Goal: Task Accomplishment & Management: Use online tool/utility

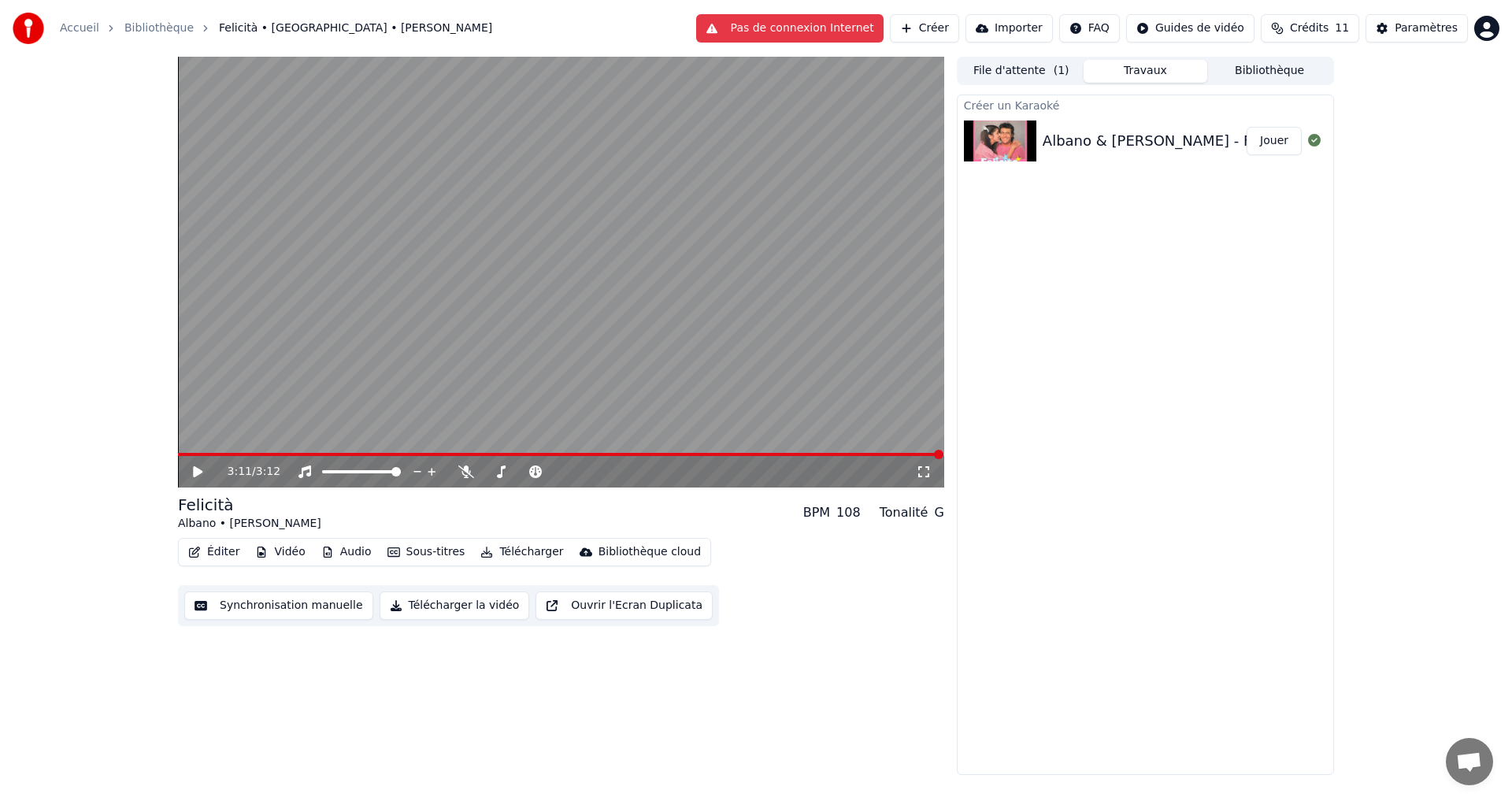
click at [200, 472] on icon at bounding box center [198, 471] width 10 height 11
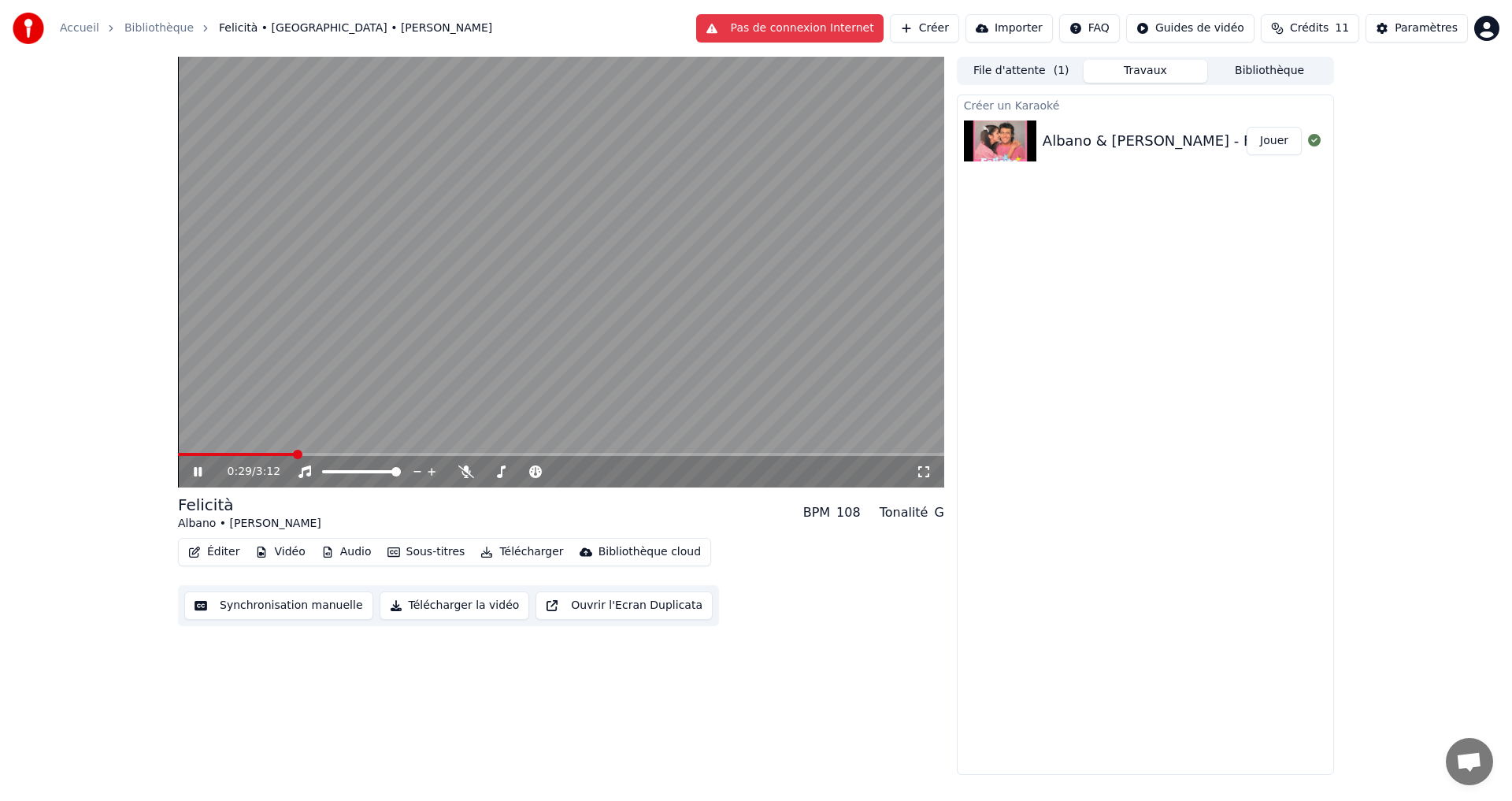
click at [199, 470] on icon at bounding box center [209, 471] width 37 height 13
click at [302, 608] on button "Synchronisation manuelle" at bounding box center [278, 606] width 189 height 29
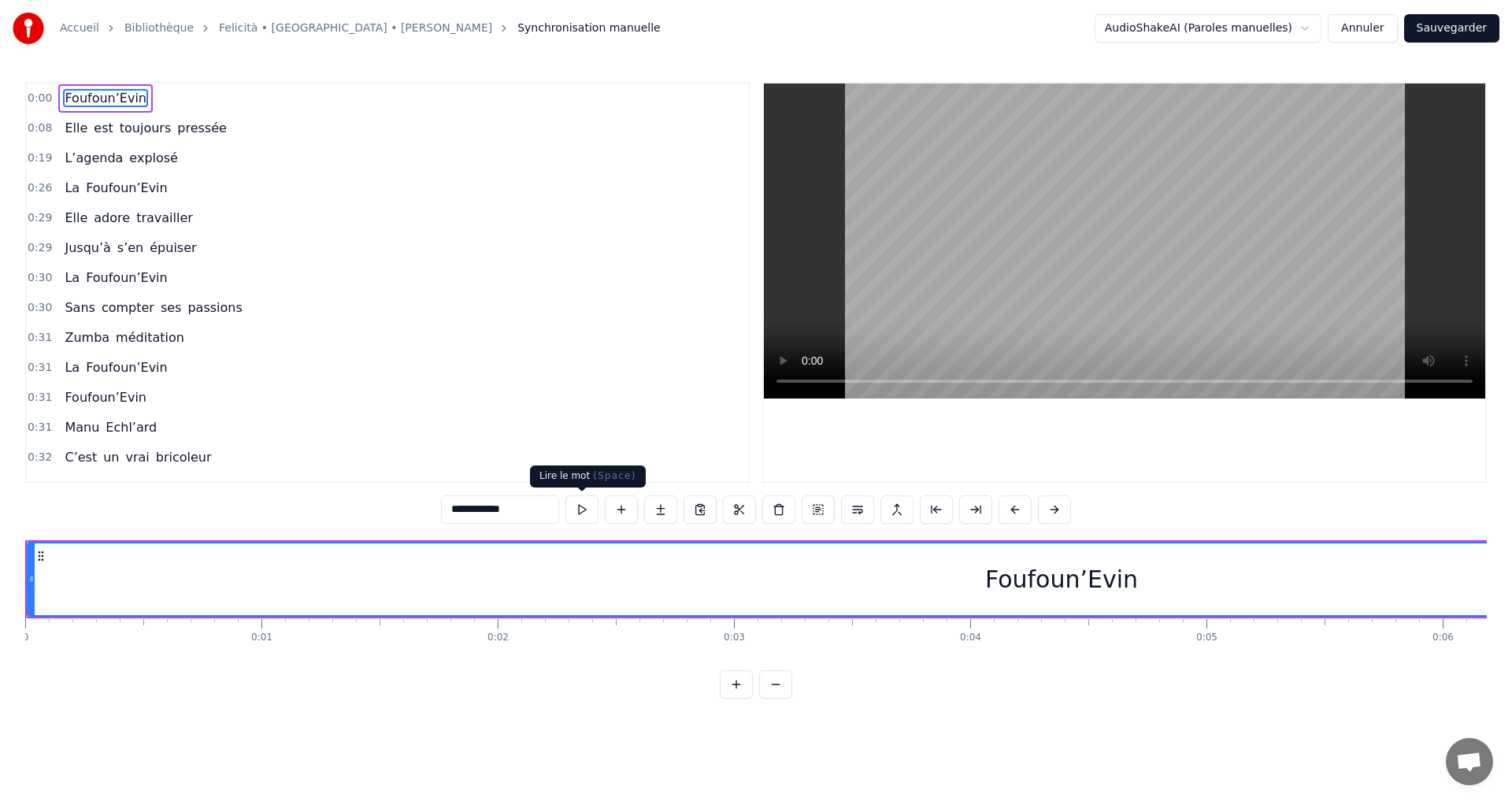
click at [580, 511] on button at bounding box center [581, 510] width 33 height 29
drag, startPoint x: 1071, startPoint y: 615, endPoint x: 1049, endPoint y: 612, distance: 22.2
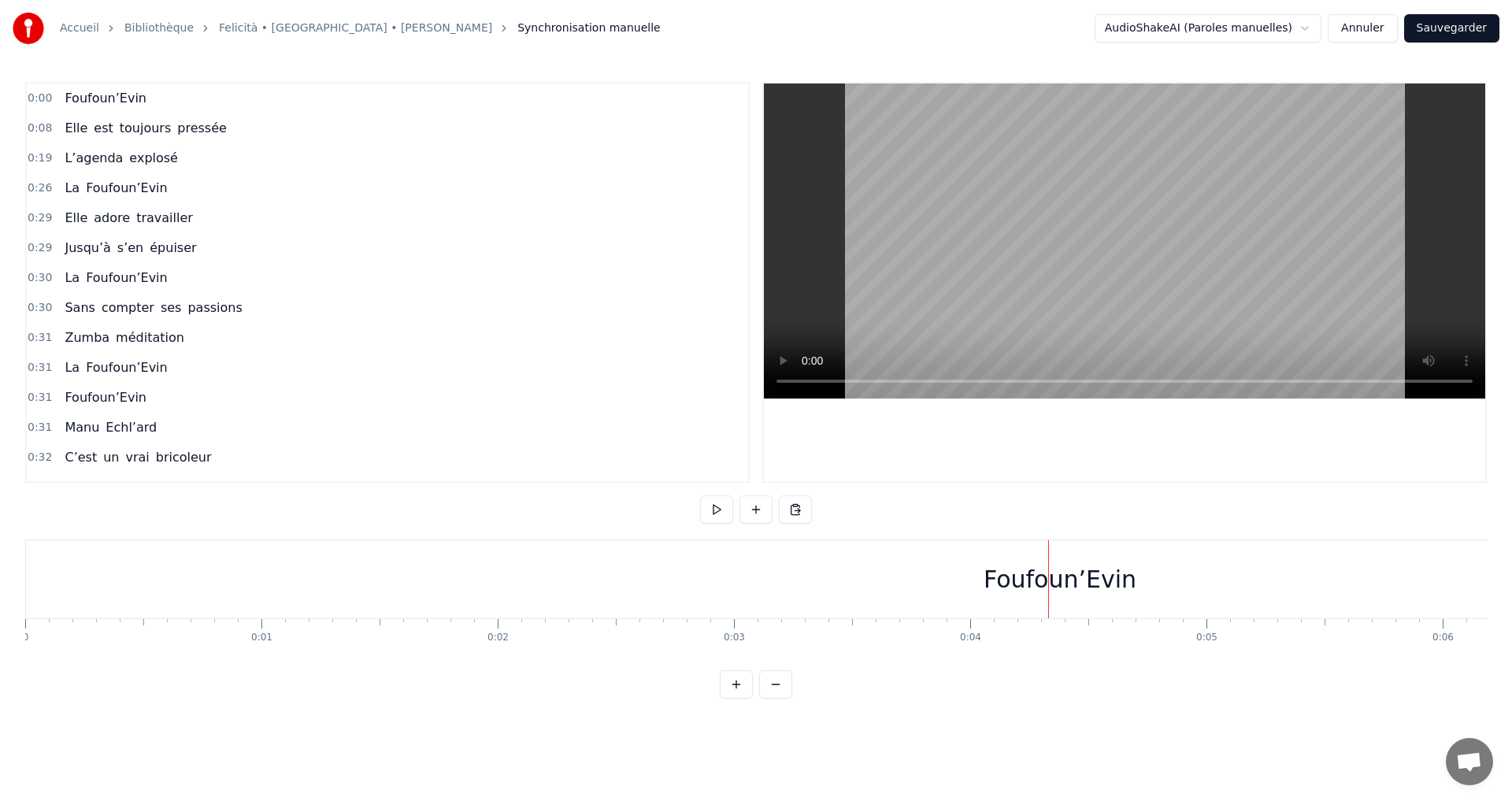
click at [770, 697] on button at bounding box center [775, 684] width 33 height 29
click at [711, 513] on button at bounding box center [715, 510] width 33 height 29
click at [711, 512] on button at bounding box center [715, 510] width 33 height 29
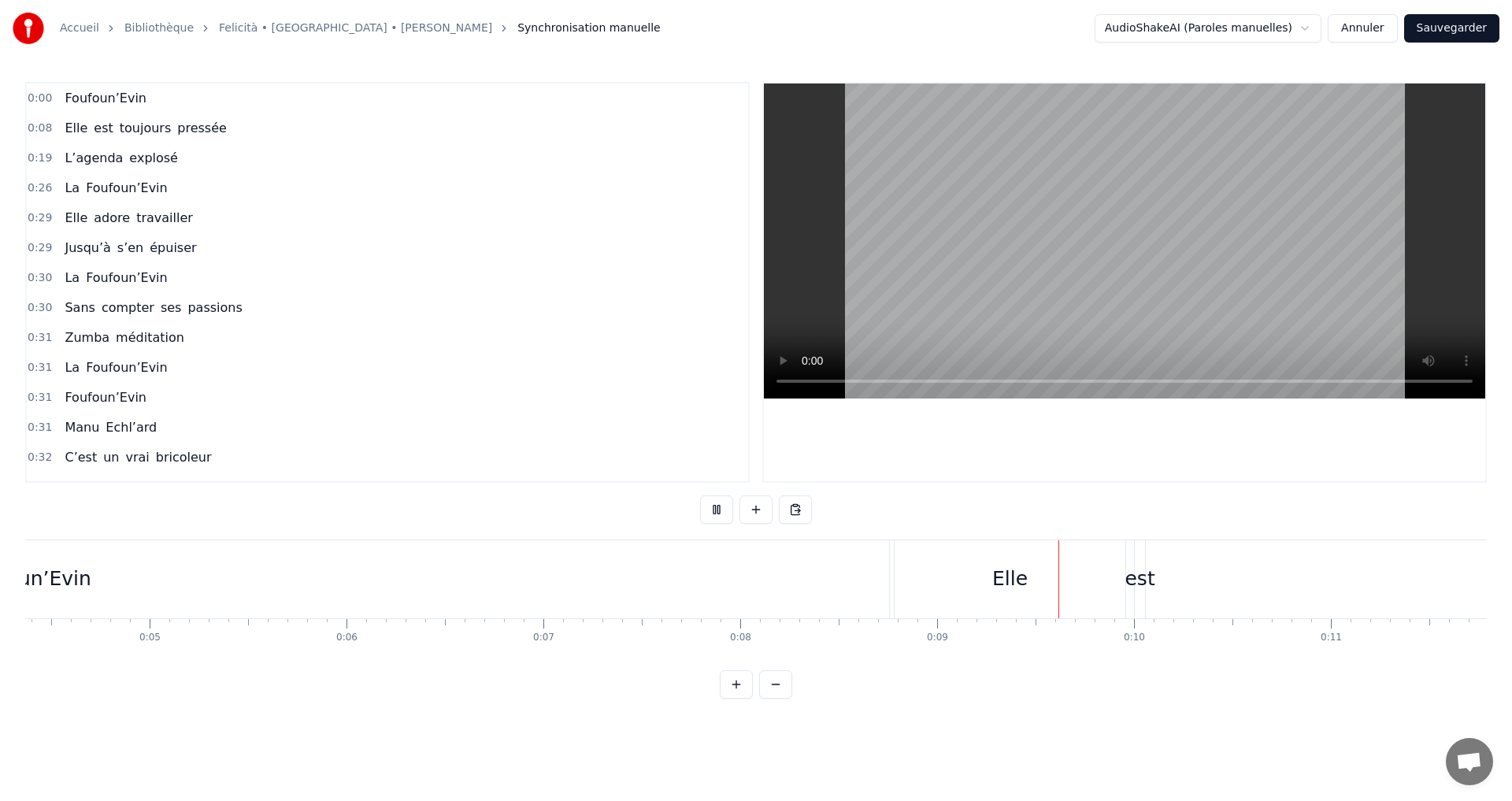
click at [711, 512] on button at bounding box center [715, 510] width 33 height 29
click at [51, 581] on div "Foufoun’Evin" at bounding box center [27, 579] width 128 height 30
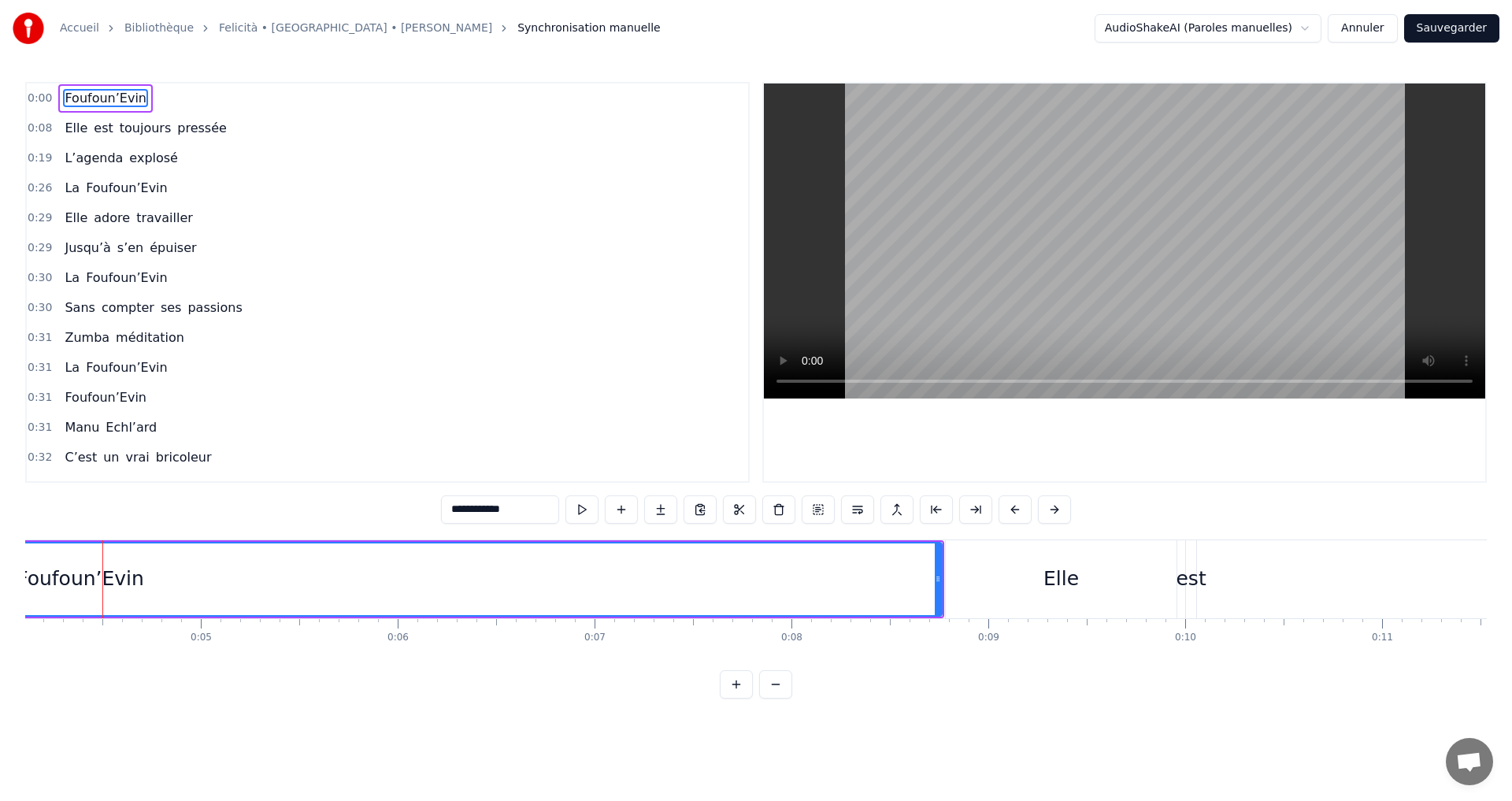
scroll to position [0, 807]
click at [41, 96] on span "0:00" at bounding box center [40, 99] width 25 height 16
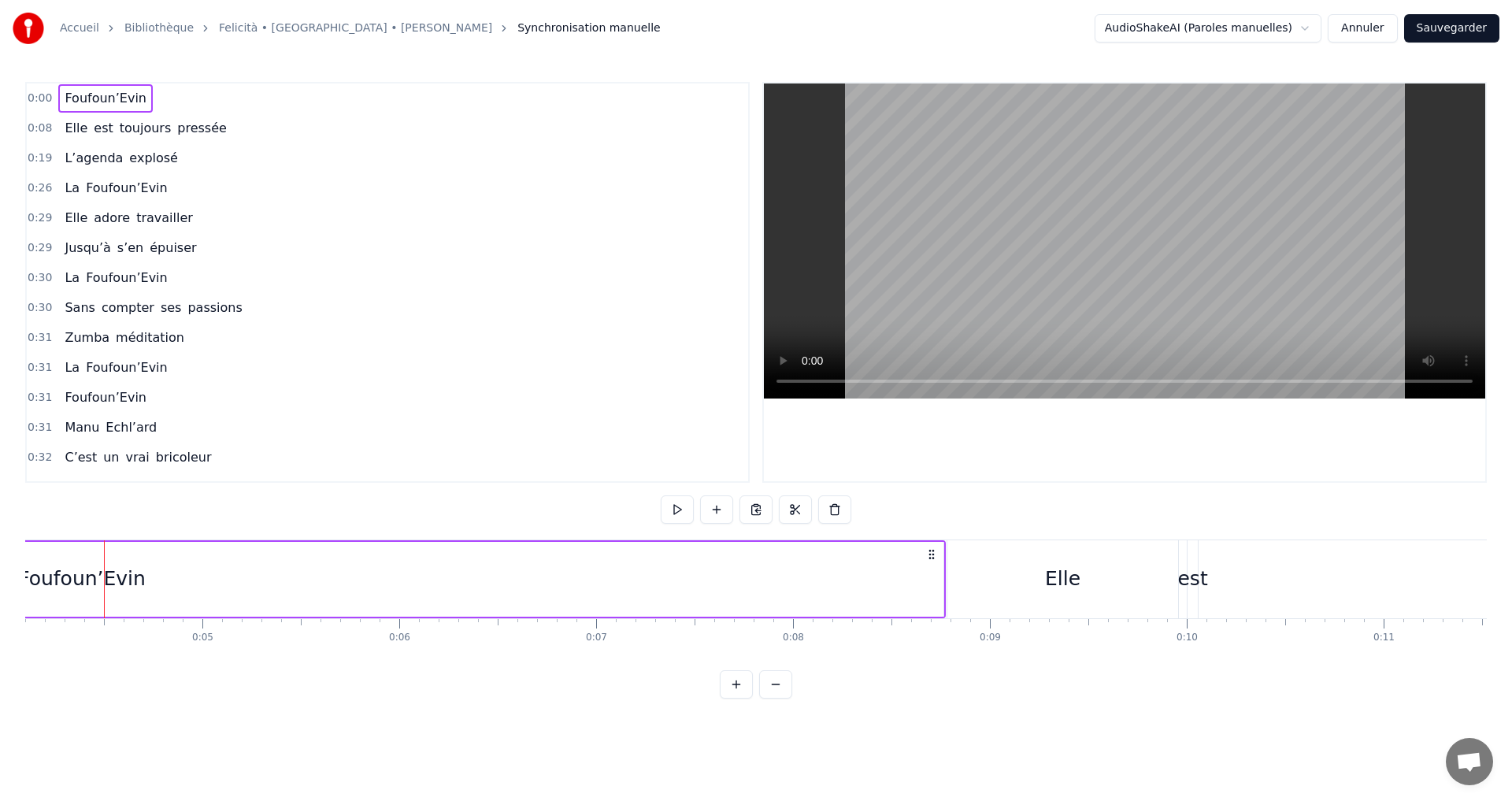
click at [46, 98] on span "0:00" at bounding box center [40, 99] width 25 height 16
click at [45, 98] on span "0:00" at bounding box center [40, 99] width 25 height 16
click at [35, 580] on div "Foufoun’Evin" at bounding box center [81, 579] width 128 height 30
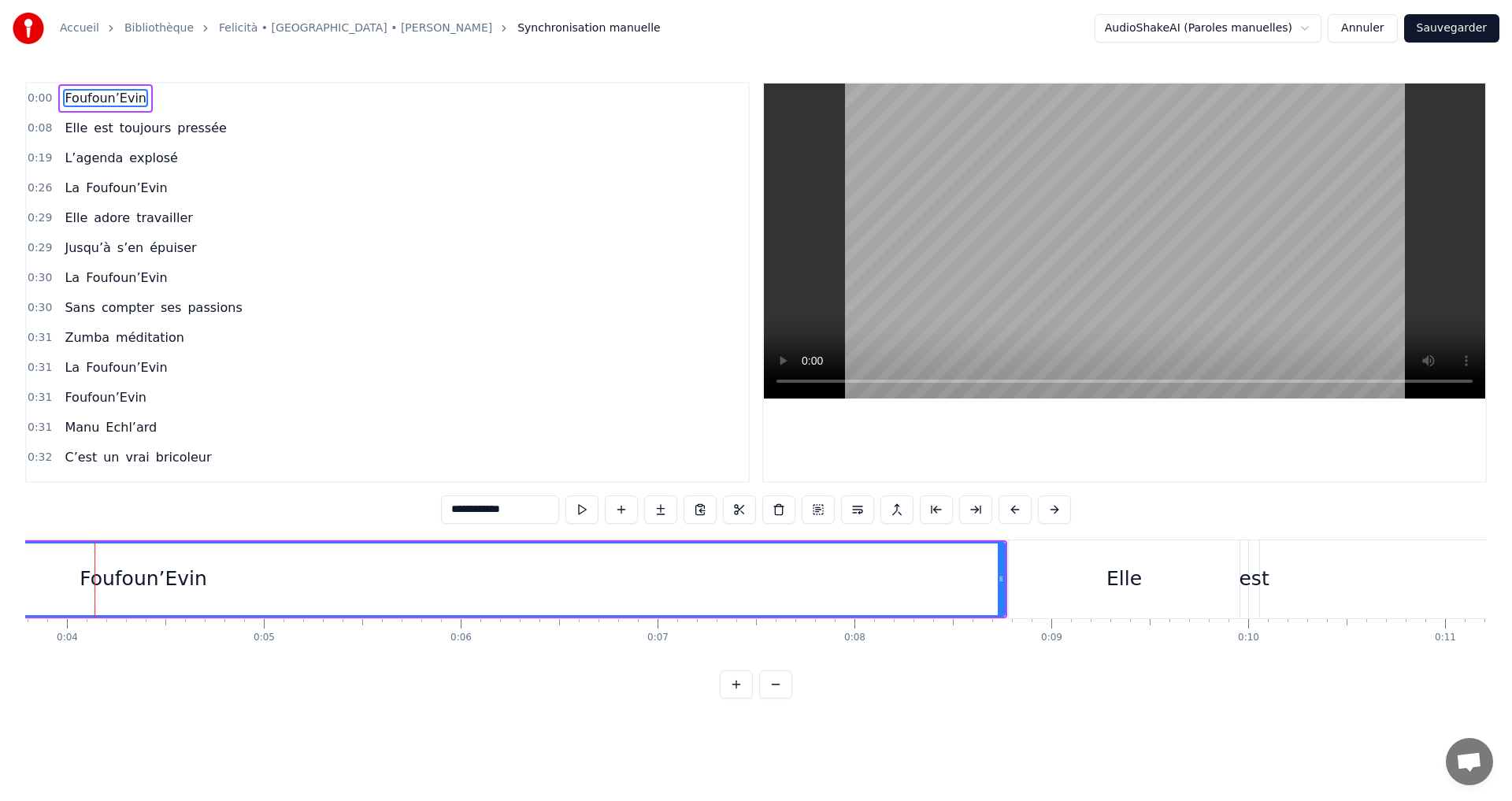
scroll to position [0, 735]
drag, startPoint x: 1013, startPoint y: 580, endPoint x: 967, endPoint y: 583, distance: 46.1
click at [967, 583] on icon at bounding box center [965, 579] width 6 height 13
click at [72, 581] on div "Foufoun’Evin" at bounding box center [130, 579] width 1675 height 71
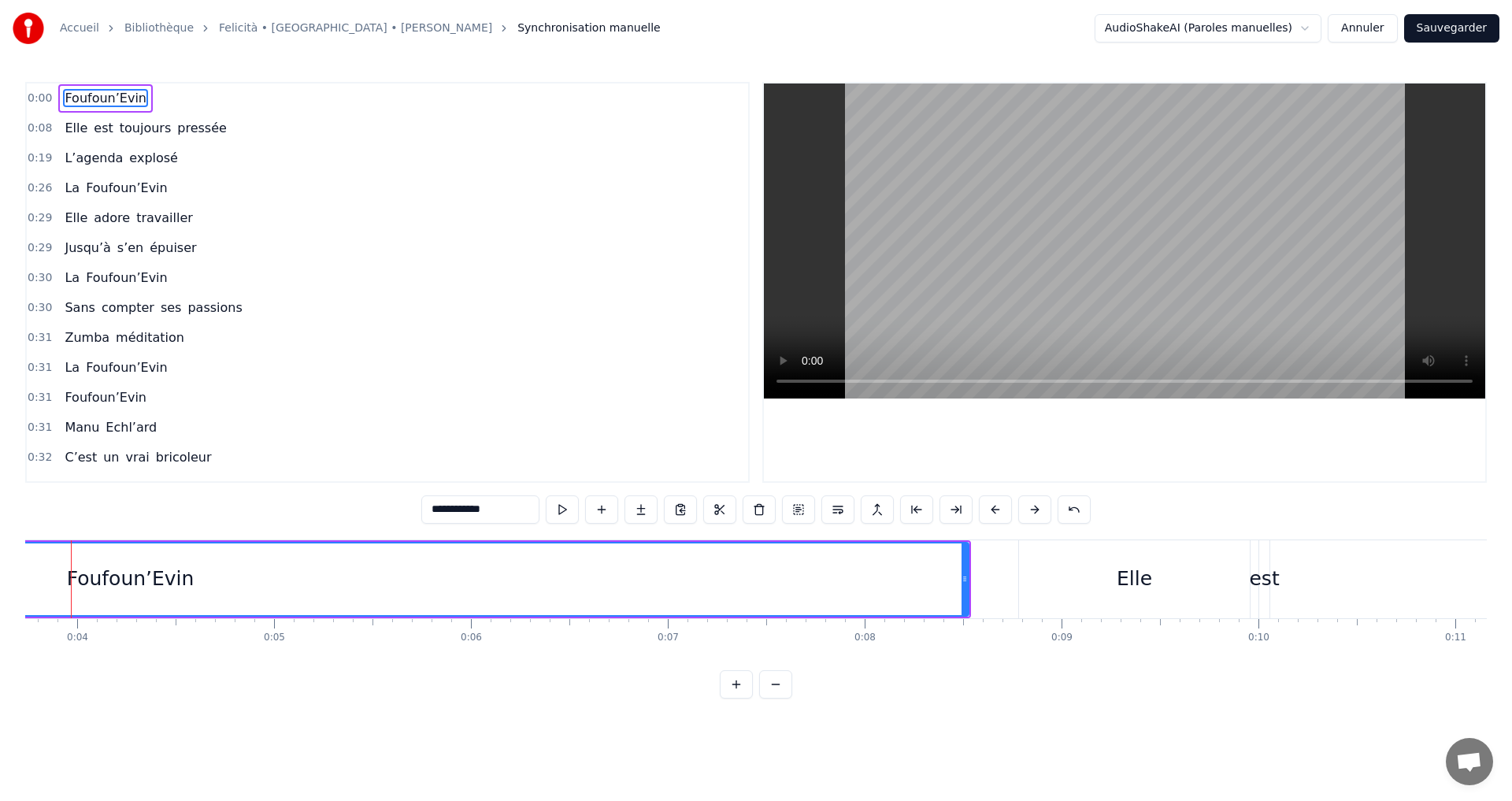
scroll to position [0, 703]
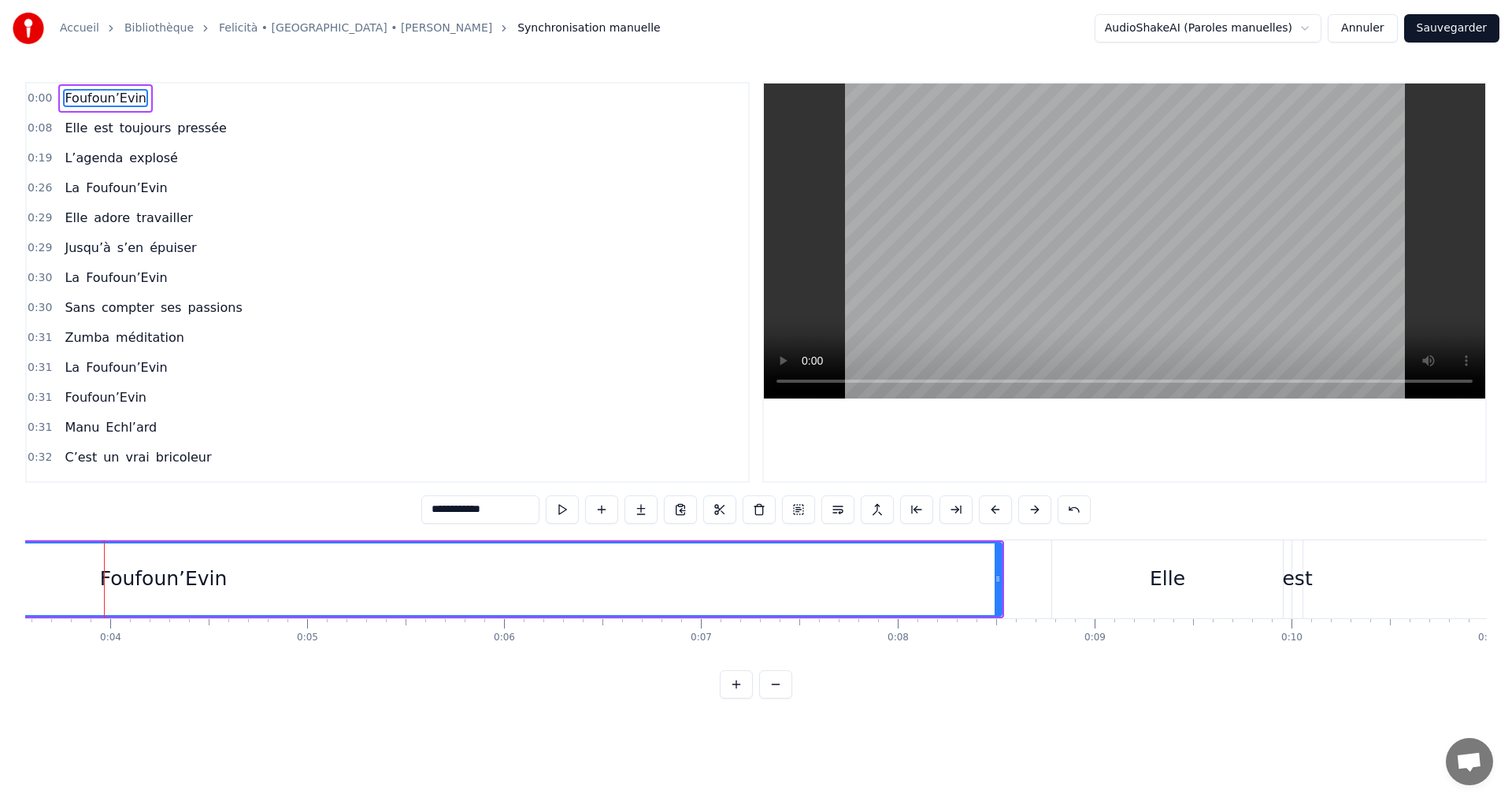
drag, startPoint x: 109, startPoint y: 582, endPoint x: 176, endPoint y: 585, distance: 67.1
click at [176, 585] on div "Foufoun’Evin" at bounding box center [163, 579] width 128 height 30
click at [110, 585] on div "Foufoun’Evin" at bounding box center [163, 579] width 128 height 30
drag, startPoint x: 109, startPoint y: 585, endPoint x: 164, endPoint y: 585, distance: 55.0
click at [164, 585] on div "Foufoun’Evin" at bounding box center [163, 579] width 128 height 30
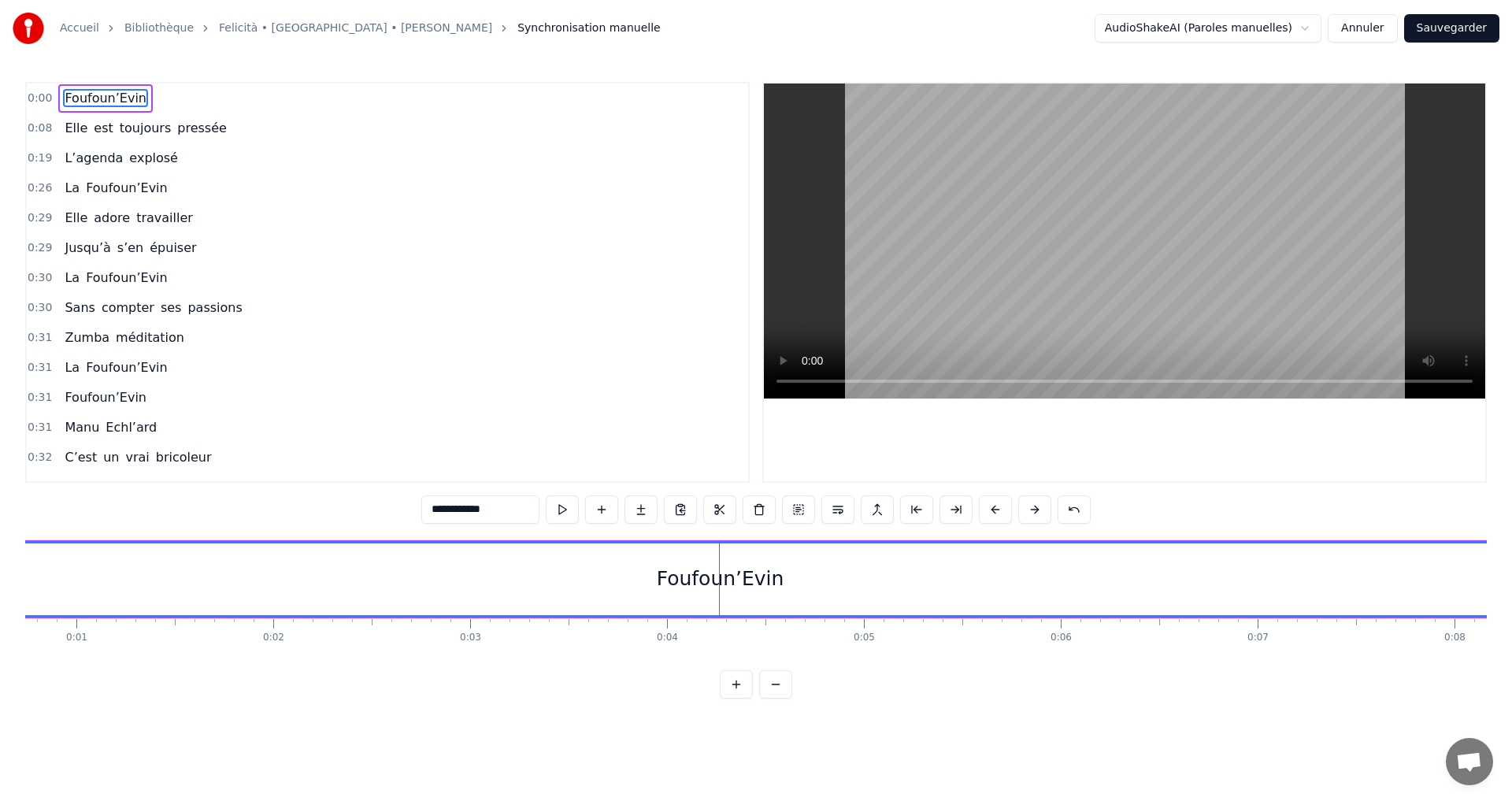
scroll to position [0, 0]
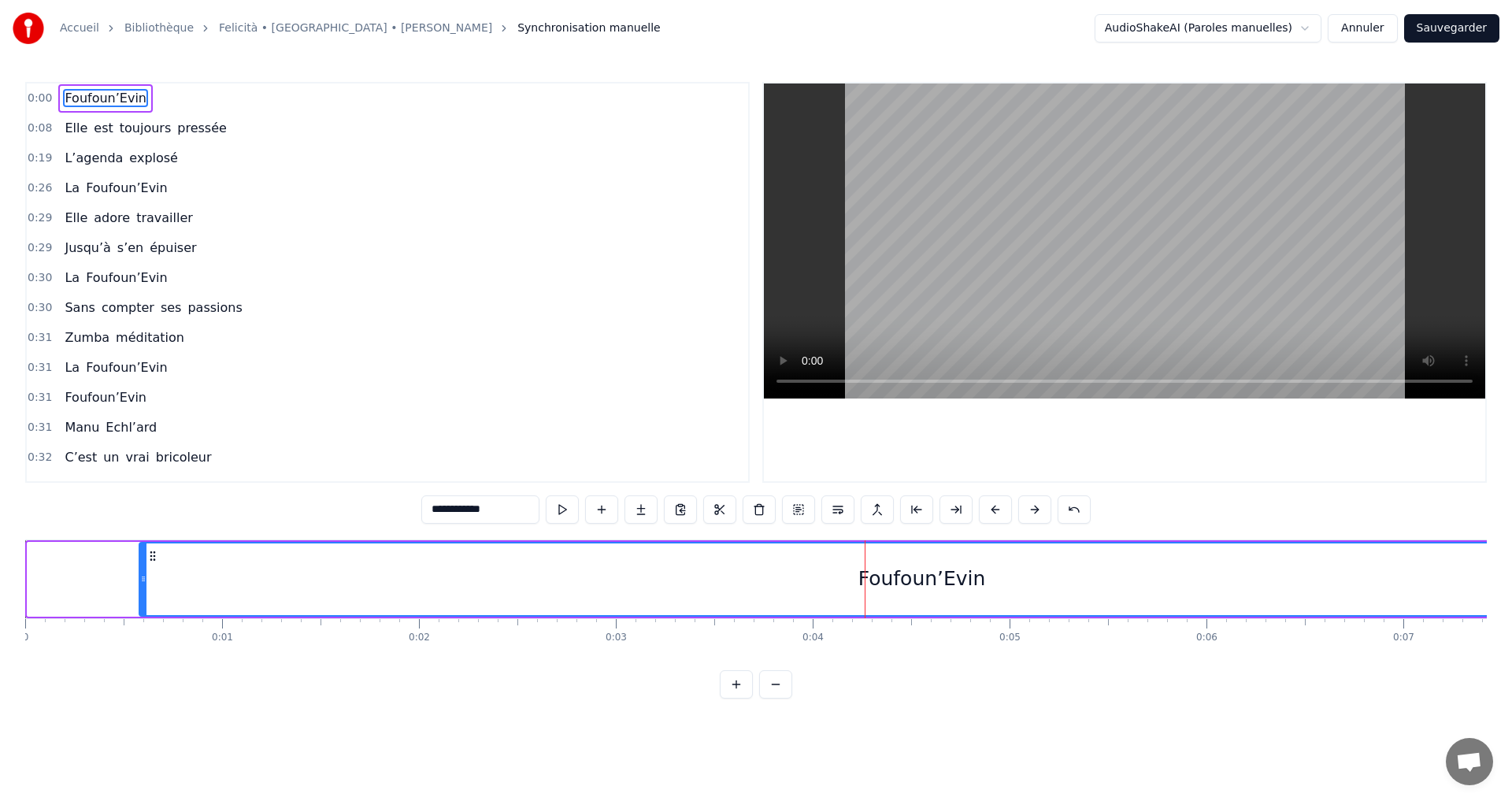
drag, startPoint x: 31, startPoint y: 576, endPoint x: 142, endPoint y: 576, distance: 111.0
click at [142, 576] on icon at bounding box center [143, 579] width 6 height 13
click at [561, 510] on button at bounding box center [562, 510] width 33 height 29
click at [892, 581] on div "Foufoun’Evin" at bounding box center [921, 579] width 128 height 30
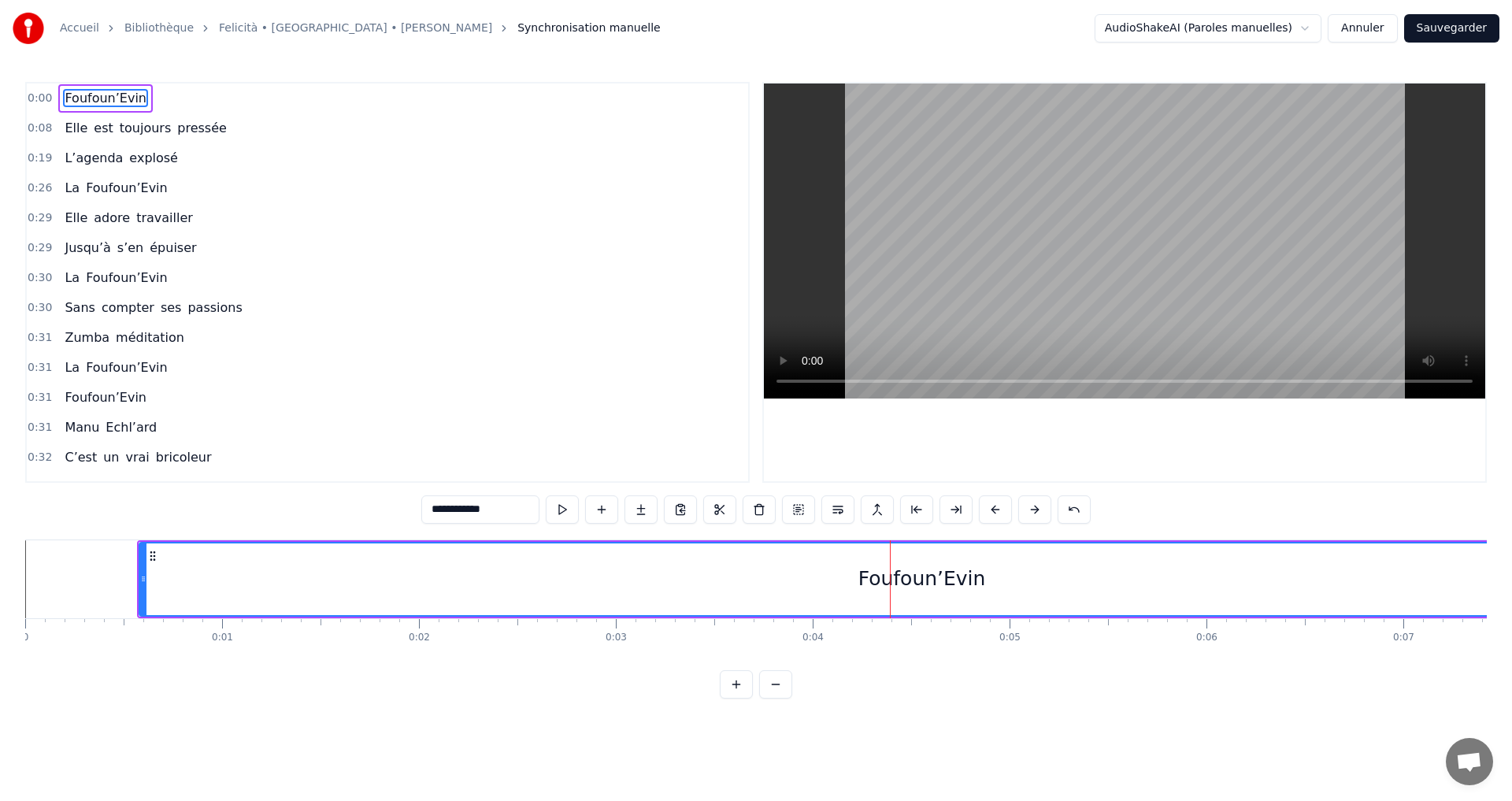
click at [892, 581] on div "Foufoun’Evin" at bounding box center [921, 579] width 128 height 30
click at [1072, 511] on button at bounding box center [1074, 510] width 33 height 29
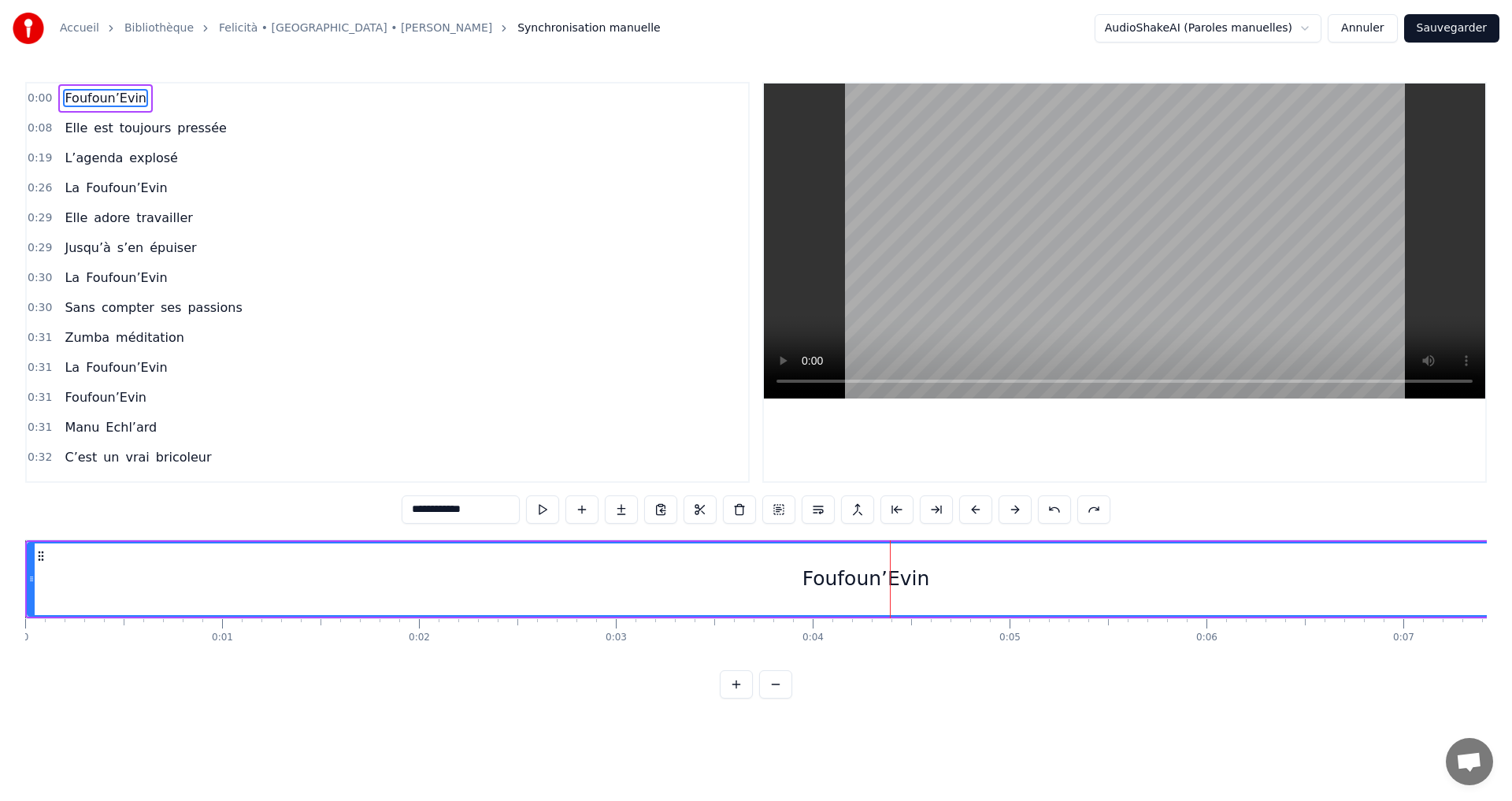
click at [1072, 511] on div "**********" at bounding box center [756, 510] width 709 height 29
click at [1053, 510] on button at bounding box center [1054, 510] width 33 height 29
click at [791, 508] on button at bounding box center [798, 510] width 33 height 29
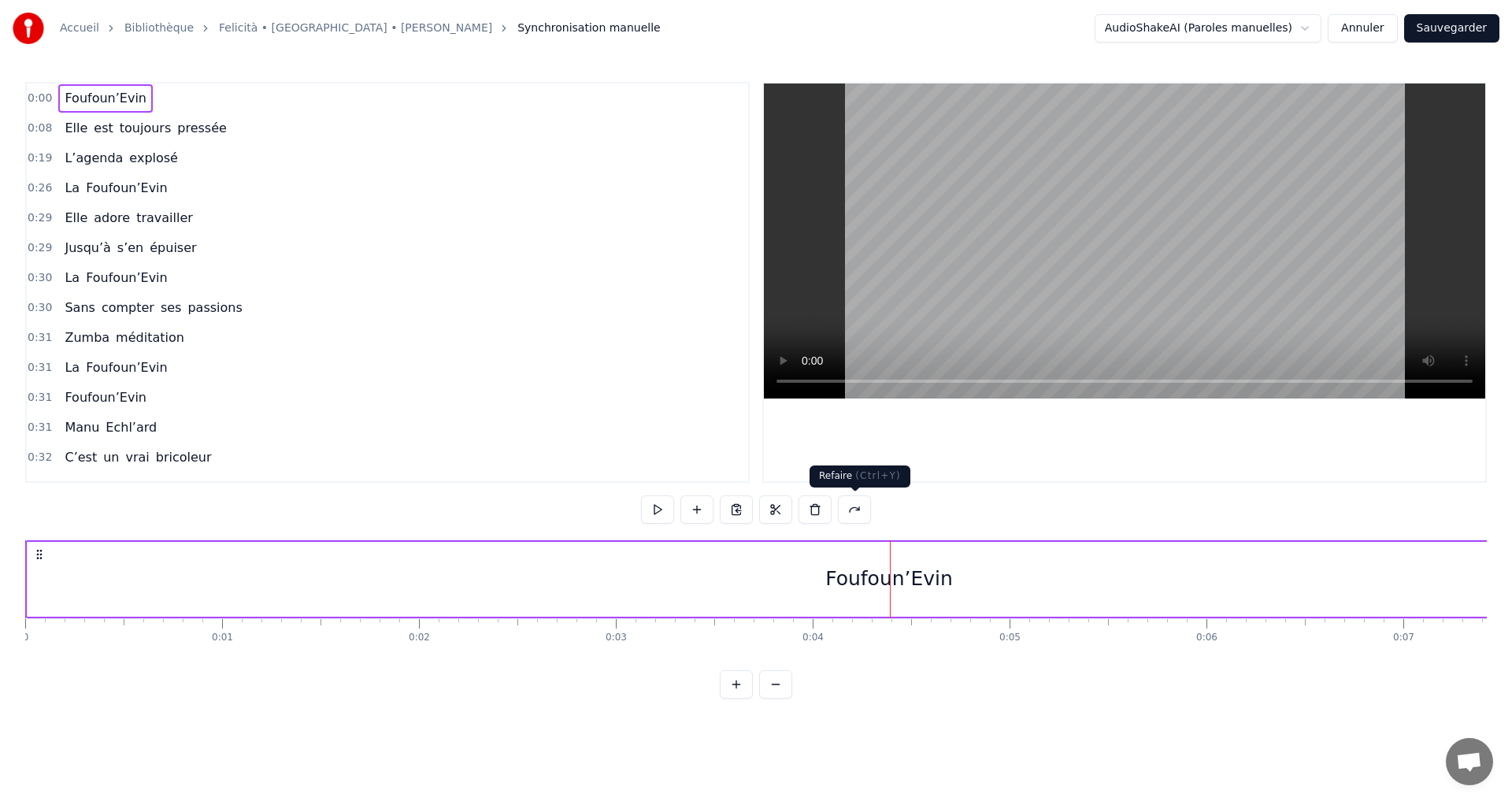
click at [850, 508] on button at bounding box center [854, 510] width 33 height 29
click at [730, 698] on button at bounding box center [735, 684] width 33 height 29
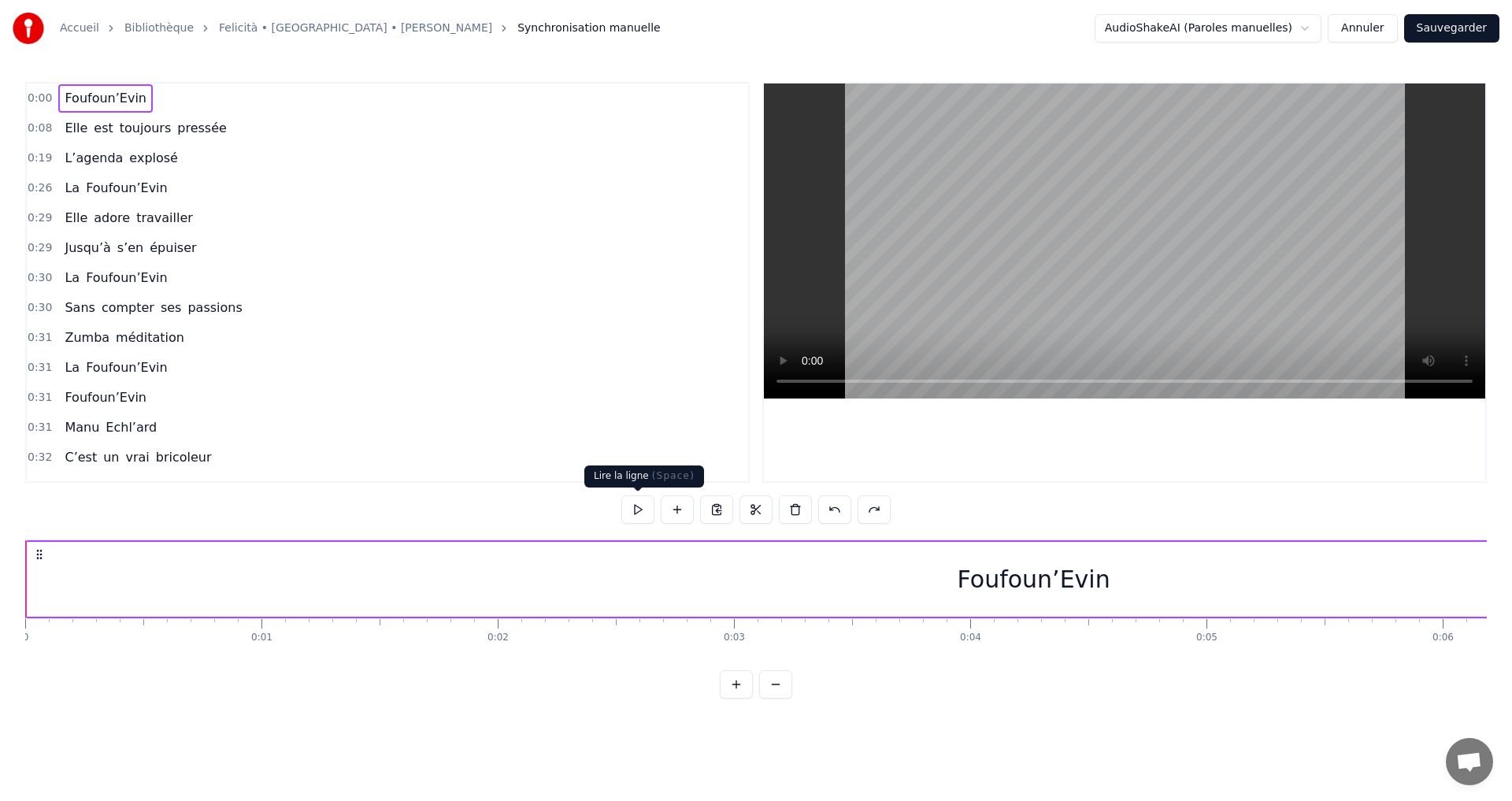
click at [637, 511] on button at bounding box center [637, 510] width 33 height 29
click at [1314, 29] on html "Accueil Bibliothèque Felicità • Albano • Romina Power Synchronisation manuelle …" at bounding box center [756, 361] width 1512 height 724
click at [1313, 29] on html "Accueil Bibliothèque Felicità • Albano • Romina Power Synchronisation manuelle …" at bounding box center [756, 361] width 1512 height 724
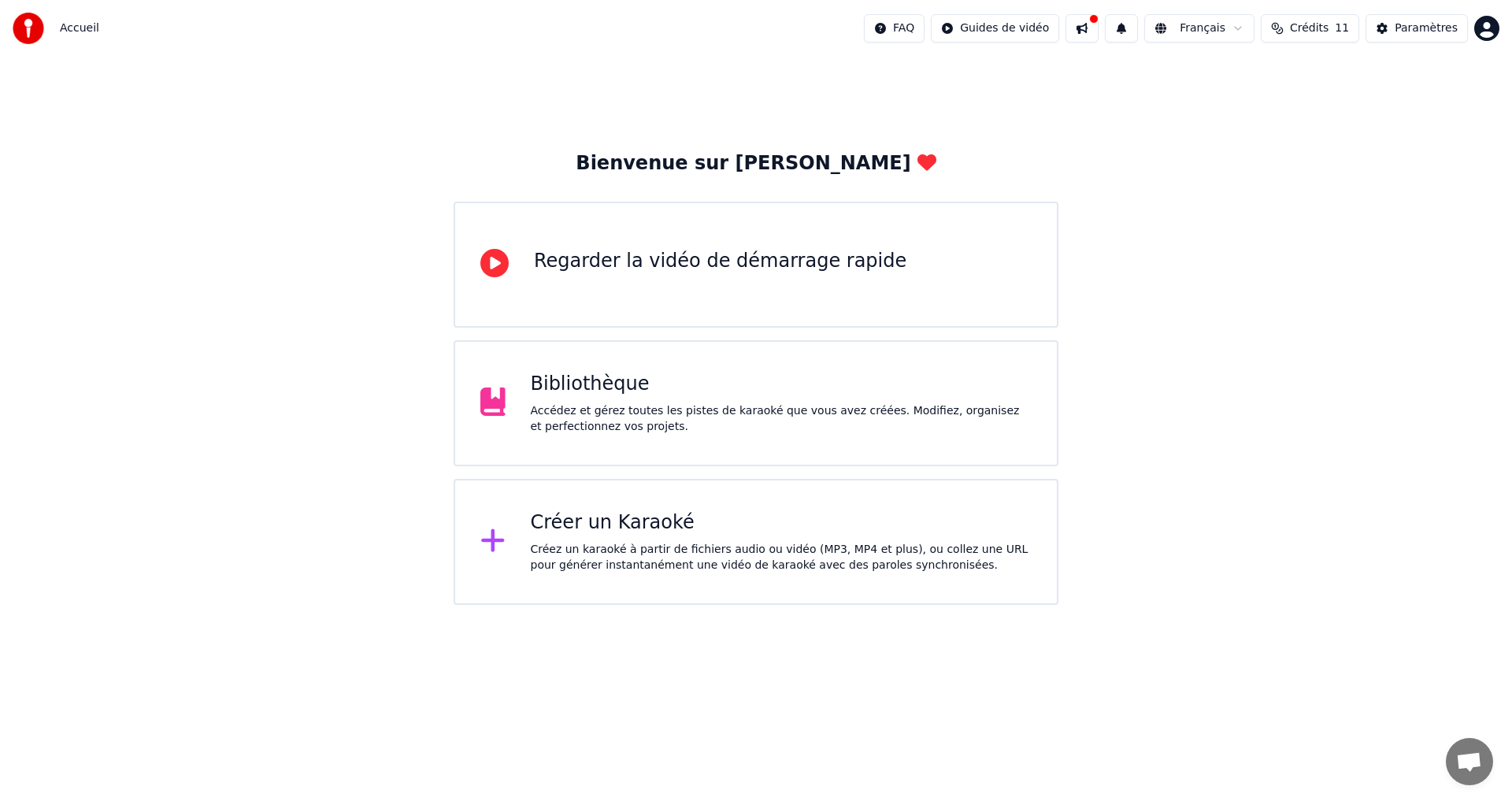
click at [605, 391] on div "Bibliothèque" at bounding box center [781, 384] width 502 height 25
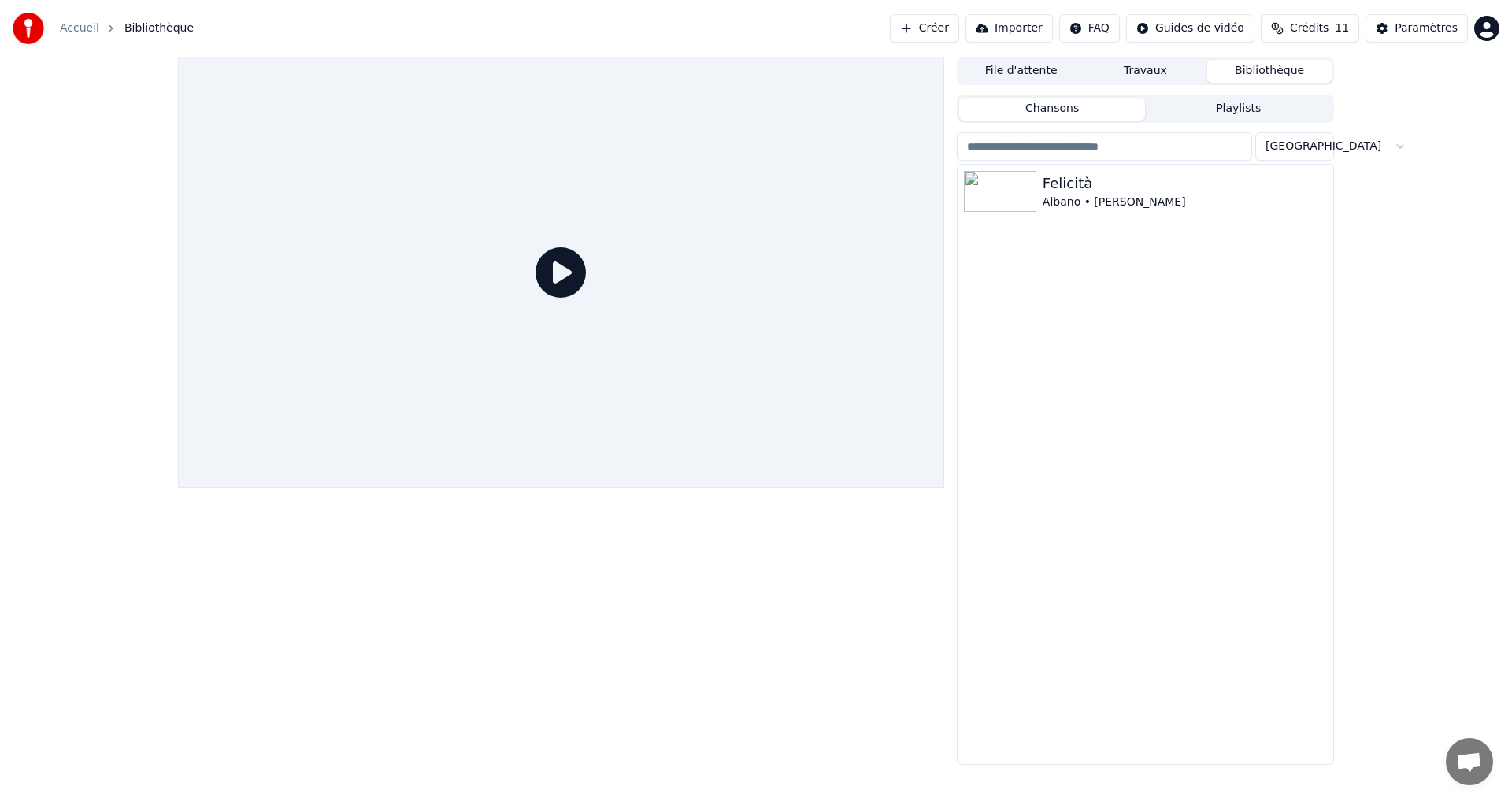
click at [565, 272] on icon at bounding box center [560, 272] width 50 height 50
click at [1051, 190] on div "Felicità" at bounding box center [1177, 183] width 268 height 22
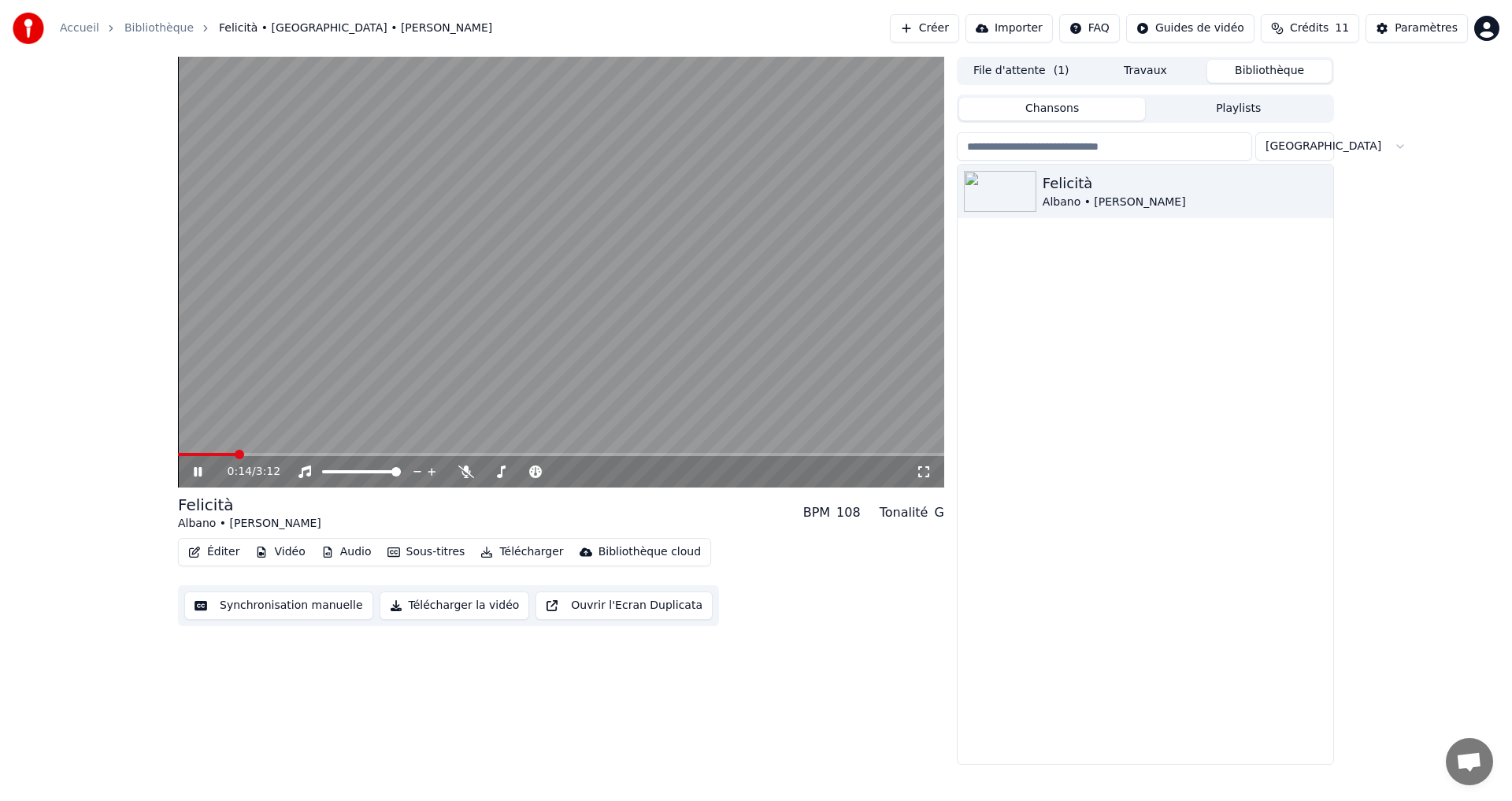
click at [195, 471] on icon at bounding box center [198, 472] width 8 height 10
click at [461, 472] on icon at bounding box center [466, 471] width 16 height 13
click at [197, 469] on icon at bounding box center [198, 471] width 10 height 11
click at [197, 469] on icon at bounding box center [198, 472] width 8 height 10
click at [588, 609] on button "Ouvrir l'Ecran Duplicata" at bounding box center [623, 606] width 177 height 29
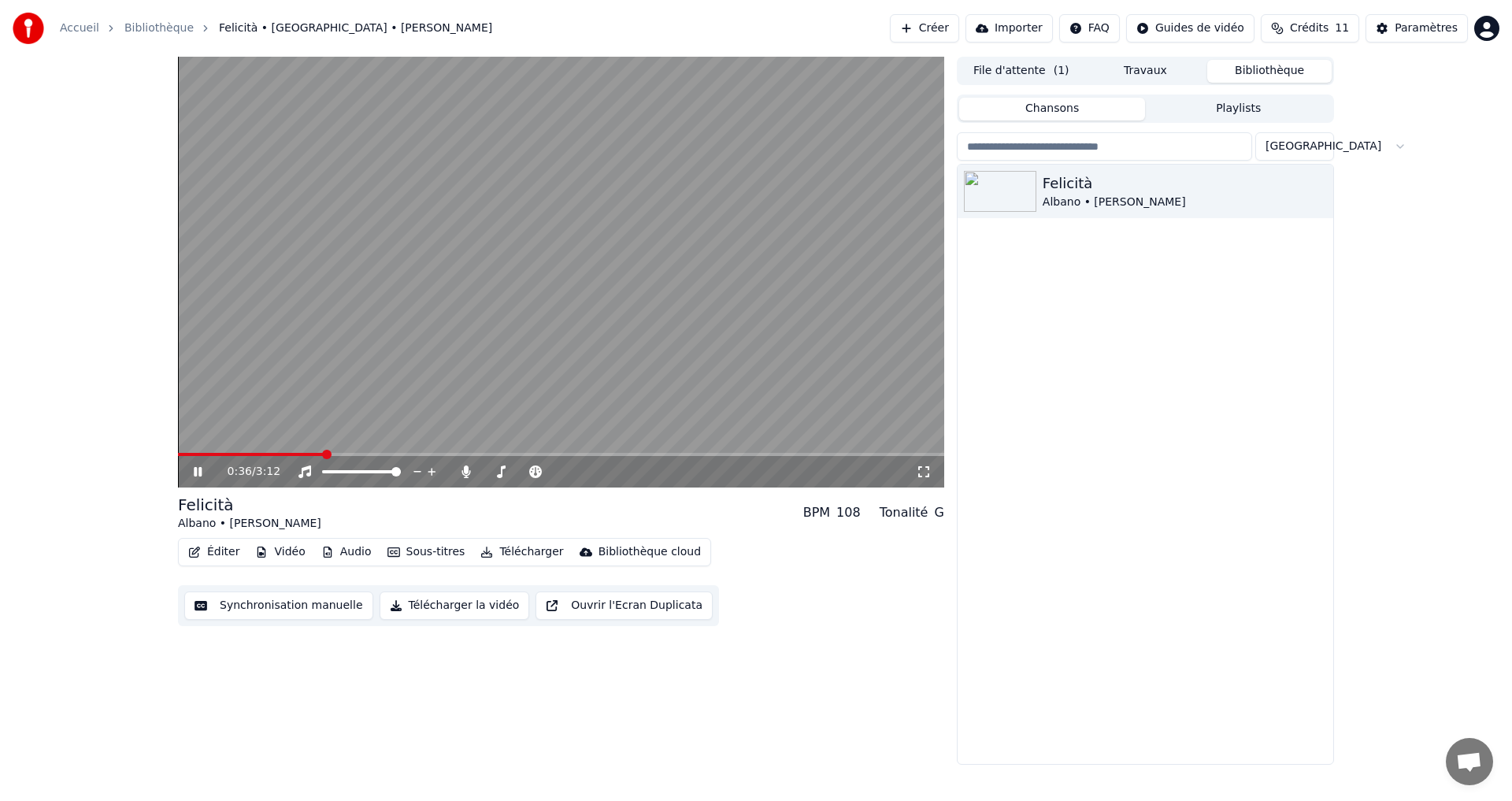
click at [195, 471] on icon at bounding box center [198, 472] width 8 height 10
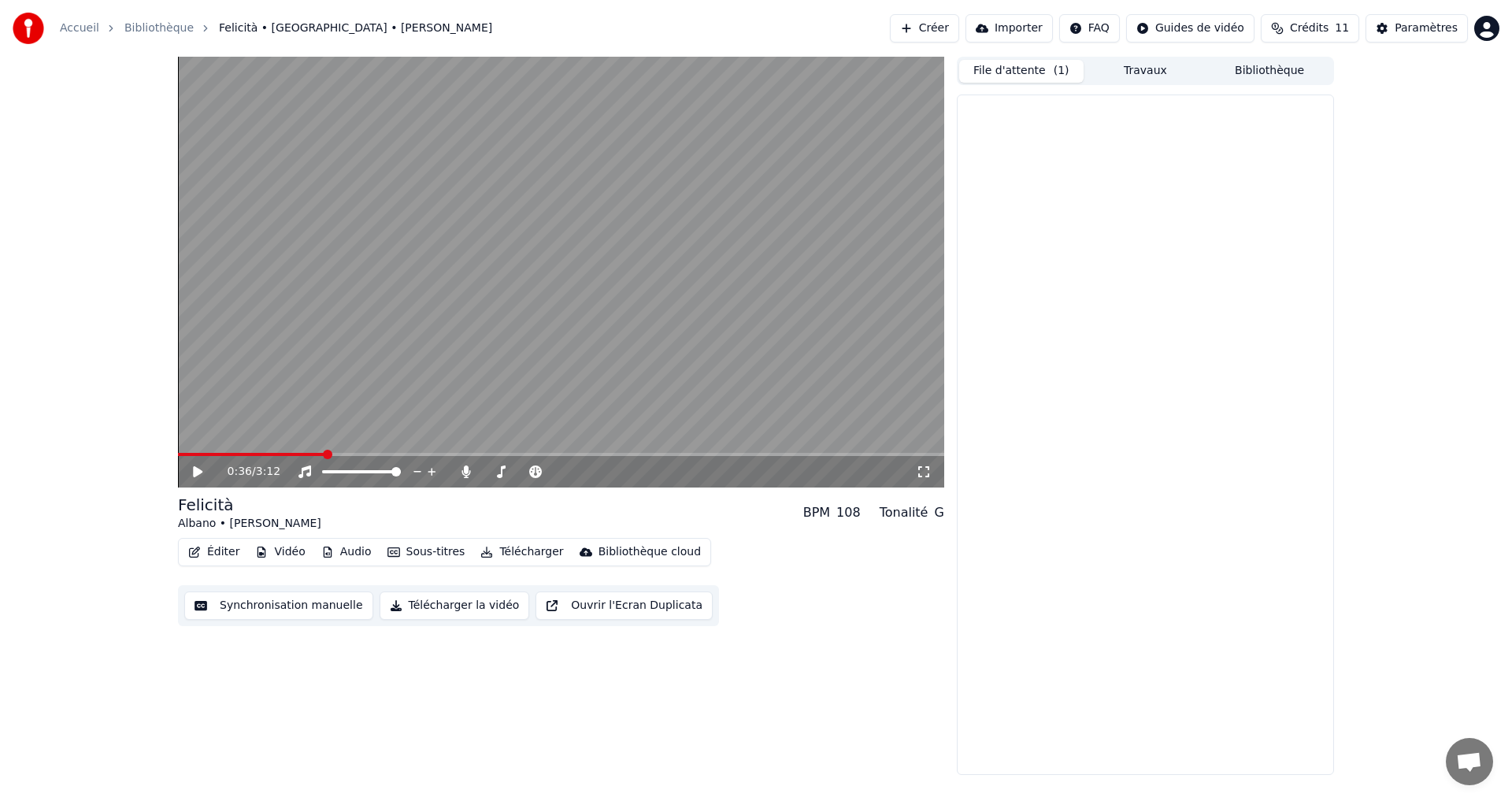
click at [1040, 71] on button "File d'attente ( 1 )" at bounding box center [1021, 70] width 125 height 23
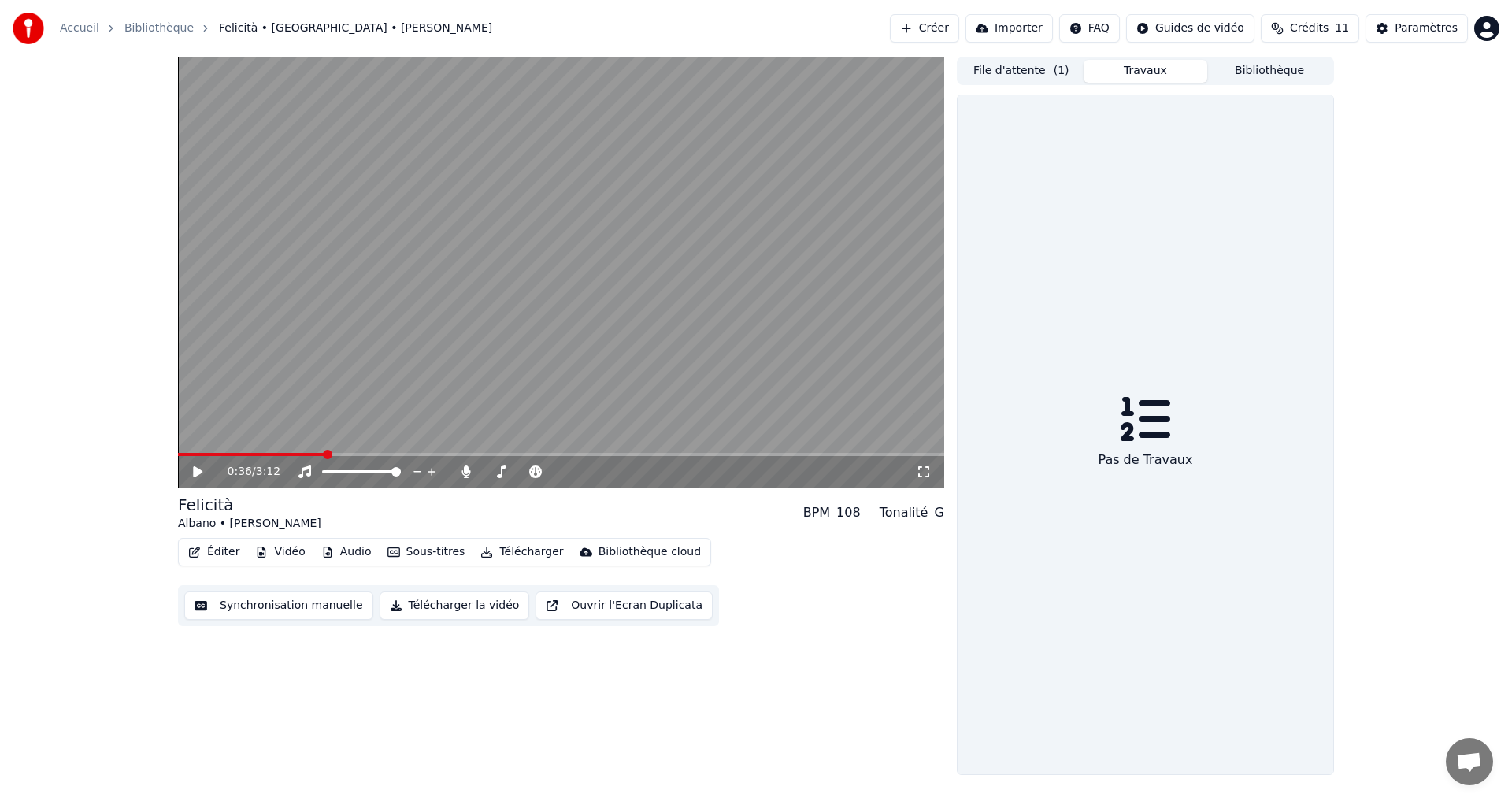
click at [1151, 64] on button "Travaux" at bounding box center [1146, 70] width 125 height 23
click at [1022, 75] on button "File d'attente ( 1 )" at bounding box center [1021, 70] width 125 height 23
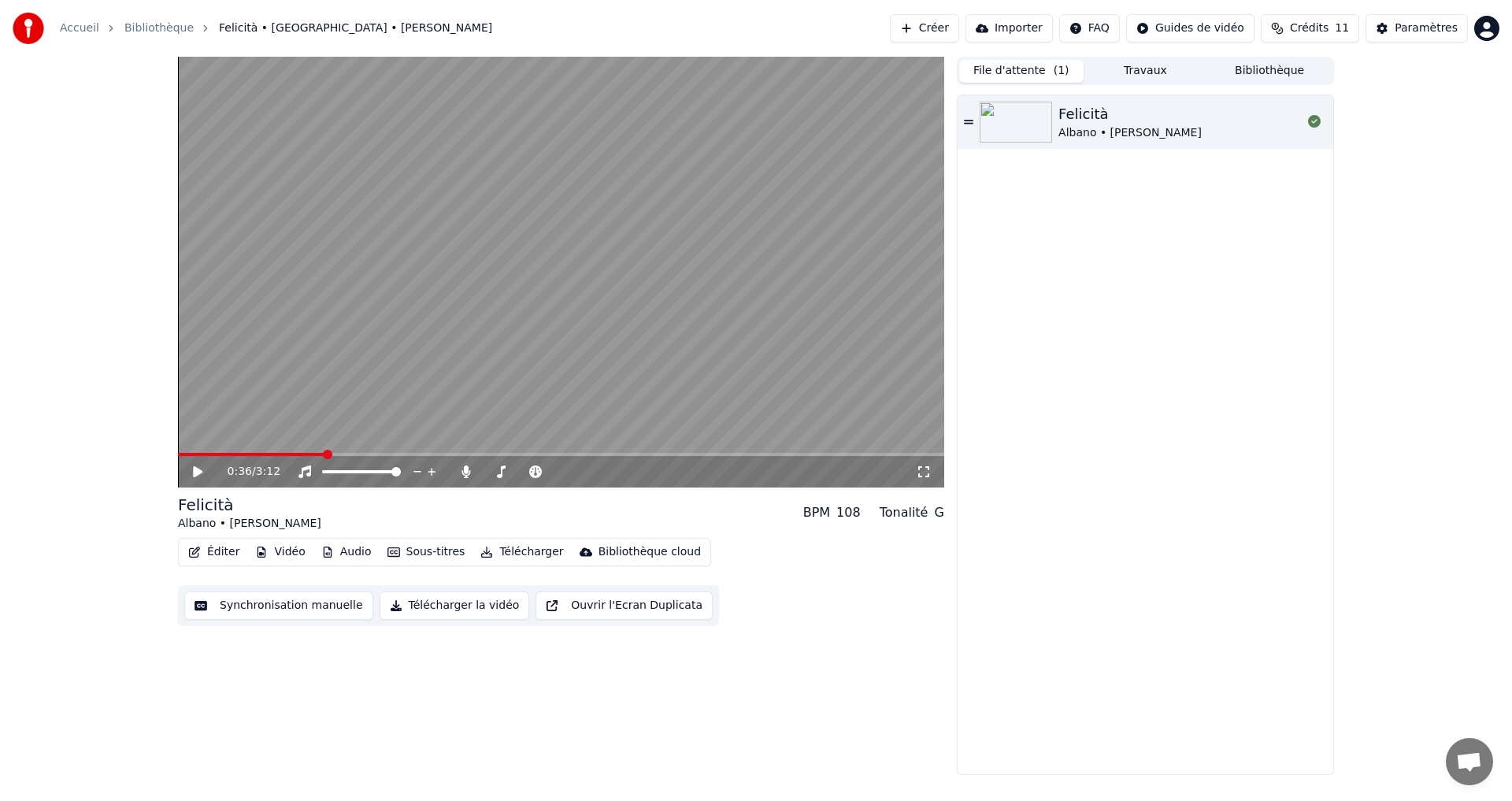
click at [284, 608] on button "Synchronisation manuelle" at bounding box center [278, 606] width 189 height 29
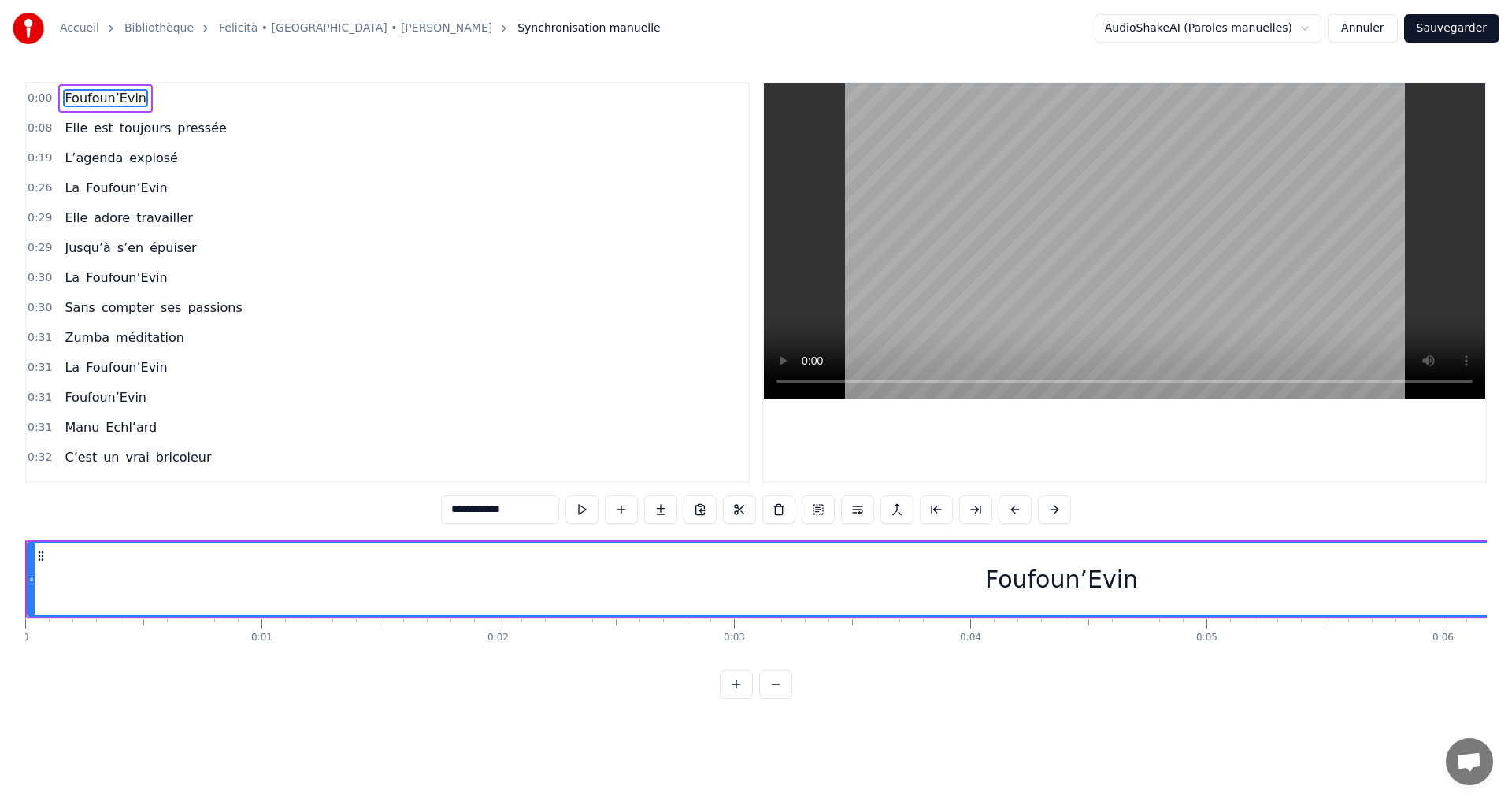
click at [730, 697] on button at bounding box center [735, 684] width 33 height 29
click at [772, 699] on button at bounding box center [775, 684] width 33 height 29
click at [735, 699] on button at bounding box center [735, 684] width 33 height 29
click at [769, 699] on button at bounding box center [775, 684] width 33 height 29
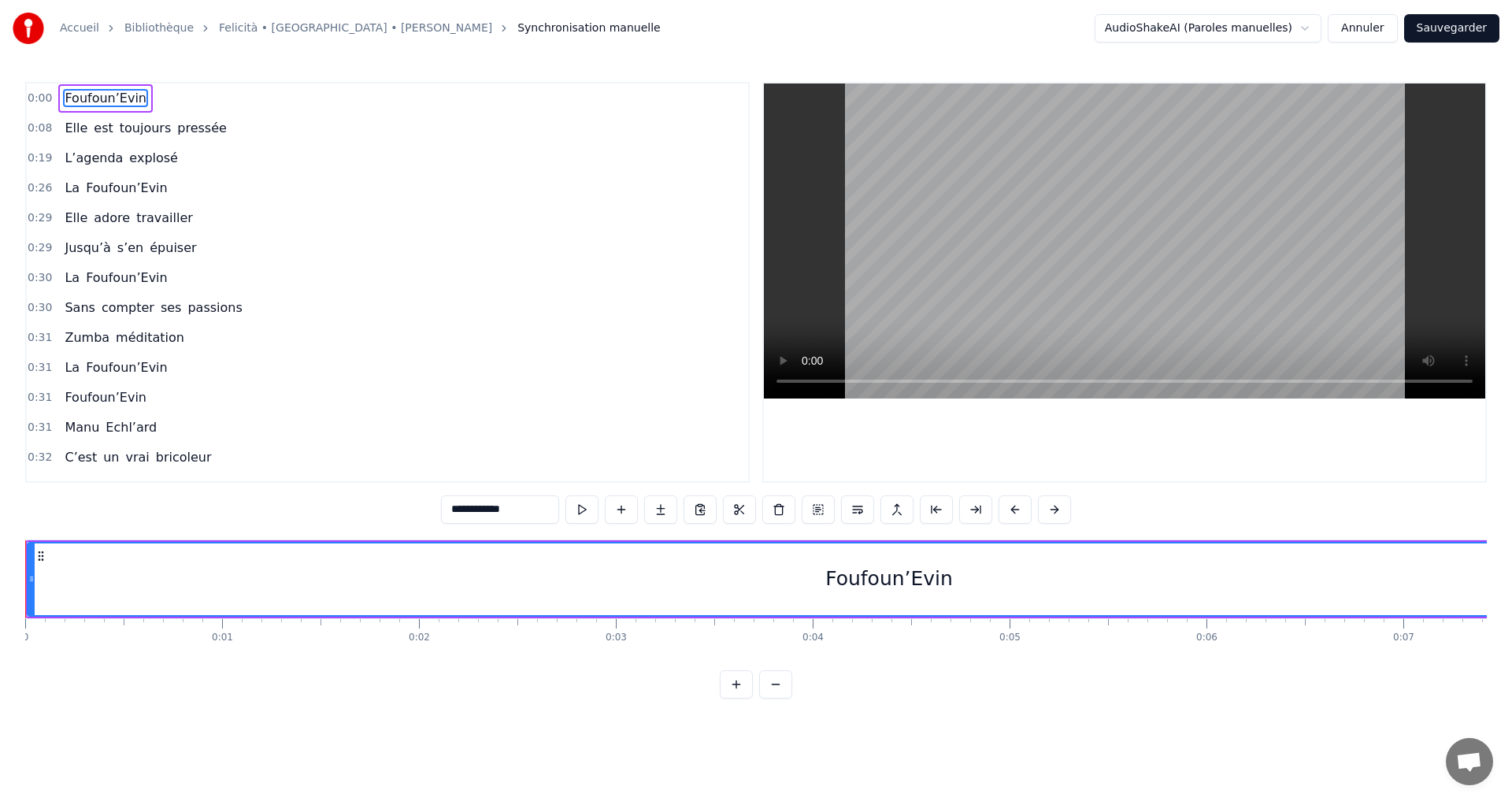
click at [769, 699] on button at bounding box center [775, 684] width 33 height 29
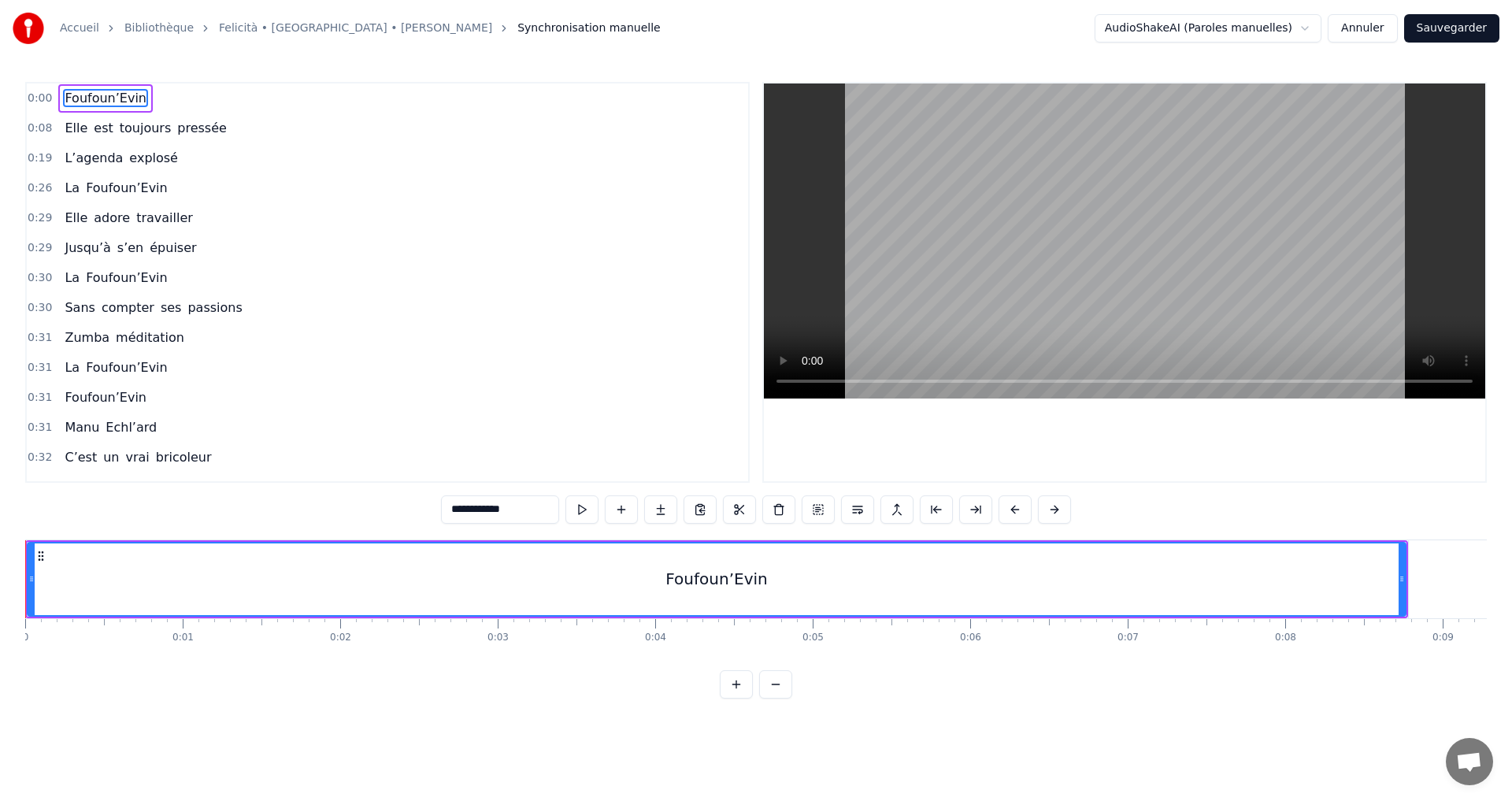
click at [769, 699] on button at bounding box center [775, 684] width 33 height 29
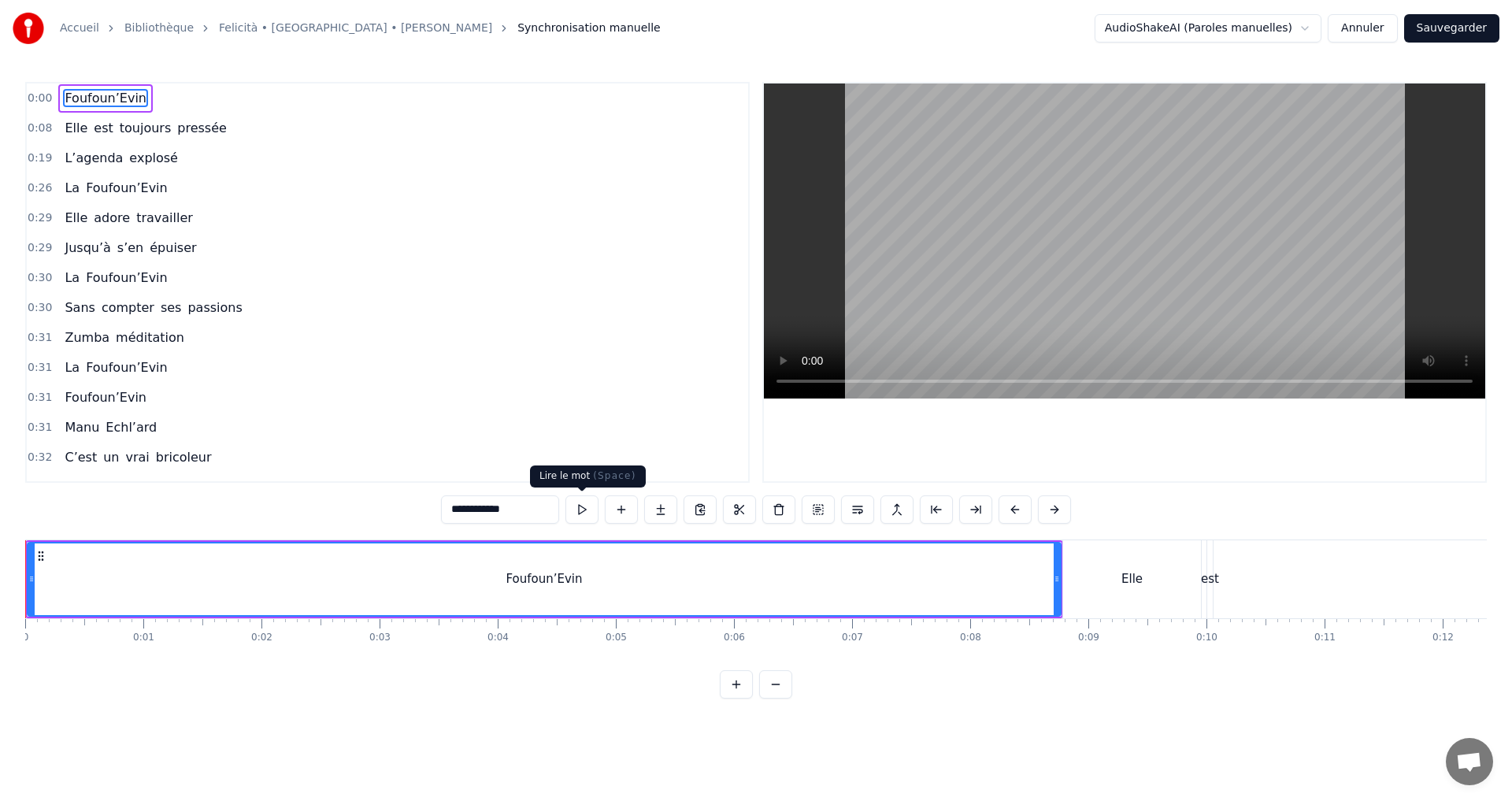
click at [580, 511] on button at bounding box center [581, 510] width 33 height 29
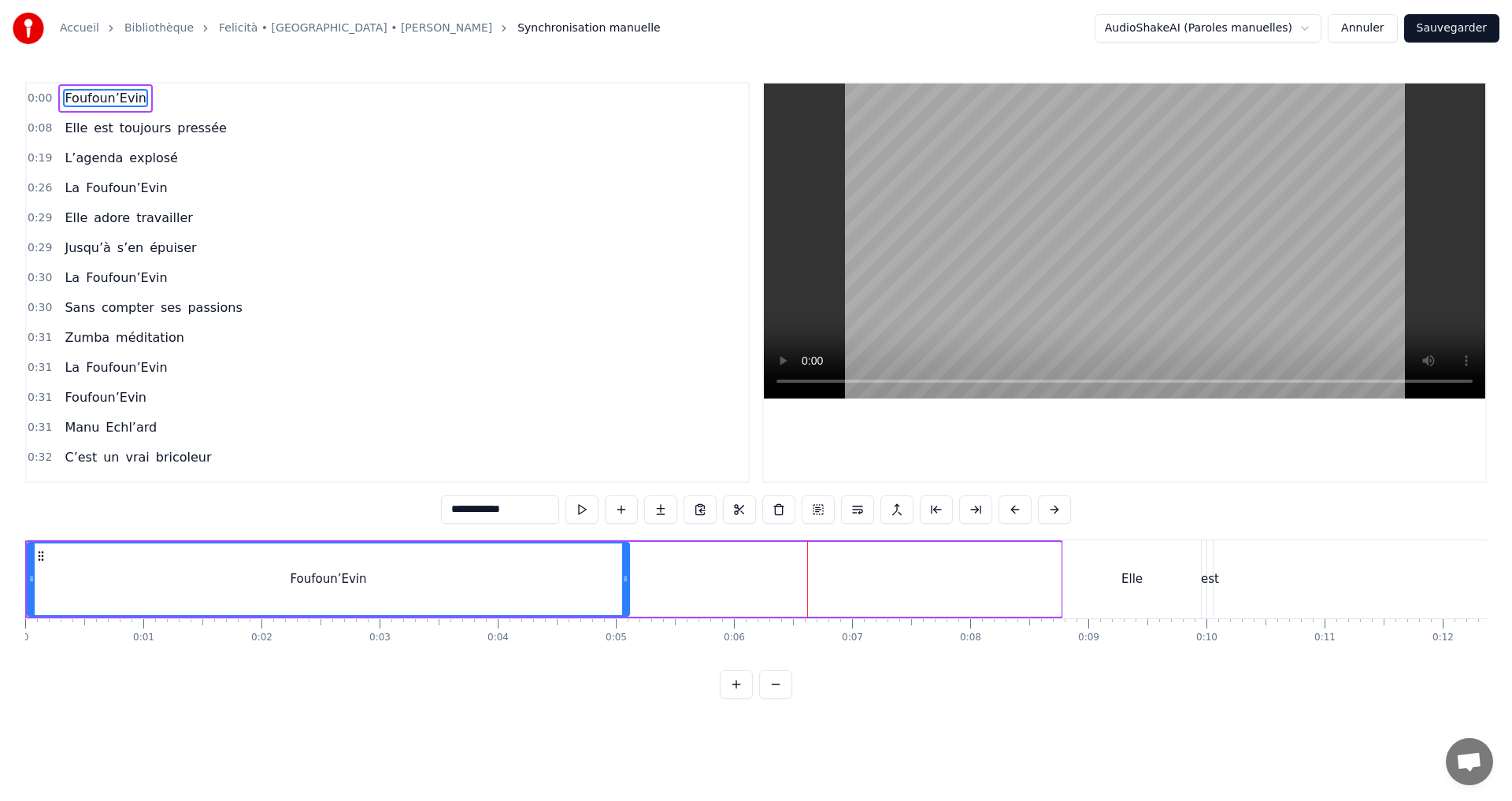
drag, startPoint x: 1056, startPoint y: 581, endPoint x: 624, endPoint y: 587, distance: 432.0
click at [624, 587] on div at bounding box center [625, 579] width 6 height 71
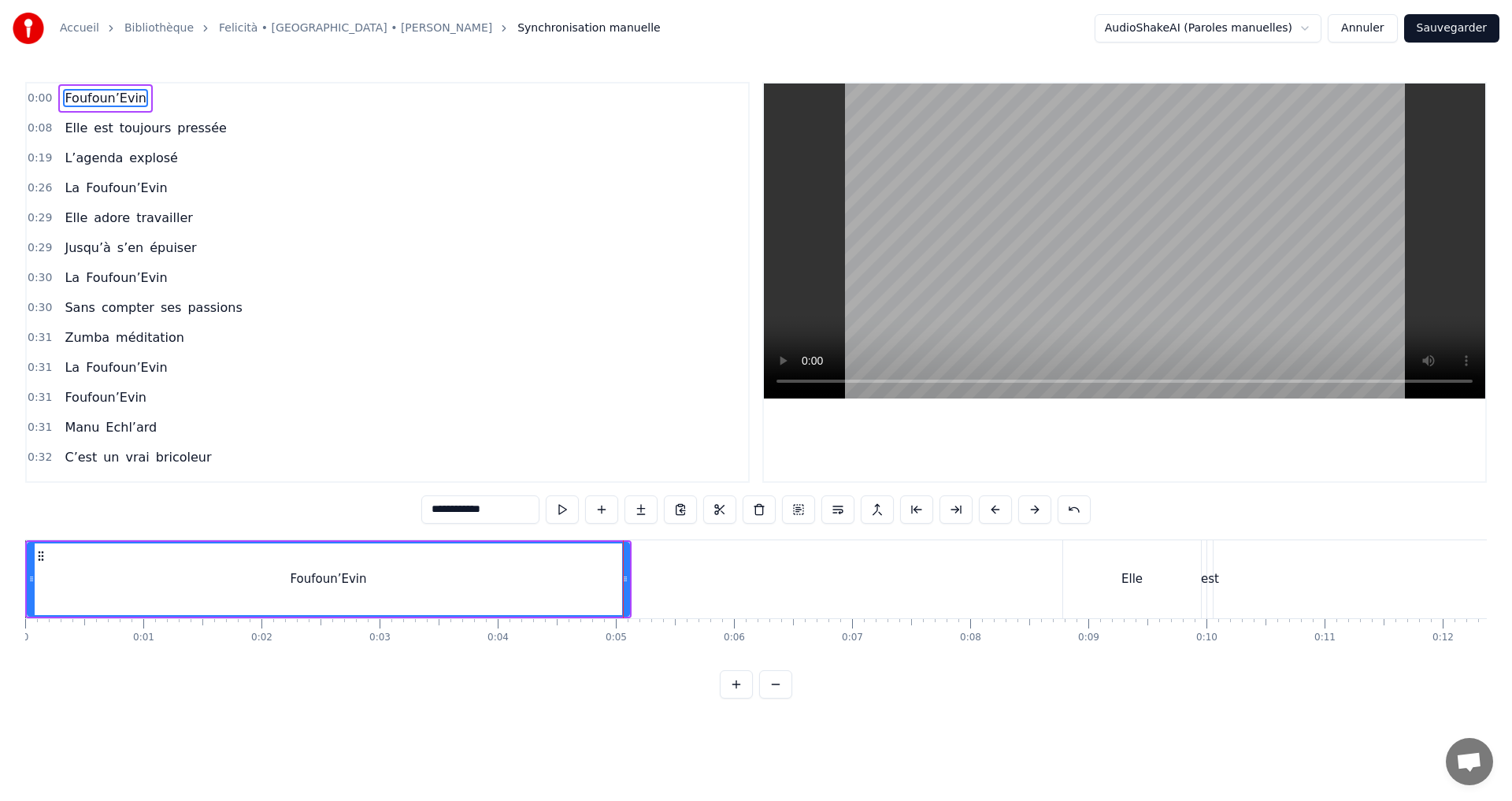
click at [290, 579] on div "Foufoun’Evin" at bounding box center [329, 579] width 600 height 71
click at [292, 580] on div "Foufoun’Evin" at bounding box center [329, 579] width 600 height 71
click at [293, 582] on div "Foufoun’Evin" at bounding box center [329, 579] width 600 height 71
click at [294, 583] on div "Foufoun’Evin" at bounding box center [329, 579] width 600 height 71
click at [295, 585] on div "Foufoun’Evin" at bounding box center [329, 579] width 76 height 18
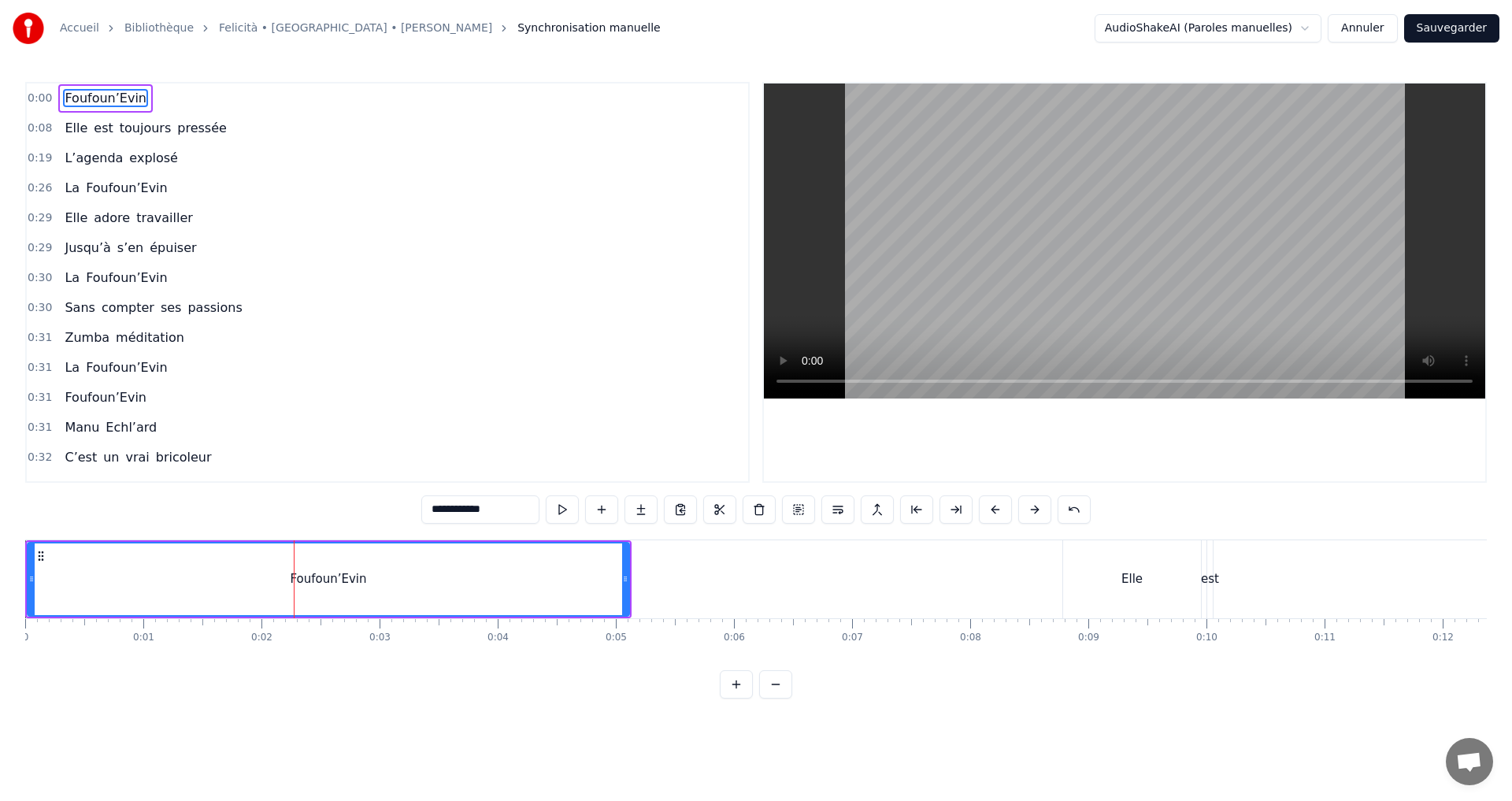
click at [737, 699] on button at bounding box center [735, 684] width 33 height 29
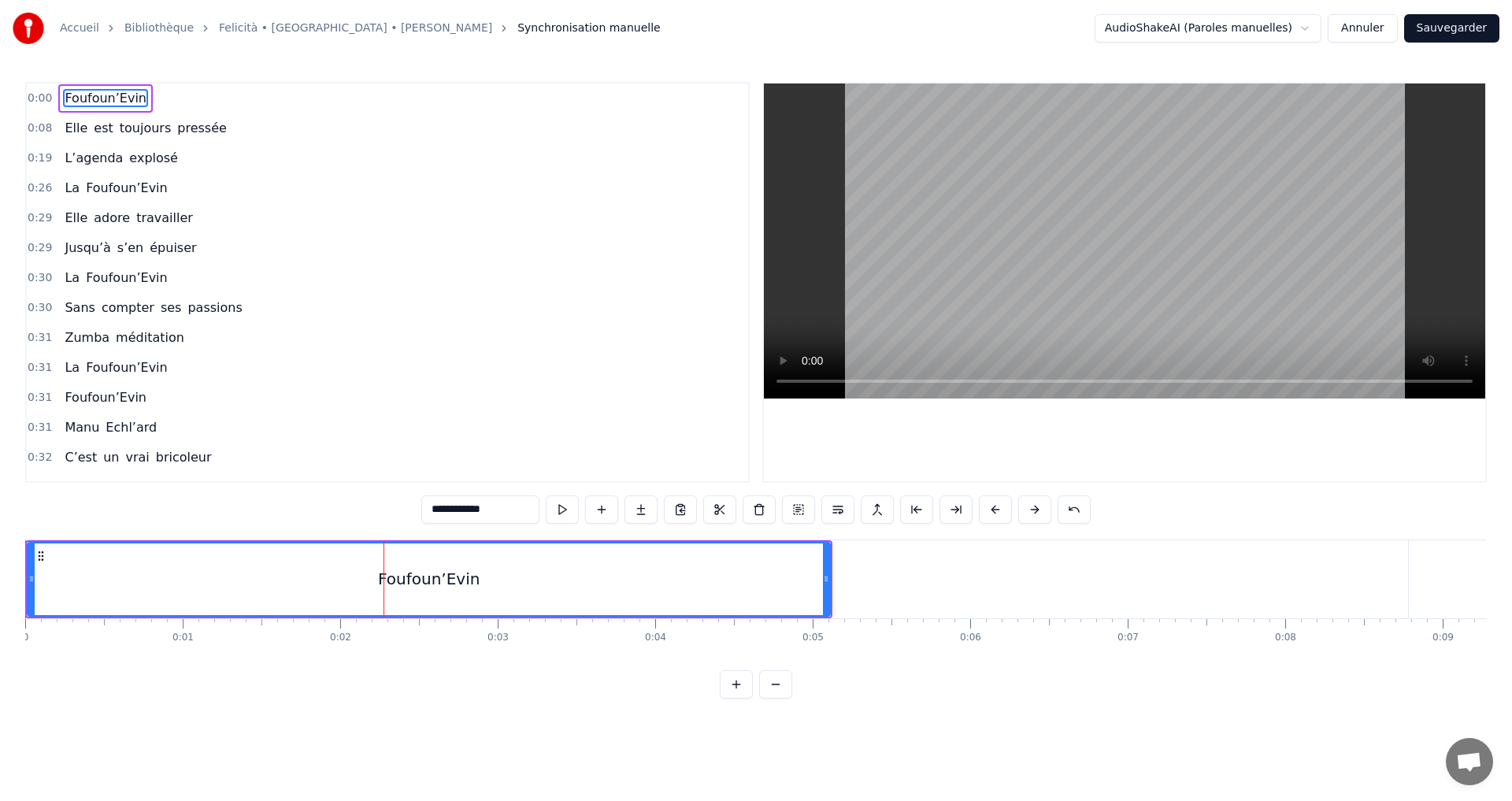
click at [737, 699] on button at bounding box center [735, 684] width 33 height 29
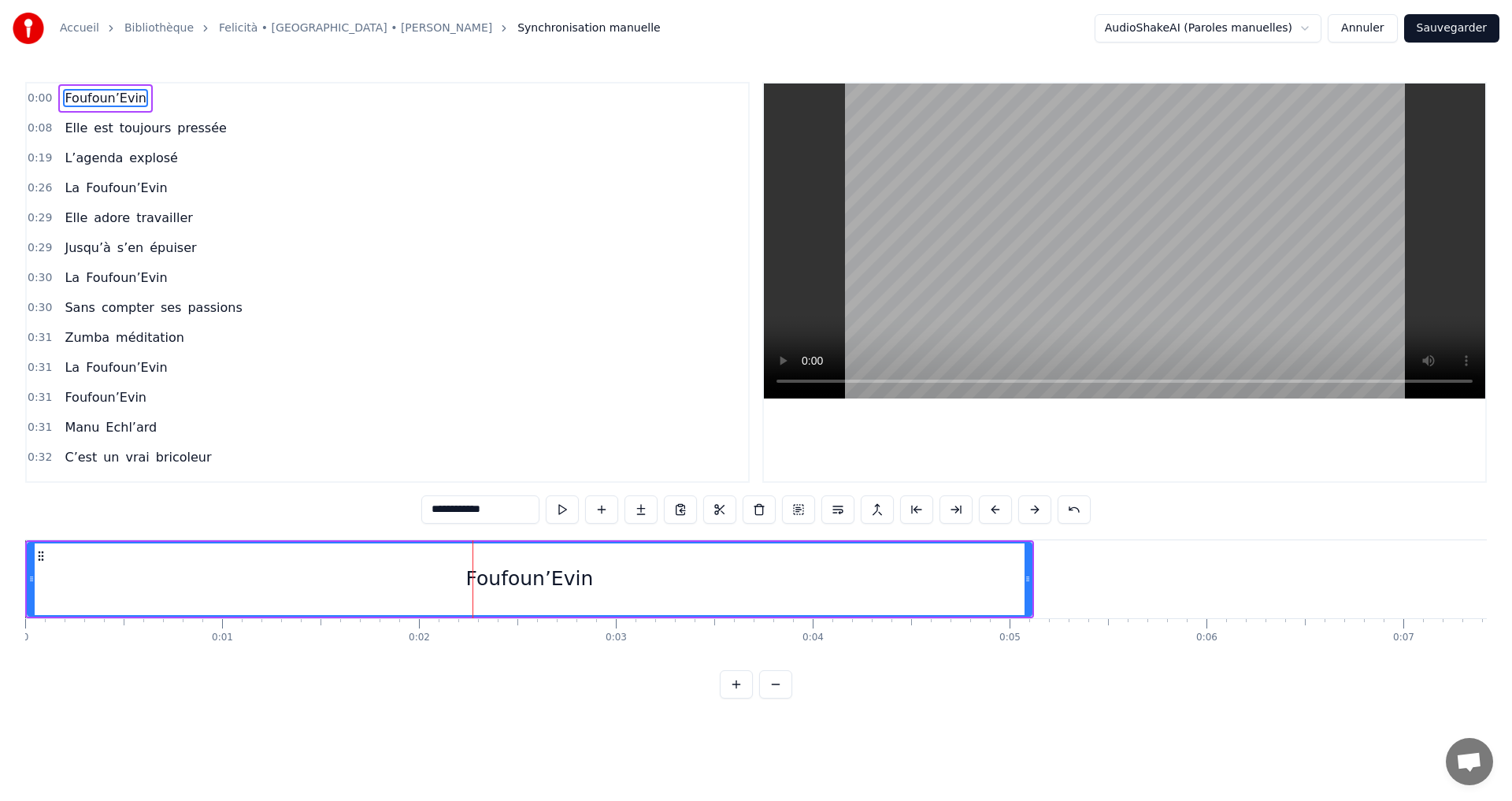
click at [737, 699] on button at bounding box center [735, 684] width 33 height 29
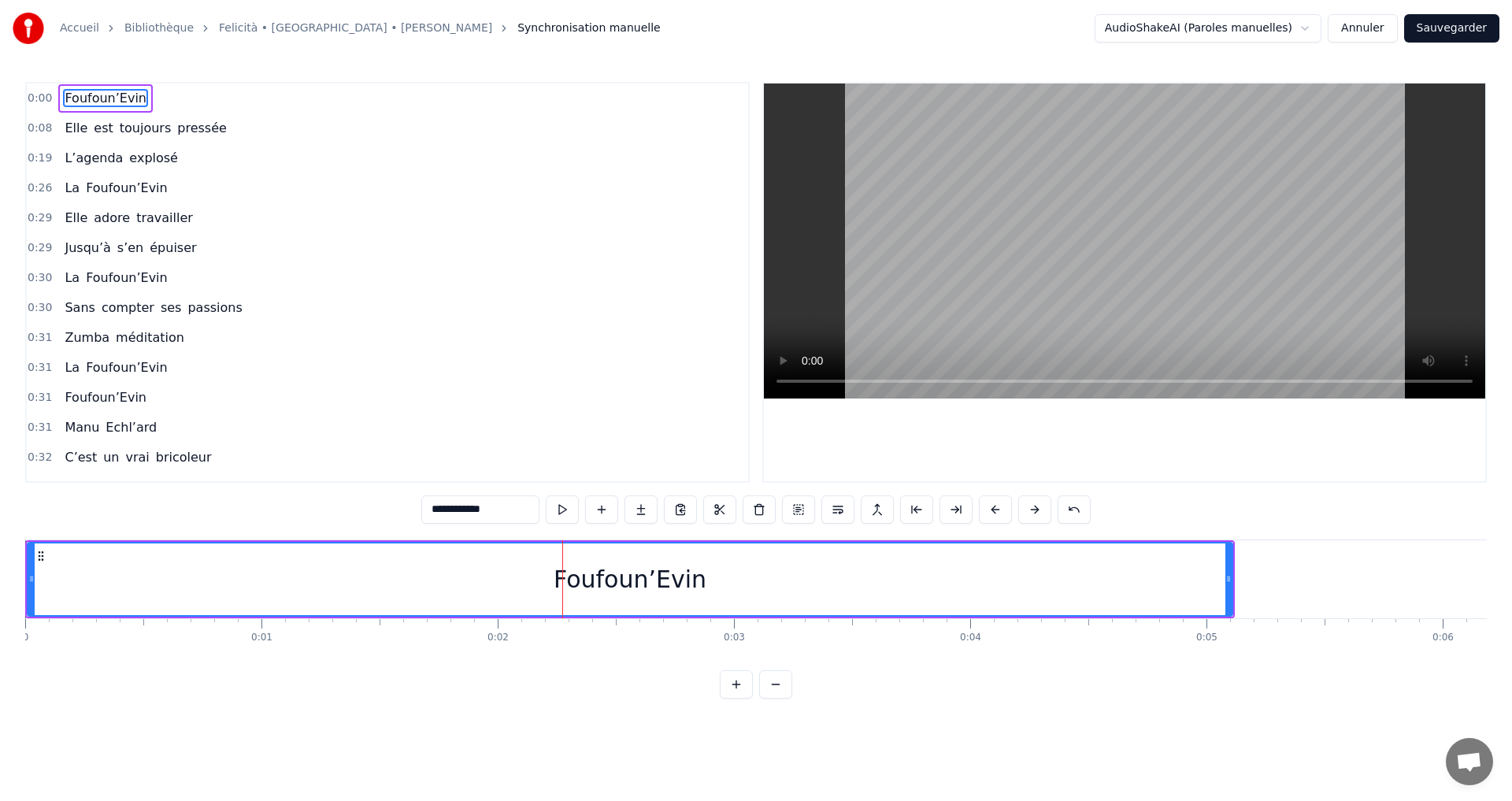
click at [737, 699] on button at bounding box center [735, 684] width 33 height 29
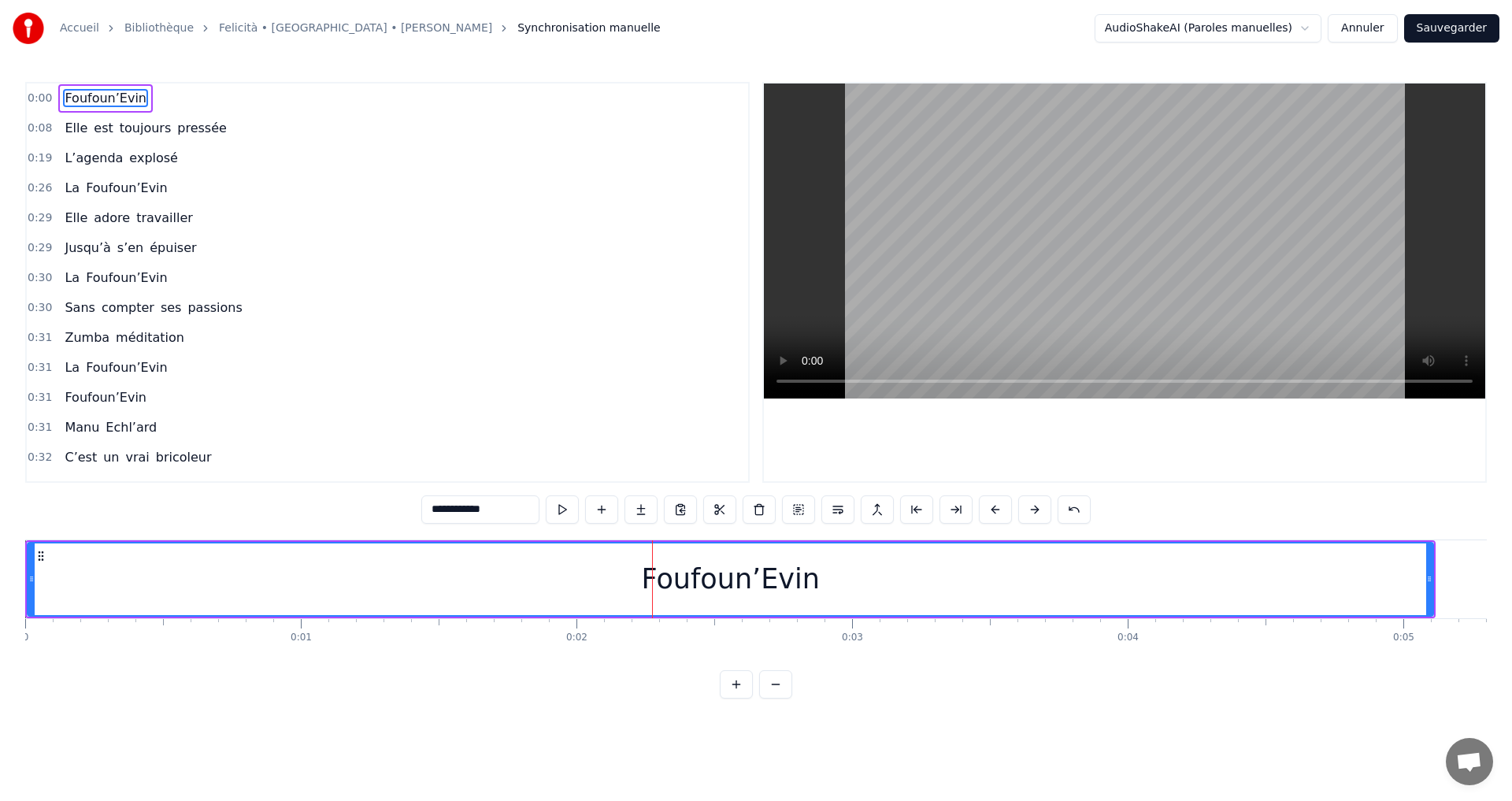
click at [775, 699] on button at bounding box center [775, 684] width 33 height 29
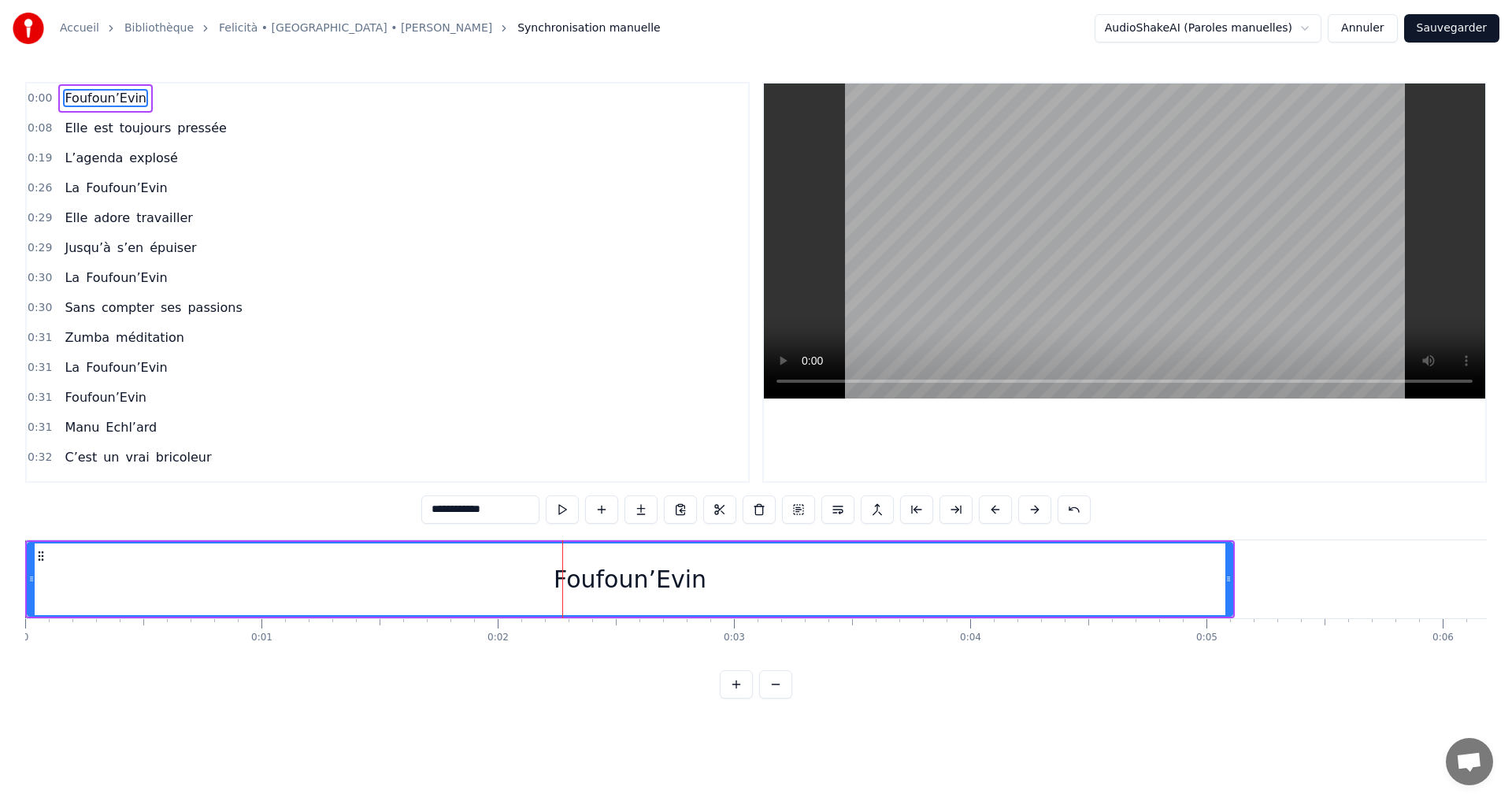
click at [775, 699] on button at bounding box center [775, 684] width 33 height 29
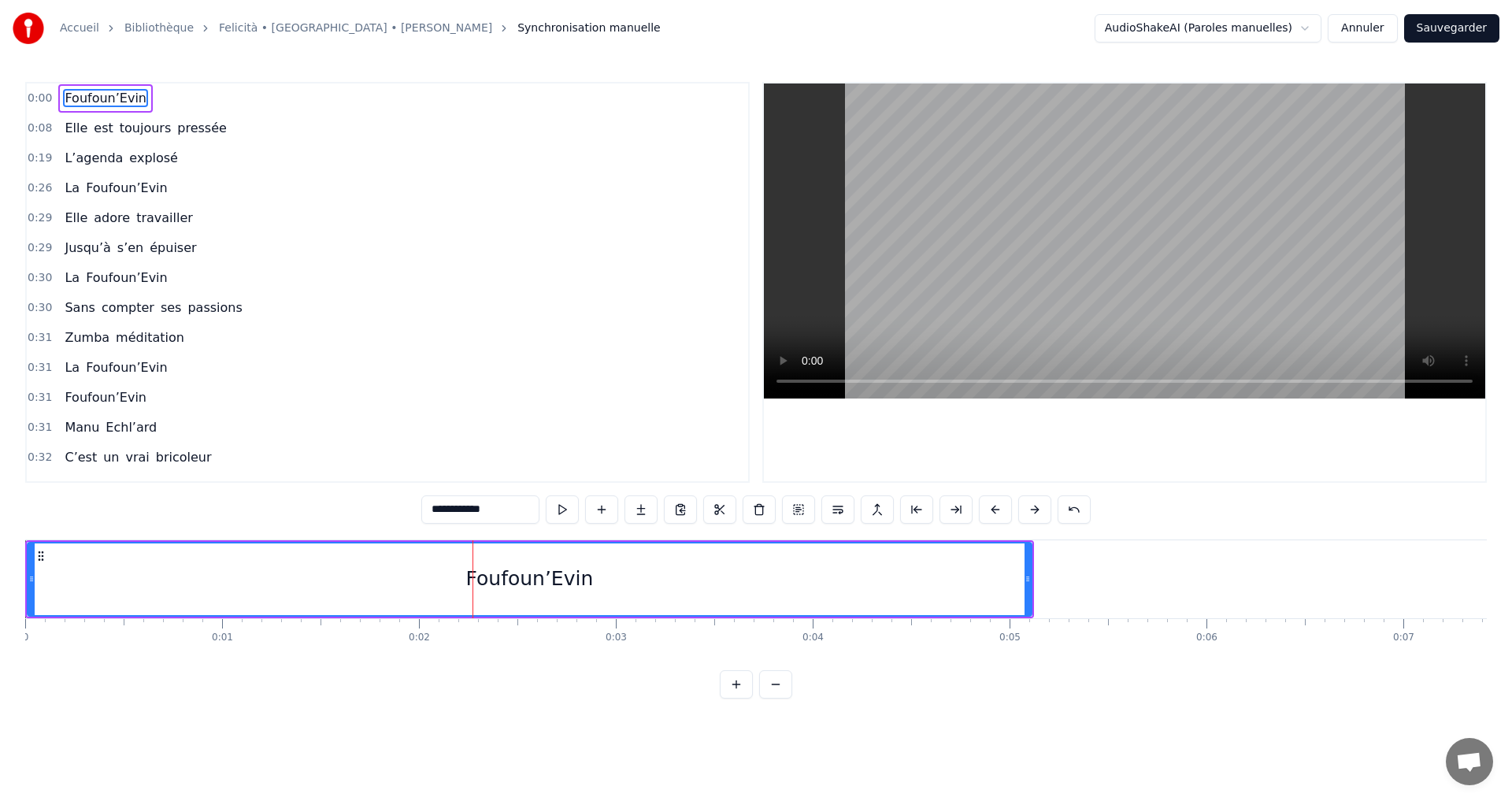
click at [775, 699] on button at bounding box center [775, 684] width 33 height 29
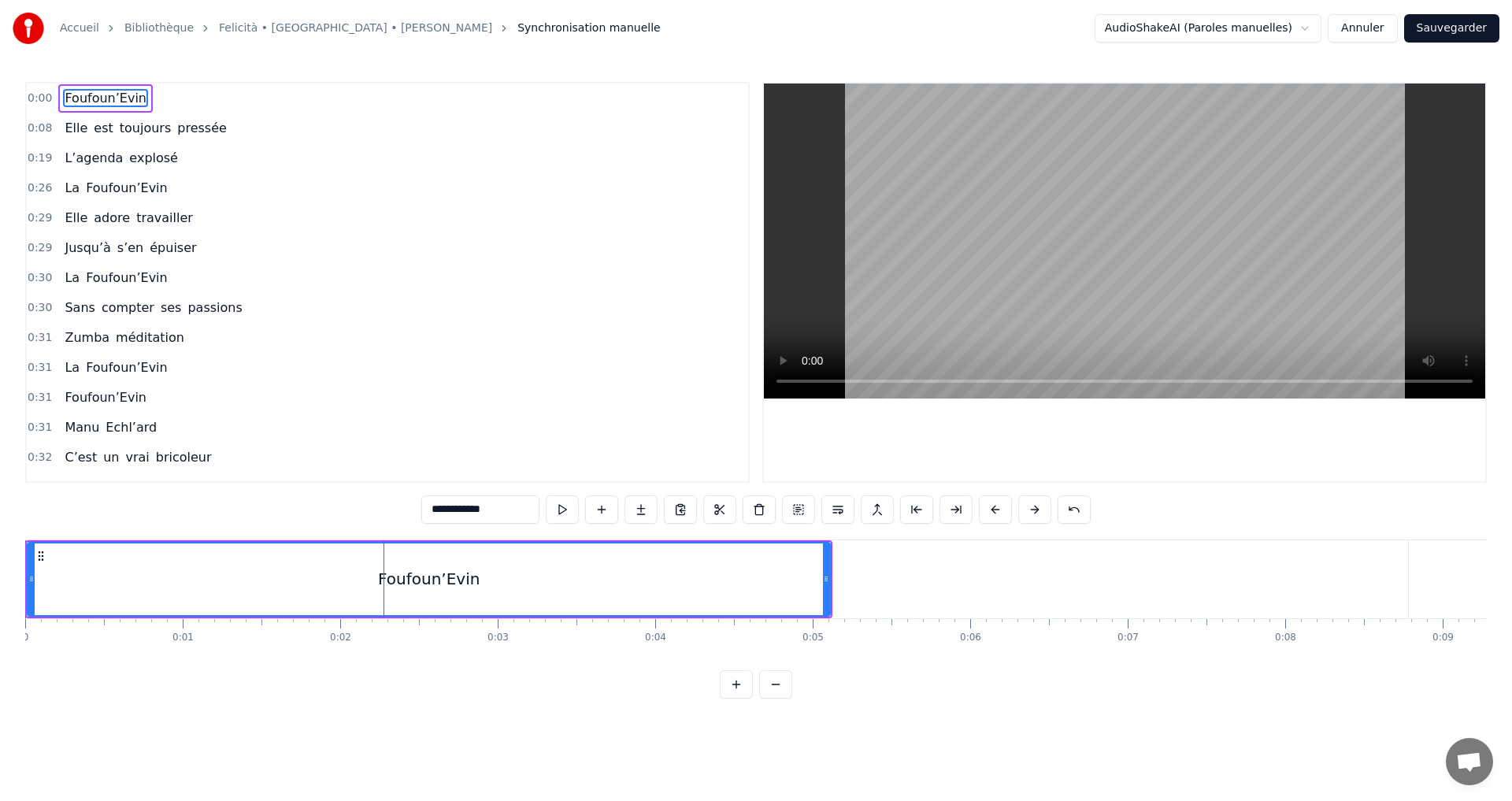
click at [775, 699] on button at bounding box center [775, 684] width 33 height 29
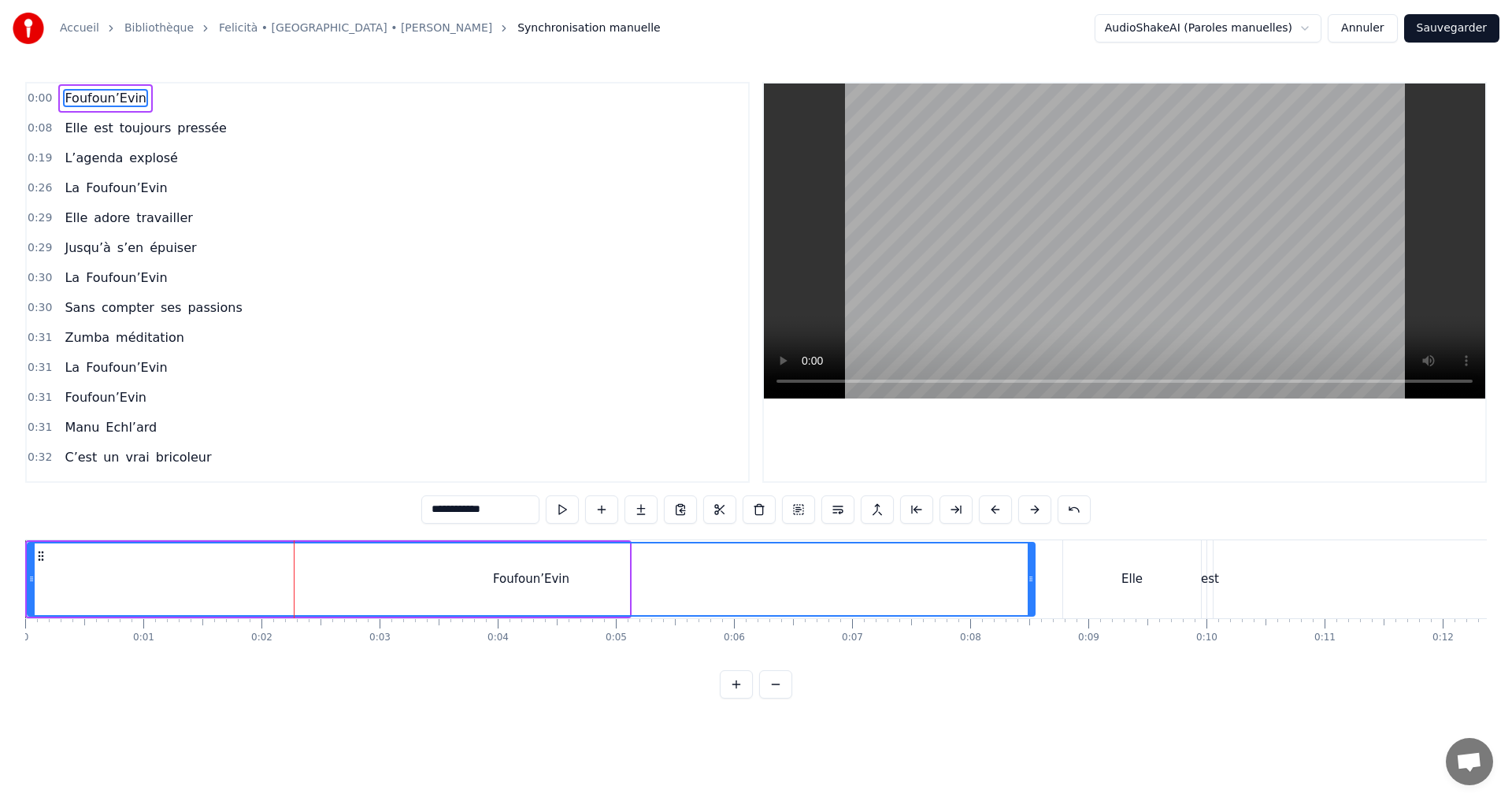
drag, startPoint x: 628, startPoint y: 587, endPoint x: 1034, endPoint y: 588, distance: 406.0
click at [1034, 588] on div at bounding box center [1031, 579] width 6 height 71
click at [1103, 582] on div "Elle" at bounding box center [1131, 579] width 138 height 78
type input "****"
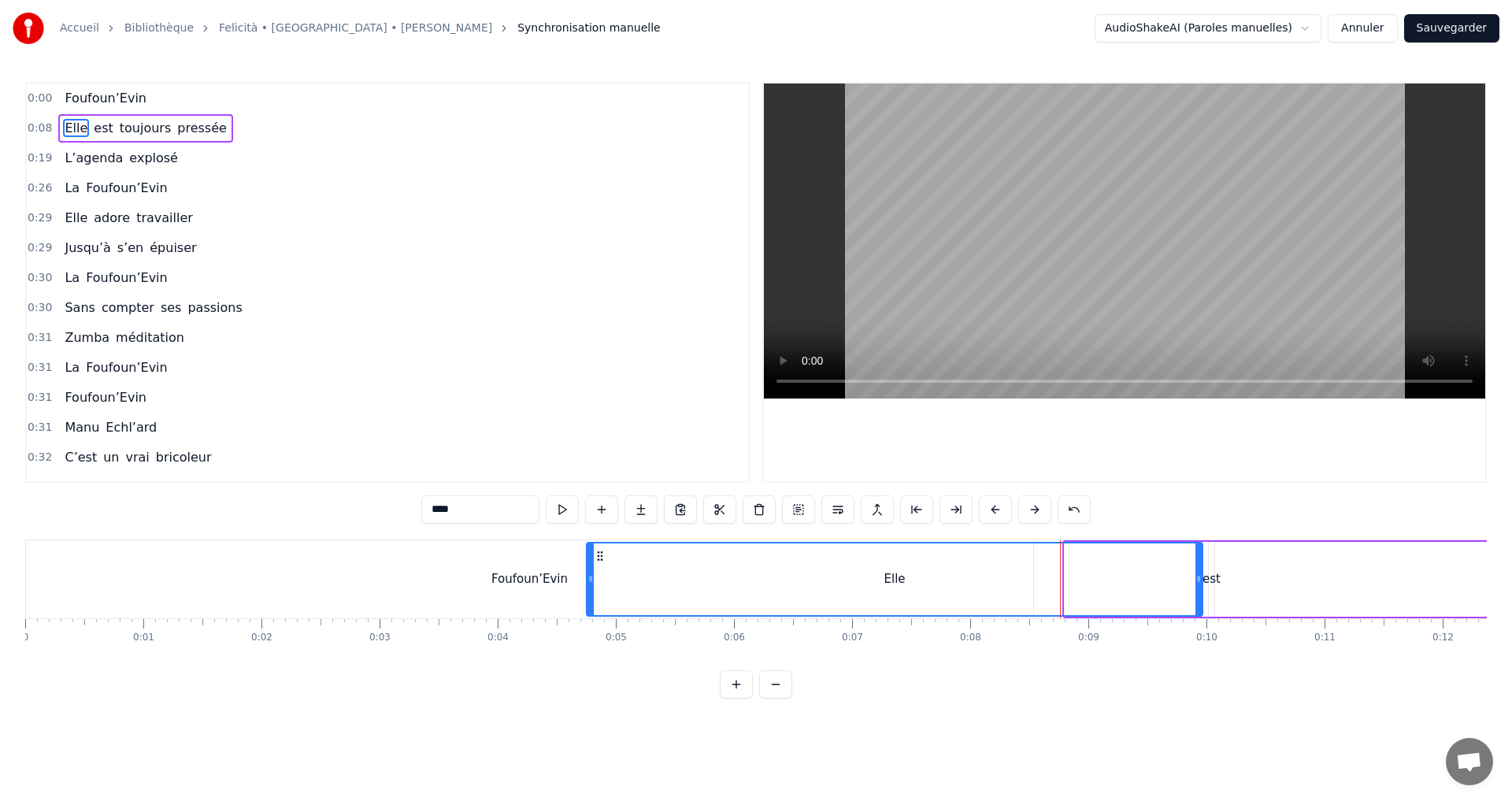
drag, startPoint x: 1067, startPoint y: 581, endPoint x: 589, endPoint y: 594, distance: 478.2
click at [589, 594] on div at bounding box center [591, 579] width 6 height 71
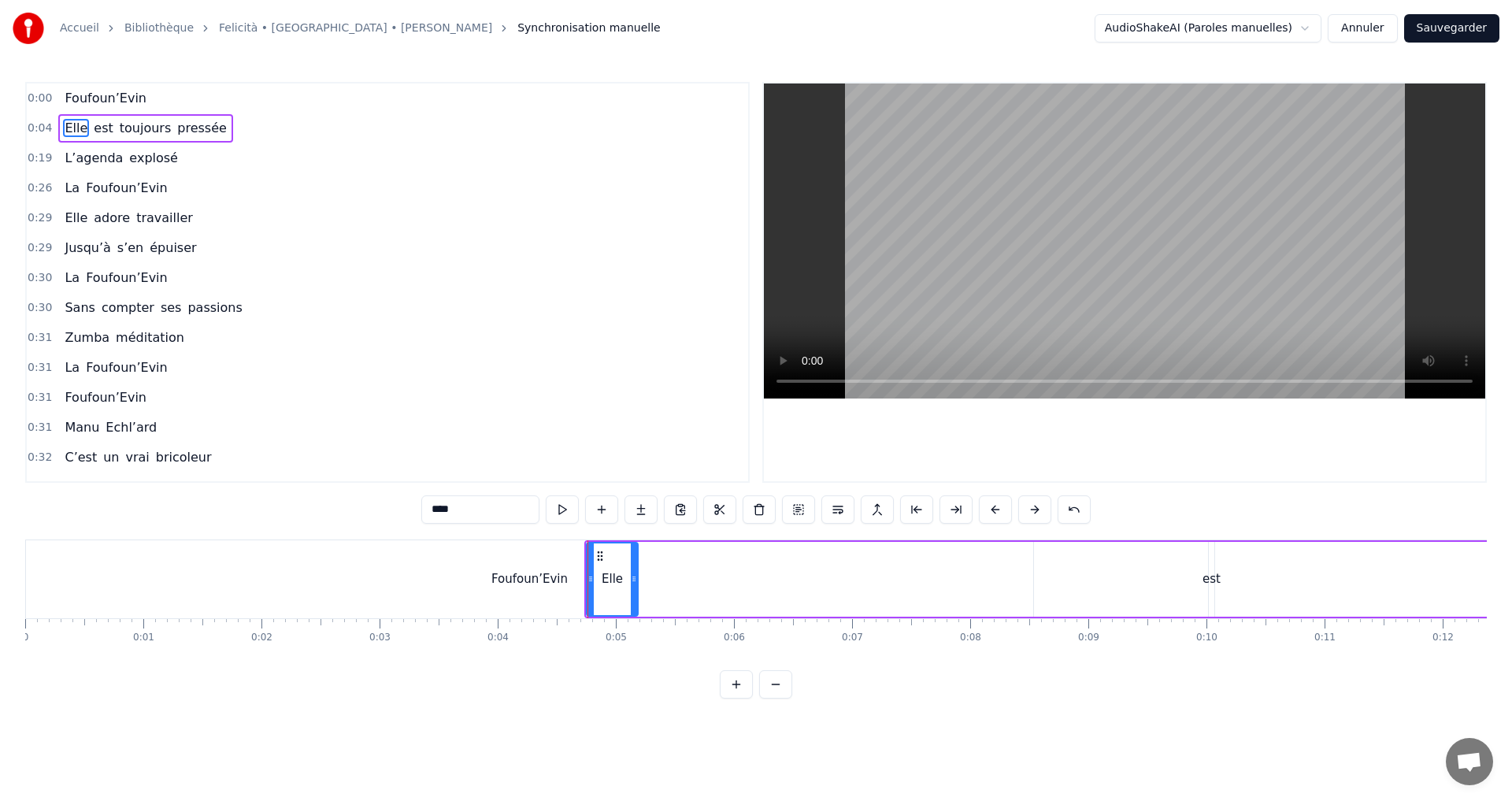
drag, startPoint x: 1197, startPoint y: 581, endPoint x: 633, endPoint y: 590, distance: 564.1
click at [633, 590] on div at bounding box center [633, 579] width 6 height 71
click at [80, 128] on span "Elle" at bounding box center [76, 128] width 26 height 18
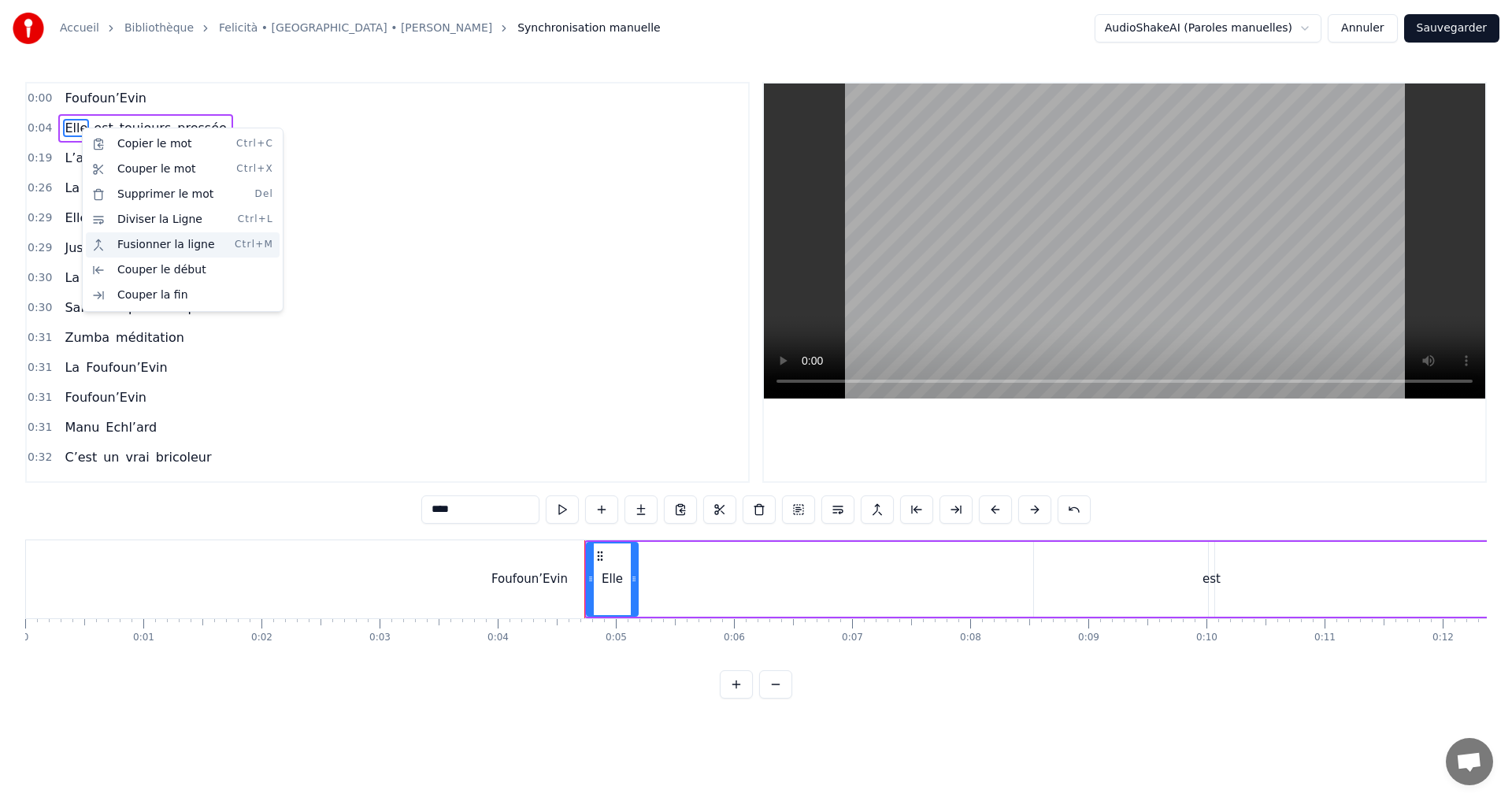
click at [164, 243] on div "Fusionner la ligne Ctrl+M" at bounding box center [183, 245] width 194 height 25
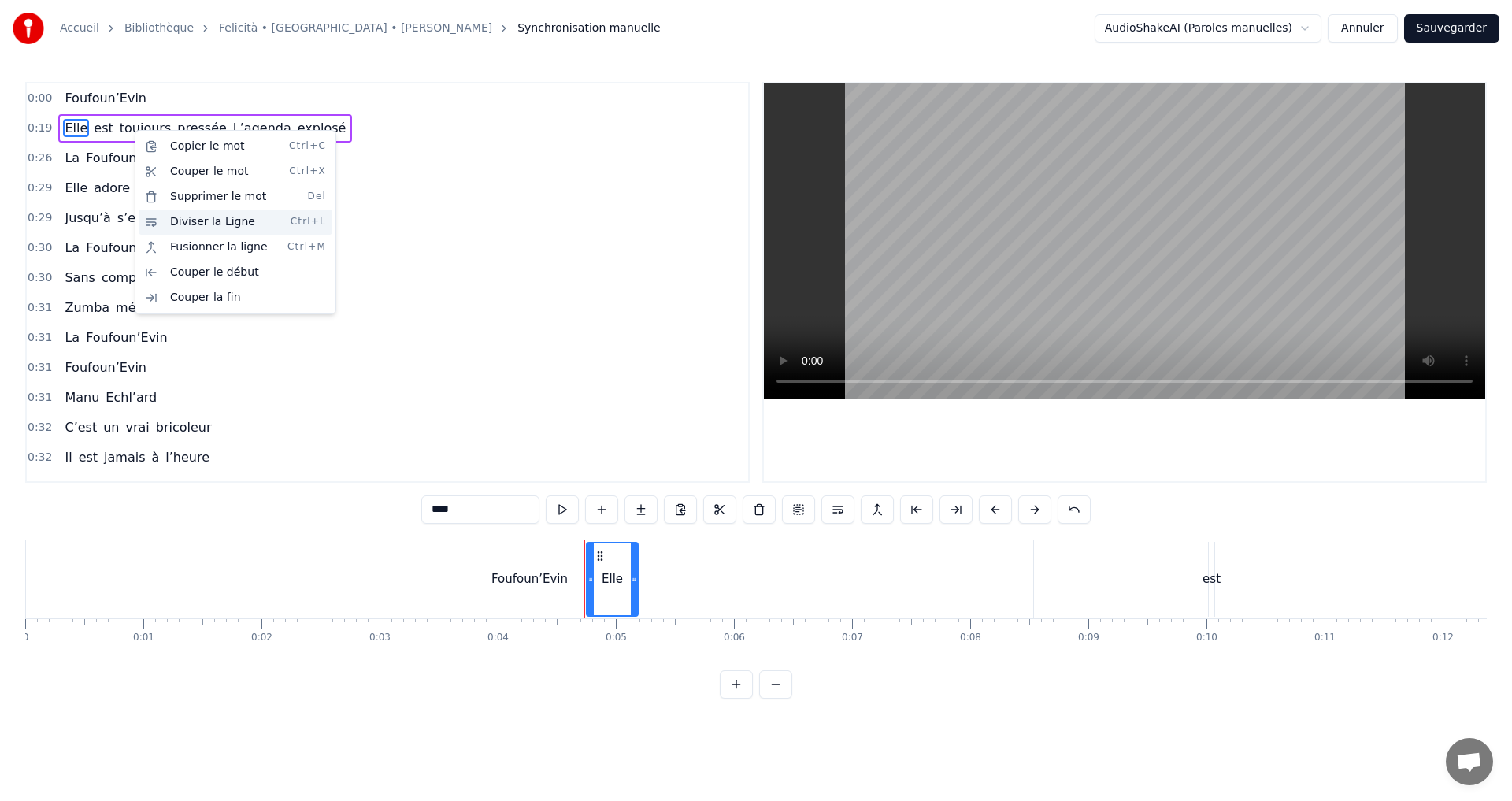
click at [211, 230] on div "Diviser la Ligne Ctrl+L" at bounding box center [236, 222] width 194 height 25
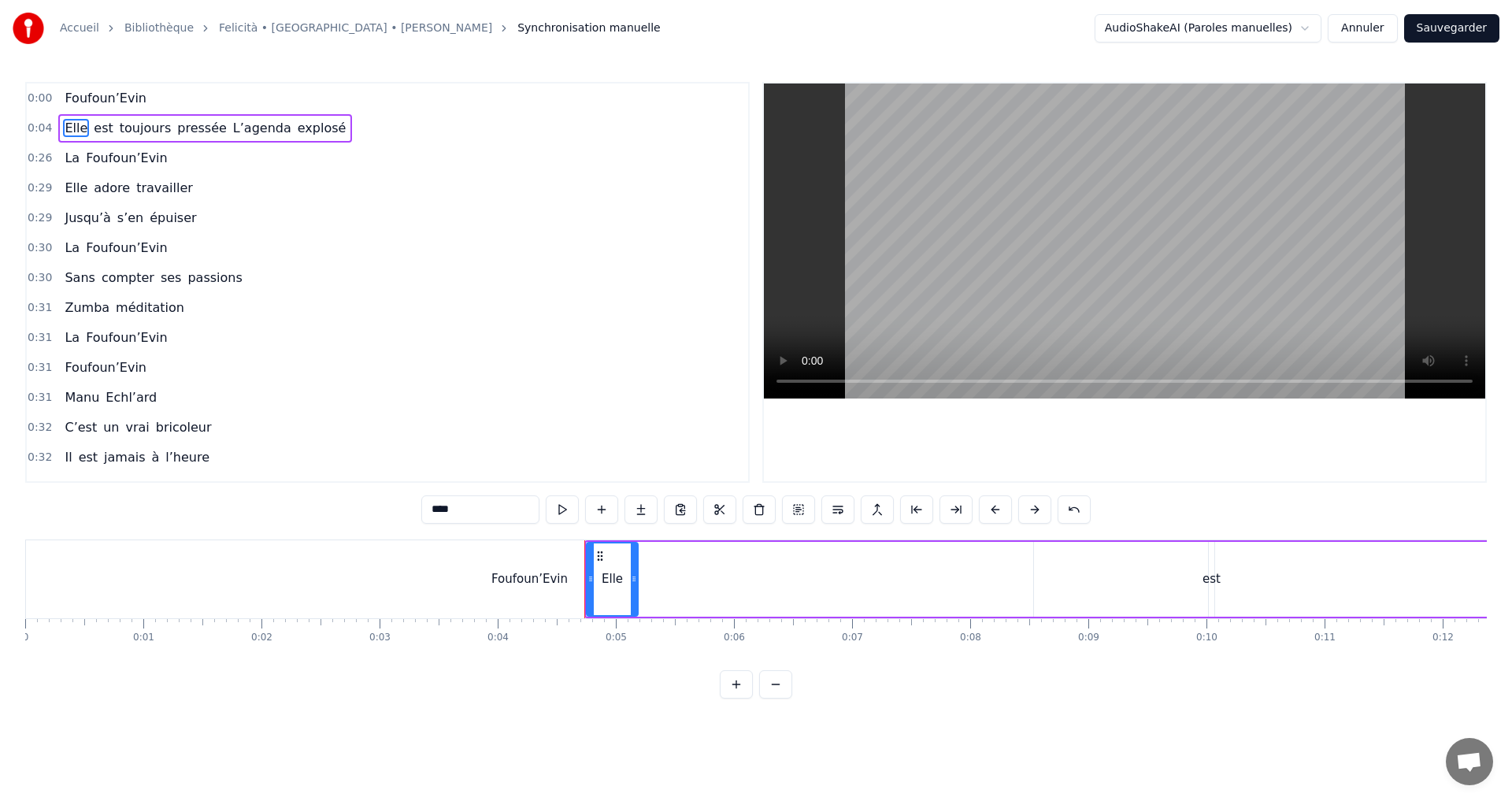
click at [1211, 584] on div "est" at bounding box center [1211, 579] width 18 height 18
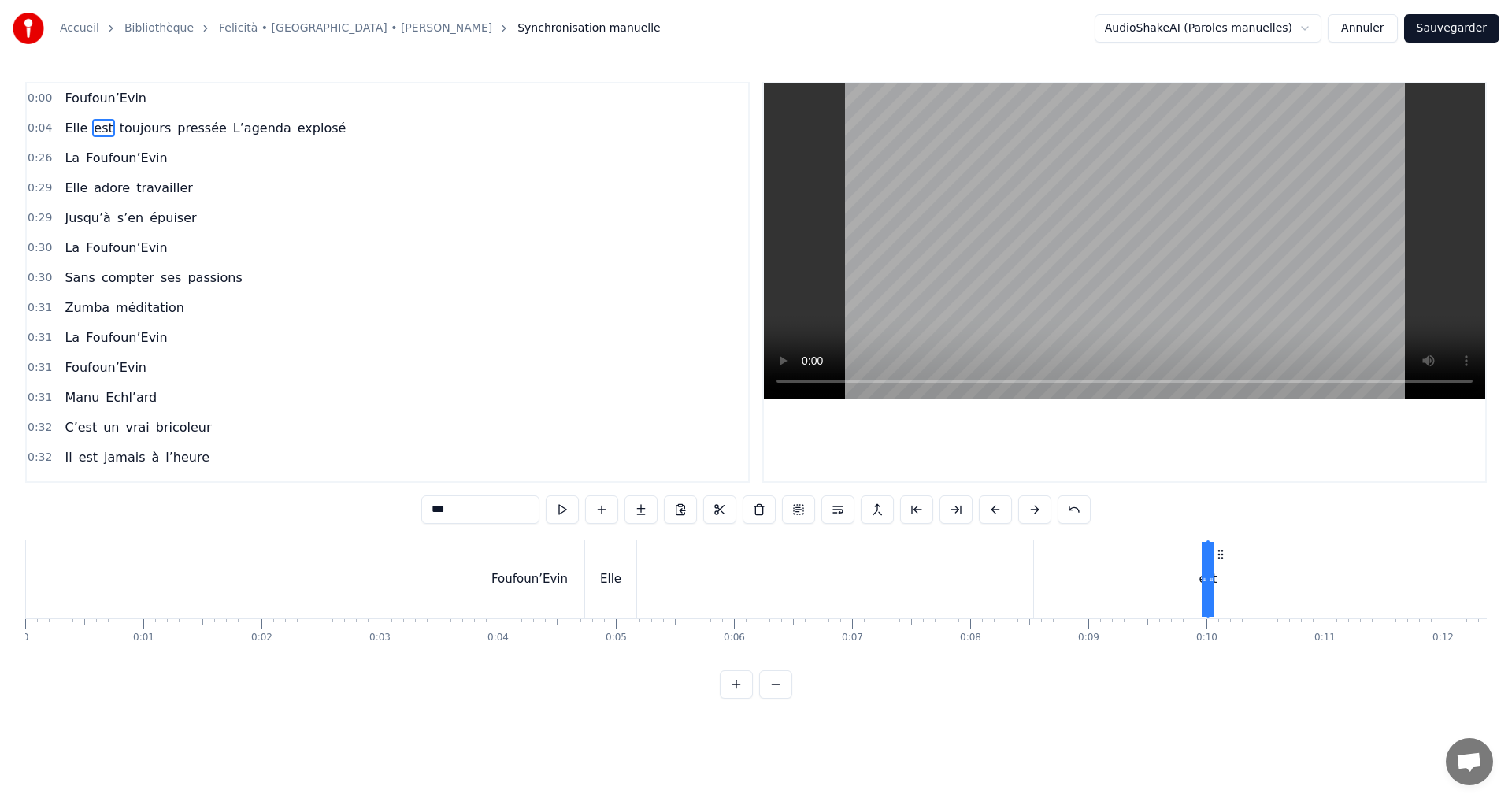
drag, startPoint x: 1206, startPoint y: 579, endPoint x: 832, endPoint y: 581, distance: 374.0
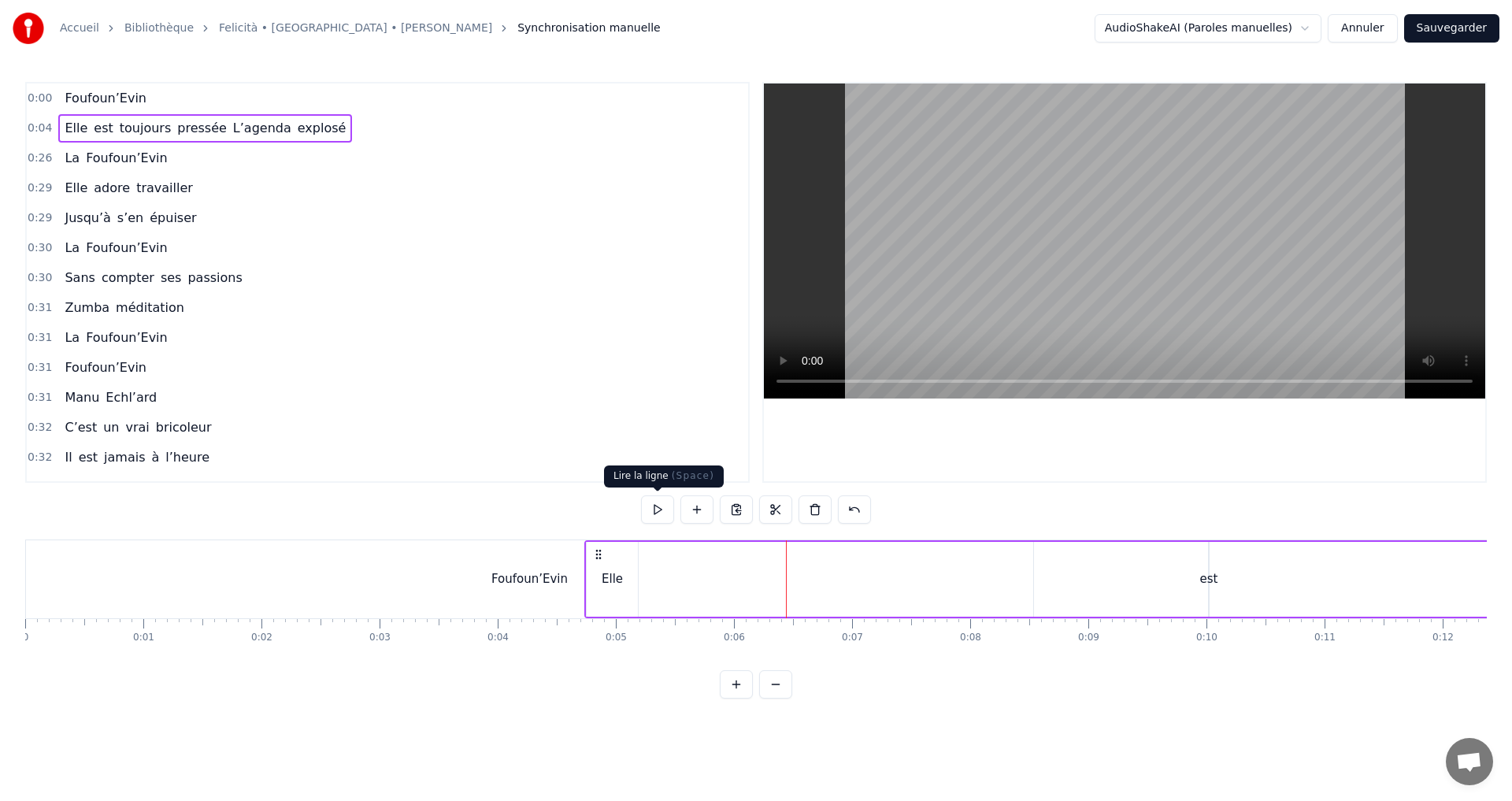
click at [650, 507] on button at bounding box center [657, 510] width 33 height 29
click at [652, 508] on button at bounding box center [657, 510] width 33 height 29
click at [538, 582] on div "Foufoun’Evin" at bounding box center [529, 579] width 76 height 18
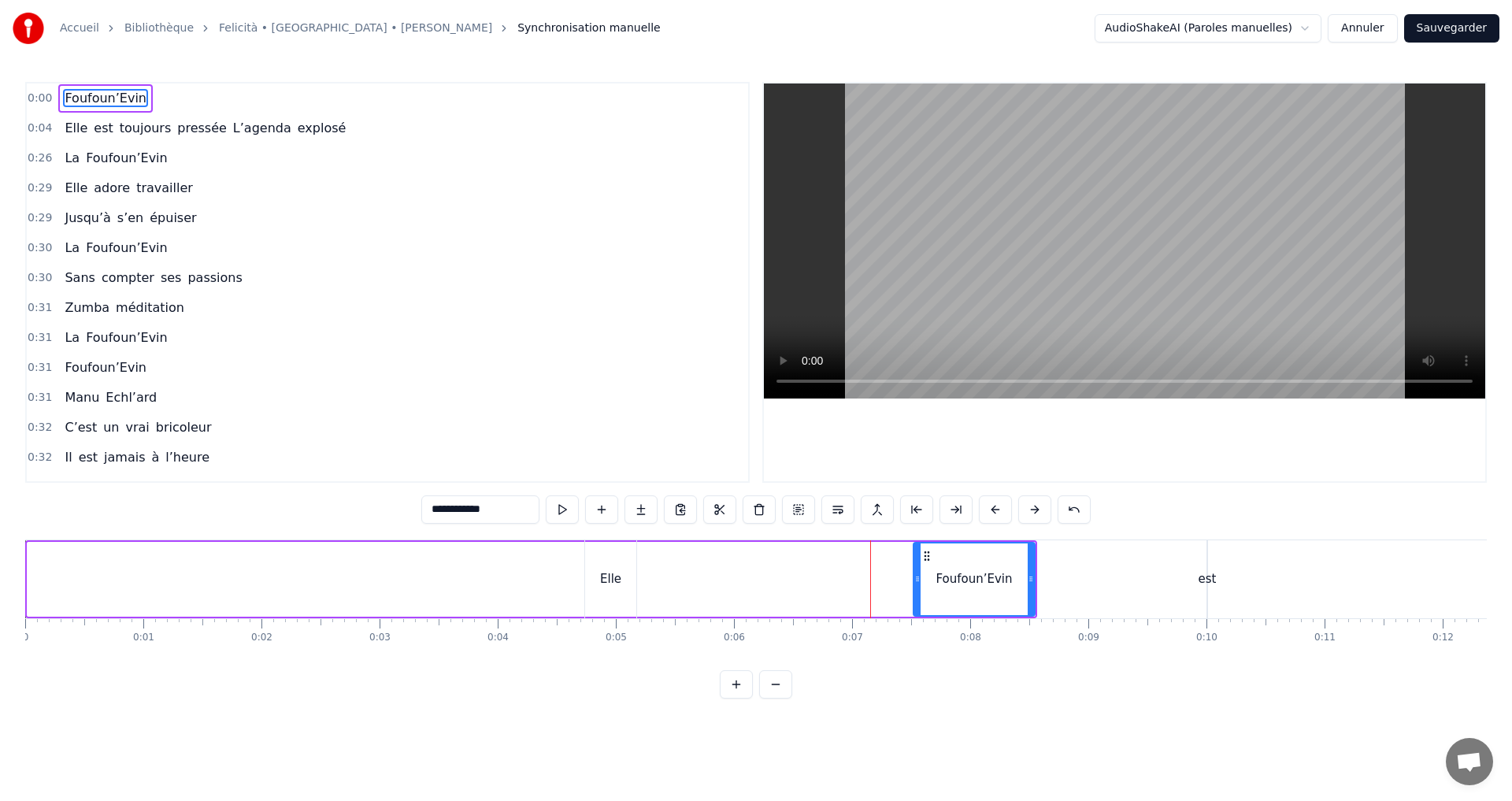
drag, startPoint x: 29, startPoint y: 580, endPoint x: 915, endPoint y: 571, distance: 886.0
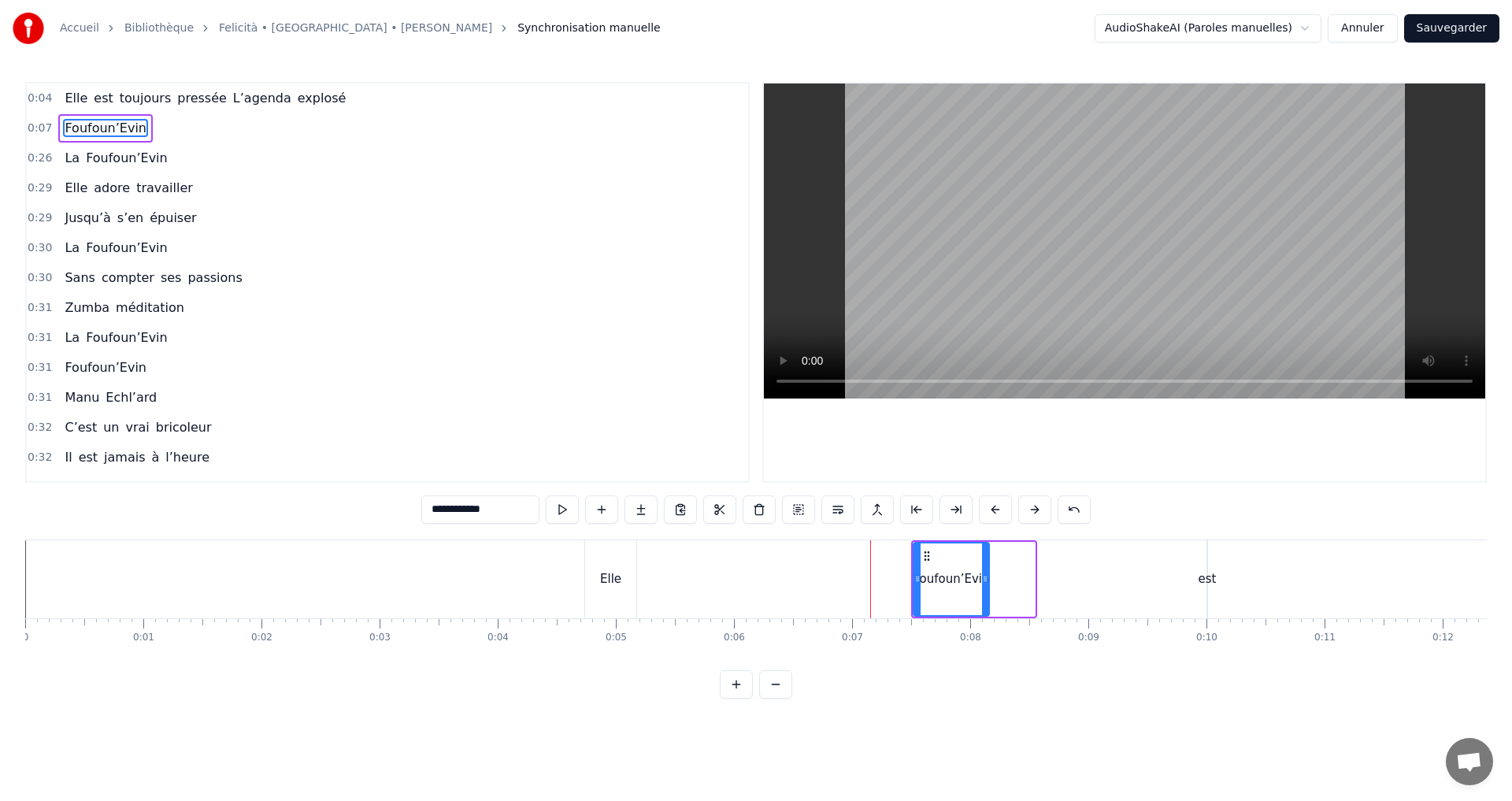
drag, startPoint x: 1029, startPoint y: 577, endPoint x: 995, endPoint y: 580, distance: 34.1
click at [989, 580] on icon at bounding box center [985, 579] width 6 height 13
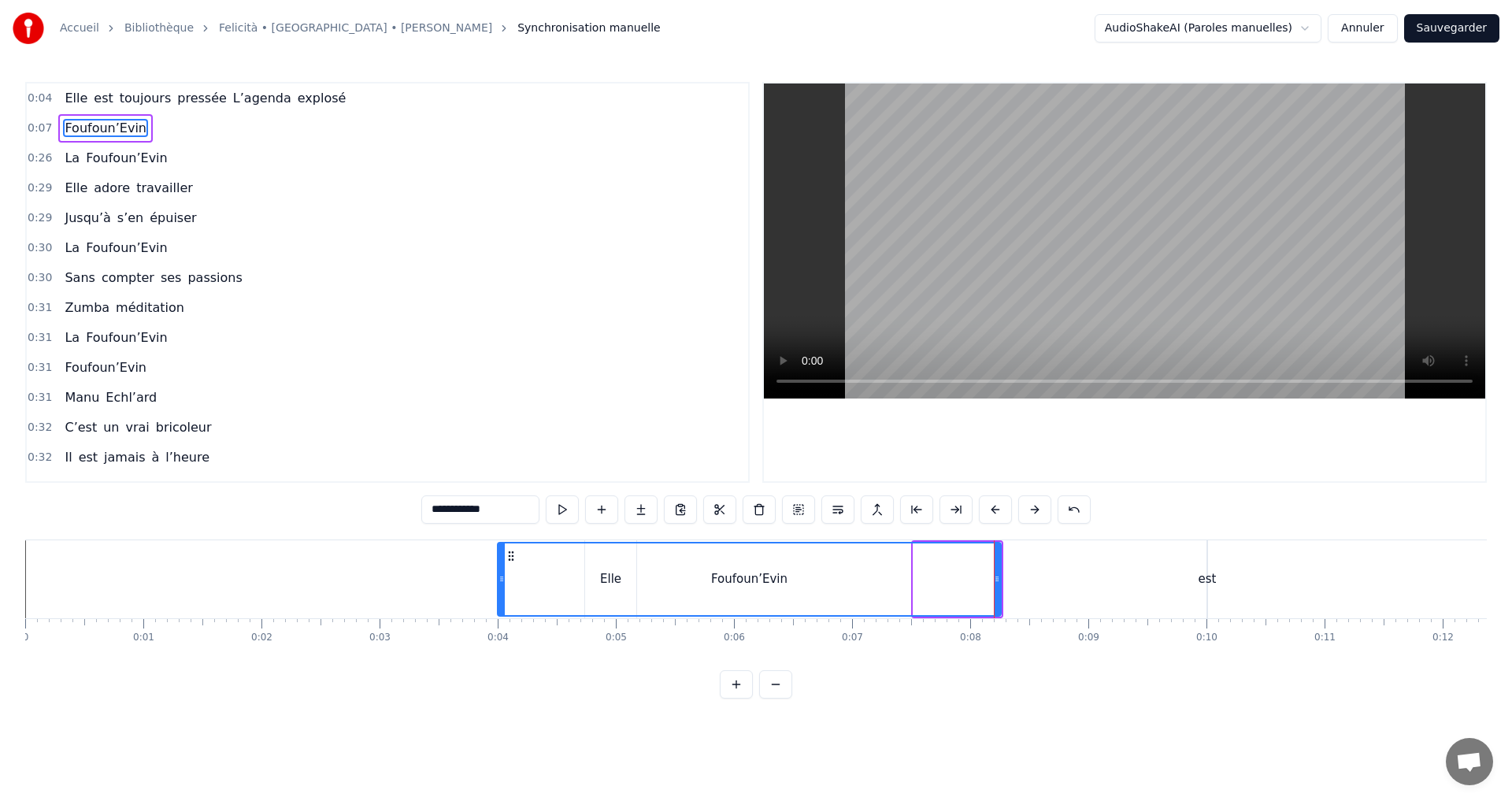
drag, startPoint x: 916, startPoint y: 578, endPoint x: 500, endPoint y: 587, distance: 416.1
click at [500, 587] on div at bounding box center [502, 579] width 6 height 71
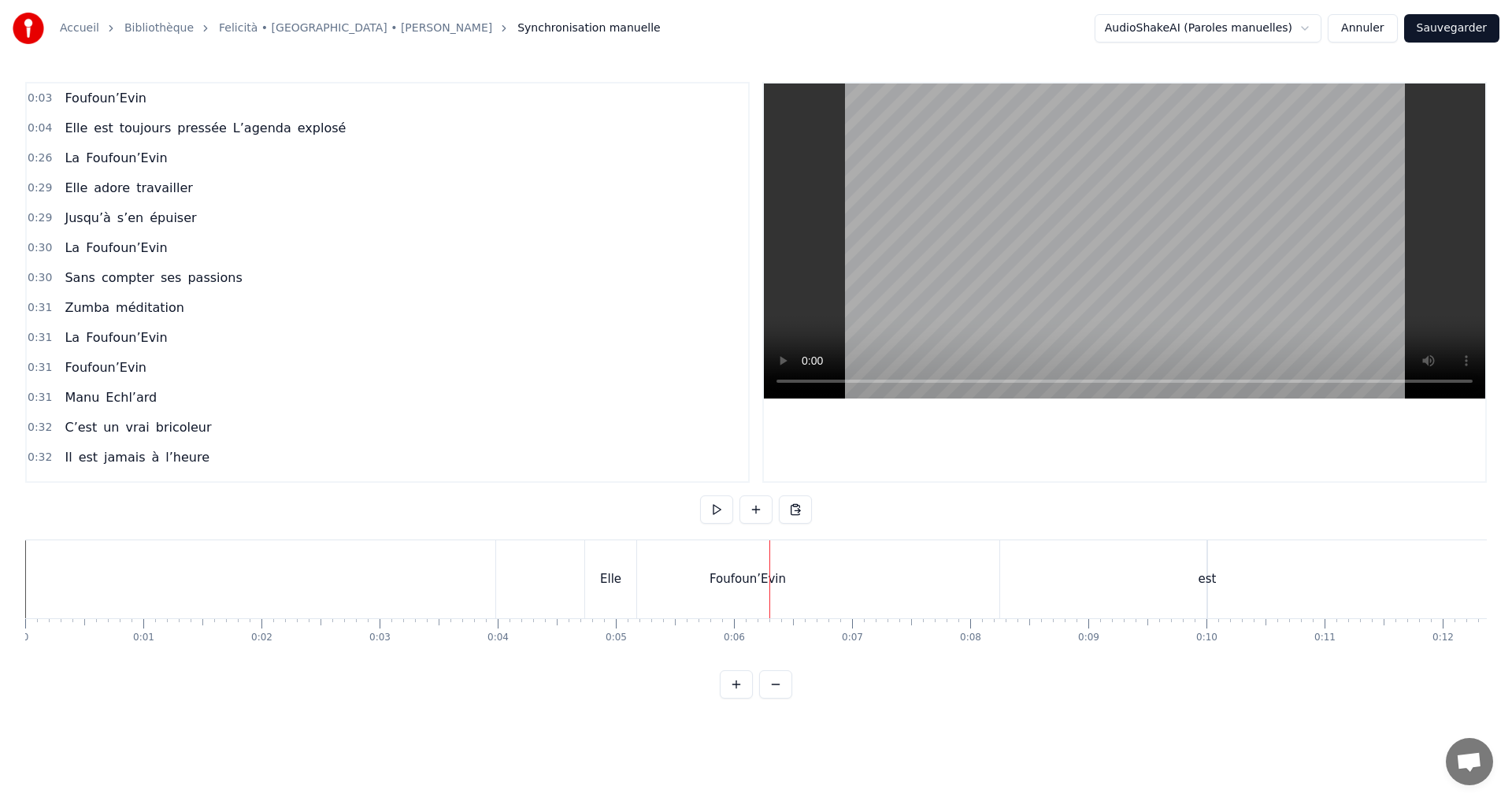
click at [612, 585] on div "Elle" at bounding box center [610, 579] width 21 height 18
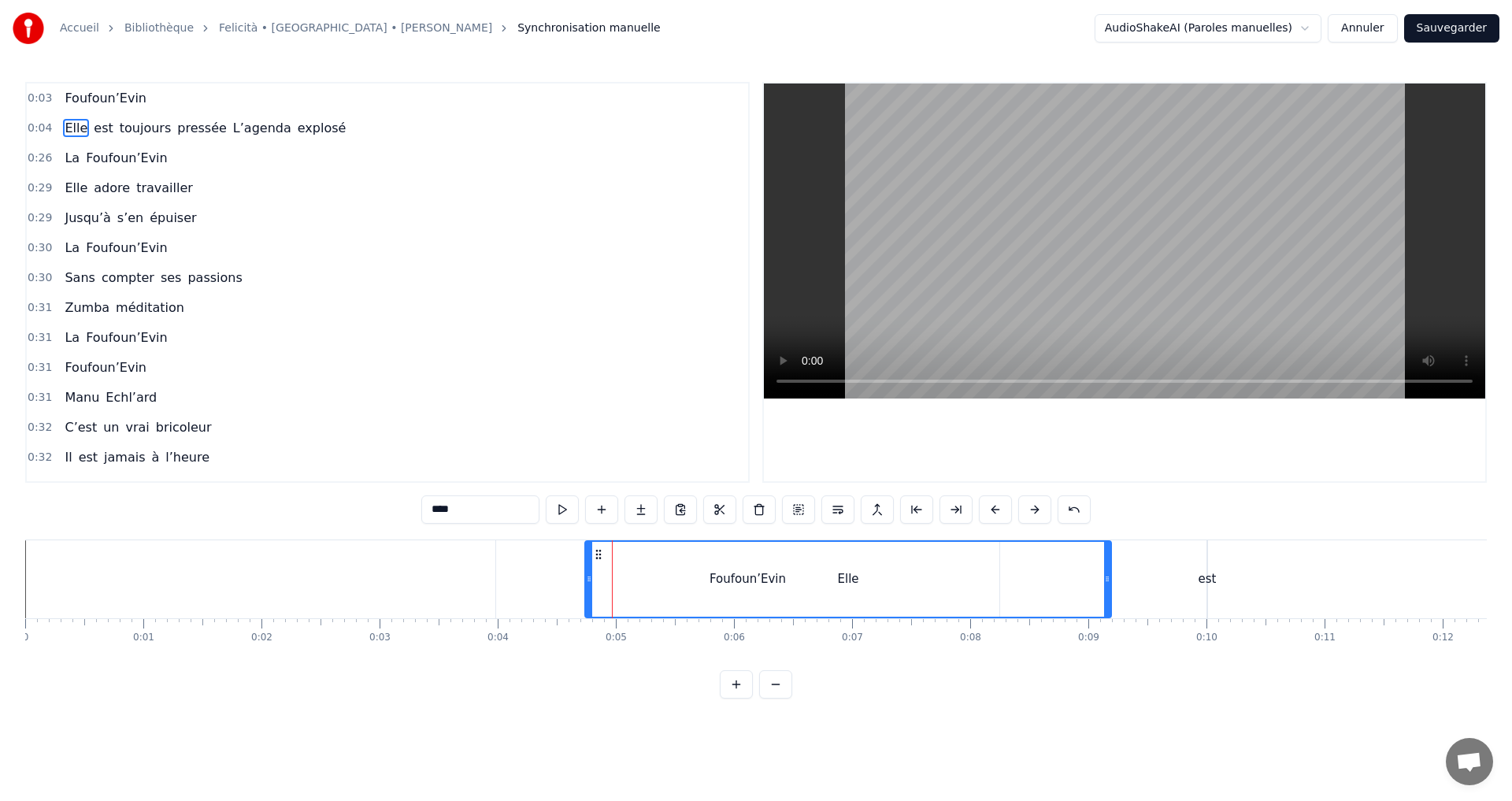
drag, startPoint x: 635, startPoint y: 579, endPoint x: 1110, endPoint y: 573, distance: 475.0
click at [1110, 573] on icon at bounding box center [1107, 579] width 6 height 13
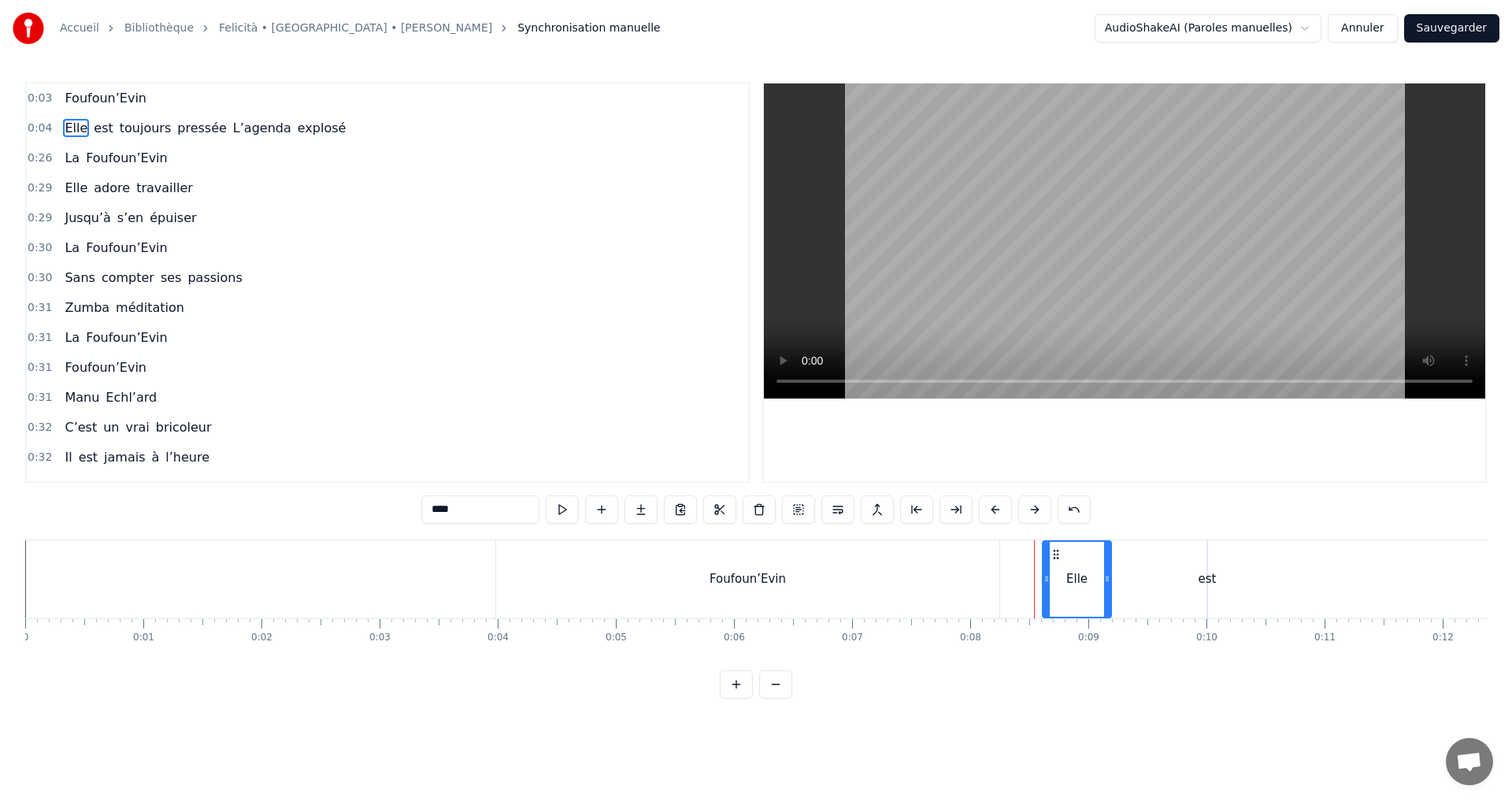
drag, startPoint x: 590, startPoint y: 580, endPoint x: 1050, endPoint y: 580, distance: 460.0
click at [1050, 580] on icon at bounding box center [1046, 579] width 6 height 13
click at [870, 598] on div "Foufoun’Evin" at bounding box center [747, 579] width 504 height 78
type input "**********"
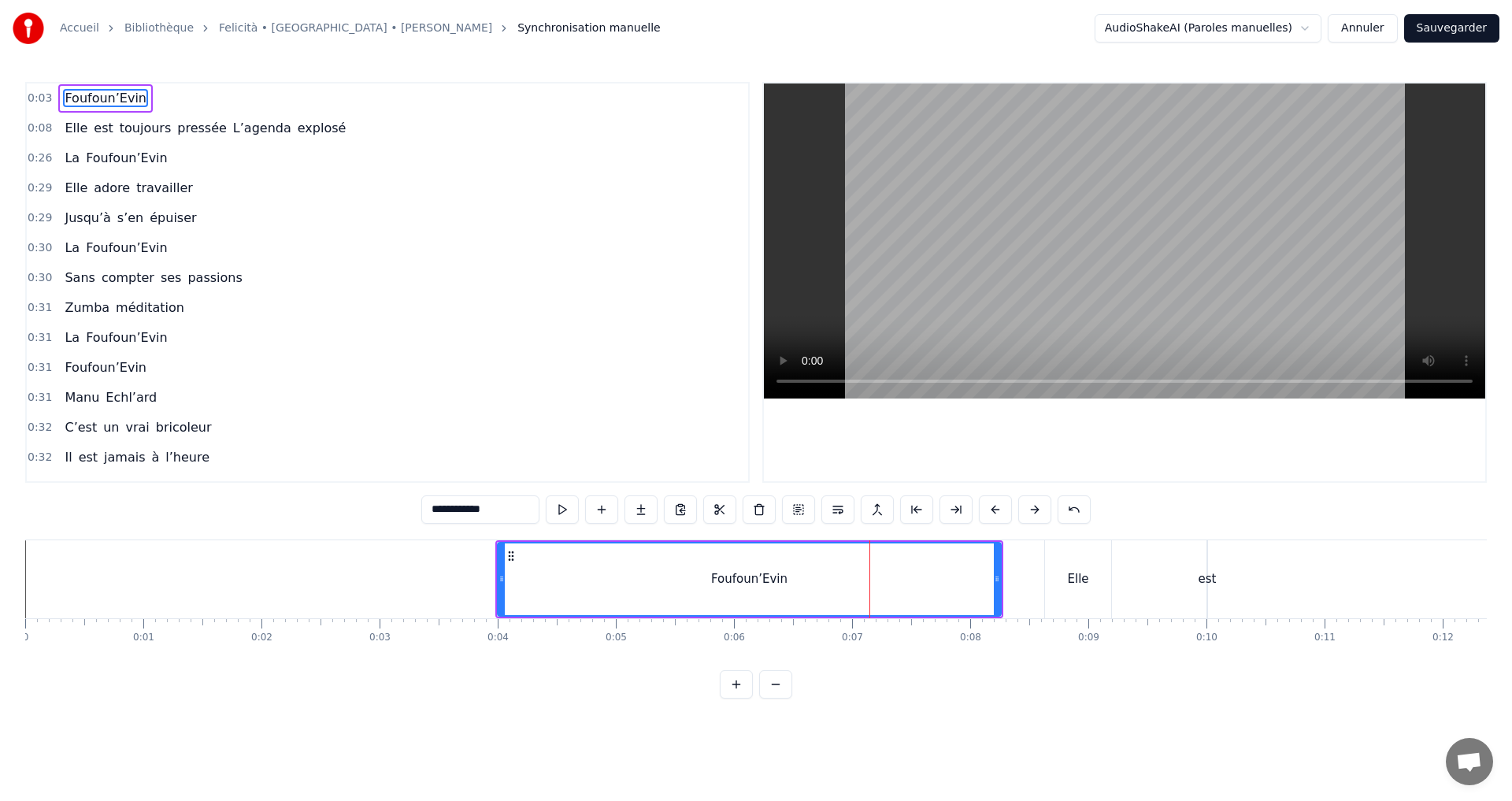
click at [870, 598] on div at bounding box center [870, 579] width 1 height 78
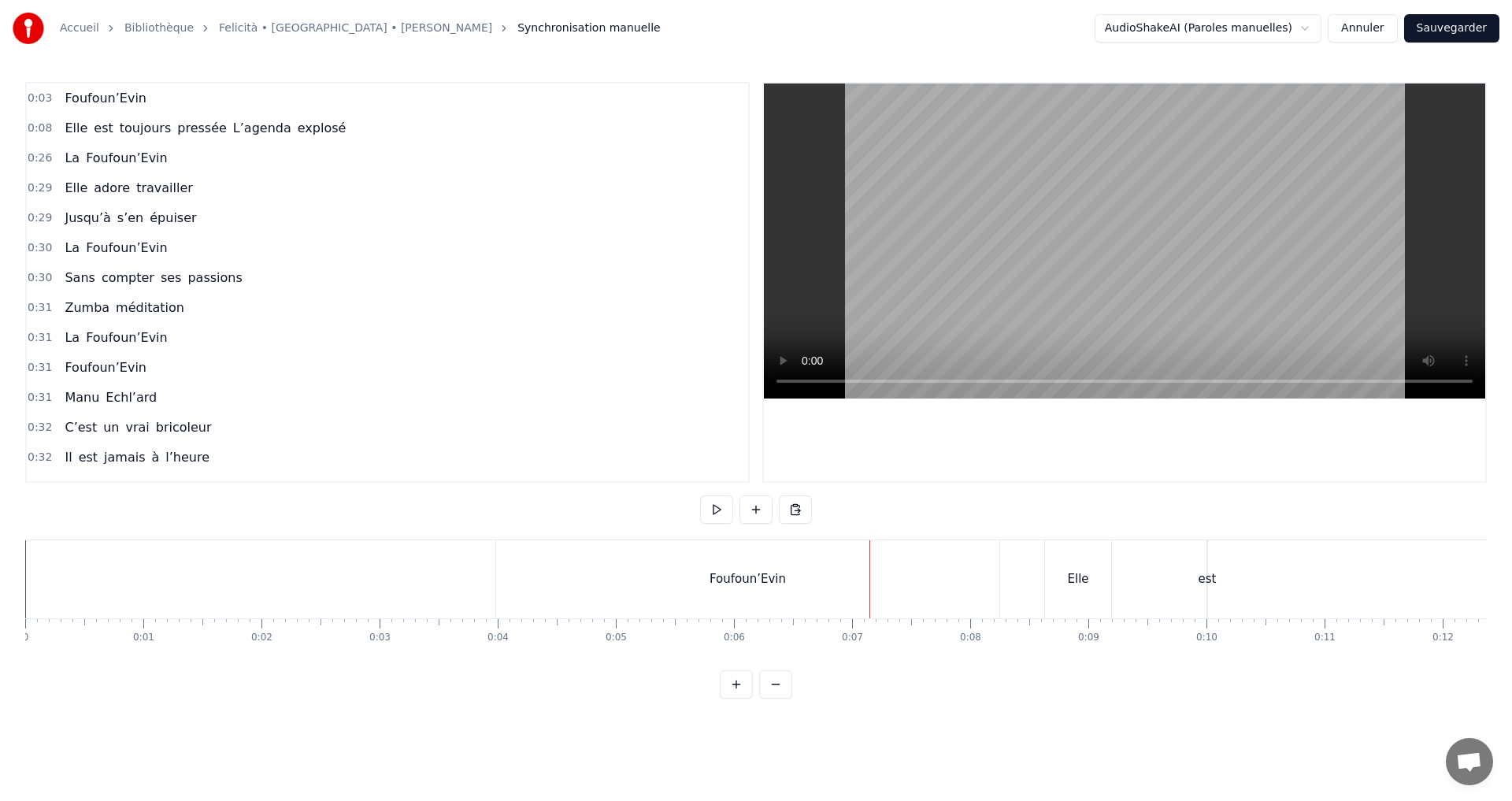
click at [823, 597] on div "Foufoun’Evin" at bounding box center [747, 579] width 504 height 78
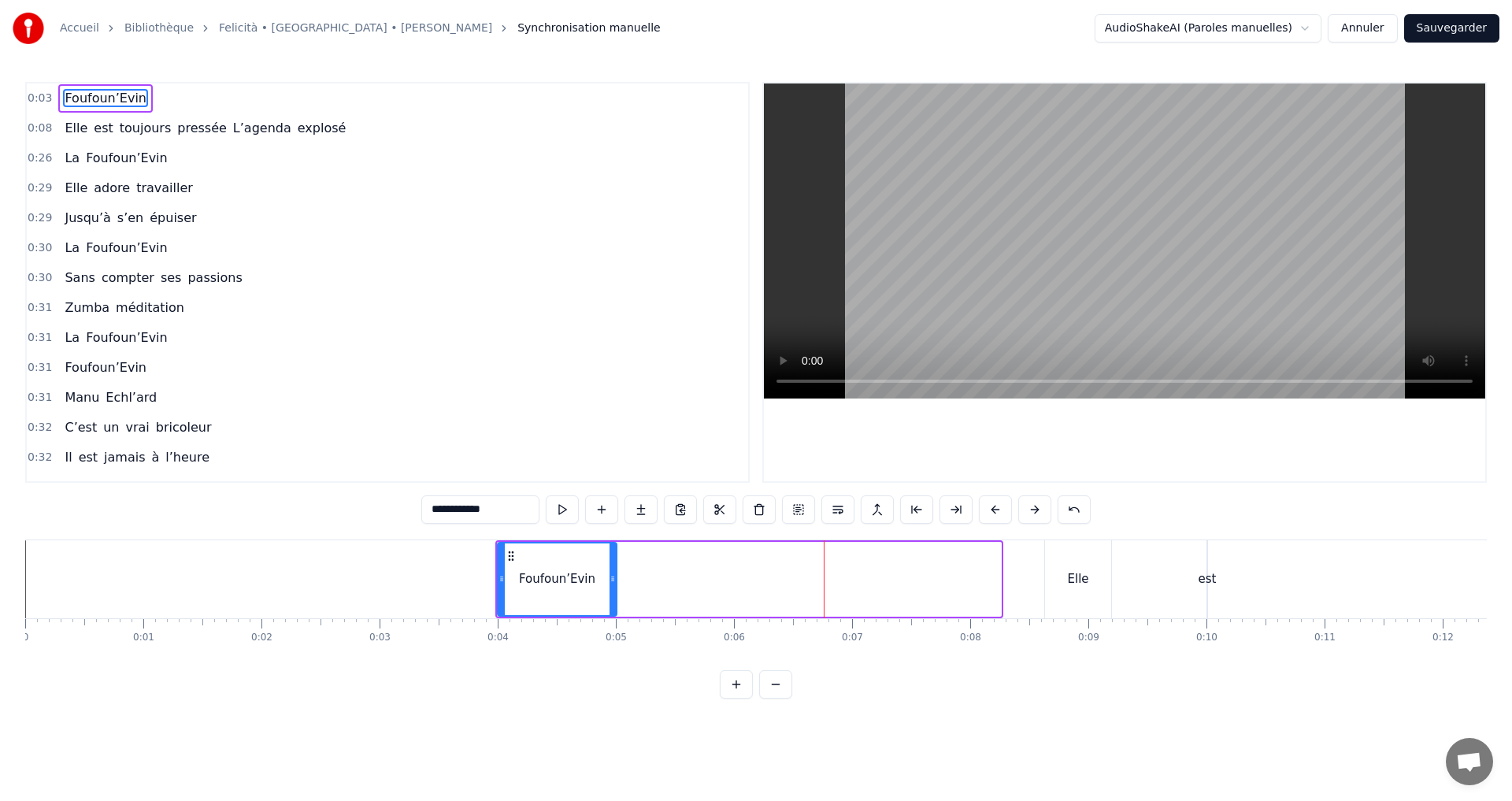
drag, startPoint x: 994, startPoint y: 579, endPoint x: 614, endPoint y: 585, distance: 380.0
click at [614, 585] on icon at bounding box center [613, 579] width 6 height 13
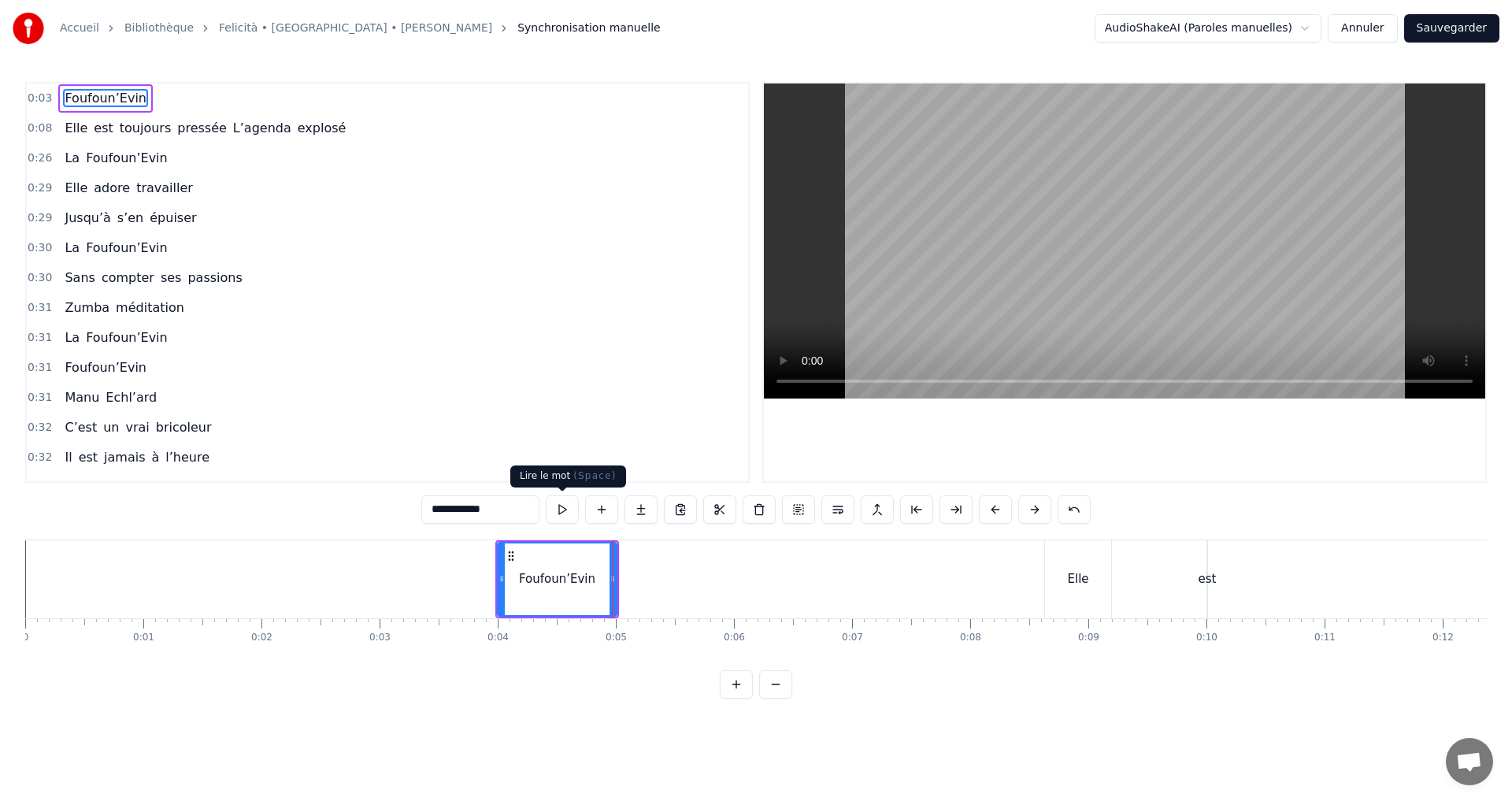
click at [562, 511] on button at bounding box center [562, 510] width 33 height 29
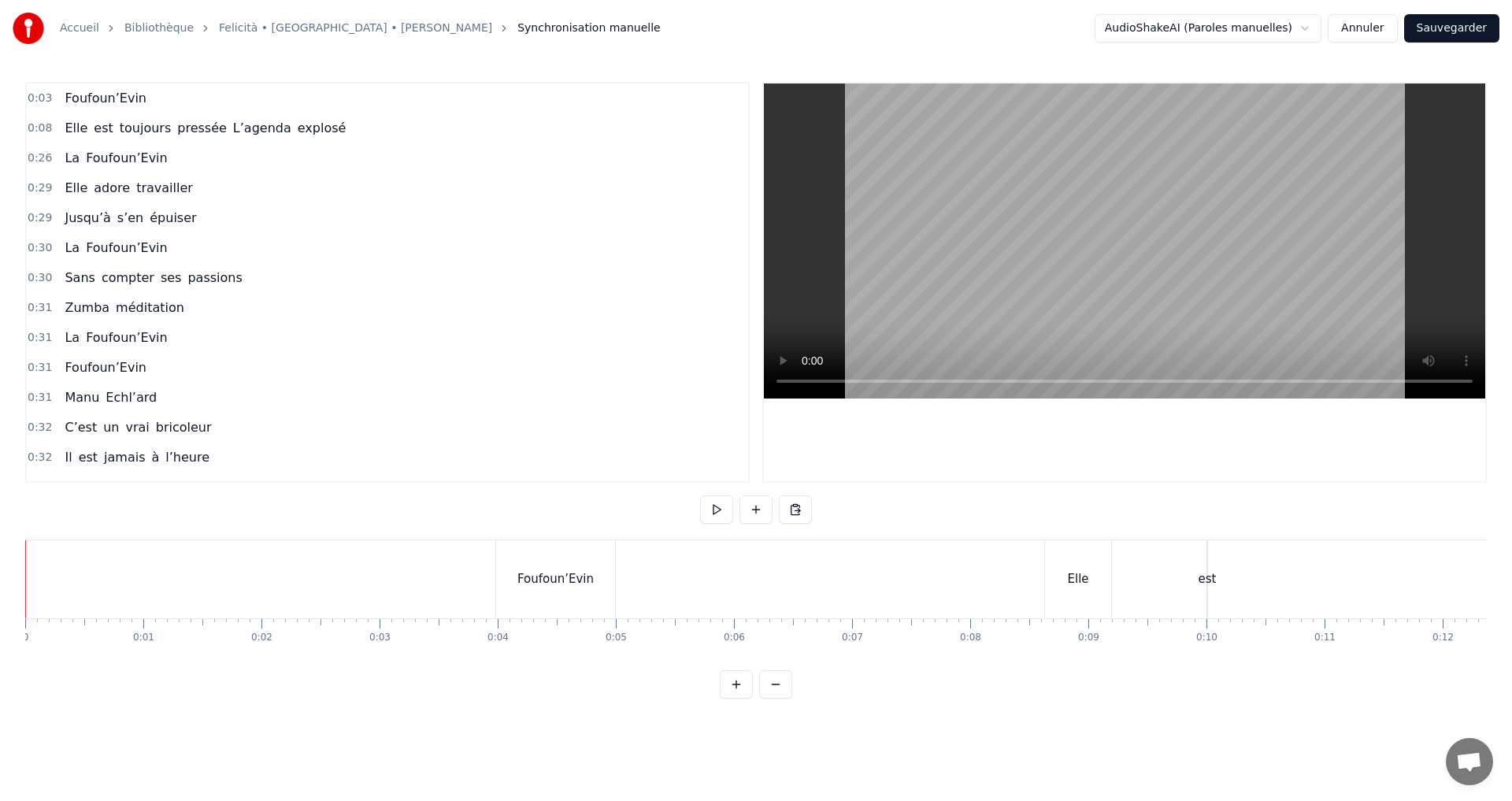
click at [25, 610] on div at bounding box center [25, 579] width 1 height 78
click at [718, 509] on button at bounding box center [715, 510] width 33 height 29
click at [1102, 595] on div "Elle" at bounding box center [1078, 579] width 66 height 78
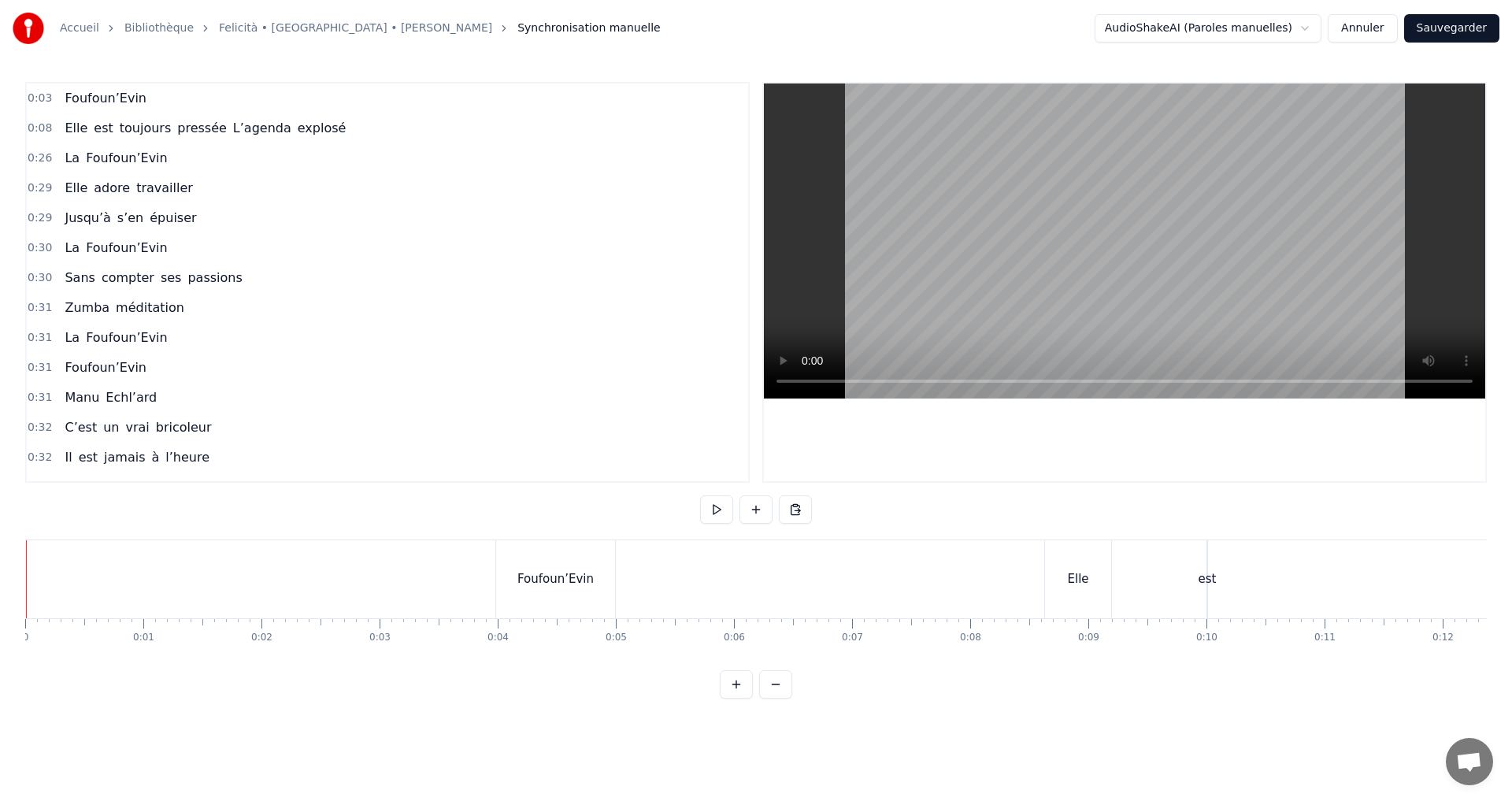
click at [1200, 578] on div "est" at bounding box center [1207, 579] width 18 height 18
drag, startPoint x: 1213, startPoint y: 579, endPoint x: 1337, endPoint y: 580, distance: 124.0
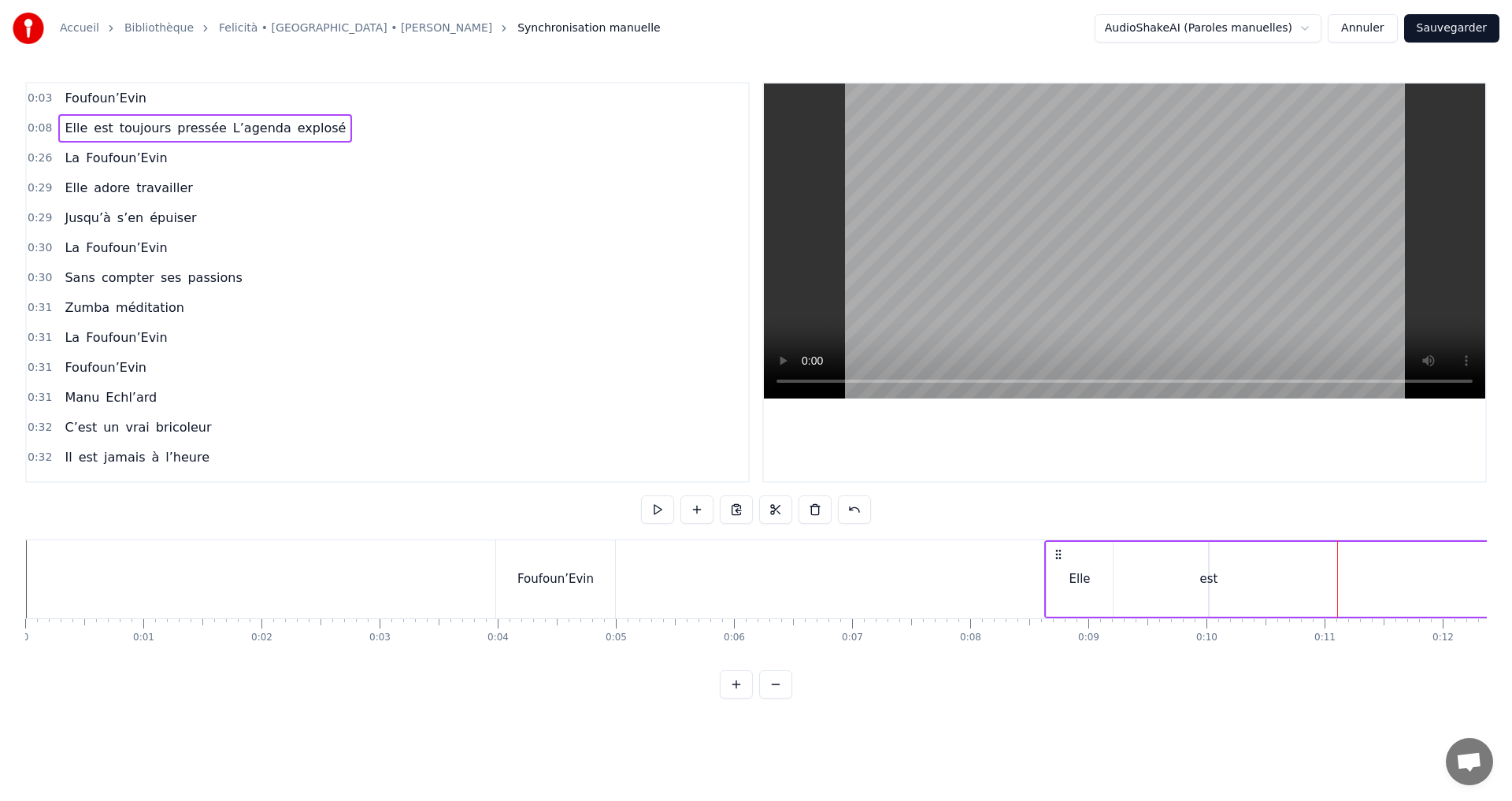
click at [1051, 581] on div "Elle" at bounding box center [1080, 580] width 66 height 75
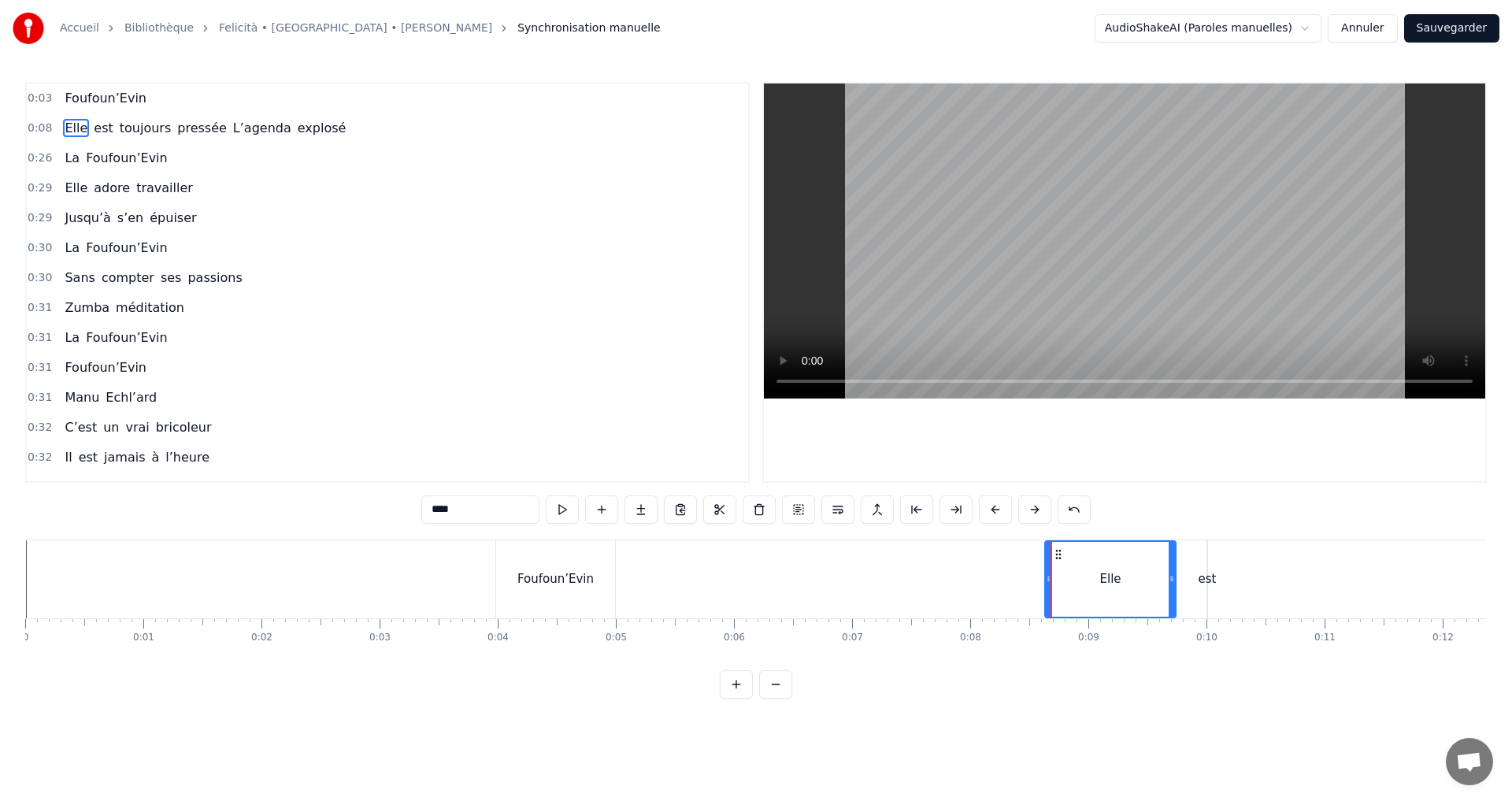
drag, startPoint x: 1108, startPoint y: 580, endPoint x: 1173, endPoint y: 582, distance: 65.0
click at [1173, 582] on icon at bounding box center [1172, 579] width 6 height 13
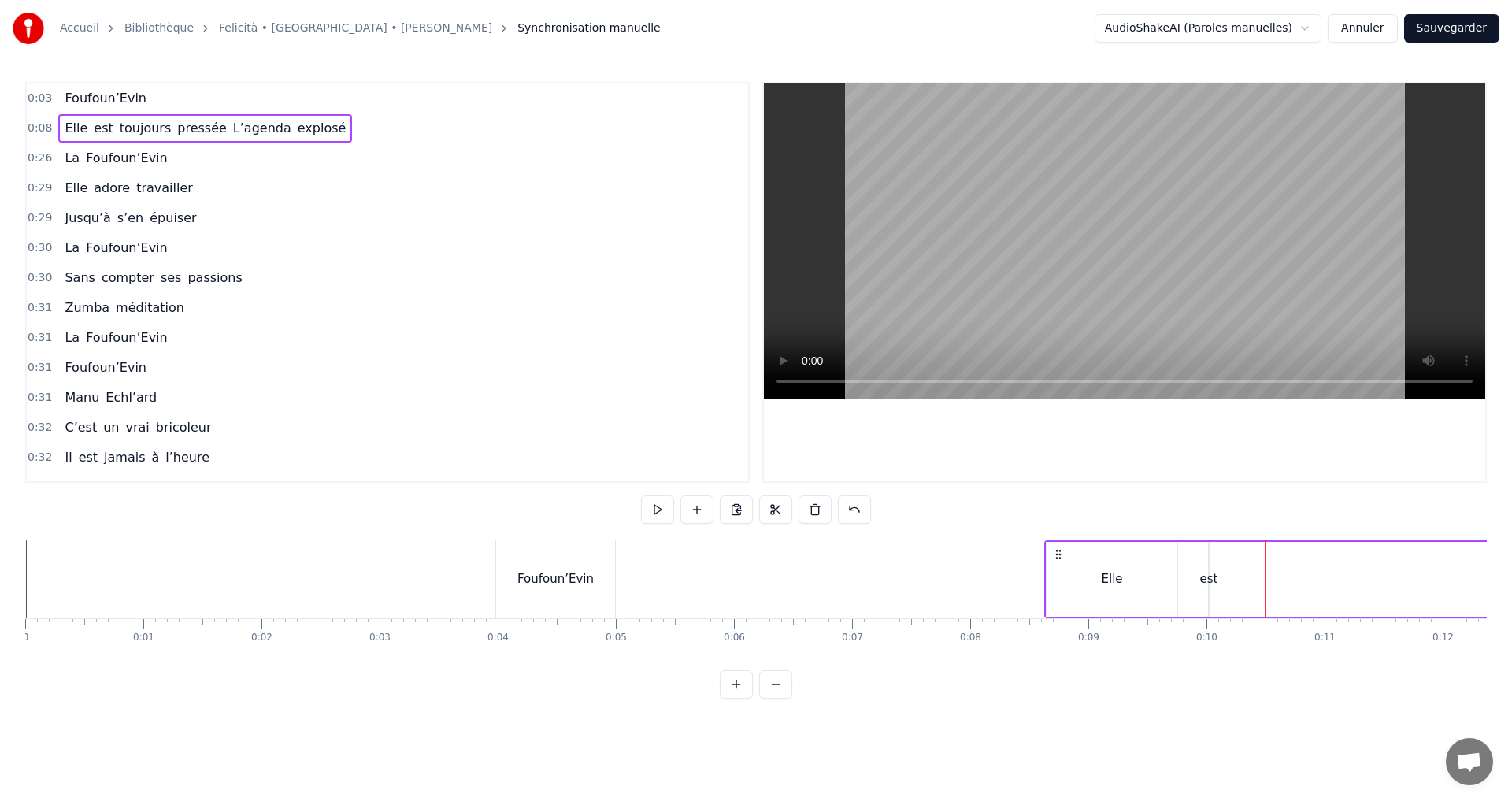
click at [43, 94] on span "0:03" at bounding box center [40, 99] width 25 height 16
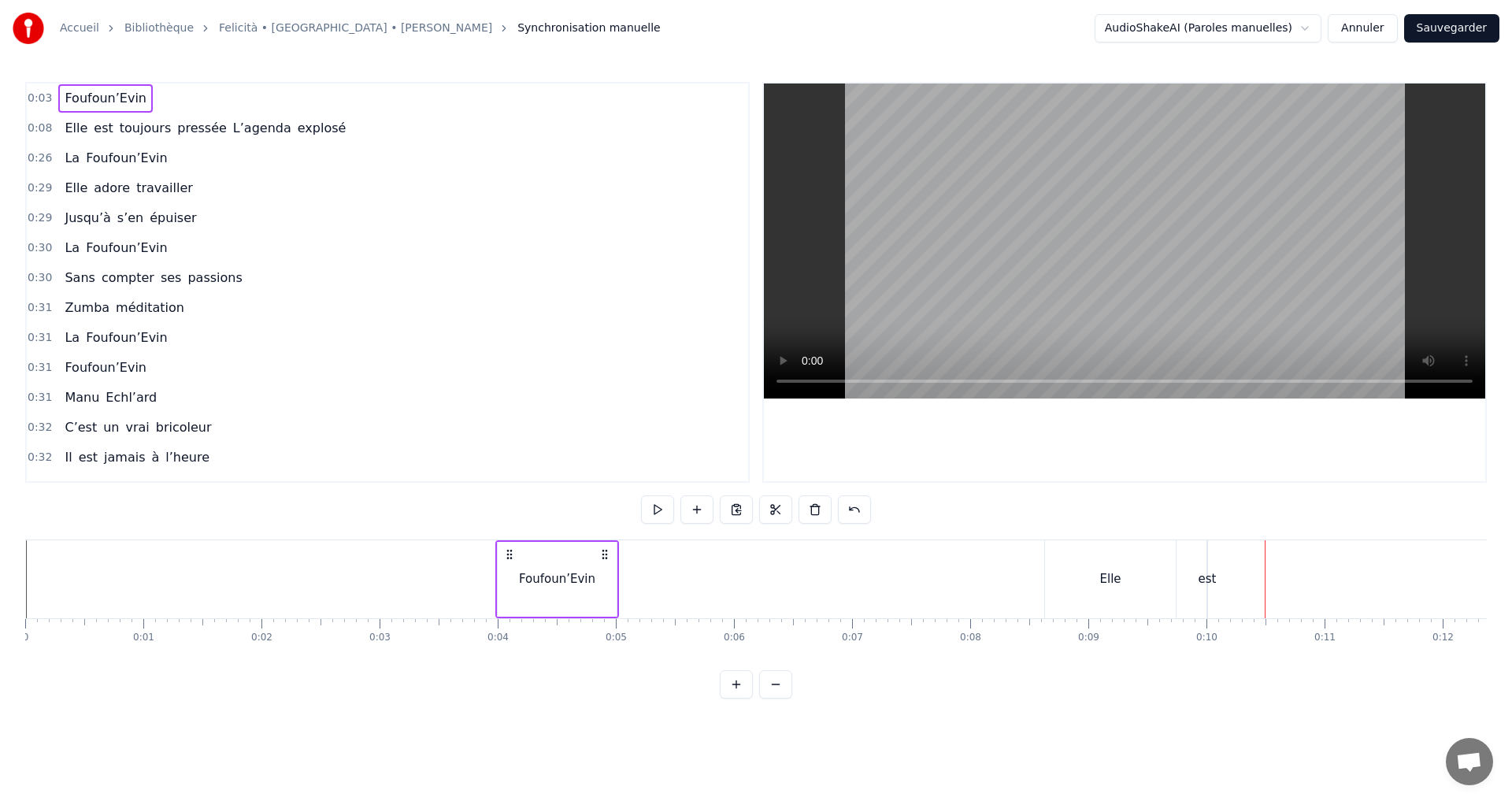
click at [58, 98] on div "Foufoun’Evin" at bounding box center [105, 98] width 94 height 29
click at [73, 28] on html "Accueil Bibliothèque [PERSON_NAME][GEOGRAPHIC_DATA] Synchronisation manuelle Au…" at bounding box center [756, 361] width 1512 height 724
click at [75, 26] on link "Accueil" at bounding box center [79, 29] width 40 height 16
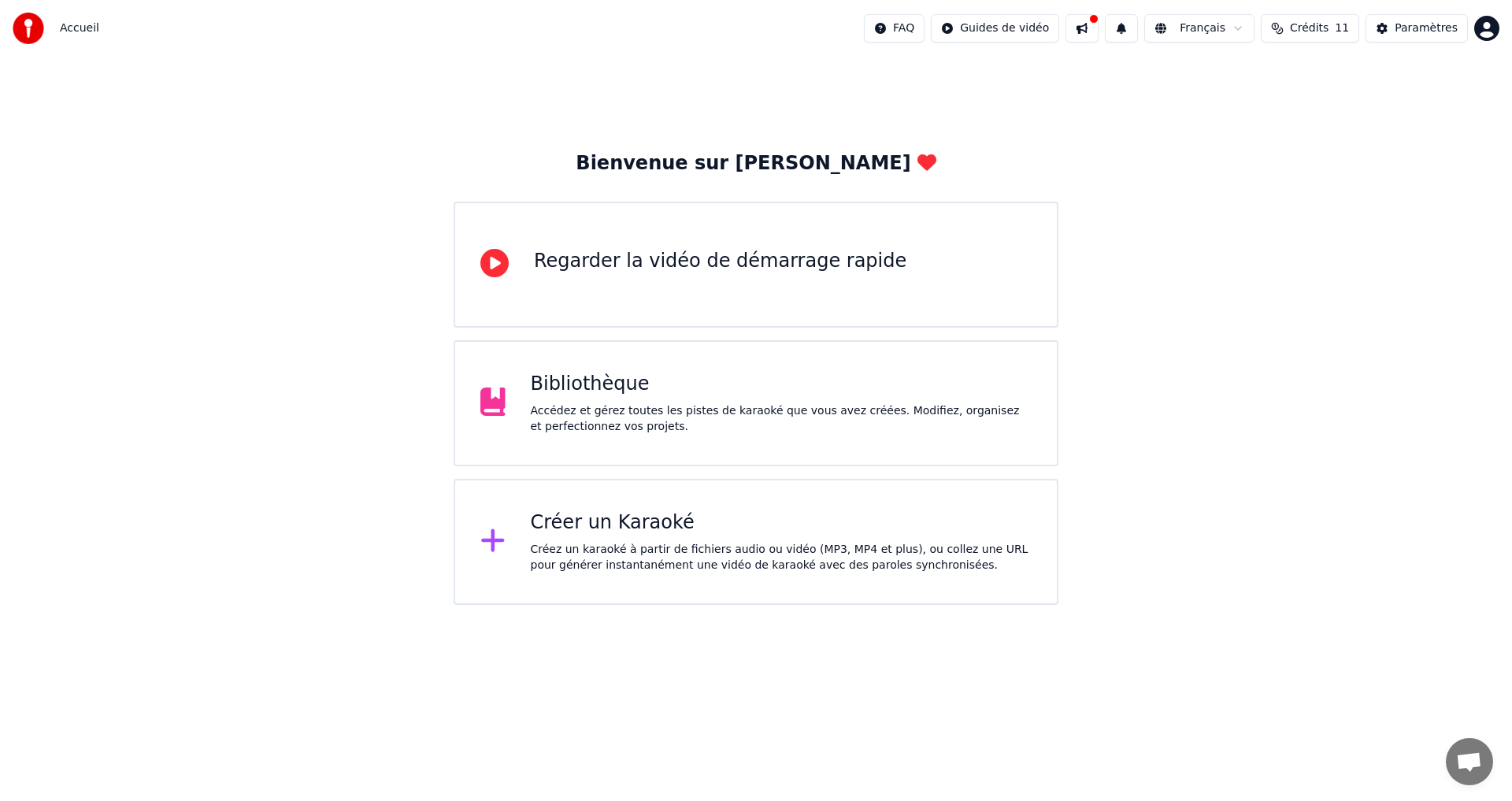
click at [1098, 25] on button at bounding box center [1082, 28] width 33 height 29
click at [639, 380] on div "Bibliothèque" at bounding box center [781, 384] width 502 height 25
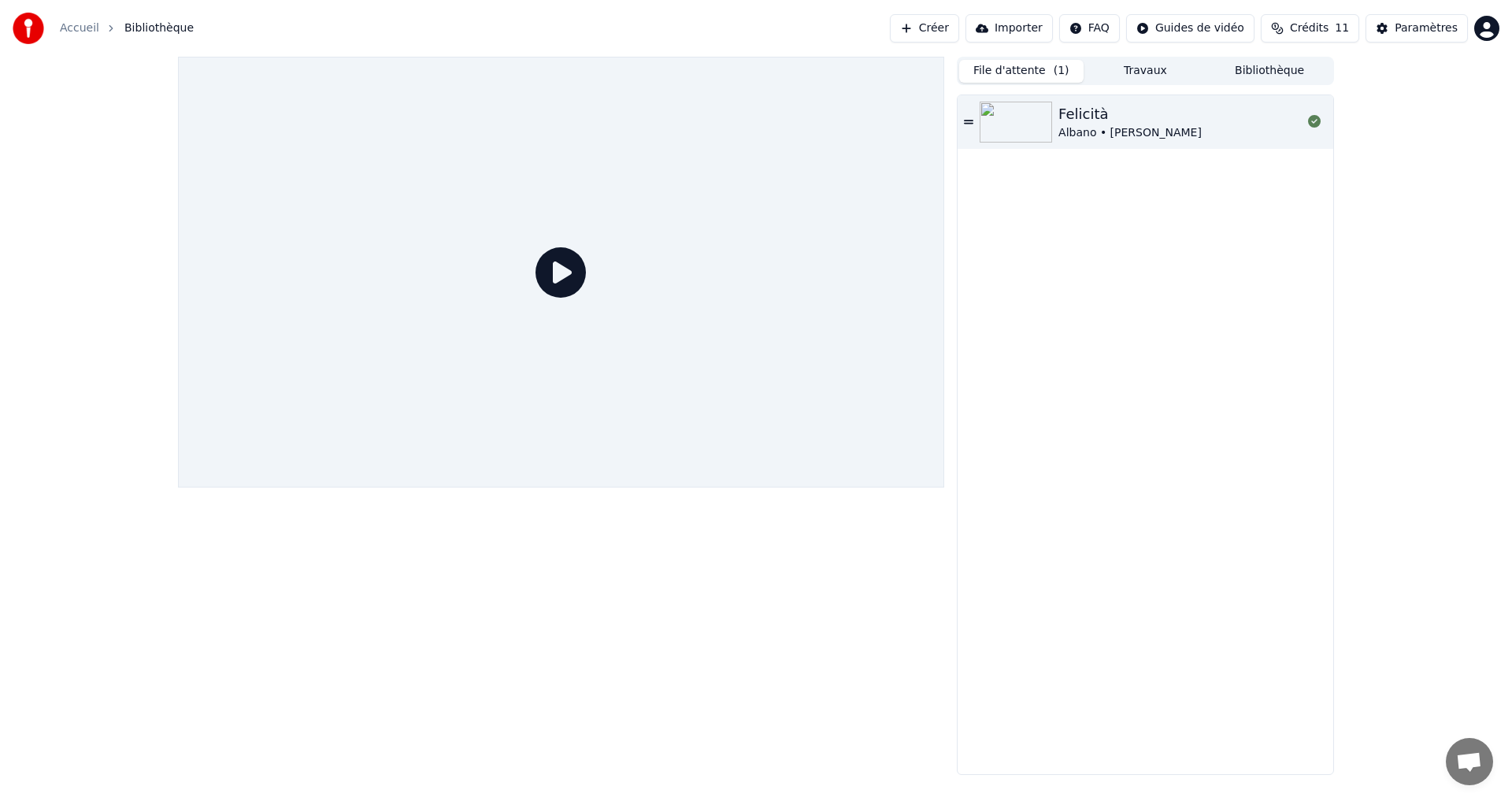
click at [561, 280] on icon at bounding box center [560, 272] width 50 height 50
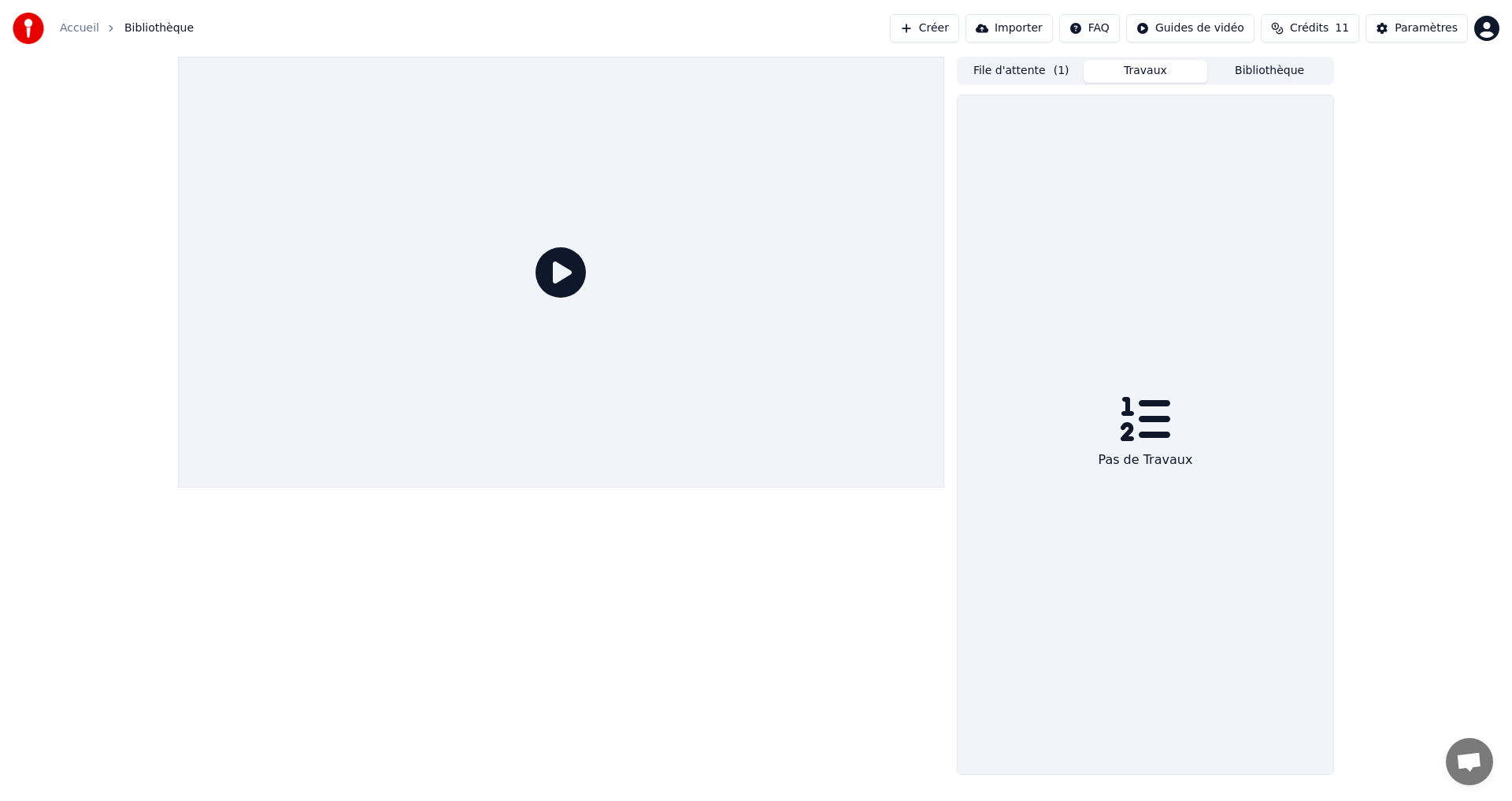
click at [1151, 71] on button "Travaux" at bounding box center [1146, 70] width 125 height 23
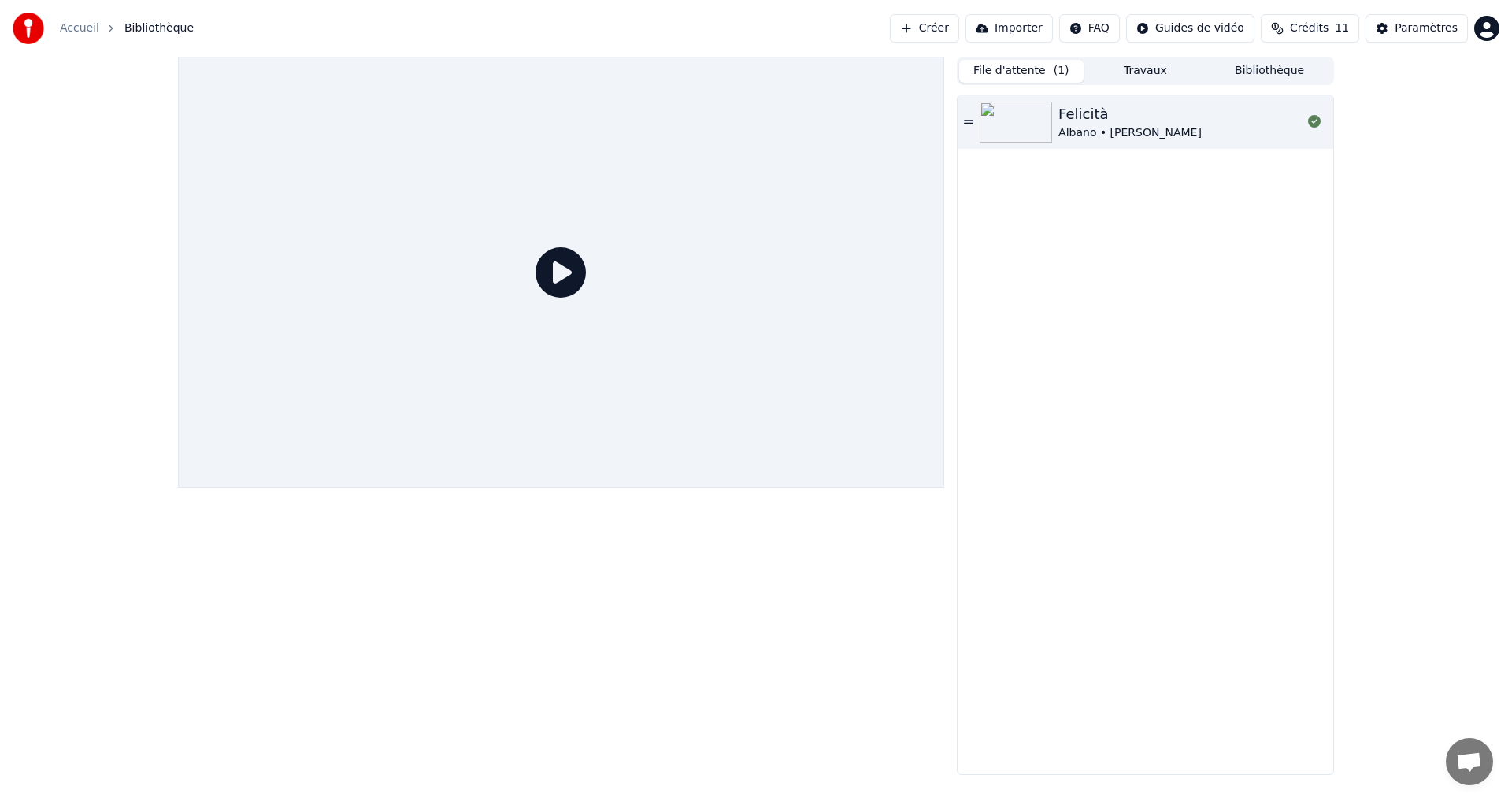
click at [1001, 74] on button "File d'attente ( 1 )" at bounding box center [1021, 70] width 125 height 23
click at [563, 268] on icon at bounding box center [560, 272] width 50 height 50
click at [77, 32] on link "Accueil" at bounding box center [79, 29] width 40 height 16
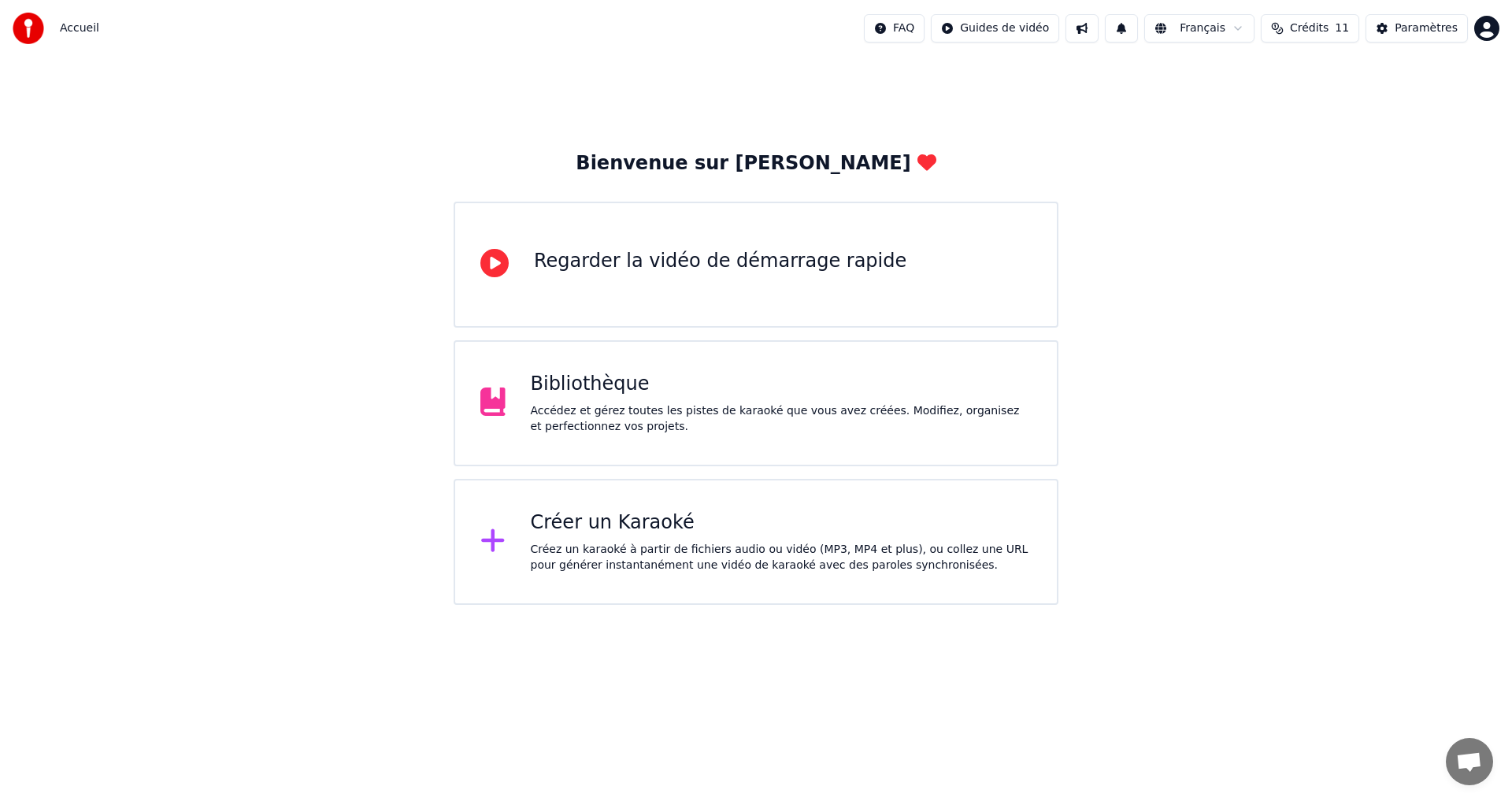
click at [495, 405] on icon at bounding box center [492, 402] width 25 height 29
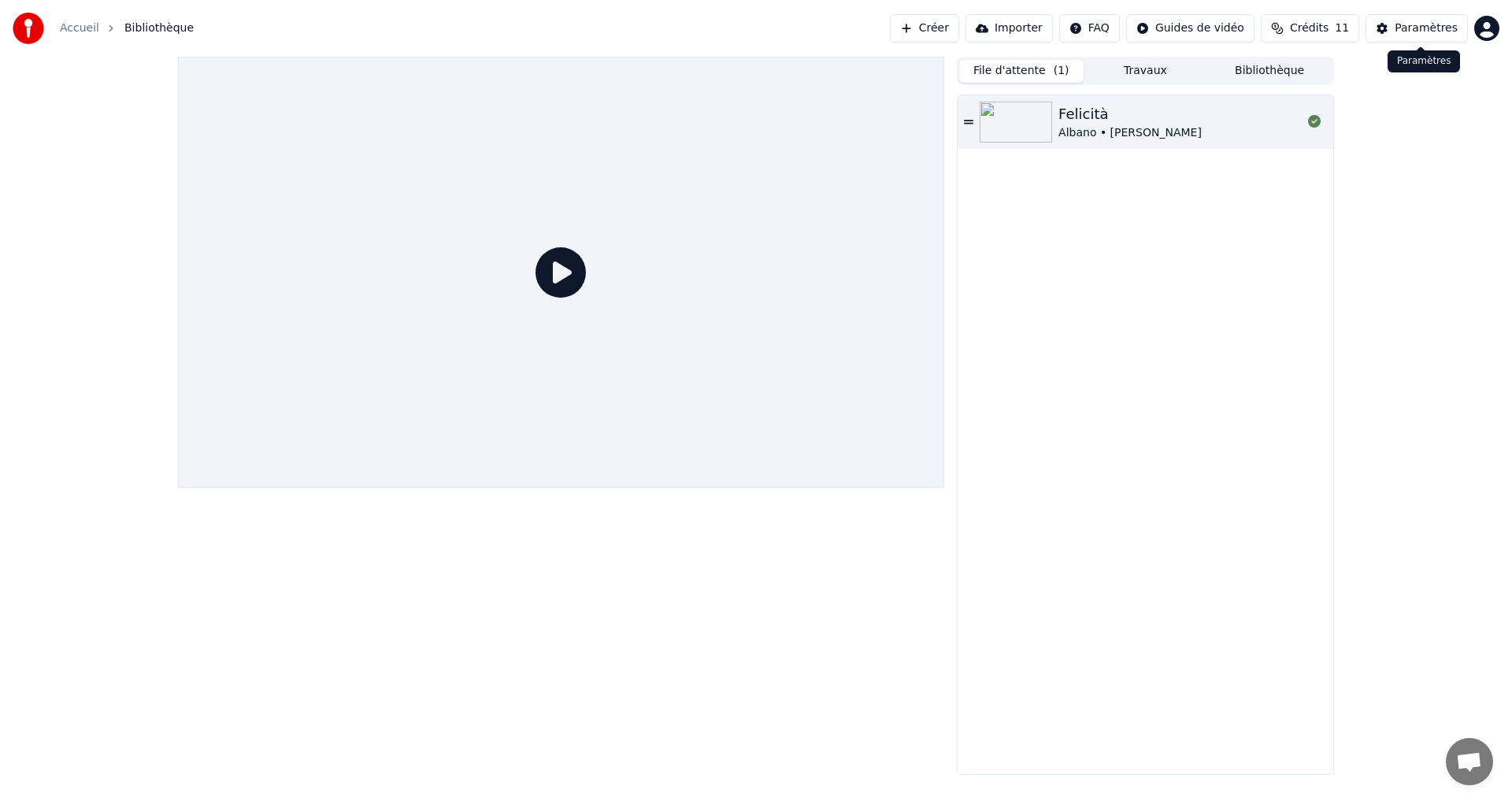
click at [1421, 28] on div "Paramètres" at bounding box center [1426, 29] width 63 height 16
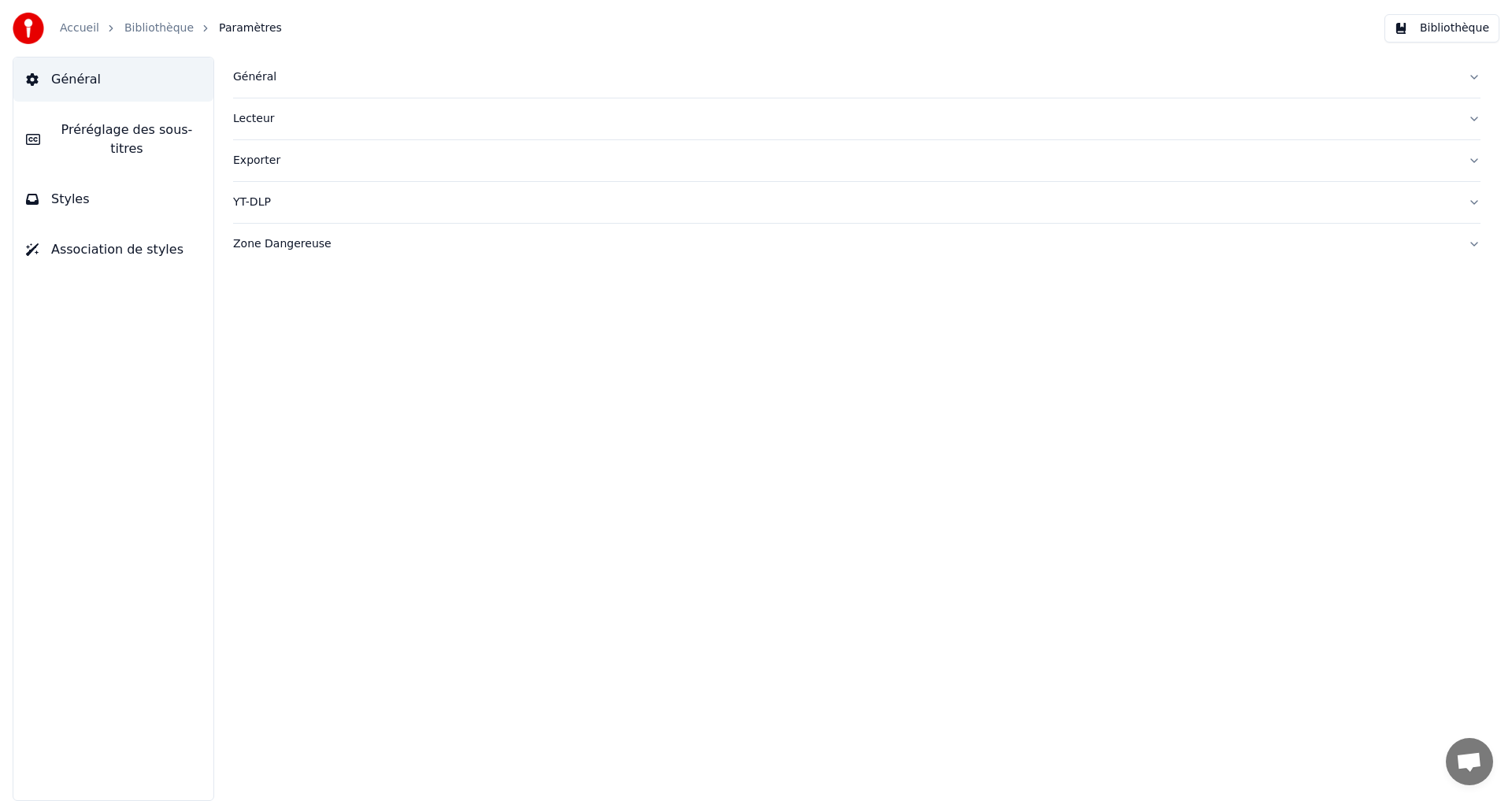
click at [1421, 28] on button "Bibliothèque" at bounding box center [1442, 28] width 115 height 29
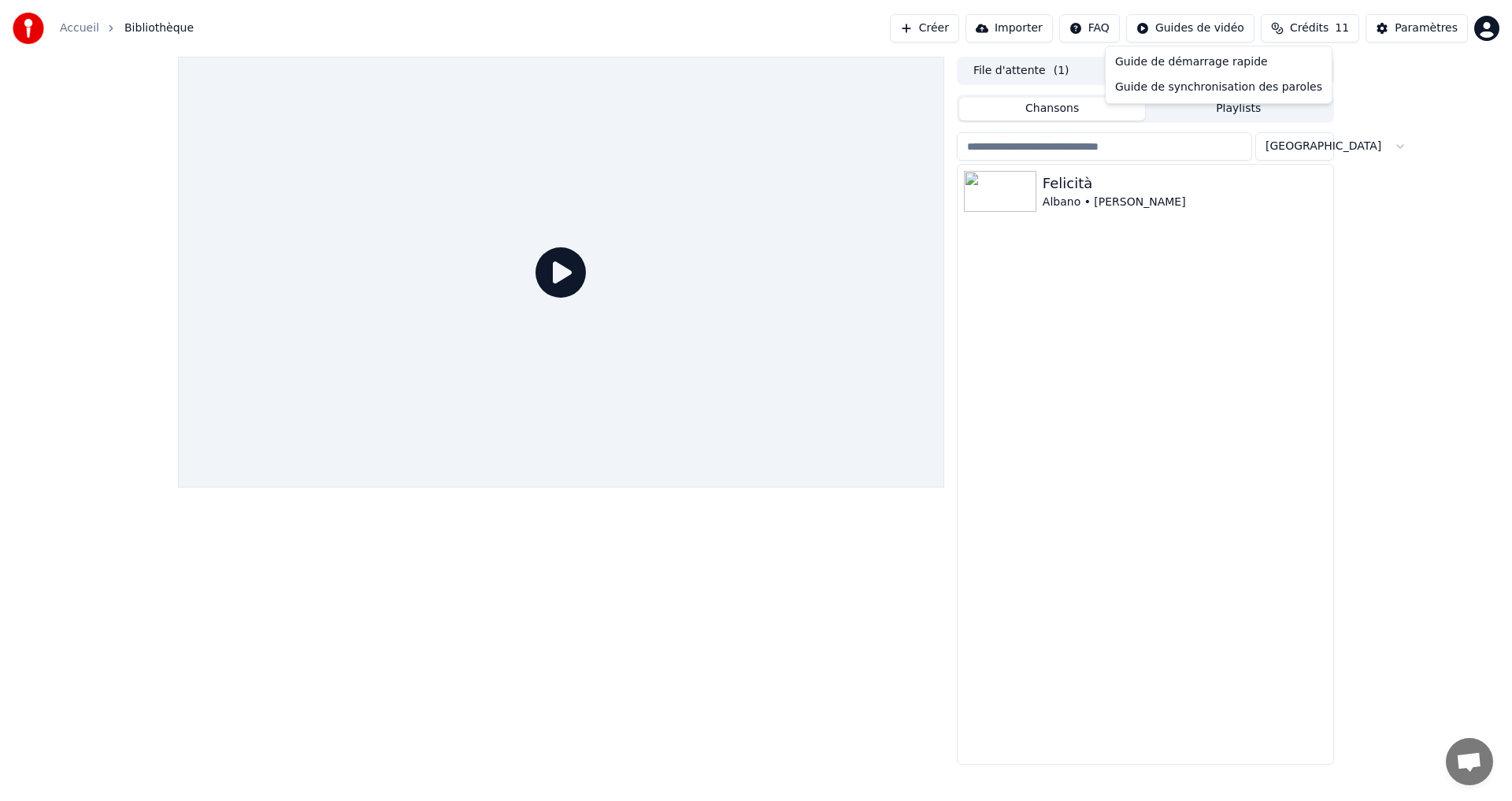
click at [1206, 25] on html "Accueil Bibliothèque Créer Importer FAQ Guides de vidéo Crédits 11 Paramètres F…" at bounding box center [756, 400] width 1512 height 801
click at [1189, 91] on div "Guide de synchronisation des paroles" at bounding box center [1219, 87] width 220 height 25
click at [1003, 182] on img at bounding box center [999, 191] width 72 height 41
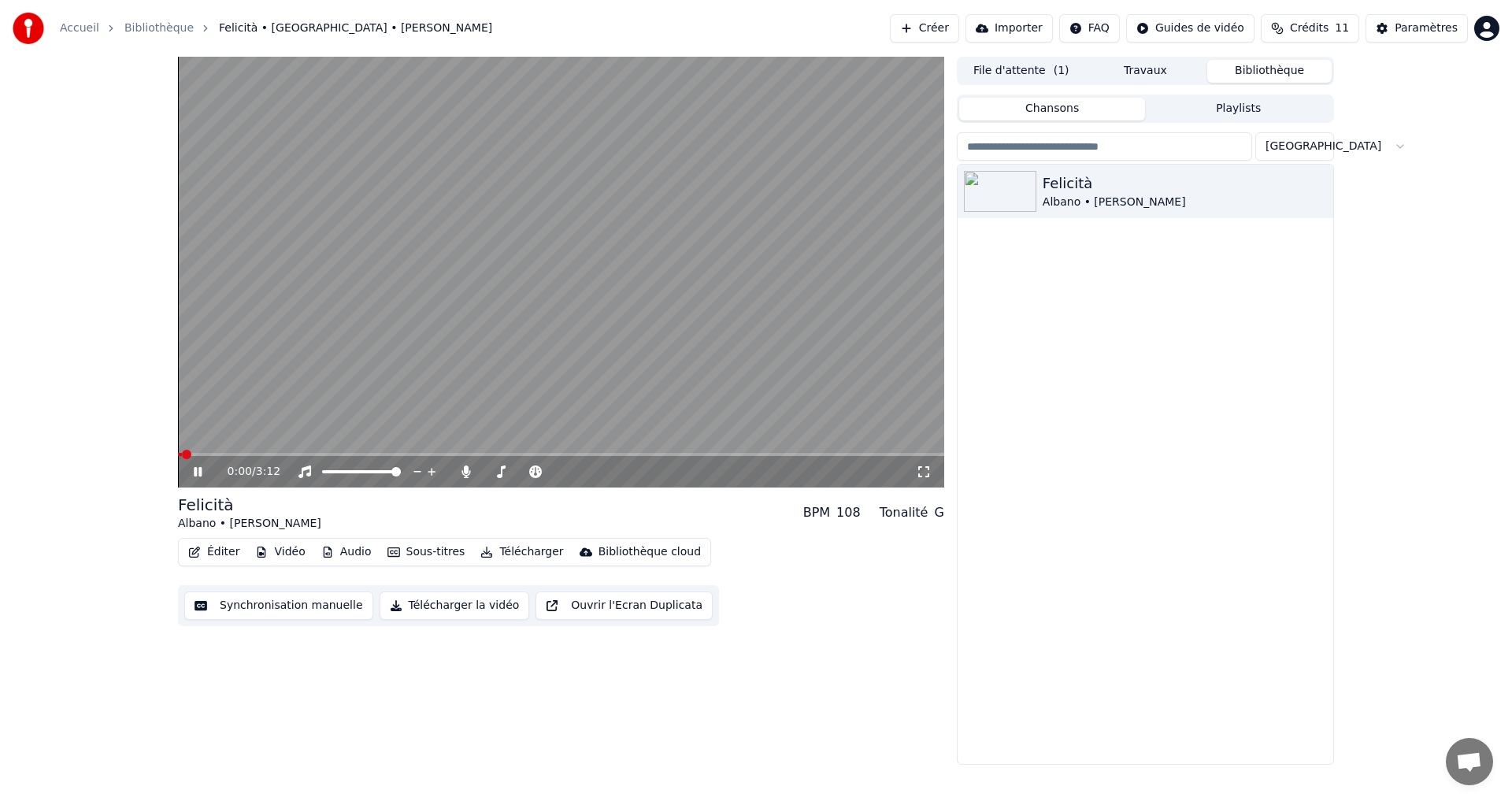
click at [217, 550] on button "Éditer" at bounding box center [214, 552] width 63 height 22
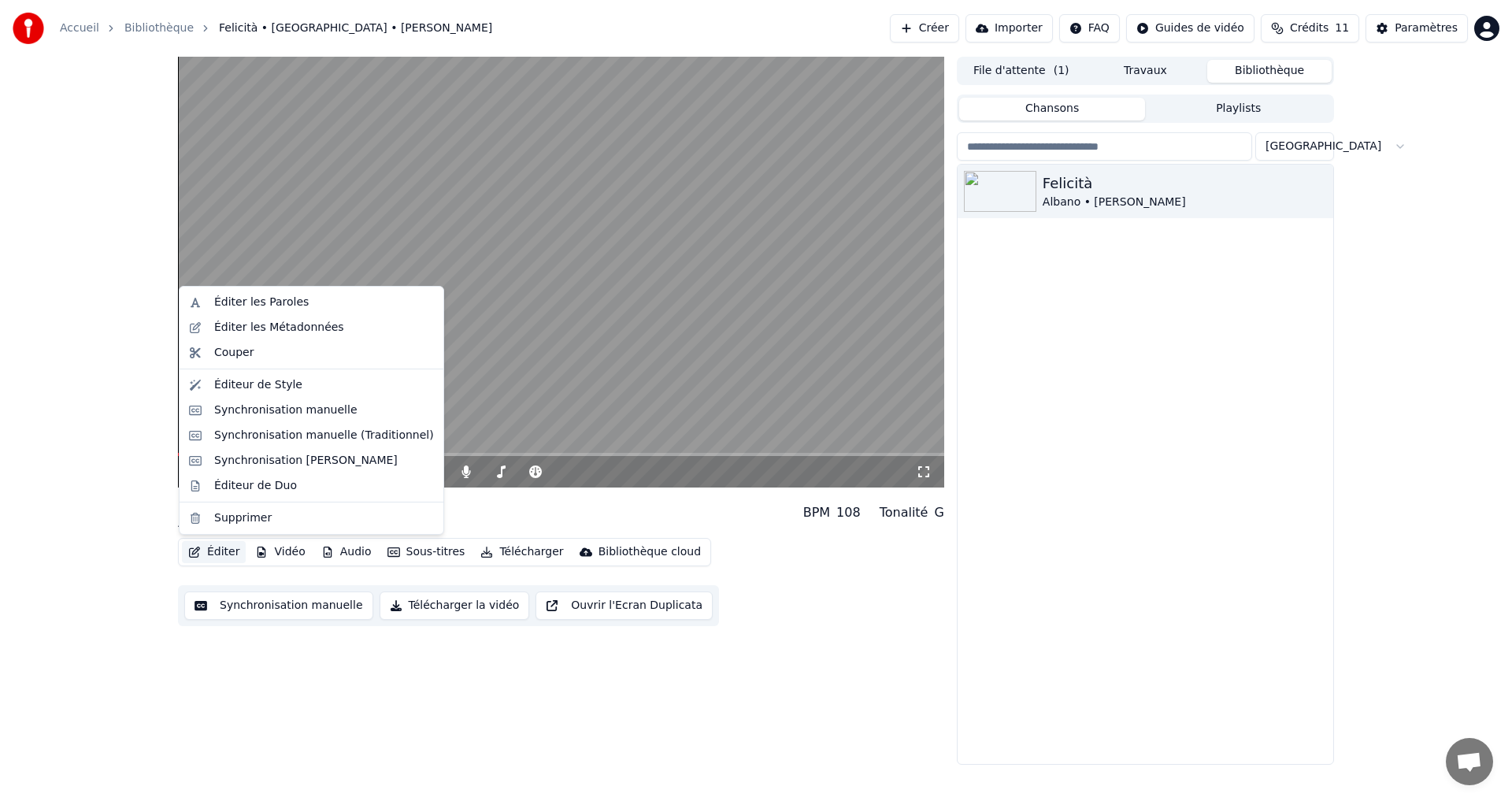
click at [217, 550] on button "Éditer" at bounding box center [214, 552] width 63 height 22
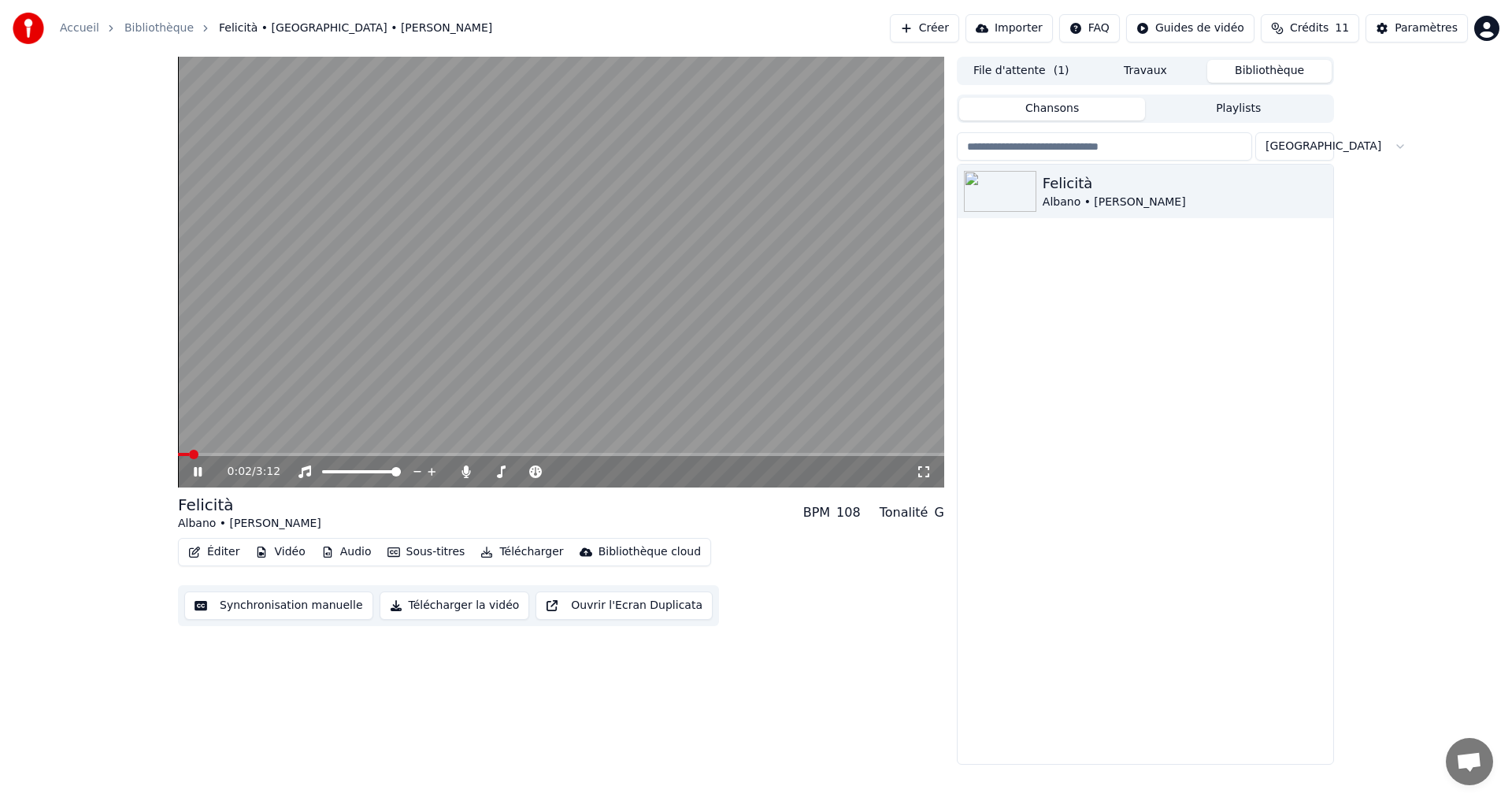
click at [197, 467] on icon at bounding box center [209, 471] width 37 height 13
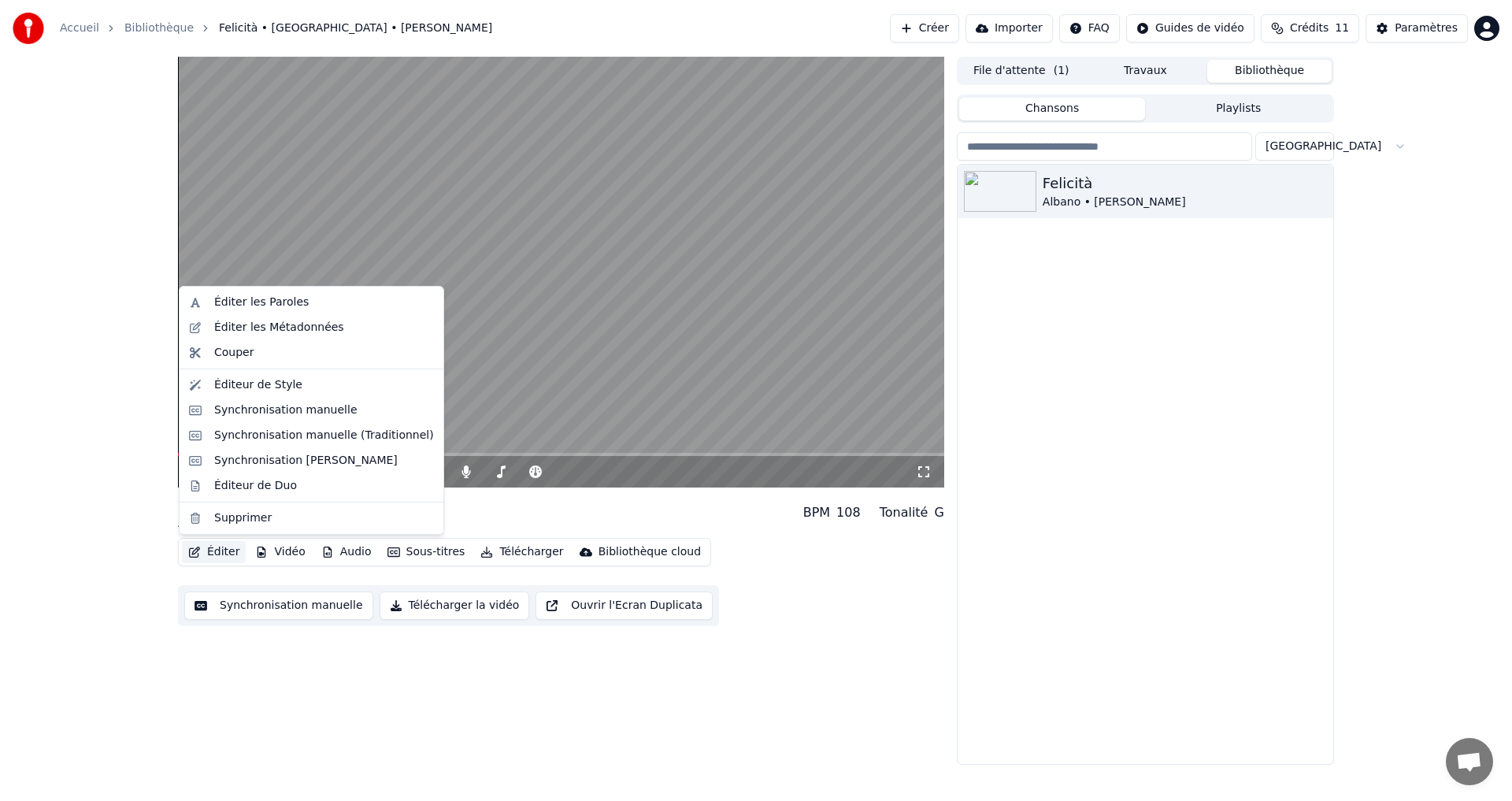
click at [214, 552] on button "Éditer" at bounding box center [214, 552] width 63 height 22
click at [262, 300] on div "Éditer les Paroles" at bounding box center [260, 303] width 94 height 16
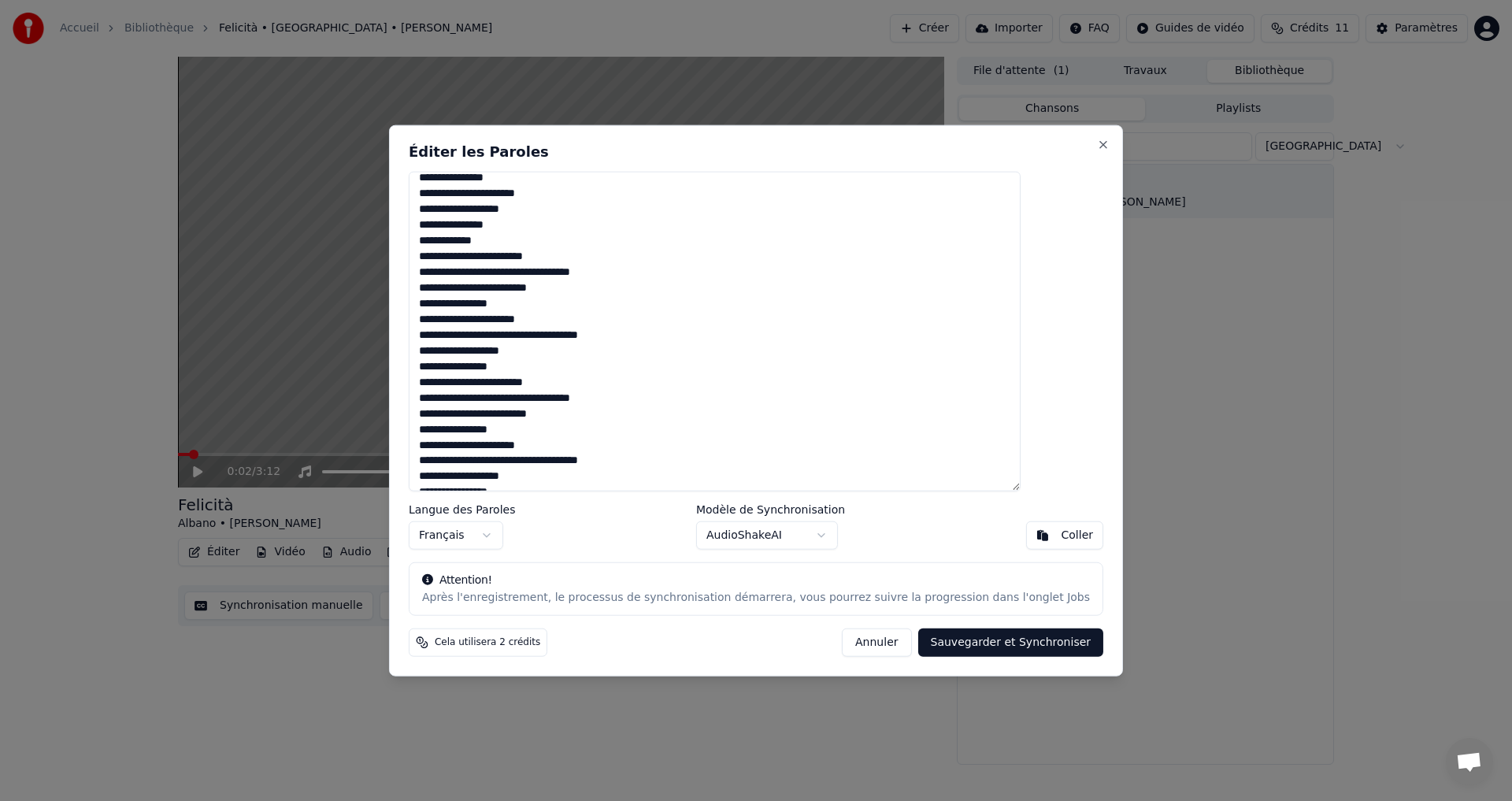
scroll to position [764, 0]
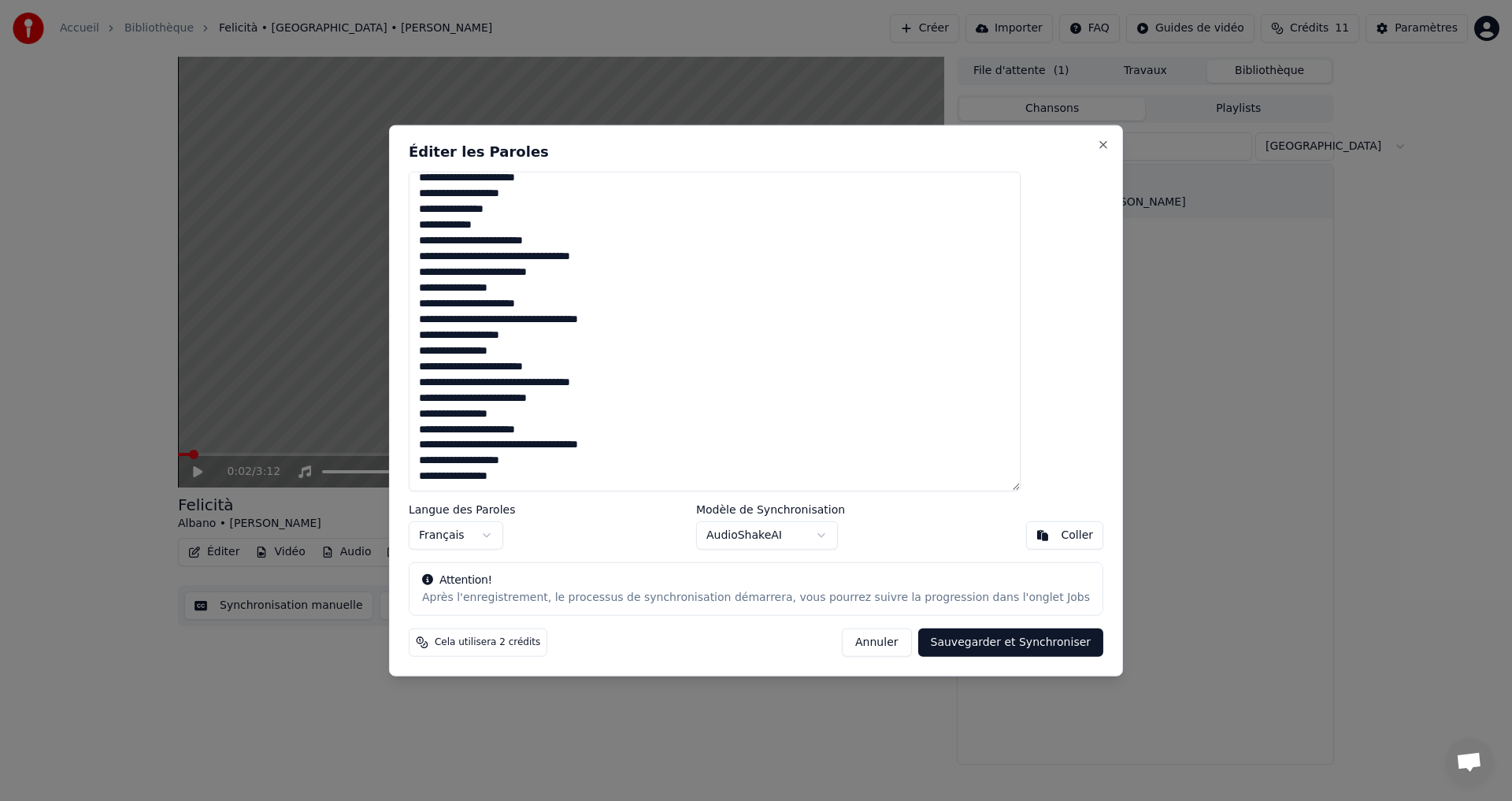
click at [807, 535] on button "AudioShakeAI" at bounding box center [767, 536] width 142 height 29
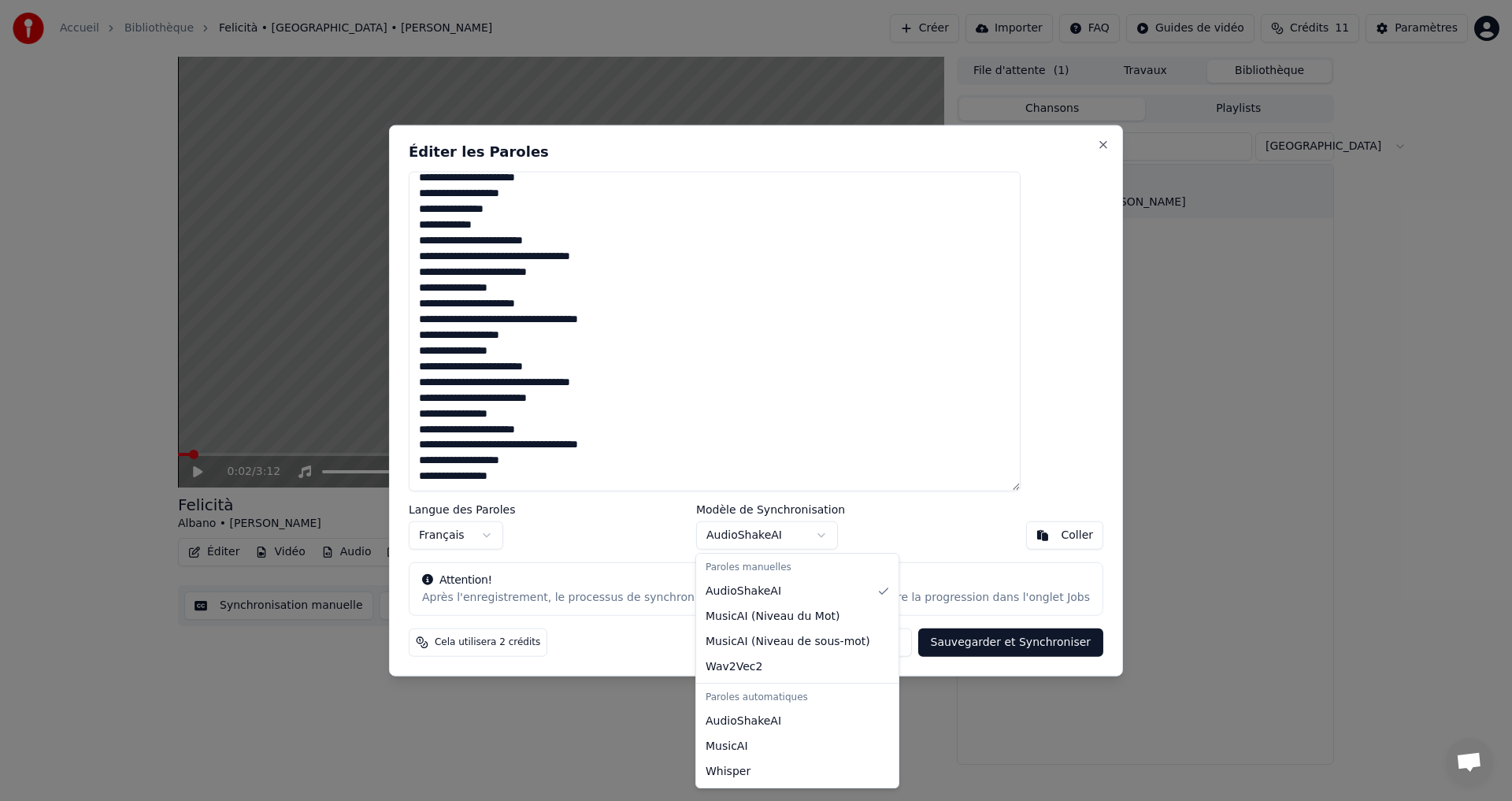
click at [811, 535] on body "Accueil Bibliothèque Felicità • [GEOGRAPHIC_DATA] • [PERSON_NAME] Créer Importe…" at bounding box center [756, 400] width 1512 height 801
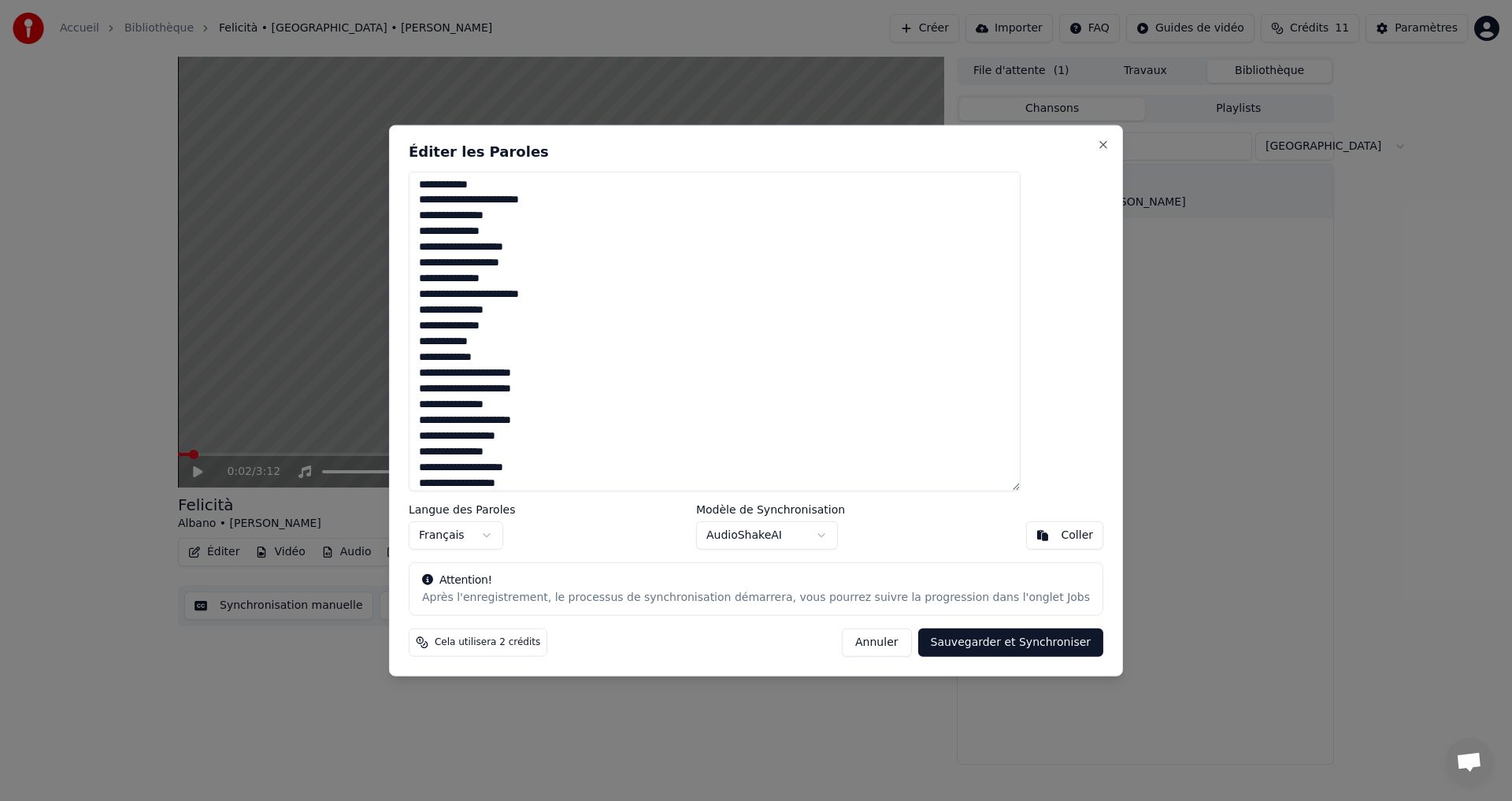
scroll to position [0, 0]
click at [545, 234] on textarea at bounding box center [714, 332] width 612 height 321
click at [549, 220] on textarea at bounding box center [714, 332] width 612 height 321
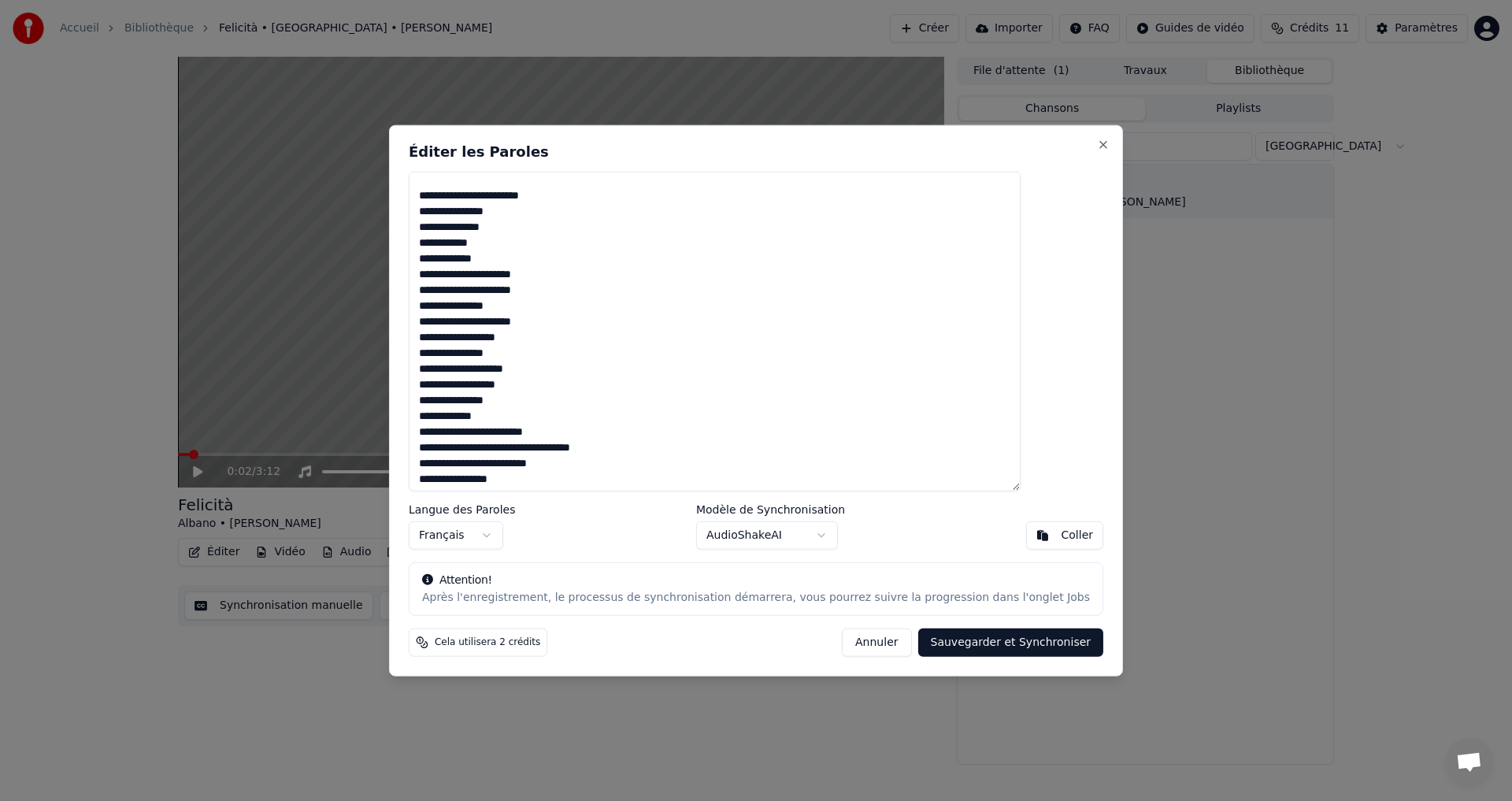
click at [555, 228] on textarea at bounding box center [714, 332] width 612 height 321
click at [553, 196] on textarea at bounding box center [714, 332] width 612 height 321
click at [552, 195] on textarea at bounding box center [714, 332] width 612 height 321
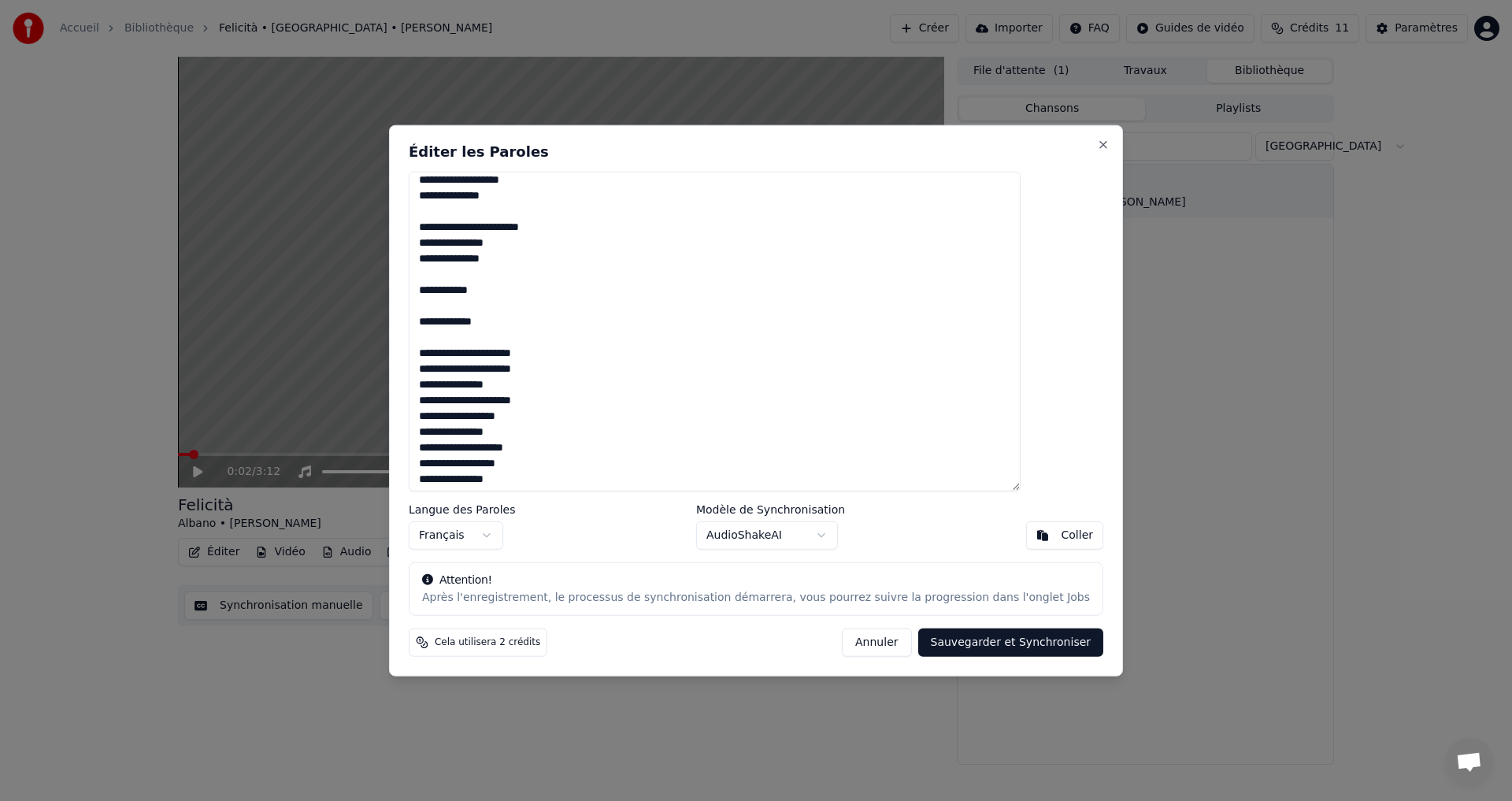
scroll to position [0, 0]
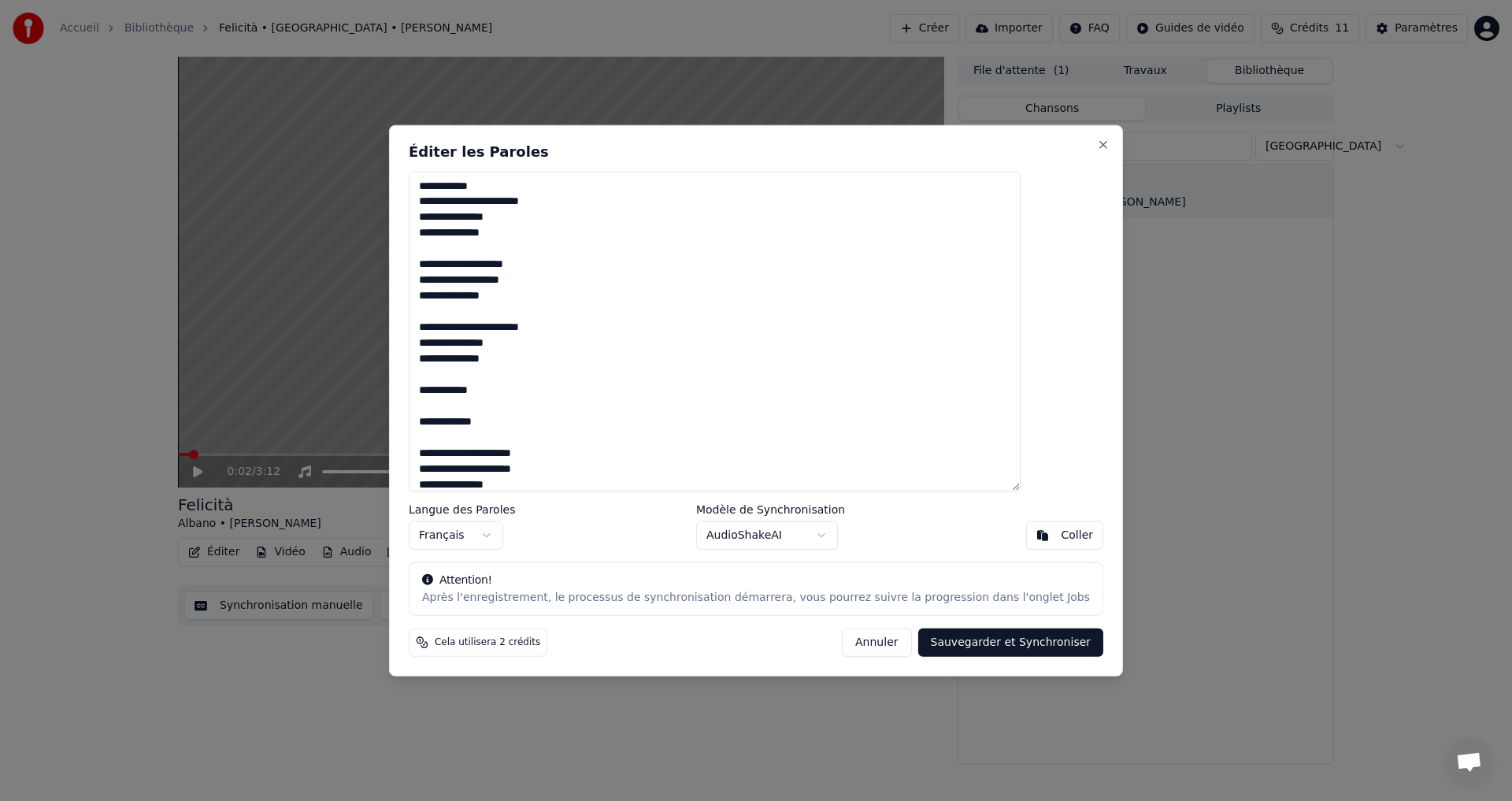
click at [599, 195] on textarea at bounding box center [714, 332] width 612 height 321
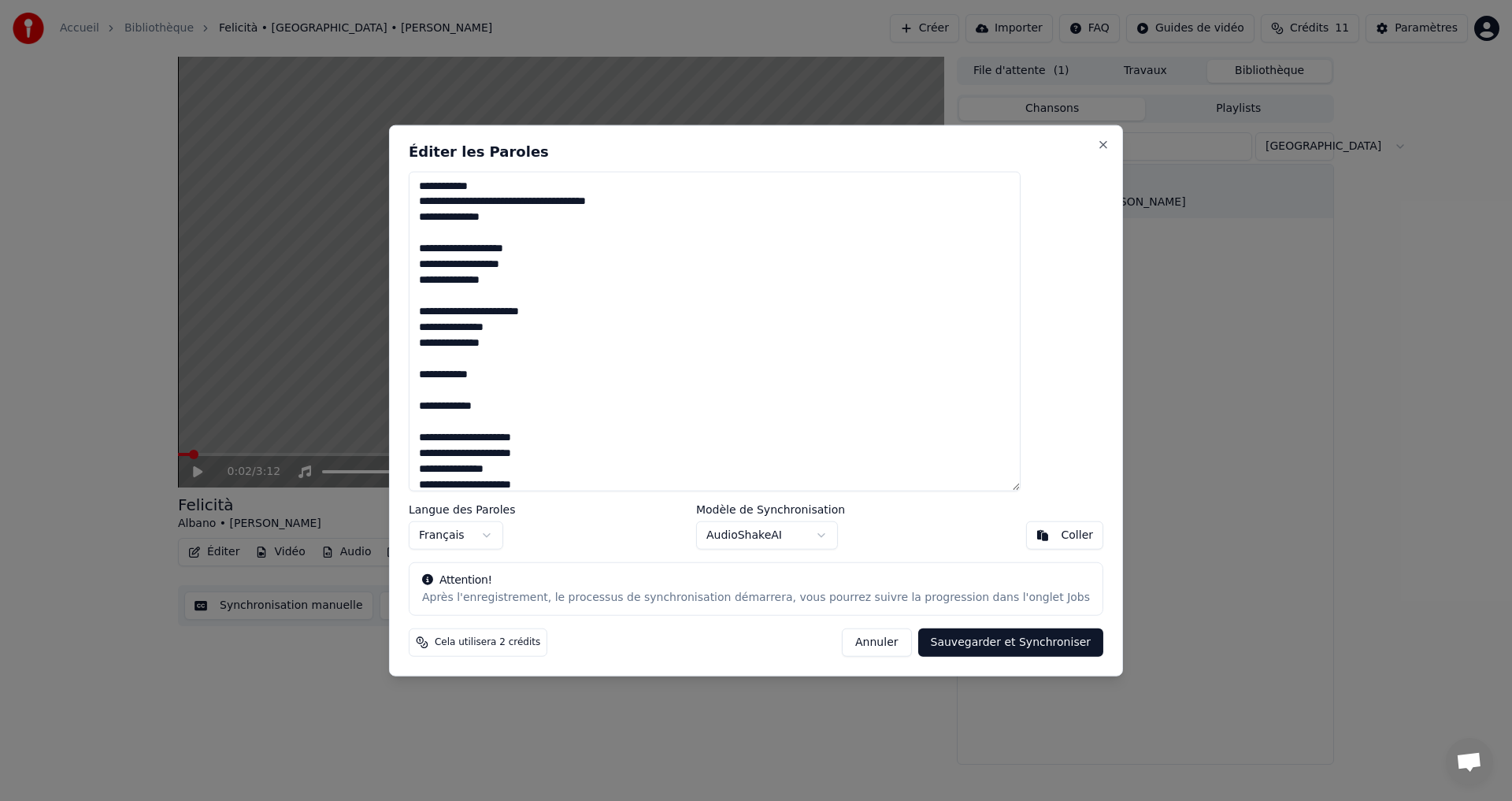
click at [565, 249] on textarea at bounding box center [714, 332] width 612 height 321
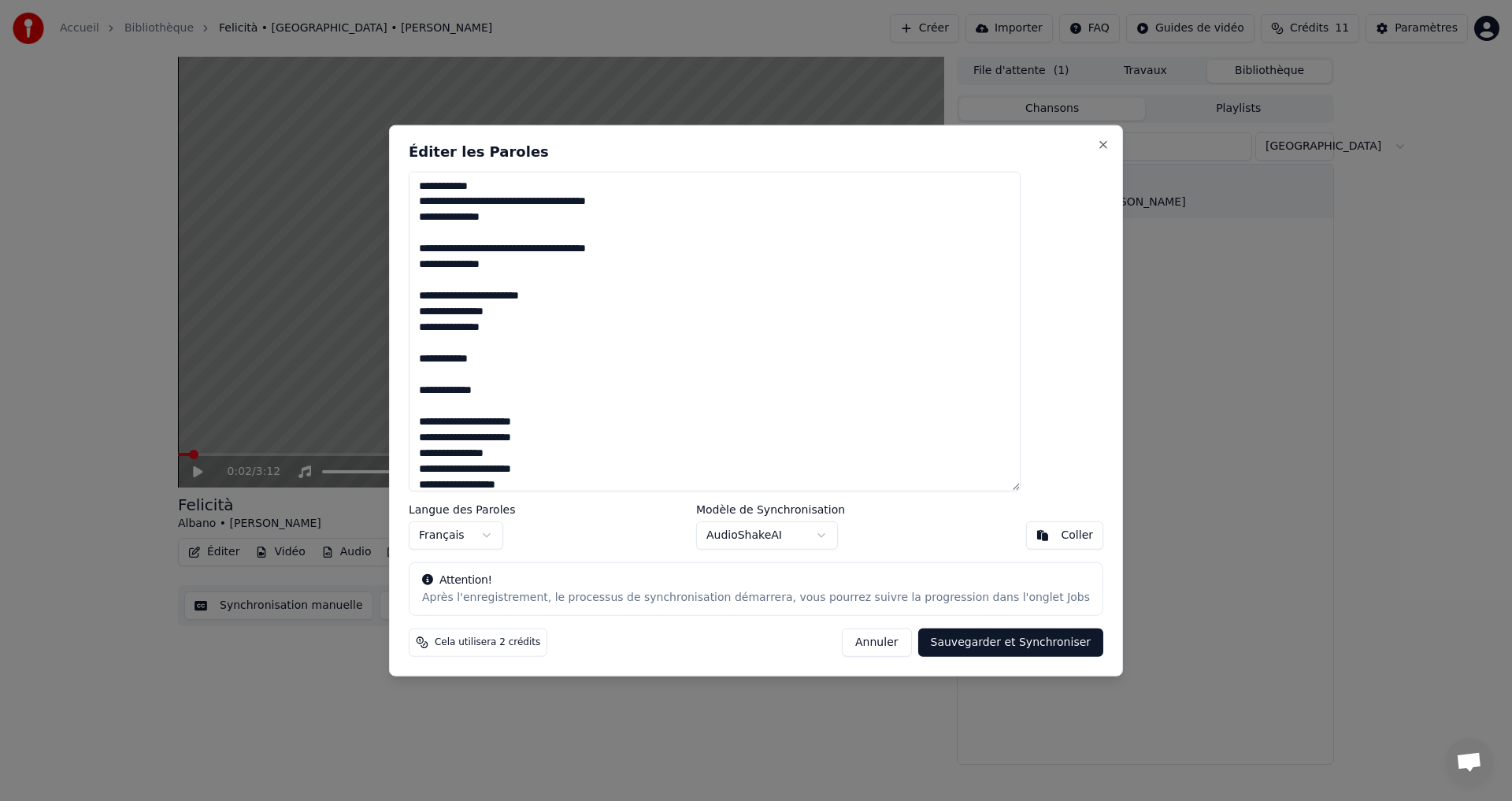
click at [602, 300] on textarea at bounding box center [714, 332] width 612 height 321
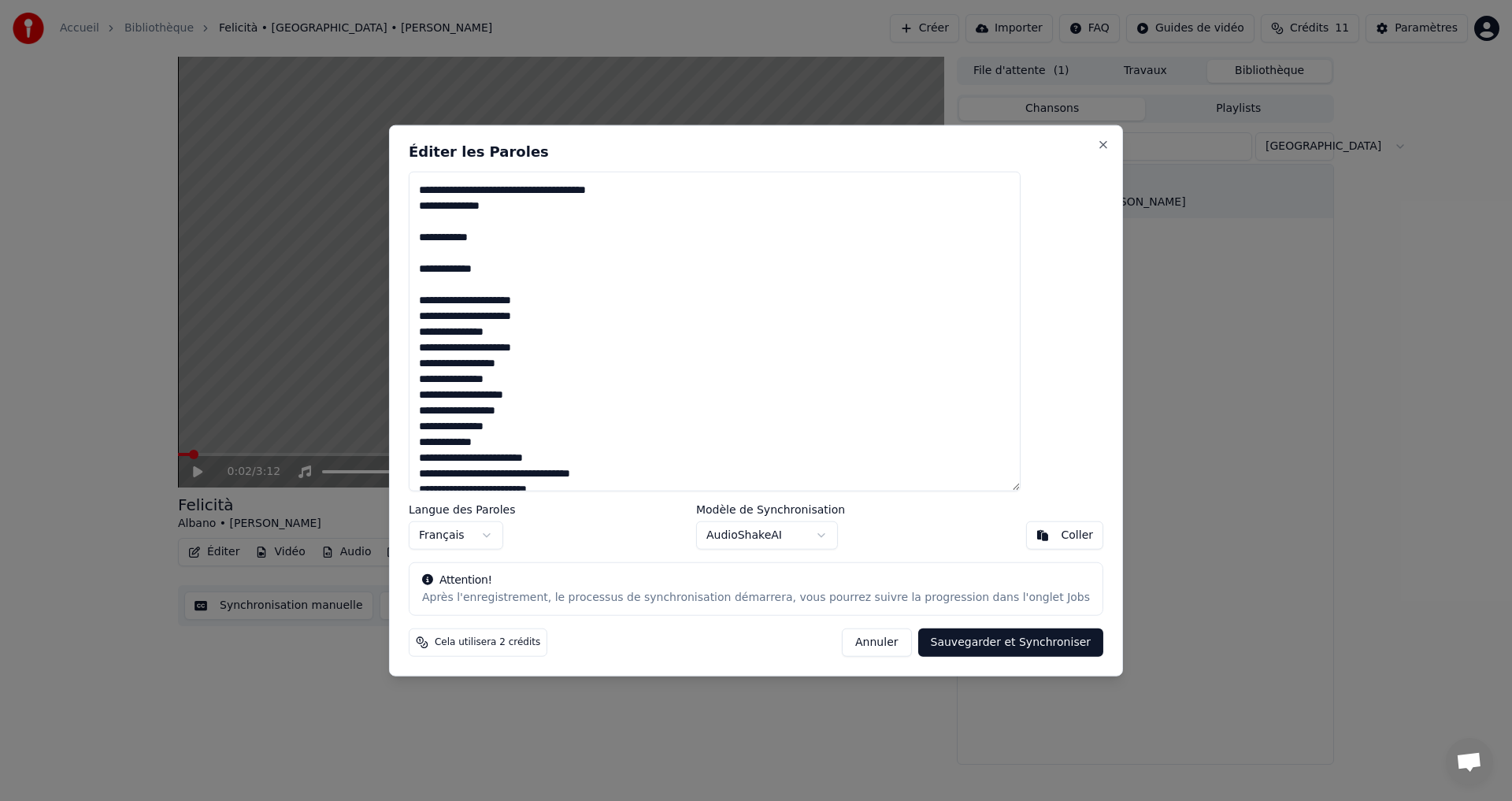
scroll to position [79, 0]
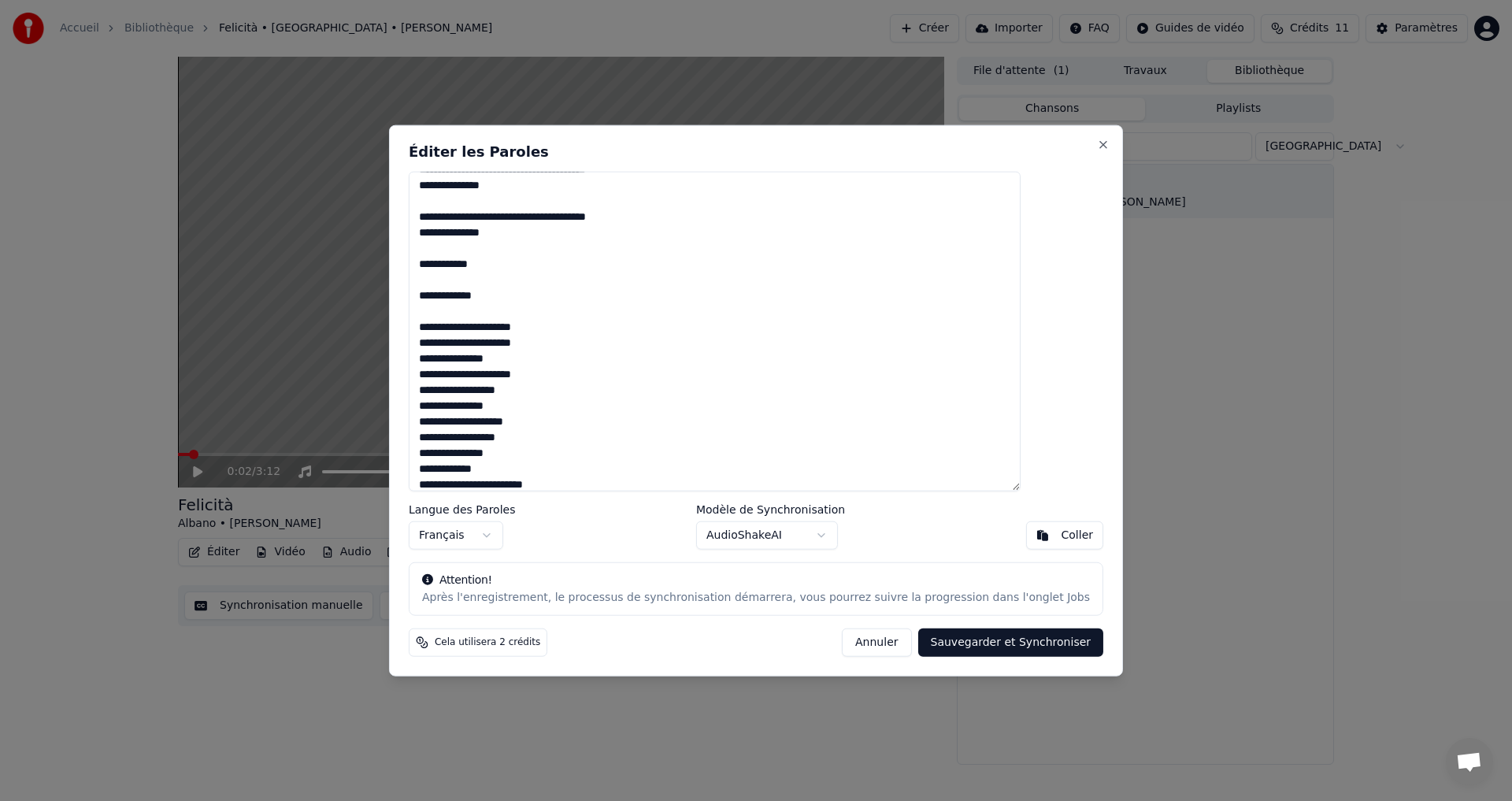
click at [576, 327] on textarea at bounding box center [714, 332] width 612 height 321
click at [586, 348] on textarea at bounding box center [714, 332] width 612 height 321
click at [608, 375] on textarea at bounding box center [714, 332] width 612 height 321
click at [578, 389] on textarea at bounding box center [714, 332] width 612 height 321
click at [574, 417] on textarea at bounding box center [714, 332] width 612 height 321
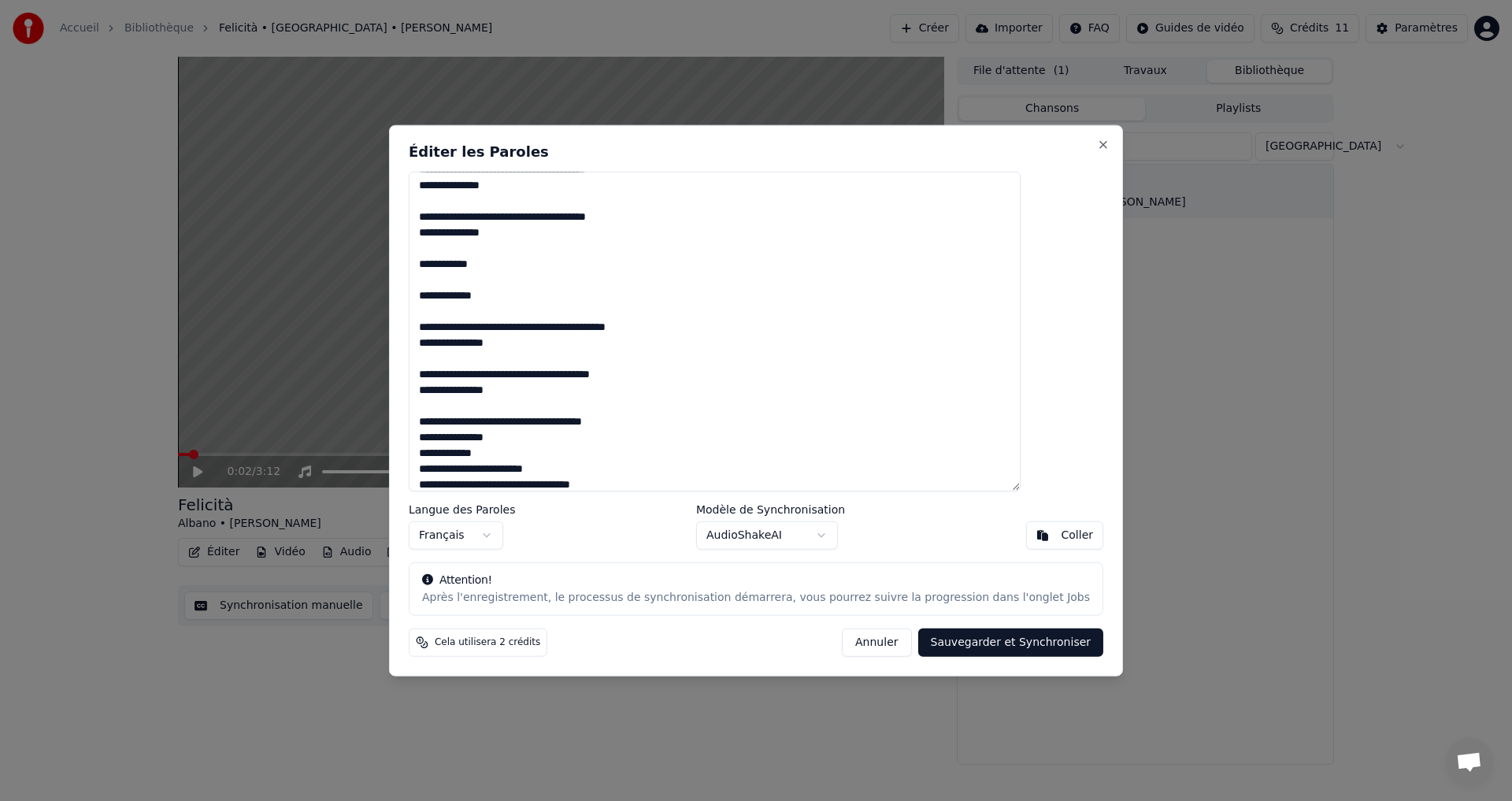
scroll to position [157, 0]
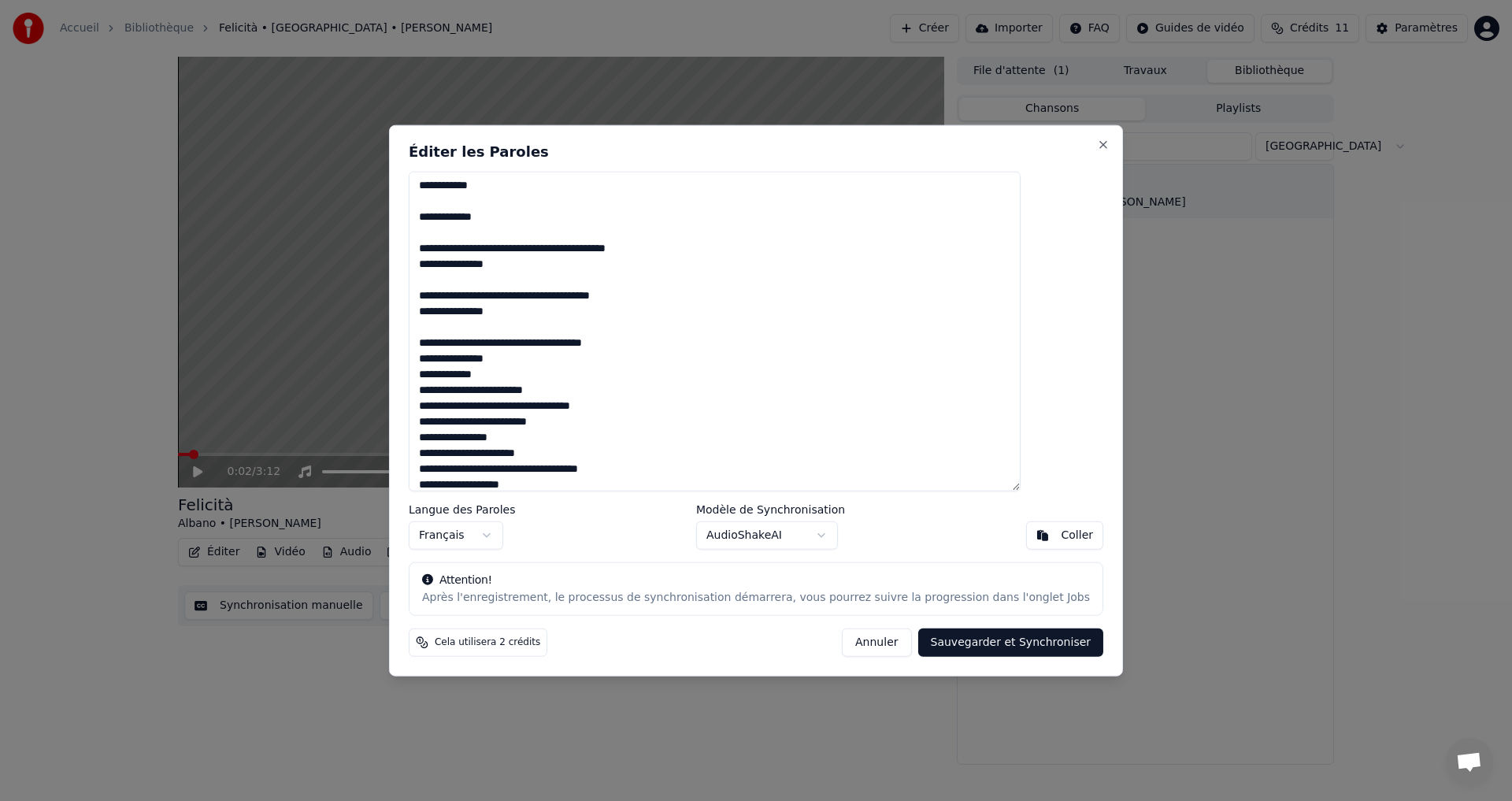
click at [566, 359] on textarea at bounding box center [714, 332] width 612 height 321
click at [552, 385] on textarea at bounding box center [714, 332] width 612 height 321
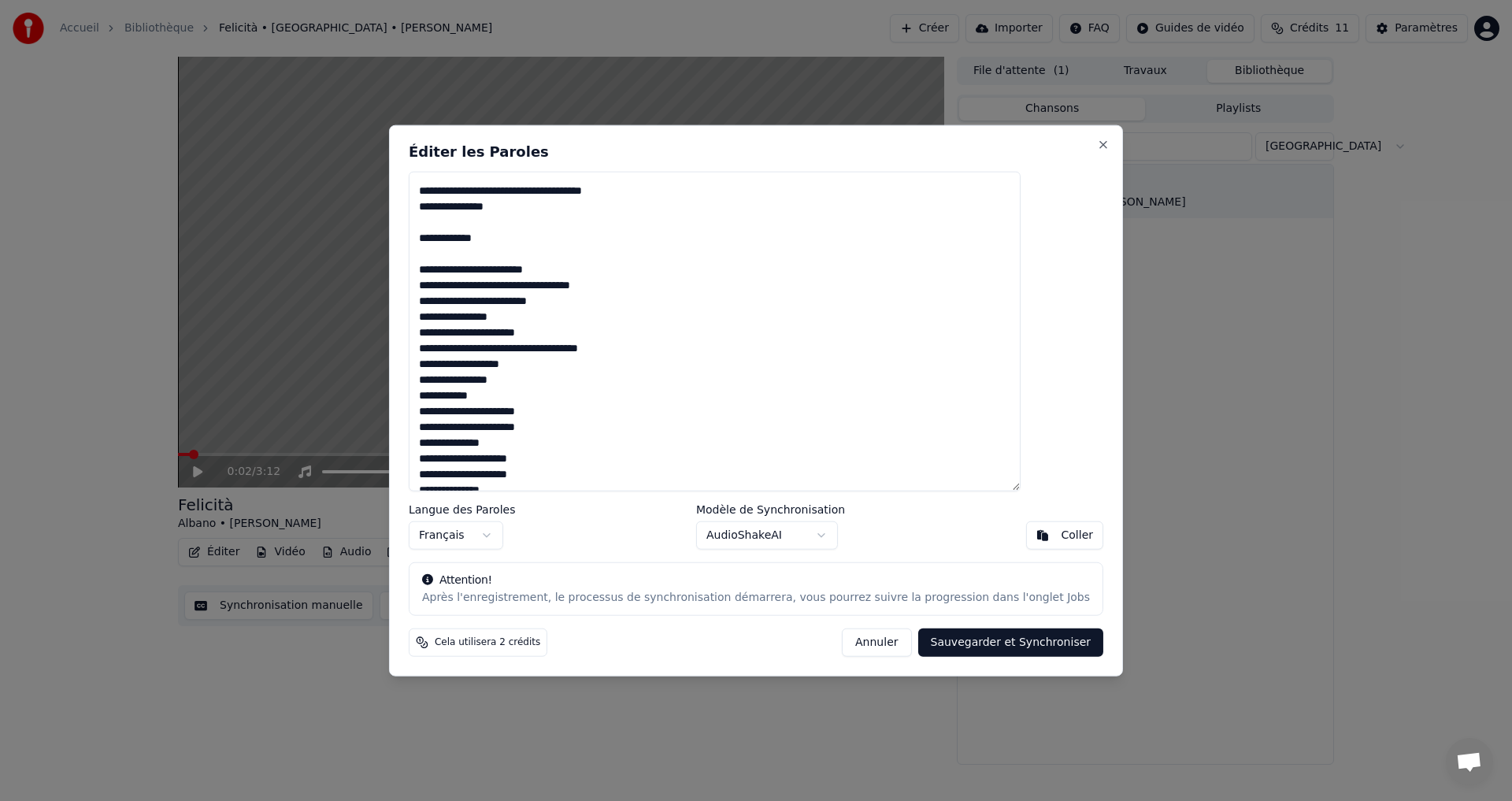
scroll to position [315, 0]
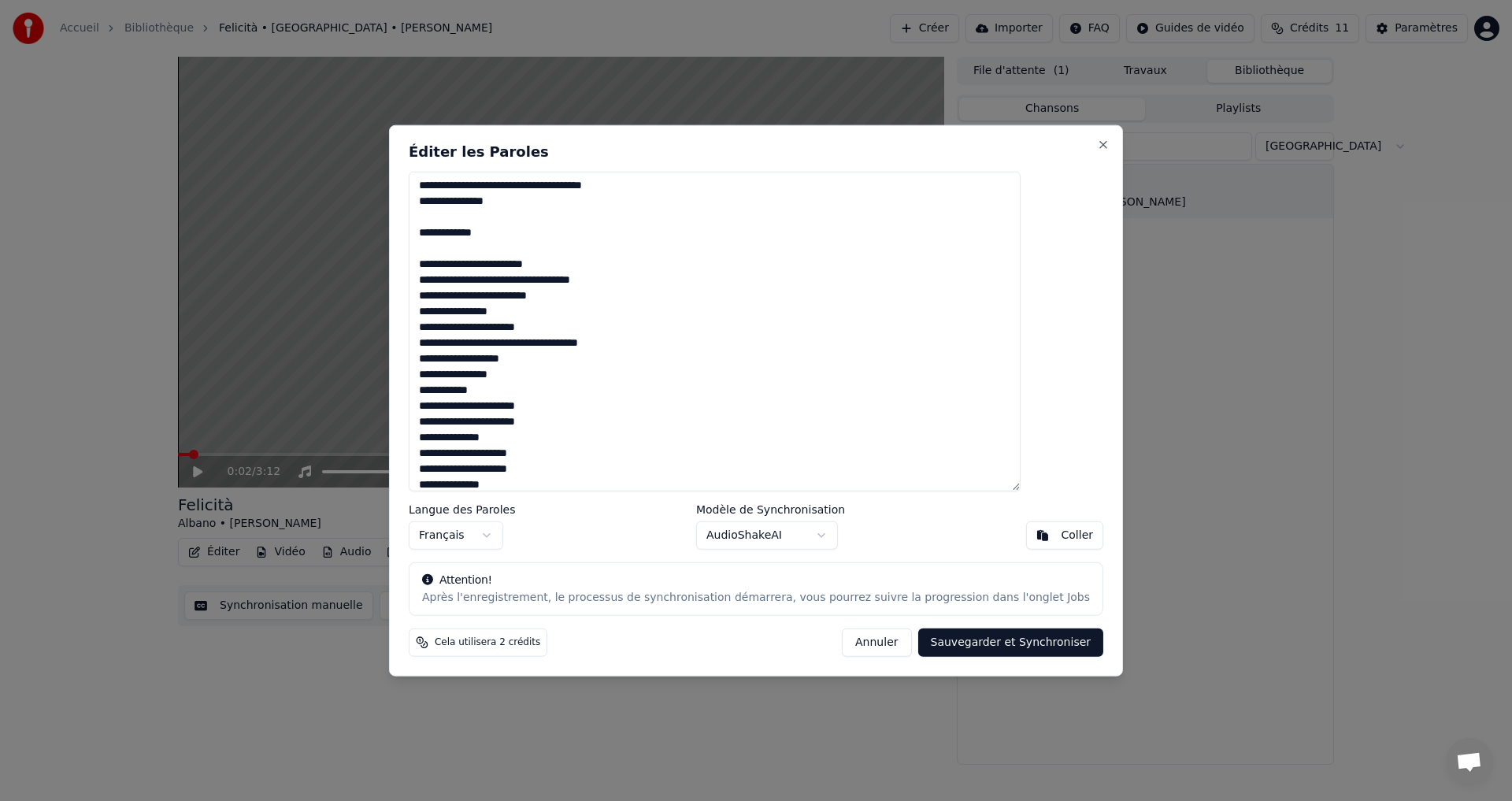
click at [612, 267] on textarea at bounding box center [714, 332] width 612 height 321
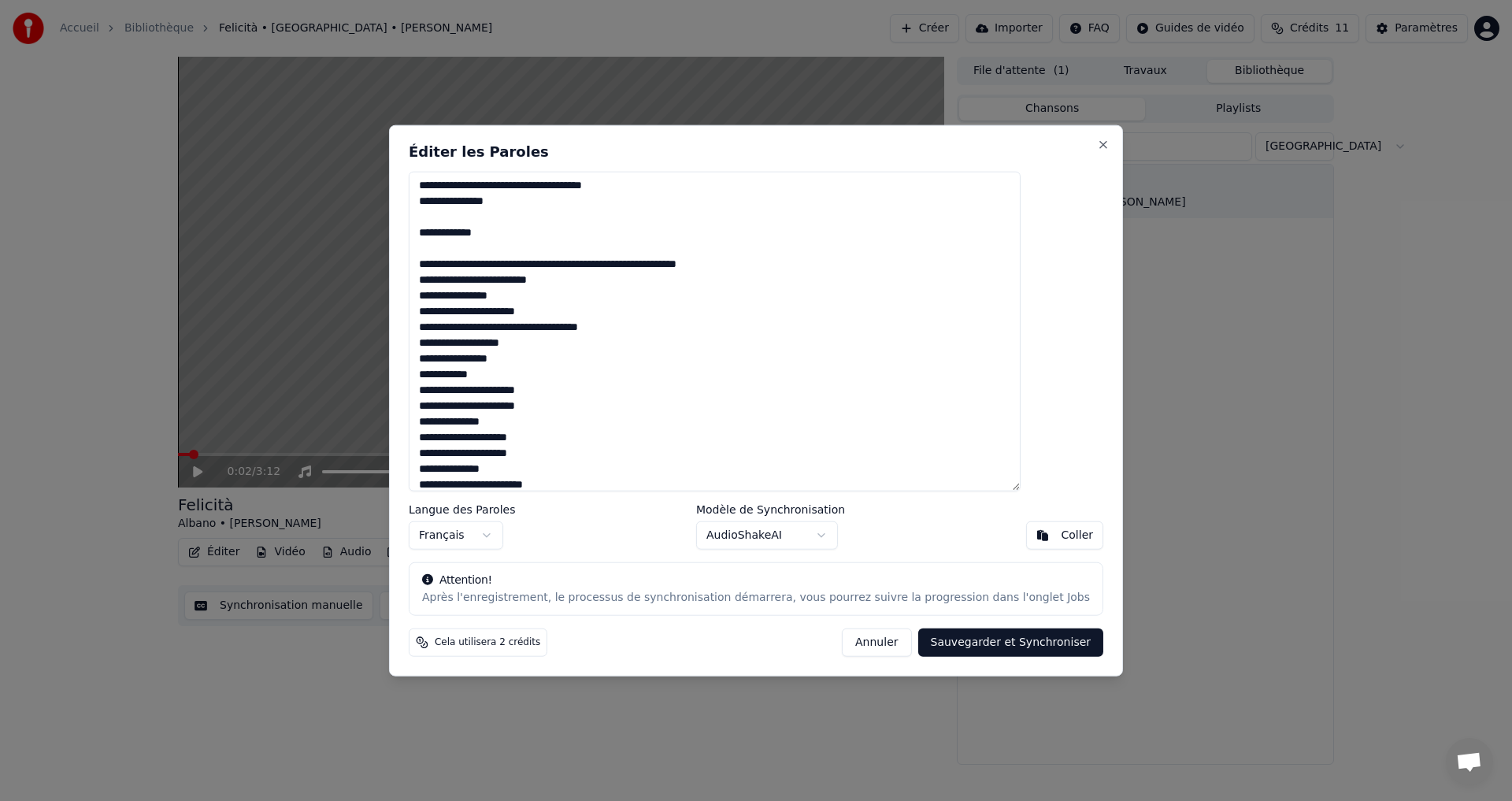
click at [605, 284] on textarea at bounding box center [714, 332] width 612 height 321
click at [692, 283] on textarea at bounding box center [714, 332] width 612 height 321
click at [590, 315] on textarea at bounding box center [714, 332] width 612 height 321
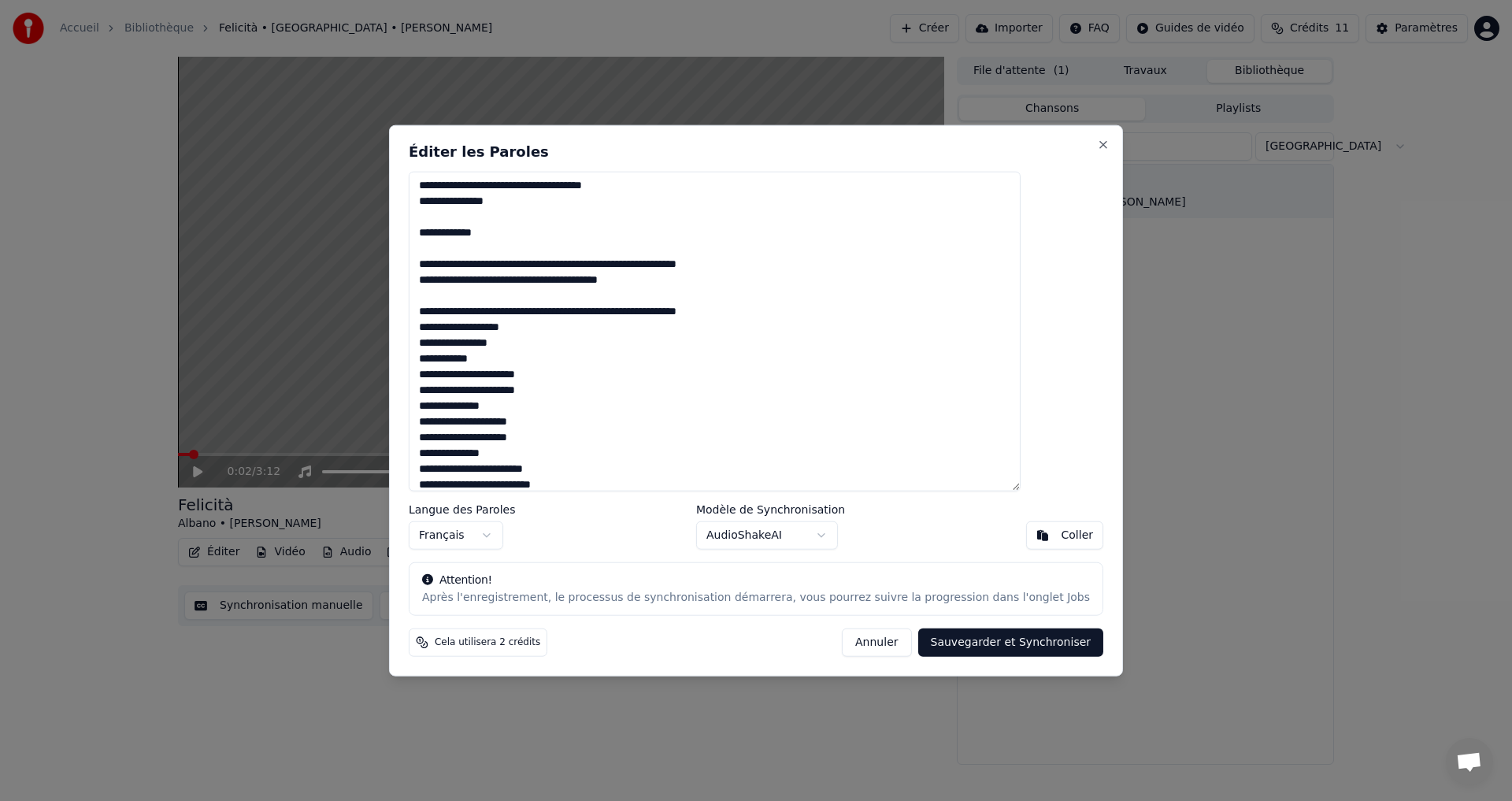
click at [567, 328] on textarea at bounding box center [714, 332] width 612 height 321
click at [658, 332] on textarea at bounding box center [714, 332] width 612 height 321
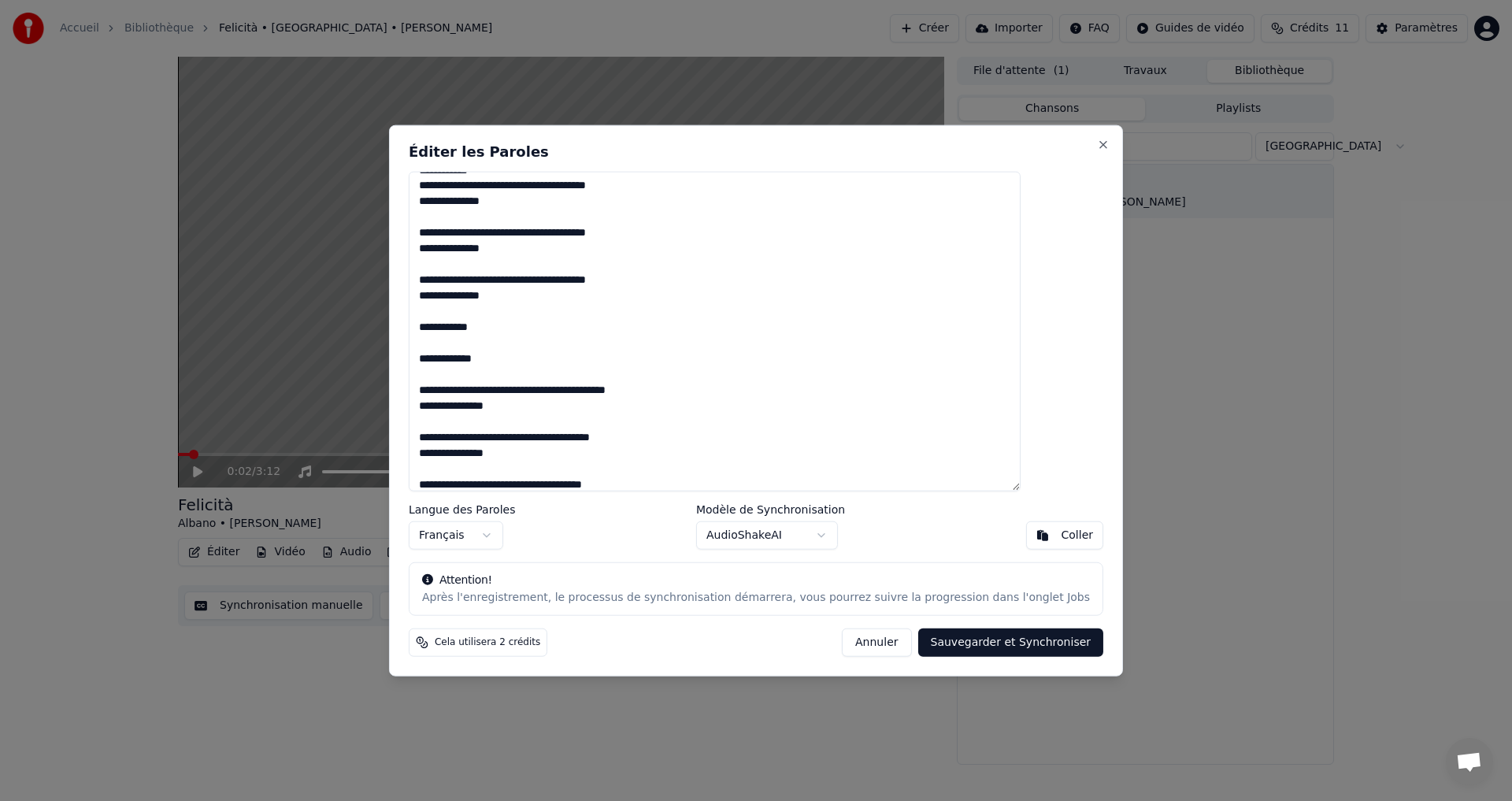
scroll to position [0, 0]
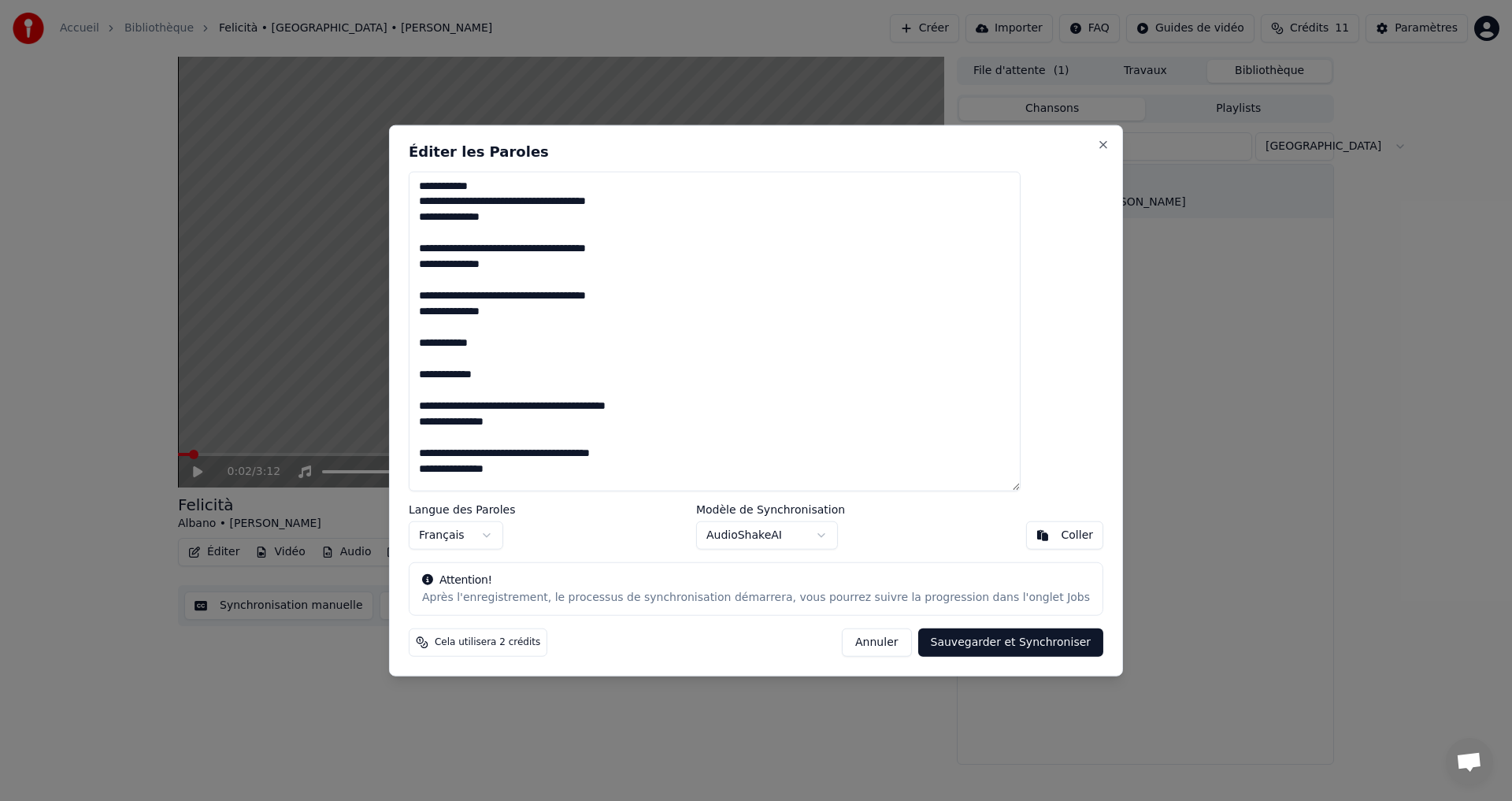
click at [528, 185] on textarea at bounding box center [714, 332] width 612 height 321
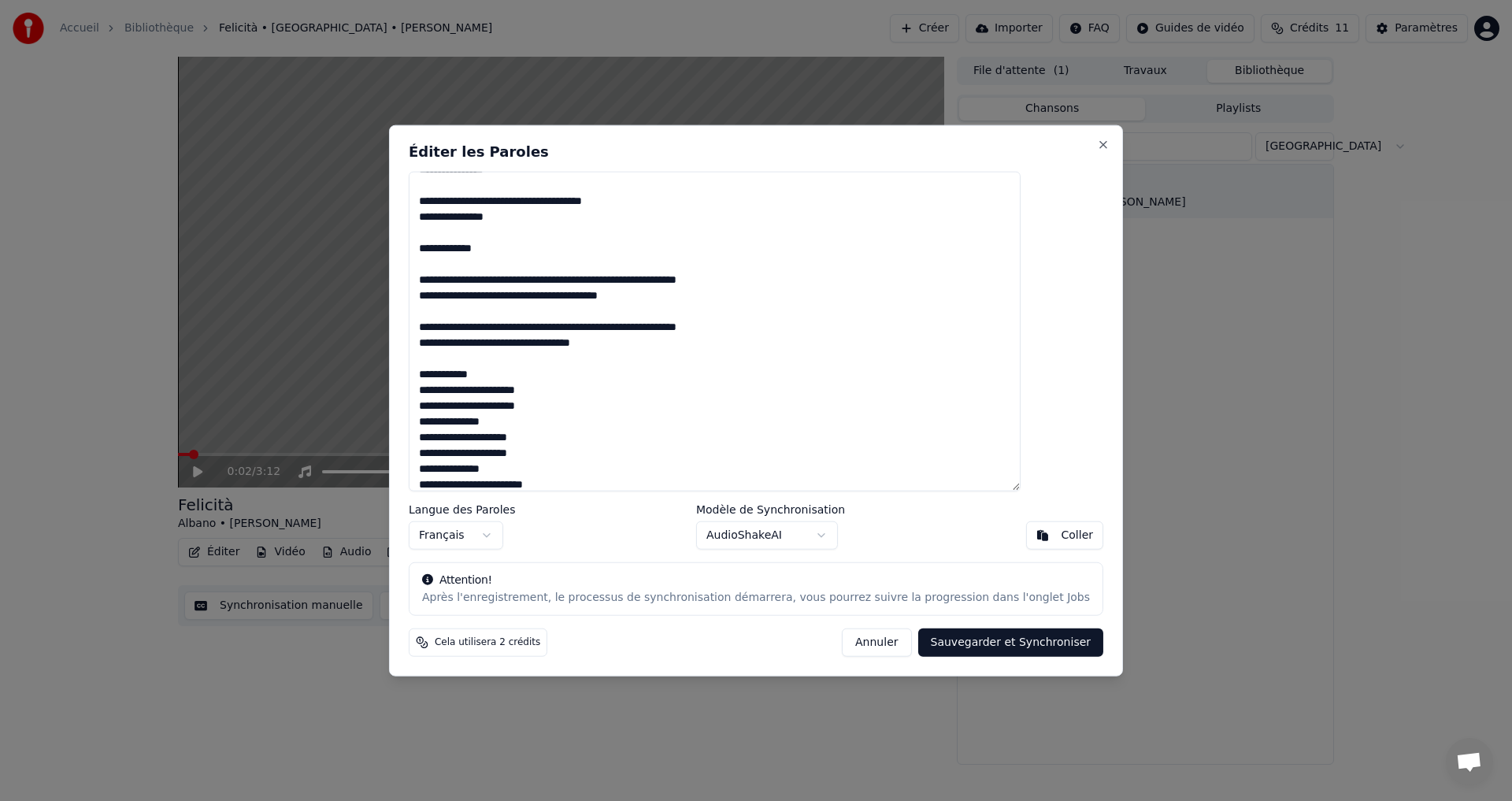
scroll to position [472, 0]
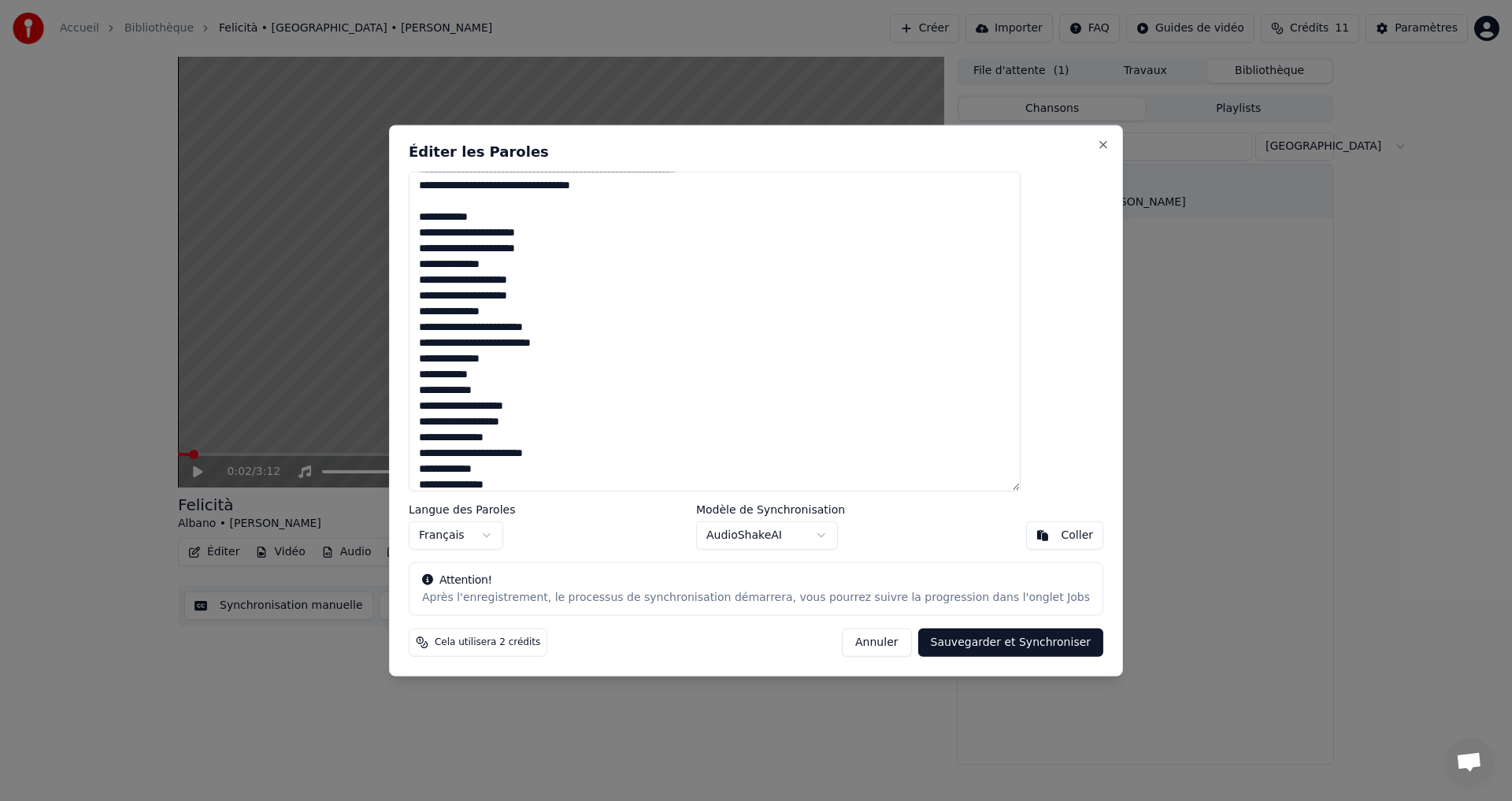
click at [554, 220] on textarea at bounding box center [714, 332] width 612 height 321
click at [588, 250] on textarea at bounding box center [714, 332] width 612 height 321
click at [592, 261] on textarea at bounding box center [714, 332] width 612 height 321
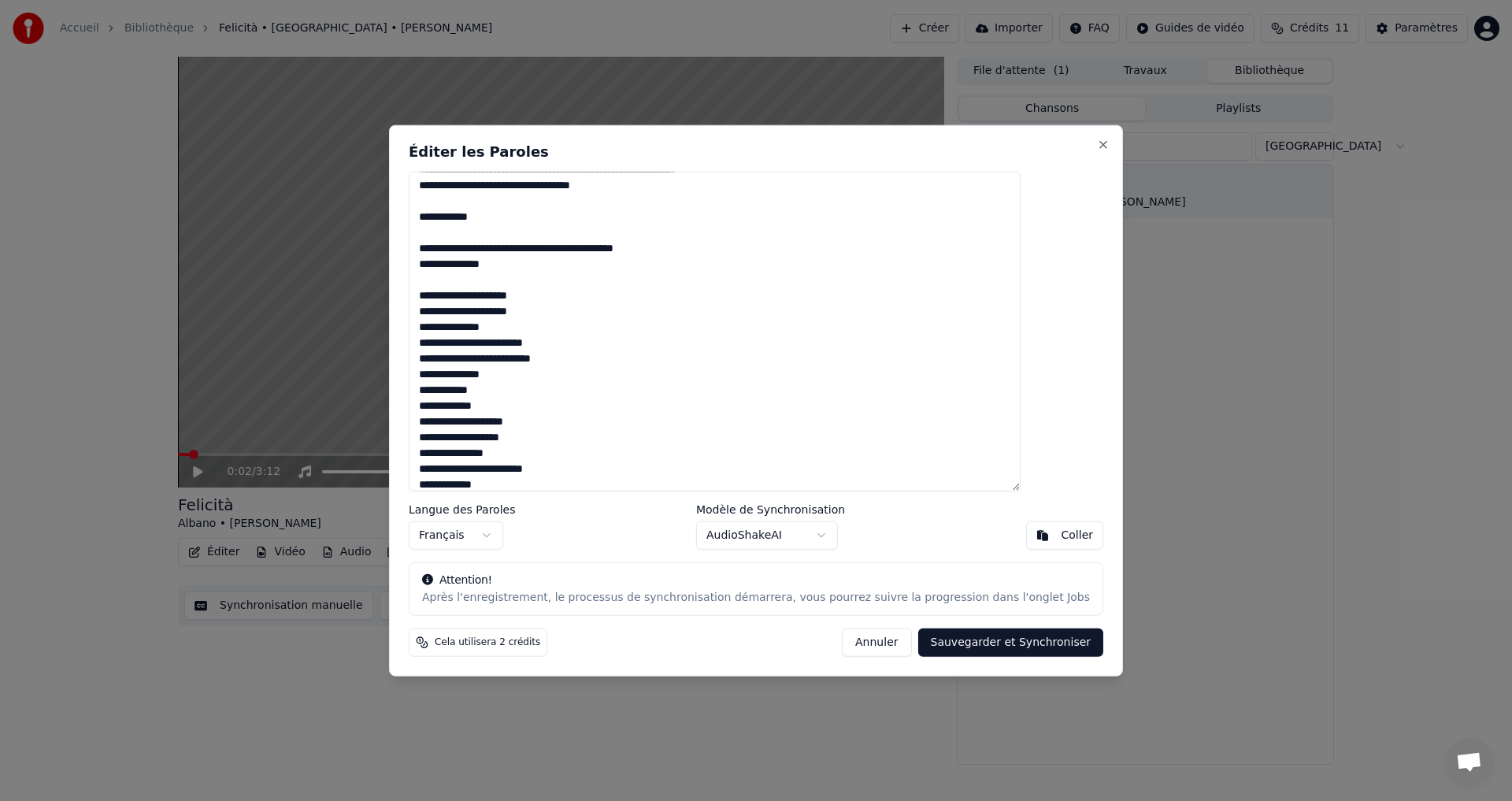
click at [599, 294] on textarea at bounding box center [714, 332] width 612 height 321
click at [588, 315] on textarea at bounding box center [714, 332] width 612 height 321
click at [596, 342] on textarea at bounding box center [714, 332] width 612 height 321
click at [595, 355] on textarea at bounding box center [714, 332] width 612 height 321
click at [557, 391] on textarea at bounding box center [714, 332] width 612 height 321
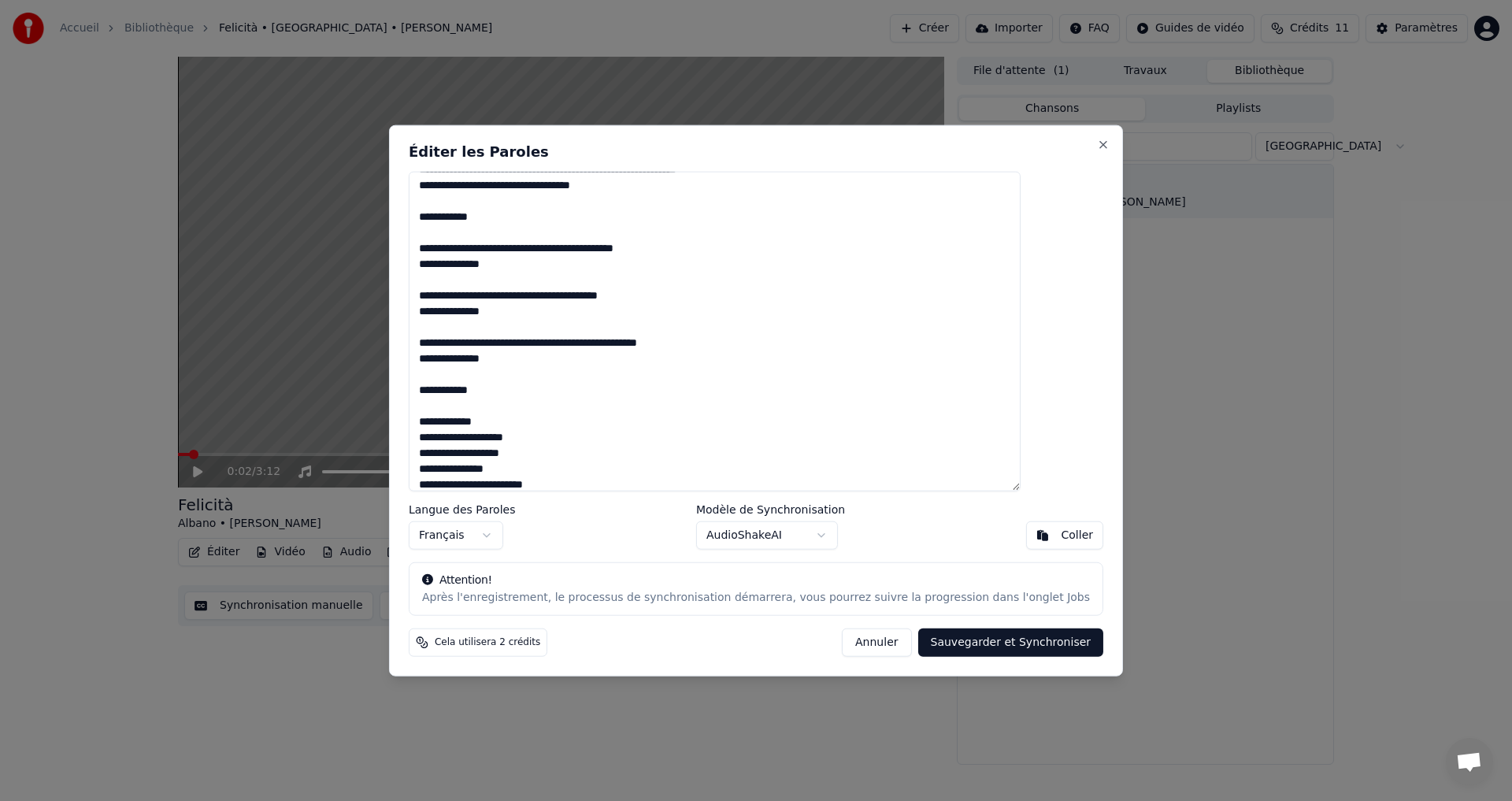
click at [537, 417] on textarea at bounding box center [714, 332] width 612 height 321
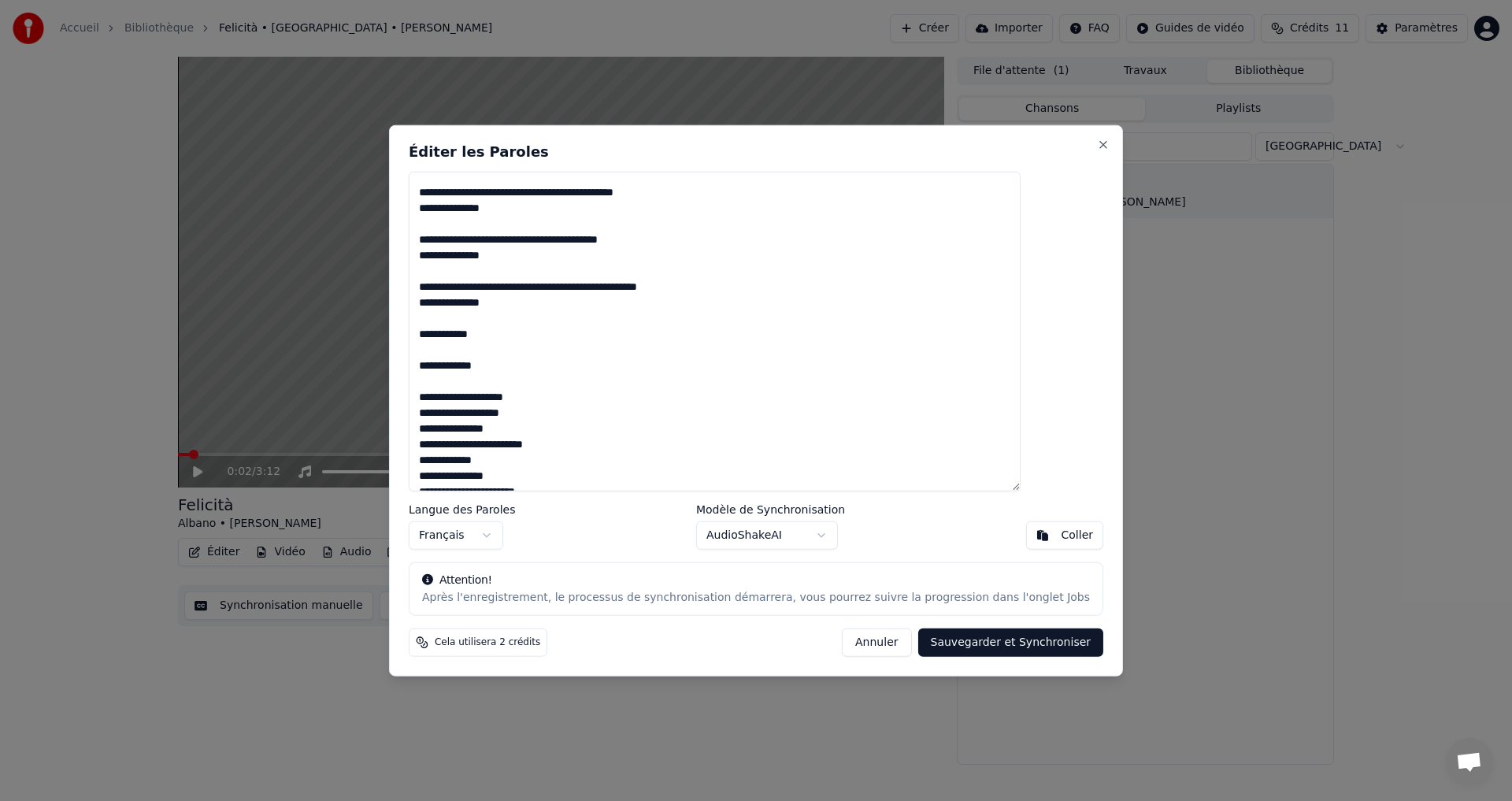
scroll to position [631, 0]
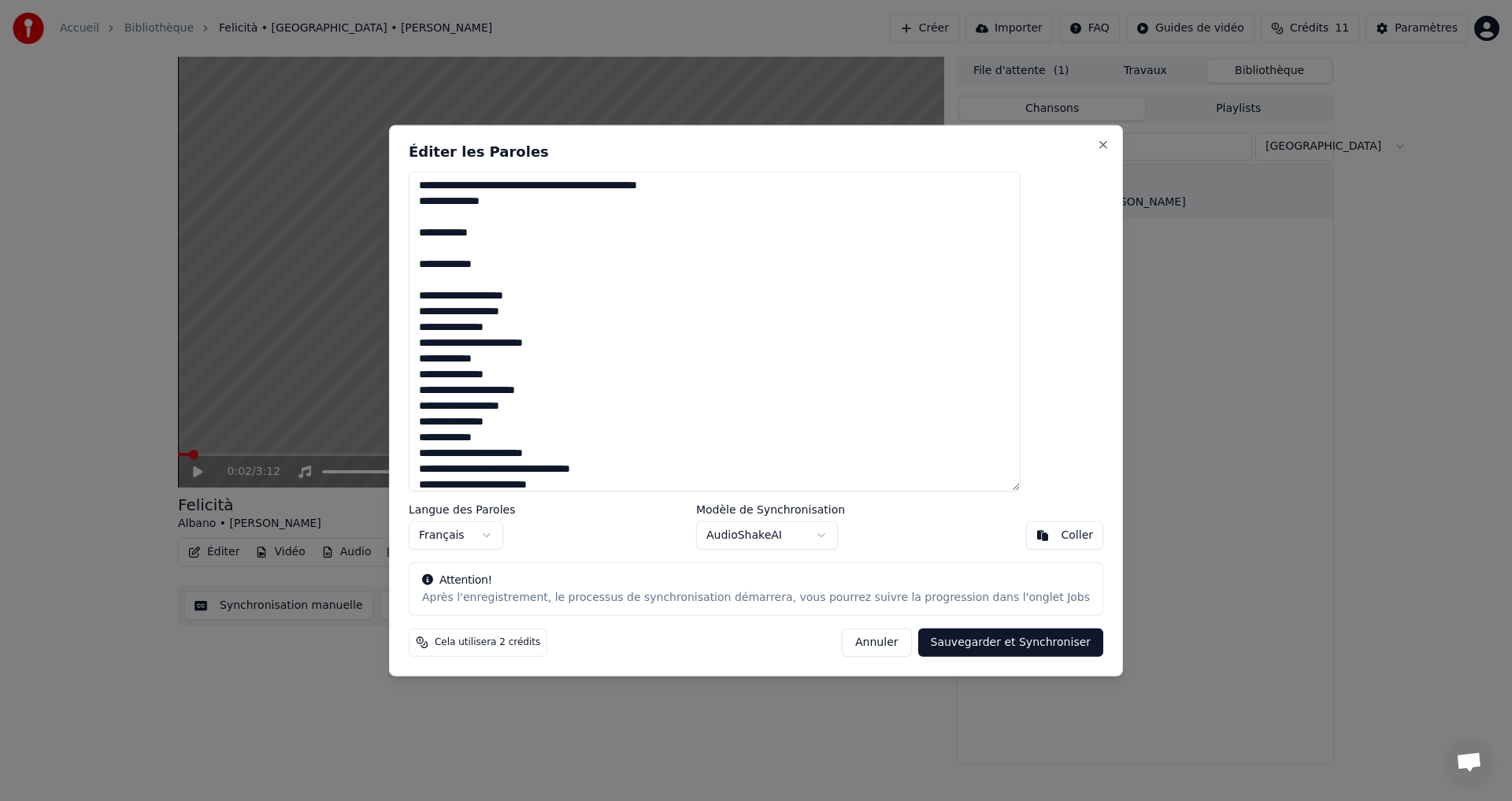
click at [583, 291] on textarea at bounding box center [714, 332] width 612 height 321
click at [578, 315] on textarea at bounding box center [714, 332] width 612 height 321
click at [598, 346] on textarea at bounding box center [714, 332] width 612 height 321
click at [594, 360] on textarea at bounding box center [714, 332] width 612 height 321
click at [590, 393] on textarea at bounding box center [714, 332] width 612 height 321
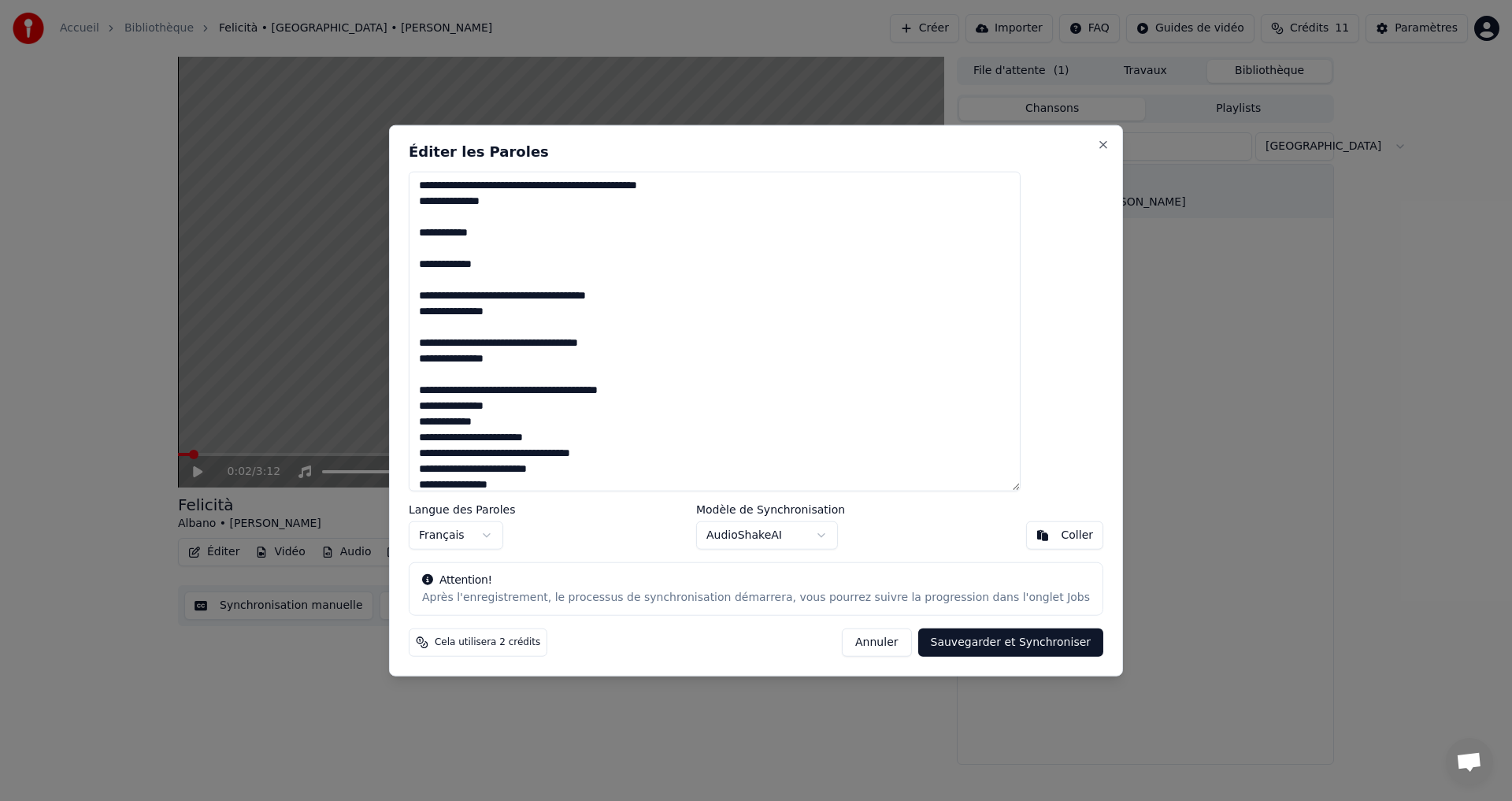
click at [577, 402] on textarea at bounding box center [714, 332] width 612 height 321
click at [569, 435] on textarea at bounding box center [714, 332] width 612 height 321
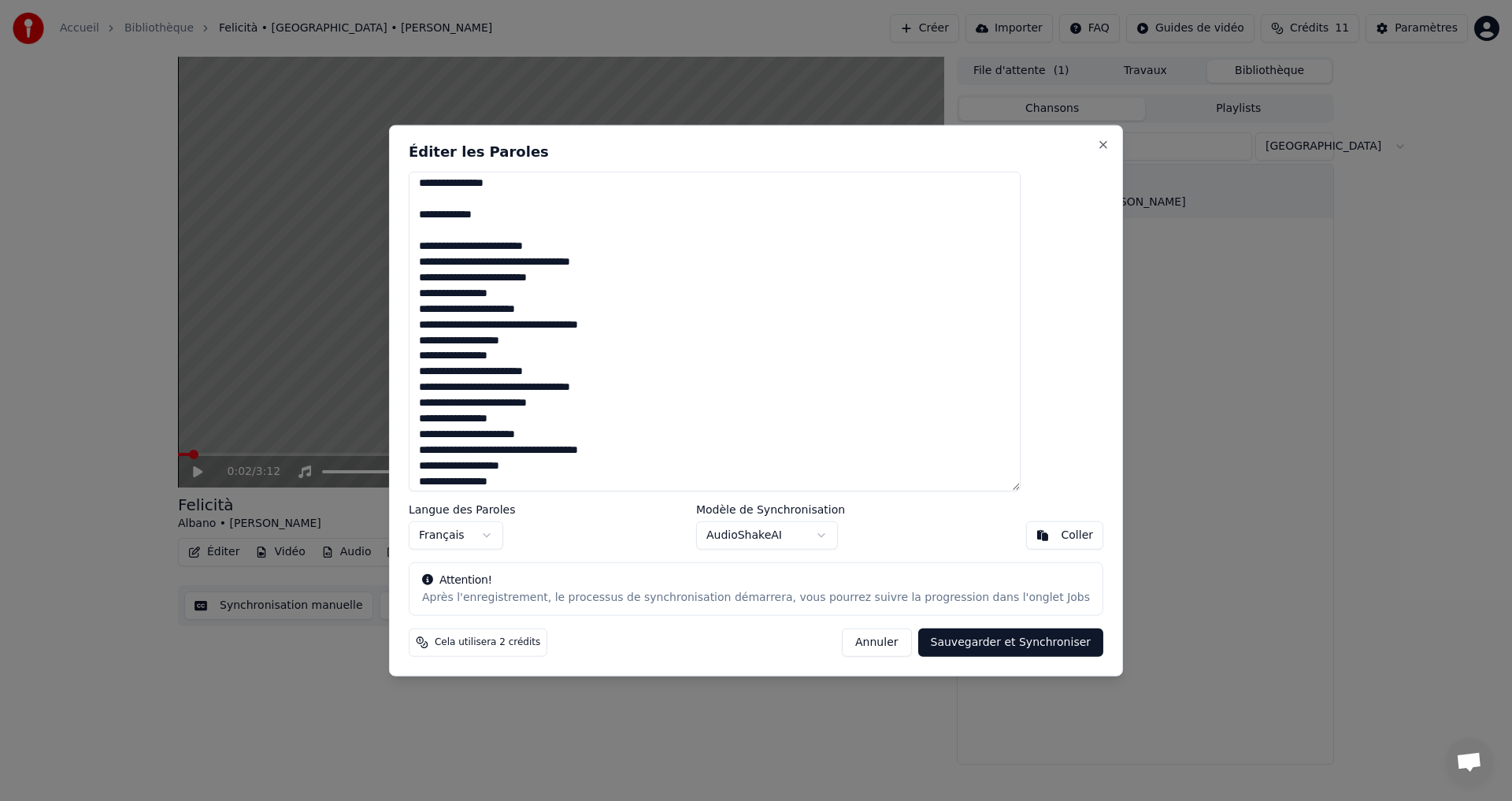
scroll to position [858, 0]
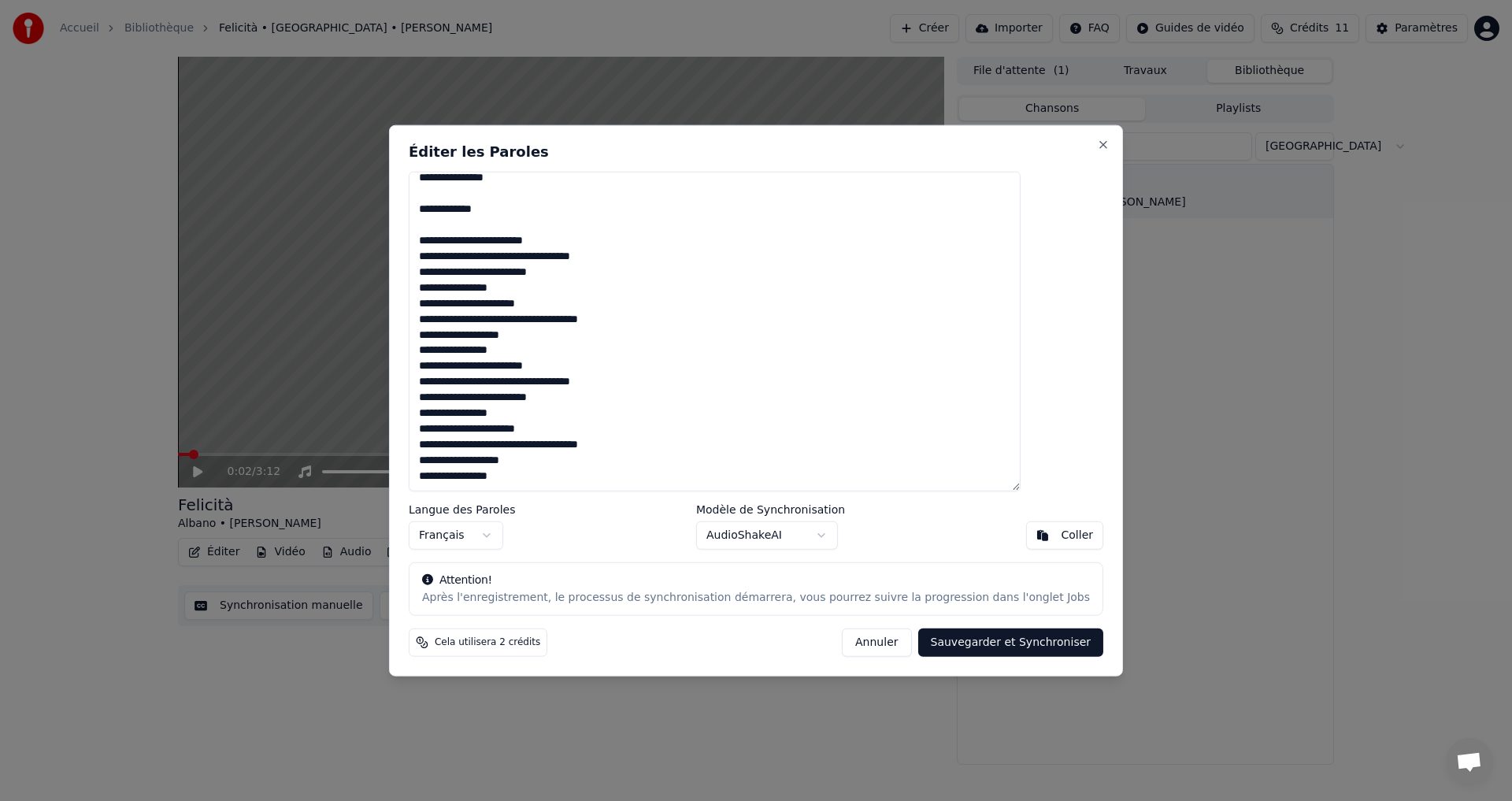
click at [618, 238] on textarea at bounding box center [714, 332] width 612 height 321
click at [626, 276] on textarea at bounding box center [714, 332] width 612 height 321
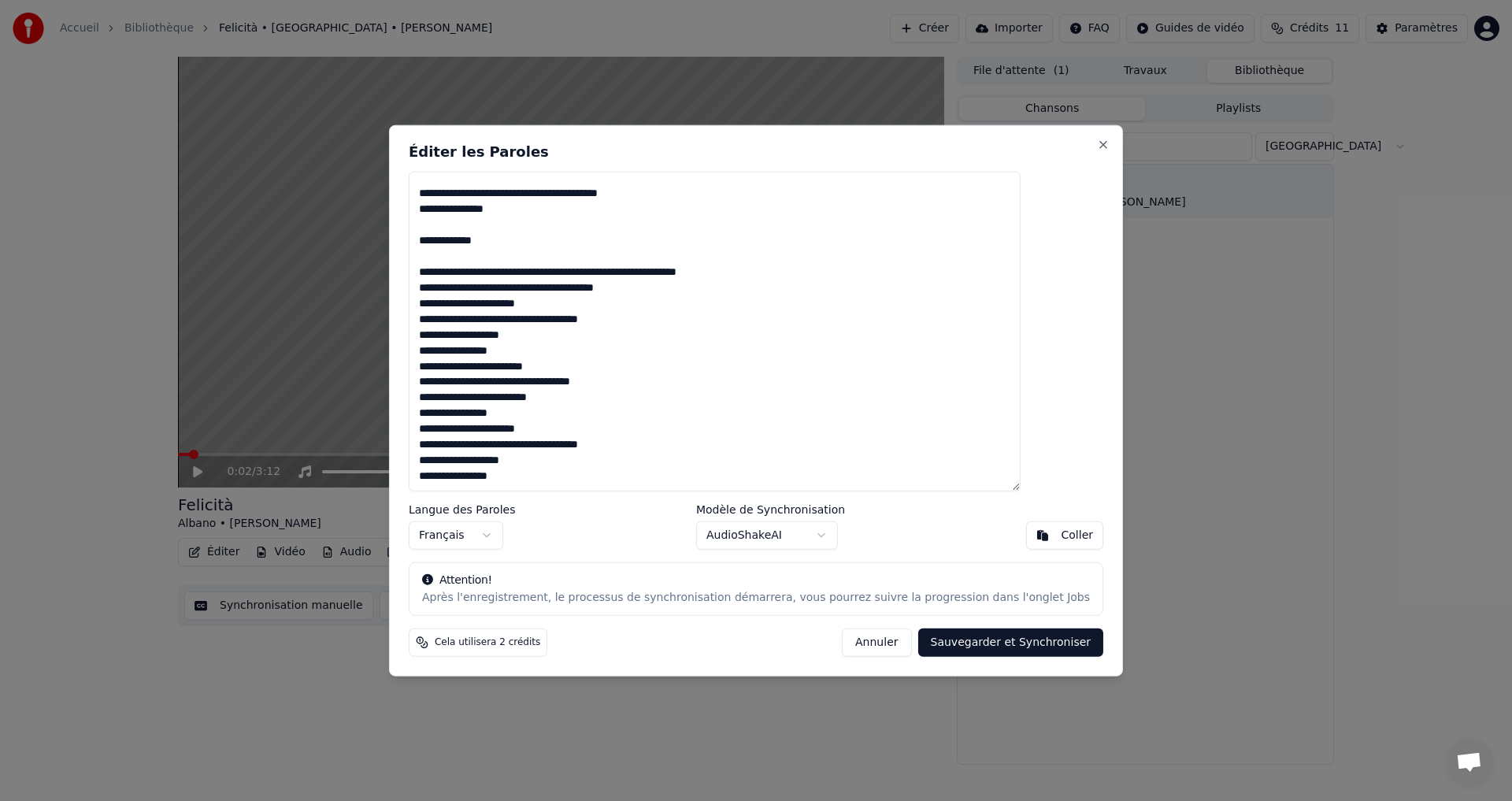
scroll to position [828, 0]
click at [722, 291] on textarea at bounding box center [714, 332] width 612 height 321
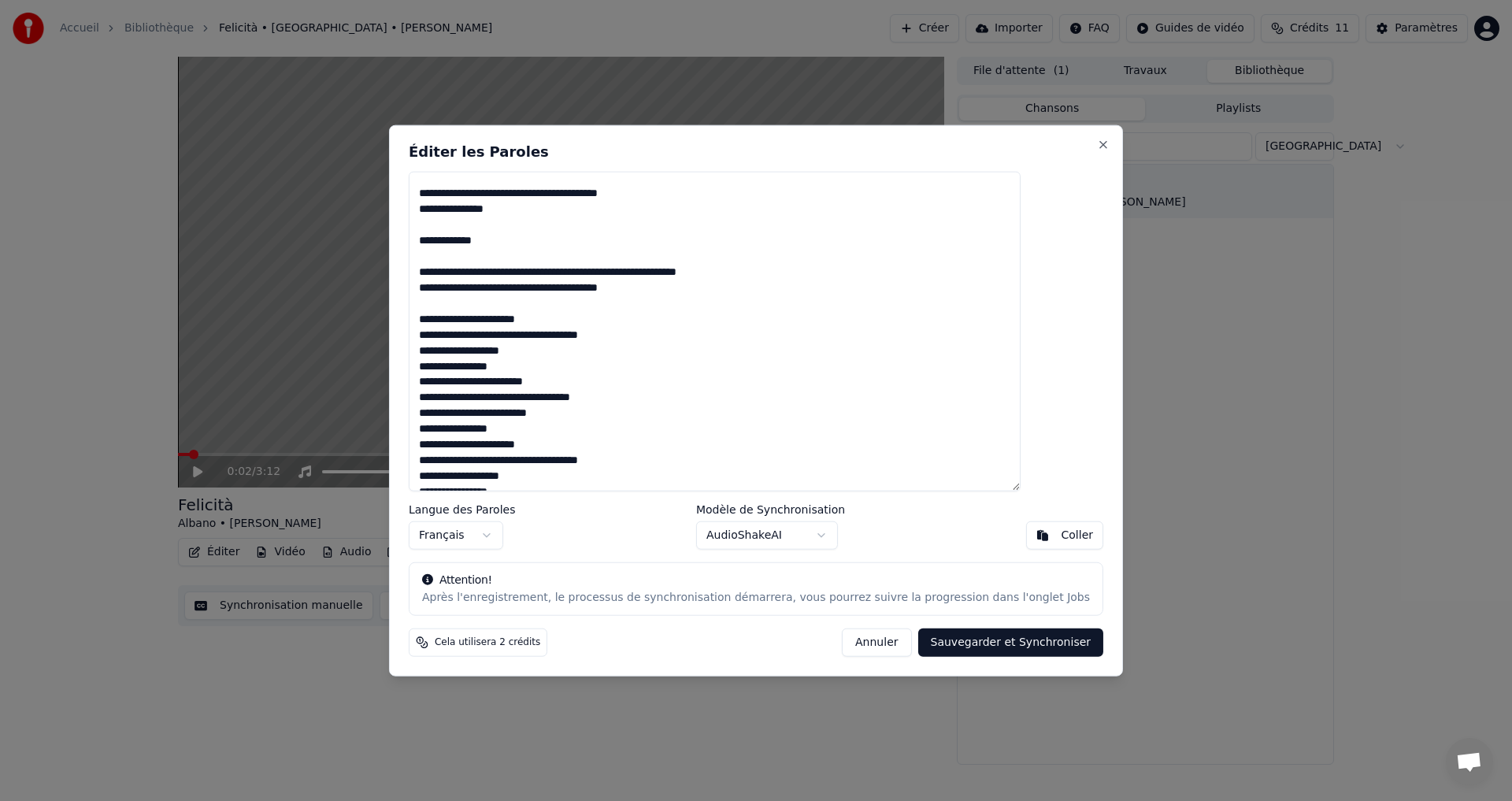
scroll to position [844, 0]
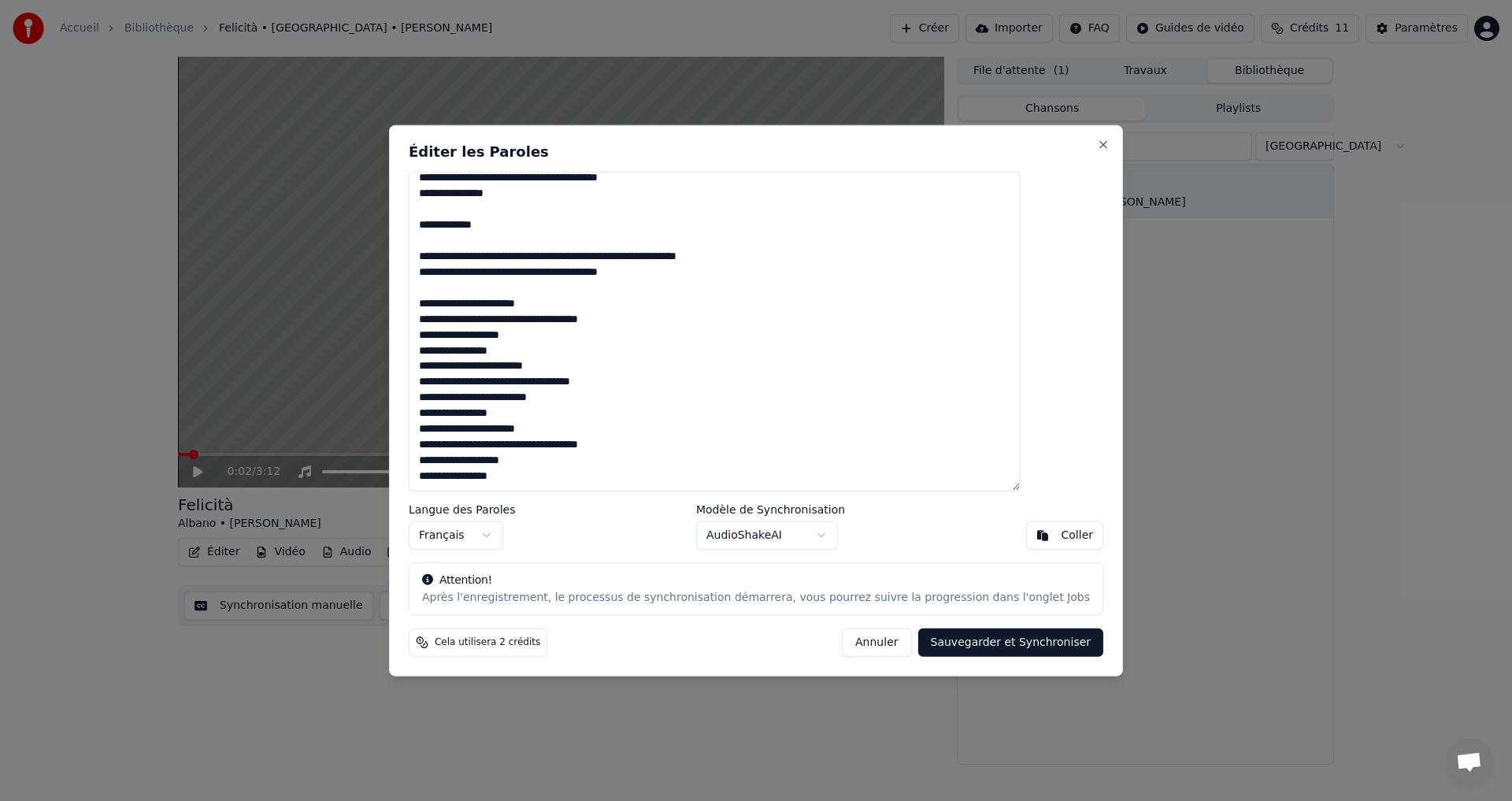
click at [626, 299] on textarea at bounding box center [714, 332] width 612 height 321
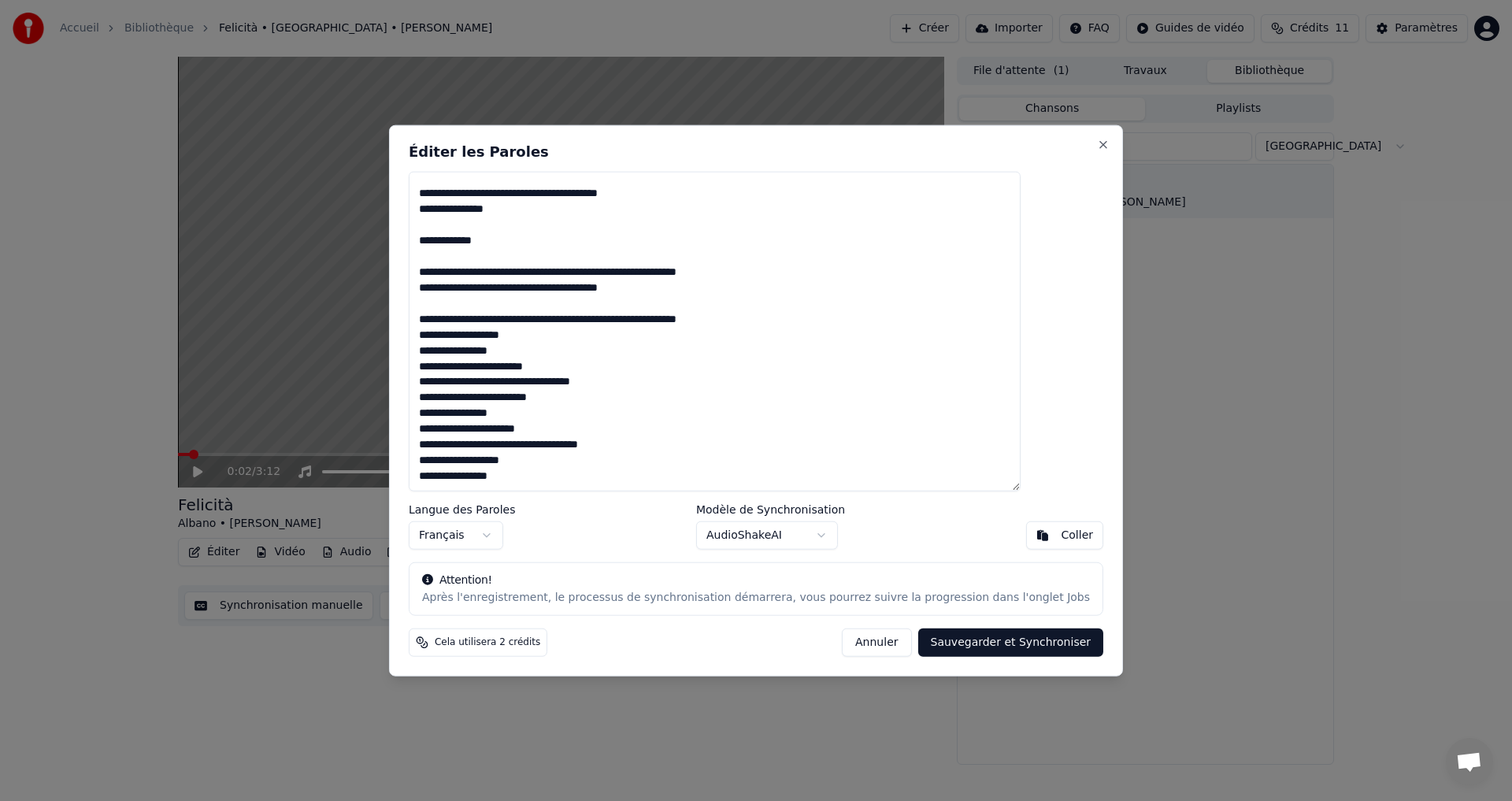
scroll to position [828, 0]
click at [577, 334] on textarea at bounding box center [714, 332] width 612 height 321
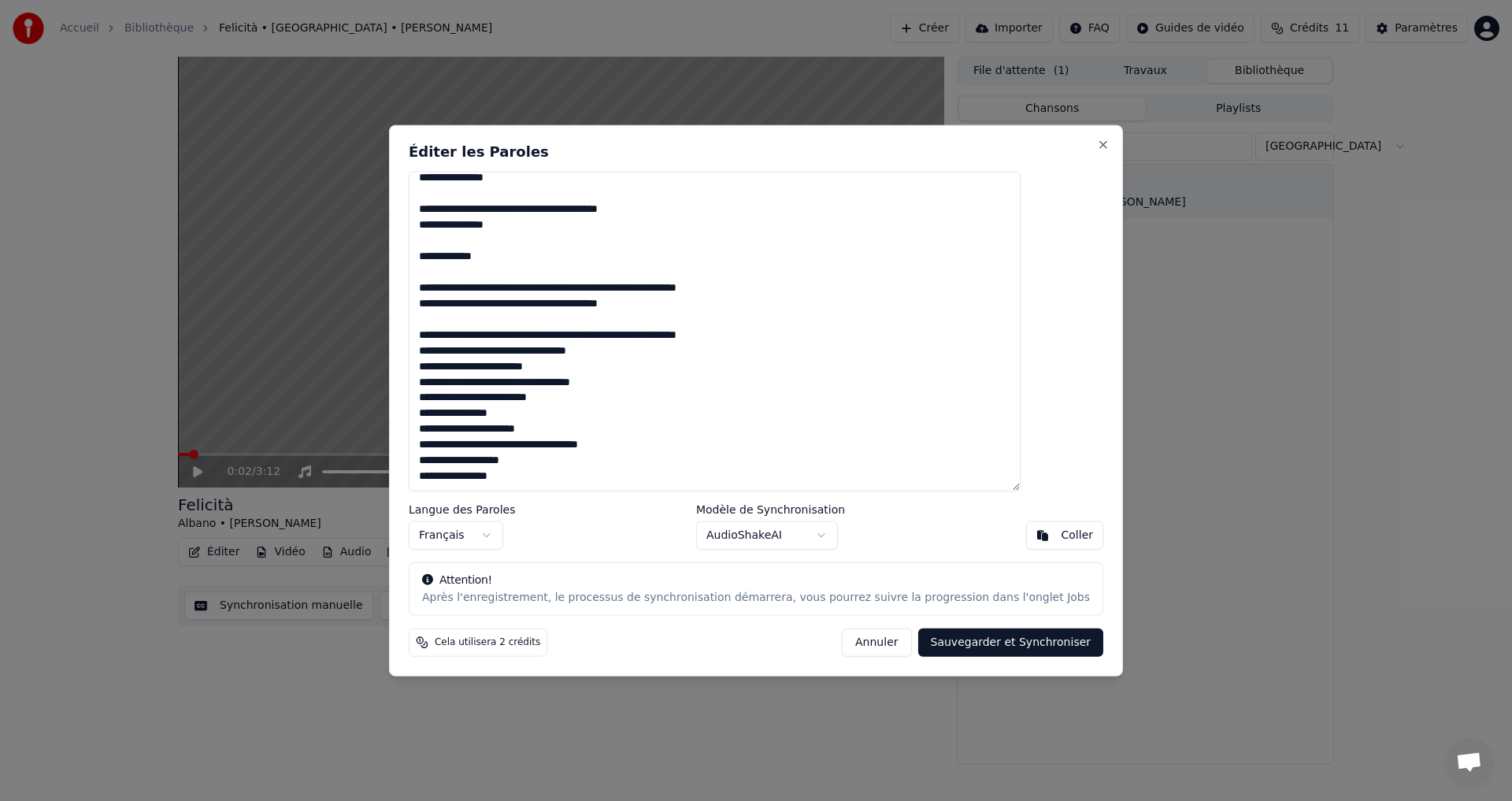
scroll to position [812, 0]
click at [650, 352] on textarea at bounding box center [714, 332] width 612 height 321
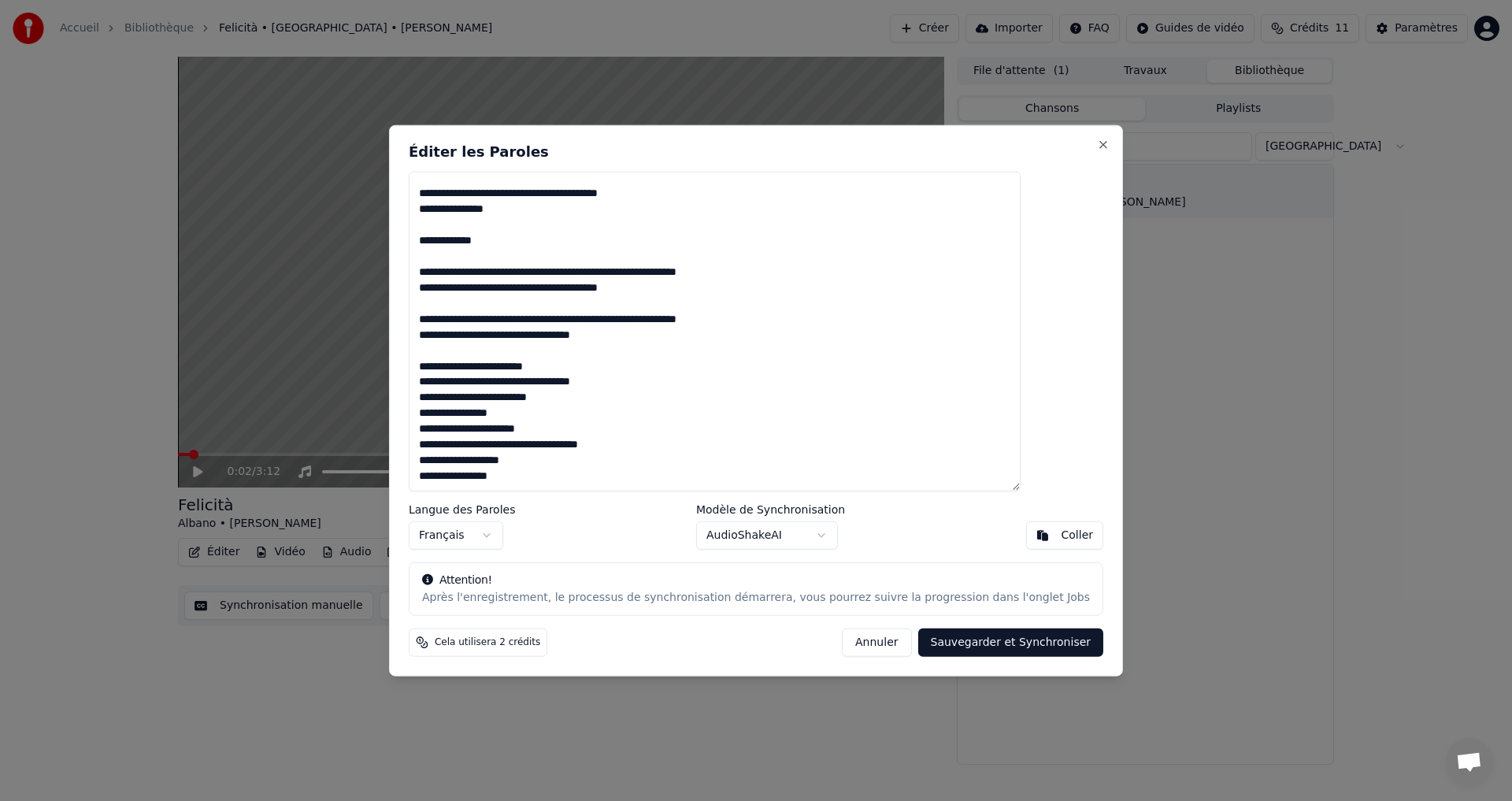
click at [647, 360] on textarea at bounding box center [714, 332] width 612 height 321
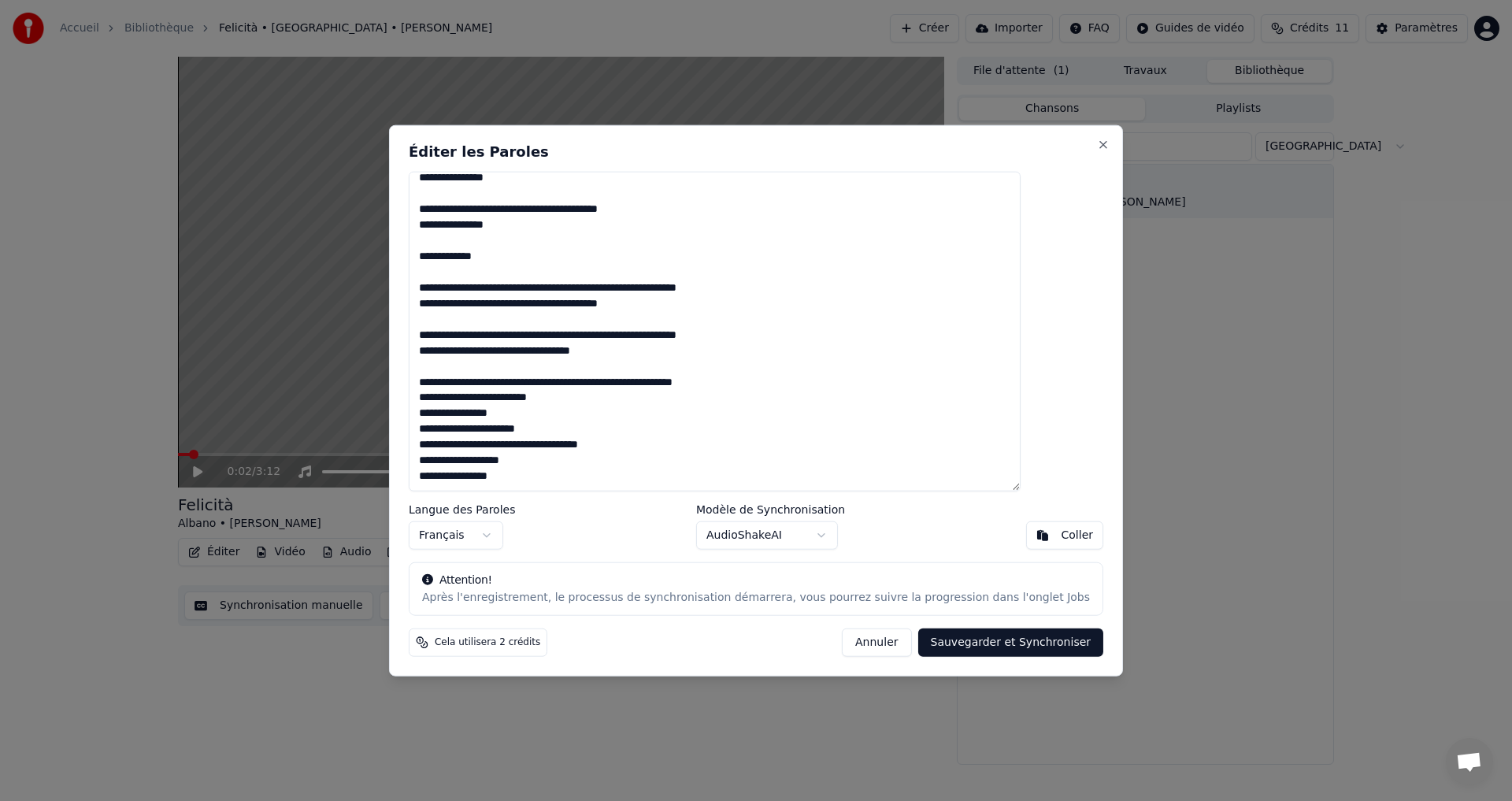
scroll to position [812, 0]
click at [655, 391] on textarea at bounding box center [714, 332] width 612 height 321
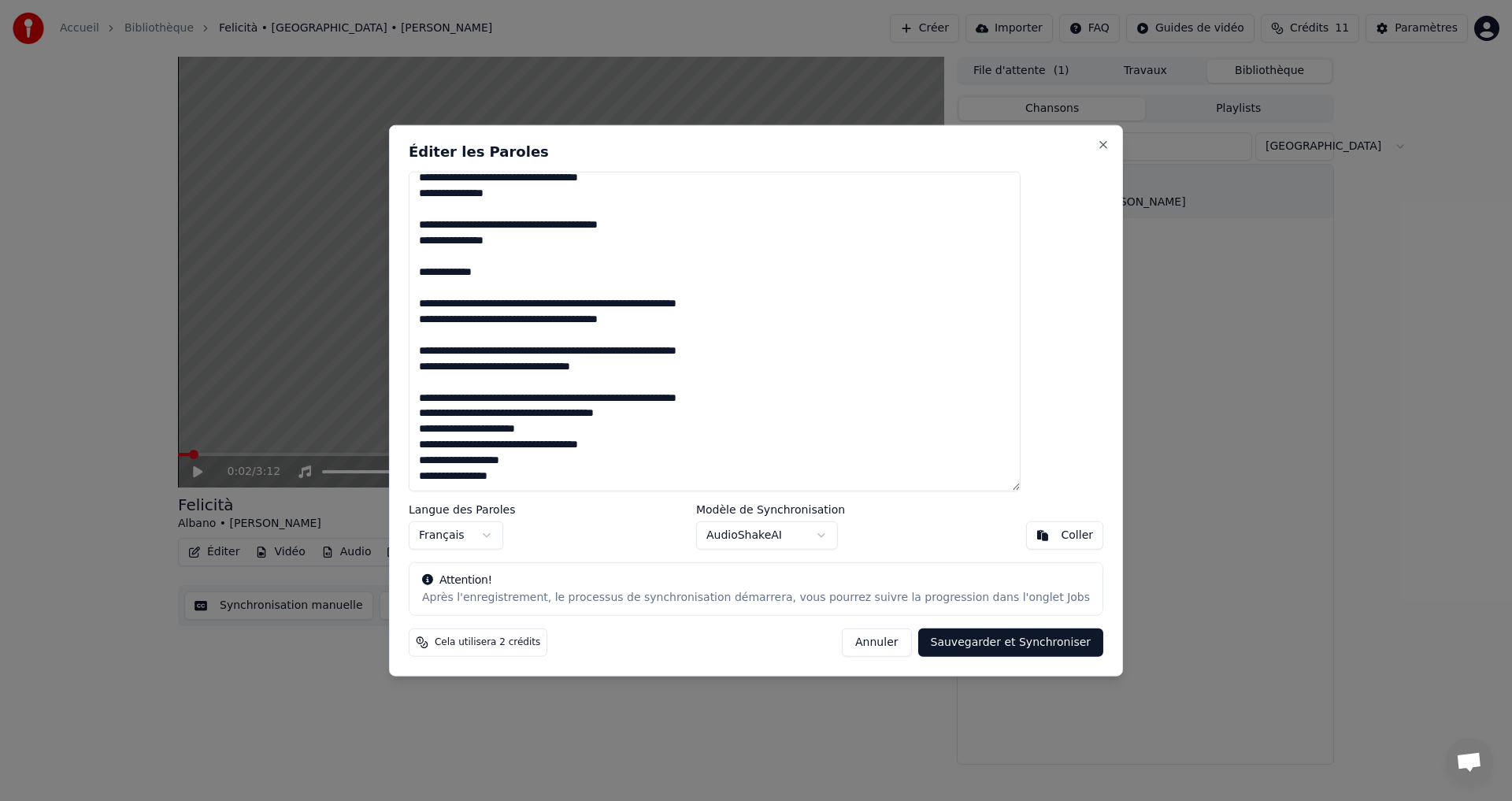
scroll to position [796, 0]
click at [715, 412] on textarea at bounding box center [714, 332] width 612 height 321
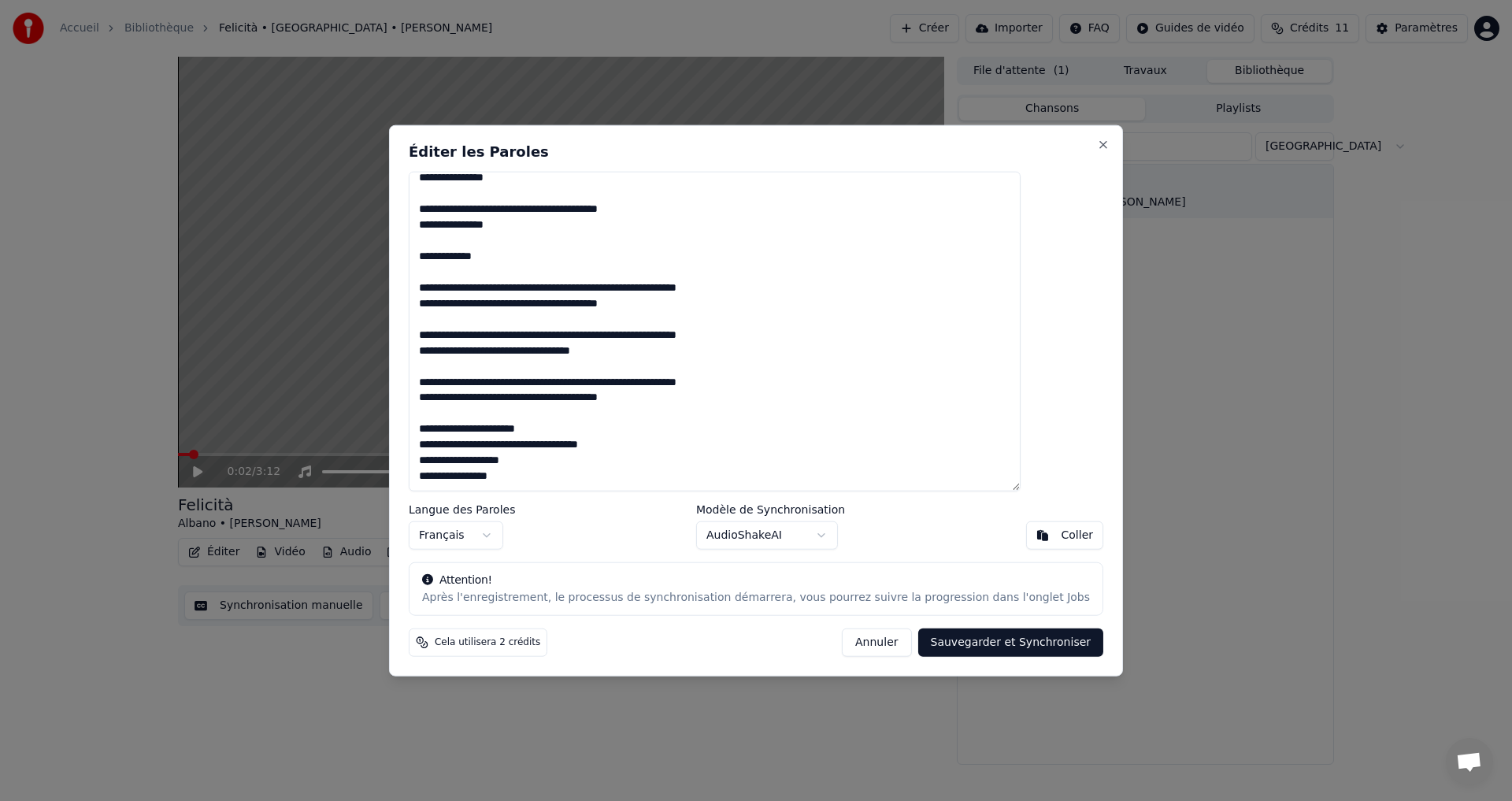
click at [616, 422] on textarea at bounding box center [714, 332] width 612 height 321
click at [588, 431] on textarea at bounding box center [714, 332] width 612 height 321
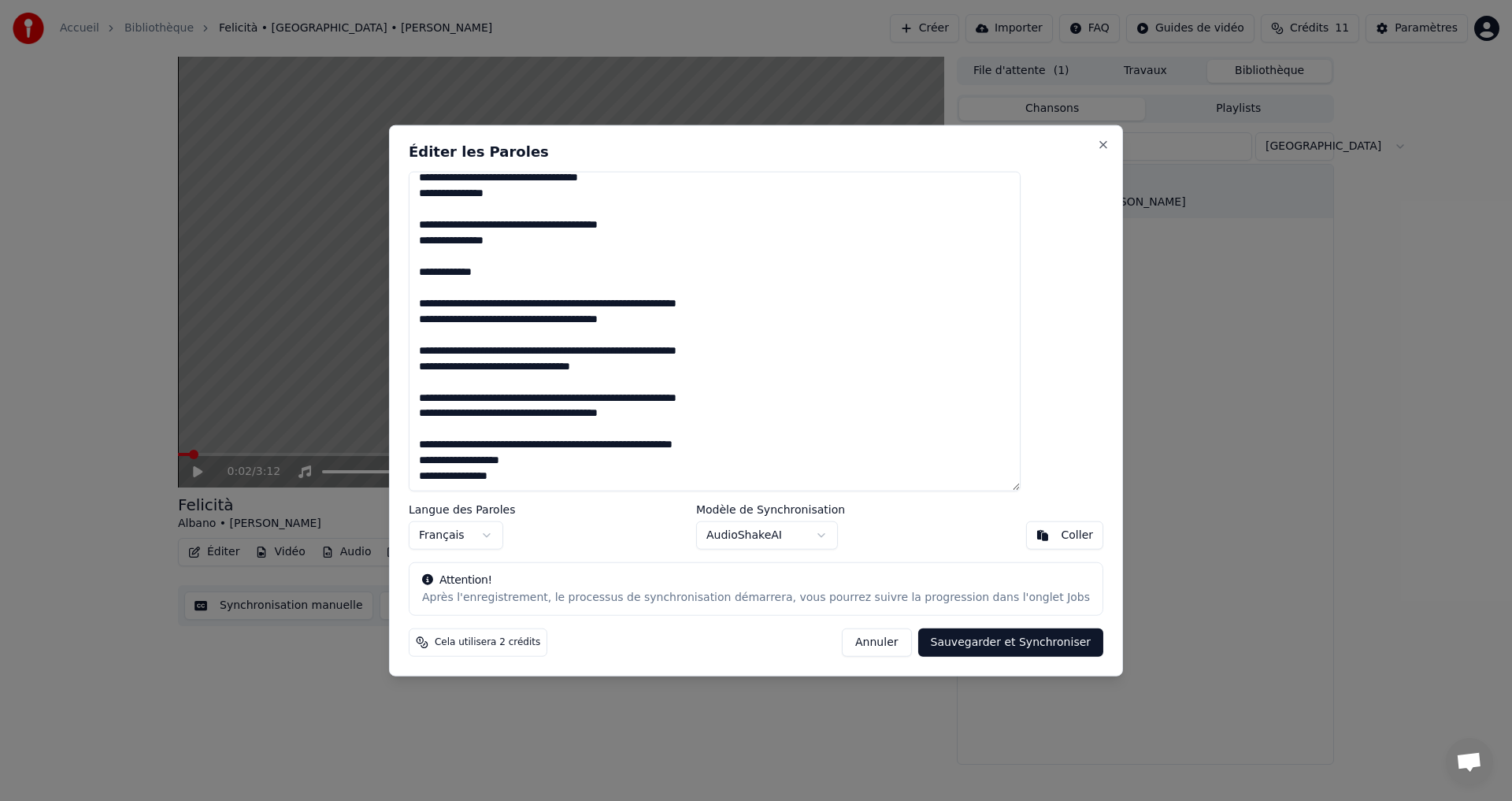
scroll to position [796, 0]
click at [578, 458] on textarea at bounding box center [714, 332] width 612 height 321
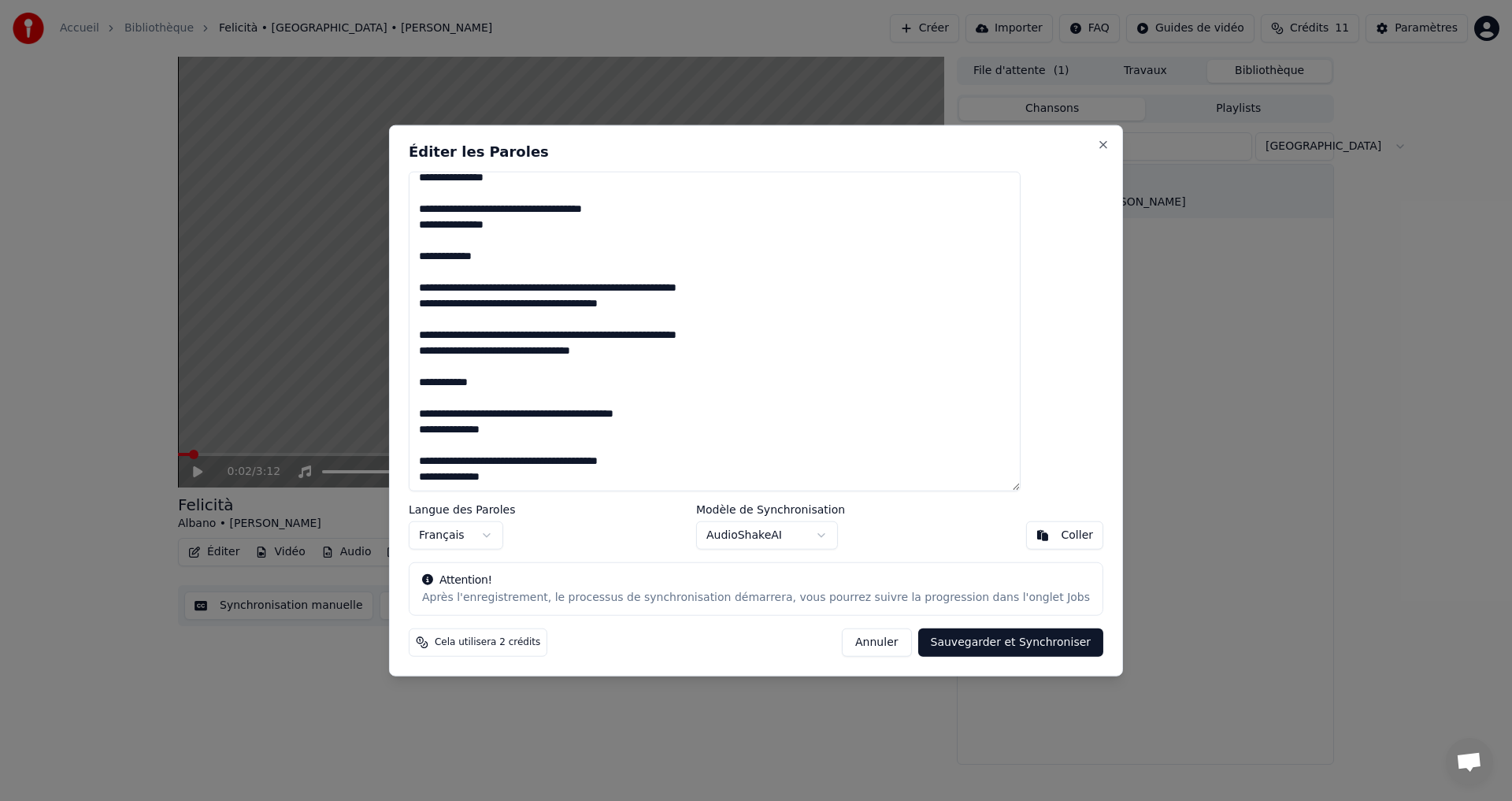
scroll to position [0, 0]
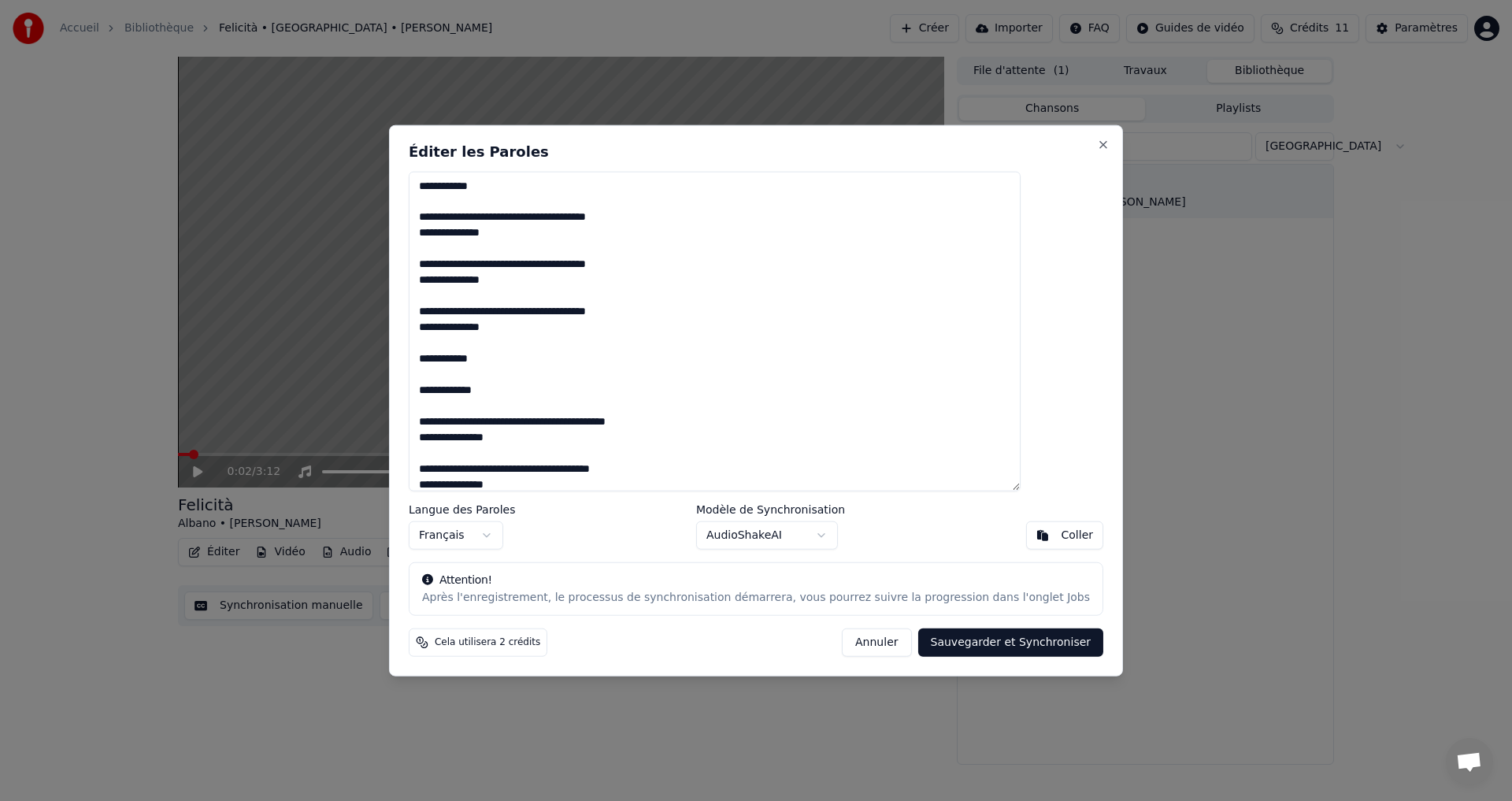
click at [581, 214] on textarea at bounding box center [714, 332] width 612 height 321
click at [556, 264] on textarea at bounding box center [714, 332] width 612 height 321
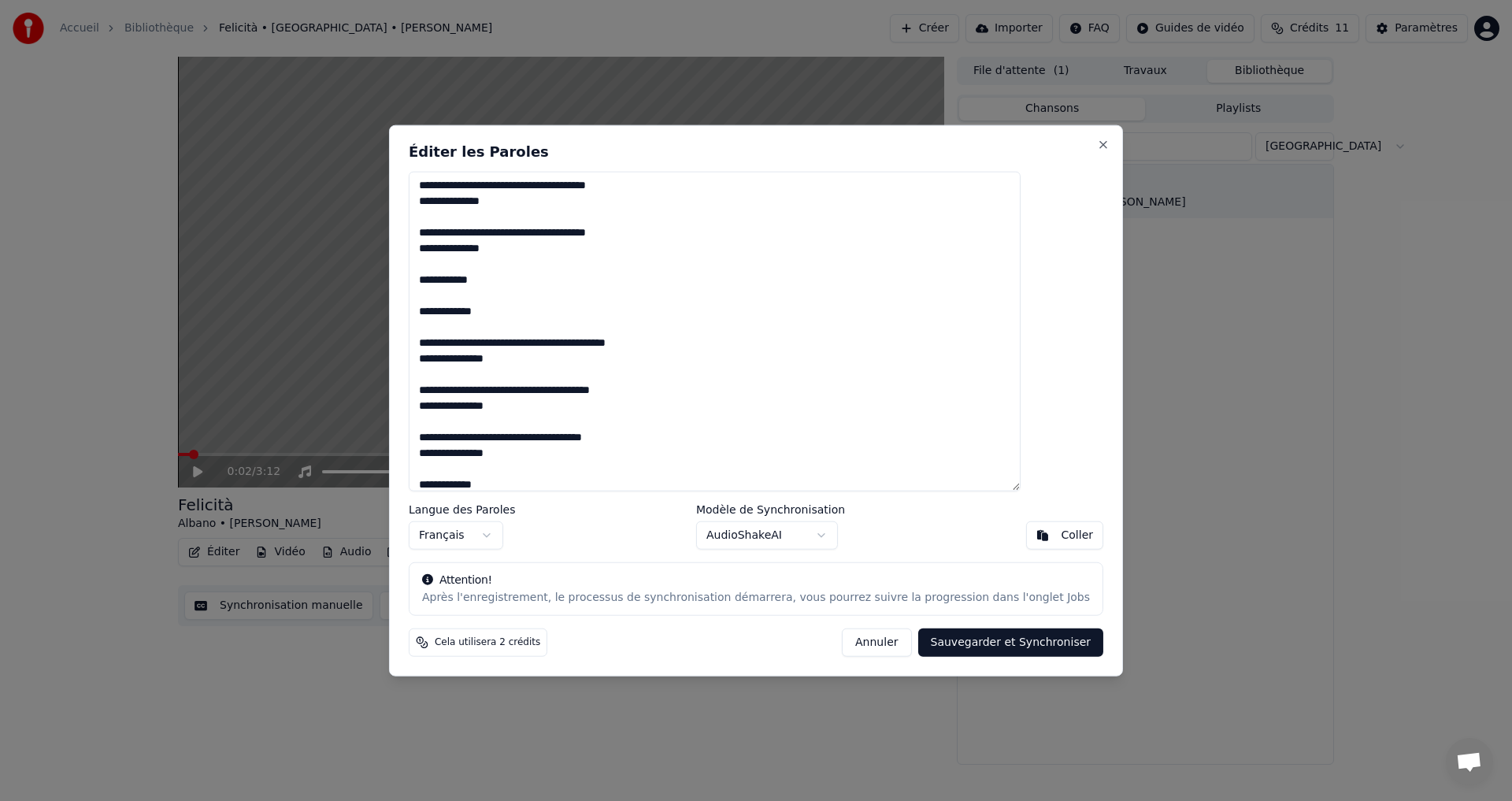
scroll to position [157, 0]
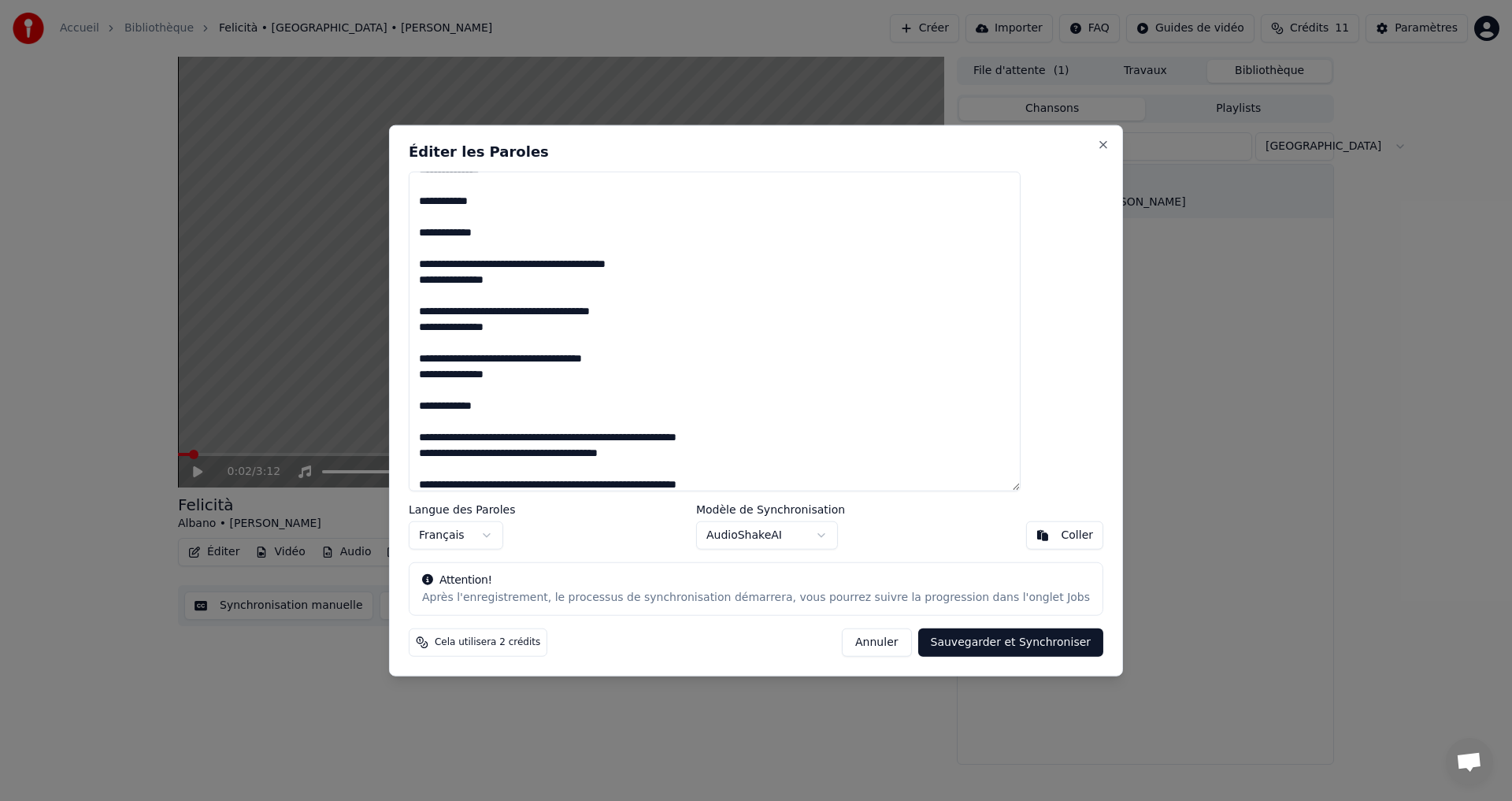
click at [571, 263] on textarea at bounding box center [714, 332] width 612 height 321
click at [581, 312] on textarea at bounding box center [714, 332] width 612 height 321
click at [569, 356] on textarea at bounding box center [714, 332] width 612 height 321
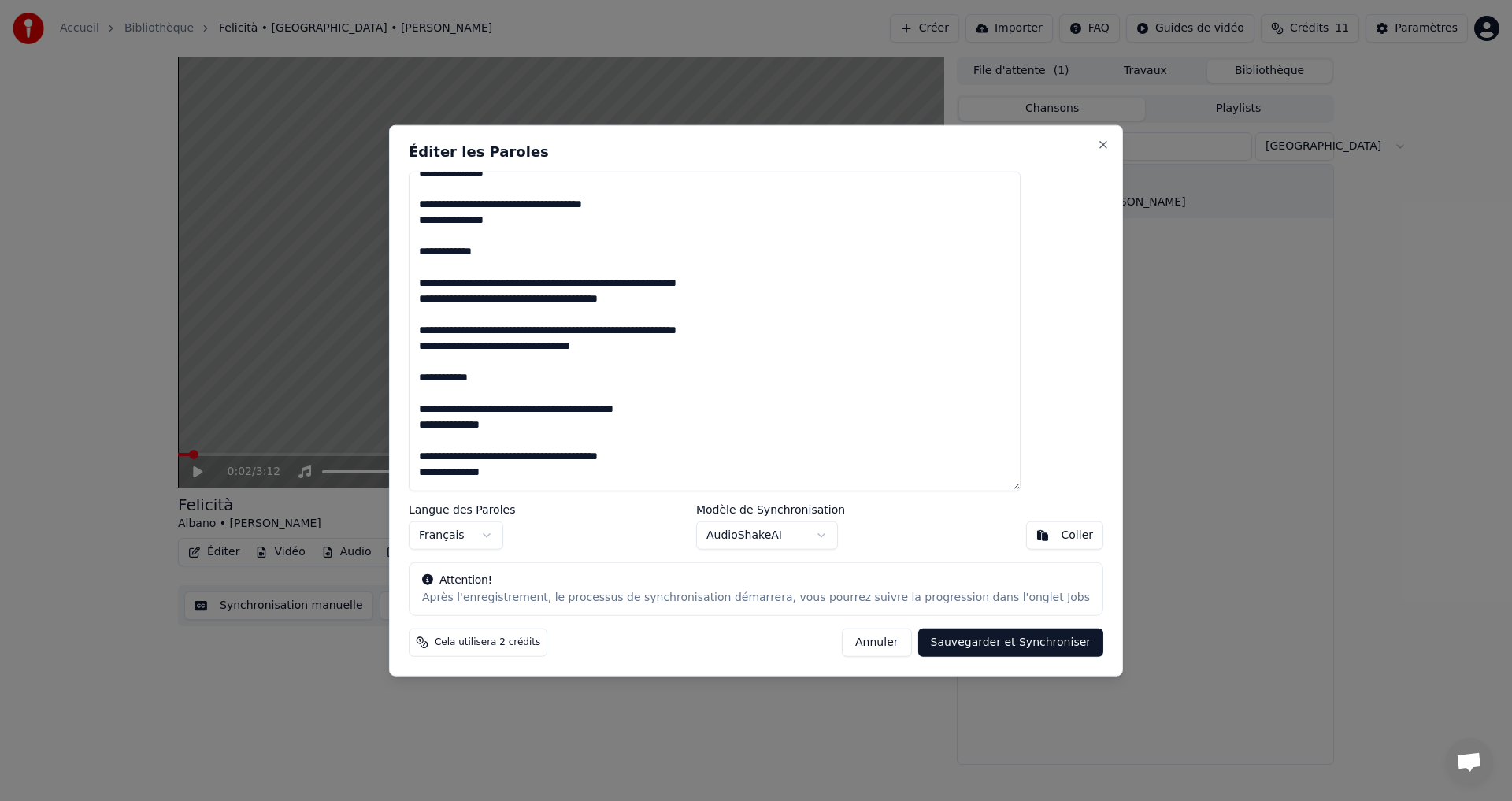
scroll to position [315, 0]
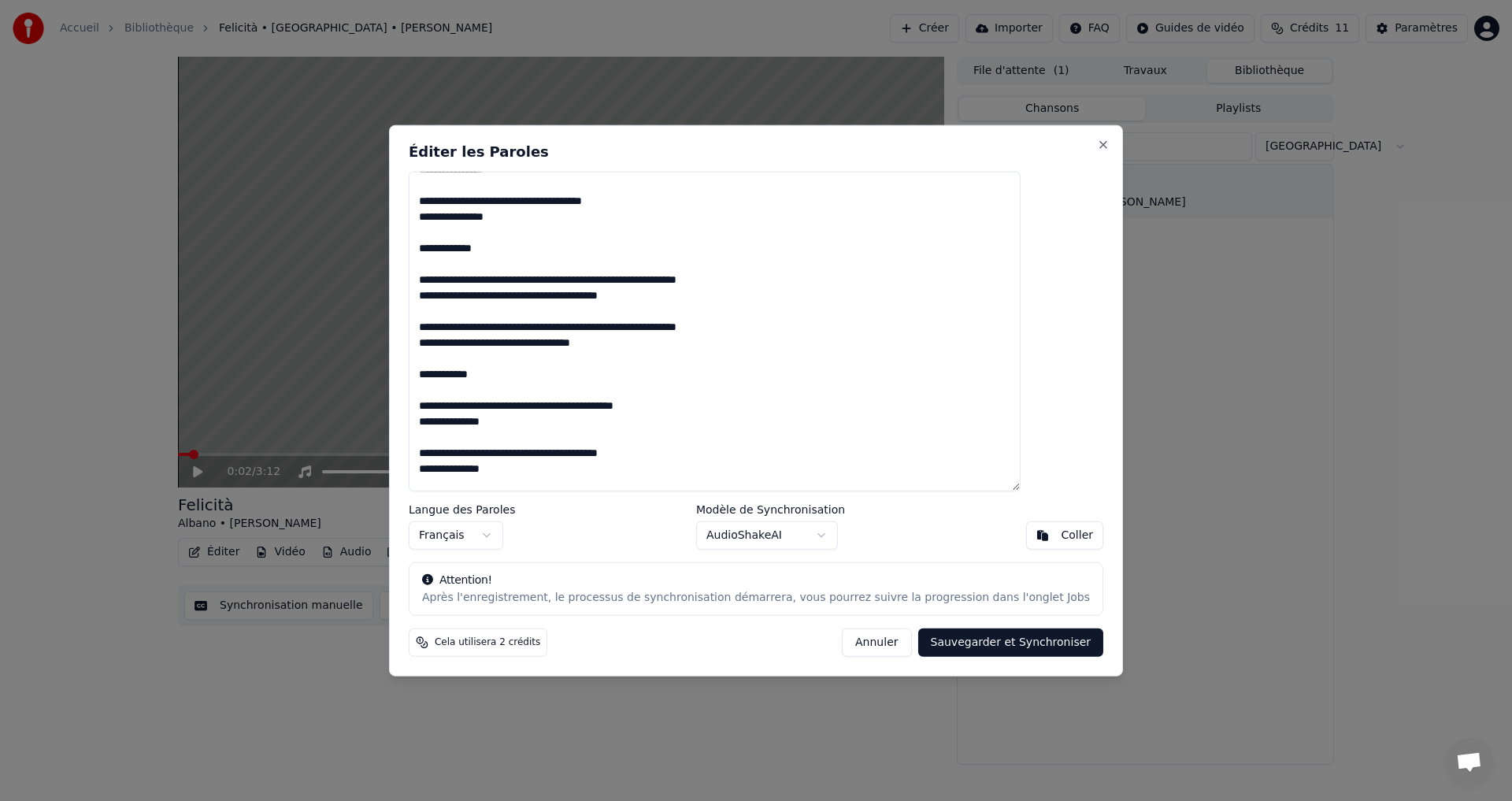
click at [600, 279] on textarea at bounding box center [714, 332] width 612 height 321
click at [603, 297] on textarea at bounding box center [714, 332] width 612 height 321
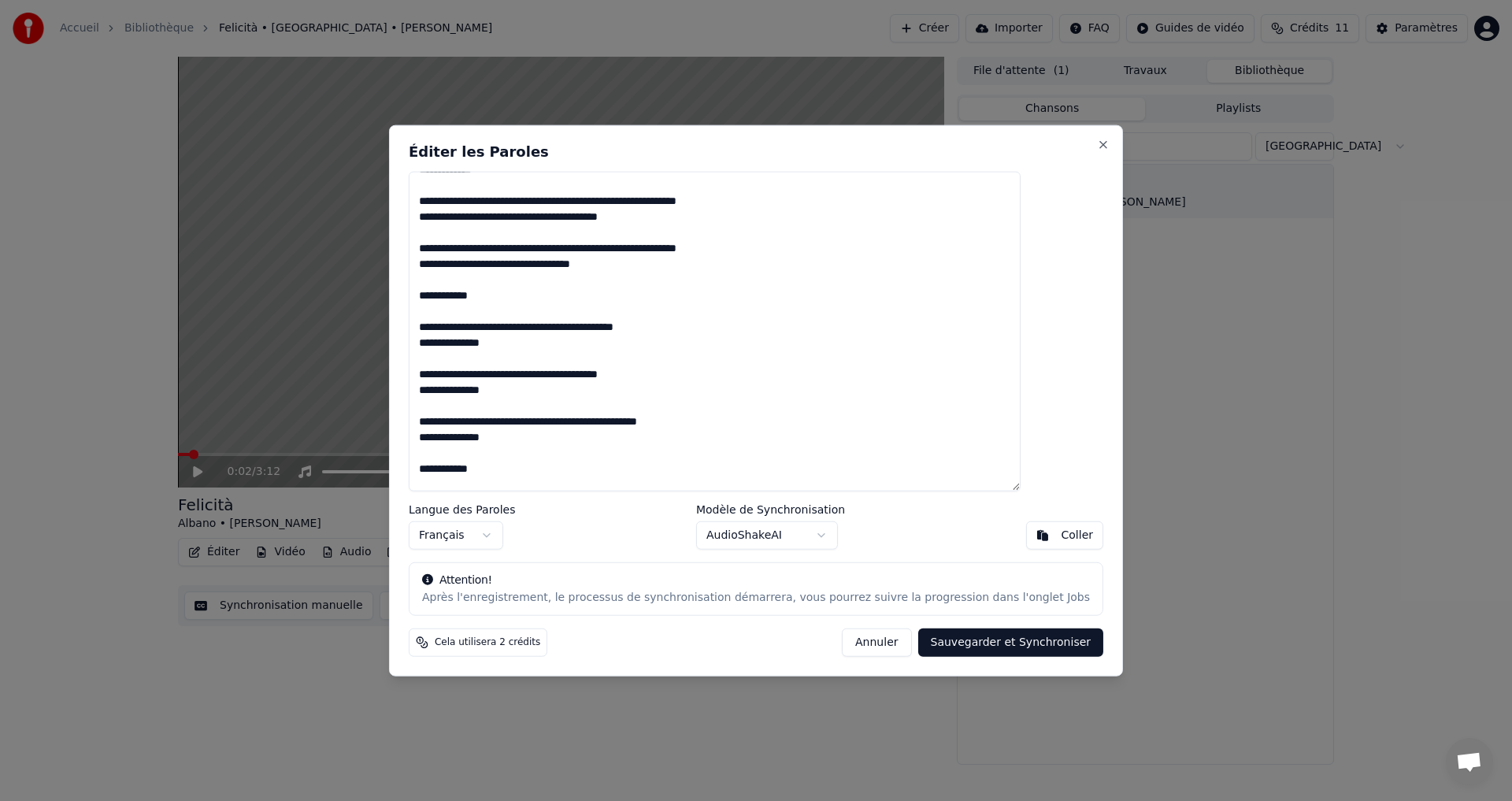
click at [558, 265] on textarea at bounding box center [714, 332] width 612 height 321
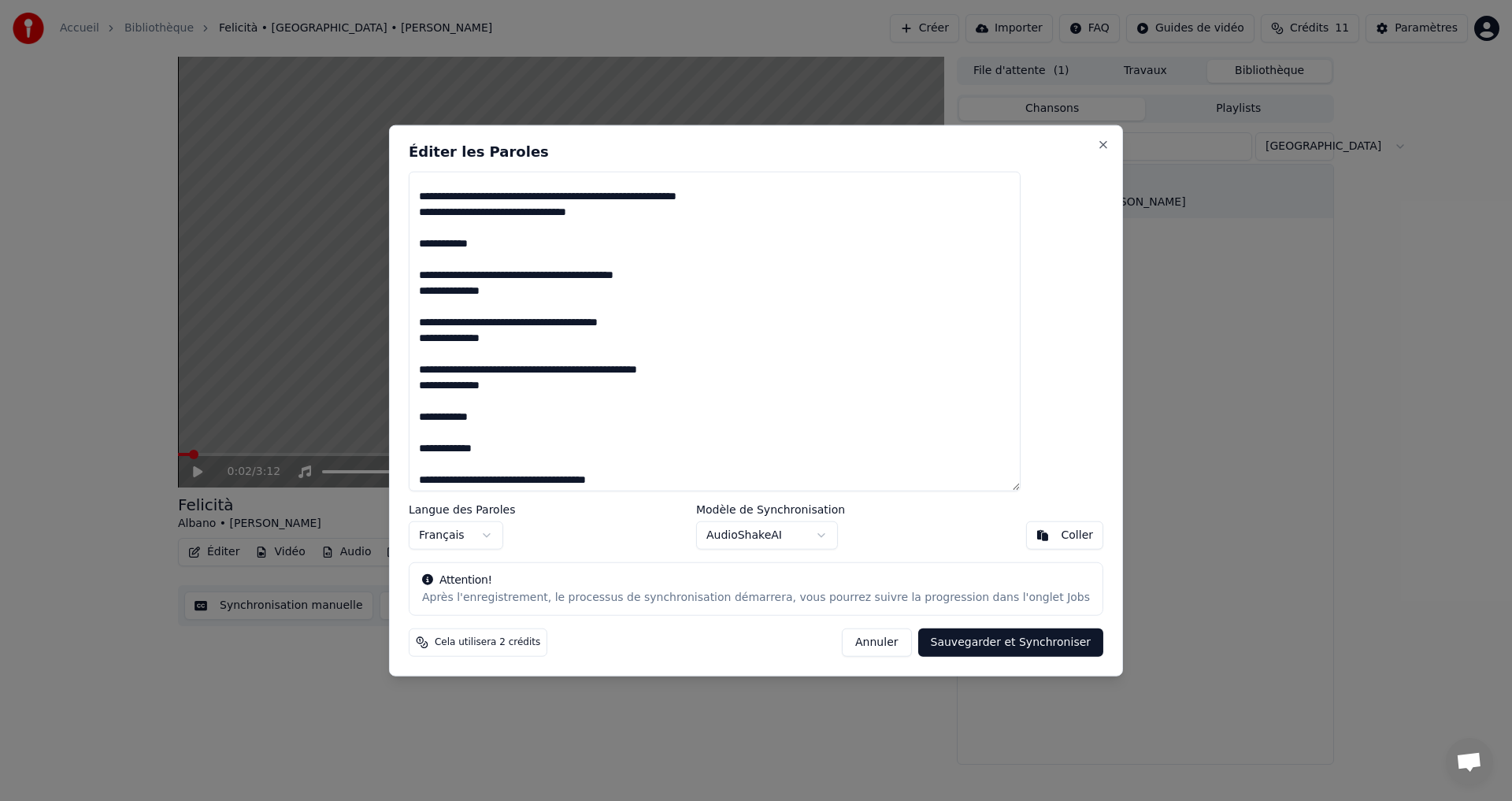
scroll to position [472, 0]
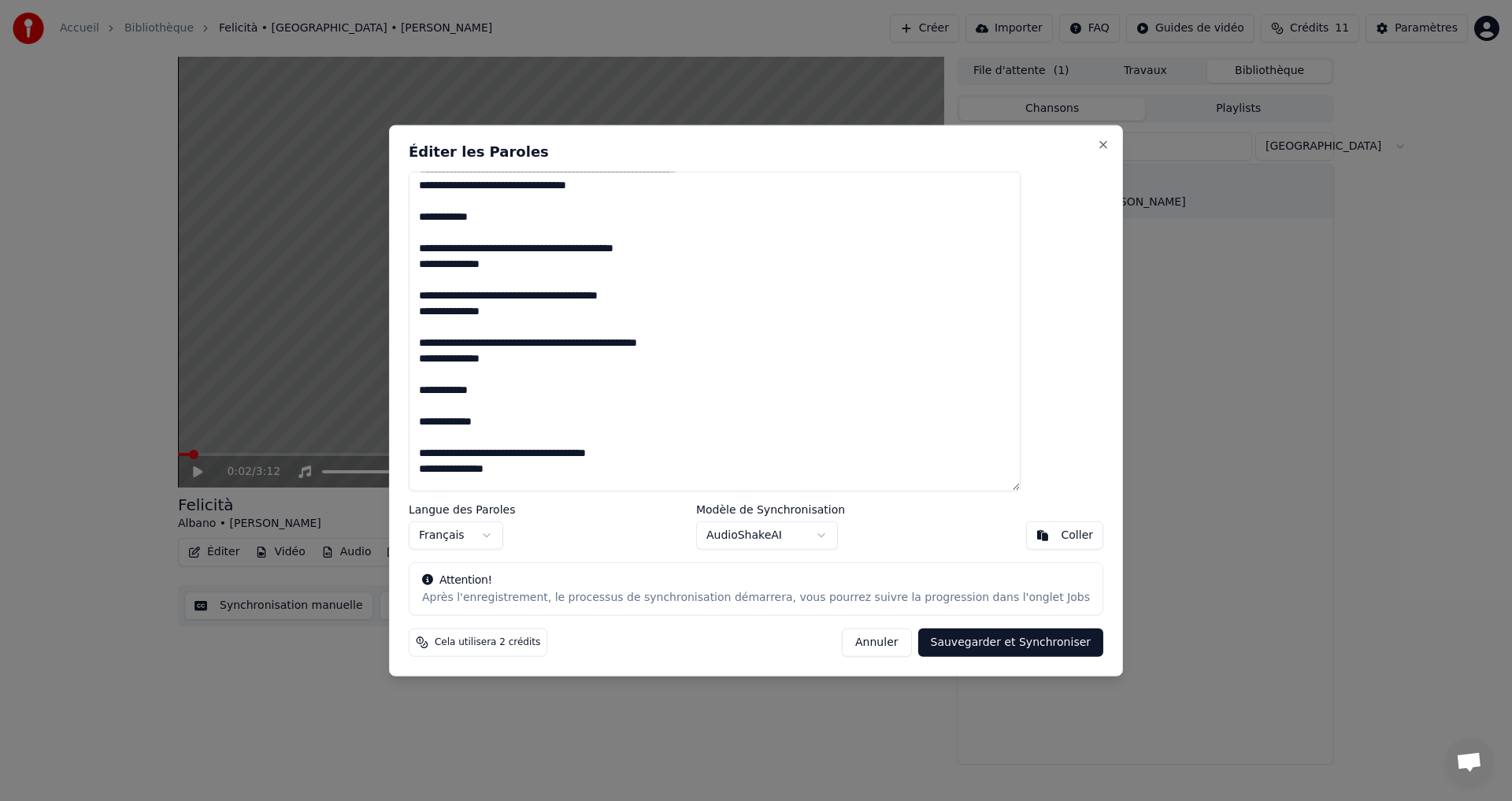
click at [583, 248] on textarea at bounding box center [714, 332] width 612 height 321
click at [580, 292] on textarea at bounding box center [714, 332] width 612 height 321
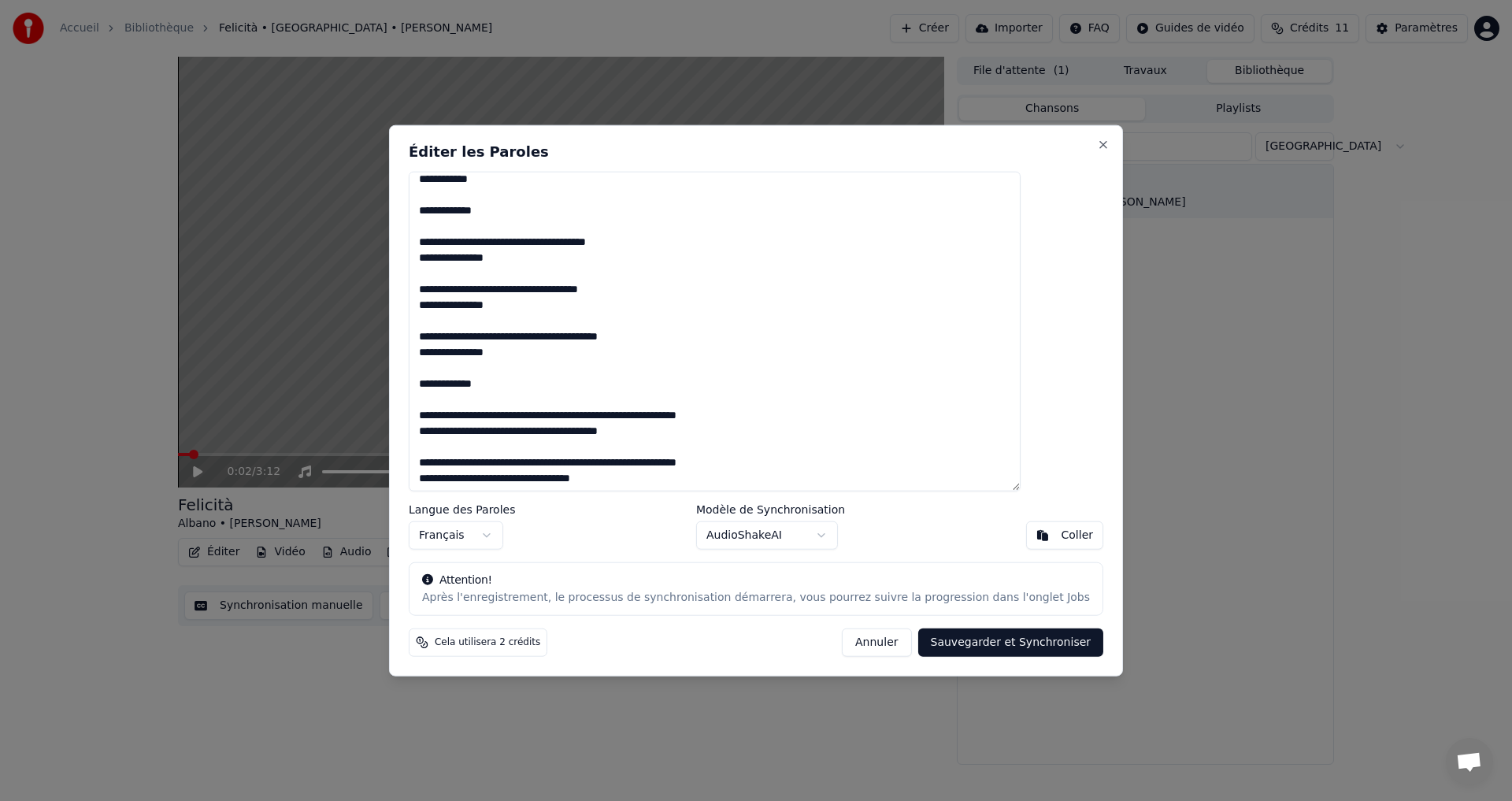
scroll to position [709, 0]
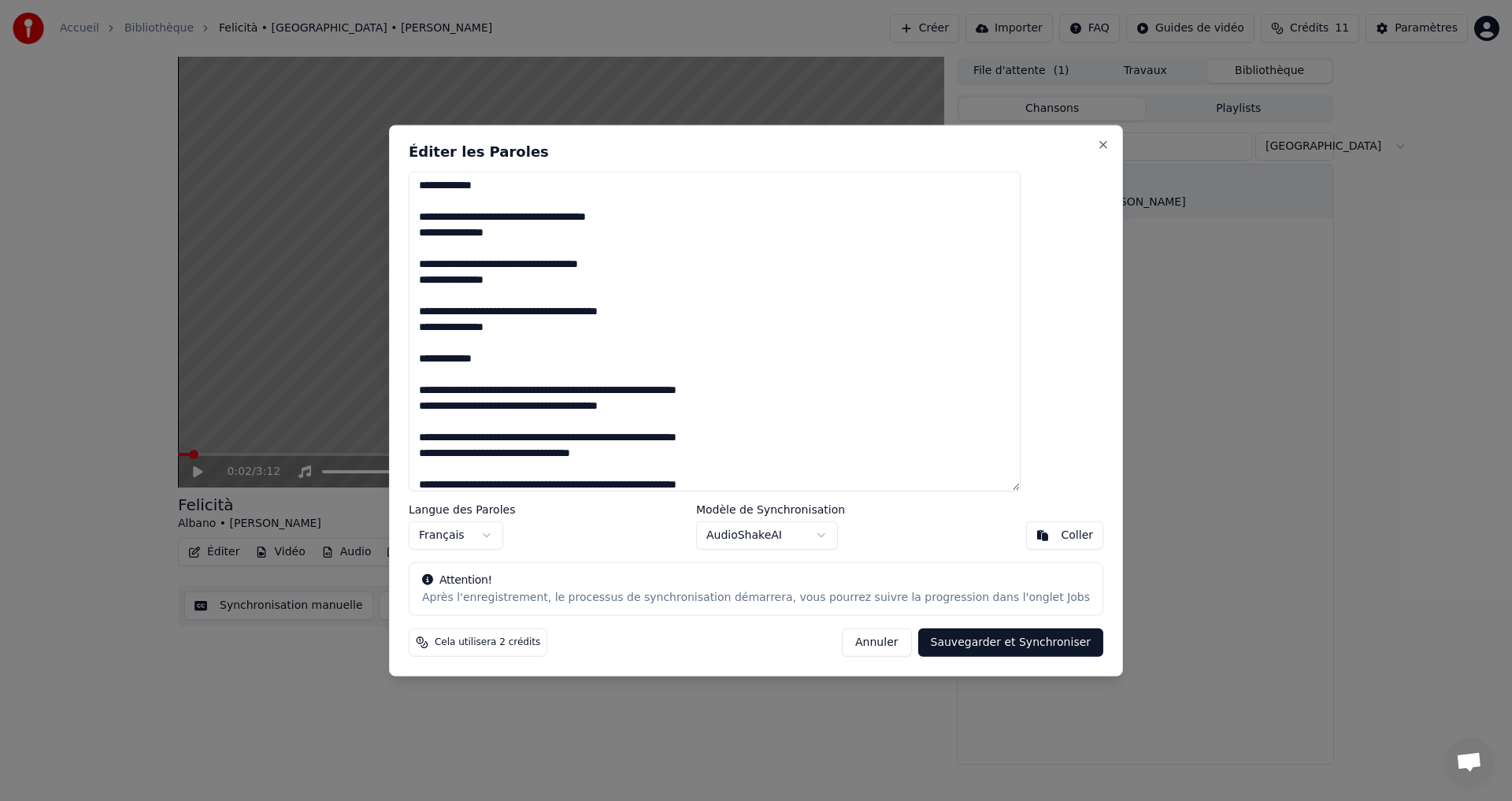
click at [562, 218] on textarea at bounding box center [714, 332] width 612 height 321
click at [584, 264] on textarea at bounding box center [714, 332] width 612 height 321
click at [574, 311] on textarea at bounding box center [714, 332] width 612 height 321
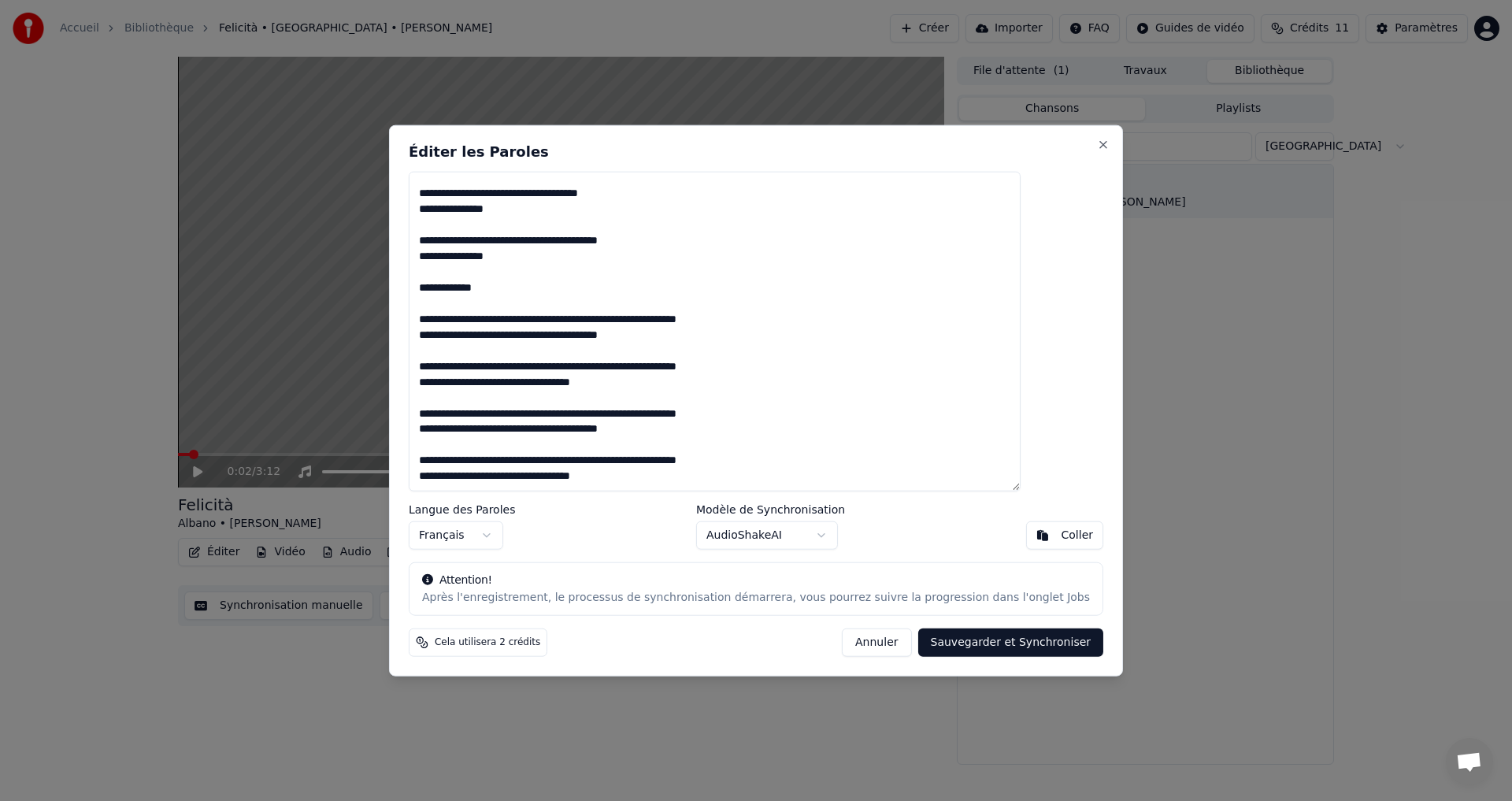
click at [601, 319] on textarea at bounding box center [714, 332] width 612 height 321
click at [601, 338] on textarea at bounding box center [714, 332] width 612 height 321
click at [585, 365] on textarea at bounding box center [714, 332] width 612 height 321
click at [560, 384] on textarea at bounding box center [714, 332] width 612 height 321
click at [597, 412] on textarea at bounding box center [714, 332] width 612 height 321
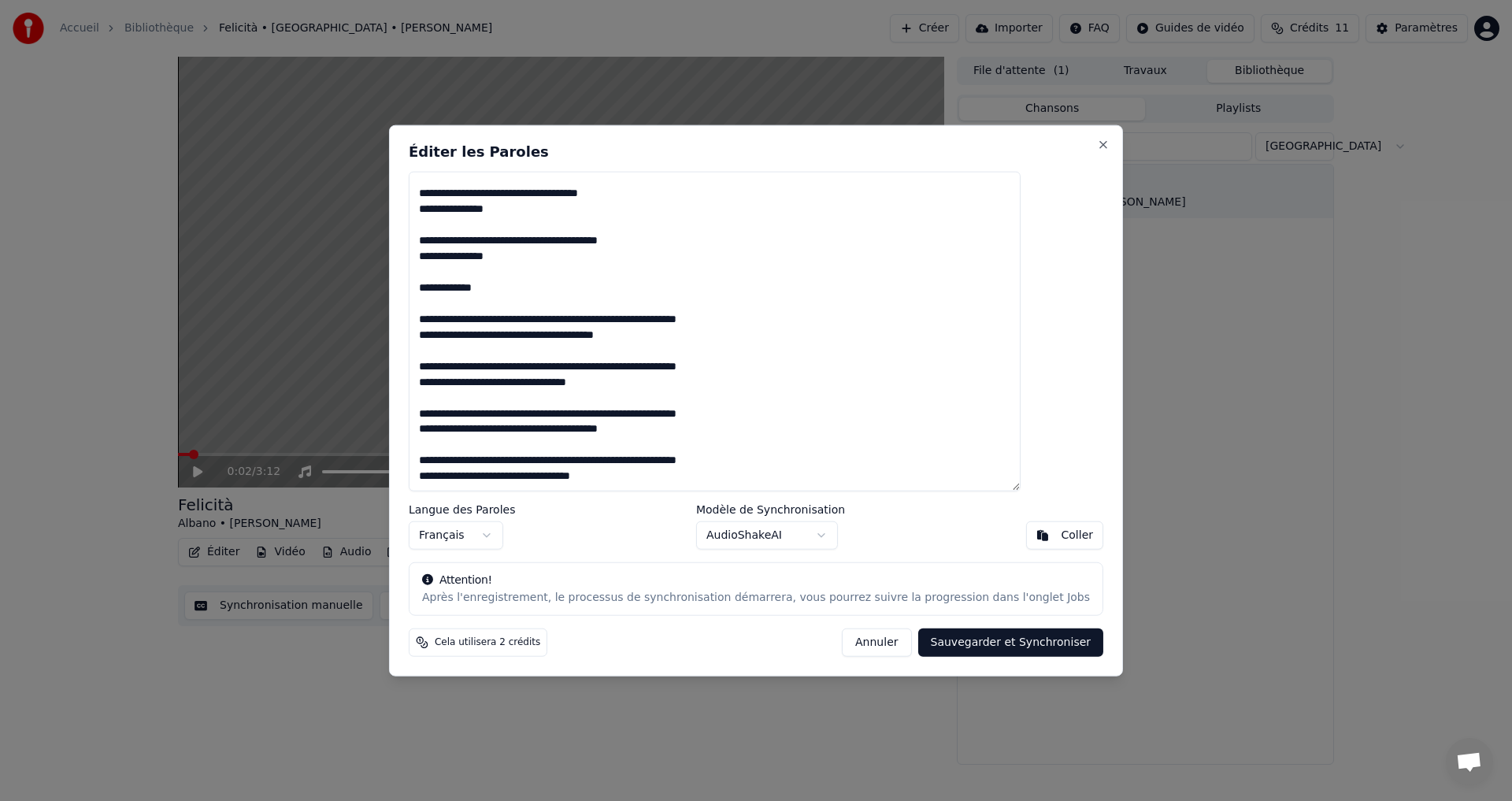
click at [604, 432] on textarea at bounding box center [714, 332] width 612 height 321
click at [581, 459] on textarea at bounding box center [714, 332] width 612 height 321
click at [561, 474] on textarea at bounding box center [714, 332] width 612 height 321
type textarea "**********"
click at [991, 647] on button "Sauvegarder et Synchroniser" at bounding box center [1011, 643] width 186 height 29
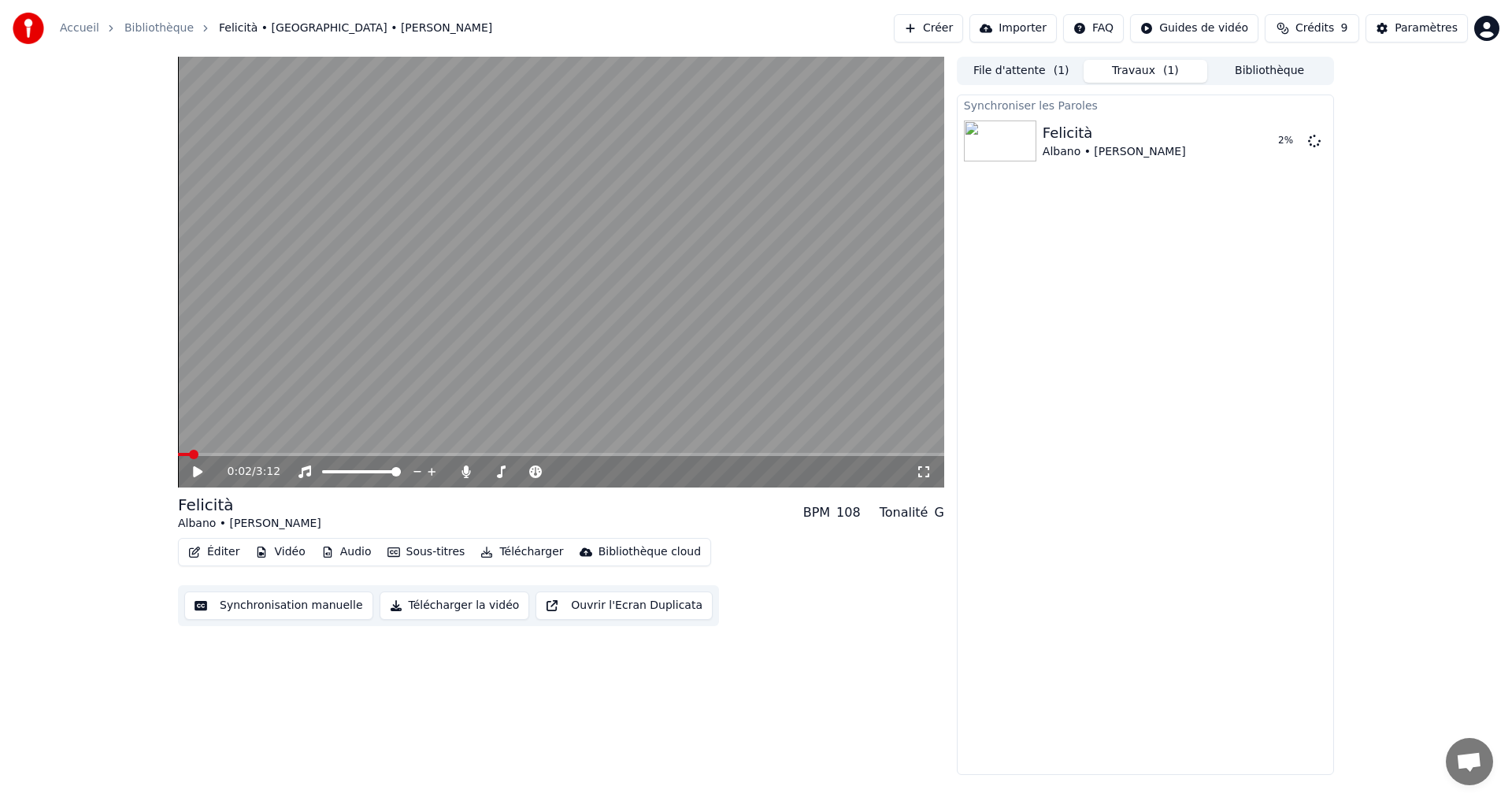
click at [195, 467] on icon at bounding box center [198, 471] width 10 height 11
click at [195, 469] on icon at bounding box center [198, 472] width 8 height 10
click at [198, 469] on icon at bounding box center [209, 471] width 37 height 13
click at [178, 451] on span at bounding box center [183, 454] width 10 height 10
click at [218, 550] on button "Éditer" at bounding box center [214, 552] width 63 height 22
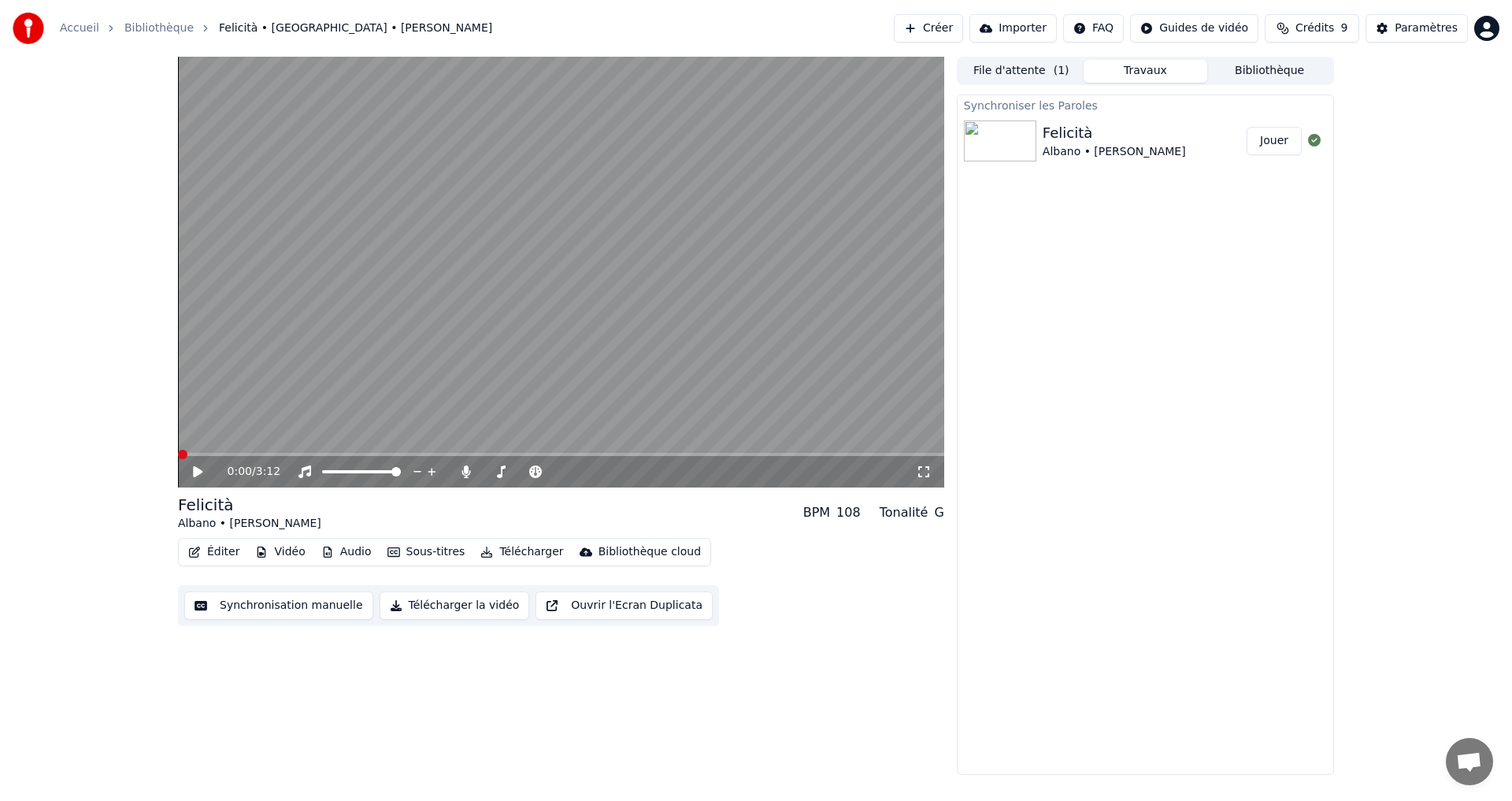
click at [763, 603] on div "Éditer Vidéo Audio Sous-titres Télécharger Bibliothèque cloud Synchronisation m…" at bounding box center [561, 582] width 766 height 88
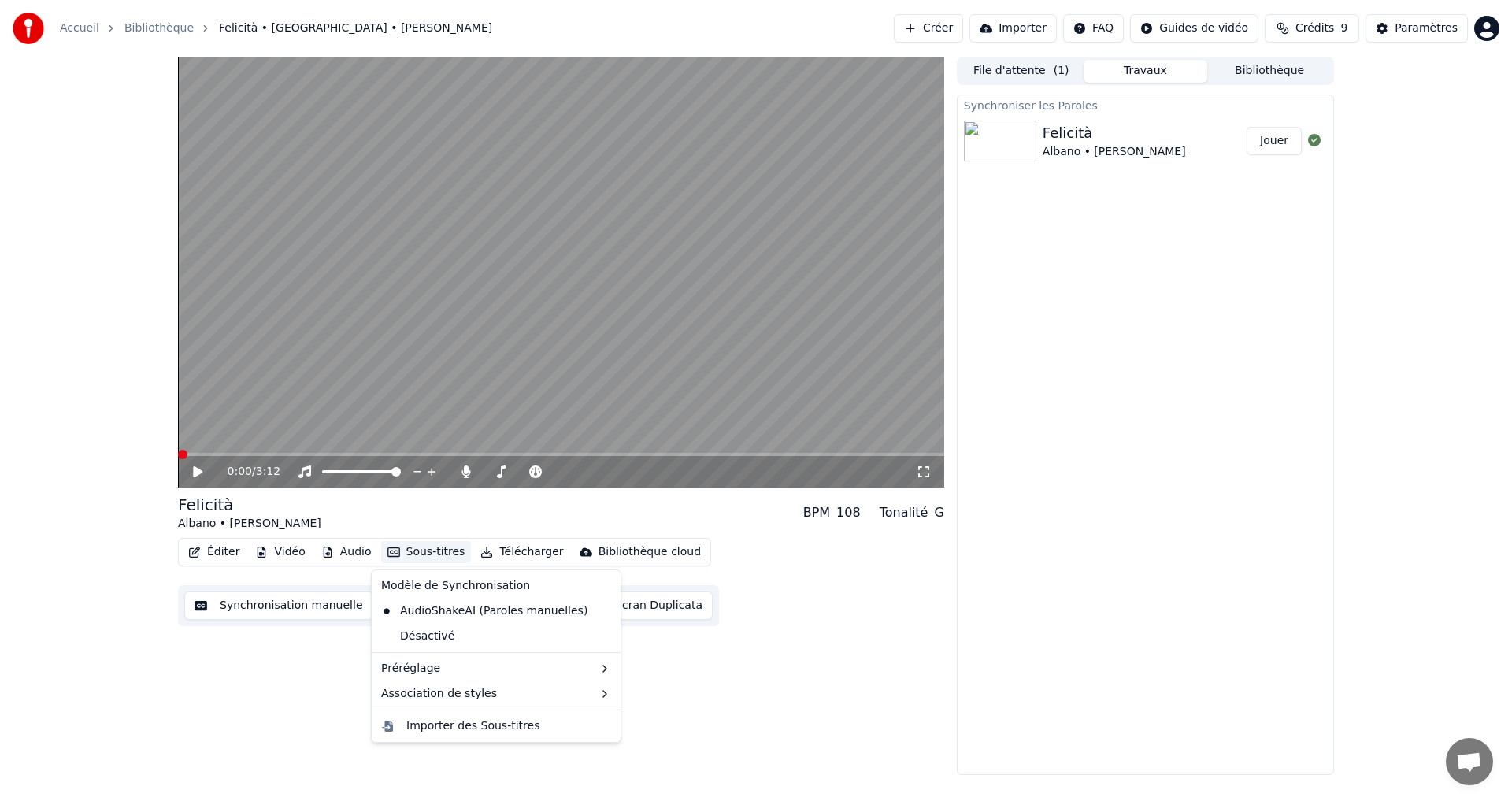
click at [408, 552] on button "Sous-titres" at bounding box center [426, 552] width 91 height 22
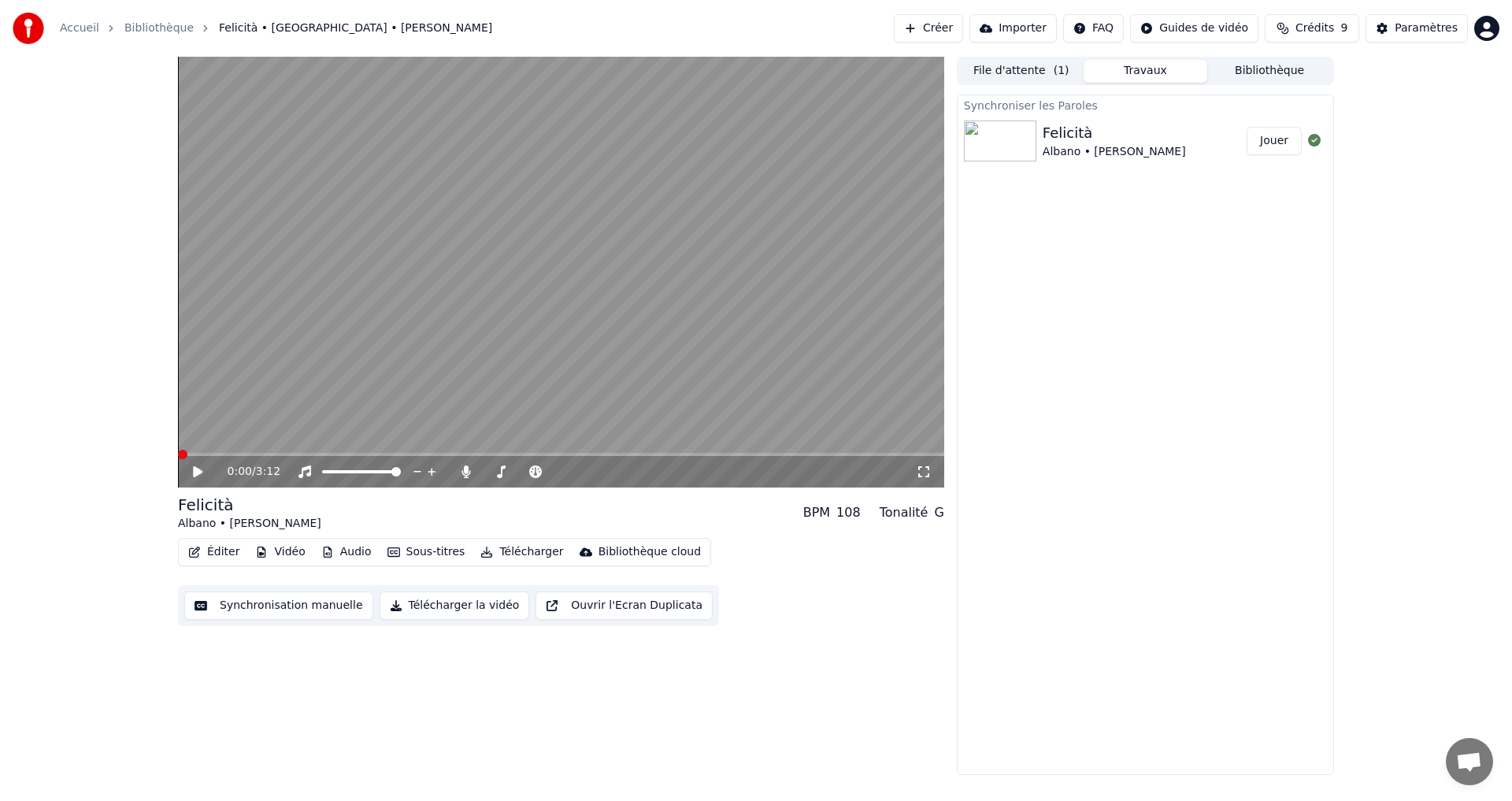
click at [222, 549] on button "Éditer" at bounding box center [214, 552] width 63 height 22
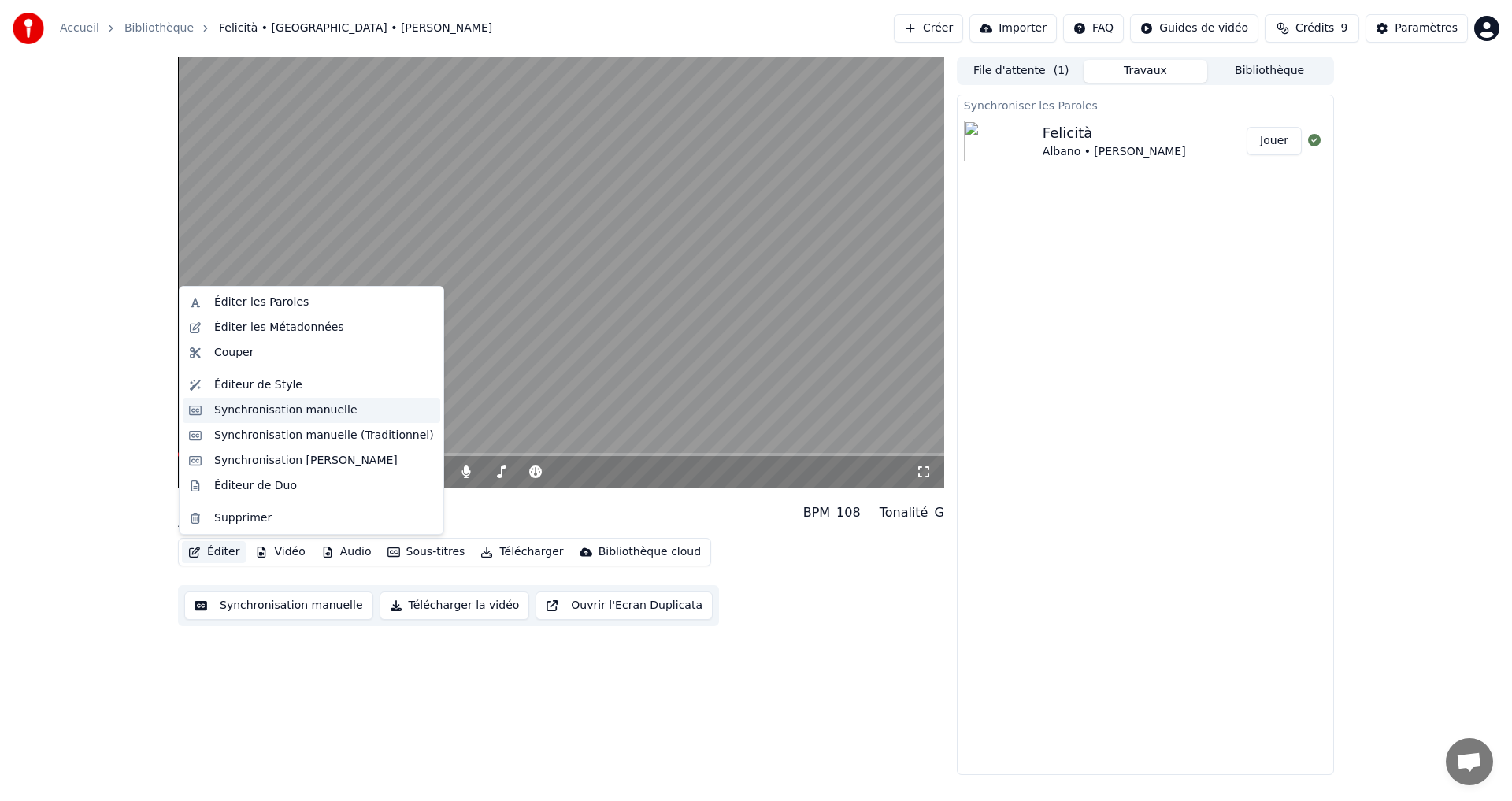
click at [265, 407] on div "Synchronisation manuelle" at bounding box center [285, 411] width 143 height 16
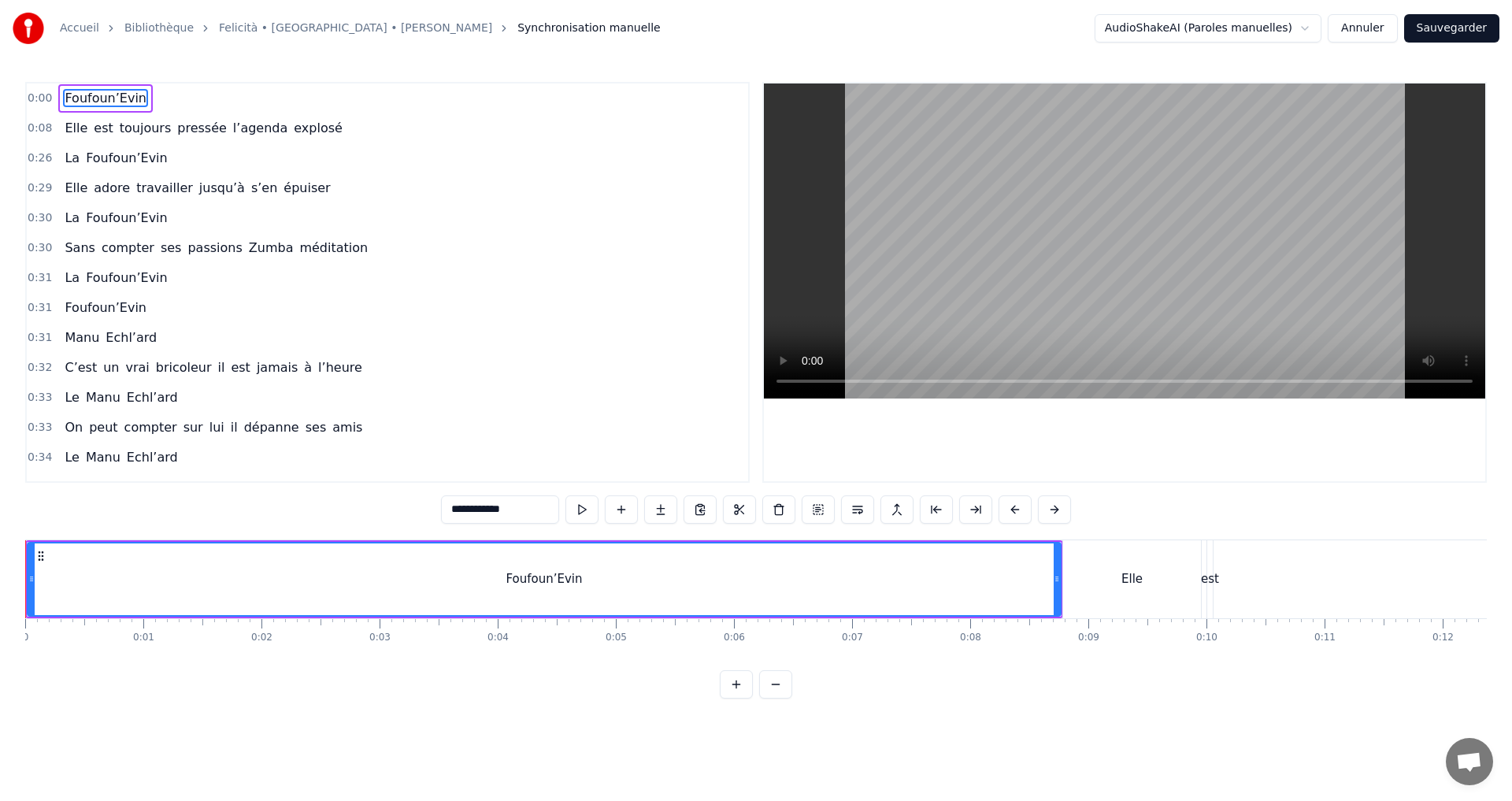
click at [1055, 579] on icon at bounding box center [1057, 579] width 6 height 13
click at [995, 508] on button at bounding box center [994, 510] width 33 height 29
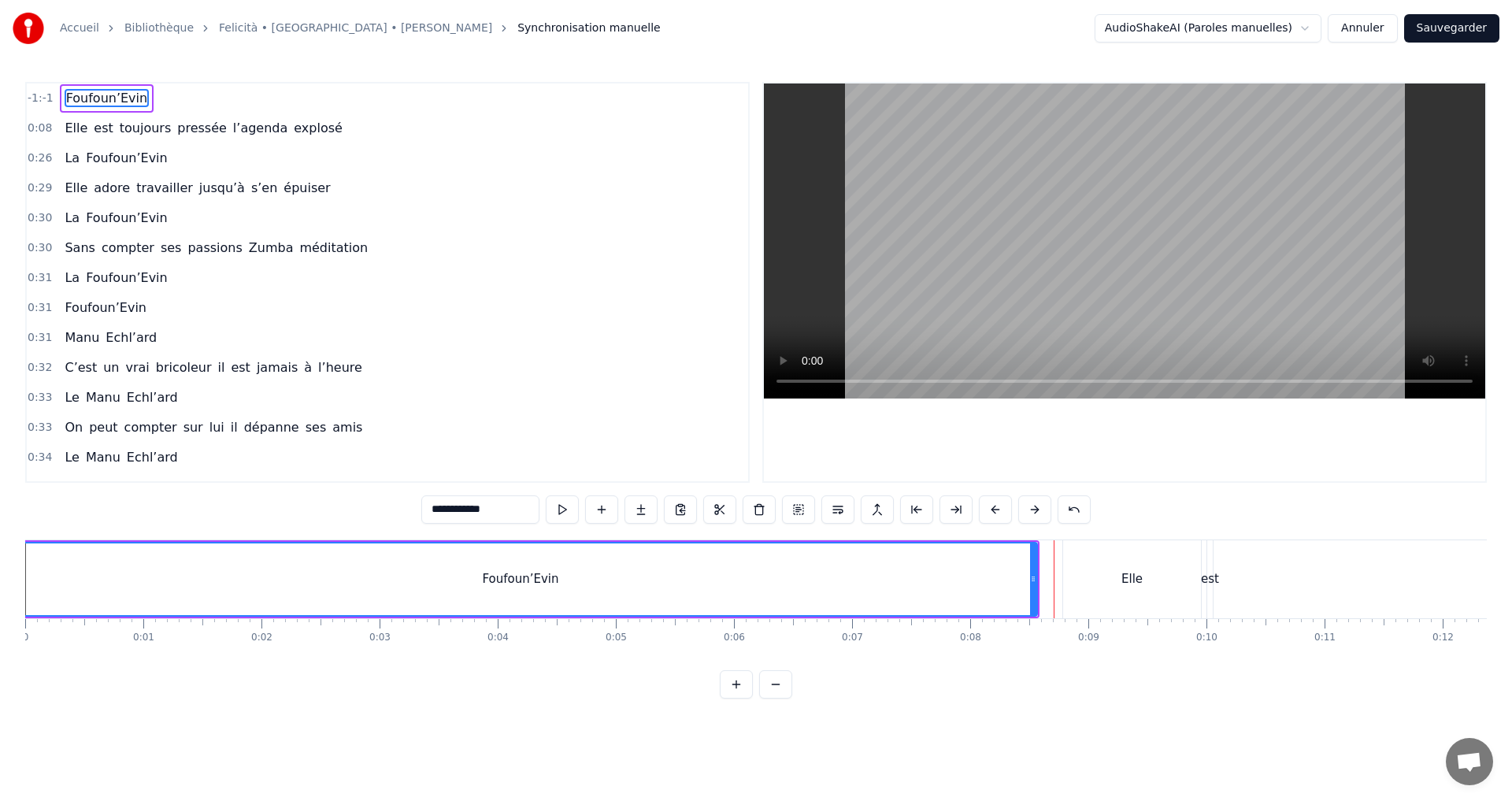
click at [995, 508] on button at bounding box center [994, 510] width 33 height 29
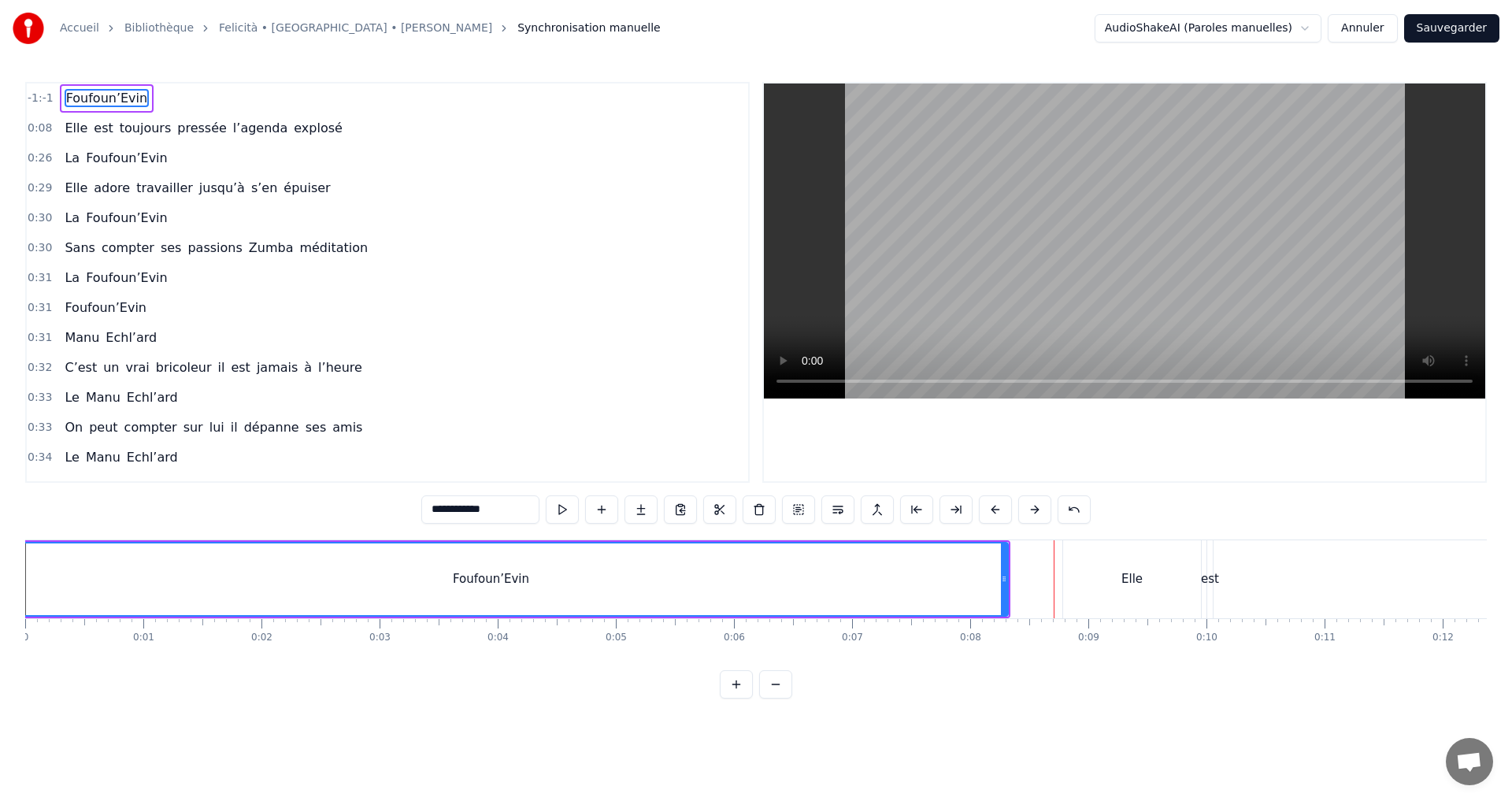
click at [995, 508] on button at bounding box center [994, 510] width 33 height 29
click at [994, 513] on button at bounding box center [994, 510] width 33 height 29
click at [920, 512] on button at bounding box center [916, 510] width 33 height 29
click at [948, 510] on button at bounding box center [955, 510] width 33 height 29
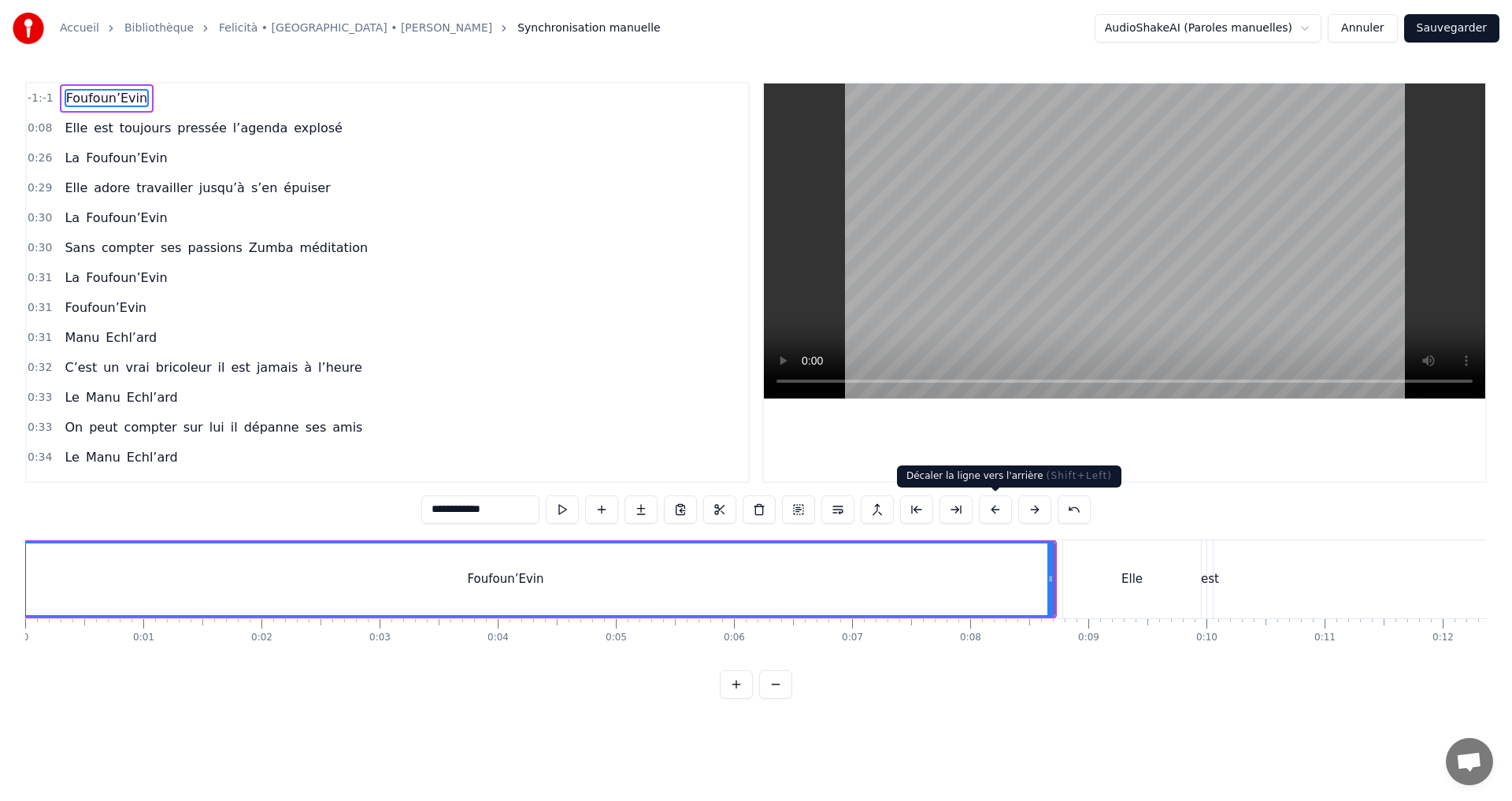
click at [993, 508] on button at bounding box center [994, 510] width 33 height 29
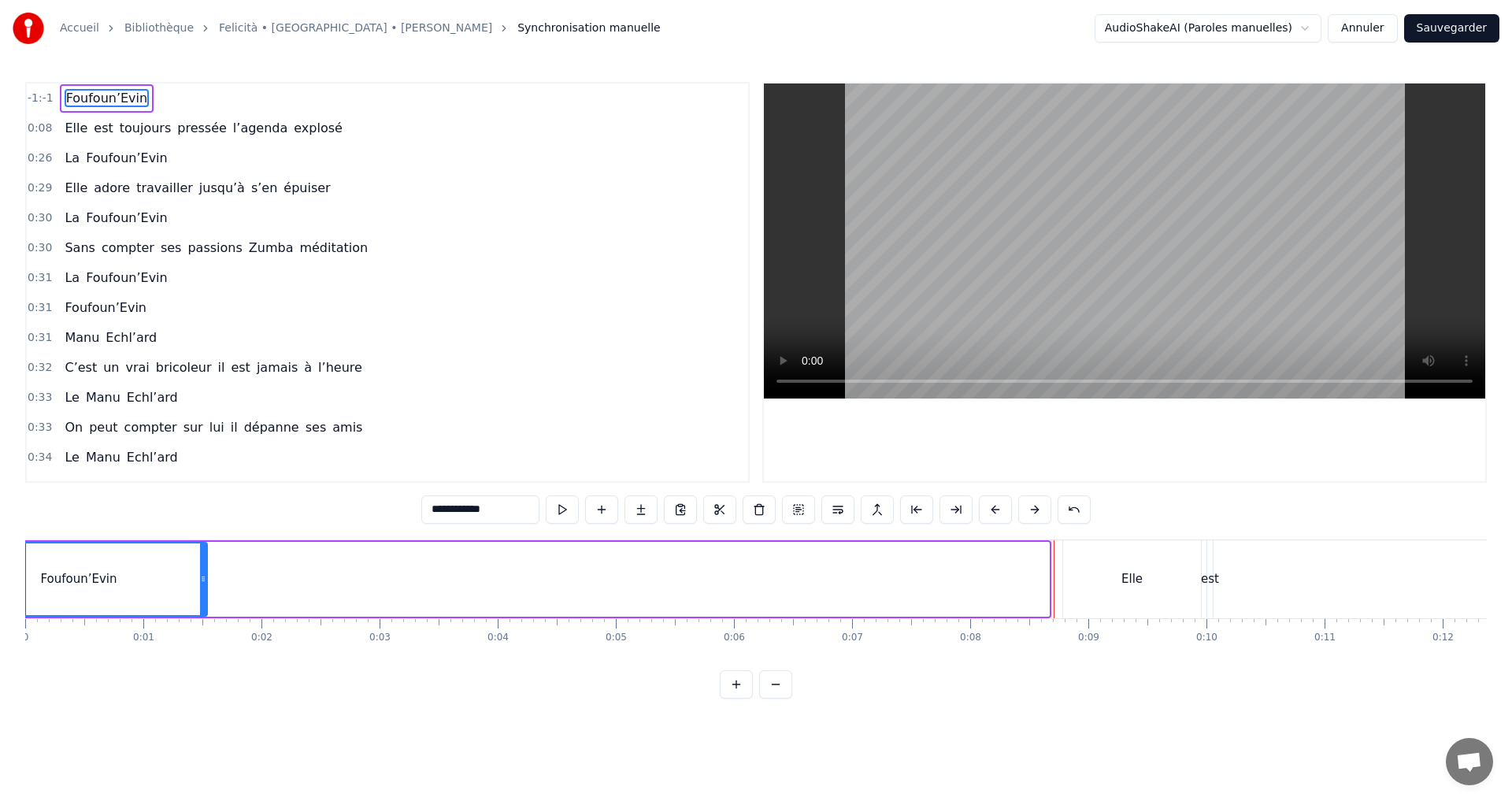
drag, startPoint x: 1043, startPoint y: 576, endPoint x: 202, endPoint y: 578, distance: 841.0
click at [202, 578] on icon at bounding box center [203, 579] width 6 height 13
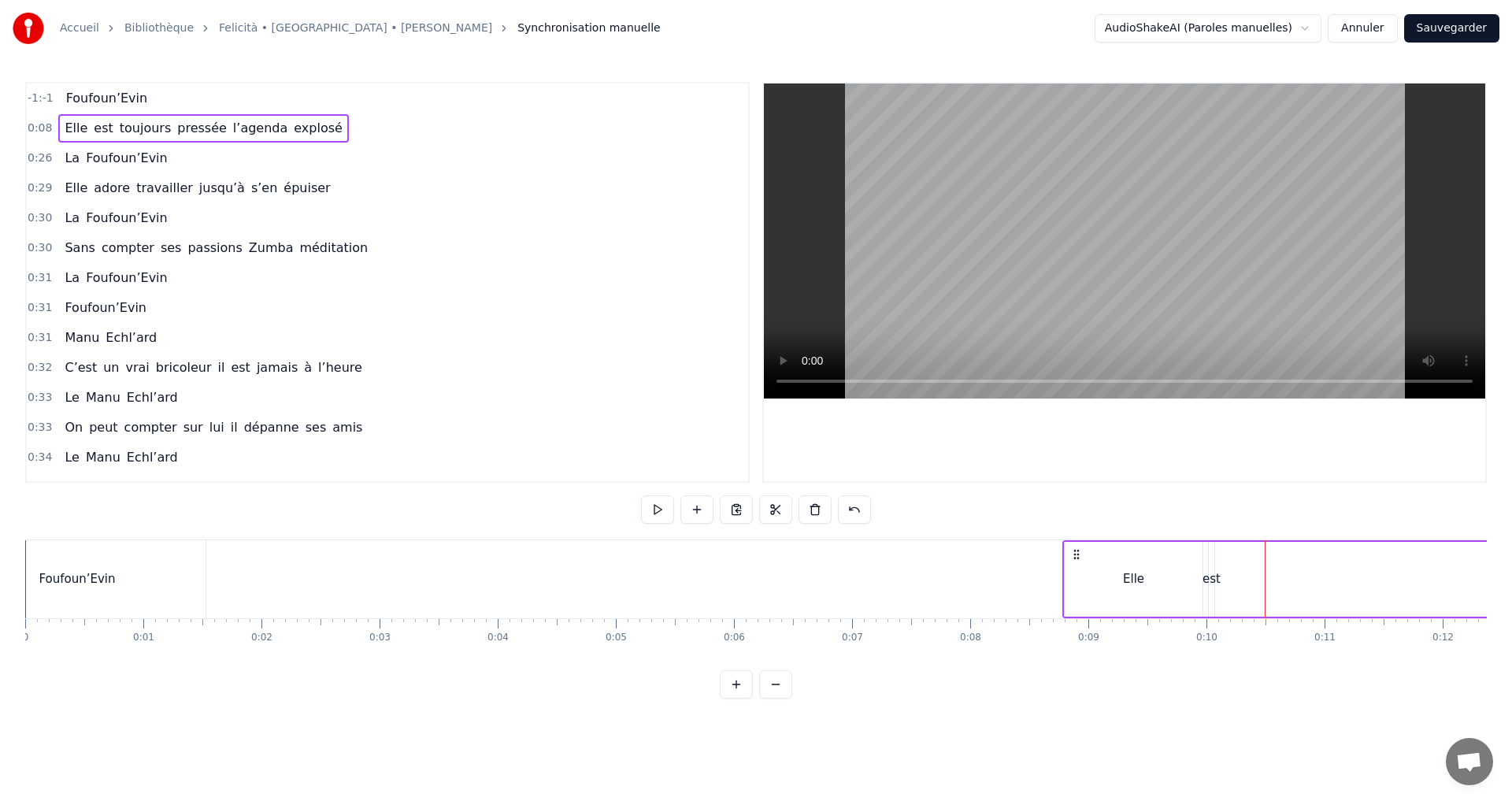
click at [1064, 585] on div "Elle" at bounding box center [1133, 580] width 140 height 75
drag, startPoint x: 1066, startPoint y: 579, endPoint x: 1143, endPoint y: 577, distance: 77.0
click at [1143, 577] on icon at bounding box center [1145, 579] width 6 height 13
click at [1206, 577] on div "est" at bounding box center [1211, 579] width 18 height 18
type input "***"
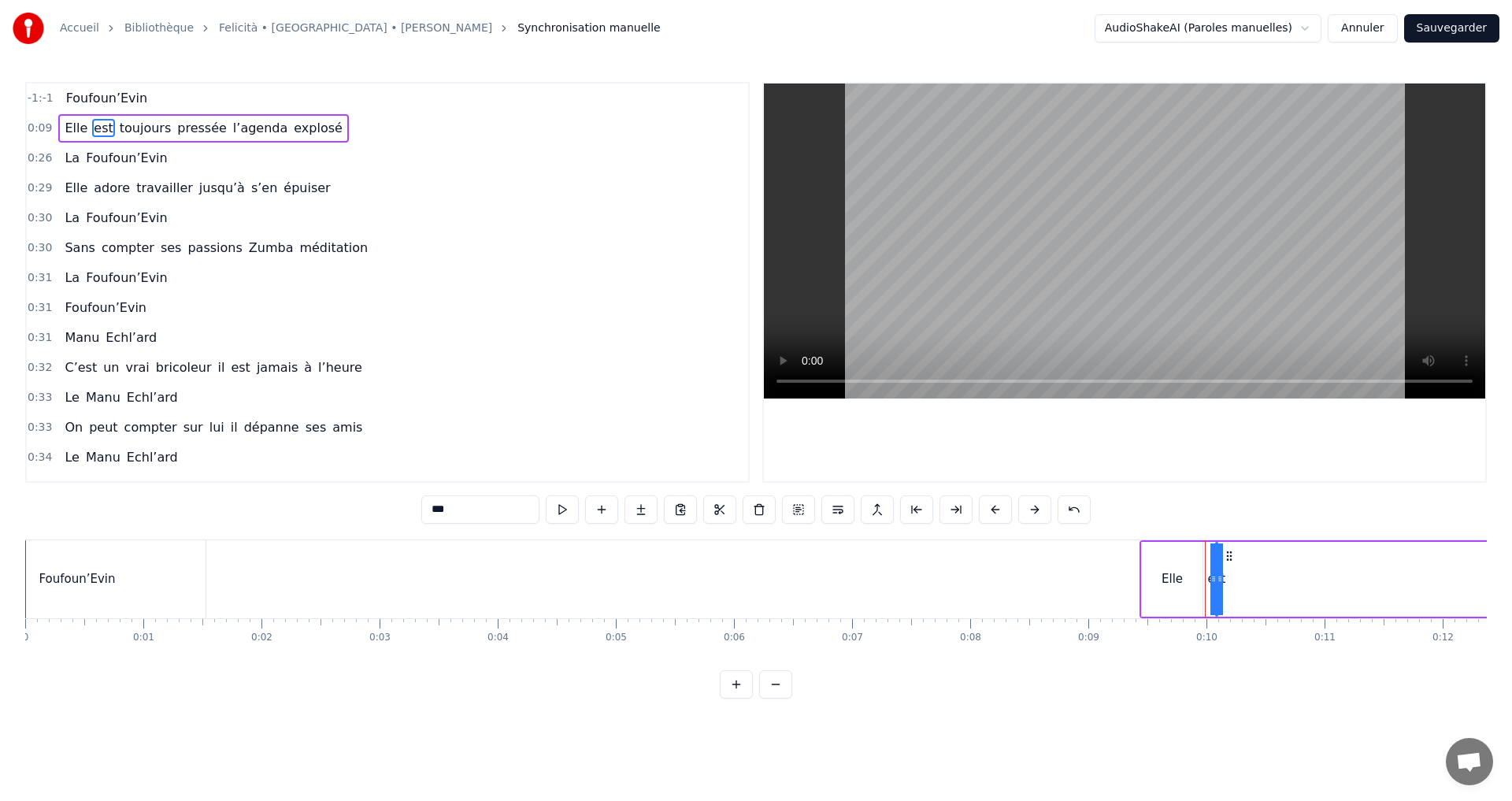
drag, startPoint x: 1216, startPoint y: 578, endPoint x: 1306, endPoint y: 577, distance: 90.0
click at [1196, 578] on div "Elle" at bounding box center [1172, 580] width 60 height 75
drag, startPoint x: 1155, startPoint y: 554, endPoint x: 1058, endPoint y: 558, distance: 97.1
click at [1058, 558] on icon at bounding box center [1058, 555] width 13 height 13
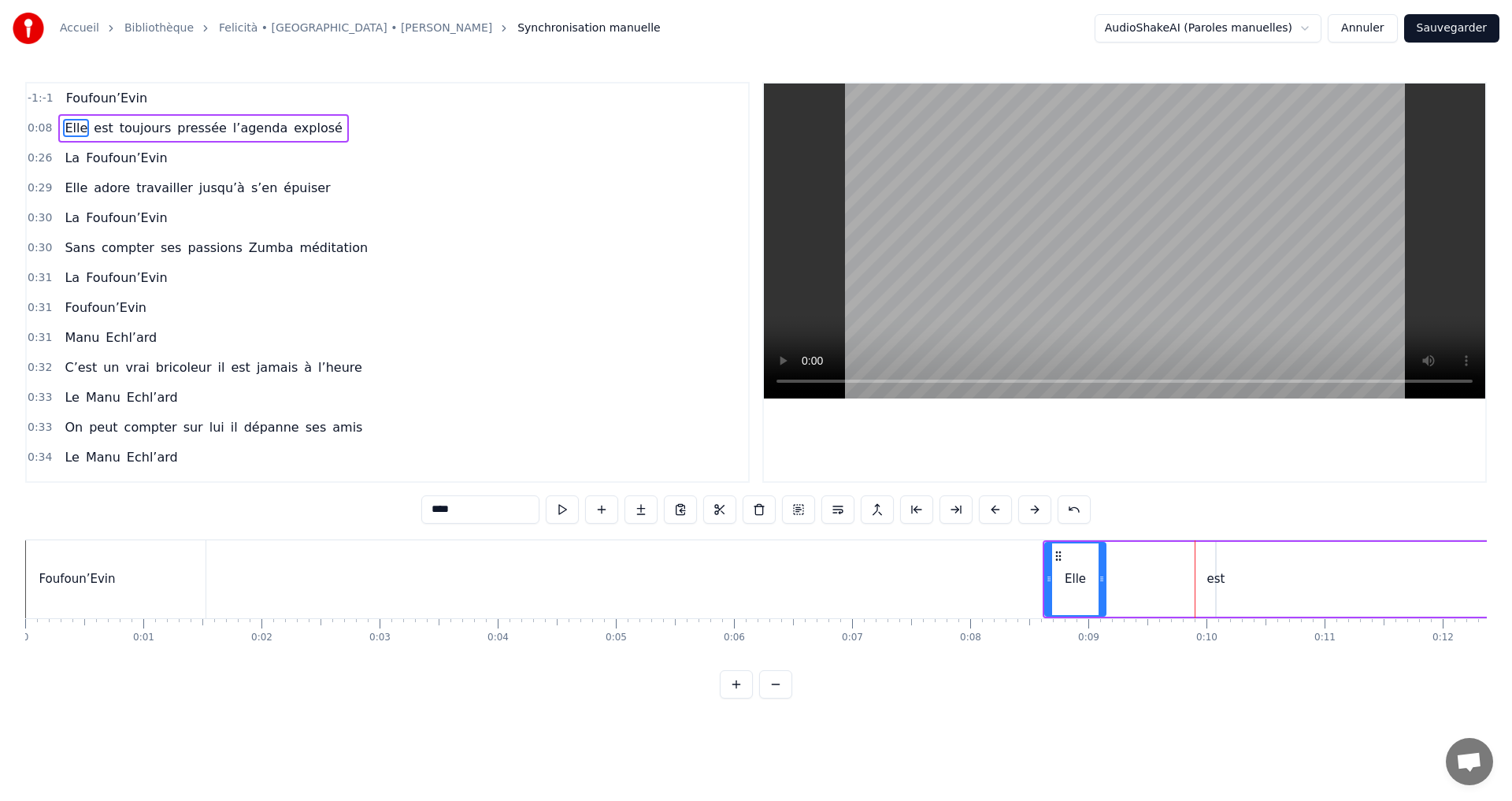
click at [1213, 571] on div "est" at bounding box center [1216, 579] width 18 height 18
type input "***"
click at [1210, 580] on icon at bounding box center [1213, 579] width 6 height 13
click at [1215, 579] on div "est" at bounding box center [1216, 579] width 18 height 18
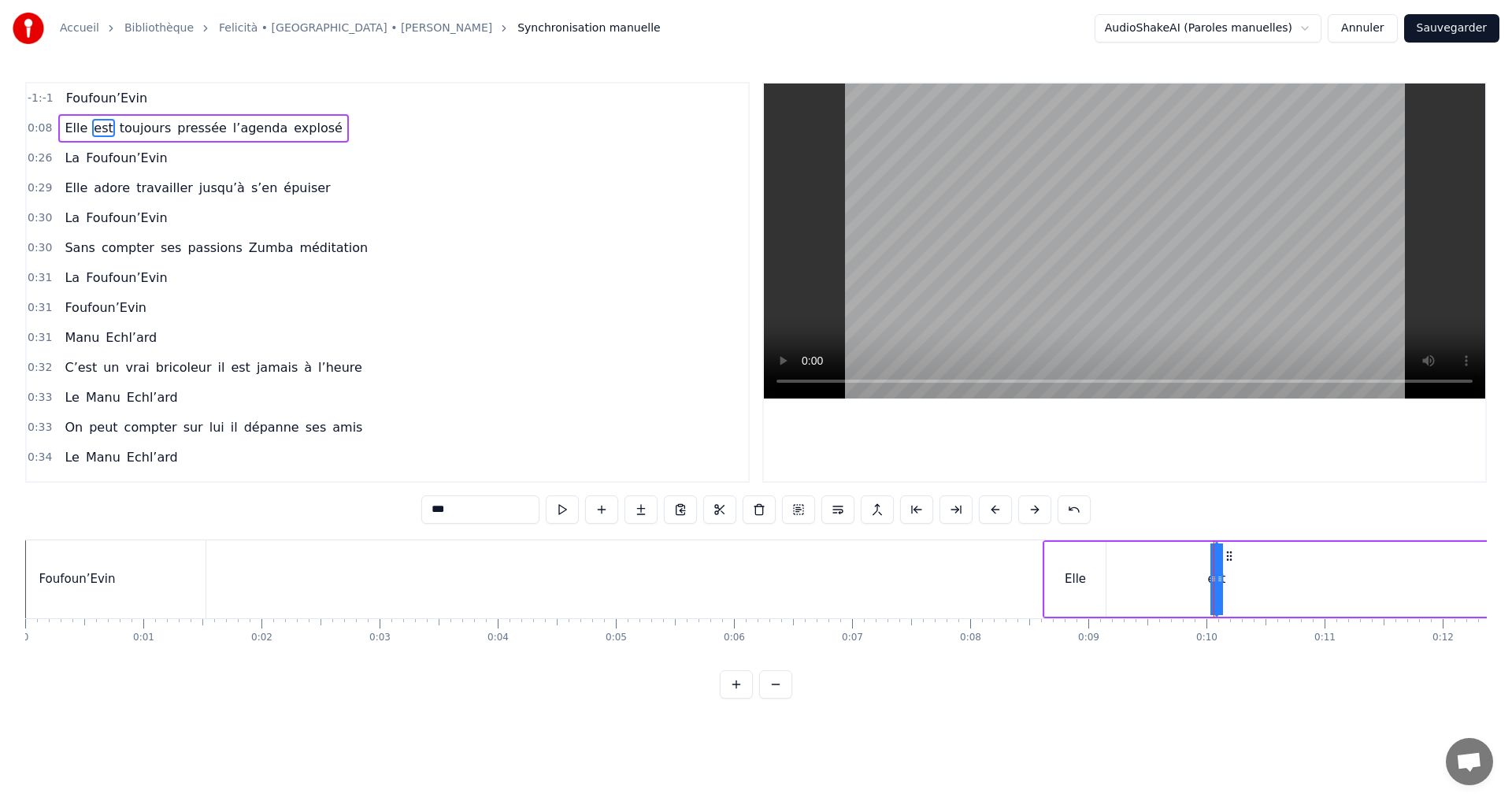
drag, startPoint x: 1220, startPoint y: 579, endPoint x: 1290, endPoint y: 579, distance: 70.0
click at [1215, 577] on div "est" at bounding box center [1216, 579] width 18 height 18
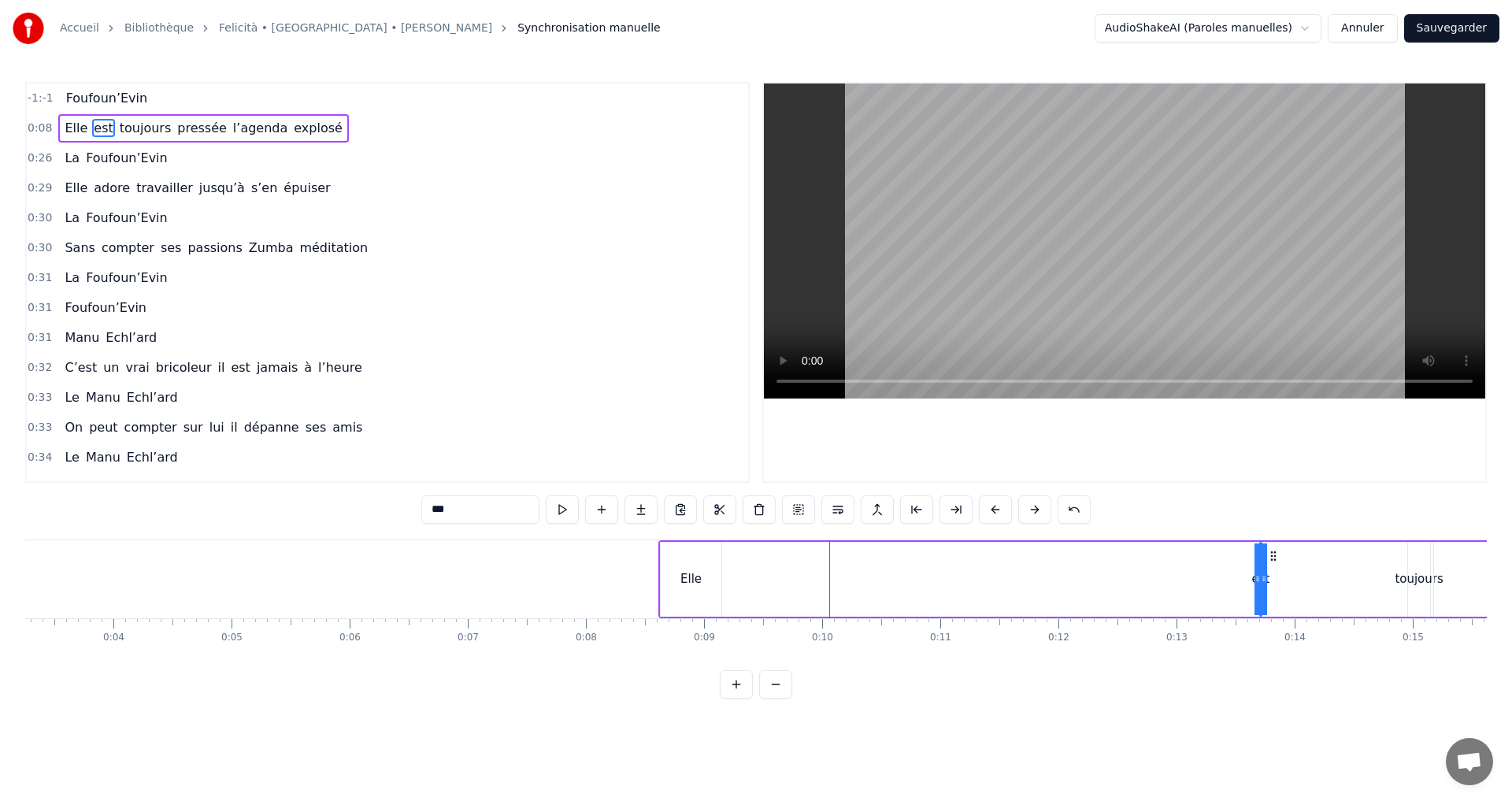
scroll to position [0, 392]
drag, startPoint x: 1228, startPoint y: 557, endPoint x: 1177, endPoint y: 564, distance: 51.5
click at [694, 588] on div "Elle" at bounding box center [683, 580] width 60 height 75
drag, startPoint x: 664, startPoint y: 557, endPoint x: 943, endPoint y: 561, distance: 279.0
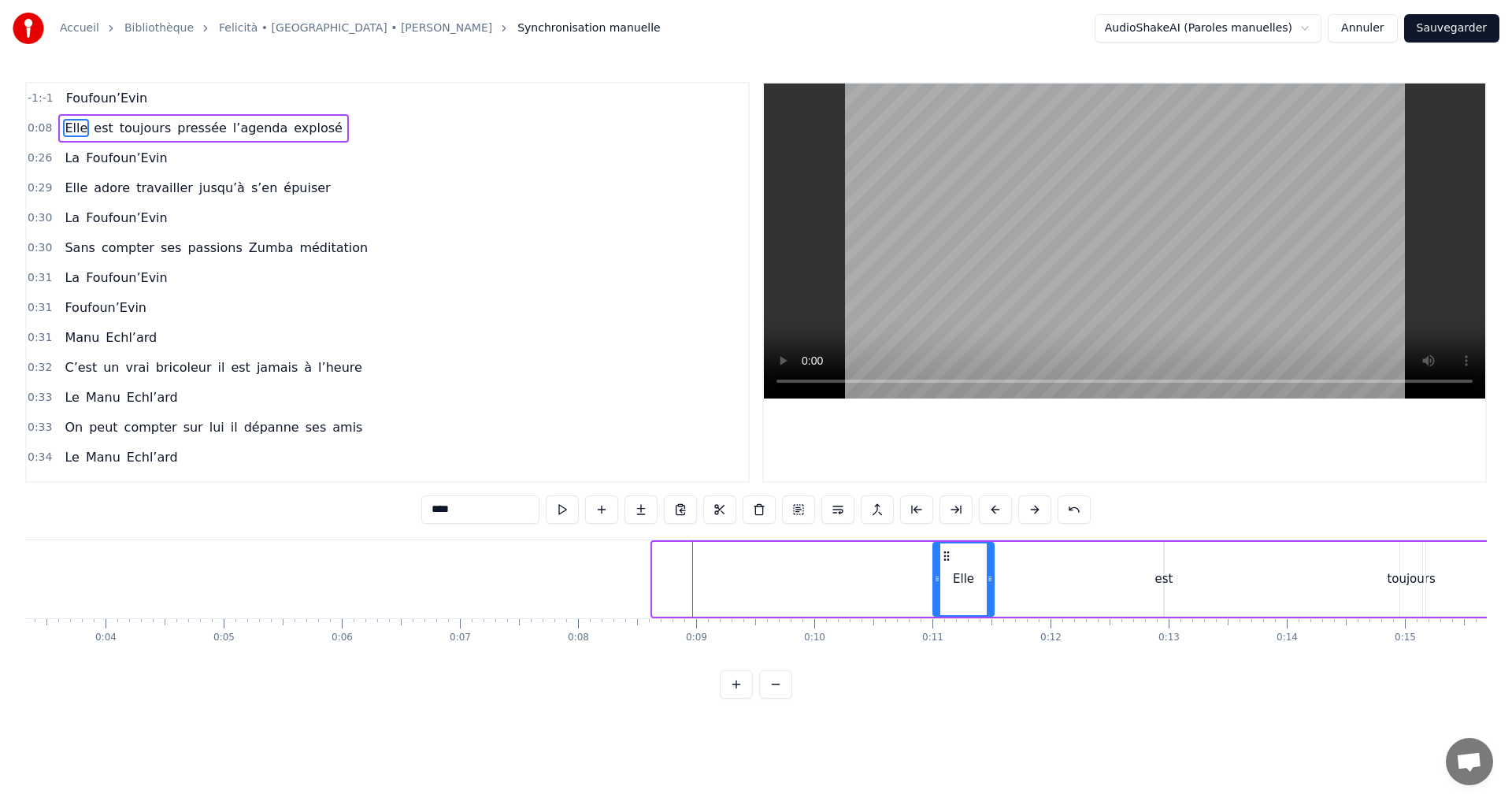
click at [943, 561] on icon at bounding box center [946, 555] width 13 height 13
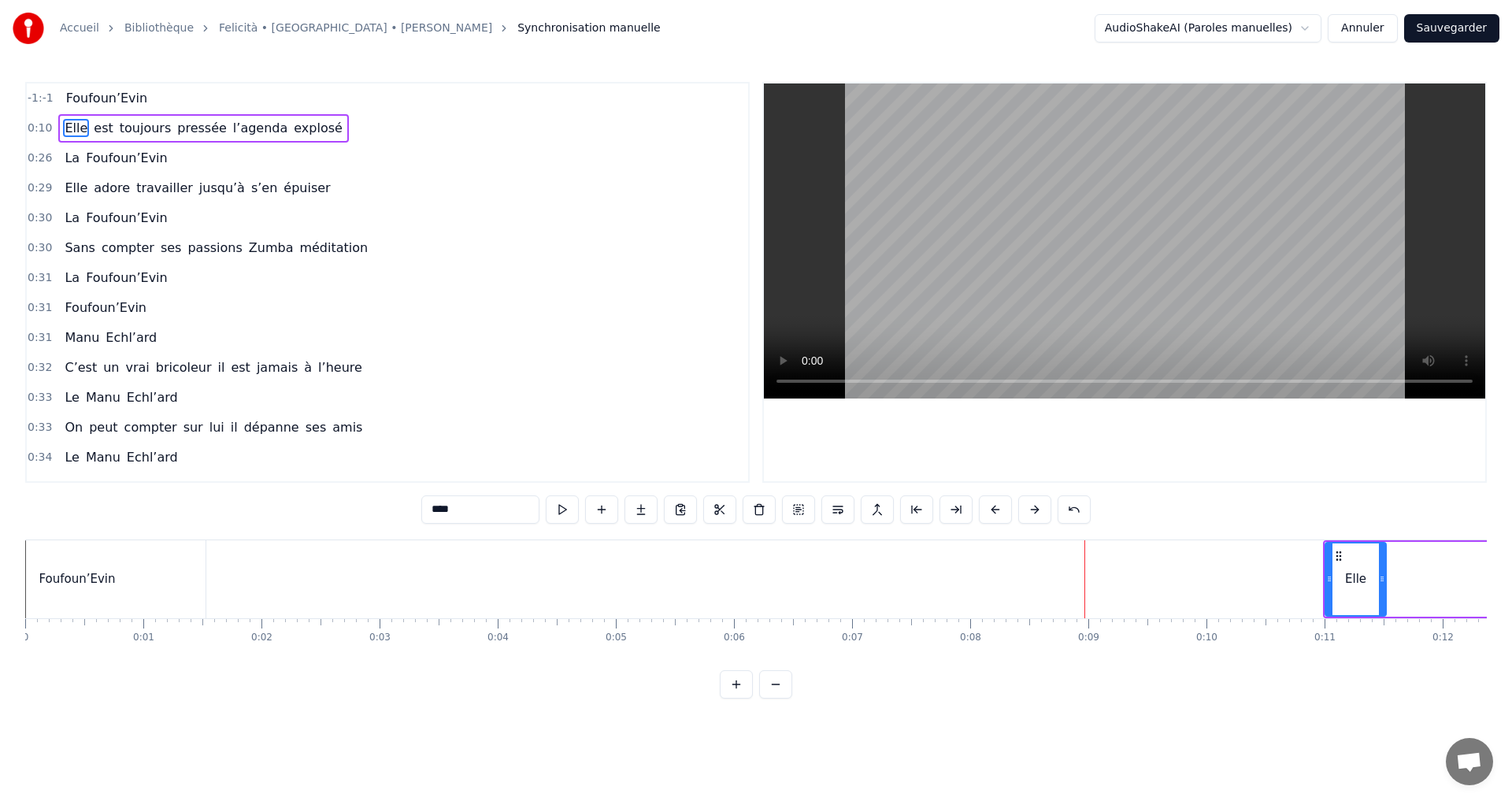
click at [69, 559] on div "Foufoun’Evin" at bounding box center [77, 579] width 256 height 78
type input "**********"
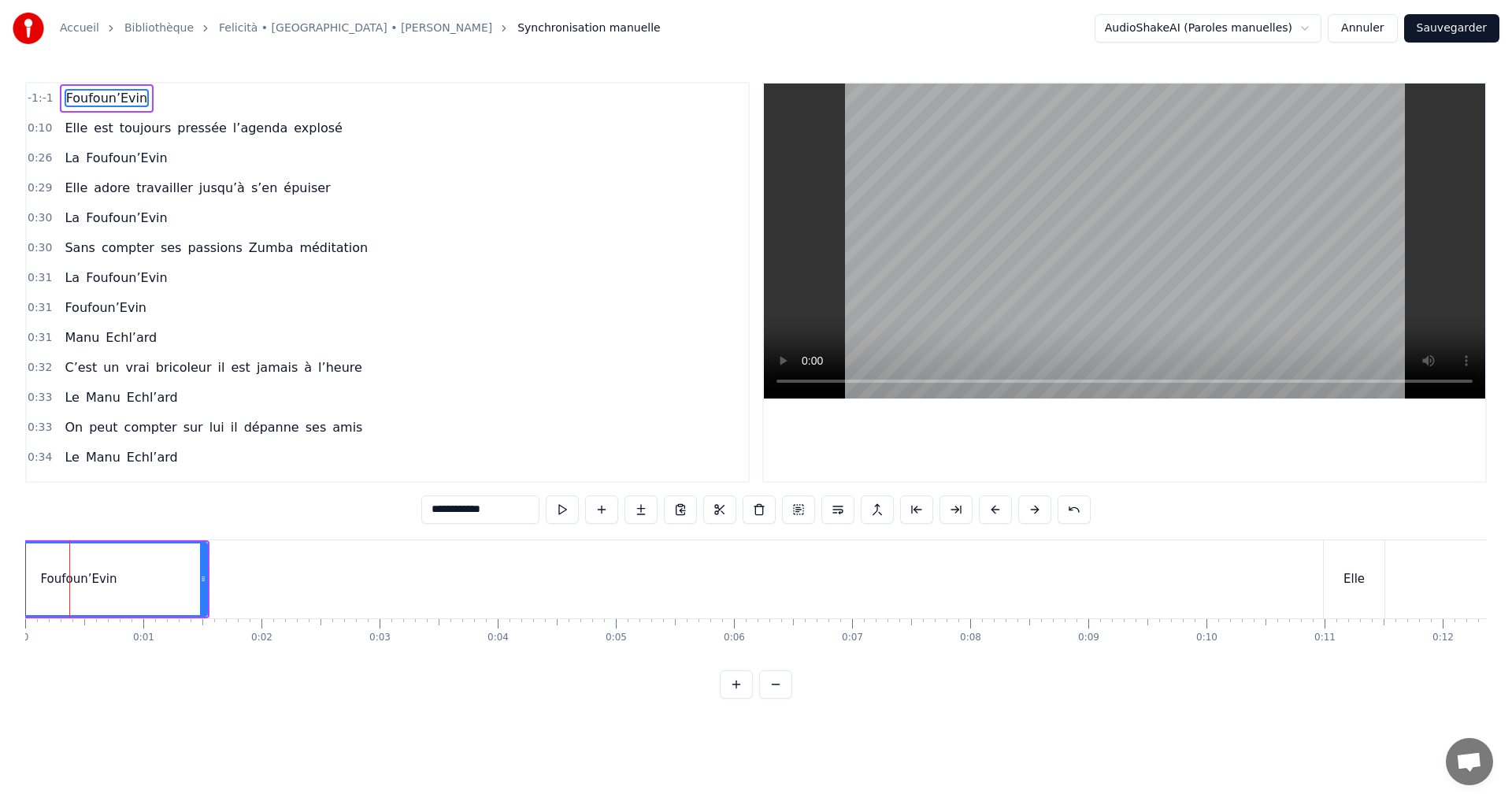
click at [30, 543] on div "Foufoun’Evin" at bounding box center [79, 580] width 257 height 75
click at [70, 613] on div "Foufoun’Evin" at bounding box center [78, 579] width 254 height 71
click at [110, 615] on div "Foufoun’Evin" at bounding box center [78, 579] width 254 height 71
click at [199, 544] on div "Foufoun’Evin" at bounding box center [78, 579] width 254 height 71
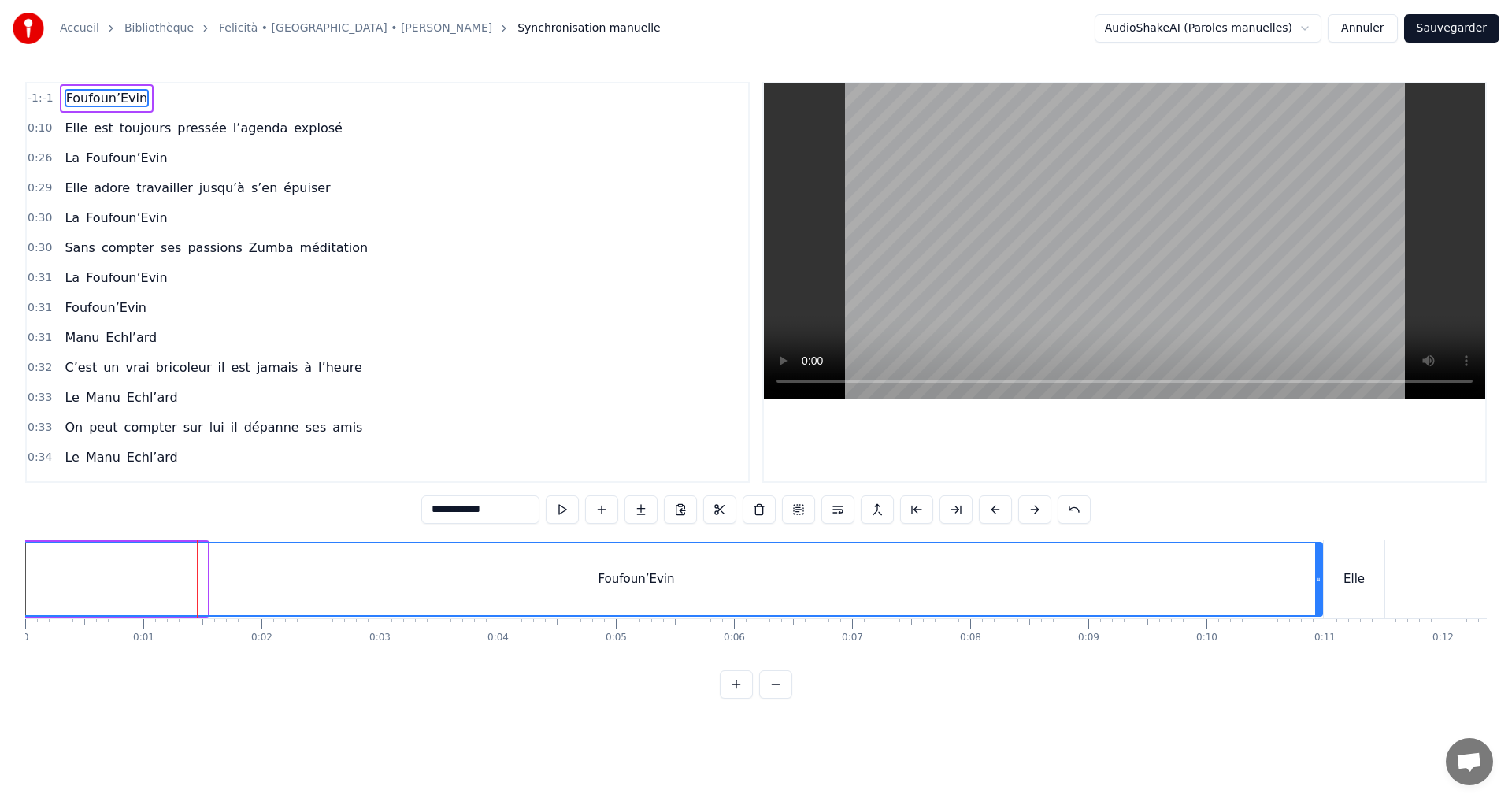
drag, startPoint x: 203, startPoint y: 572, endPoint x: 1318, endPoint y: 576, distance: 1115.0
click at [1318, 576] on div at bounding box center [1318, 579] width 6 height 71
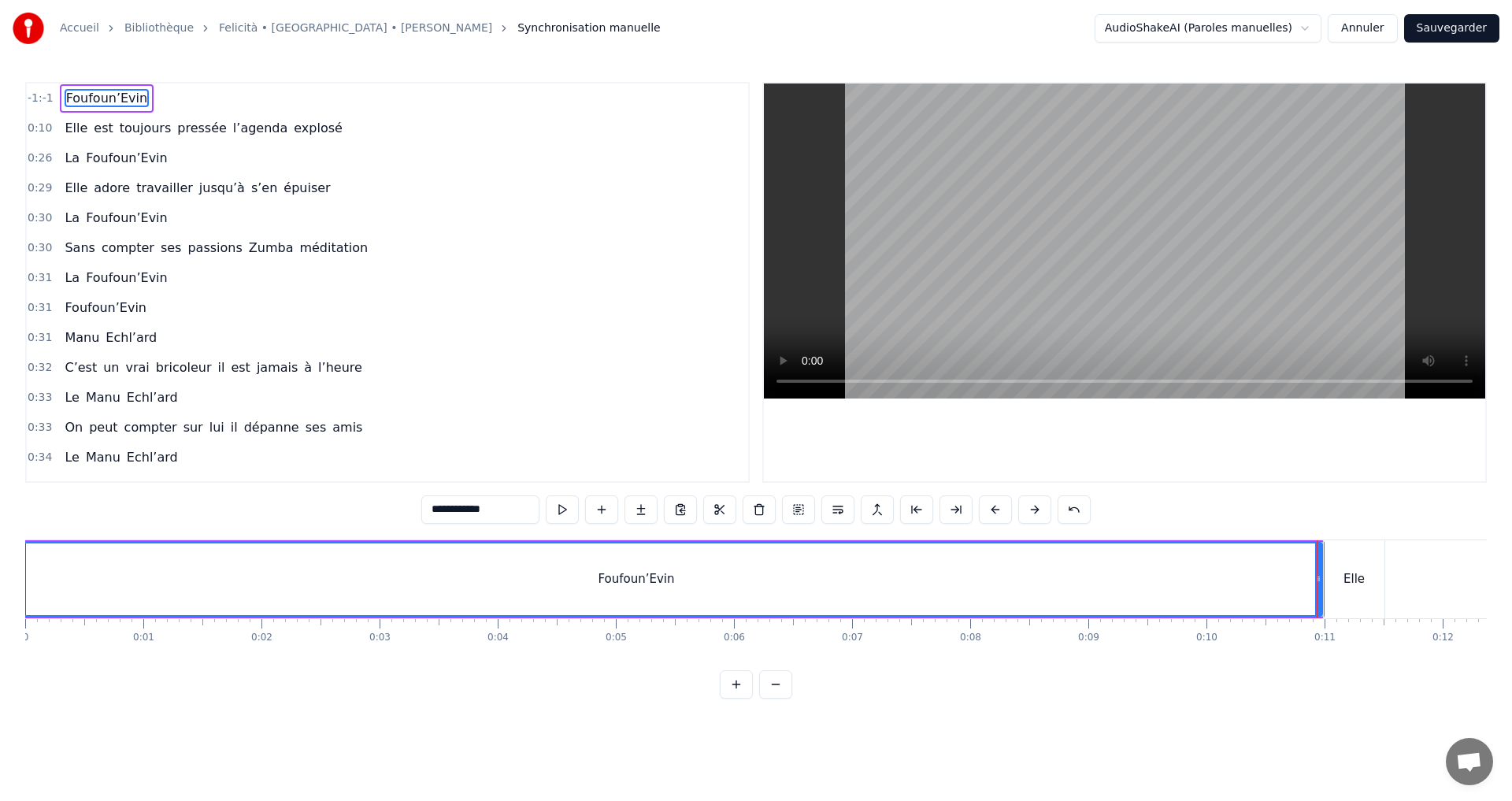
click at [24, 585] on div "Accueil Bibliothèque Felicità • [GEOGRAPHIC_DATA] • [PERSON_NAME] Synchronisati…" at bounding box center [756, 350] width 1512 height 699
click at [25, 599] on div "Accueil Bibliothèque Felicità • [GEOGRAPHIC_DATA] • [PERSON_NAME] Synchronisati…" at bounding box center [756, 350] width 1512 height 699
click at [879, 507] on button at bounding box center [877, 510] width 33 height 29
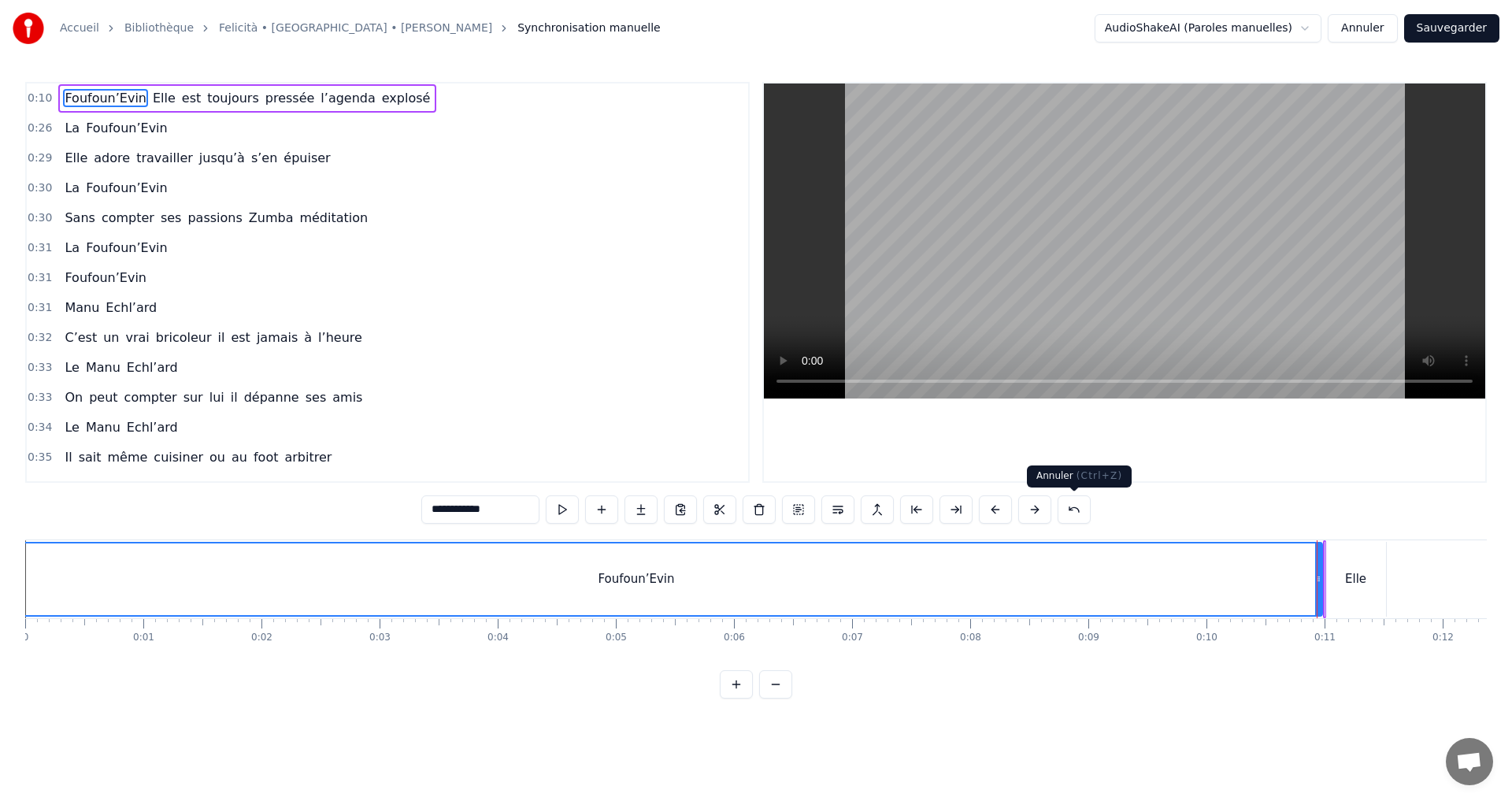
click at [1073, 508] on button at bounding box center [1074, 510] width 33 height 29
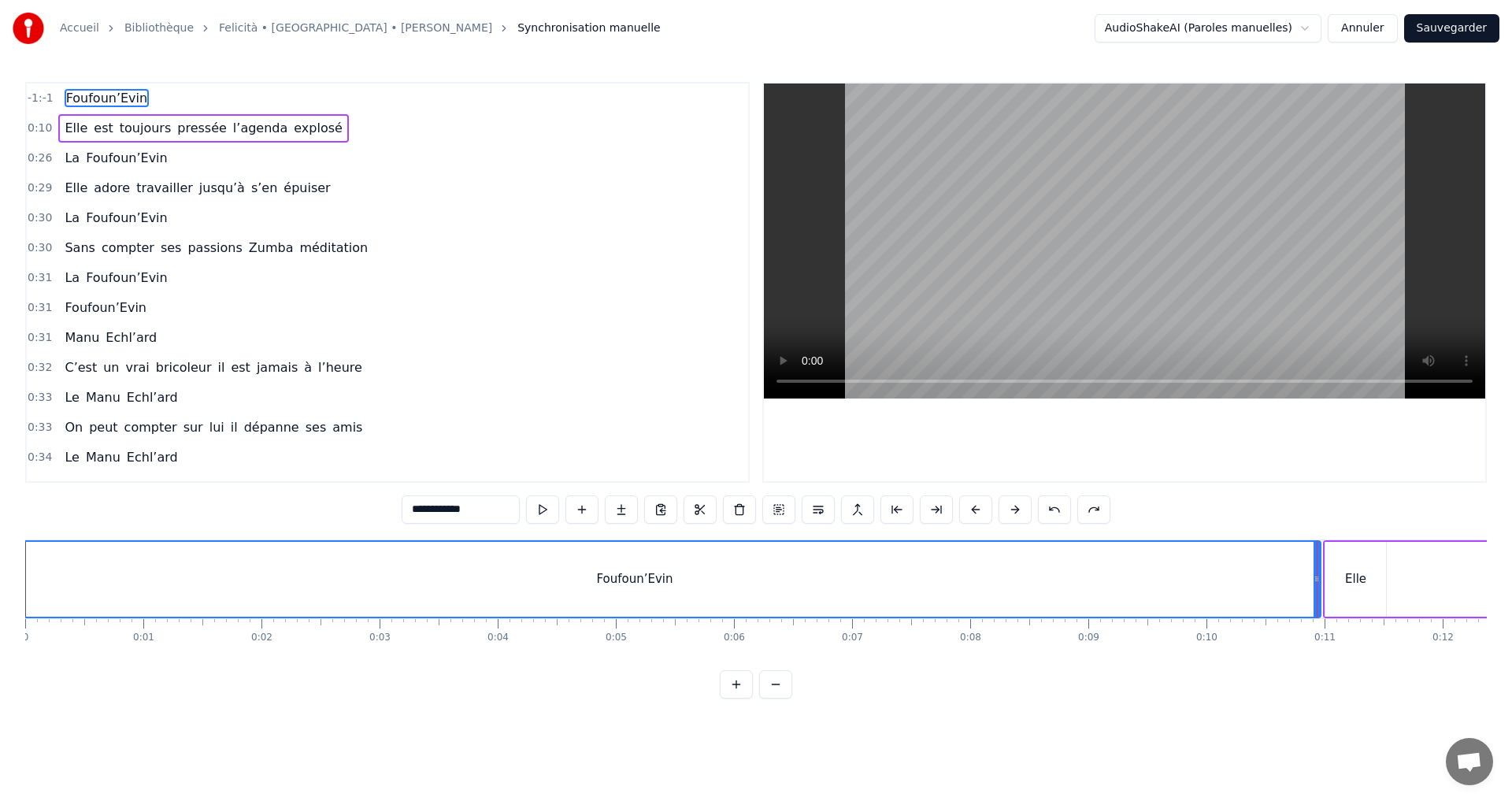
click at [1073, 508] on div "**********" at bounding box center [756, 510] width 709 height 29
click at [1051, 511] on button at bounding box center [1054, 510] width 33 height 29
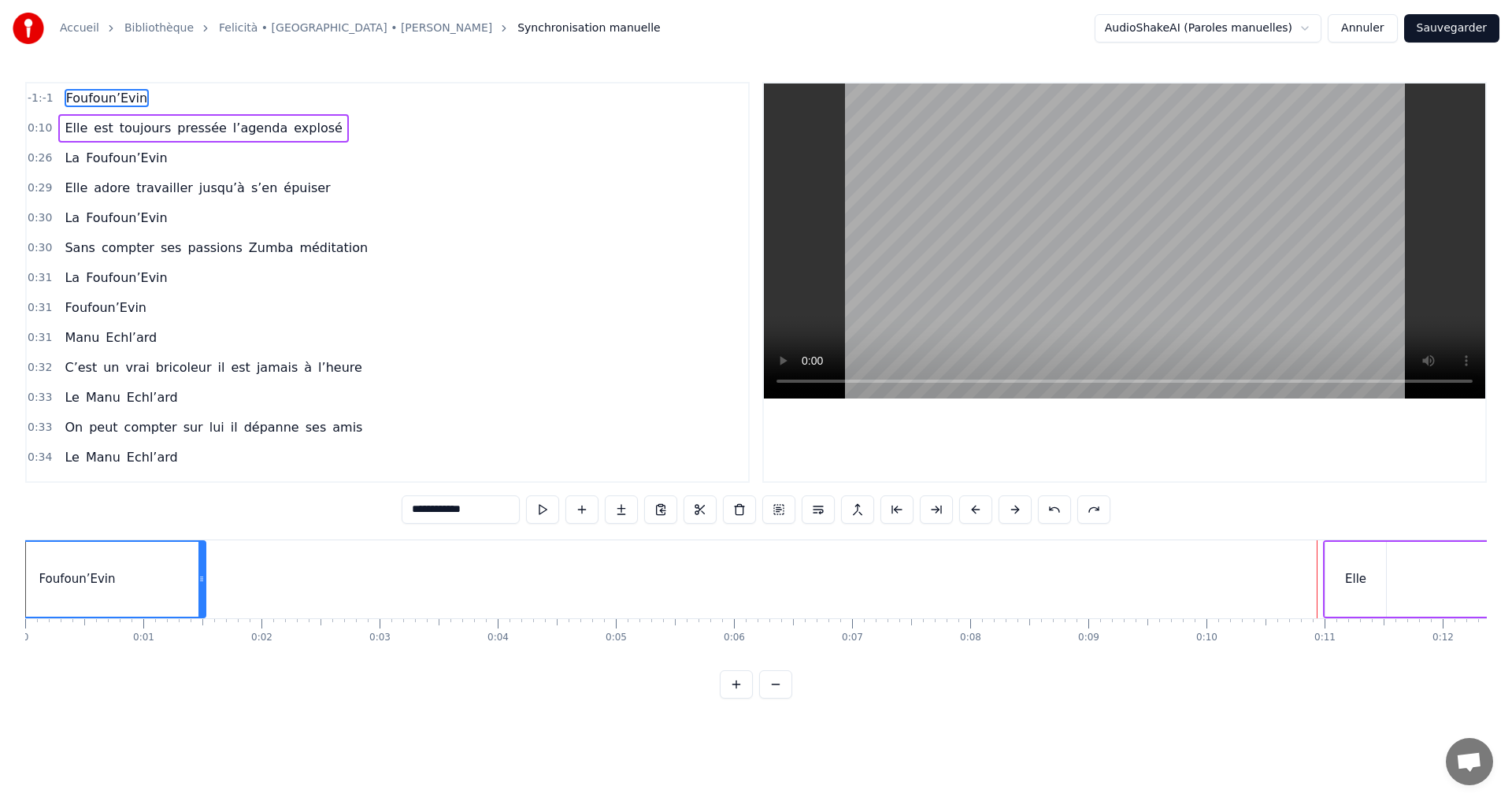
click at [1051, 511] on button at bounding box center [1054, 510] width 33 height 29
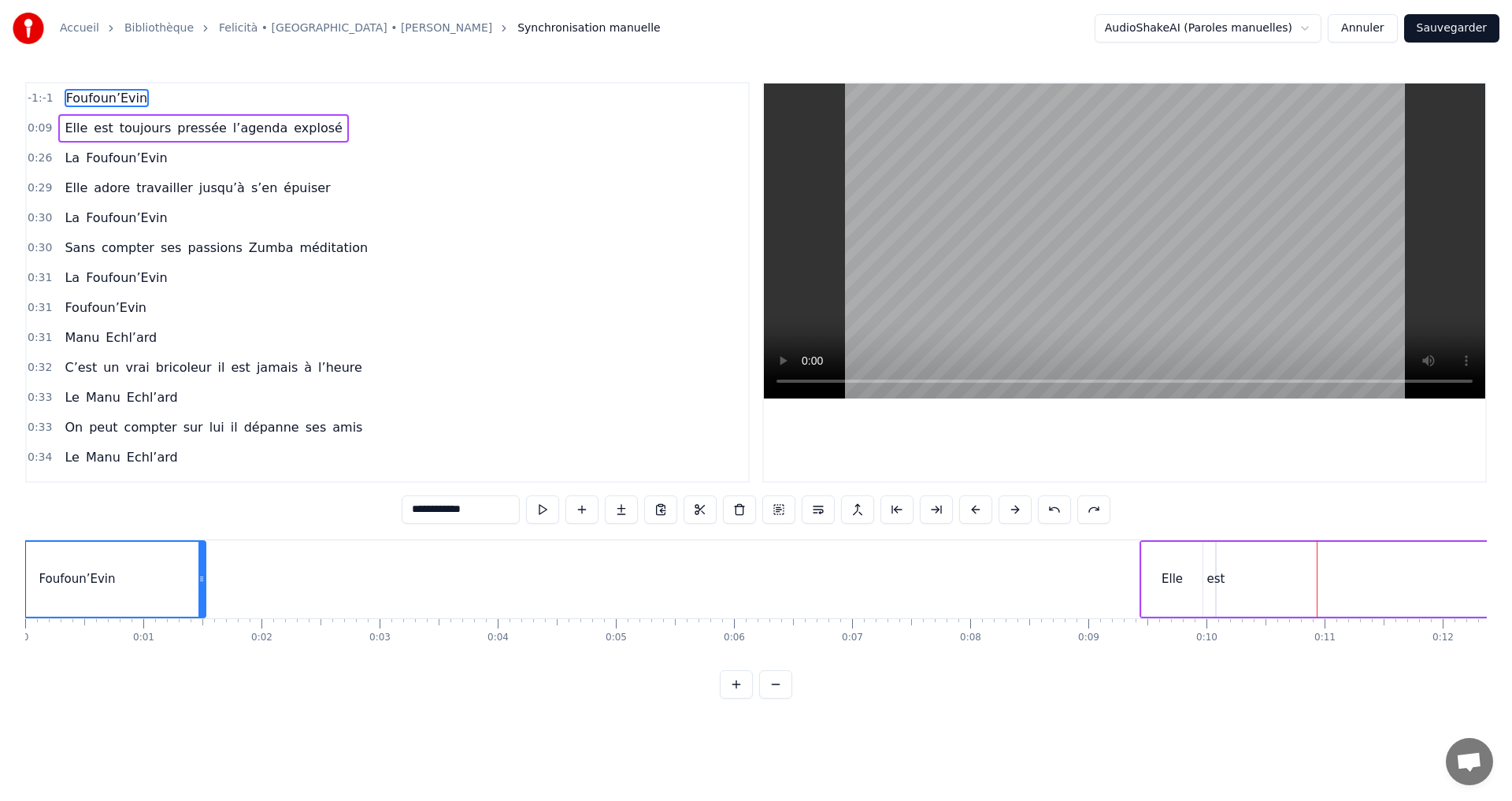
click at [1051, 511] on button at bounding box center [1054, 510] width 33 height 29
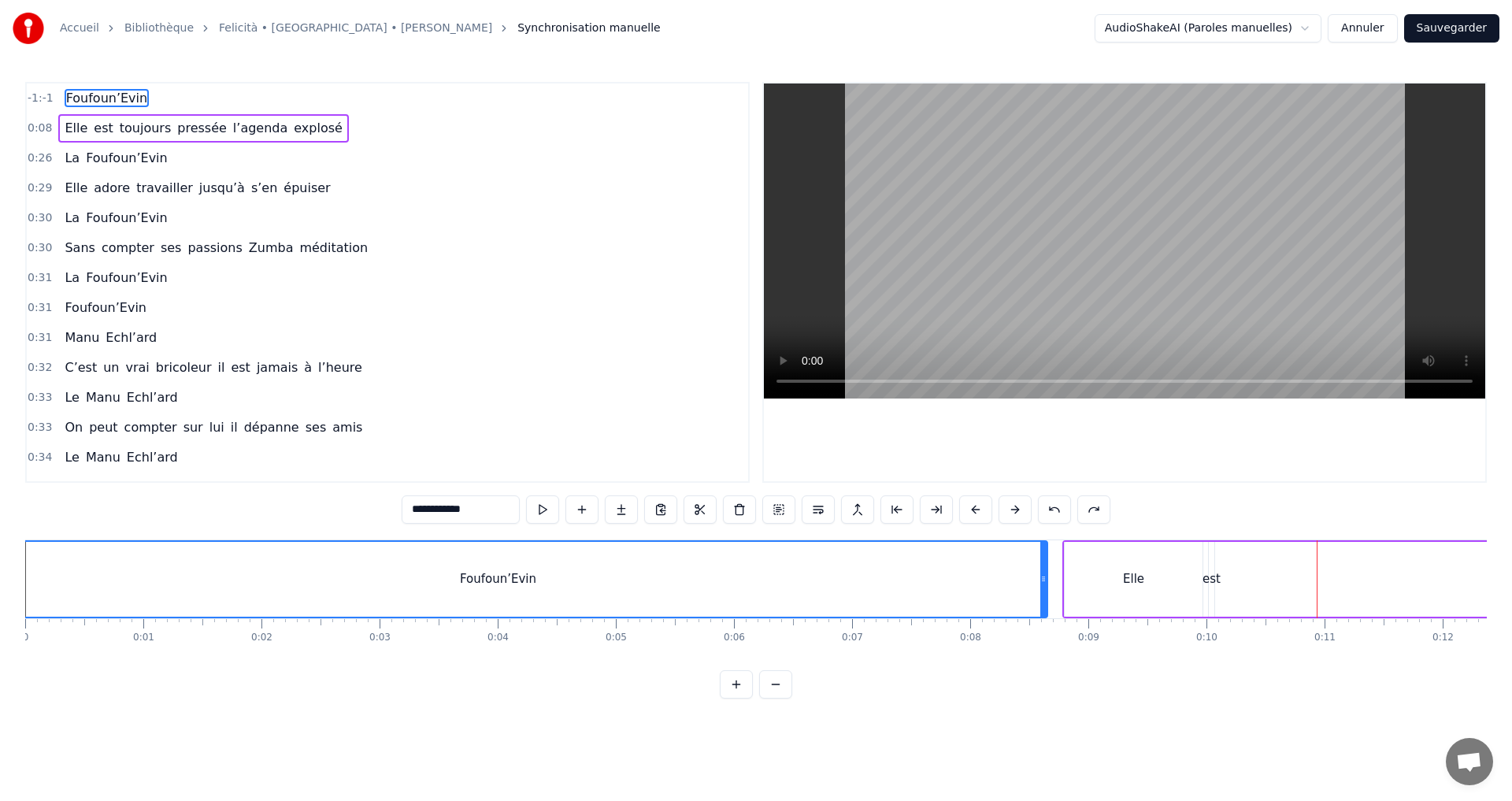
click at [1051, 511] on button at bounding box center [1054, 510] width 33 height 29
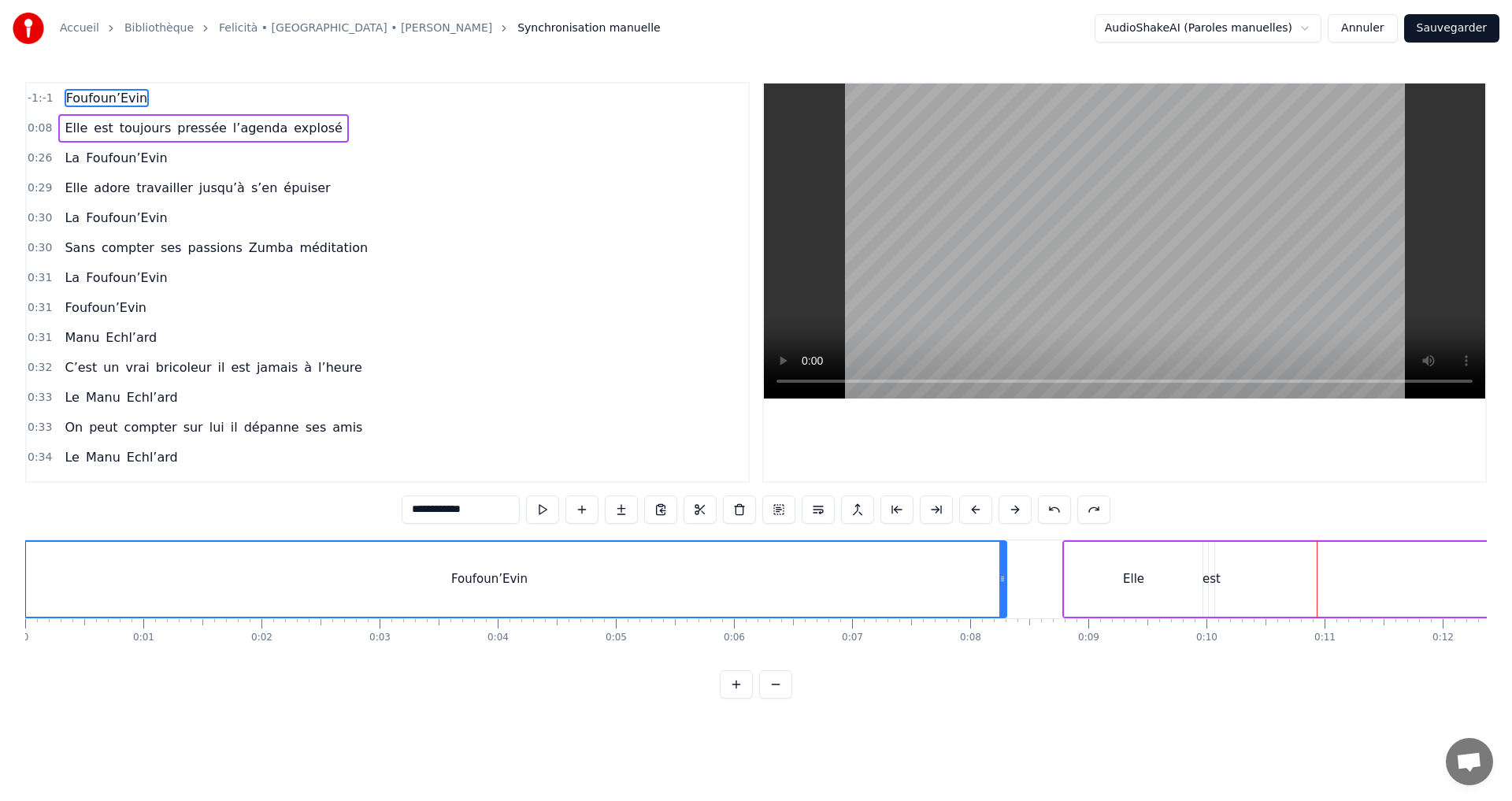
click at [1051, 511] on button at bounding box center [1054, 510] width 33 height 29
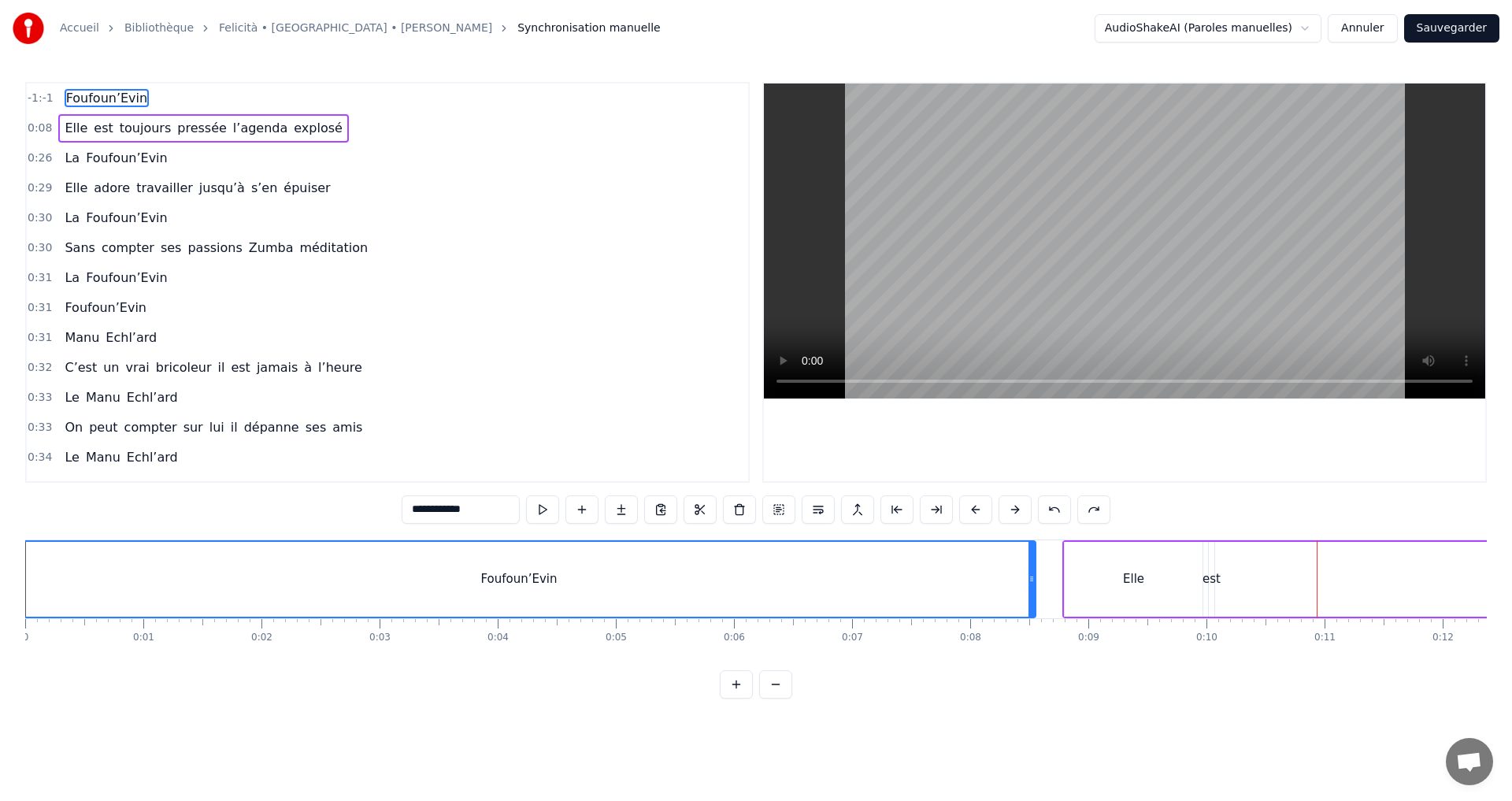
click at [1051, 511] on button at bounding box center [1054, 510] width 33 height 29
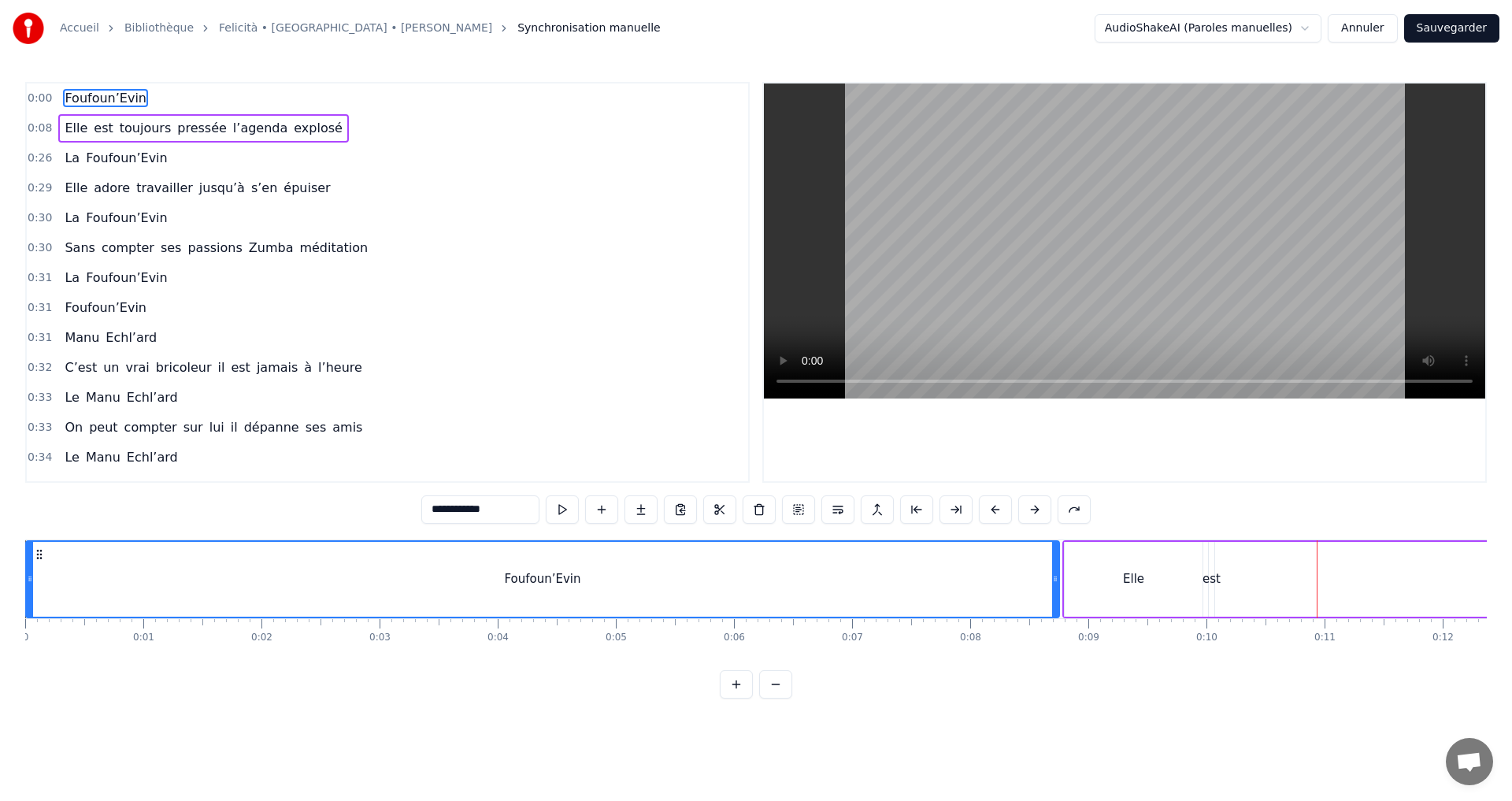
click at [29, 578] on icon at bounding box center [30, 579] width 6 height 13
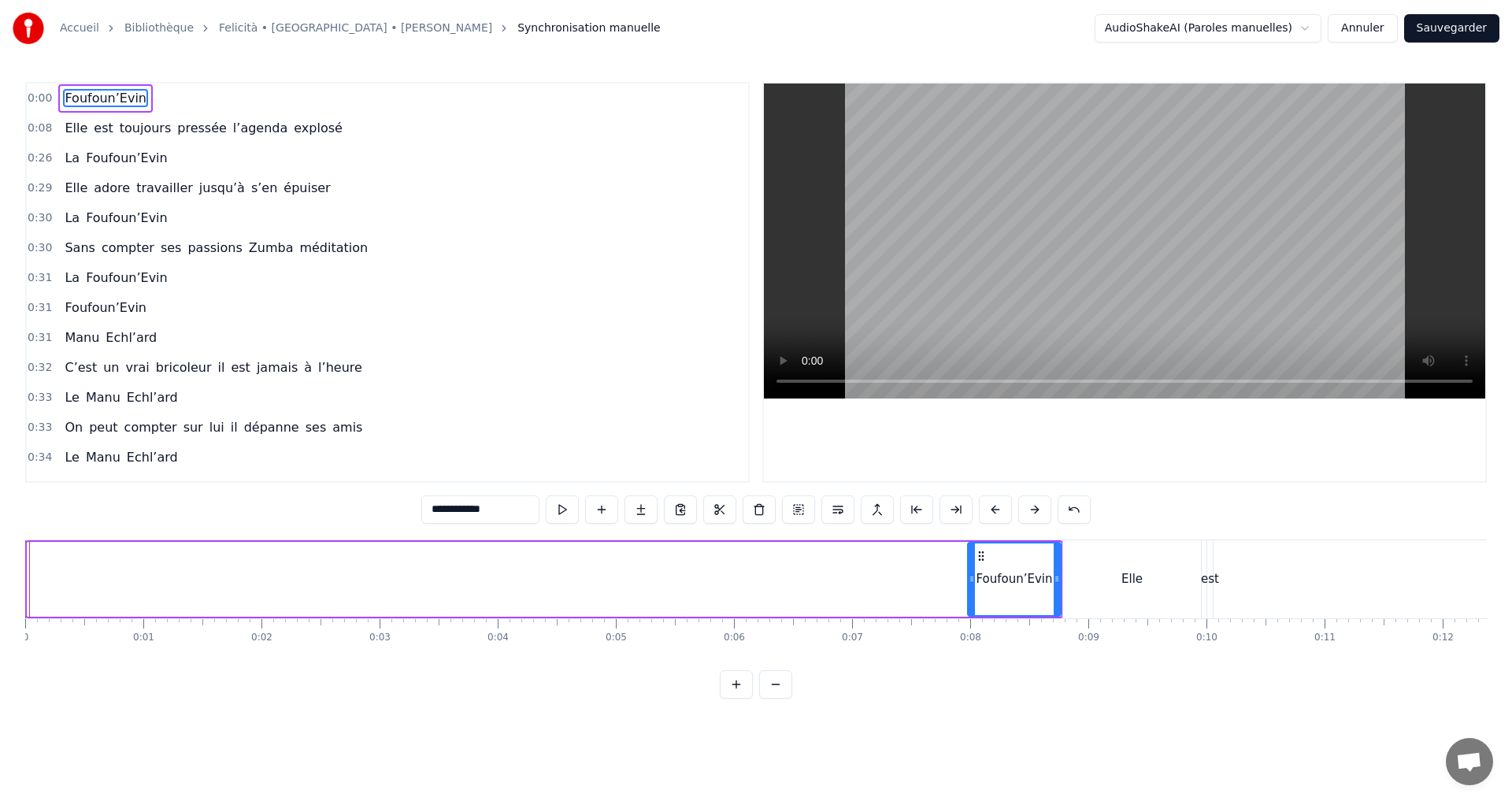
drag, startPoint x: 31, startPoint y: 576, endPoint x: 971, endPoint y: 579, distance: 940.0
click at [971, 579] on icon at bounding box center [972, 579] width 6 height 13
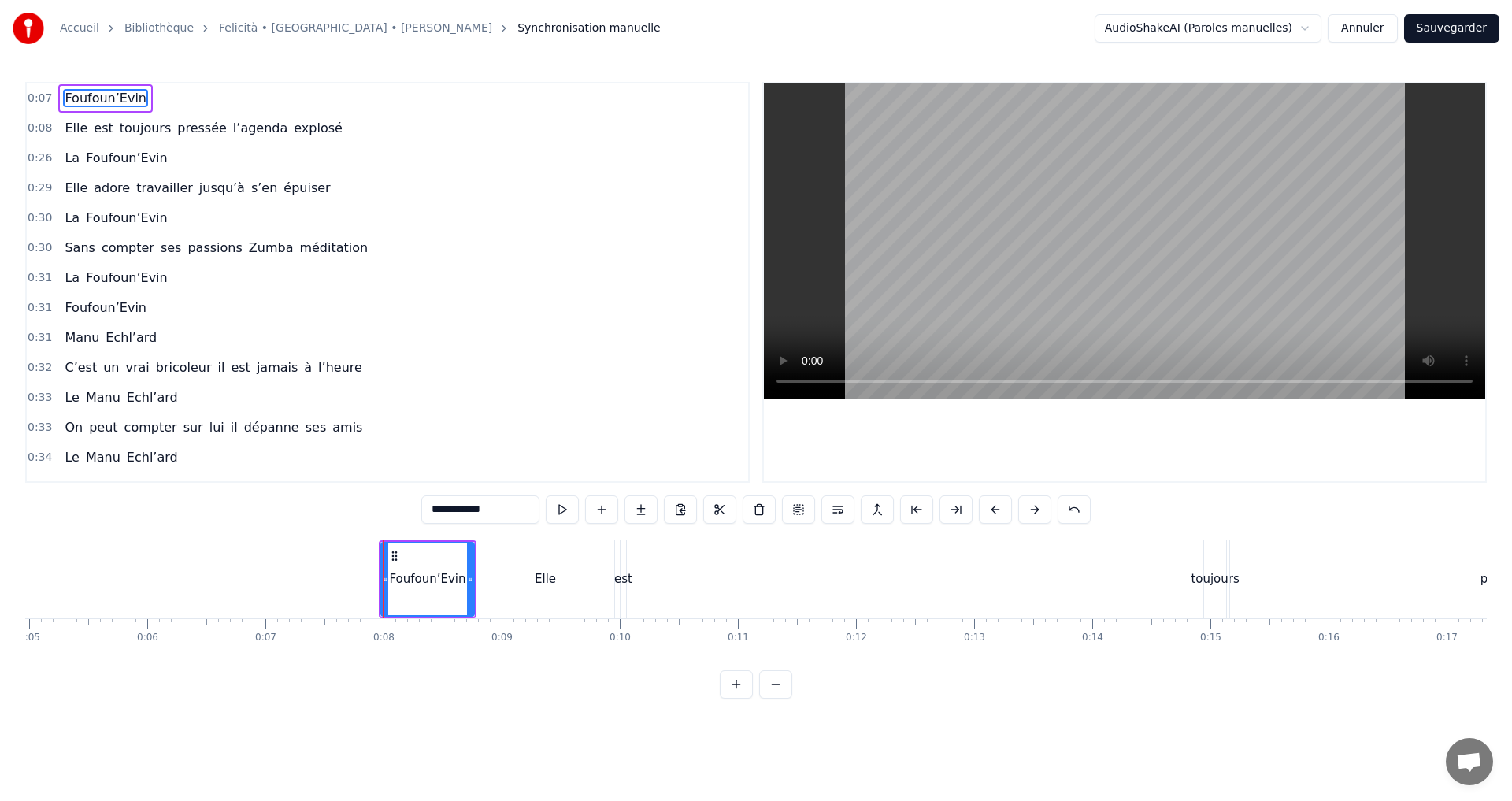
scroll to position [0, 599]
click at [1144, 592] on div "Elle est toujours pressée l’agenda explosé" at bounding box center [1511, 579] width 2094 height 78
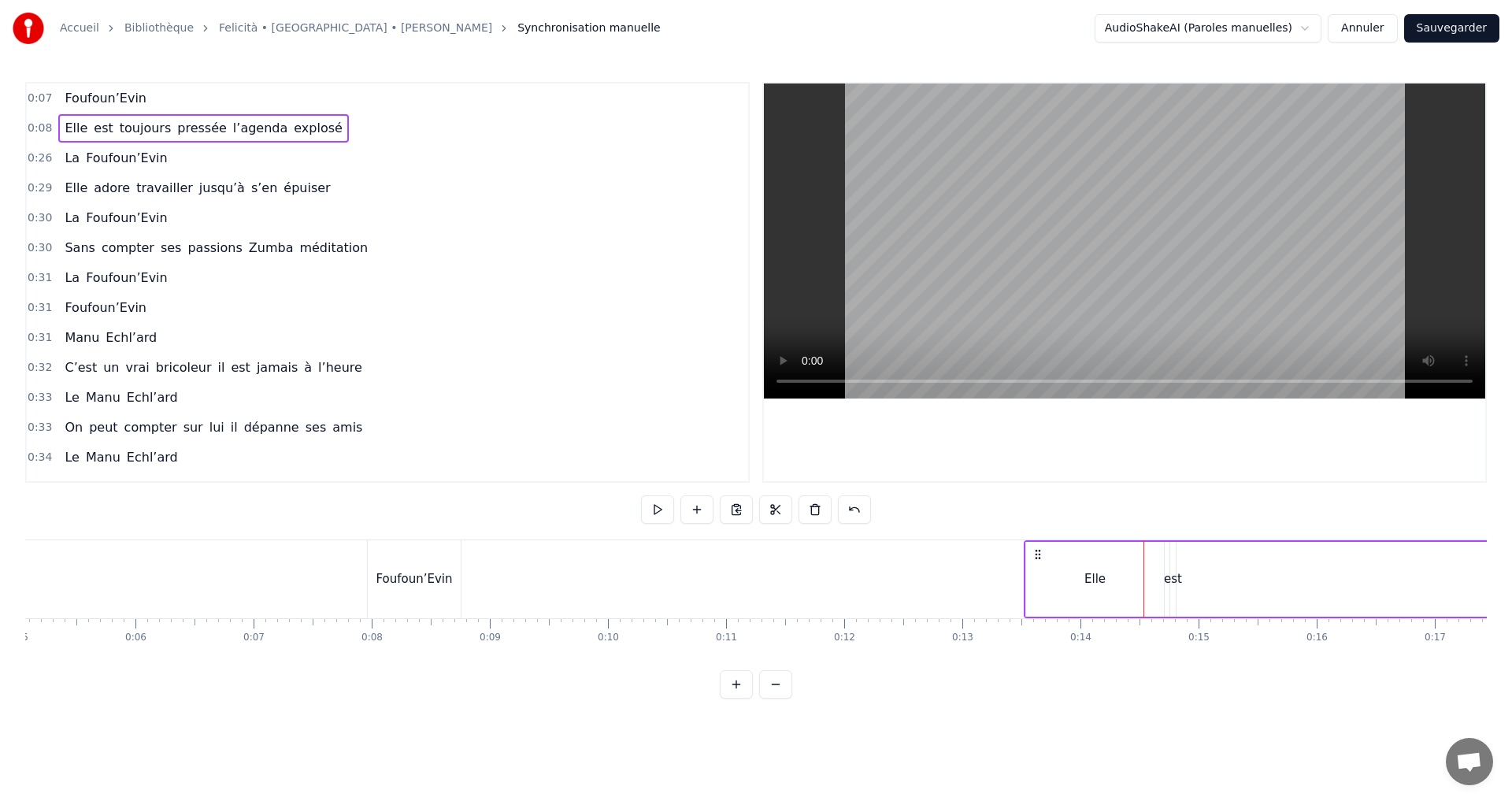
drag, startPoint x: 480, startPoint y: 553, endPoint x: 1040, endPoint y: 551, distance: 560.0
click at [1040, 551] on icon at bounding box center [1038, 554] width 13 height 13
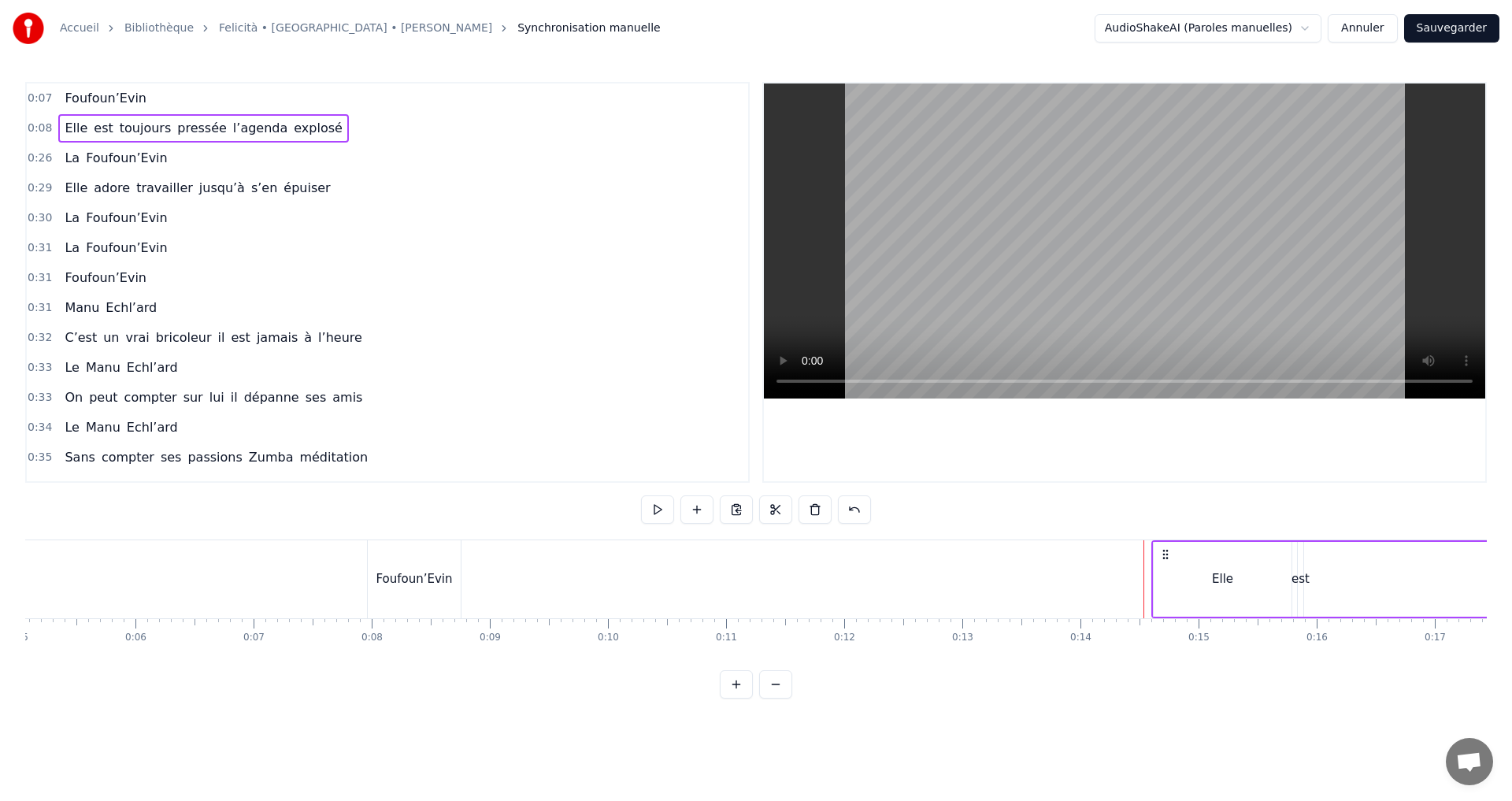
drag, startPoint x: 478, startPoint y: 550, endPoint x: 1166, endPoint y: 546, distance: 688.0
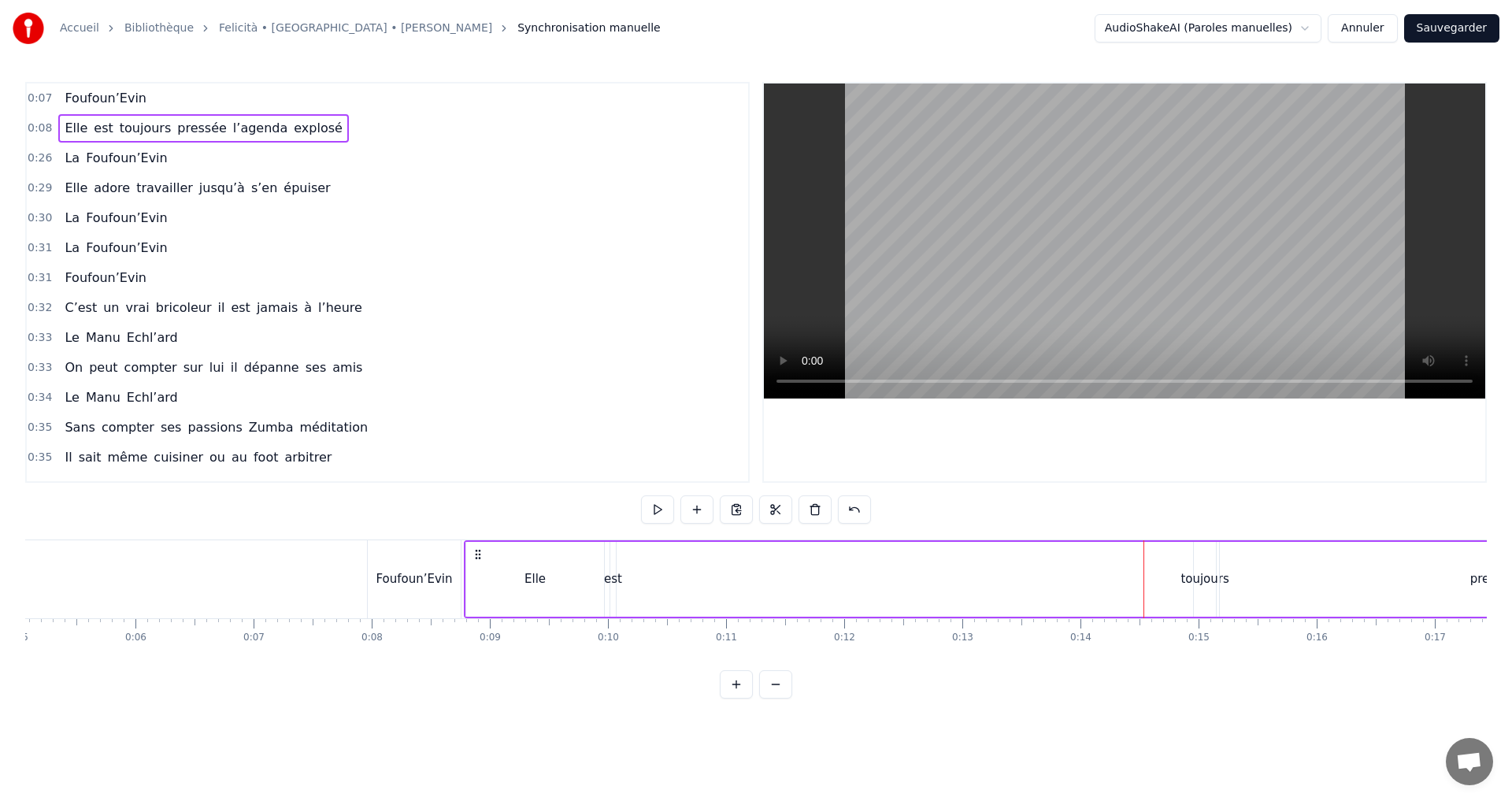
click at [665, 616] on div "Elle est toujours pressée l’agenda explosé" at bounding box center [1511, 579] width 2094 height 78
drag, startPoint x: 476, startPoint y: 554, endPoint x: 675, endPoint y: 569, distance: 199.6
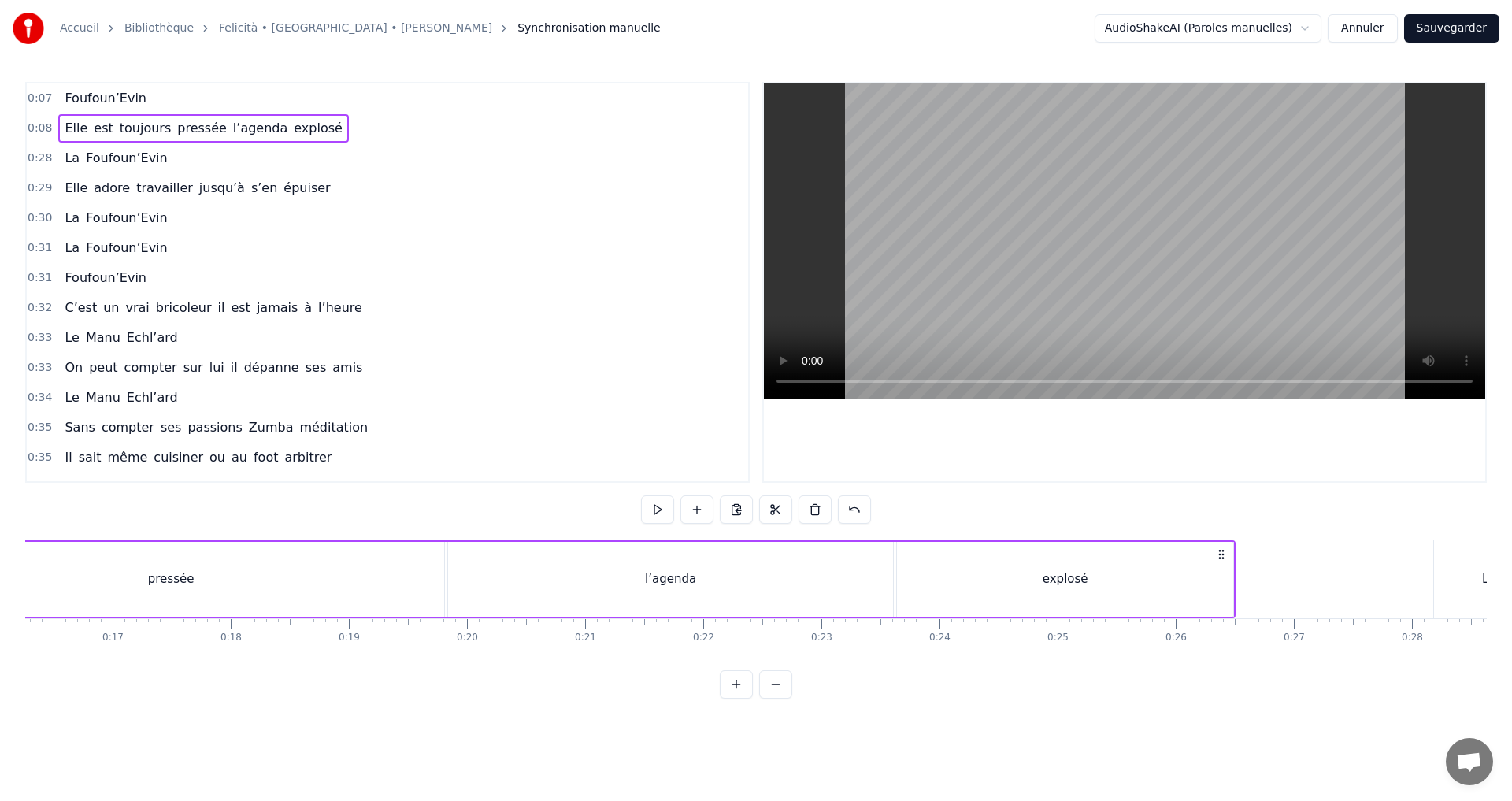
scroll to position [0, 1922]
click at [1181, 596] on div "explosé" at bounding box center [1065, 580] width 336 height 75
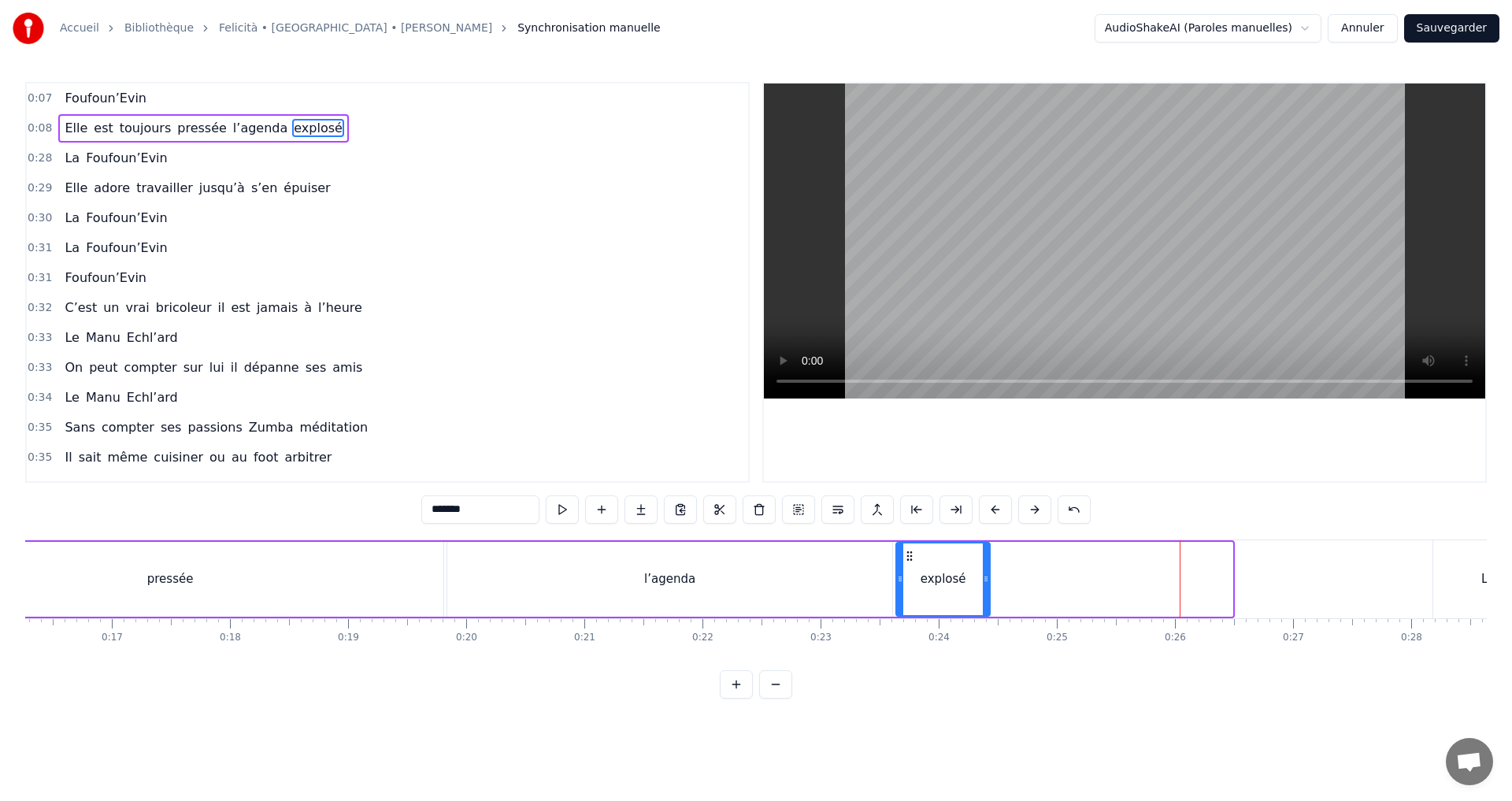
drag, startPoint x: 1228, startPoint y: 581, endPoint x: 986, endPoint y: 584, distance: 242.0
click at [986, 584] on icon at bounding box center [986, 579] width 6 height 13
click at [811, 581] on div "l’agenda" at bounding box center [670, 580] width 445 height 75
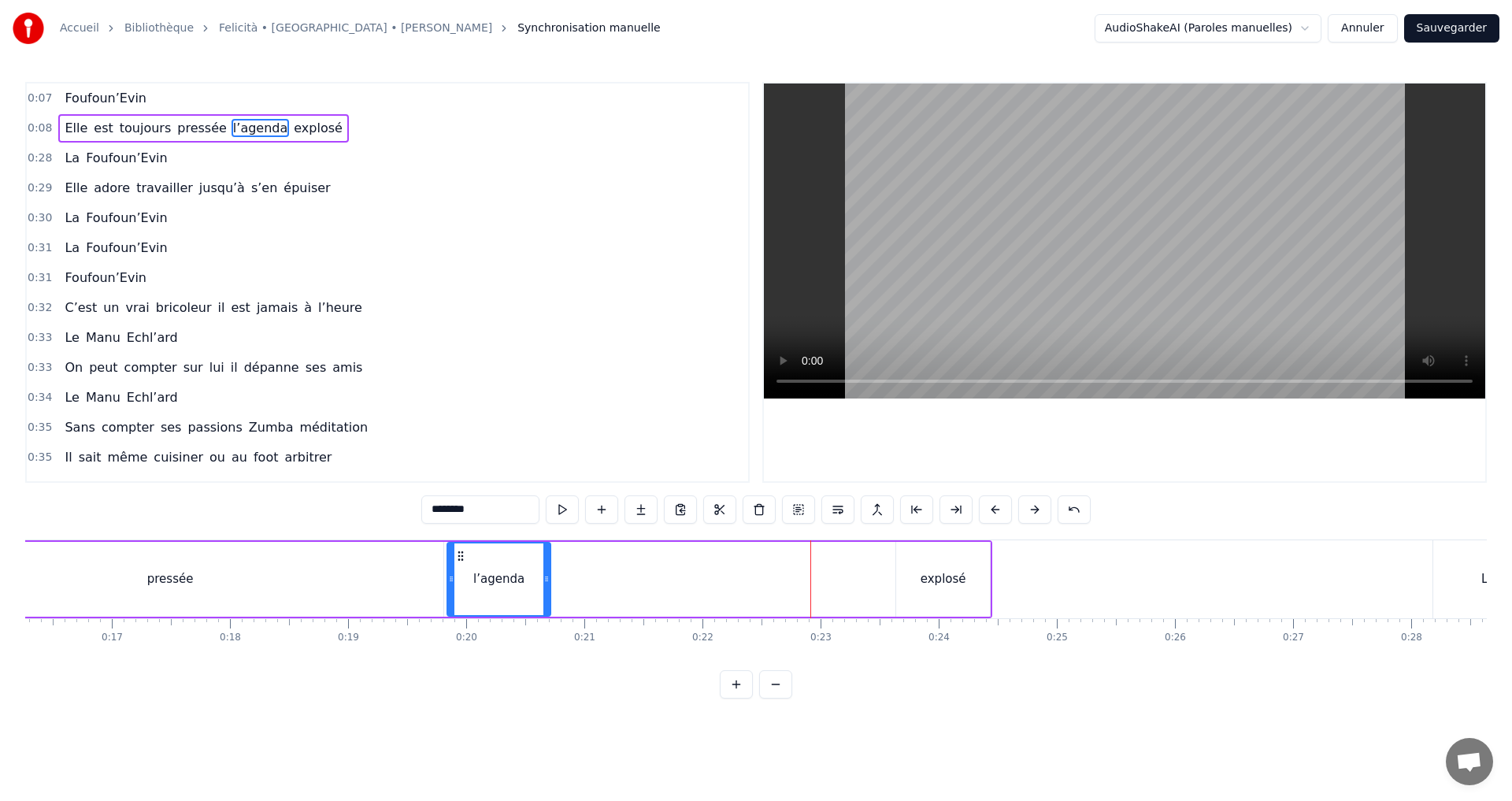
drag, startPoint x: 888, startPoint y: 579, endPoint x: 546, endPoint y: 581, distance: 342.0
click at [546, 581] on icon at bounding box center [546, 579] width 6 height 13
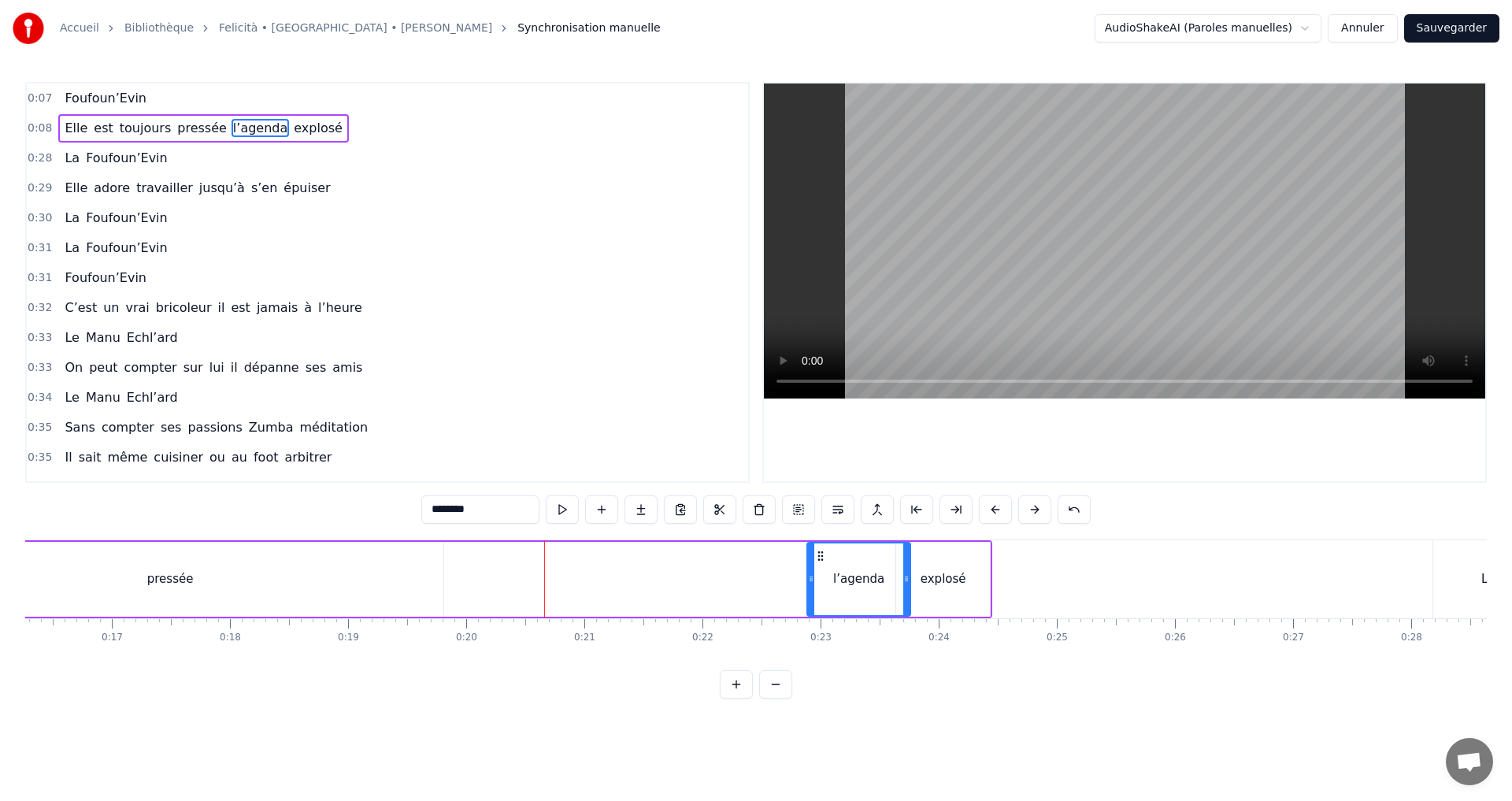
drag, startPoint x: 457, startPoint y: 556, endPoint x: 816, endPoint y: 565, distance: 359.1
click at [816, 565] on div "l’agenda" at bounding box center [859, 579] width 102 height 71
click at [271, 580] on div "pressée" at bounding box center [170, 580] width 546 height 75
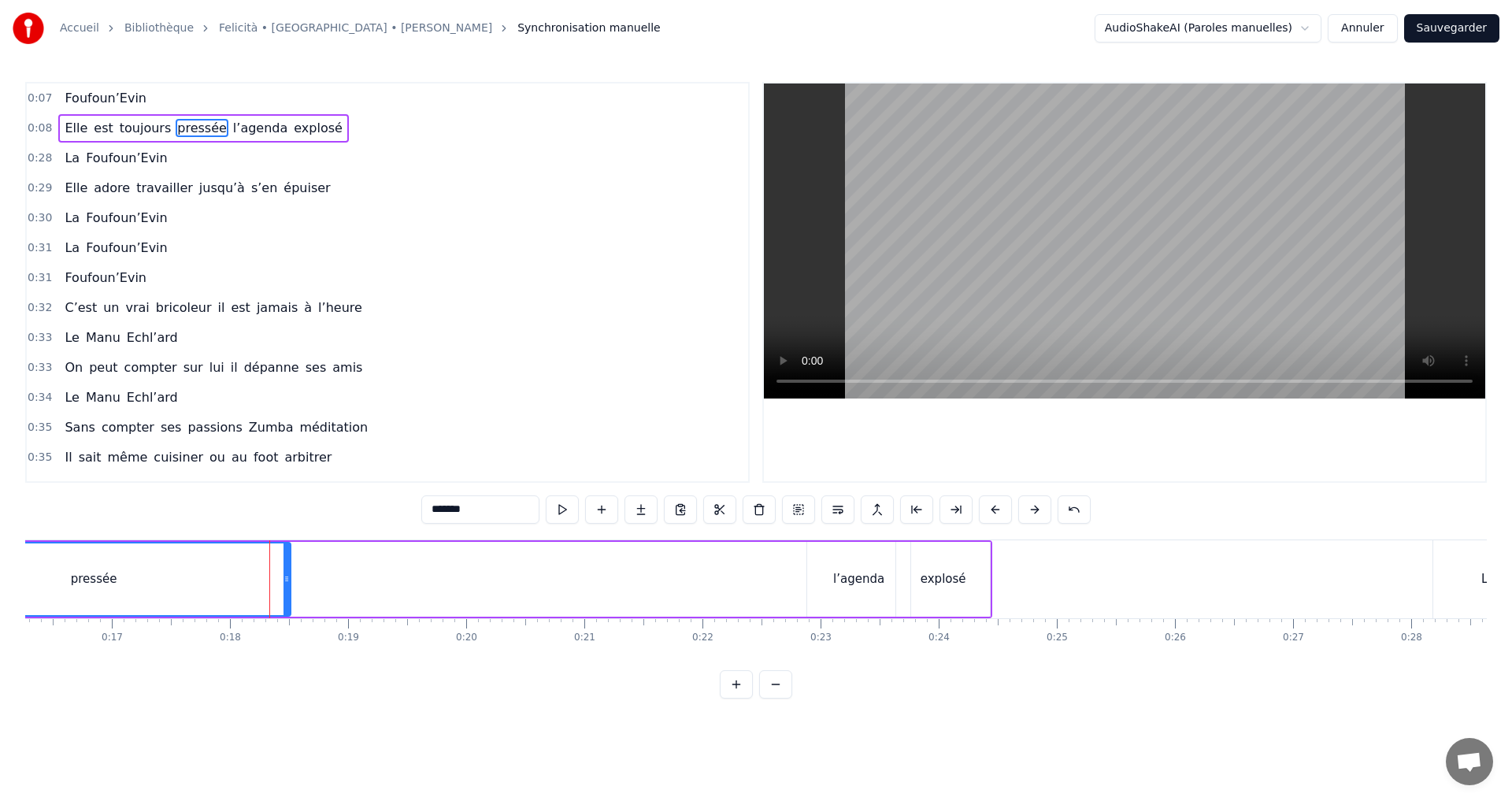
drag, startPoint x: 437, startPoint y: 579, endPoint x: 284, endPoint y: 581, distance: 153.0
click at [284, 581] on icon at bounding box center [286, 579] width 6 height 13
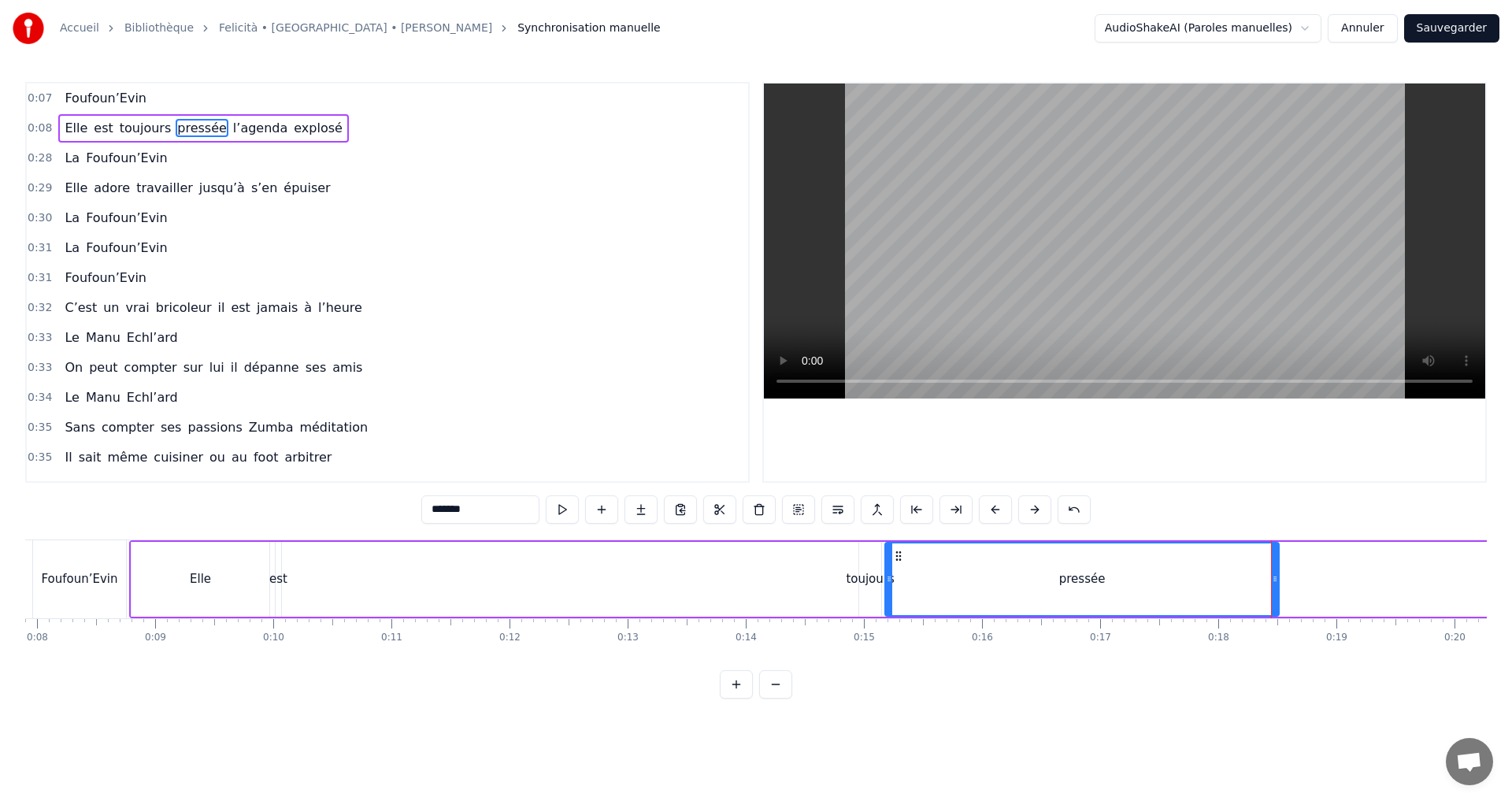
scroll to position [0, 971]
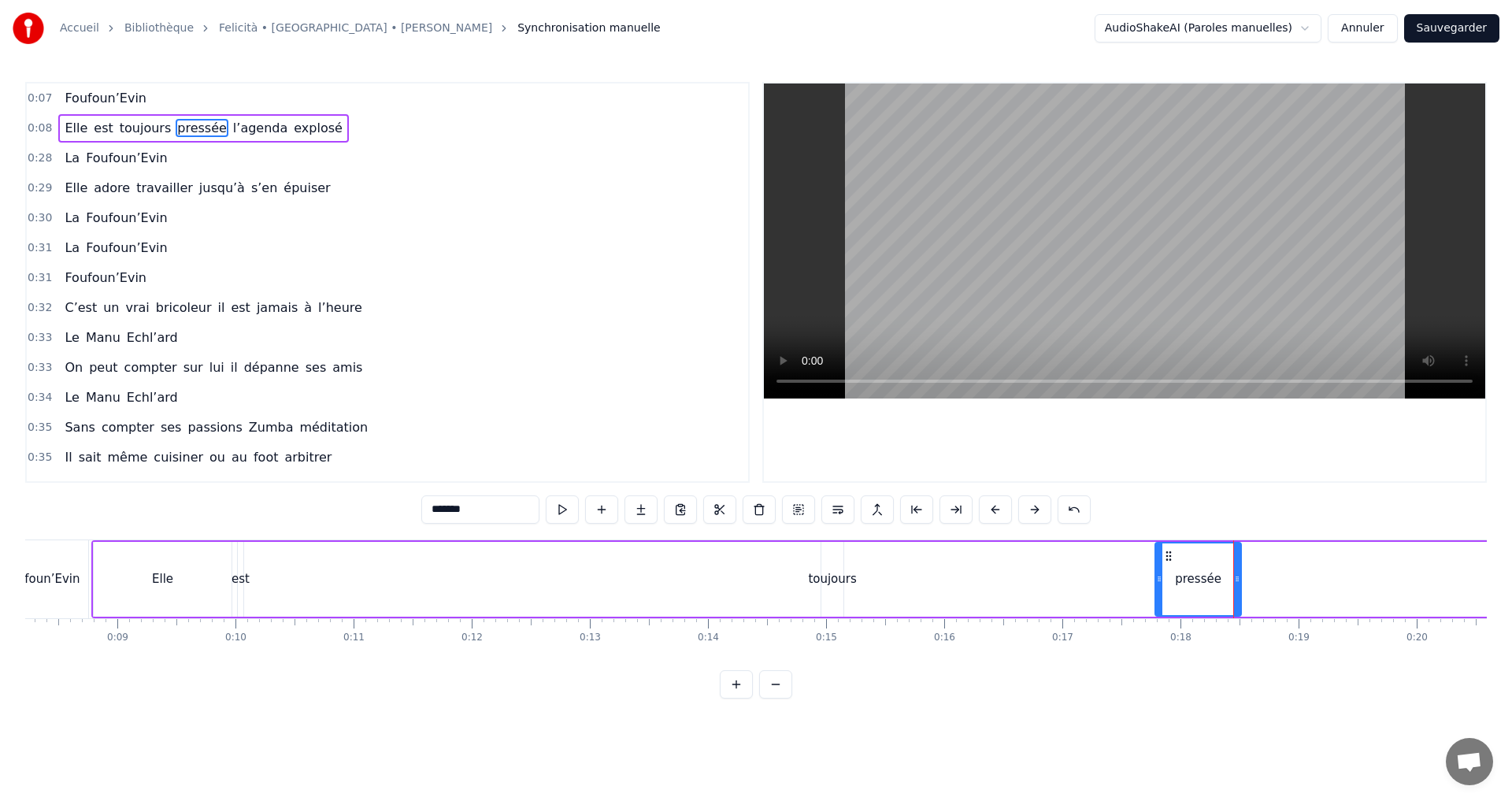
drag, startPoint x: 851, startPoint y: 575, endPoint x: 1159, endPoint y: 577, distance: 308.0
click at [1159, 577] on icon at bounding box center [1159, 579] width 6 height 13
click at [839, 595] on div "toujours" at bounding box center [832, 580] width 22 height 75
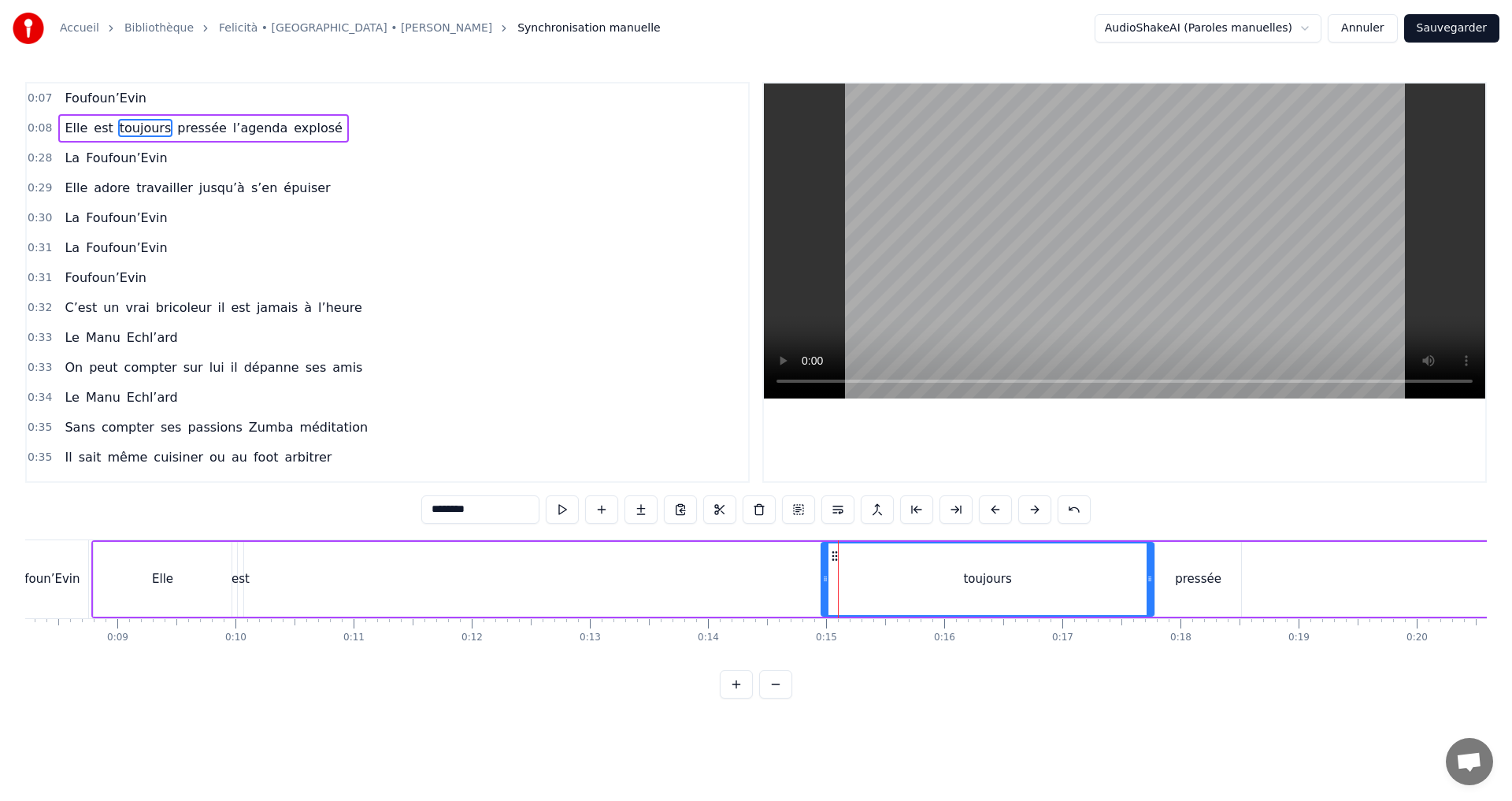
drag, startPoint x: 842, startPoint y: 581, endPoint x: 1152, endPoint y: 582, distance: 310.0
click at [1152, 582] on icon at bounding box center [1150, 579] width 6 height 13
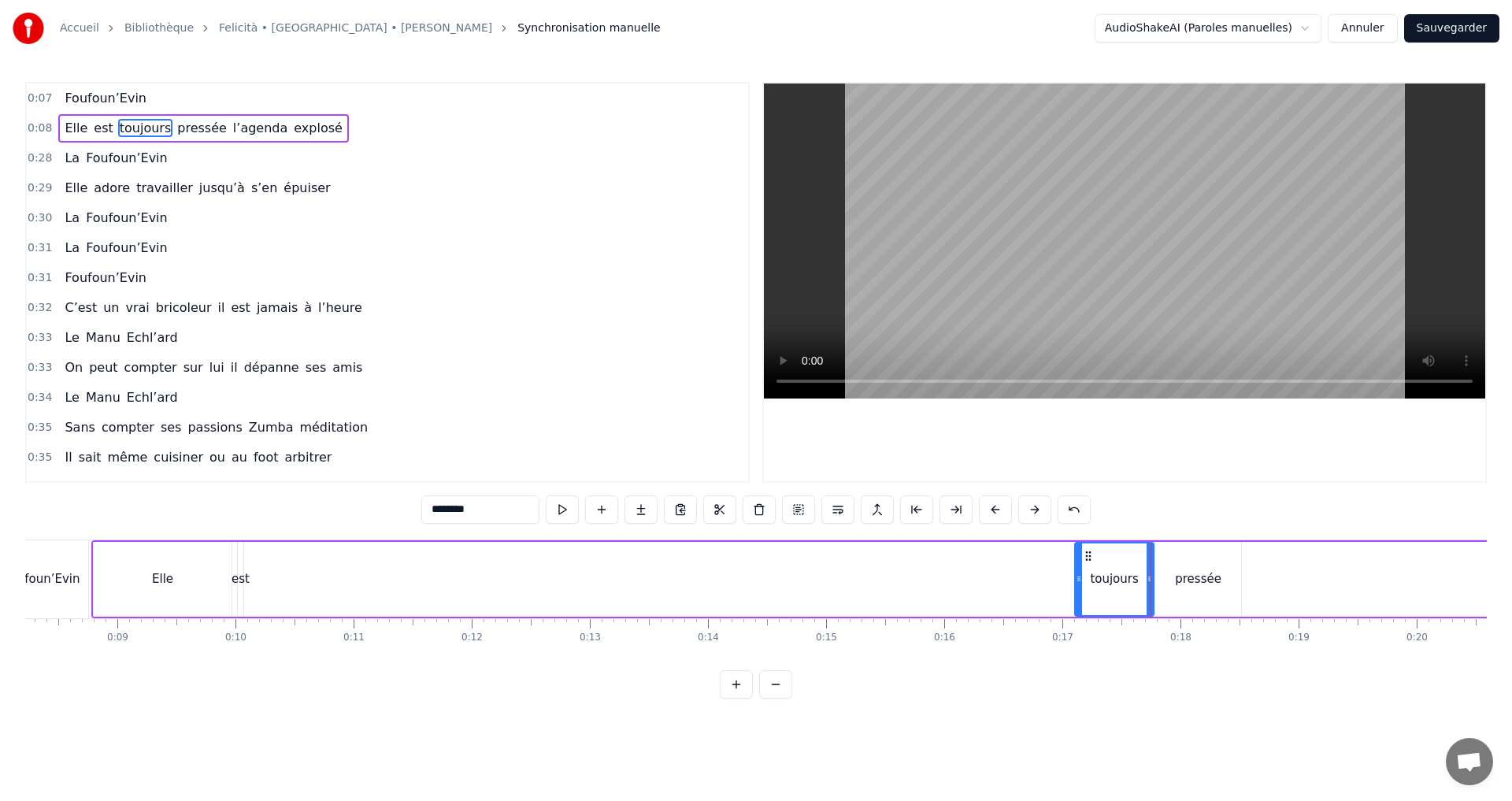
drag, startPoint x: 826, startPoint y: 581, endPoint x: 1080, endPoint y: 578, distance: 254.0
click at [1080, 578] on icon at bounding box center [1079, 579] width 6 height 13
click at [241, 584] on div "est" at bounding box center [240, 579] width 18 height 18
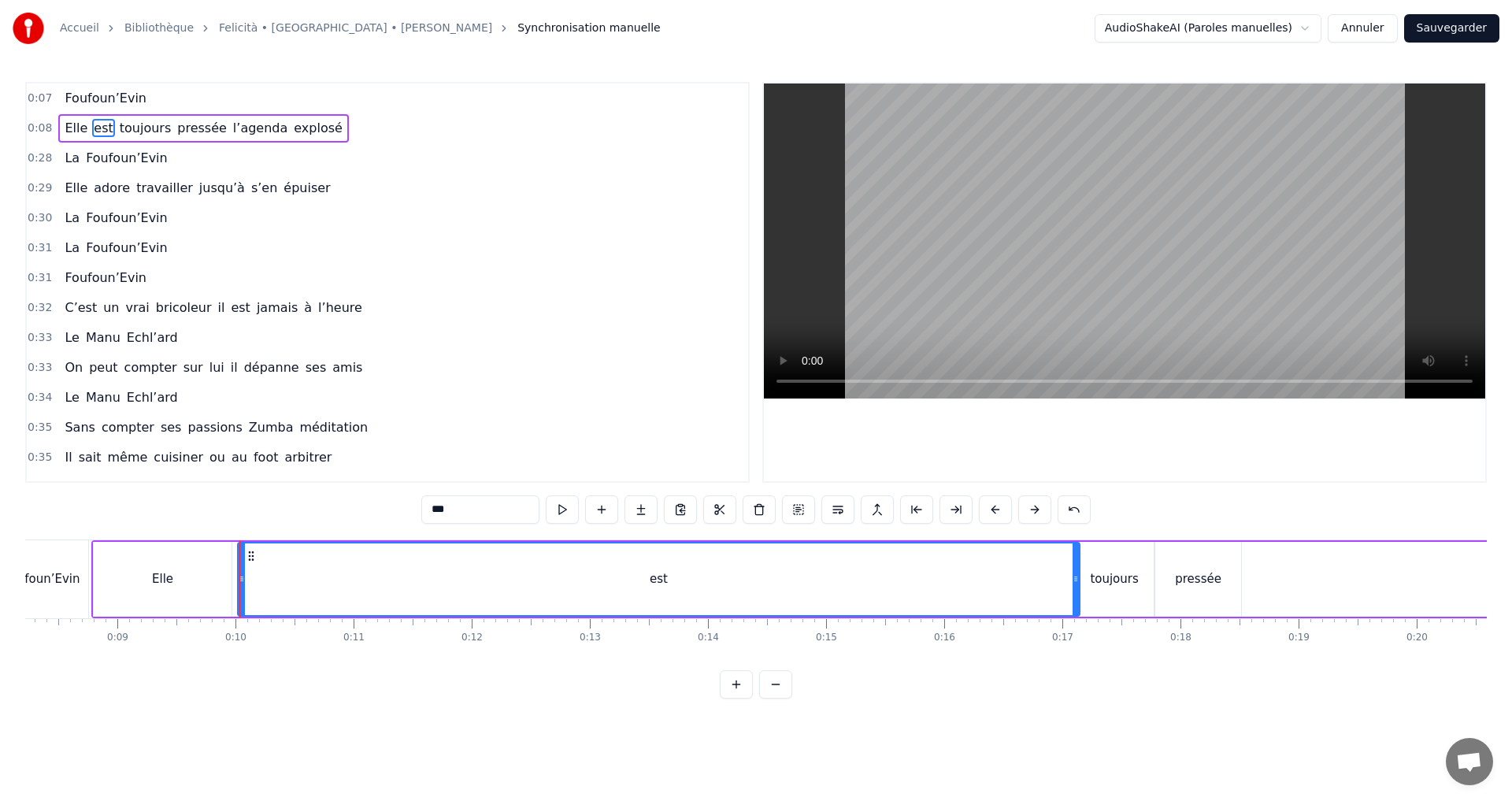
drag, startPoint x: 241, startPoint y: 584, endPoint x: 1078, endPoint y: 583, distance: 837.0
click at [1078, 583] on icon at bounding box center [1076, 579] width 6 height 13
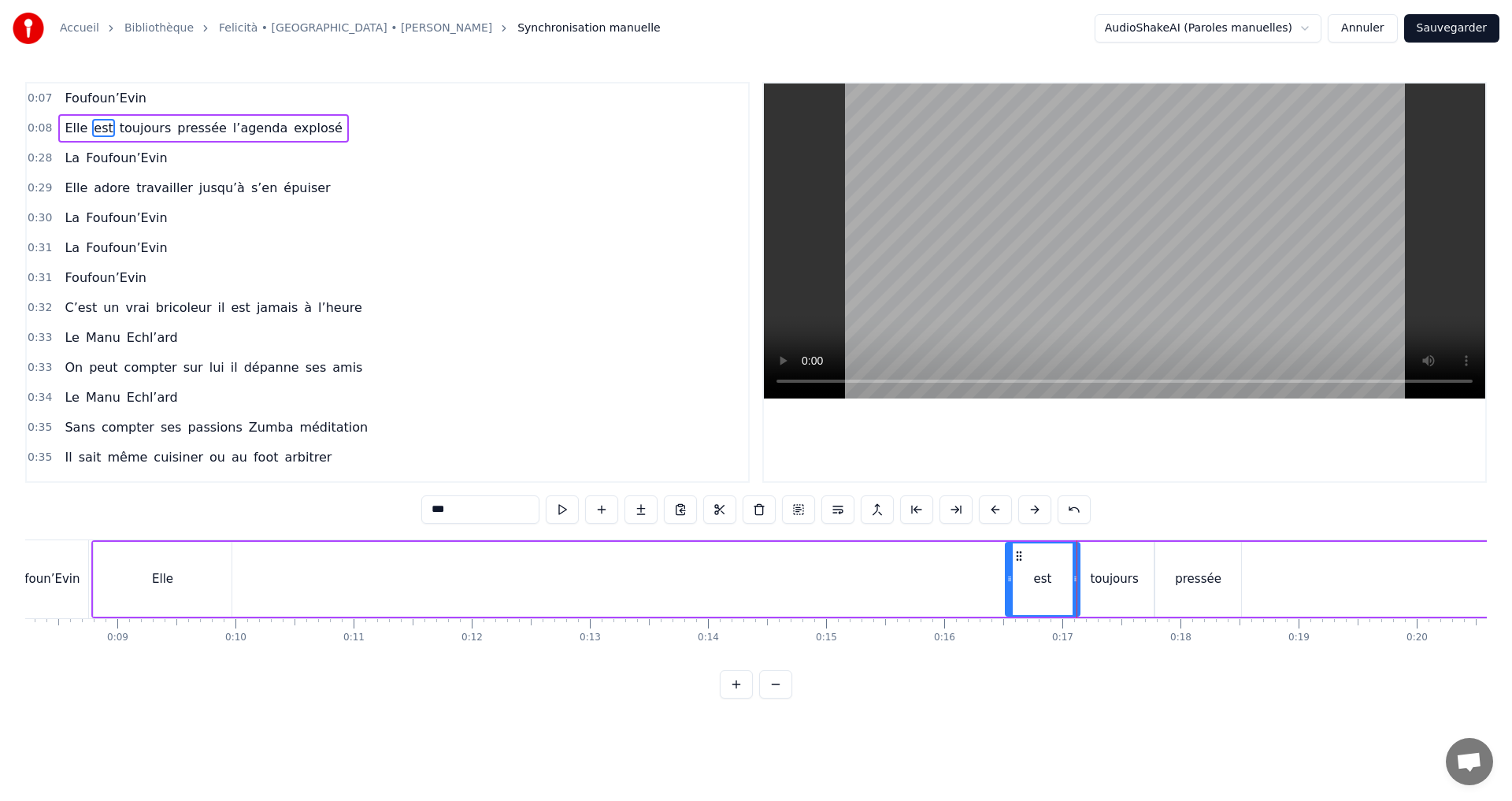
drag, startPoint x: 242, startPoint y: 580, endPoint x: 1010, endPoint y: 583, distance: 768.0
click at [1010, 583] on icon at bounding box center [1009, 579] width 6 height 13
click at [199, 581] on div "Elle" at bounding box center [162, 580] width 138 height 75
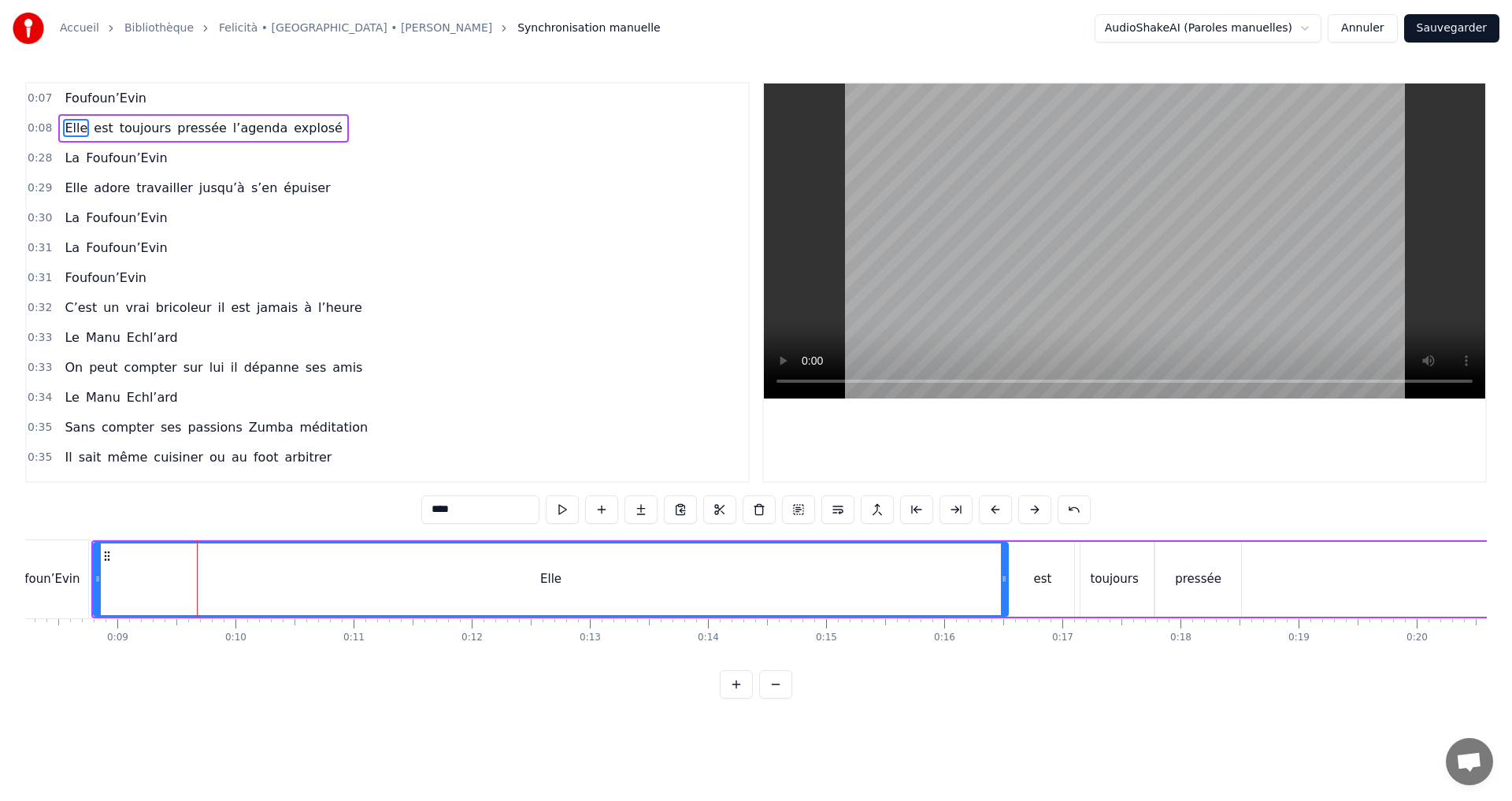
drag, startPoint x: 227, startPoint y: 578, endPoint x: 1003, endPoint y: 582, distance: 776.0
click at [1003, 582] on icon at bounding box center [1003, 579] width 6 height 13
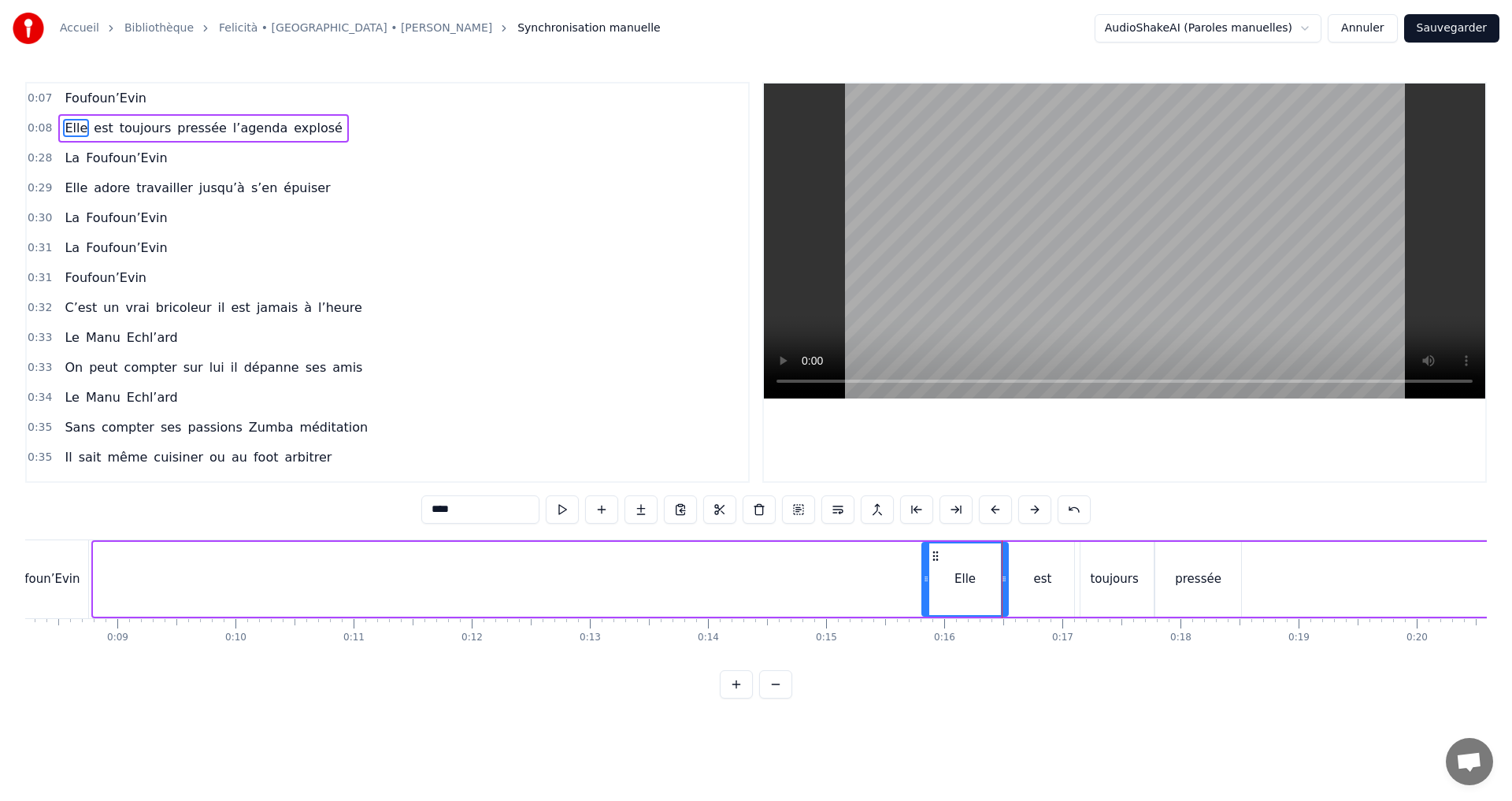
drag, startPoint x: 101, startPoint y: 578, endPoint x: 929, endPoint y: 584, distance: 828.0
click at [929, 584] on icon at bounding box center [926, 579] width 6 height 13
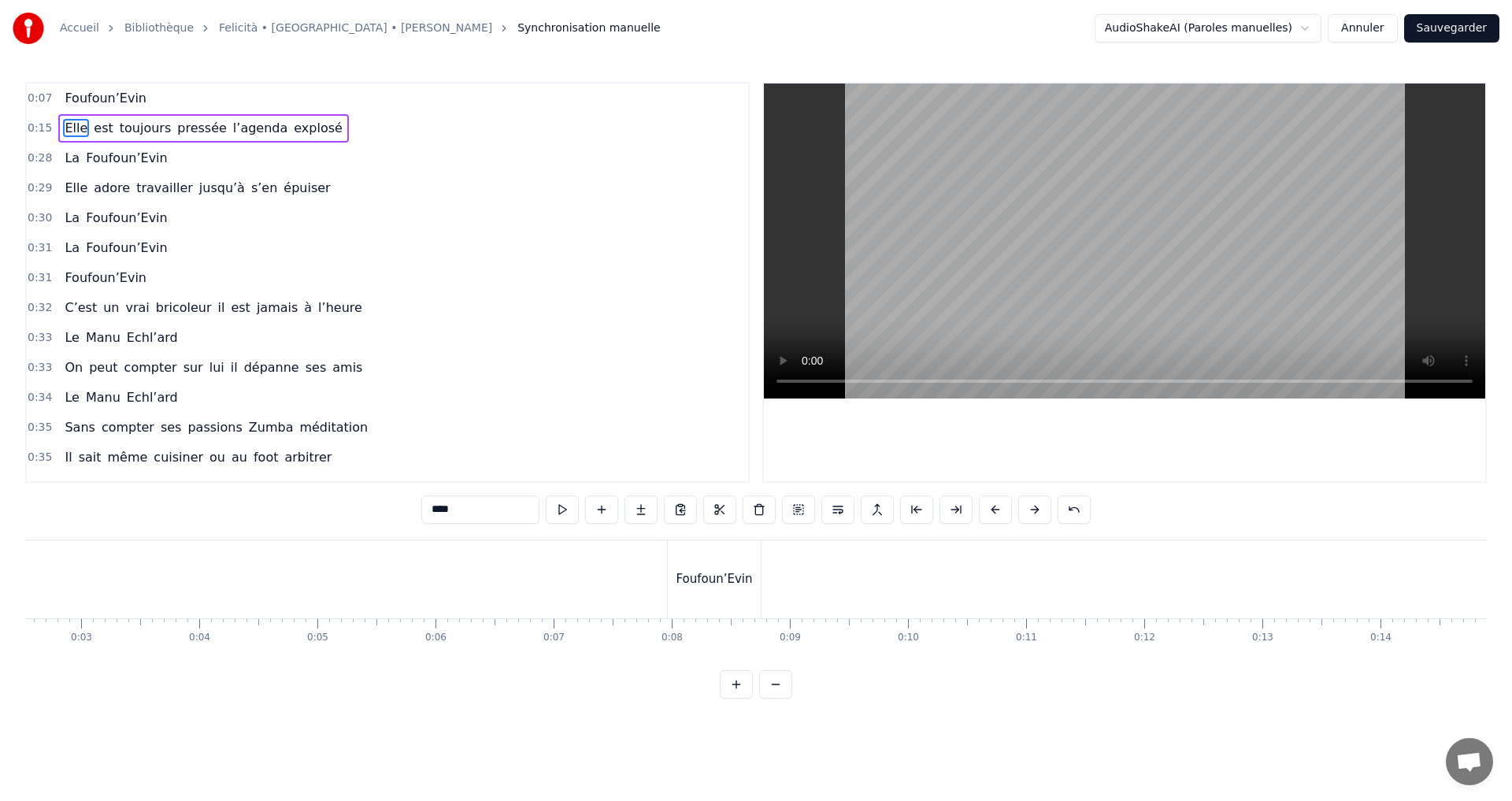
scroll to position [0, 324]
click at [670, 554] on div "Foufoun’Evin" at bounding box center [689, 579] width 93 height 78
type input "**********"
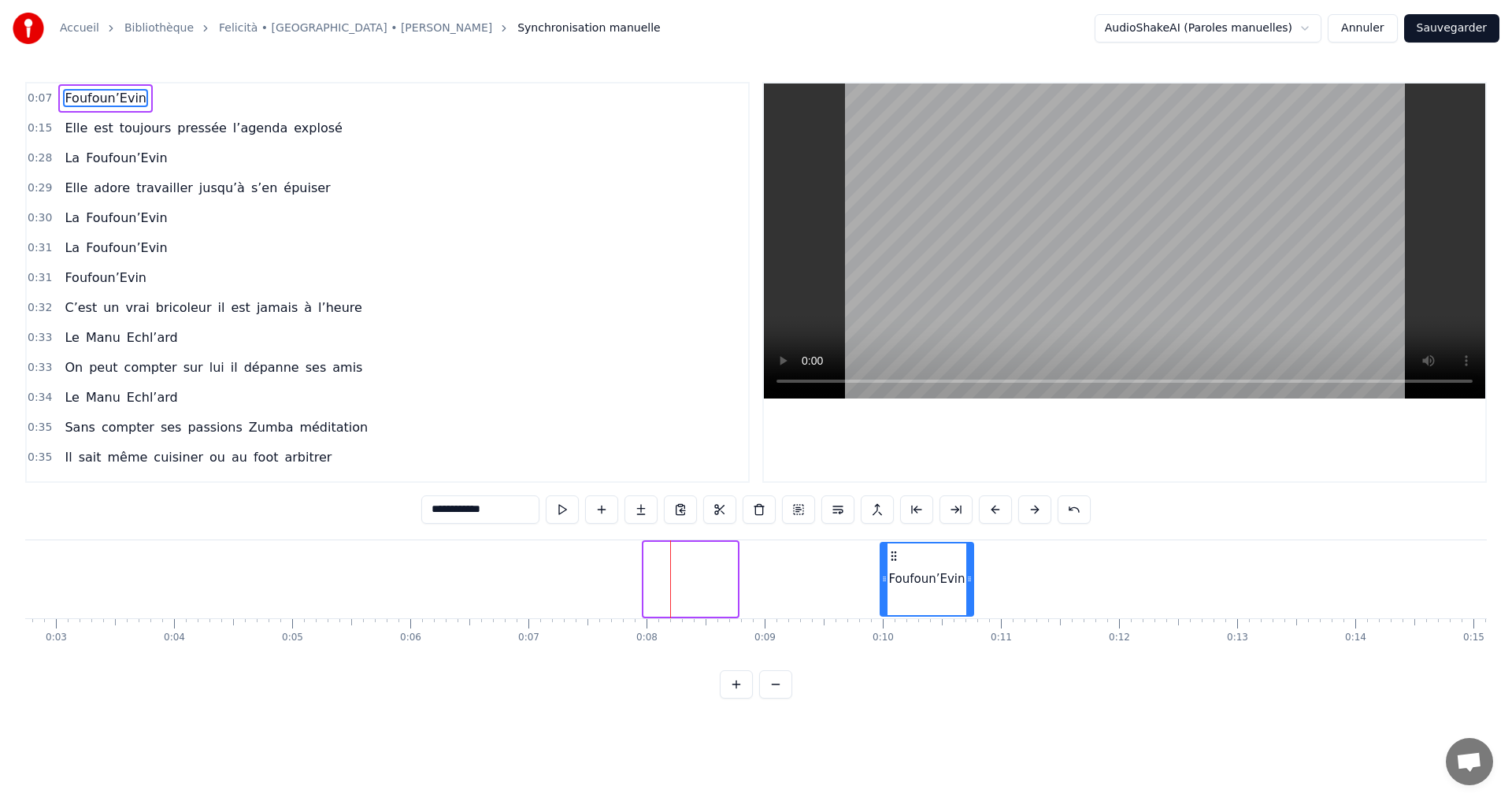
drag, startPoint x: 654, startPoint y: 554, endPoint x: 890, endPoint y: 560, distance: 236.1
click at [890, 560] on icon at bounding box center [894, 555] width 13 height 13
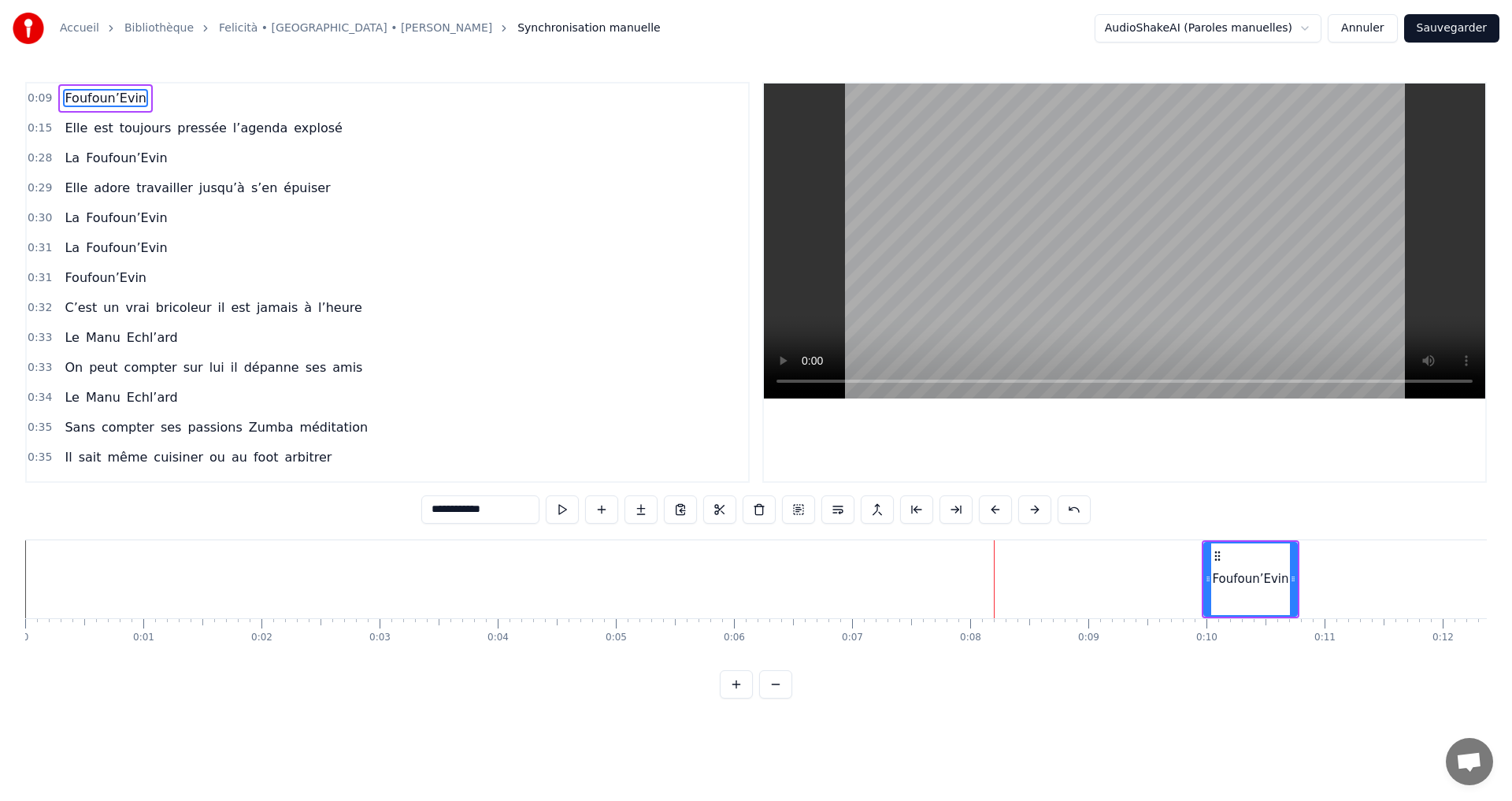
click at [23, 636] on div "Accueil Bibliothèque Felicità • [GEOGRAPHIC_DATA] • [PERSON_NAME] Synchronisati…" at bounding box center [756, 350] width 1512 height 699
click at [27, 635] on div "0" at bounding box center [26, 638] width 6 height 13
drag, startPoint x: 1216, startPoint y: 553, endPoint x: 1130, endPoint y: 565, distance: 86.8
click at [1130, 565] on div "Foufoun’Evin" at bounding box center [1165, 579] width 91 height 71
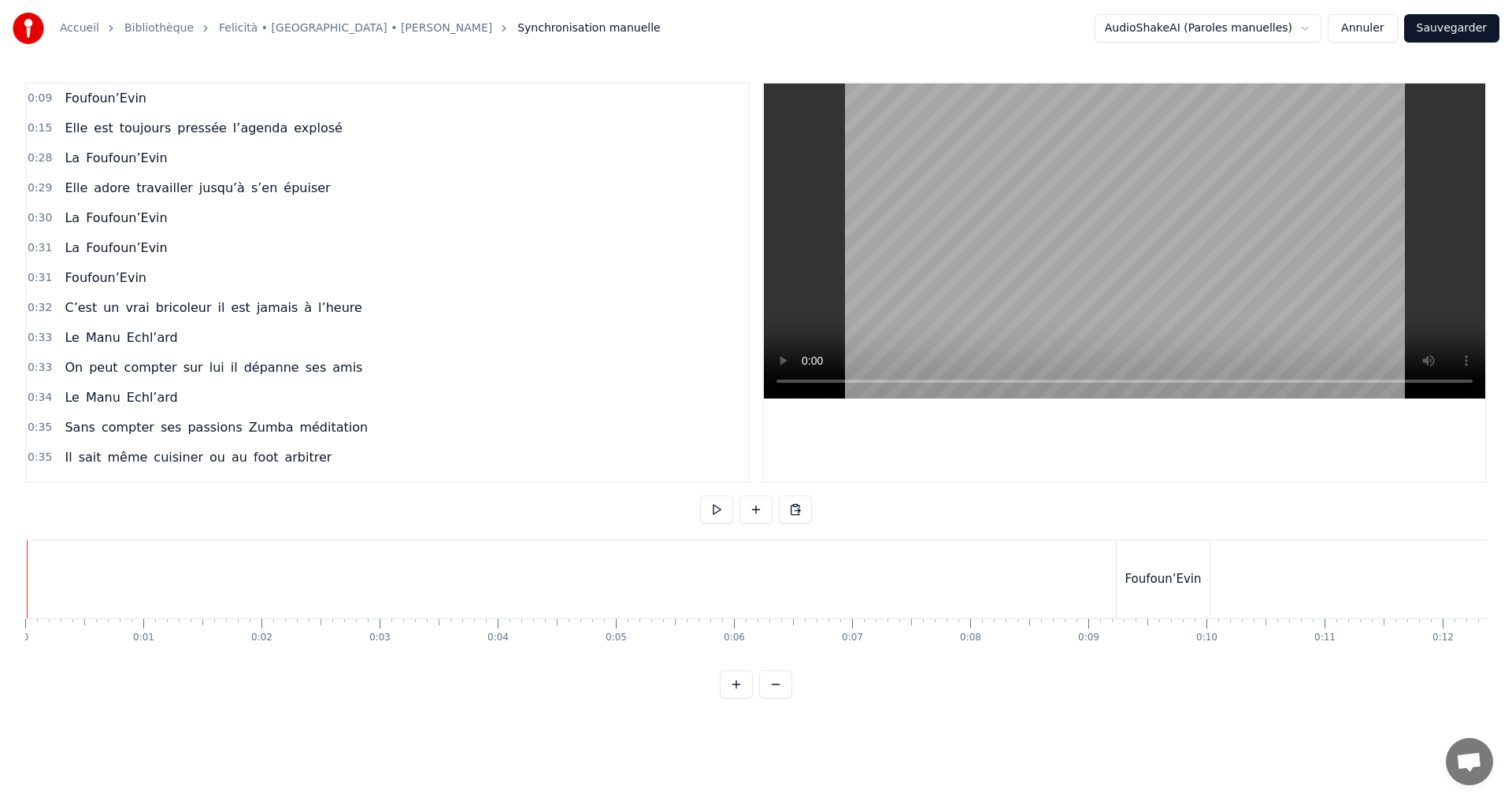
click at [27, 616] on div at bounding box center [27, 579] width 1 height 78
click at [608, 542] on div "Elle" at bounding box center [627, 579] width 86 height 78
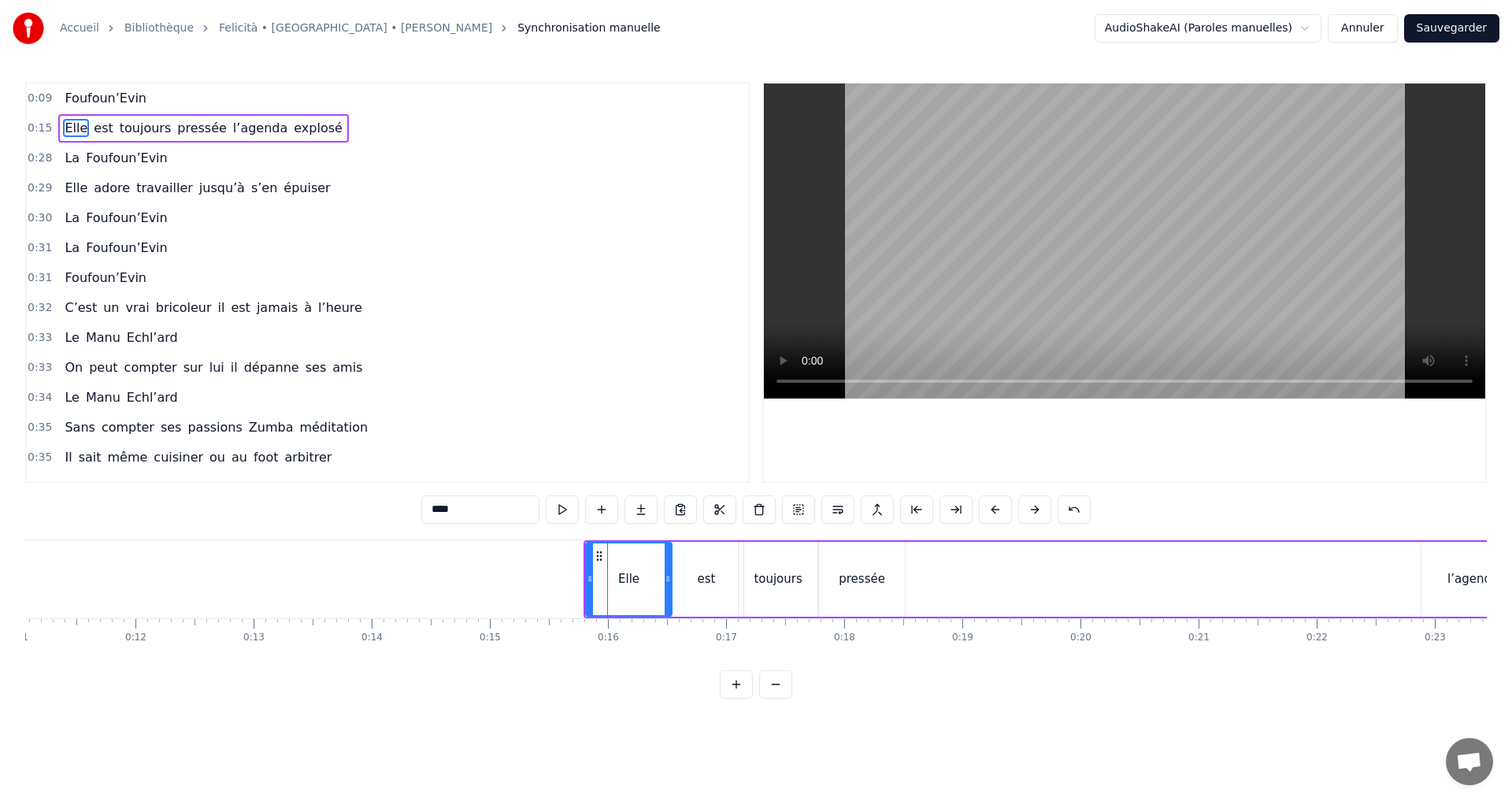
drag, startPoint x: 641, startPoint y: 542, endPoint x: 593, endPoint y: 542, distance: 48.0
click at [593, 543] on div "Elle" at bounding box center [628, 580] width 87 height 75
click at [609, 543] on div "Elle" at bounding box center [628, 580] width 87 height 75
drag, startPoint x: 694, startPoint y: 543, endPoint x: 630, endPoint y: 547, distance: 64.1
click at [630, 547] on div "Elle est toujours pressée l’agenda explosé" at bounding box center [1095, 579] width 1023 height 78
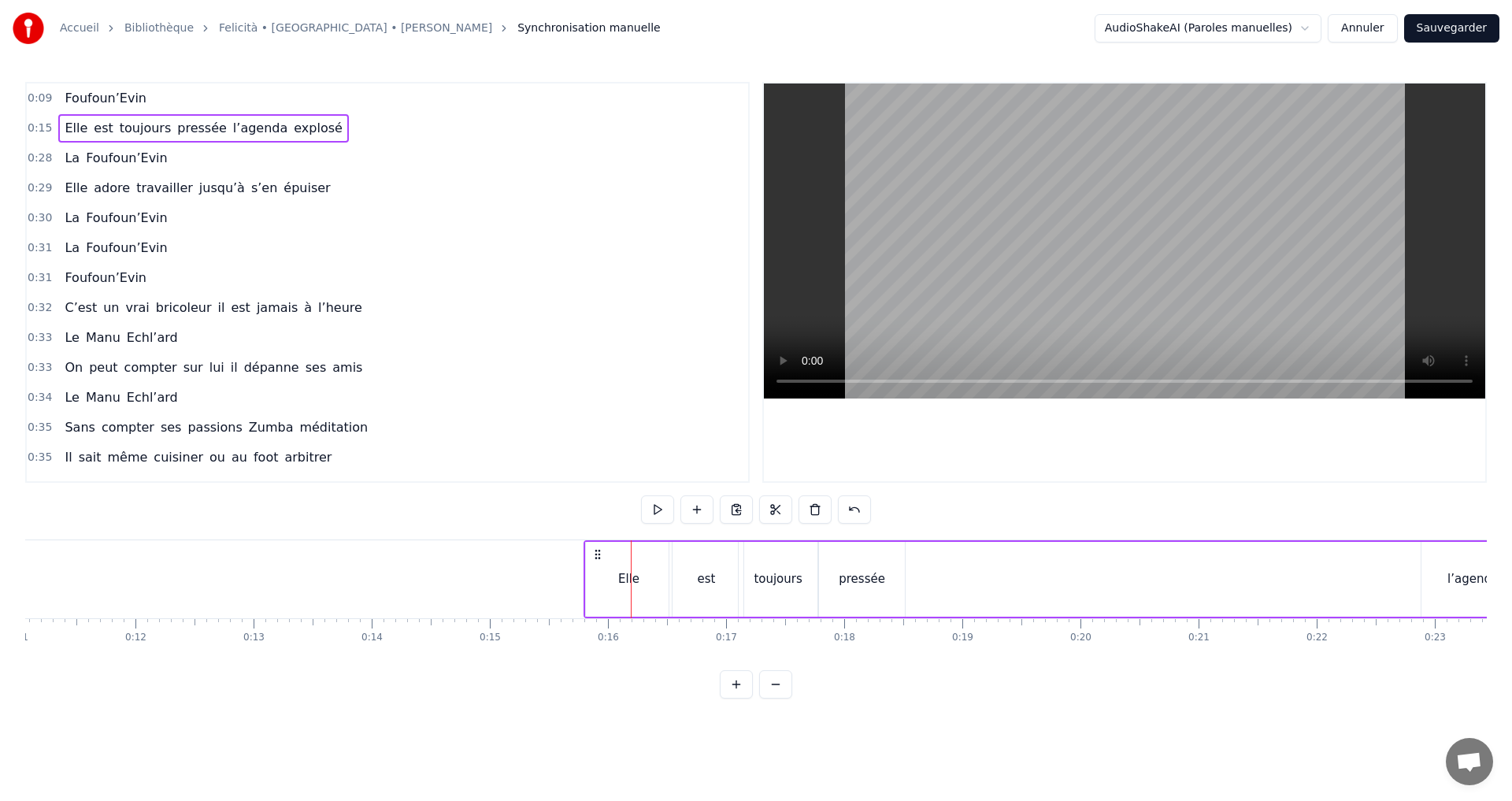
click at [596, 553] on circle at bounding box center [596, 553] width 1 height 1
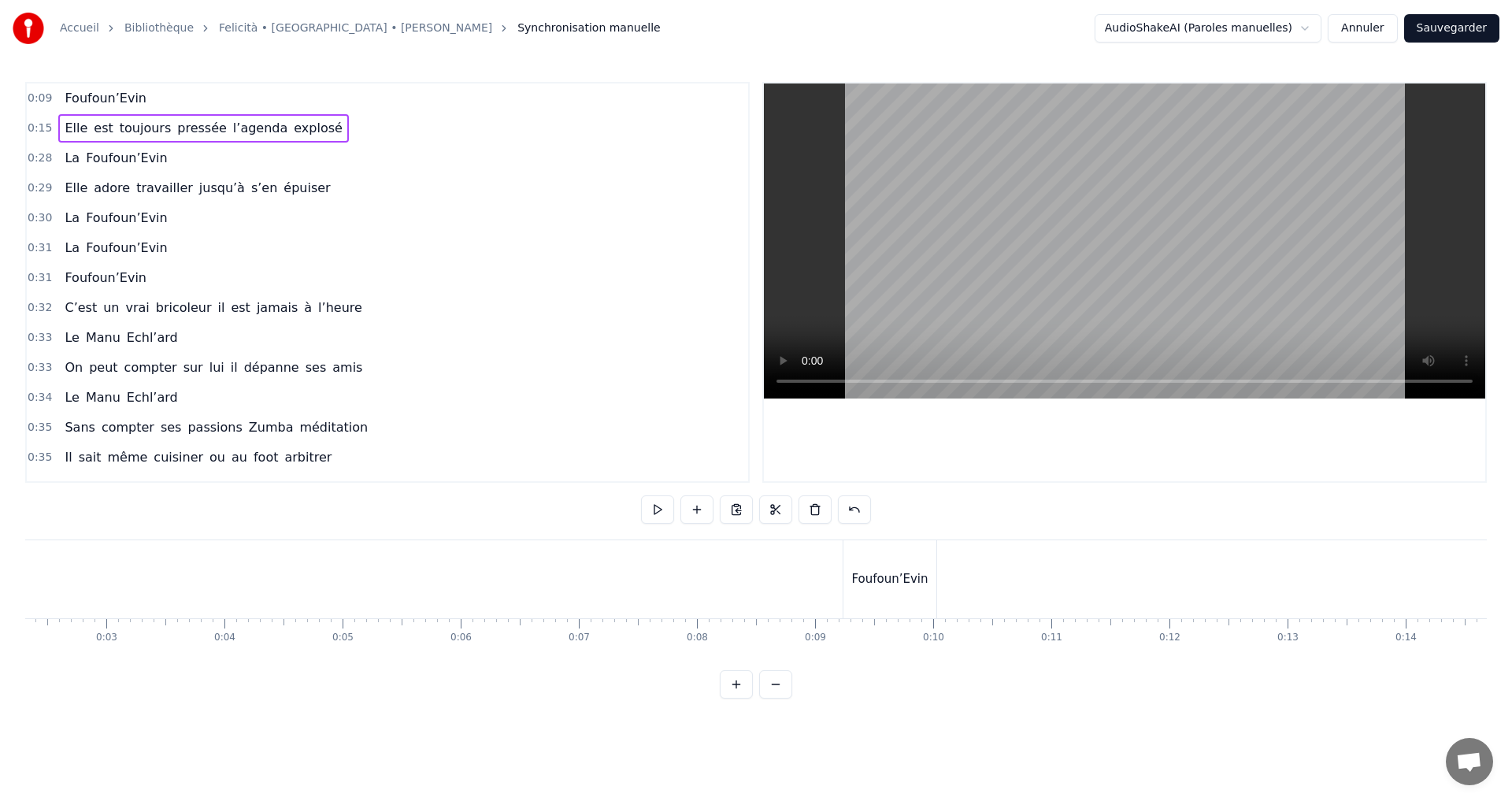
scroll to position [0, 287]
click at [926, 617] on div "Foufoun’Evin" at bounding box center [878, 579] width 98 height 78
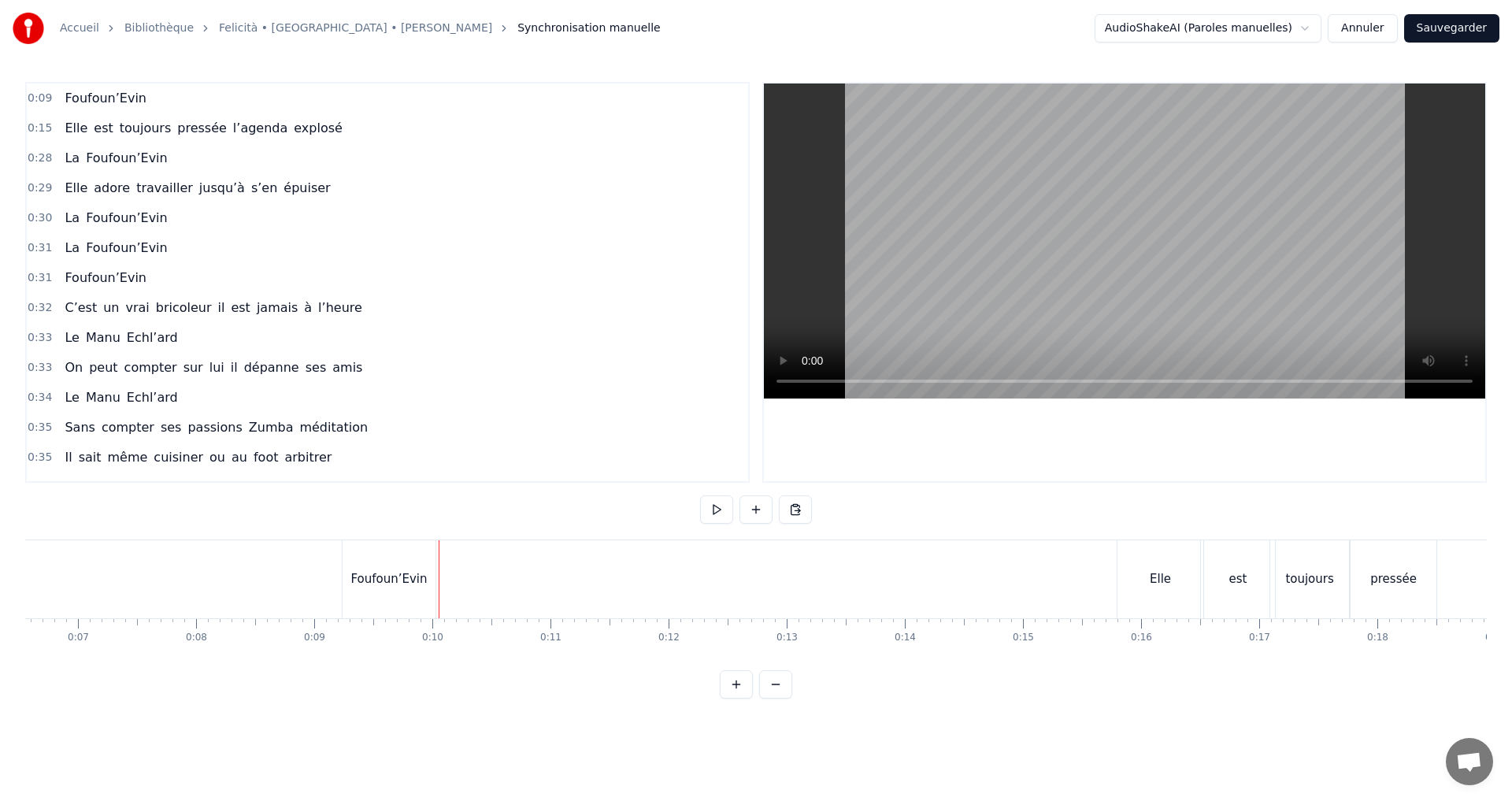
scroll to position [0, 822]
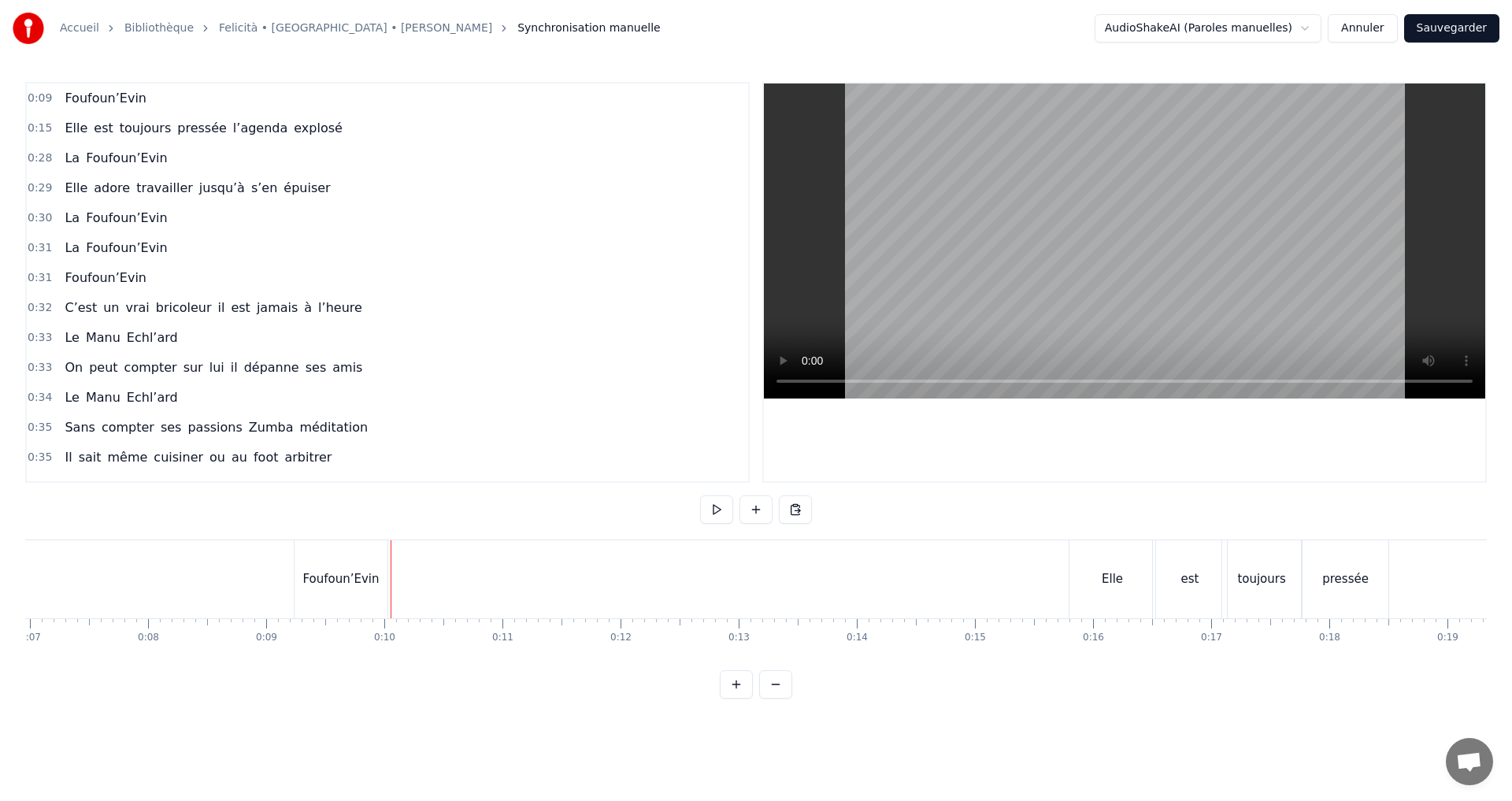
click at [1113, 543] on div "Elle" at bounding box center [1112, 579] width 86 height 78
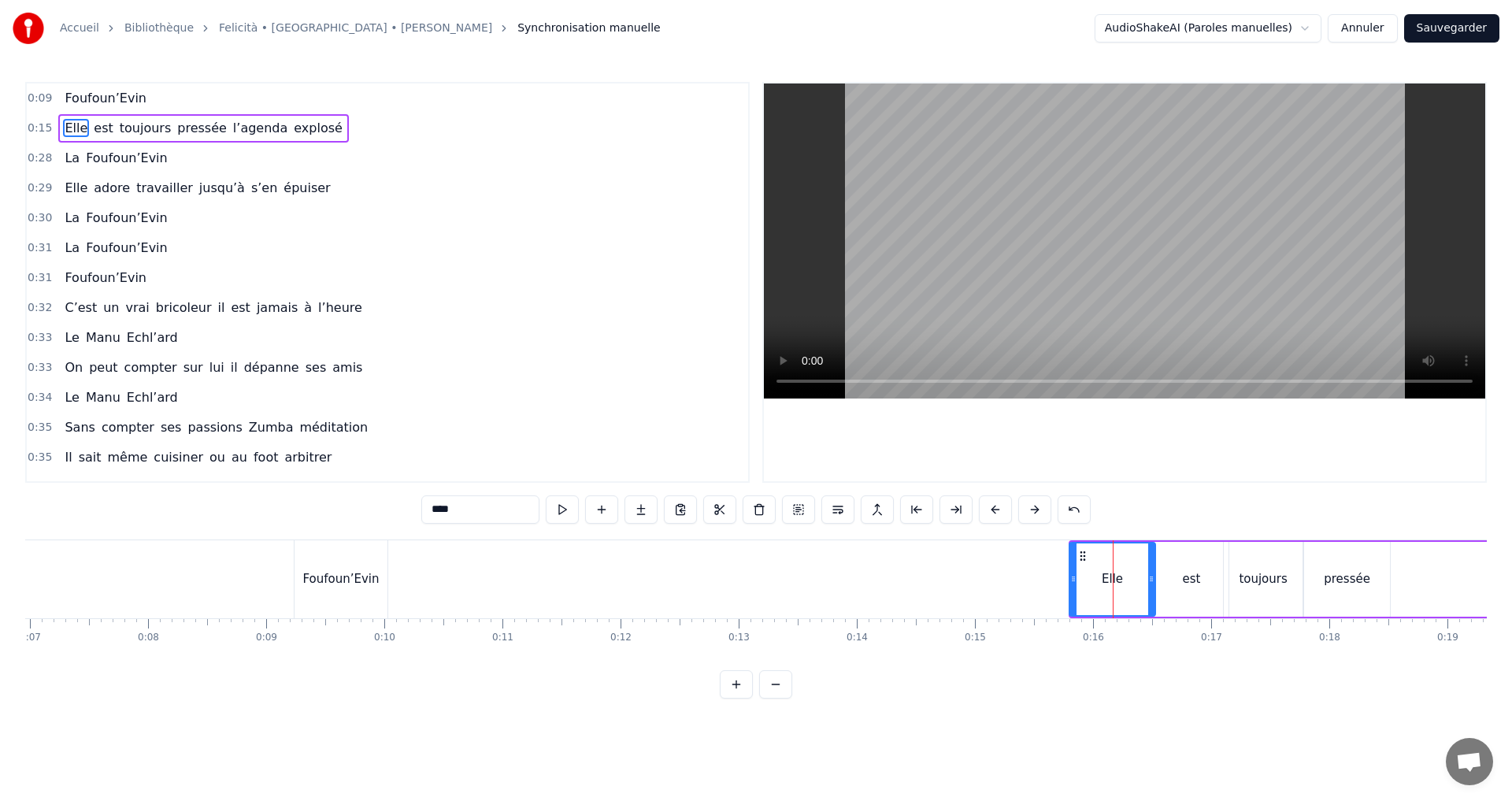
drag, startPoint x: 1084, startPoint y: 553, endPoint x: 1082, endPoint y: 573, distance: 20.1
click at [1082, 573] on div "Elle" at bounding box center [1112, 579] width 84 height 71
click at [994, 507] on button at bounding box center [994, 510] width 33 height 29
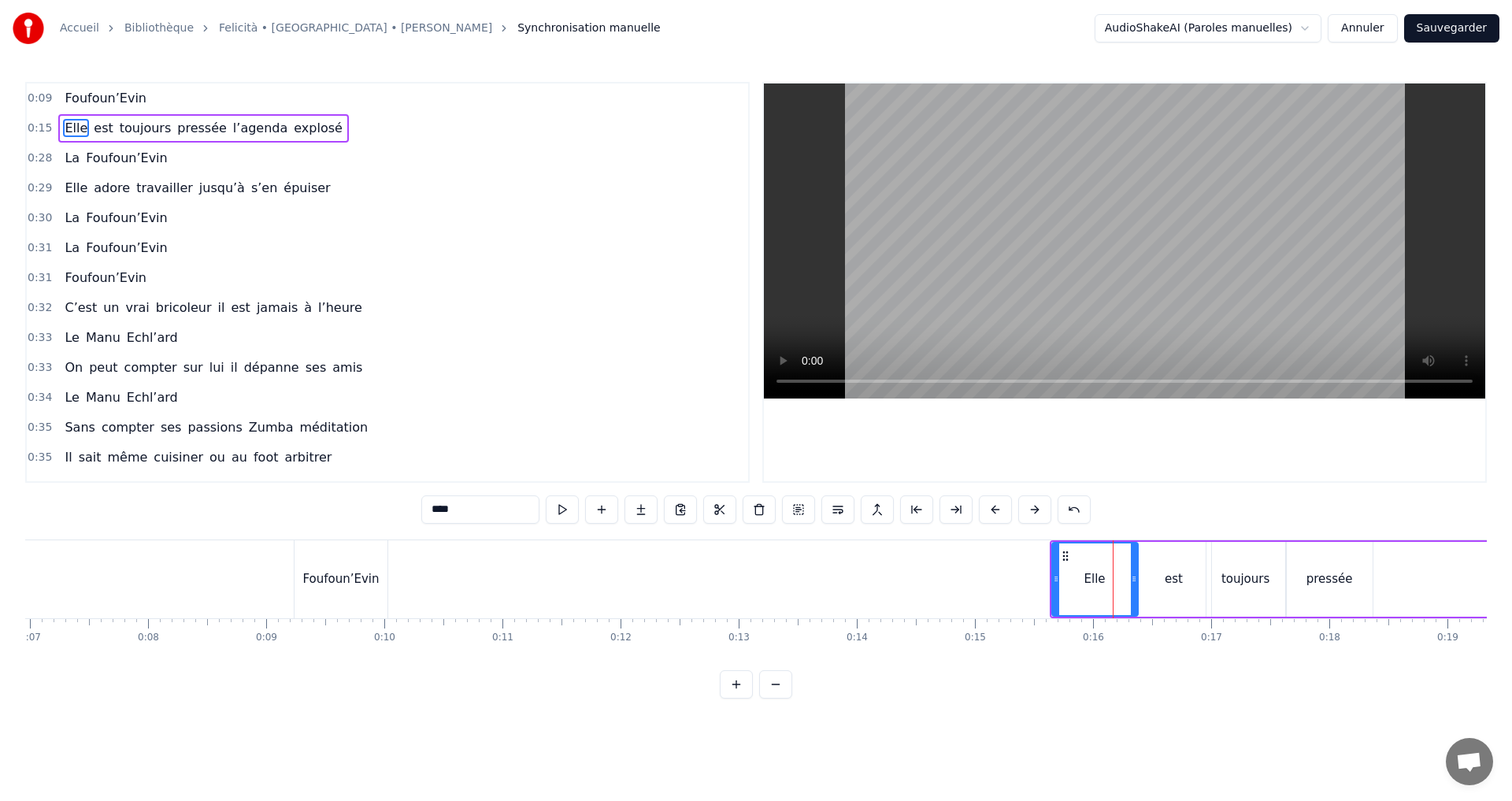
click at [994, 507] on button at bounding box center [994, 510] width 33 height 29
click at [993, 507] on button at bounding box center [994, 510] width 33 height 29
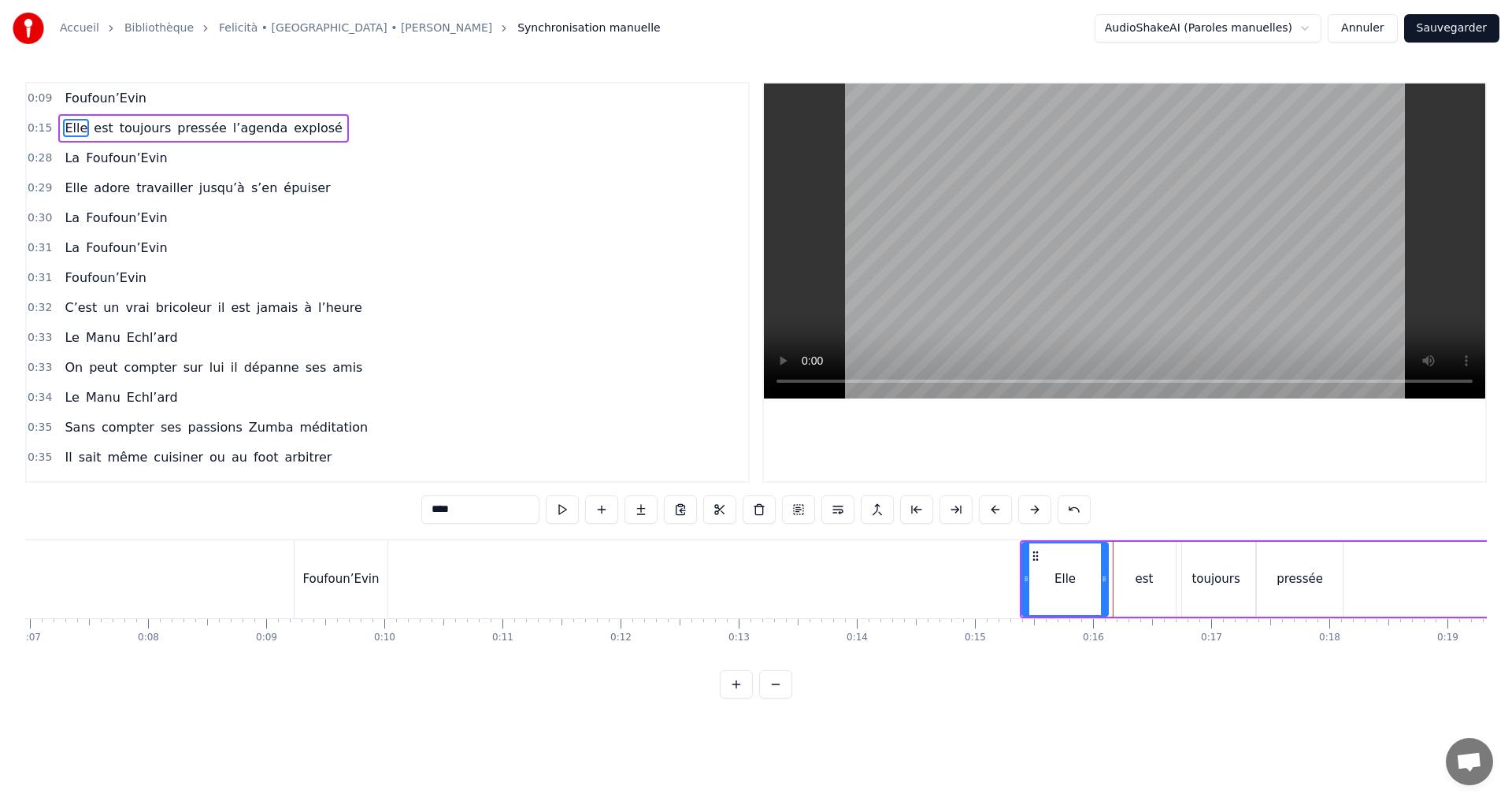
click at [993, 507] on button at bounding box center [994, 510] width 33 height 29
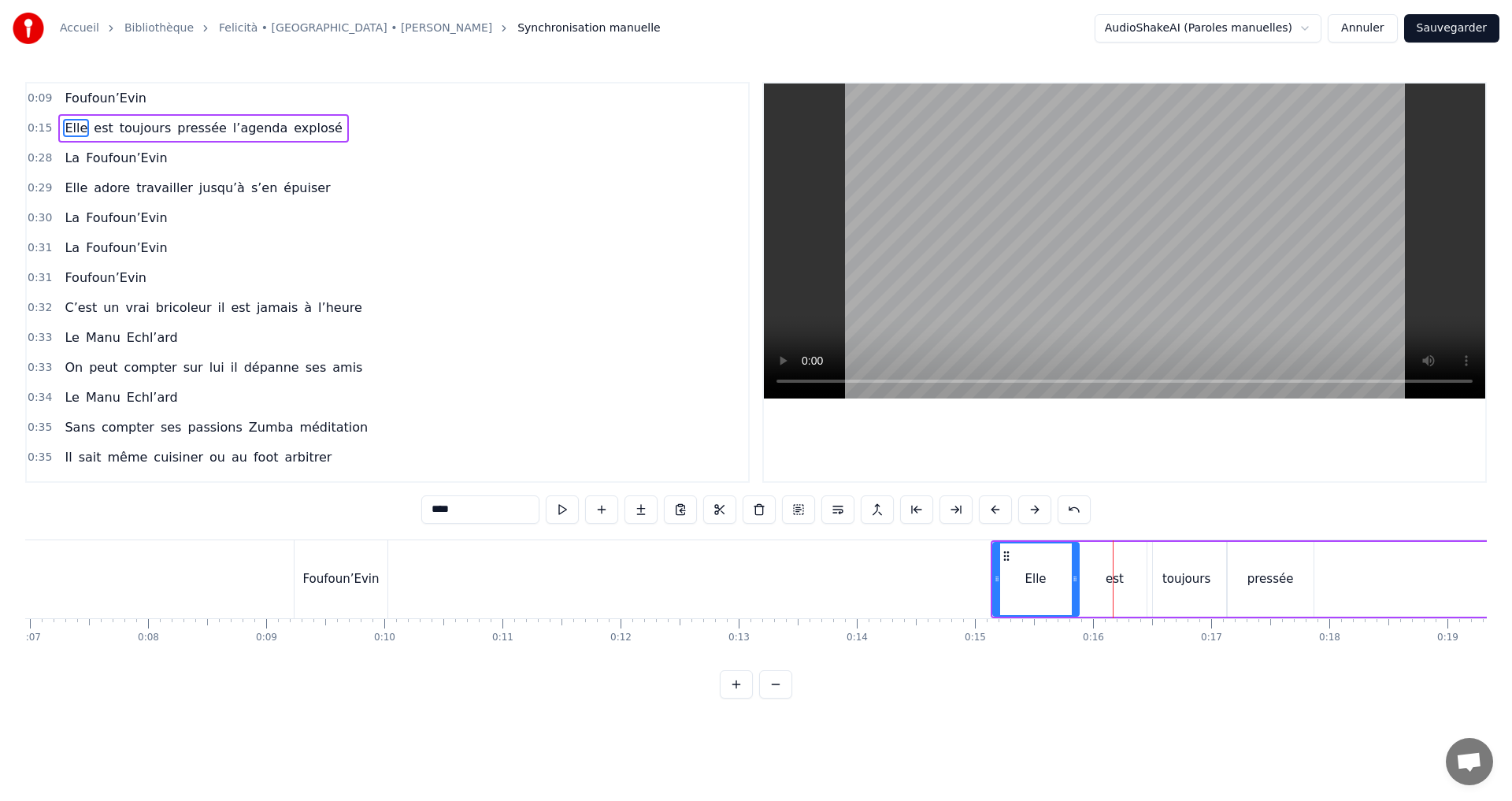
click at [993, 507] on button at bounding box center [994, 510] width 33 height 29
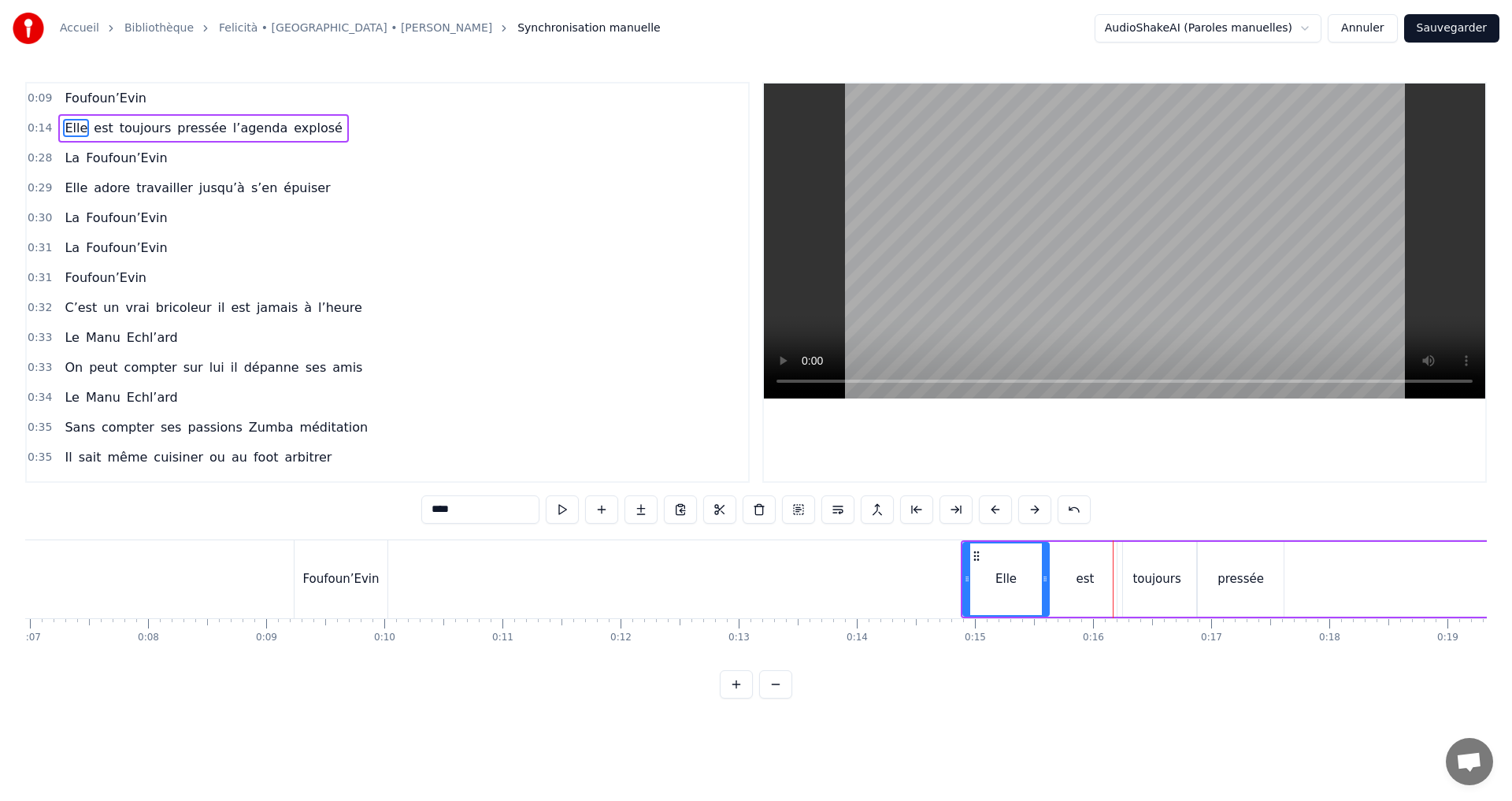
click at [993, 507] on button at bounding box center [994, 510] width 33 height 29
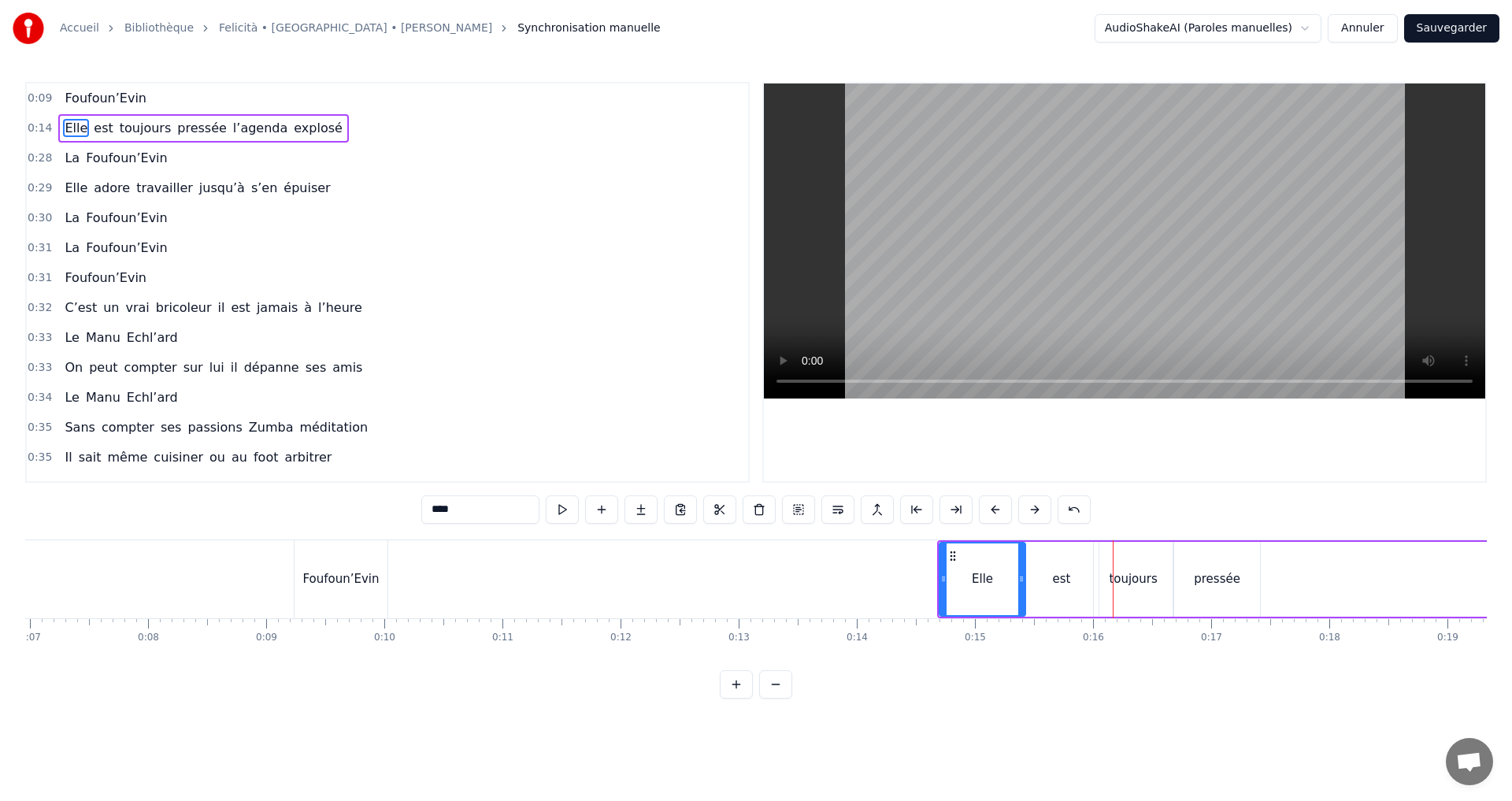
click at [993, 507] on button at bounding box center [994, 510] width 33 height 29
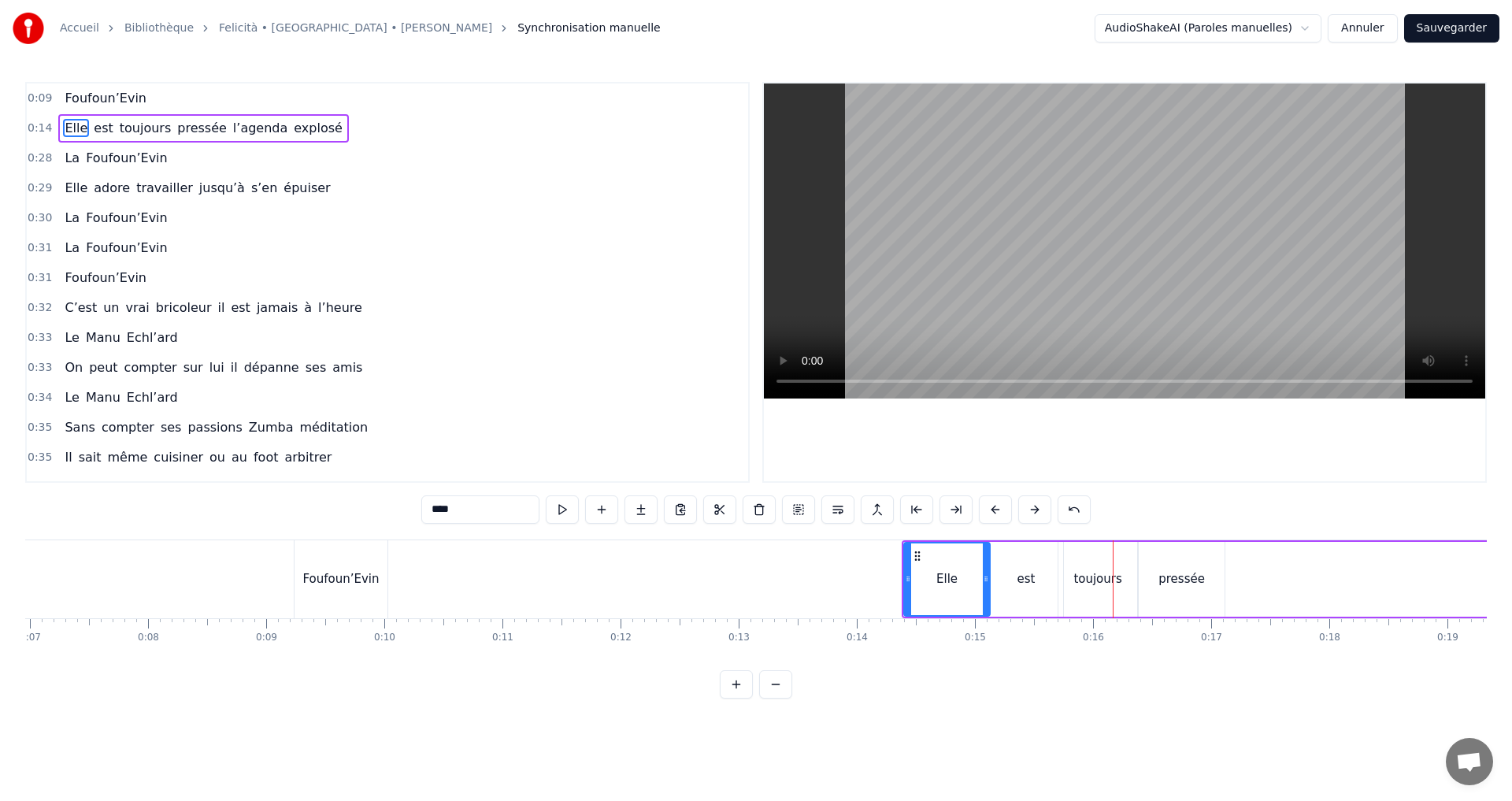
click at [993, 507] on button at bounding box center [994, 510] width 33 height 29
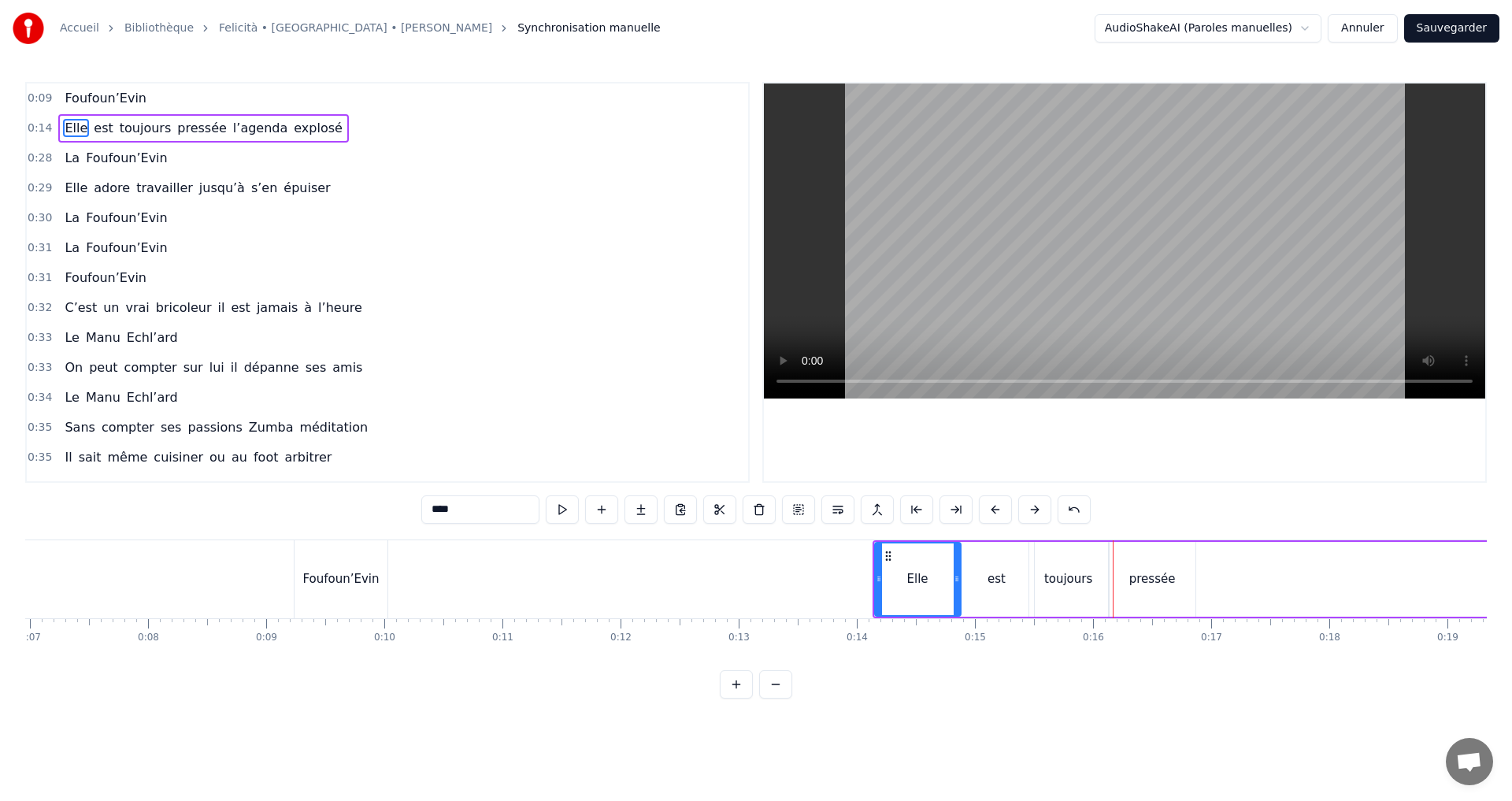
click at [993, 507] on button at bounding box center [994, 510] width 33 height 29
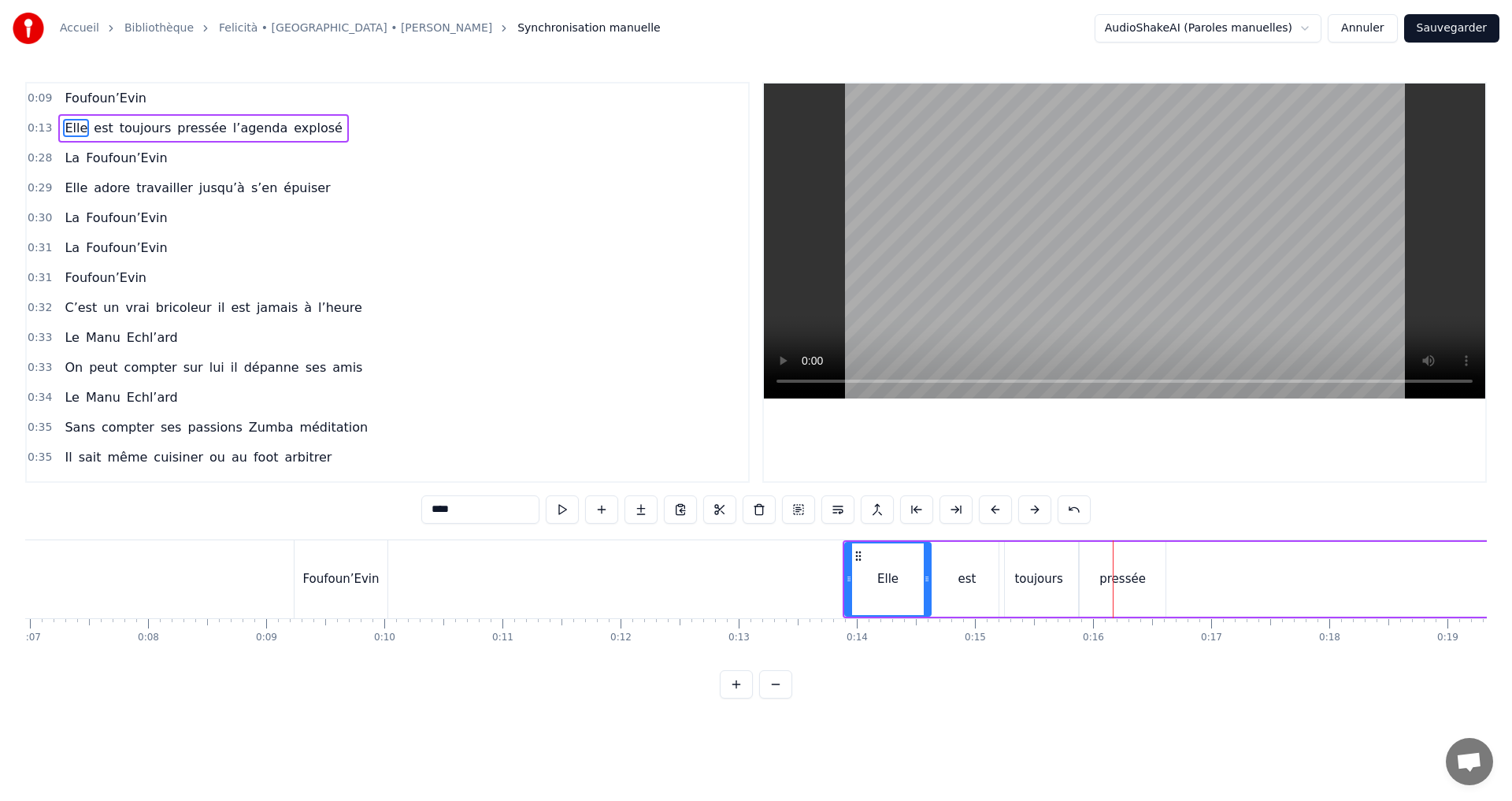
click at [993, 507] on button at bounding box center [994, 510] width 33 height 29
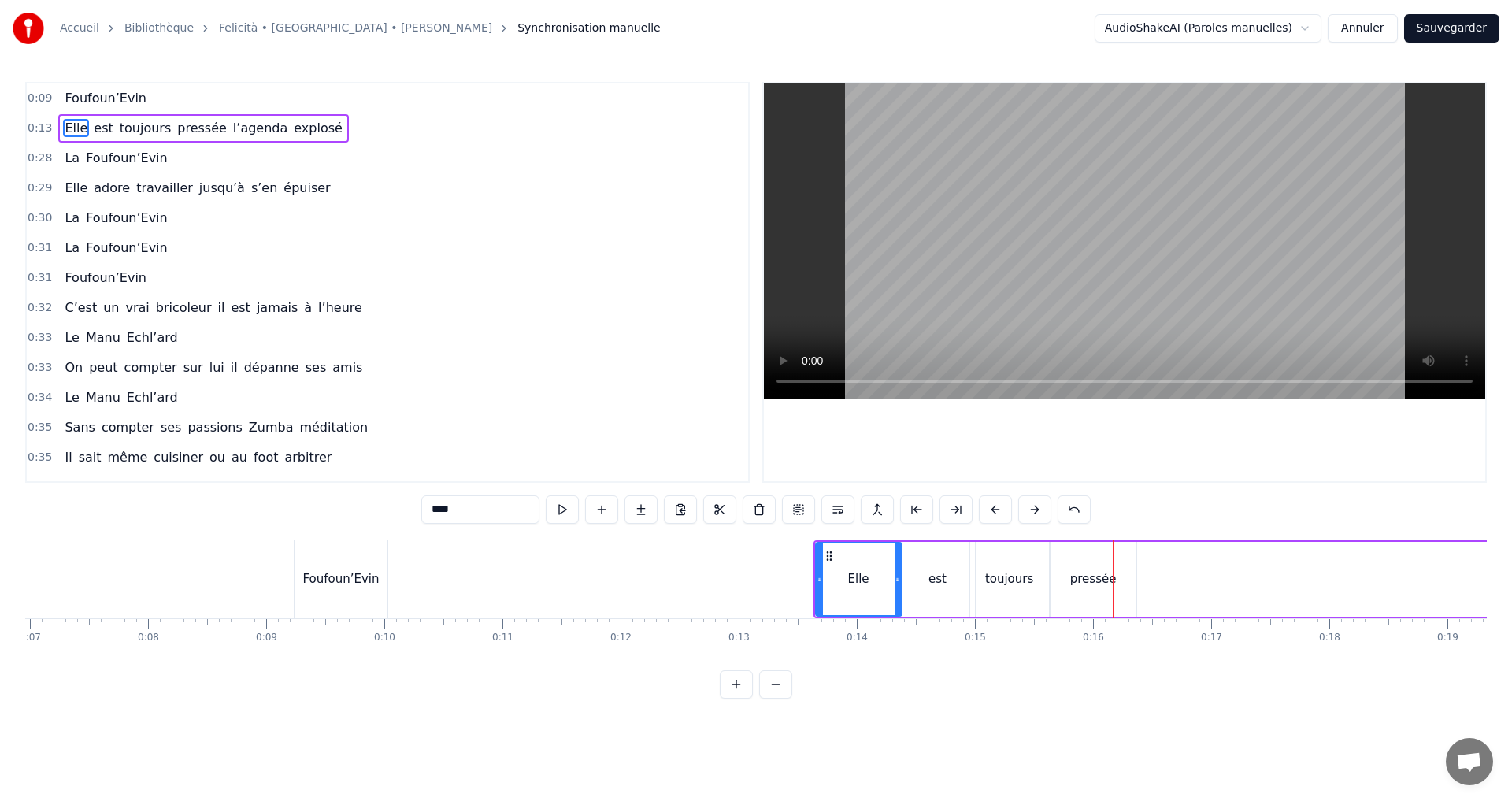
click at [993, 507] on button at bounding box center [994, 510] width 33 height 29
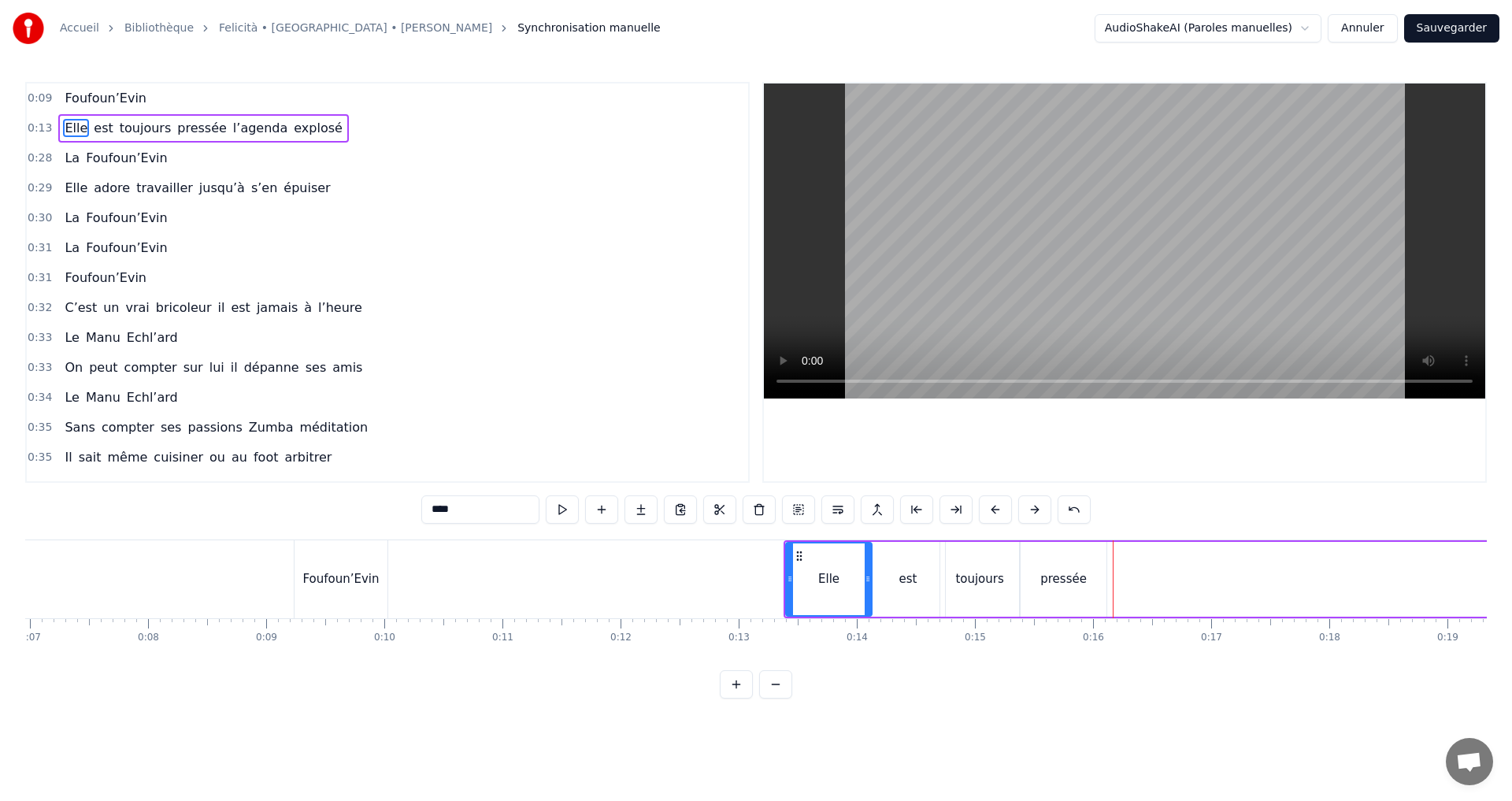
click at [993, 507] on button at bounding box center [994, 510] width 33 height 29
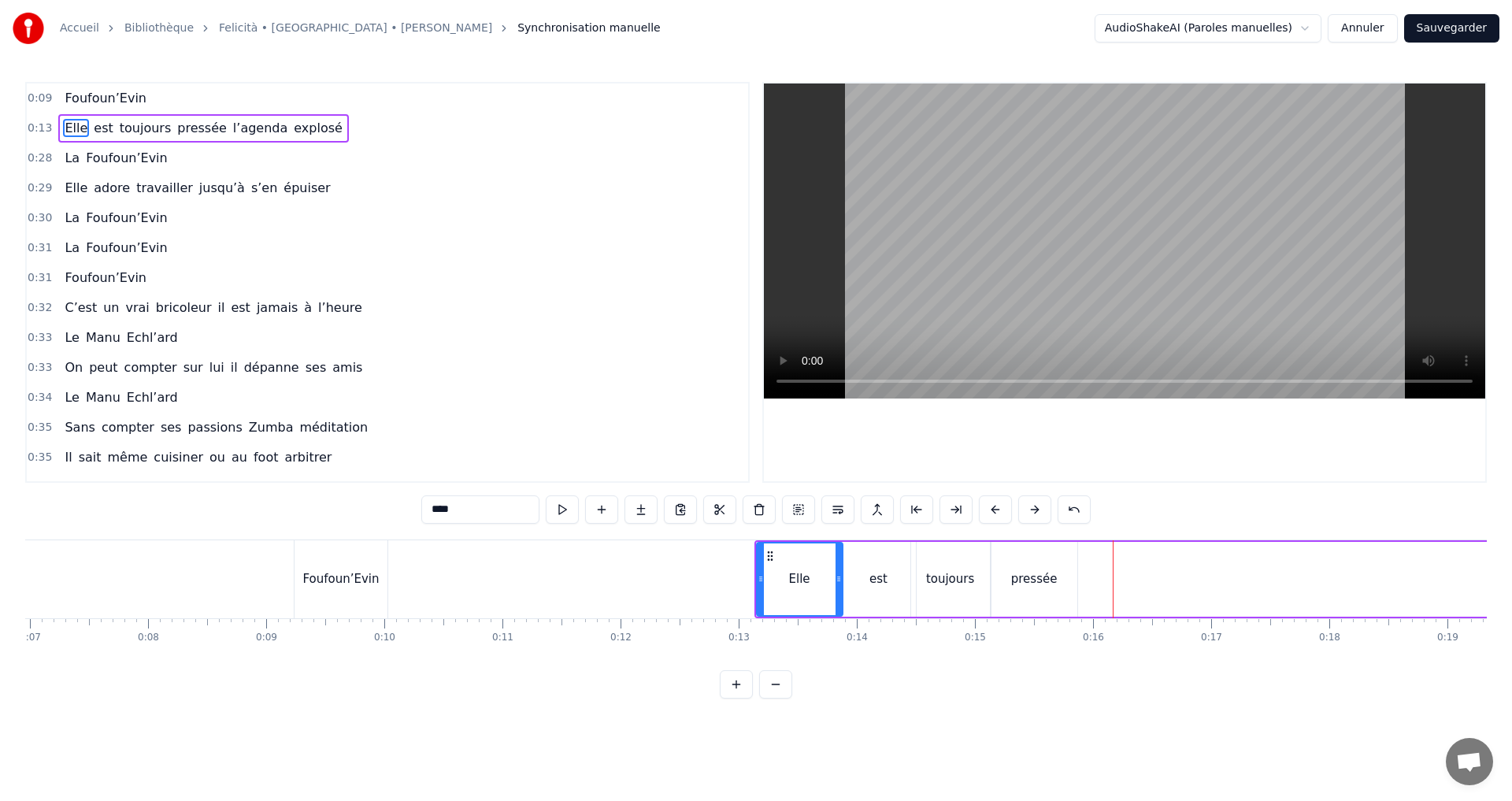
click at [993, 507] on button at bounding box center [994, 510] width 33 height 29
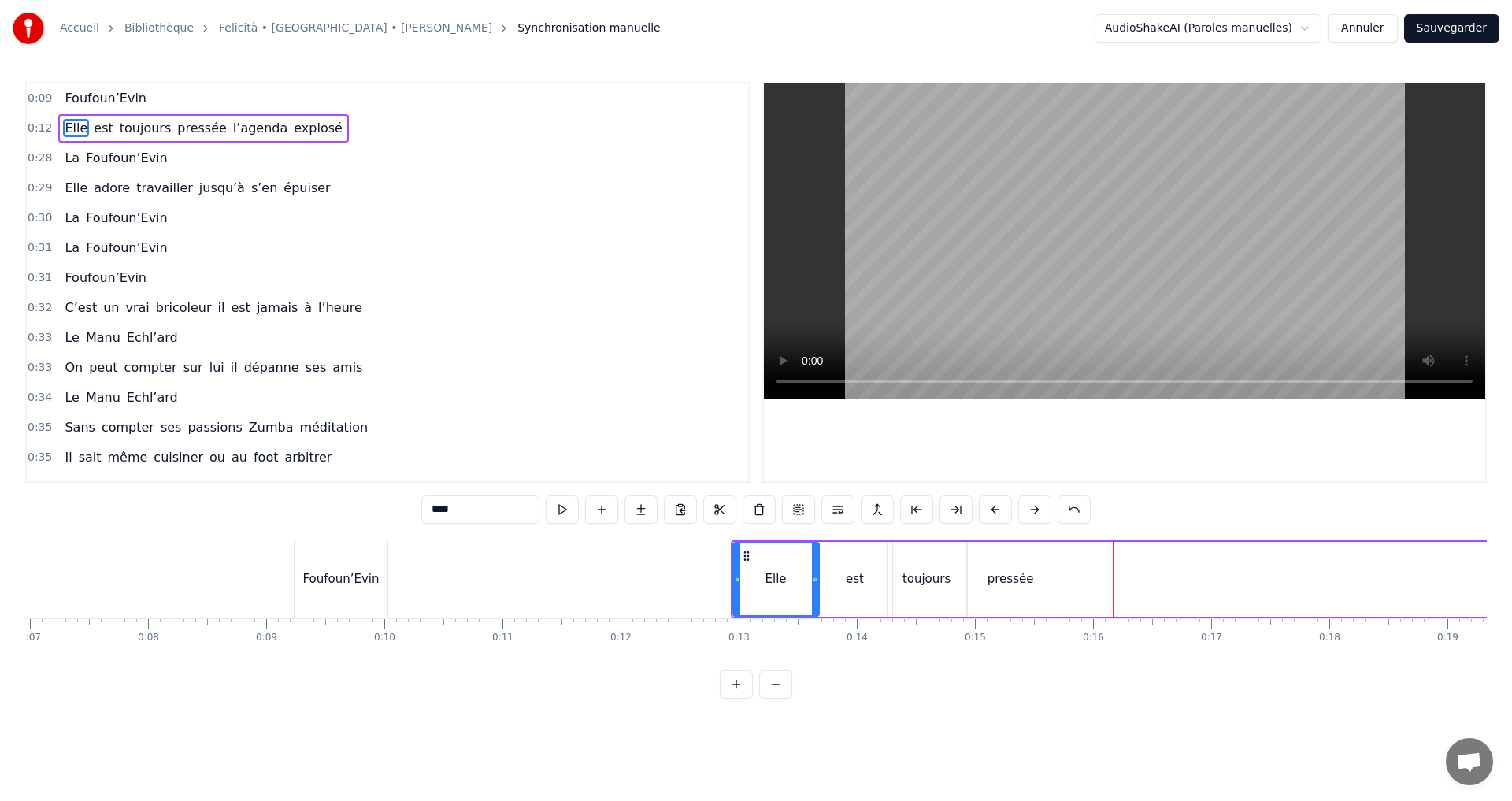
click at [993, 507] on button at bounding box center [994, 510] width 33 height 29
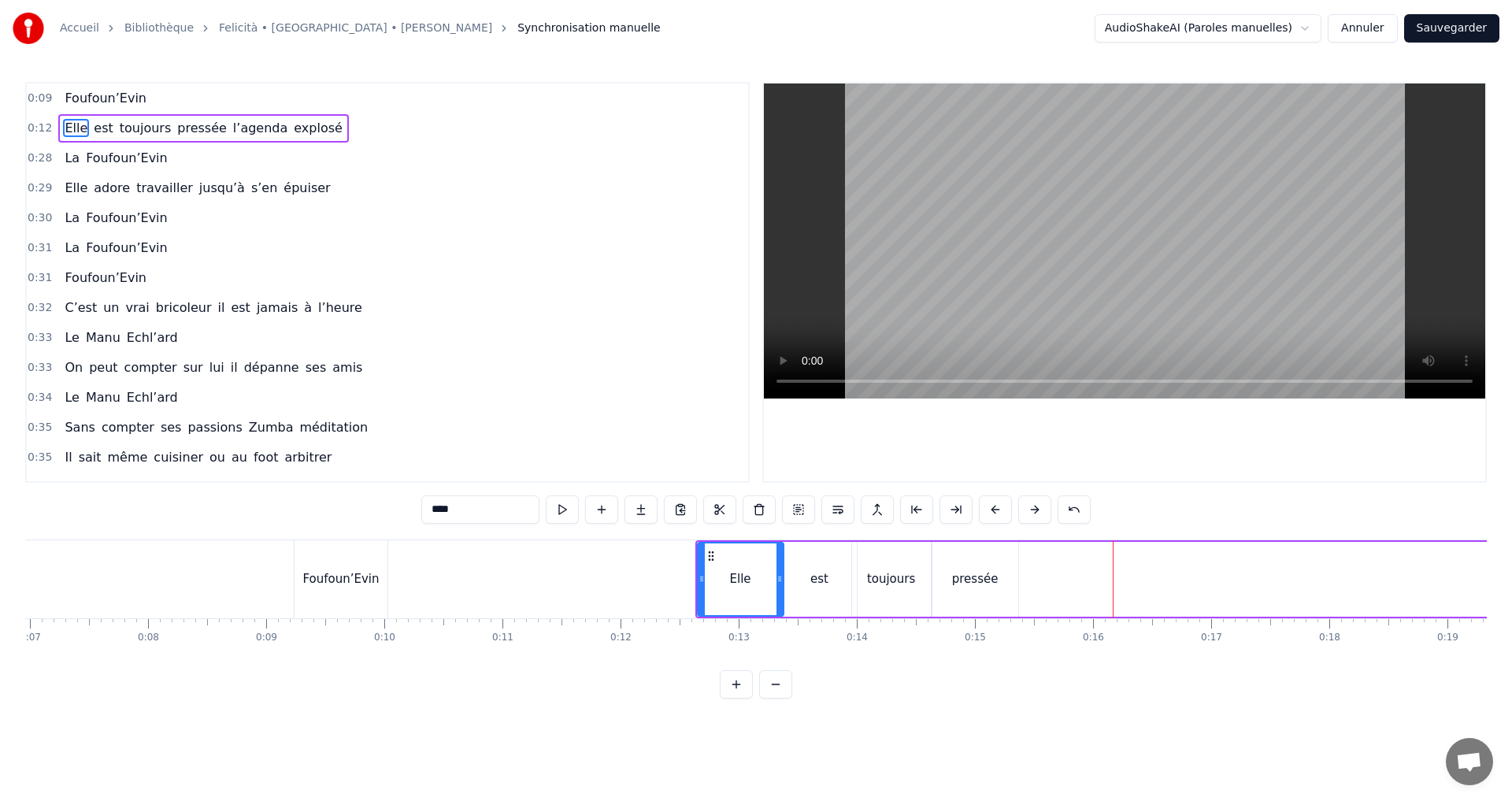
click at [993, 507] on button at bounding box center [994, 510] width 33 height 29
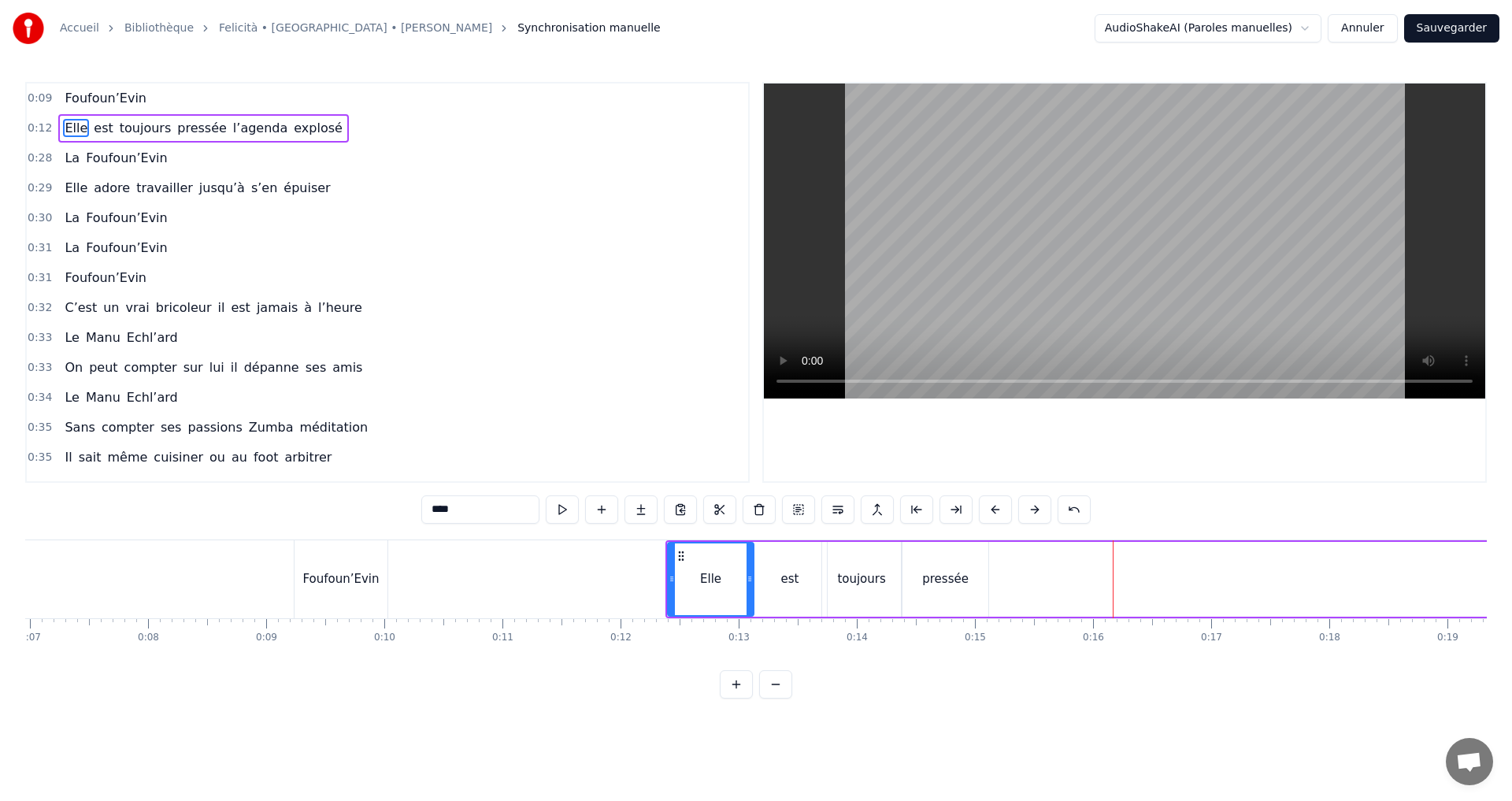
click at [993, 507] on button at bounding box center [994, 510] width 33 height 29
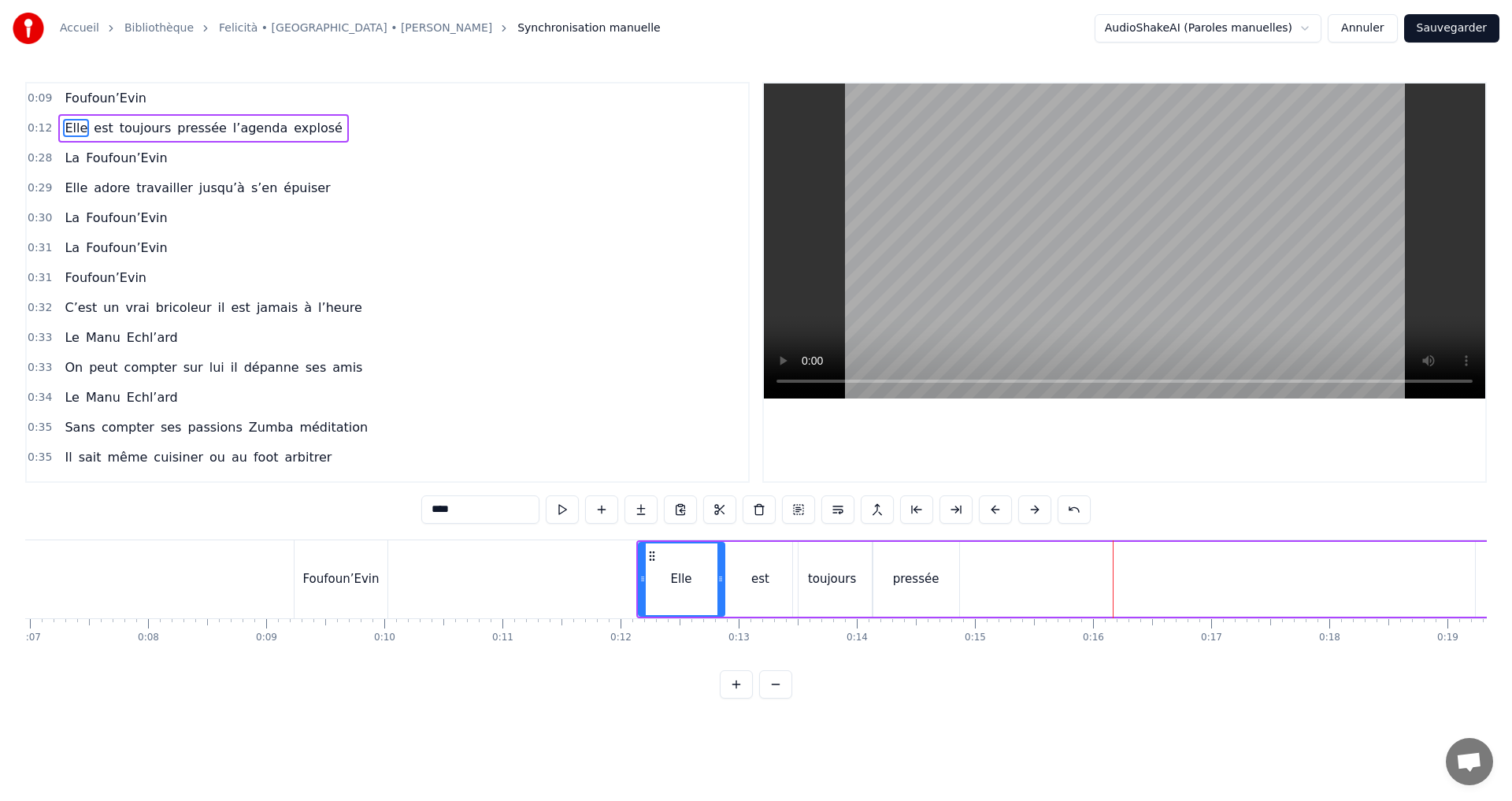
click at [993, 507] on button at bounding box center [994, 510] width 33 height 29
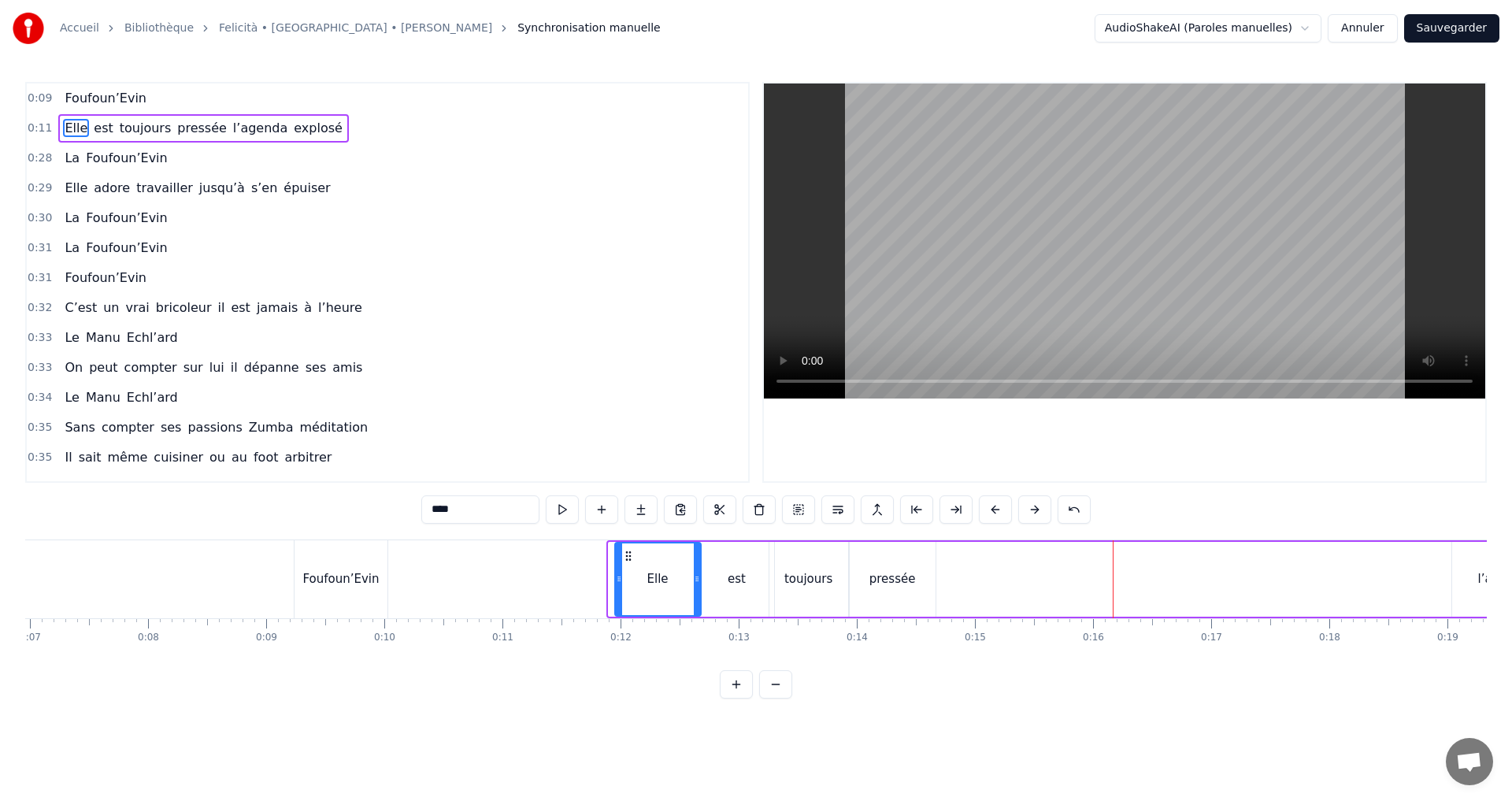
click at [993, 507] on button at bounding box center [994, 510] width 33 height 29
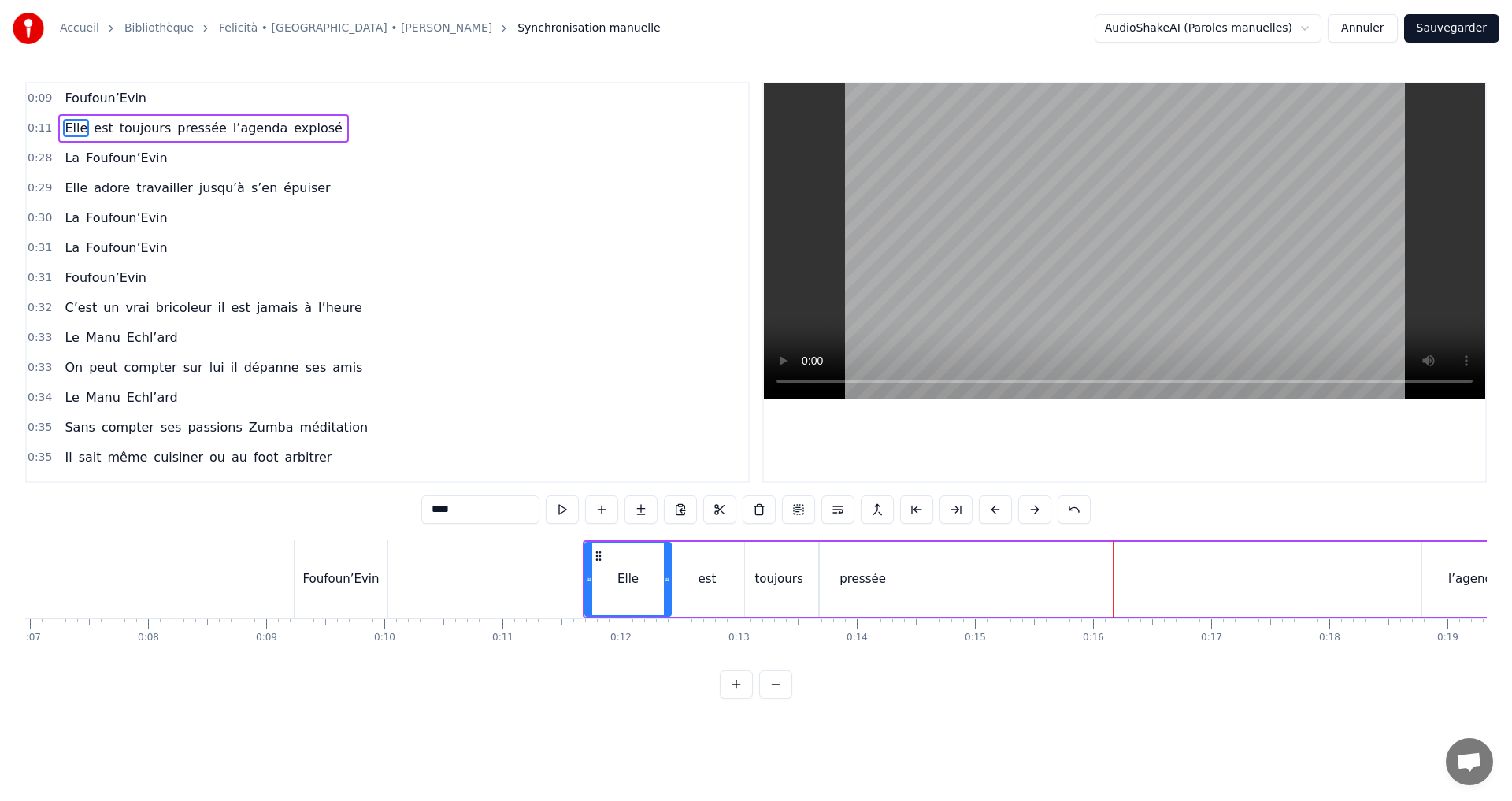
click at [993, 507] on button at bounding box center [994, 510] width 33 height 29
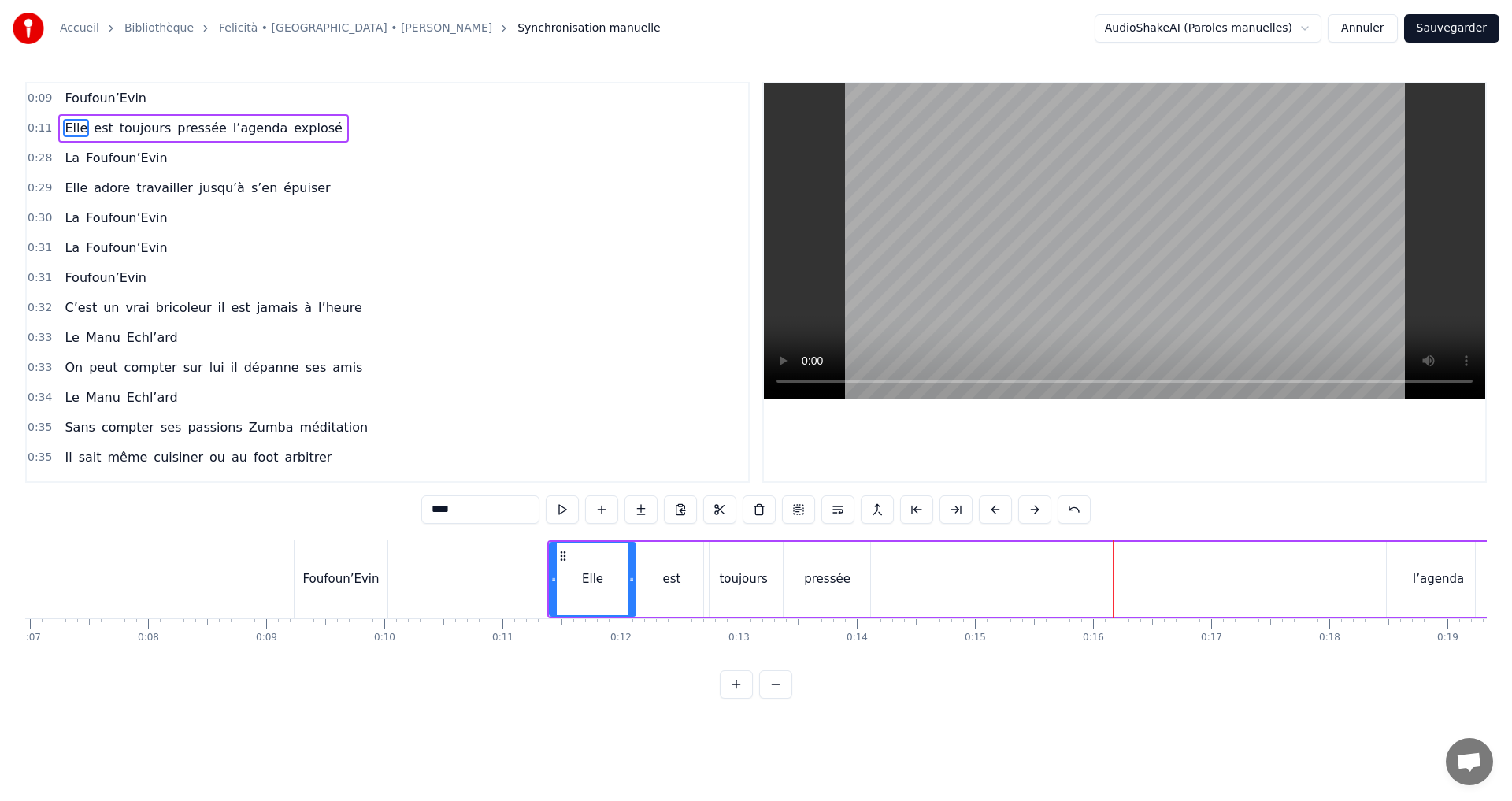
click at [993, 507] on button at bounding box center [994, 510] width 33 height 29
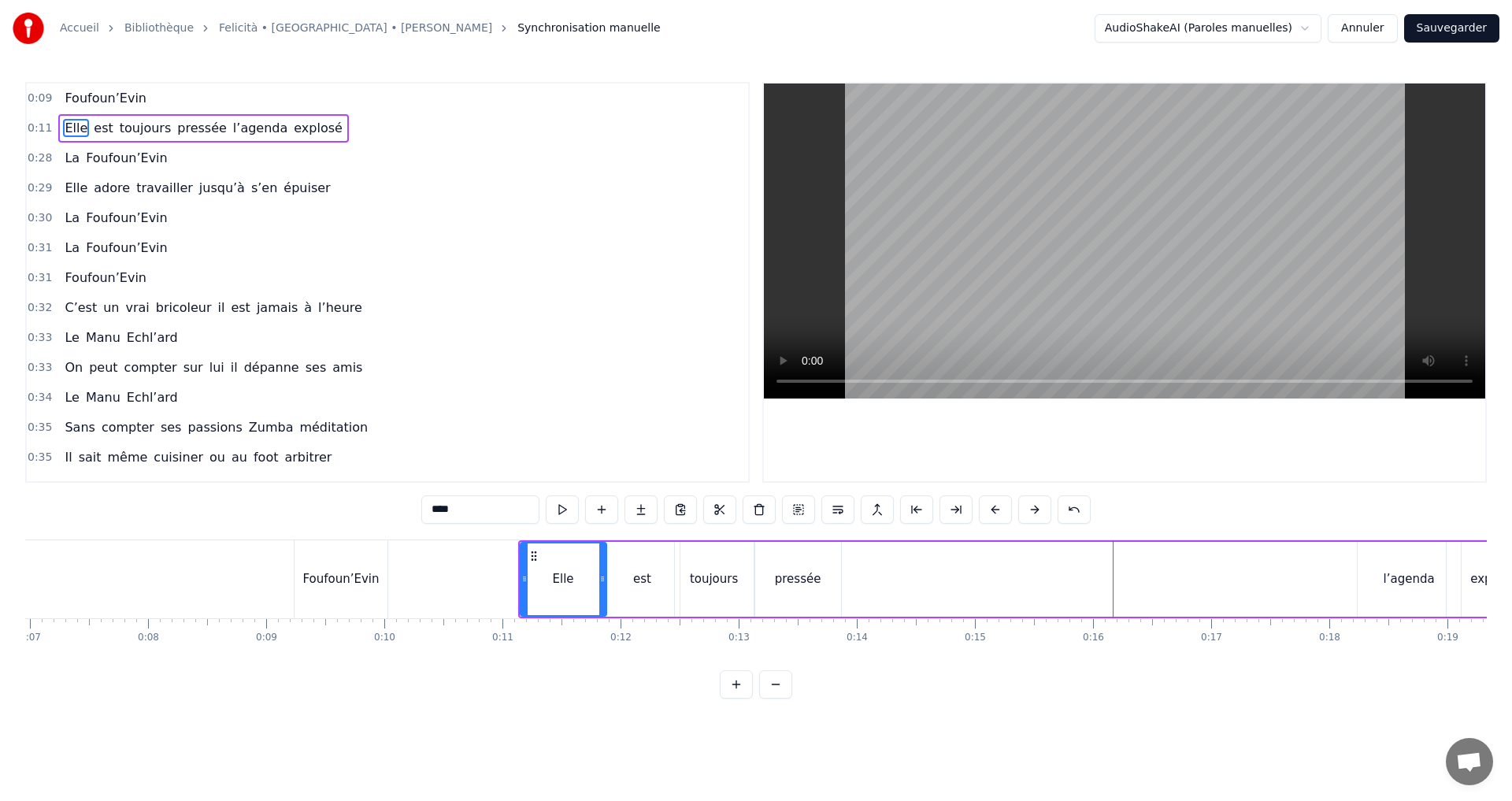
click at [993, 507] on button at bounding box center [994, 510] width 33 height 29
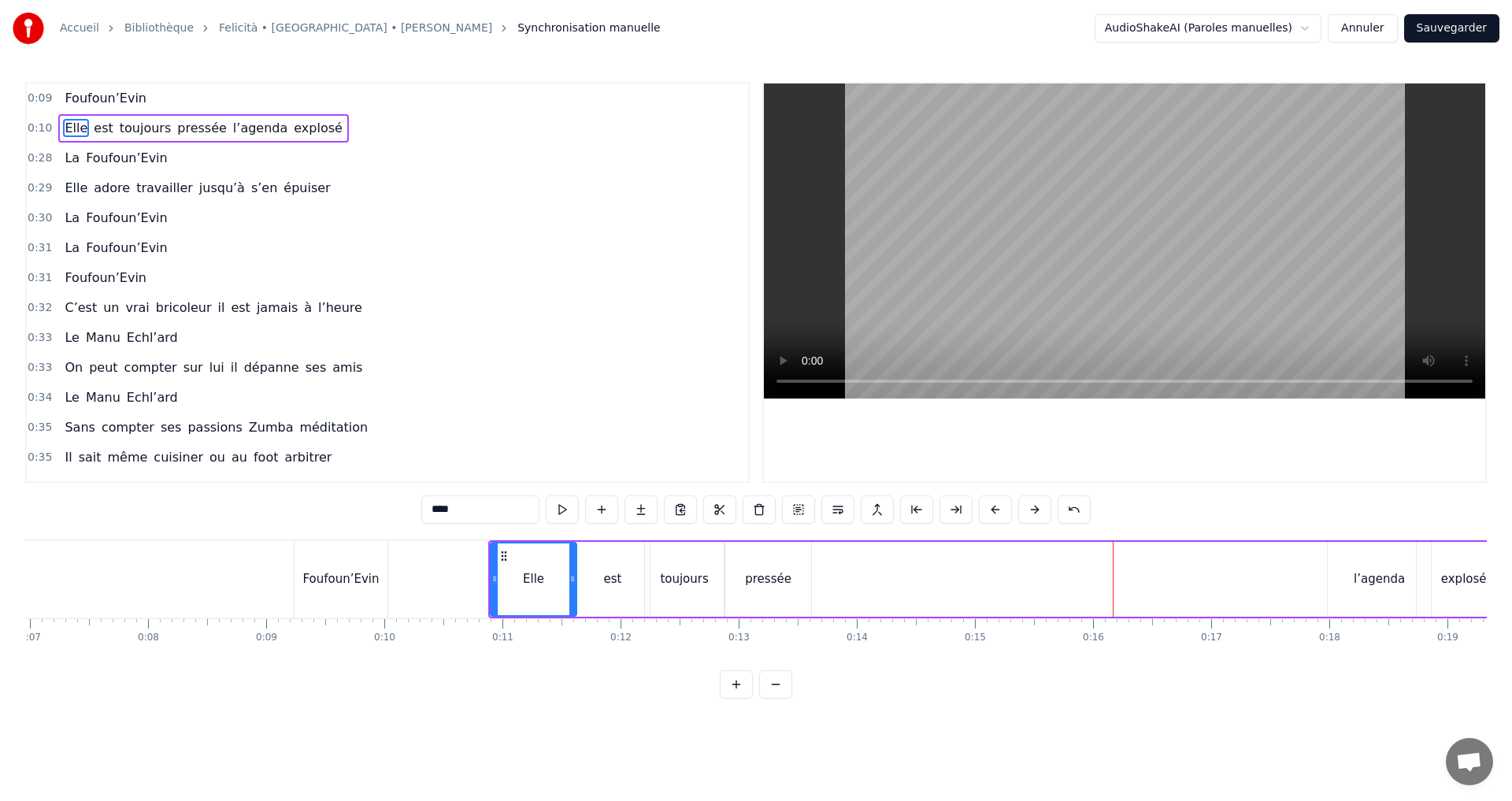
click at [993, 507] on button at bounding box center [994, 510] width 33 height 29
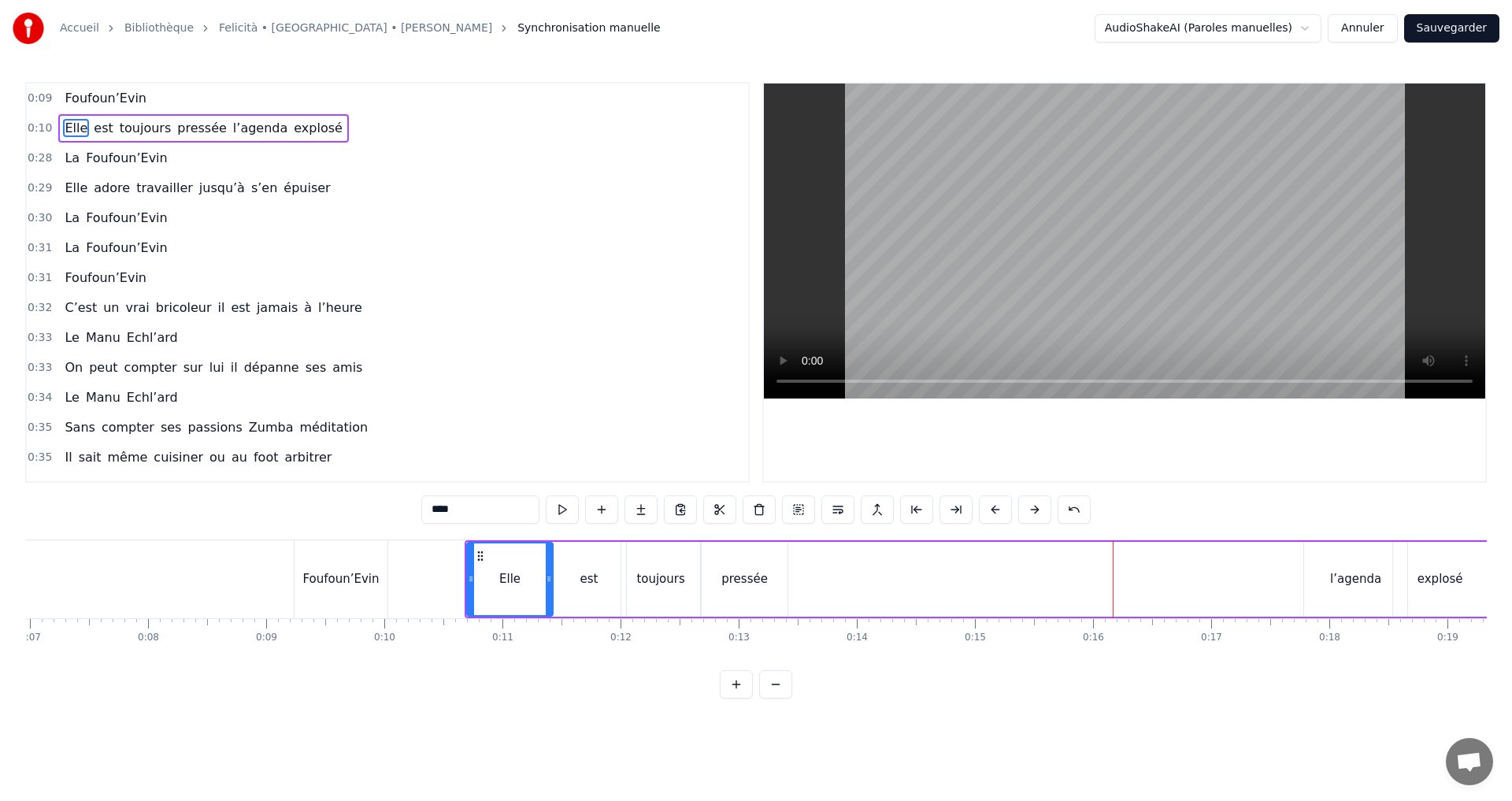
click at [993, 507] on button at bounding box center [994, 510] width 33 height 29
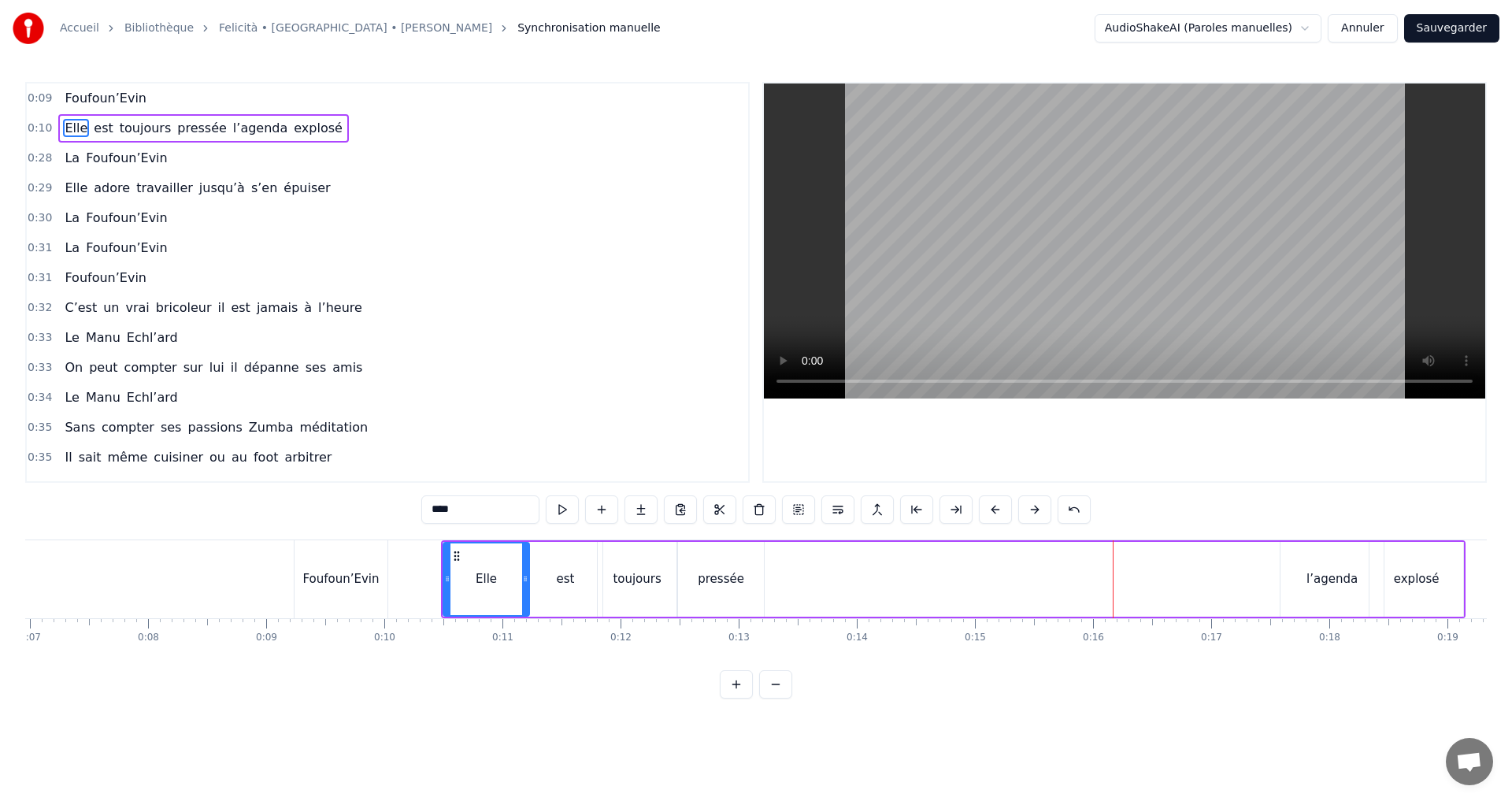
click at [993, 507] on button at bounding box center [994, 510] width 33 height 29
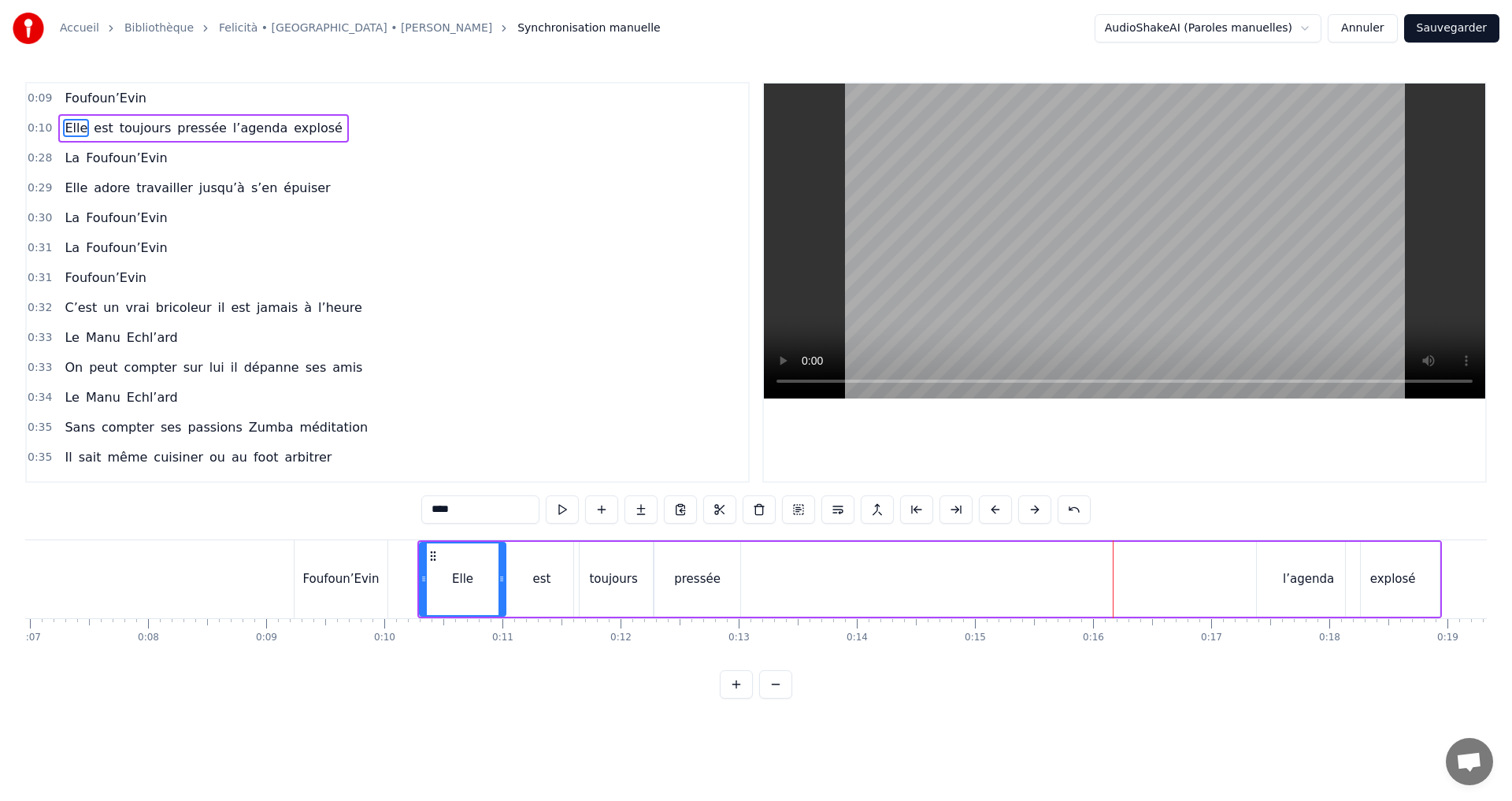
click at [993, 507] on button at bounding box center [994, 510] width 33 height 29
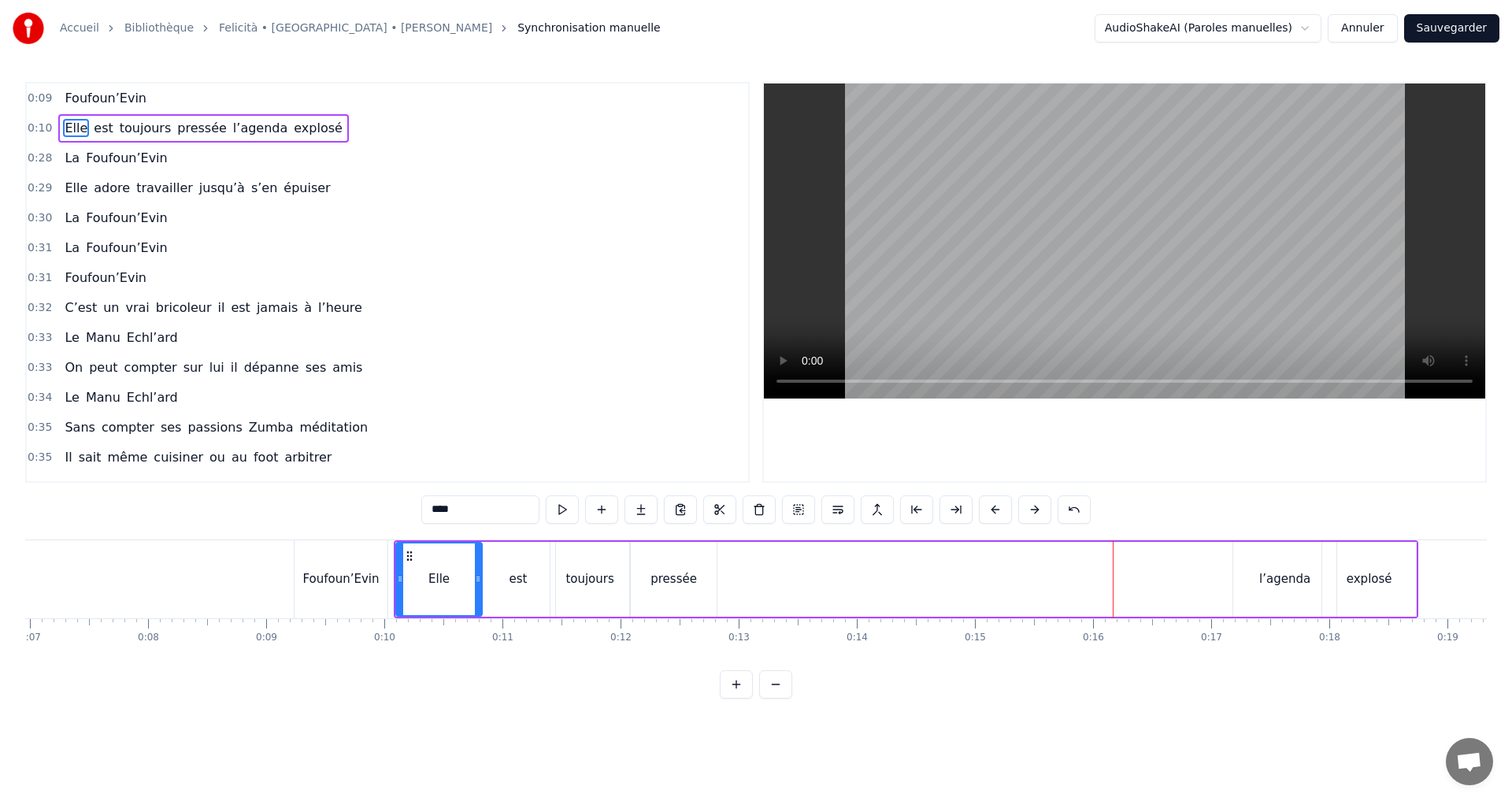
click at [993, 507] on button at bounding box center [994, 510] width 33 height 29
click at [1266, 572] on div "l’agenda" at bounding box center [1279, 579] width 51 height 18
type input "********"
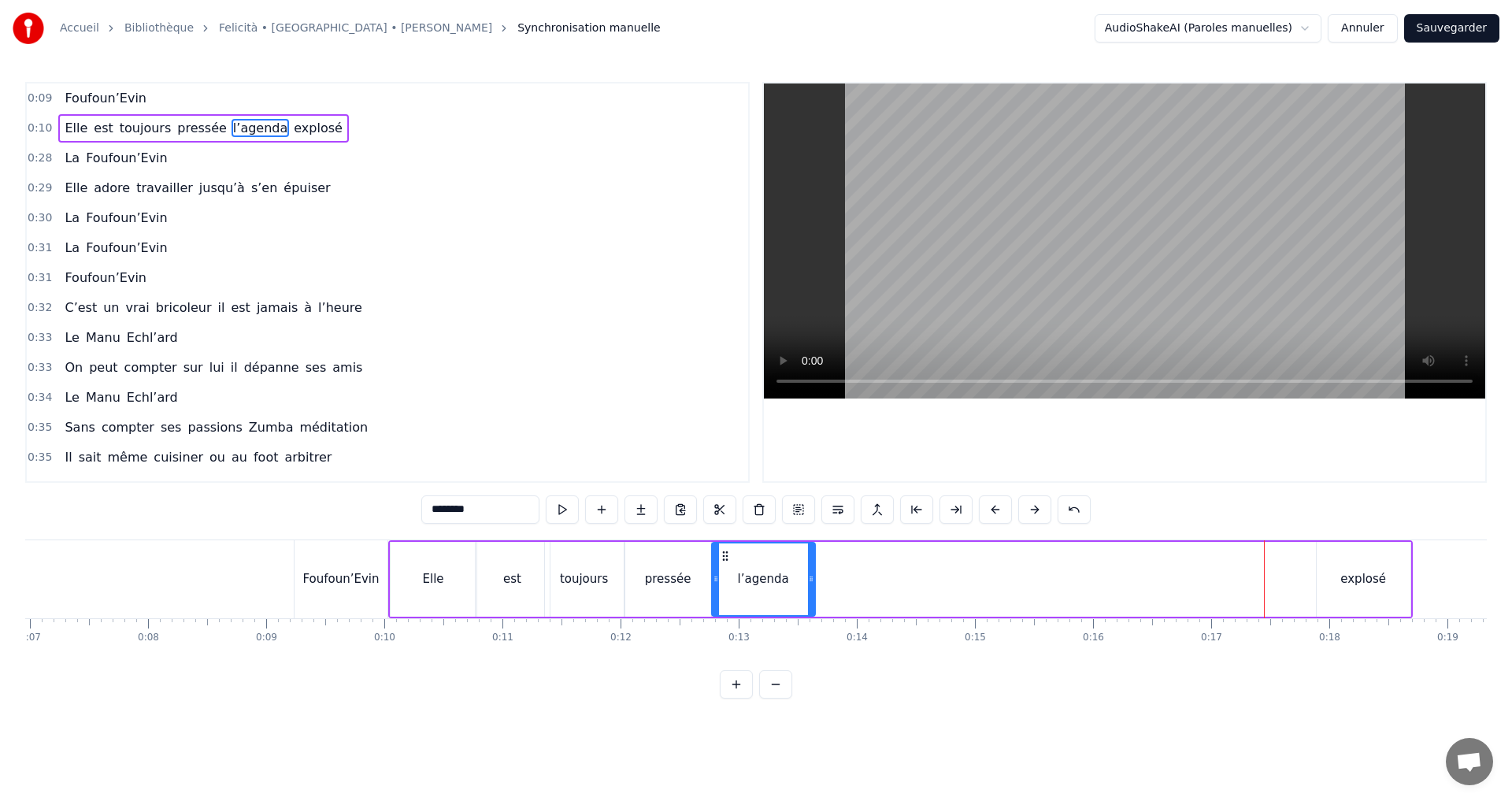
drag, startPoint x: 1240, startPoint y: 555, endPoint x: 724, endPoint y: 565, distance: 516.1
click at [724, 565] on div "l’agenda" at bounding box center [763, 579] width 102 height 71
click at [1306, 563] on div "Elle est toujours pressée l’agenda explosé" at bounding box center [899, 579] width 1024 height 78
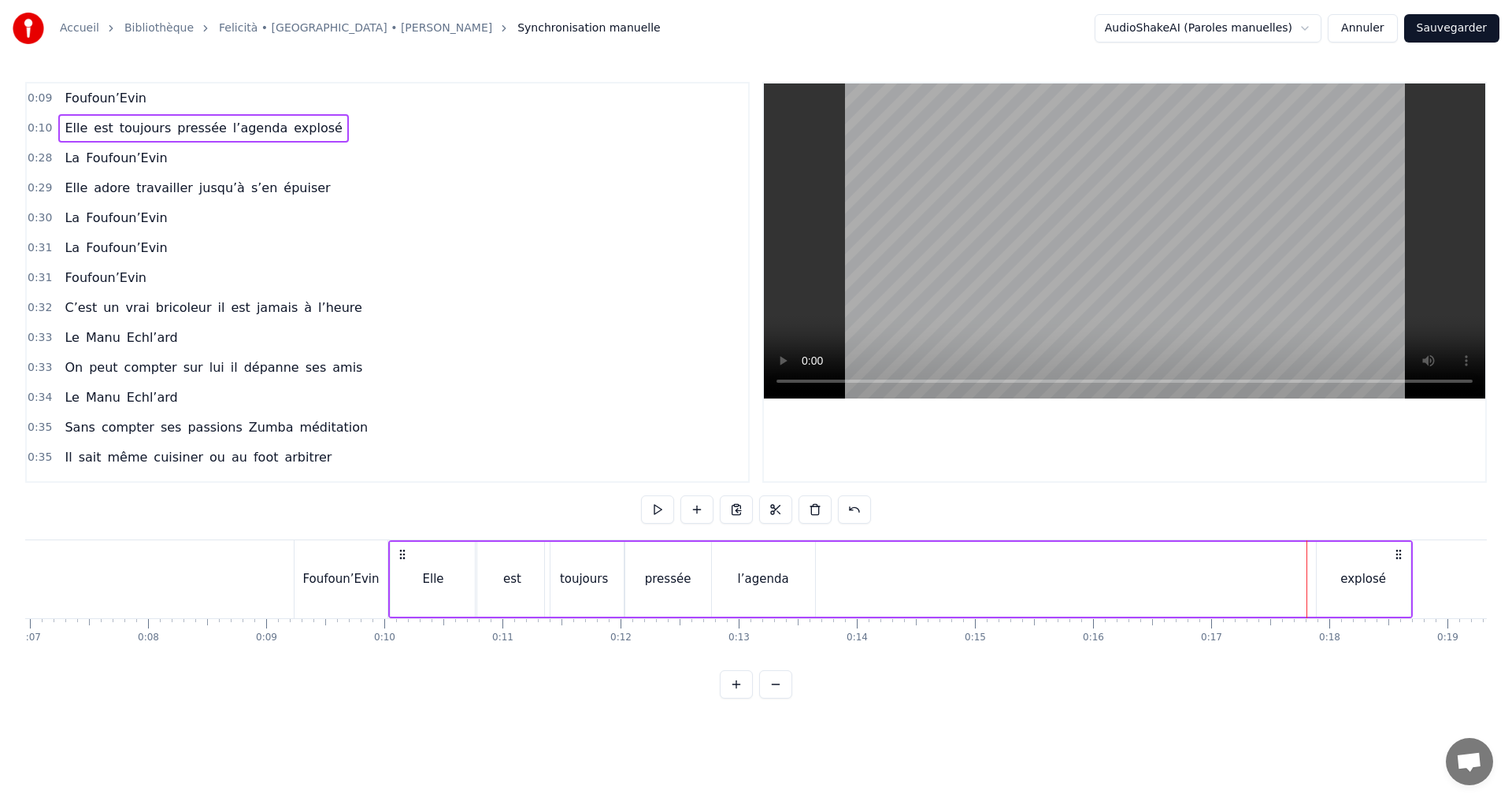
click at [1346, 564] on div "explosé" at bounding box center [1364, 580] width 94 height 75
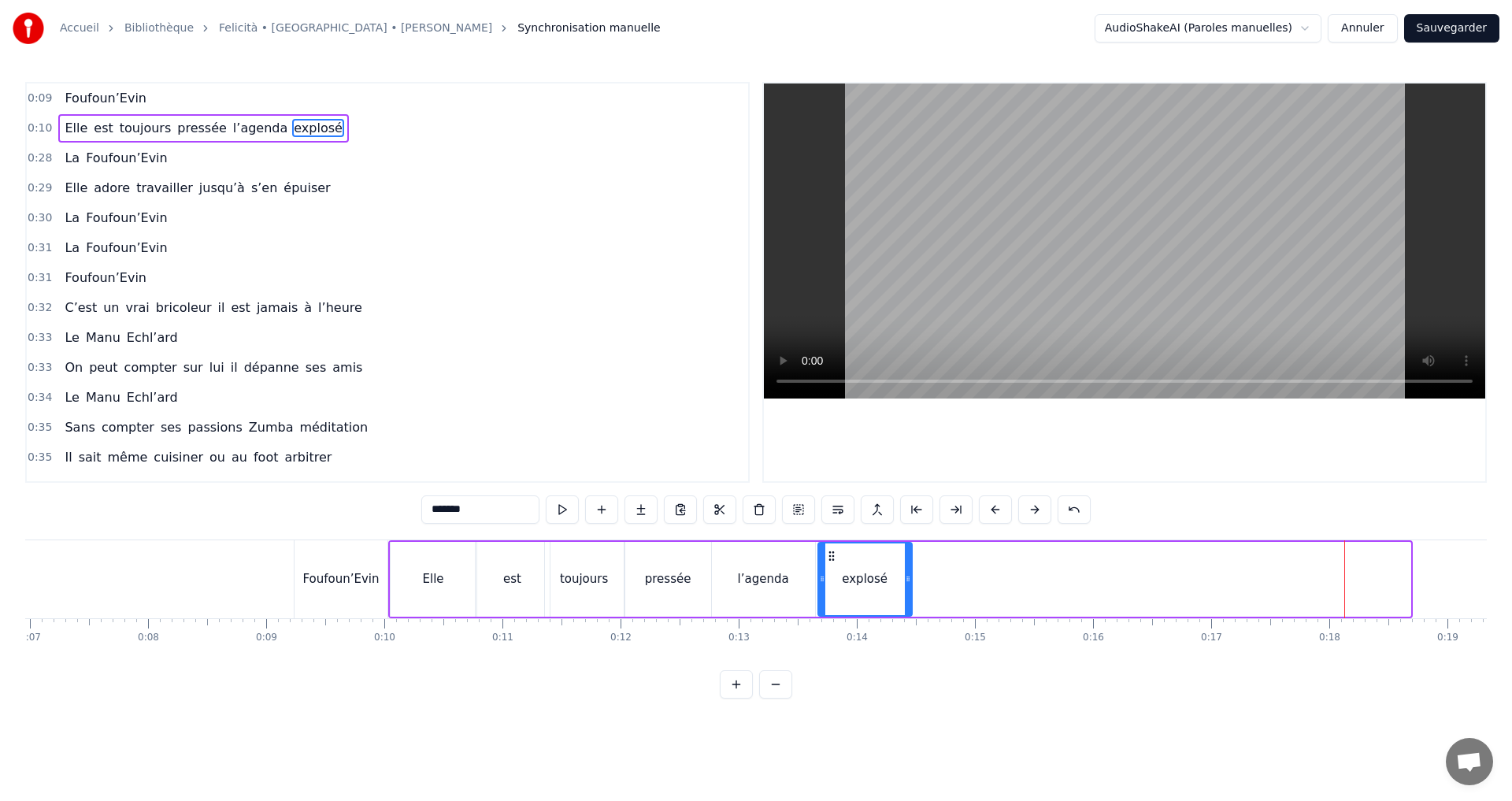
drag, startPoint x: 1329, startPoint y: 556, endPoint x: 830, endPoint y: 567, distance: 499.1
click at [830, 567] on div "explosé" at bounding box center [865, 579] width 92 height 71
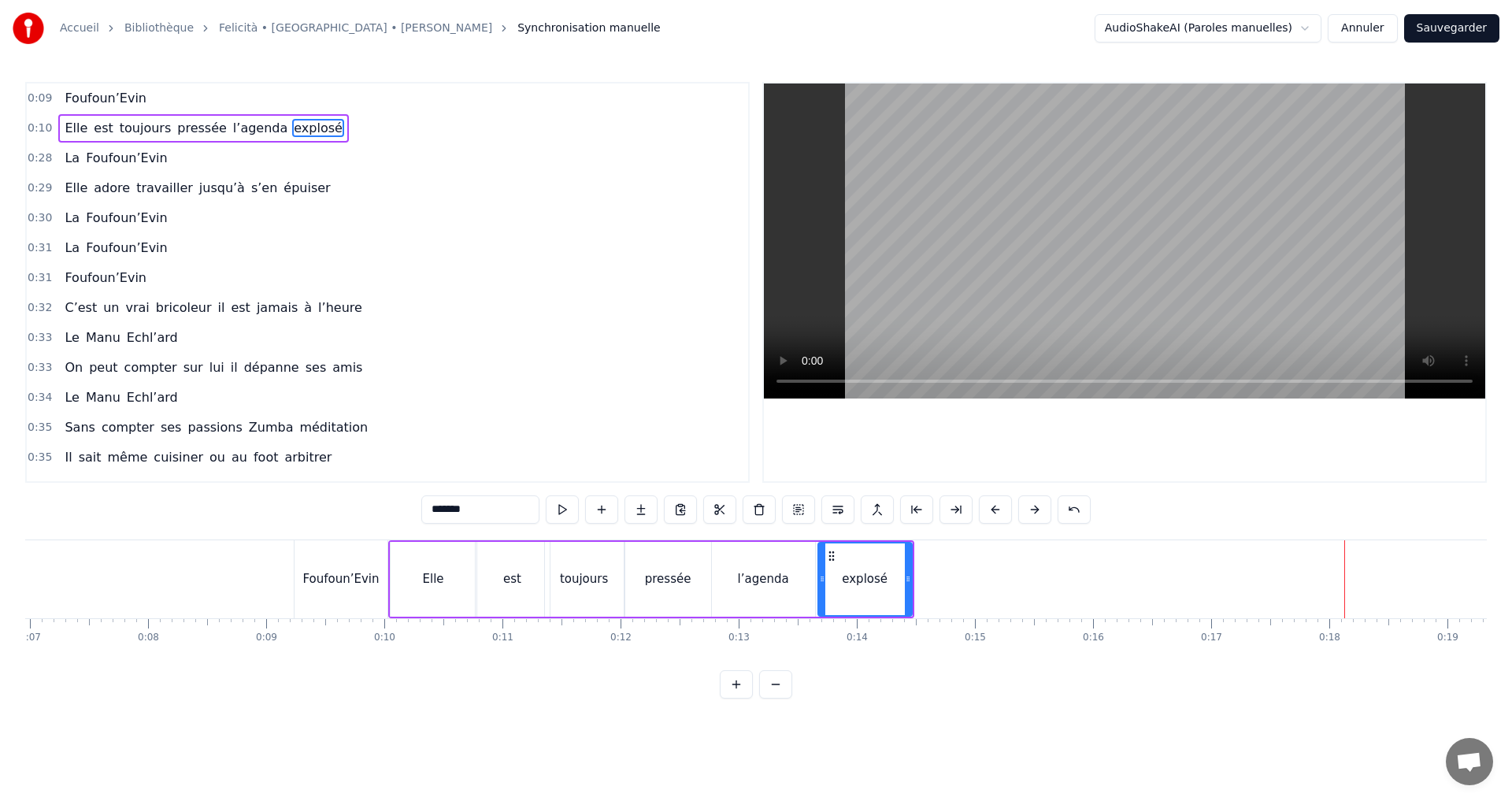
scroll to position [0, 0]
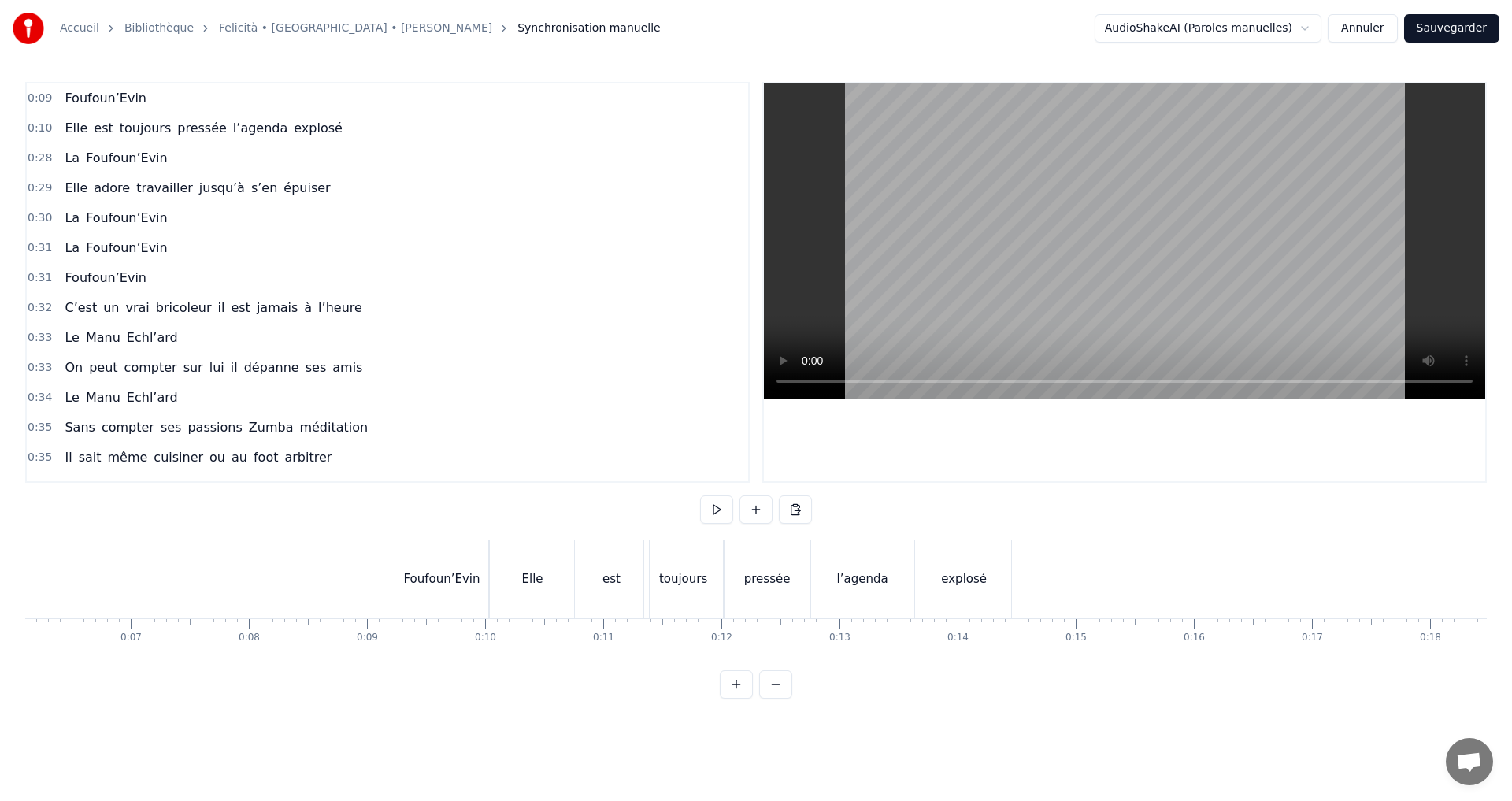
scroll to position [0, 821]
click at [716, 539] on div "0:09 [PERSON_NAME]Evin 0:10 Elle est toujours pressée l’agenda explosé 0:28 La …" at bounding box center [755, 390] width 1462 height 617
click at [716, 542] on div "l’agenda" at bounding box center [763, 579] width 103 height 78
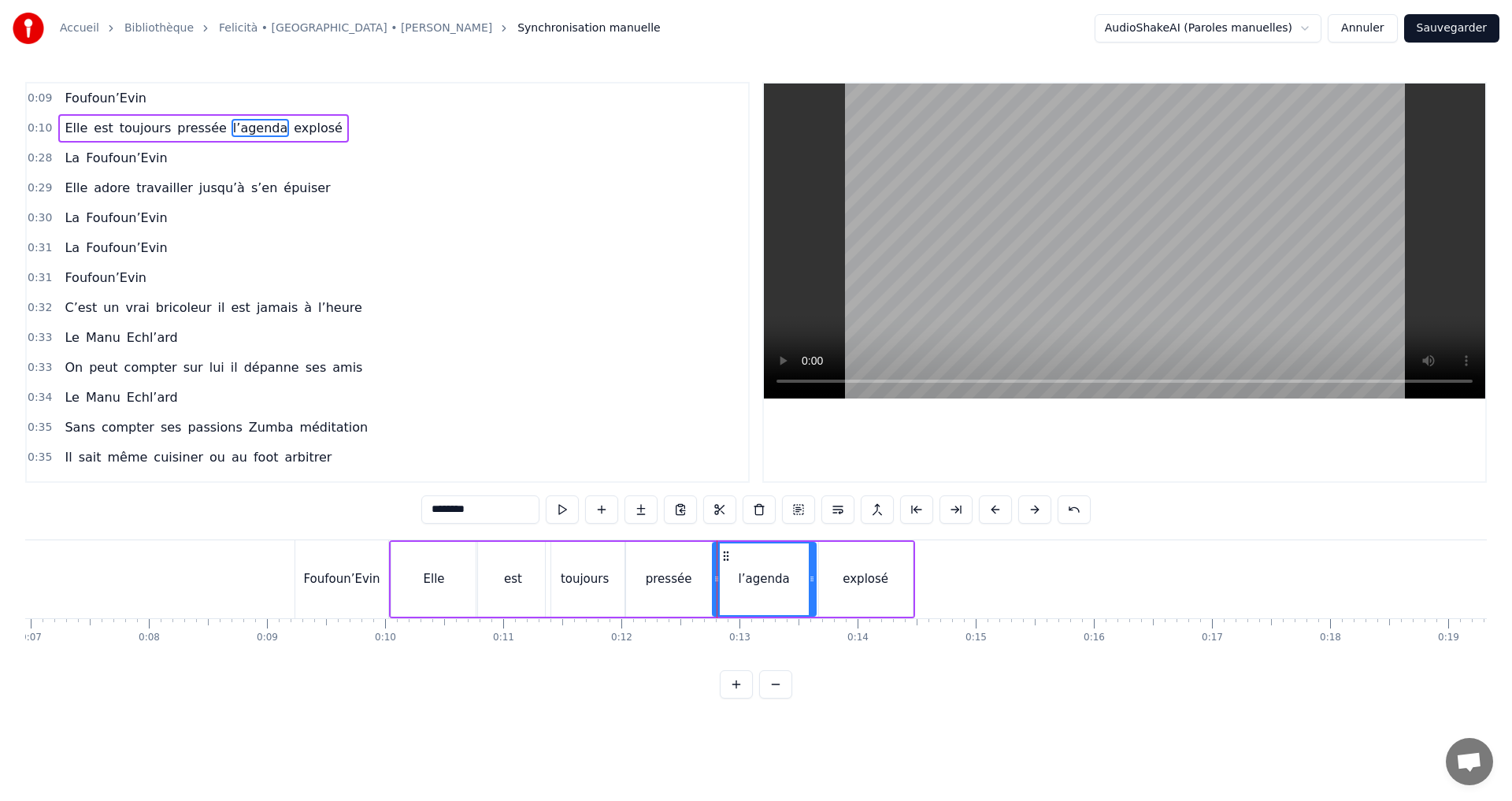
click at [716, 617] on div at bounding box center [716, 579] width 1 height 78
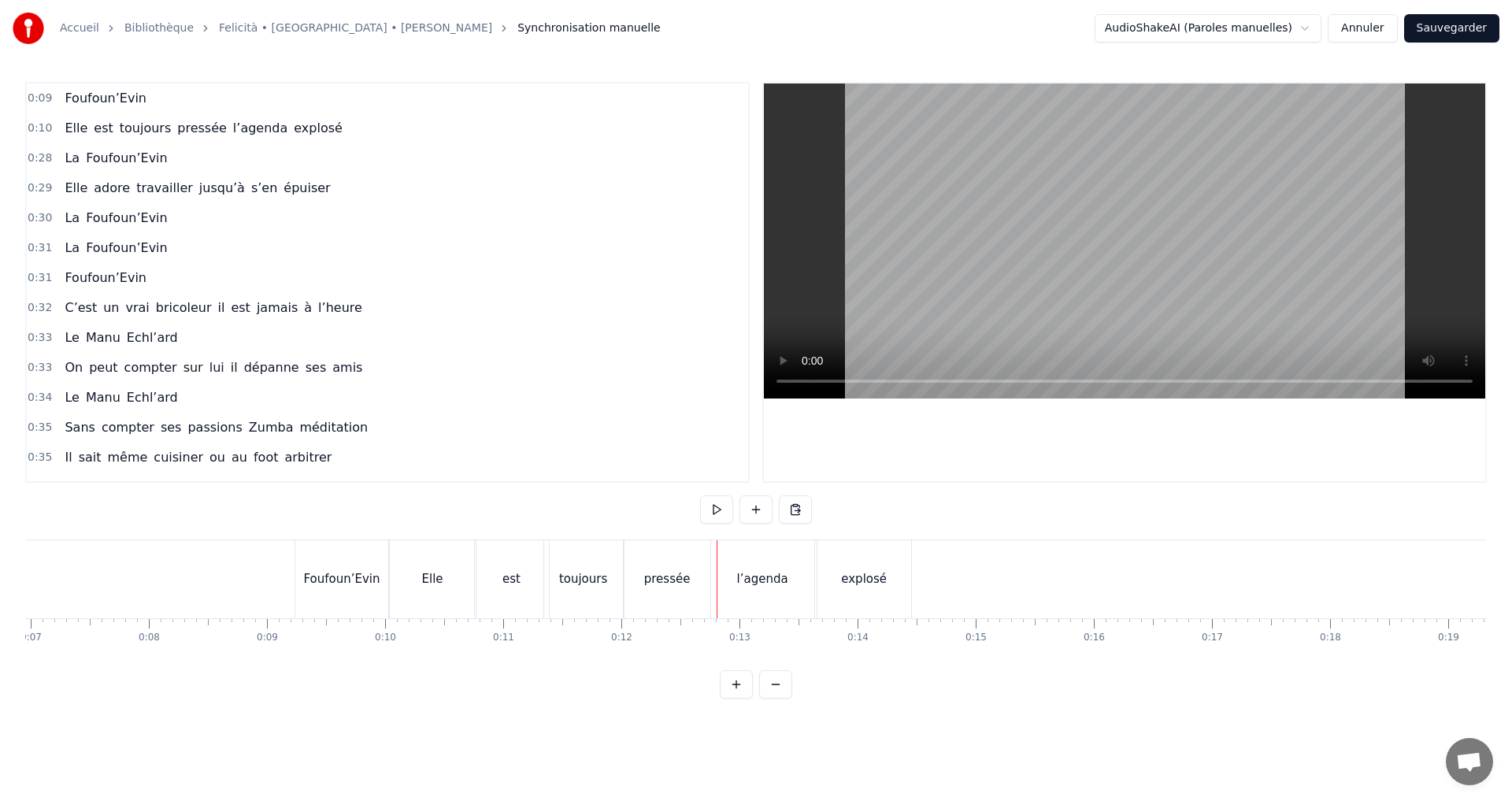
click at [713, 541] on div "l’agenda" at bounding box center [763, 579] width 105 height 78
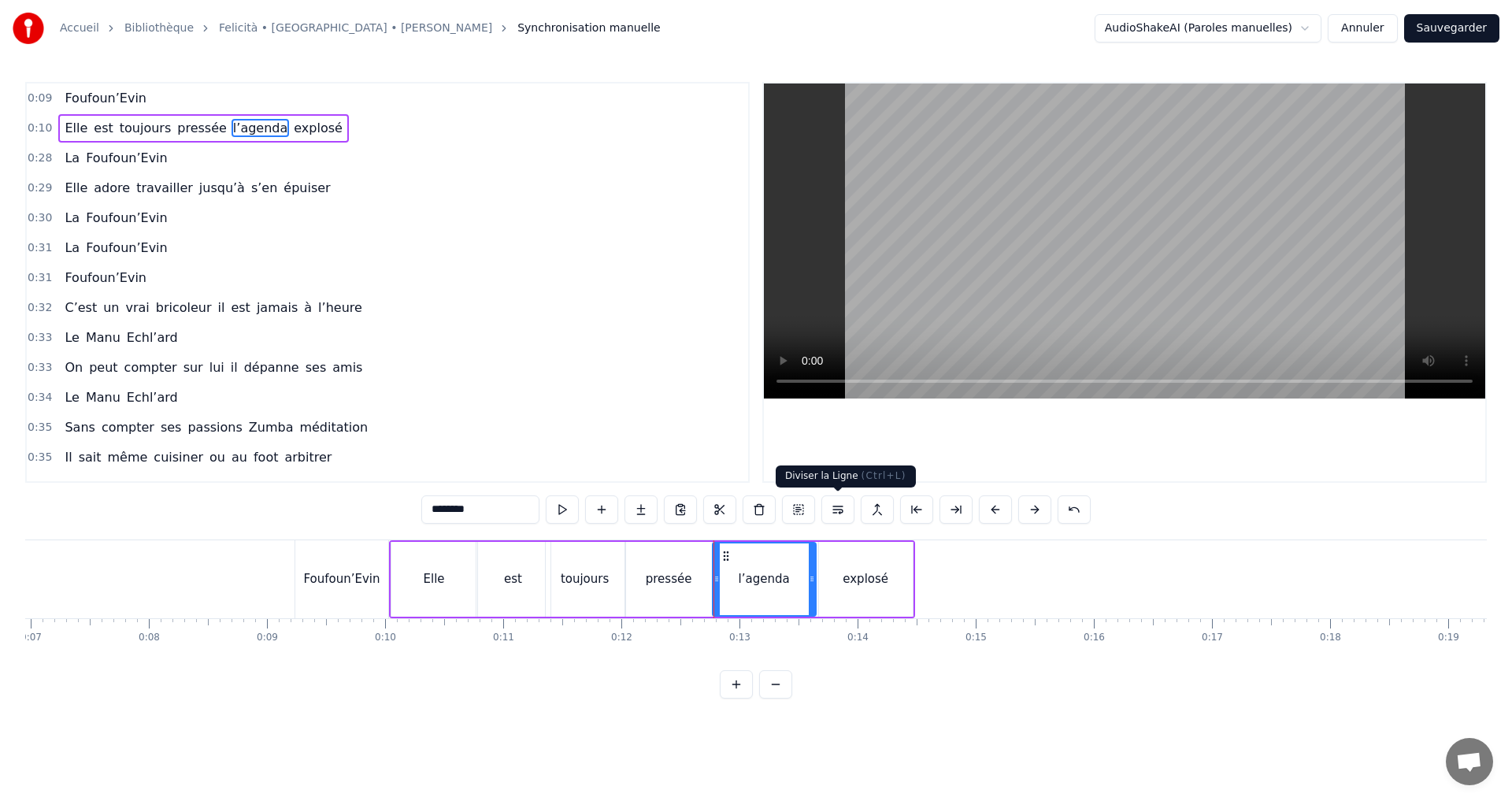
click at [838, 510] on button at bounding box center [837, 510] width 33 height 29
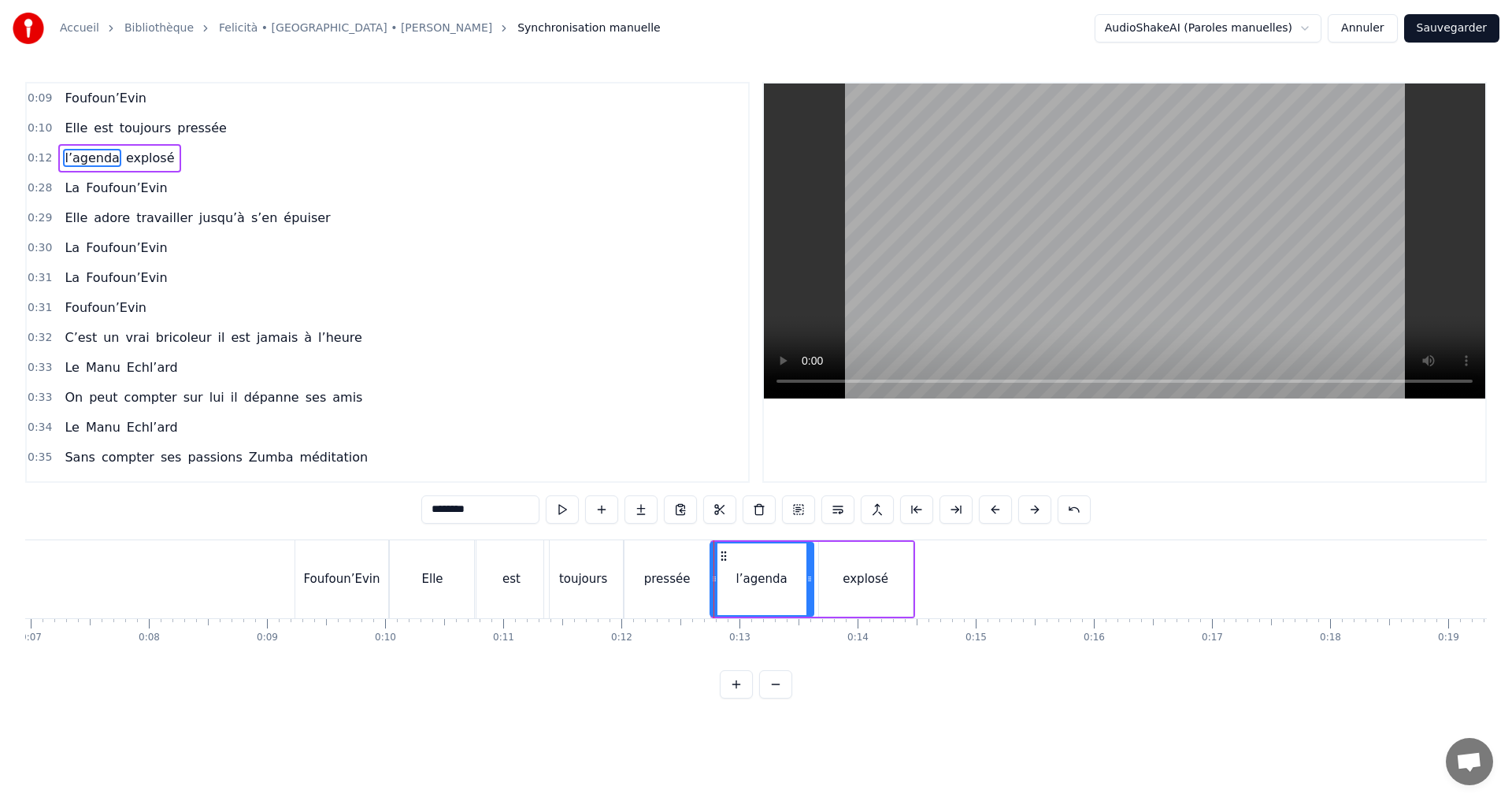
click at [723, 553] on icon at bounding box center [723, 555] width 13 height 13
click at [814, 541] on div "l’agenda explosé" at bounding box center [810, 579] width 207 height 78
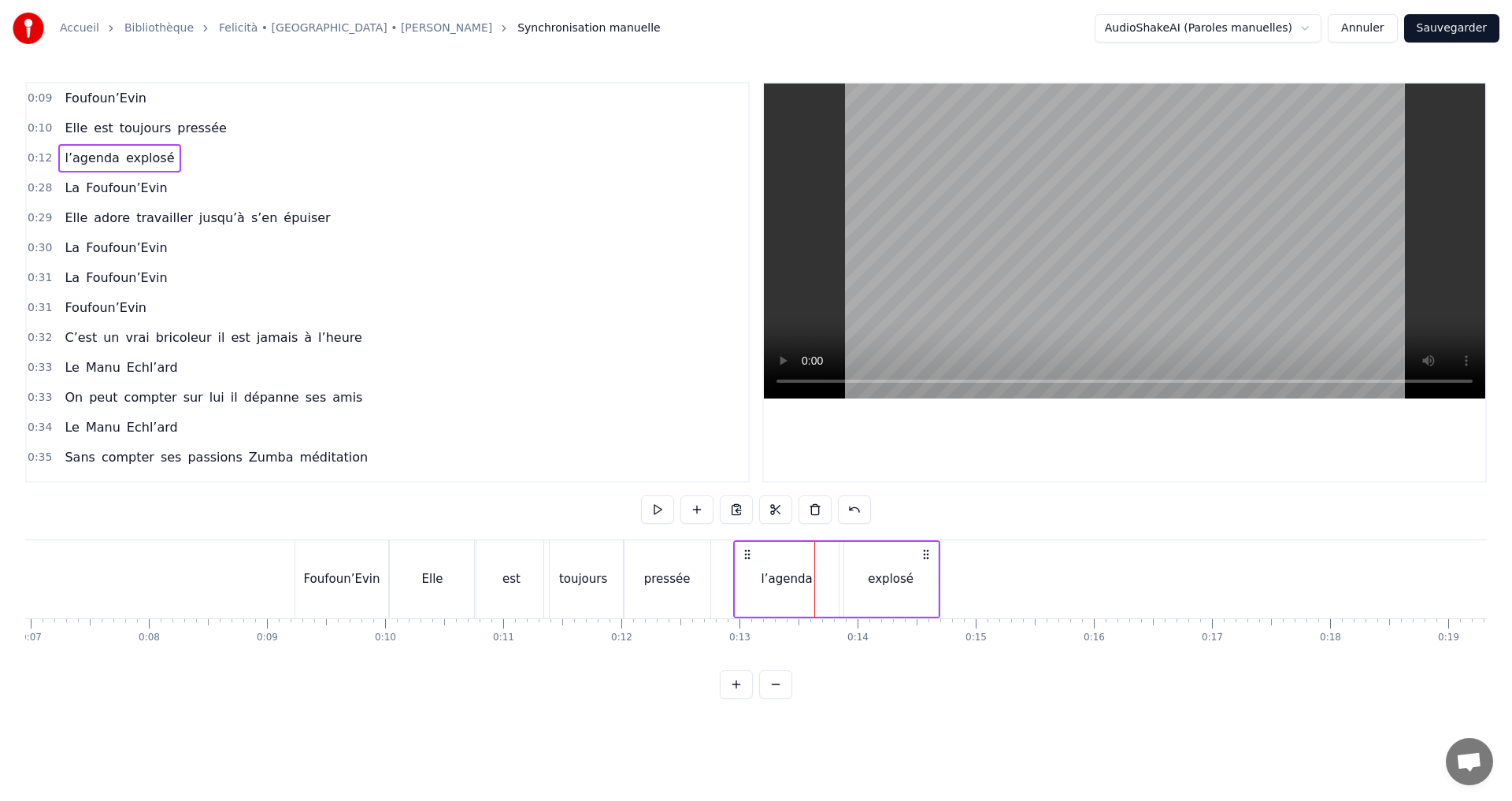
drag, startPoint x: 721, startPoint y: 553, endPoint x: 746, endPoint y: 553, distance: 25.0
click at [746, 553] on icon at bounding box center [747, 554] width 13 height 13
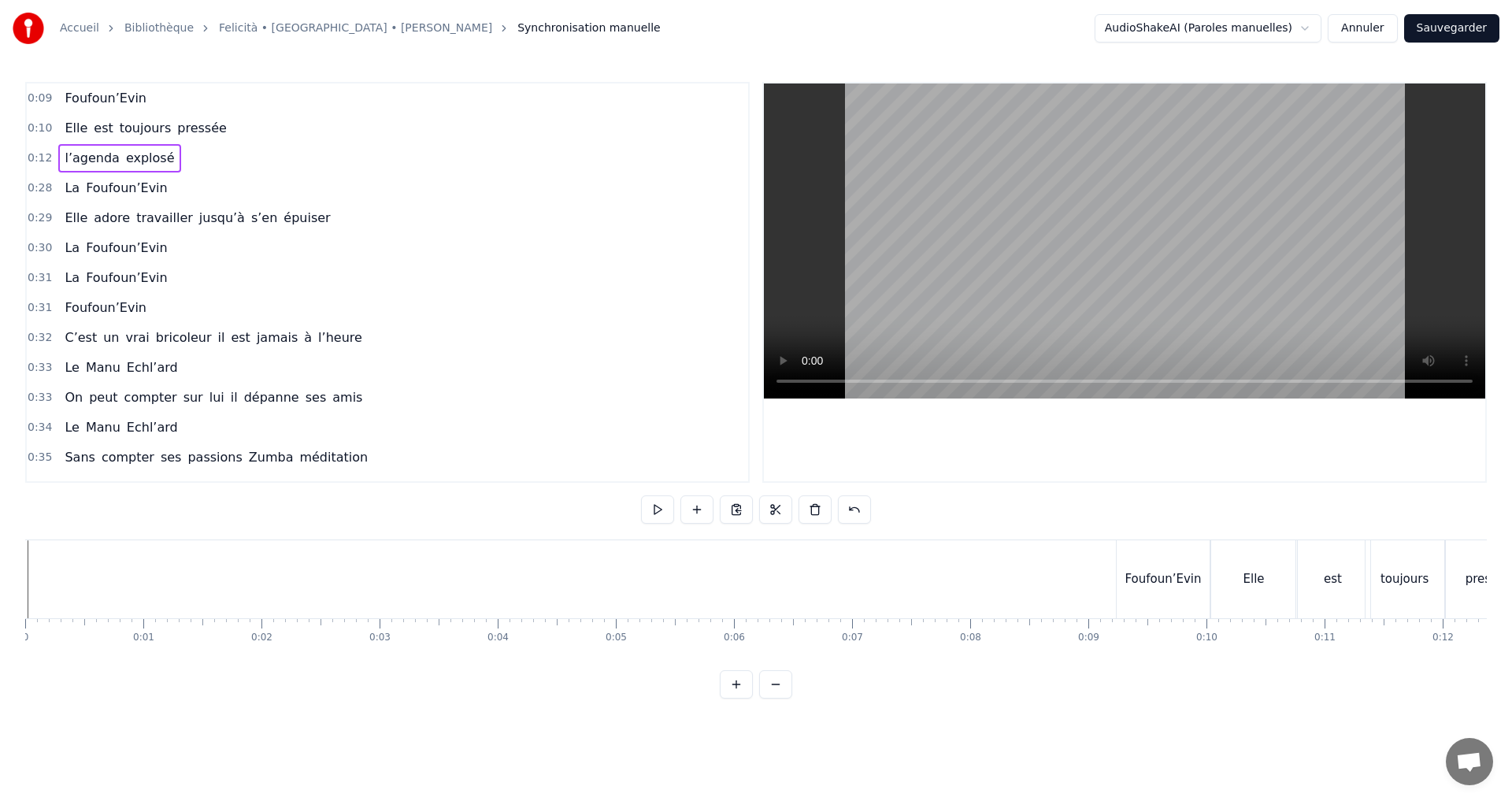
click at [25, 616] on div at bounding box center [25, 579] width 1 height 78
click at [712, 508] on button at bounding box center [715, 510] width 33 height 29
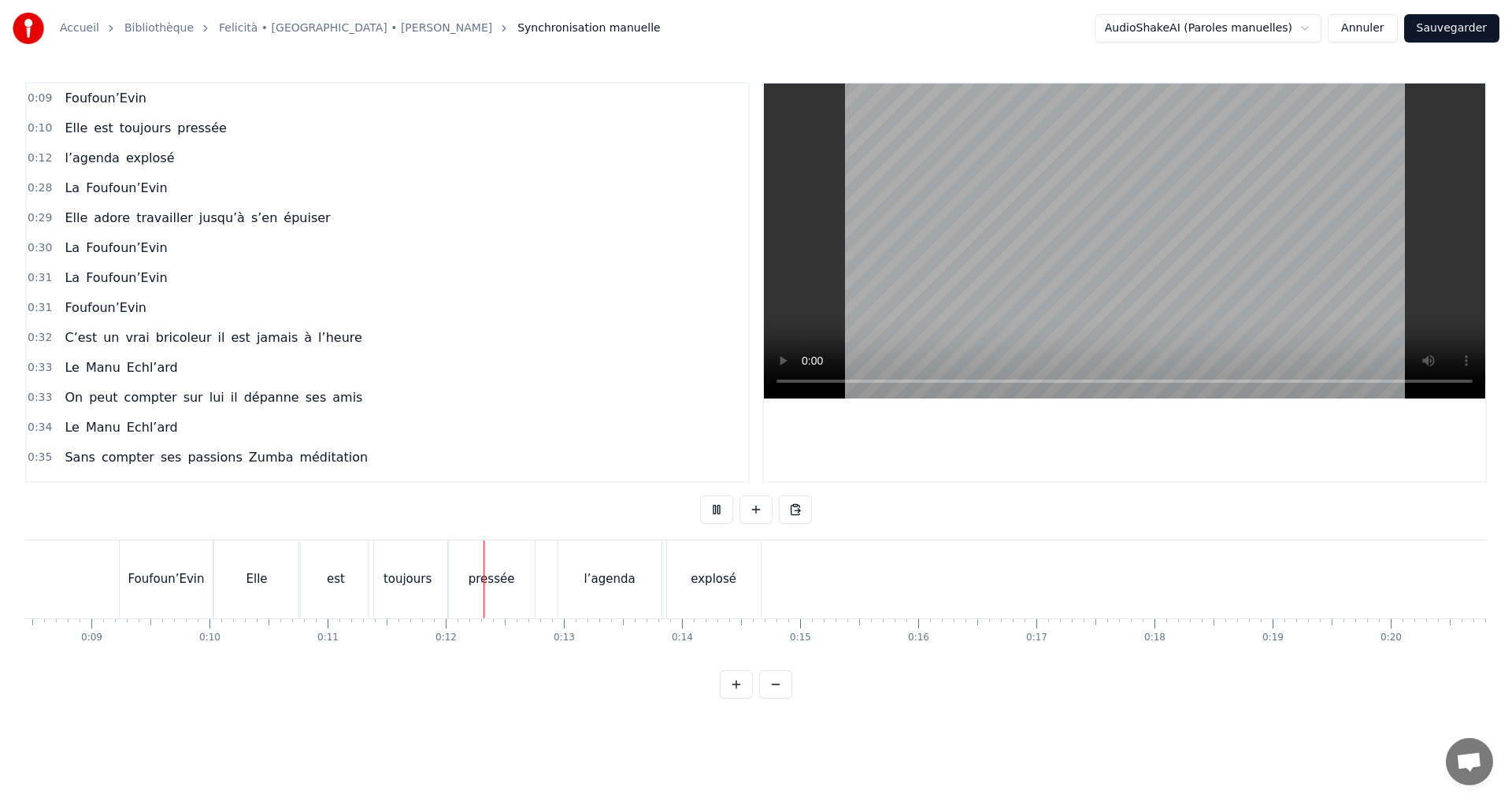
scroll to position [0, 1308]
click at [713, 508] on button at bounding box center [715, 510] width 33 height 29
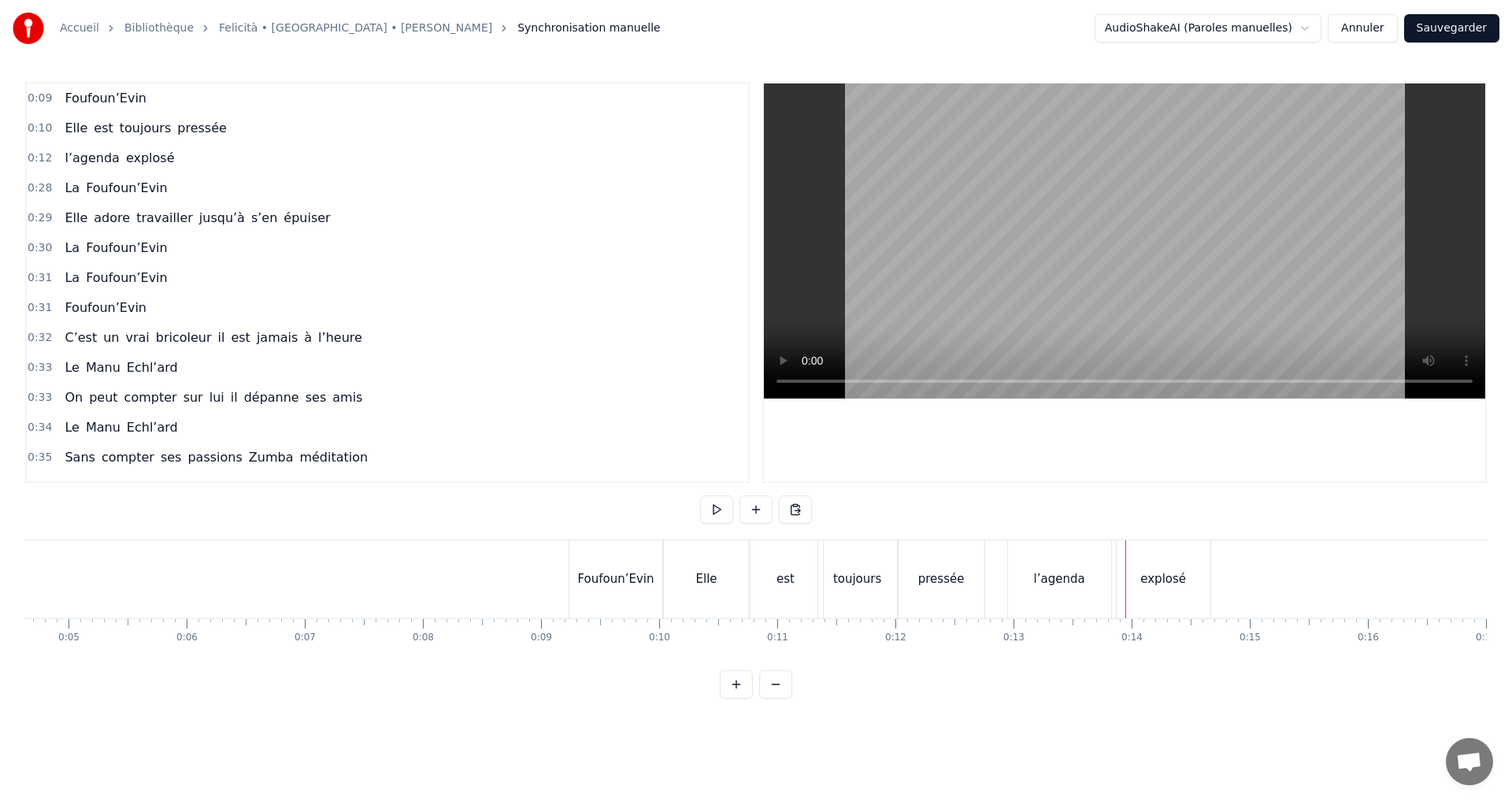
scroll to position [0, 560]
click at [715, 574] on div "Elle" at bounding box center [694, 579] width 86 height 78
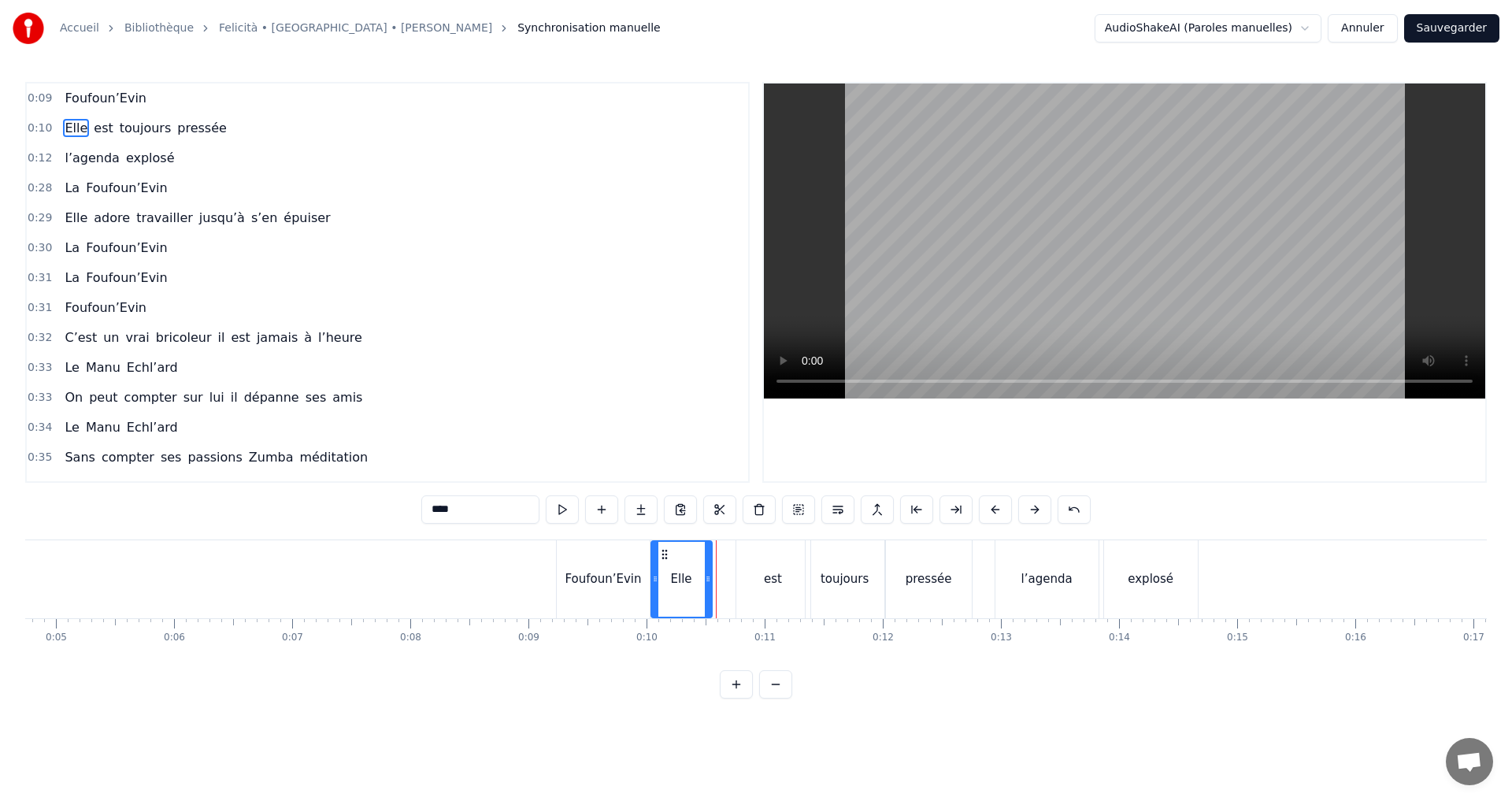
drag, startPoint x: 731, startPoint y: 578, endPoint x: 707, endPoint y: 579, distance: 24.0
click at [707, 579] on icon at bounding box center [708, 579] width 6 height 13
click at [770, 577] on div "est" at bounding box center [773, 579] width 18 height 18
drag, startPoint x: 749, startPoint y: 554, endPoint x: 726, endPoint y: 555, distance: 23.0
click at [726, 555] on icon at bounding box center [726, 554] width 13 height 13
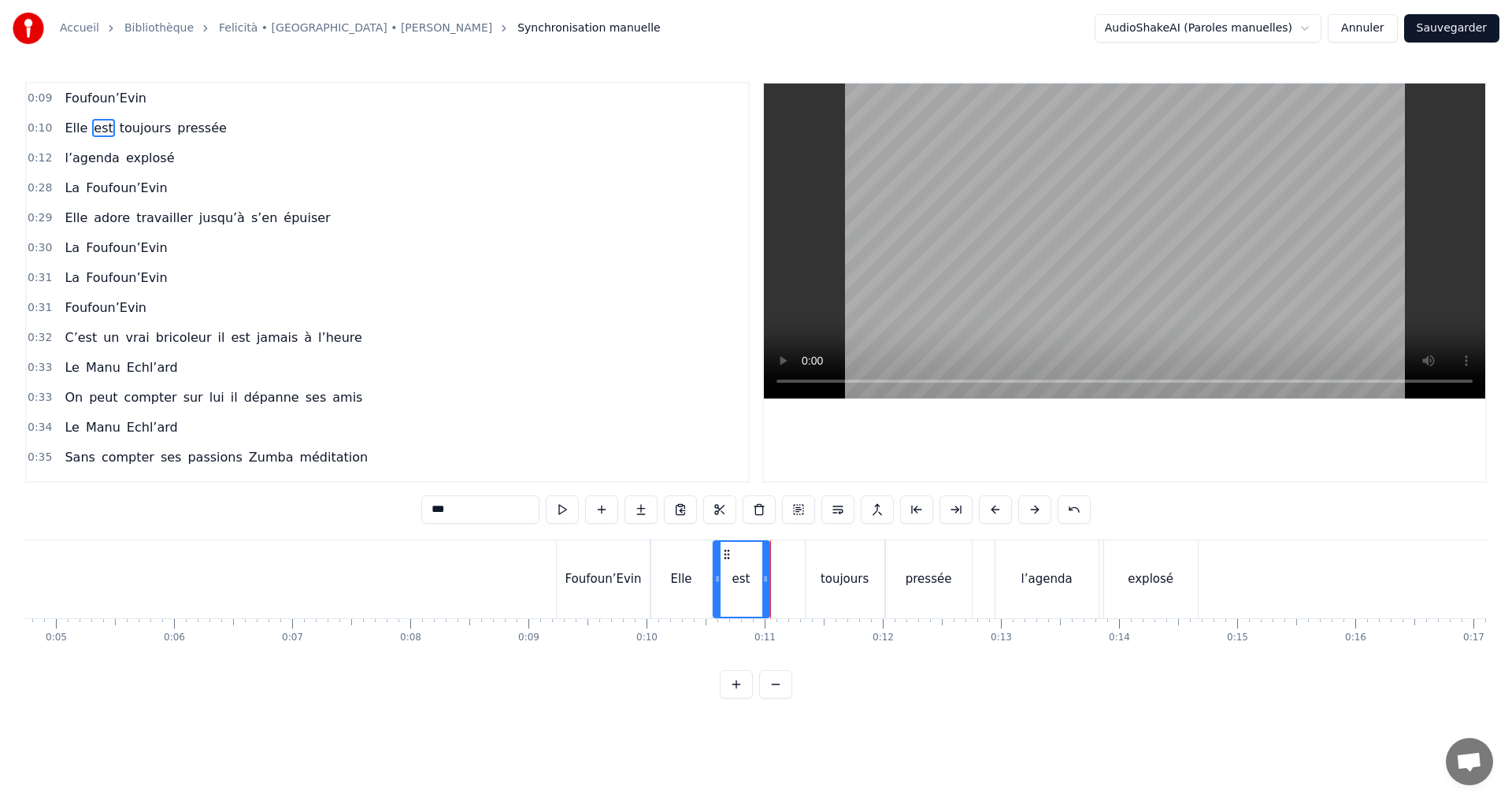
drag, startPoint x: 781, startPoint y: 576, endPoint x: 763, endPoint y: 576, distance: 18.0
click at [763, 576] on icon at bounding box center [765, 579] width 6 height 13
click at [835, 578] on div "toujours" at bounding box center [844, 579] width 48 height 18
drag, startPoint x: 816, startPoint y: 556, endPoint x: 782, endPoint y: 557, distance: 34.0
click at [782, 557] on icon at bounding box center [783, 554] width 13 height 13
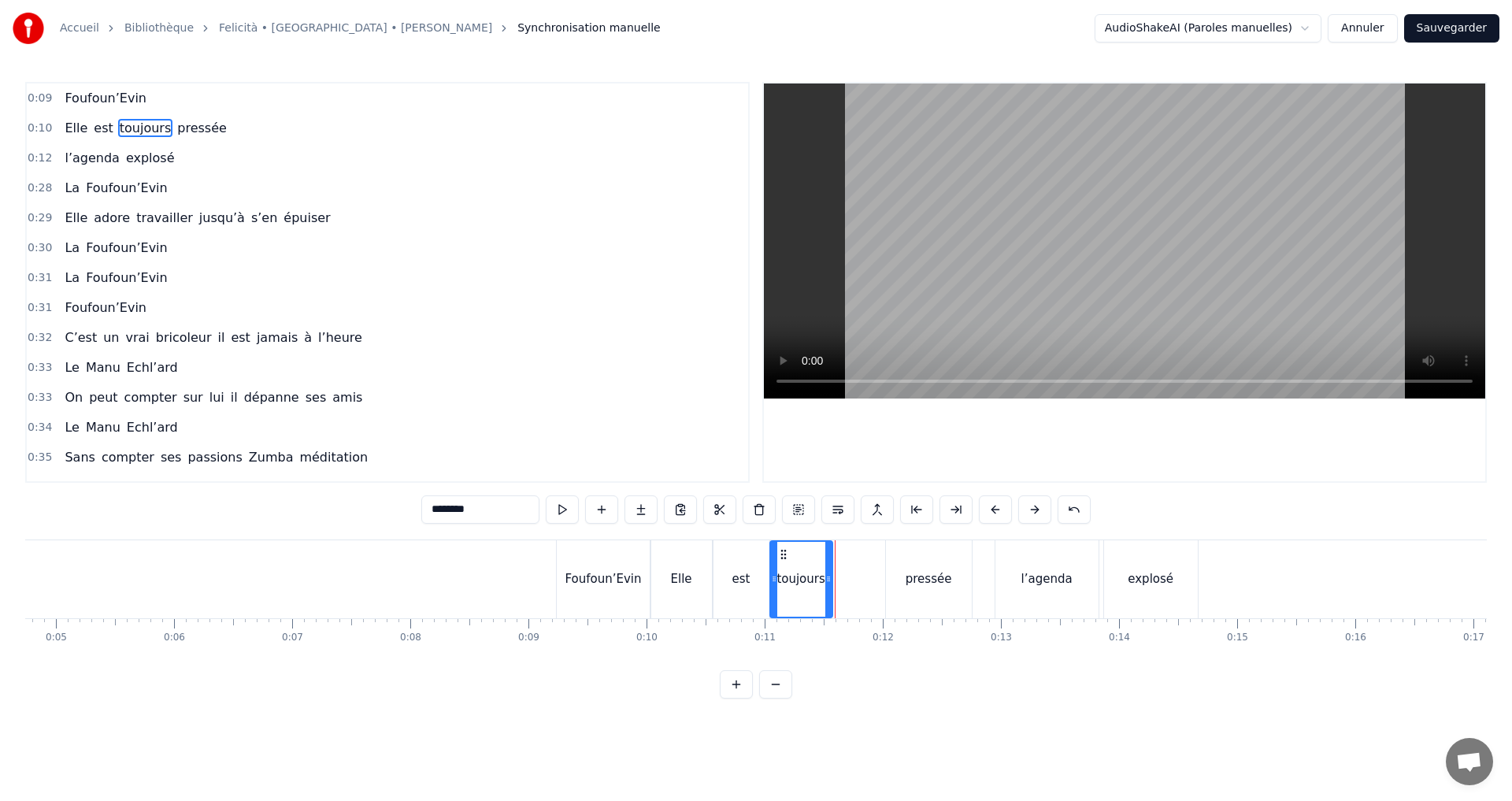
drag, startPoint x: 842, startPoint y: 576, endPoint x: 825, endPoint y: 577, distance: 17.0
click at [825, 577] on icon at bounding box center [828, 579] width 6 height 13
click at [903, 574] on div "pressée" at bounding box center [928, 579] width 86 height 78
drag, startPoint x: 898, startPoint y: 553, endPoint x: 847, endPoint y: 557, distance: 51.2
click at [847, 557] on icon at bounding box center [847, 554] width 13 height 13
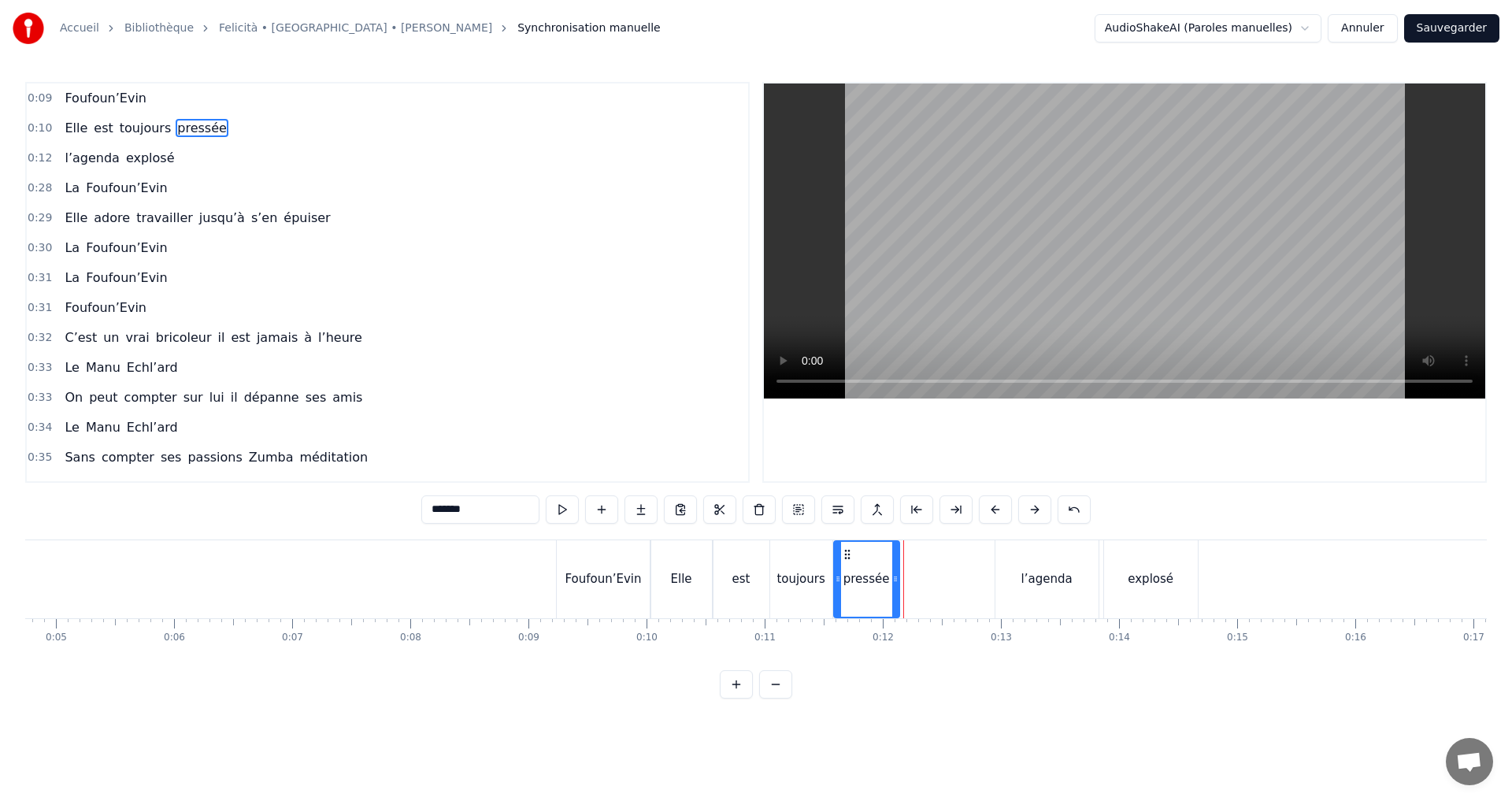
drag, startPoint x: 912, startPoint y: 577, endPoint x: 893, endPoint y: 577, distance: 19.0
click at [893, 577] on icon at bounding box center [896, 579] width 6 height 13
click at [1008, 570] on div "l’agenda" at bounding box center [1047, 579] width 103 height 78
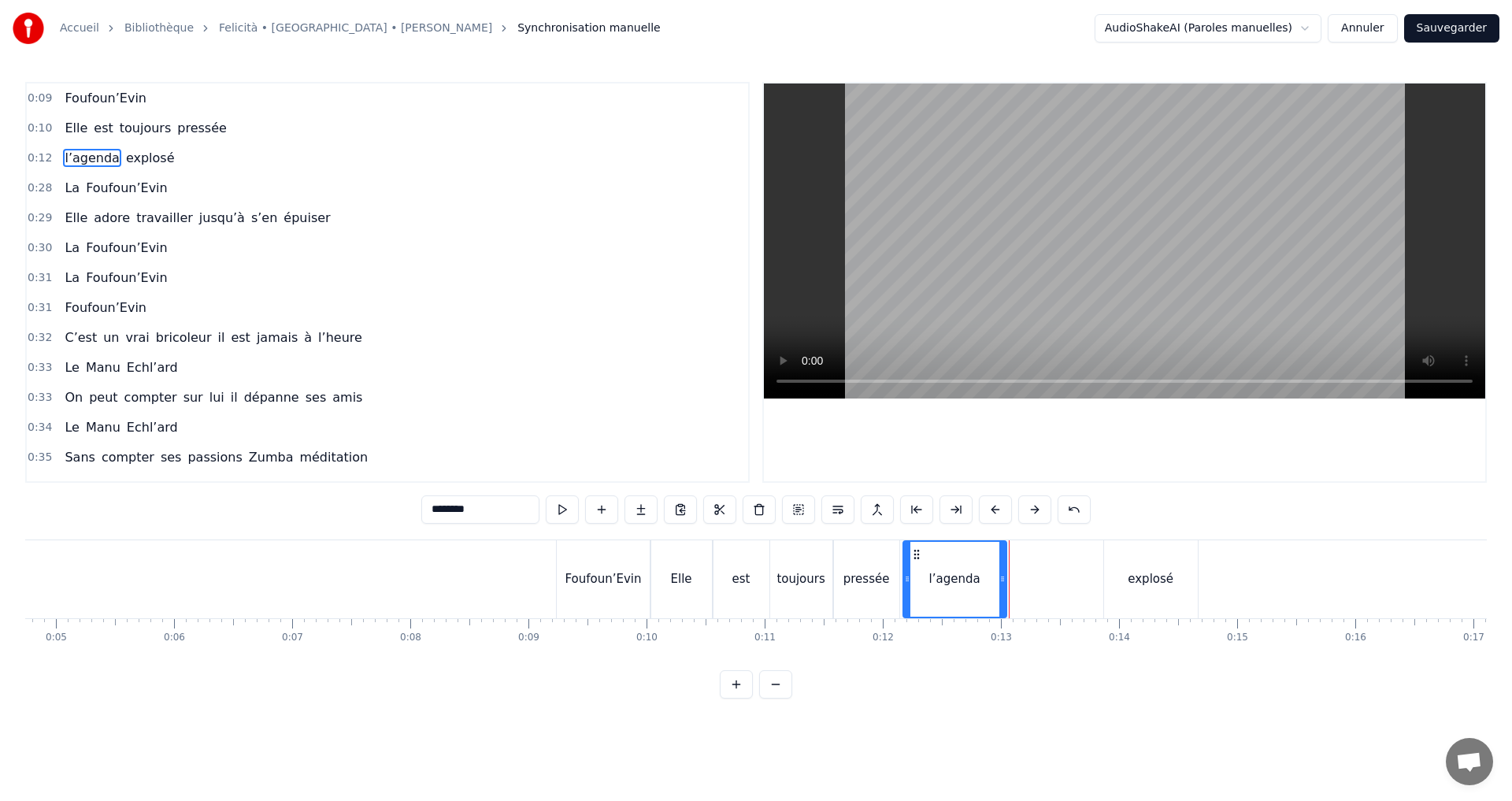
drag, startPoint x: 1005, startPoint y: 551, endPoint x: 913, endPoint y: 559, distance: 92.3
click at [913, 559] on icon at bounding box center [916, 554] width 13 height 13
drag, startPoint x: 999, startPoint y: 577, endPoint x: 980, endPoint y: 578, distance: 19.0
click at [980, 578] on icon at bounding box center [983, 579] width 6 height 13
click at [1113, 564] on div "explosé" at bounding box center [1151, 579] width 94 height 78
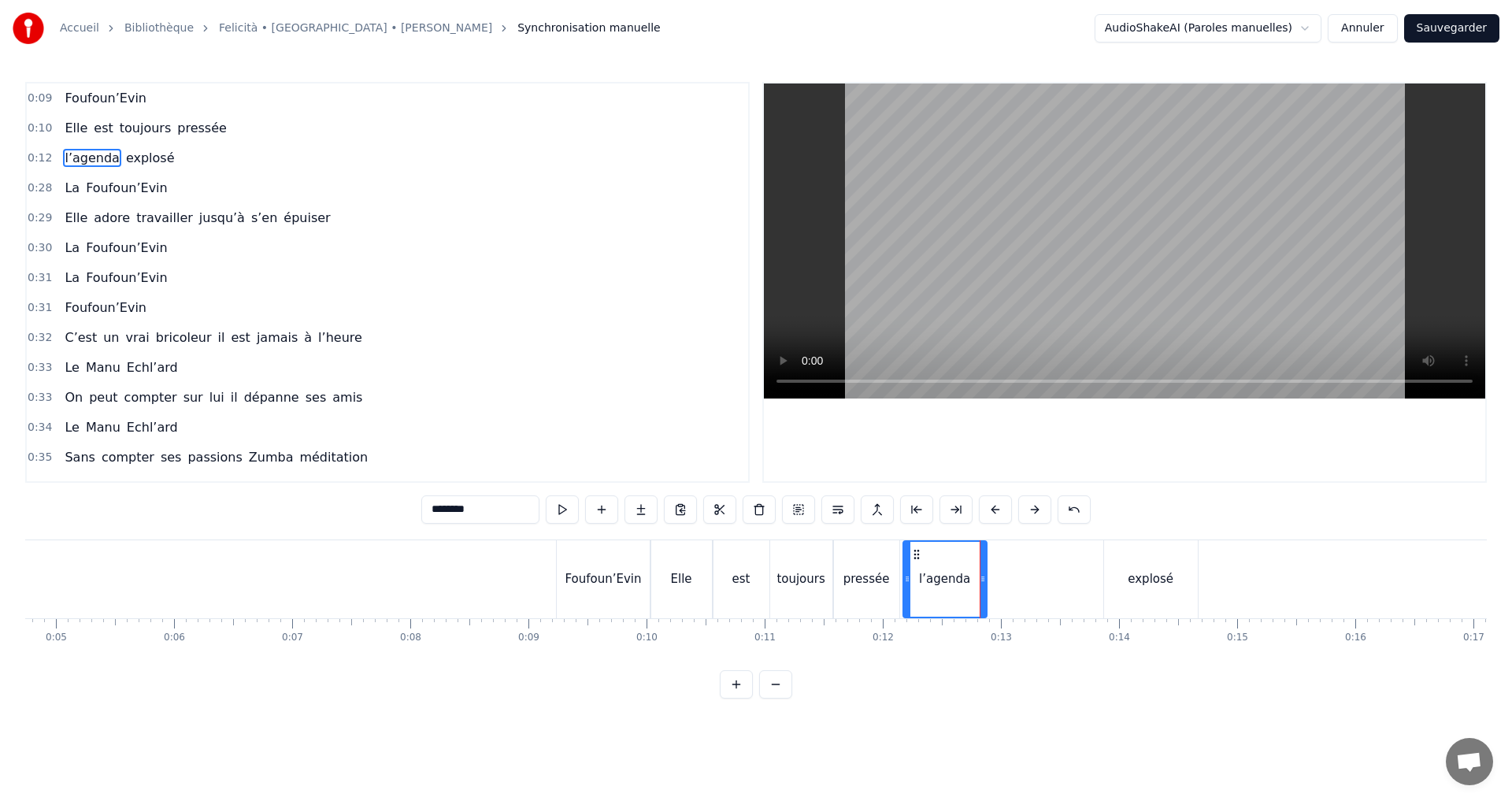
type input "*******"
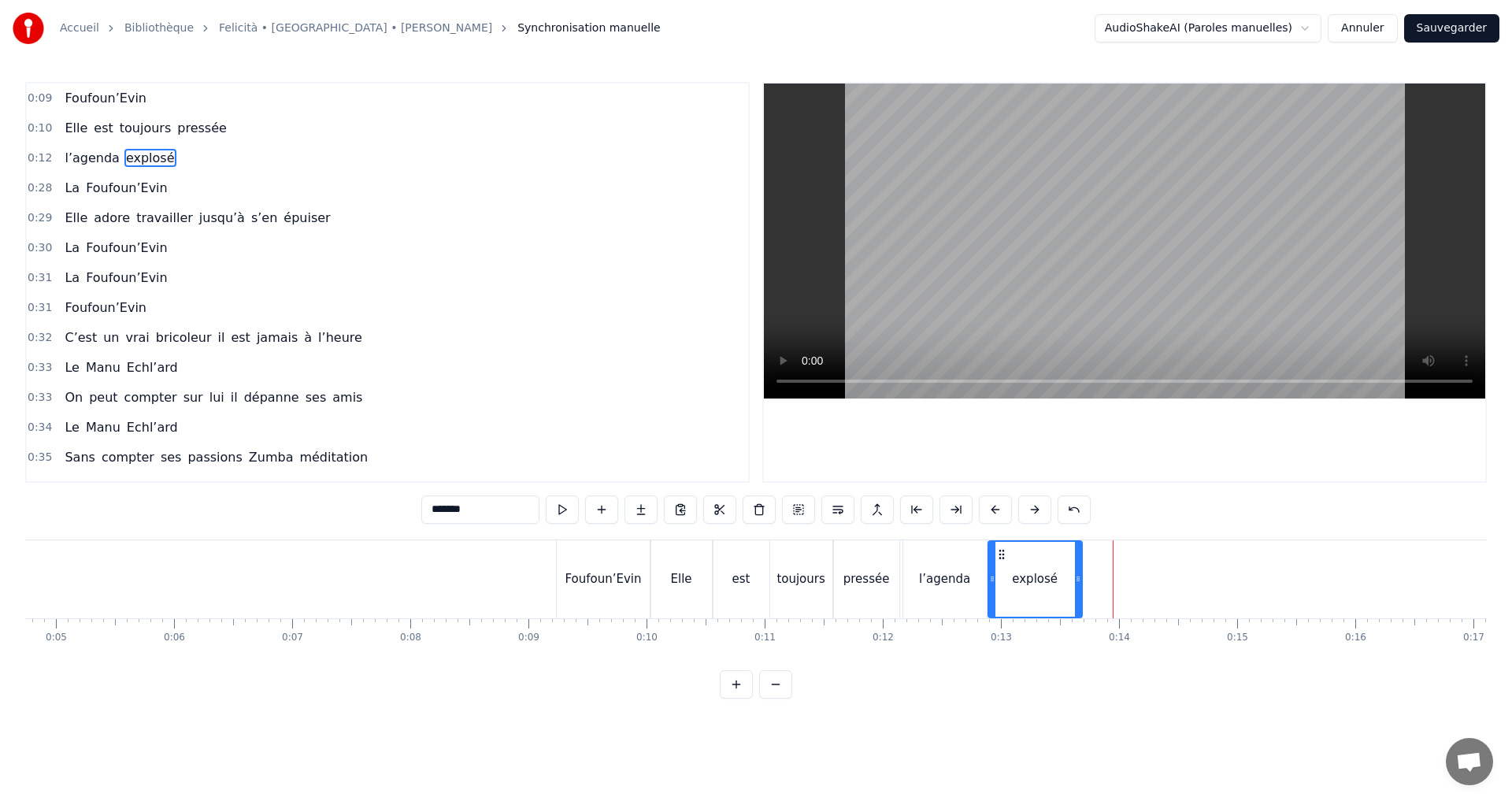
drag, startPoint x: 1116, startPoint y: 551, endPoint x: 1000, endPoint y: 557, distance: 116.2
click at [1000, 557] on icon at bounding box center [1001, 554] width 13 height 13
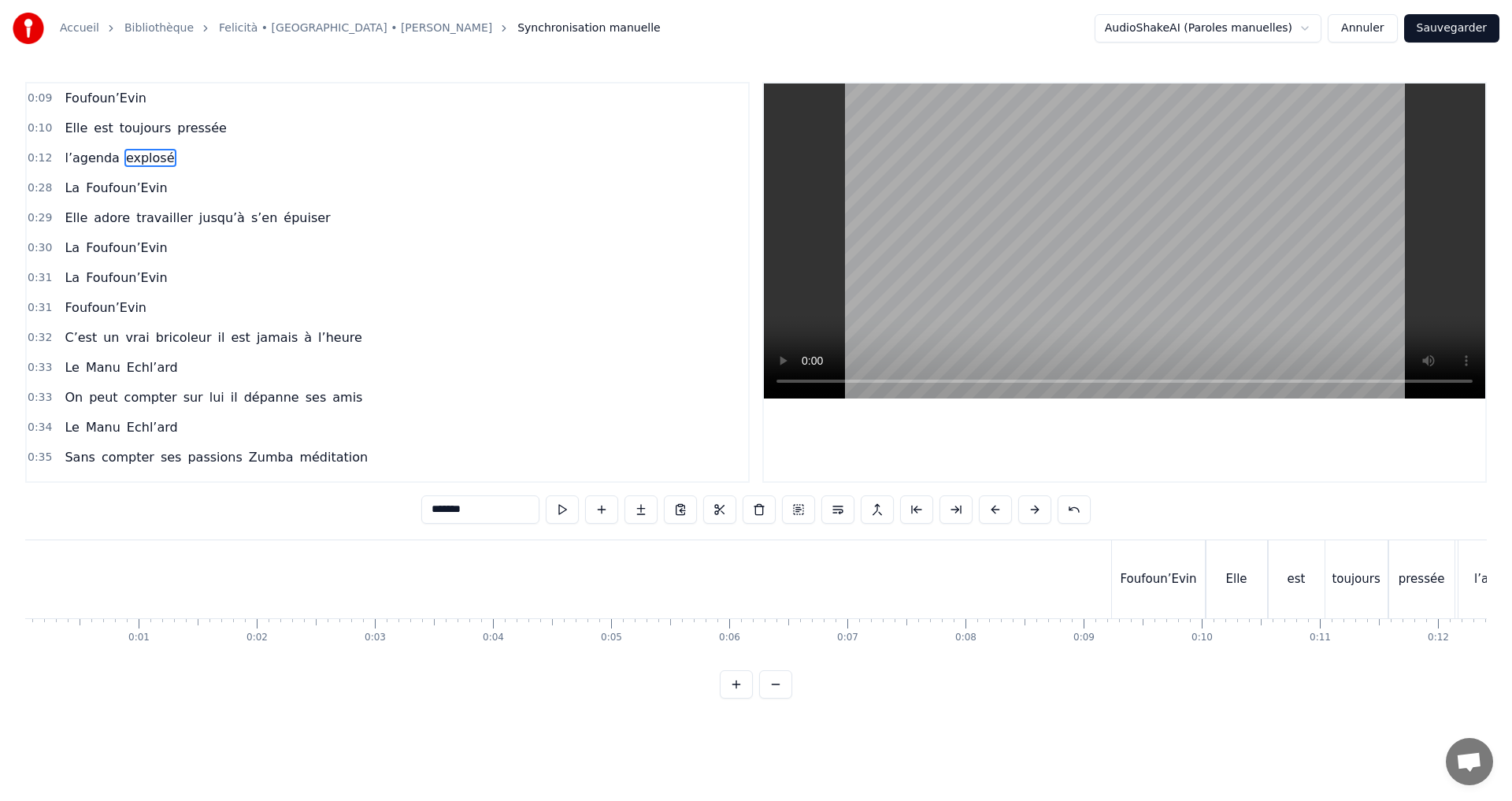
scroll to position [0, 0]
click at [24, 614] on div "Accueil Bibliothèque Felicità • [GEOGRAPHIC_DATA] • [PERSON_NAME] Synchronisati…" at bounding box center [756, 350] width 1512 height 699
click at [25, 614] on div at bounding box center [25, 579] width 1 height 78
click at [712, 509] on button at bounding box center [715, 510] width 33 height 29
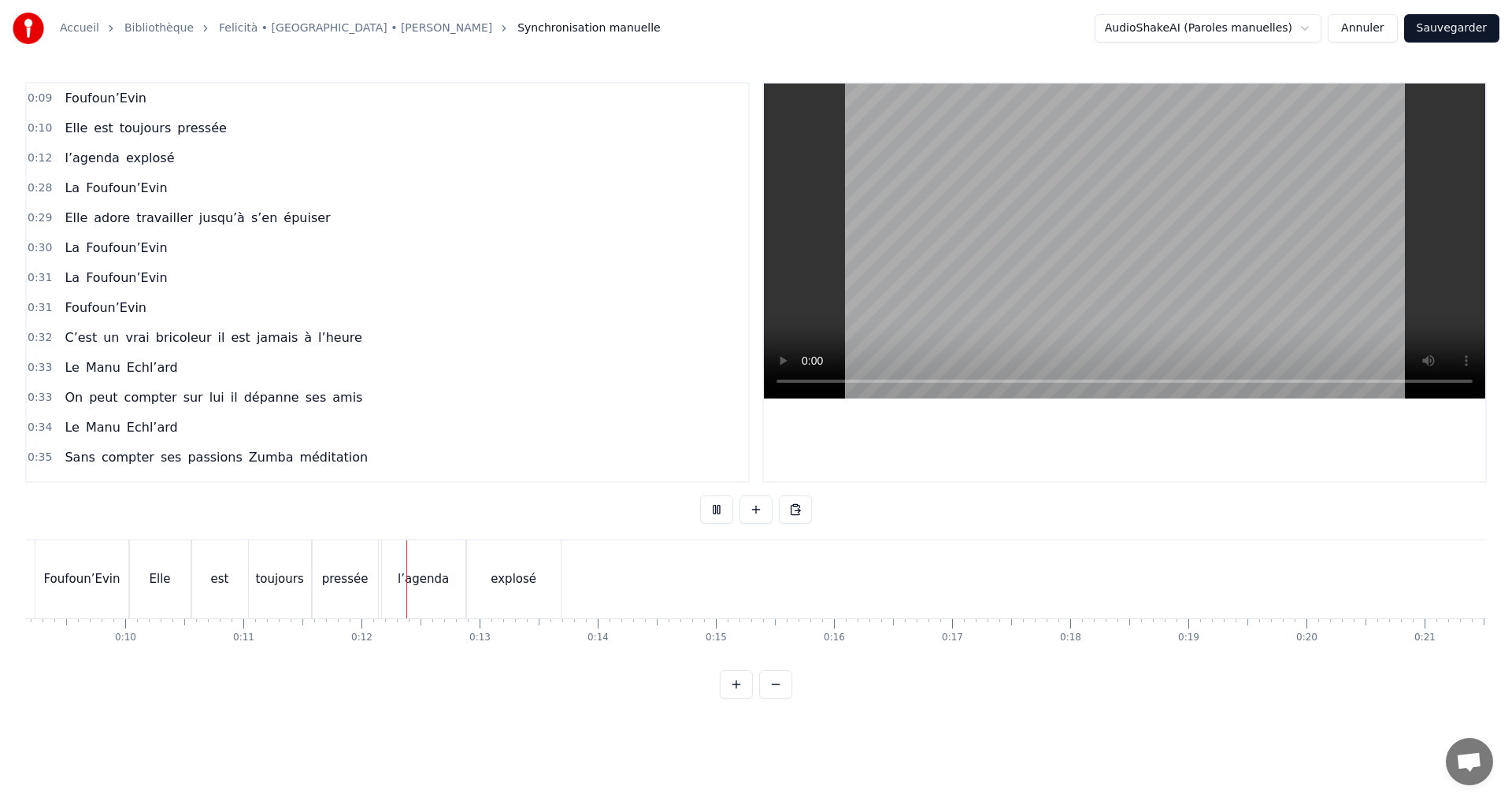
scroll to position [0, 1308]
click at [712, 508] on button at bounding box center [715, 510] width 33 height 29
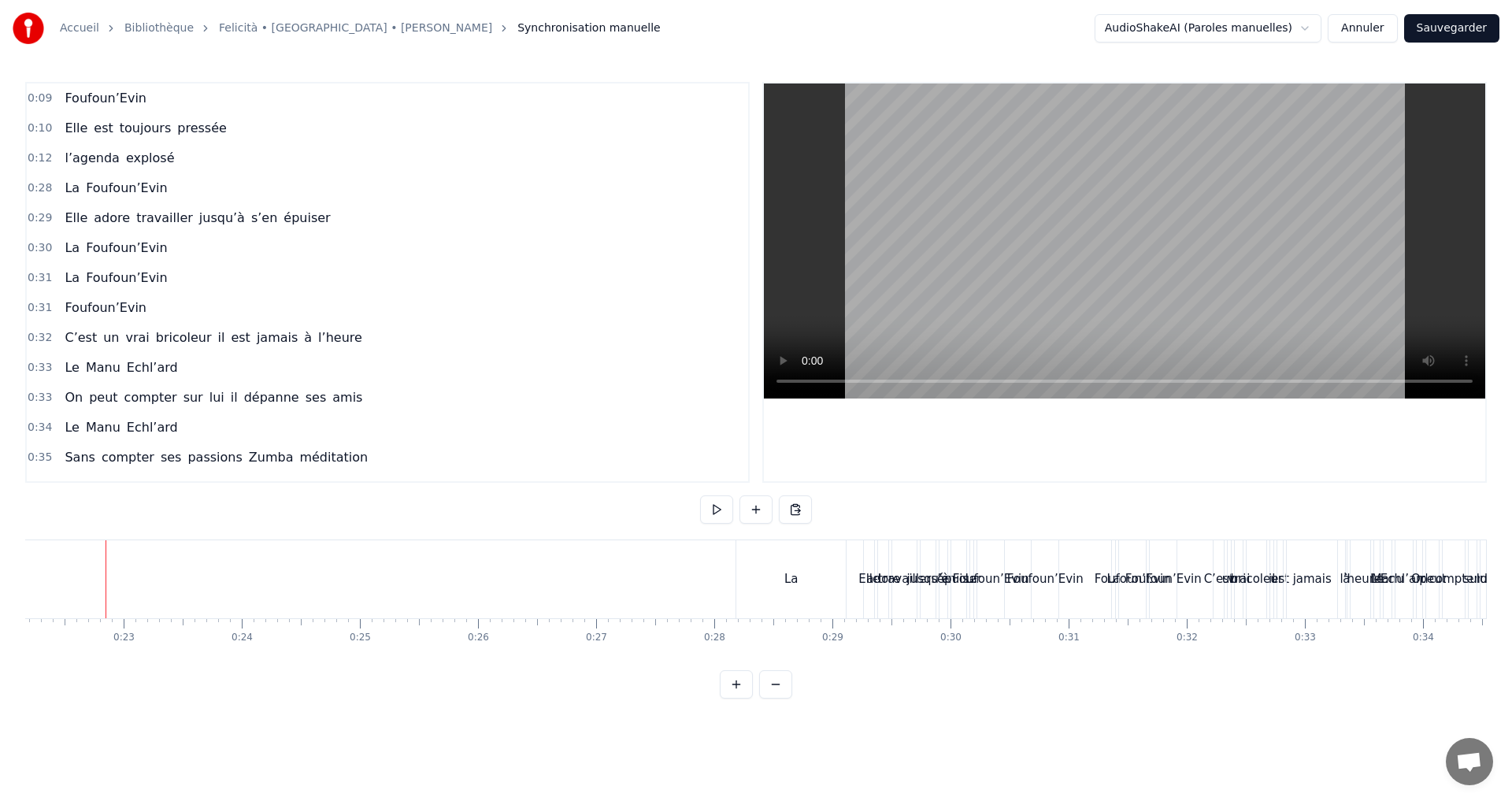
scroll to position [0, 2619]
click at [339, 25] on link "Felicità • [GEOGRAPHIC_DATA] • [PERSON_NAME]" at bounding box center [355, 29] width 273 height 16
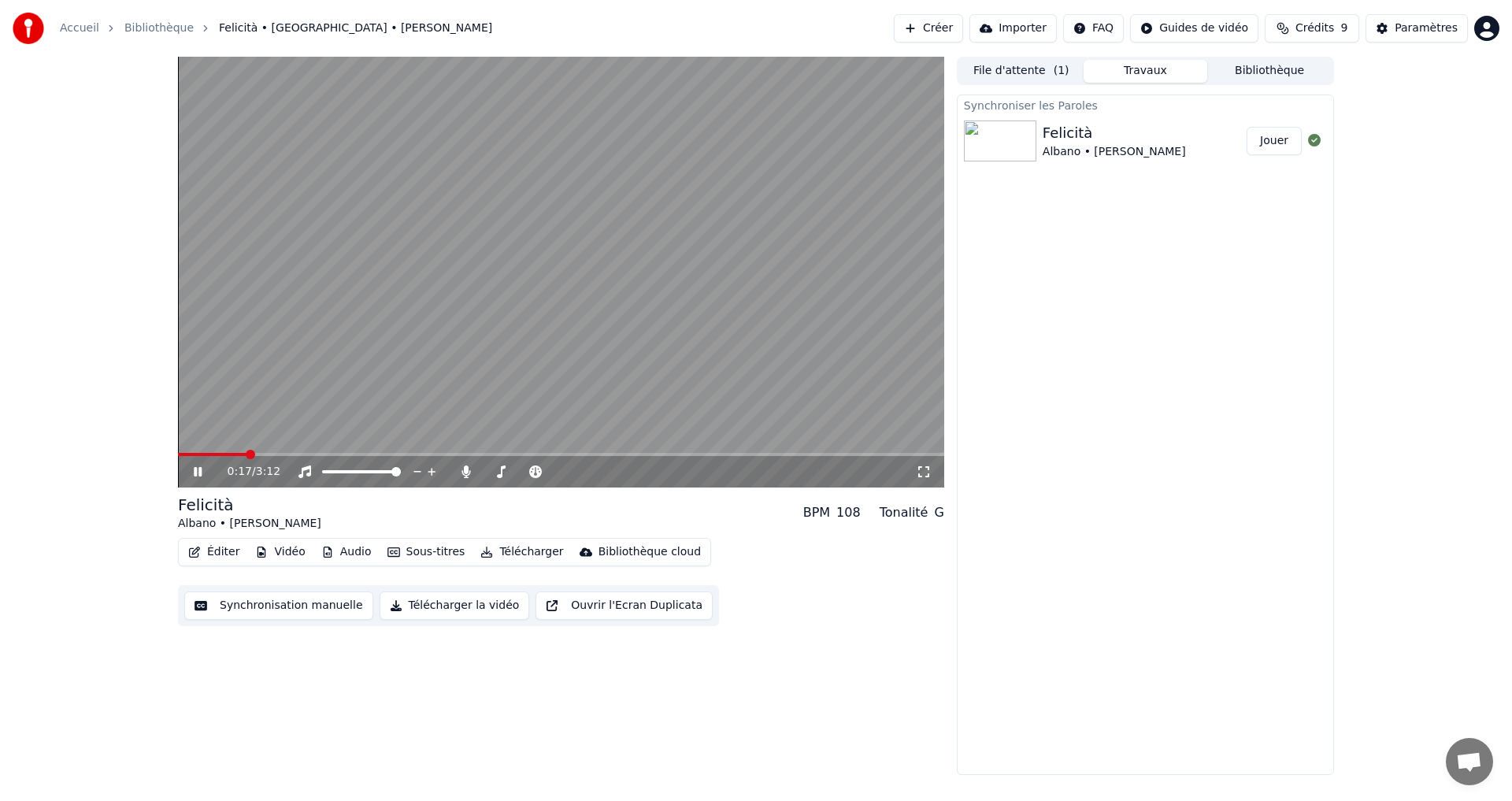
click at [608, 243] on video at bounding box center [561, 271] width 766 height 431
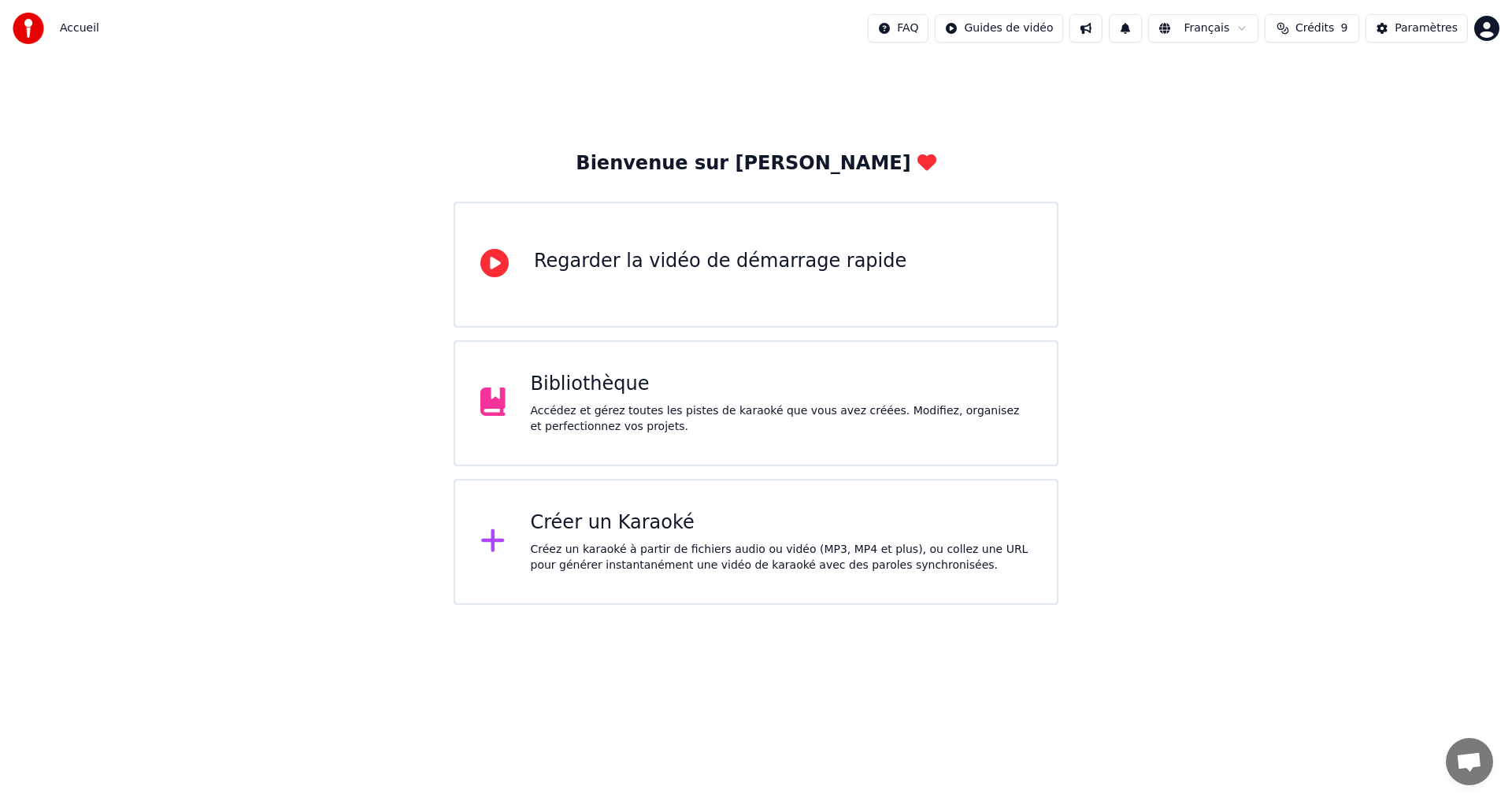
click at [614, 524] on div "Créer un Karaoké" at bounding box center [781, 523] width 502 height 25
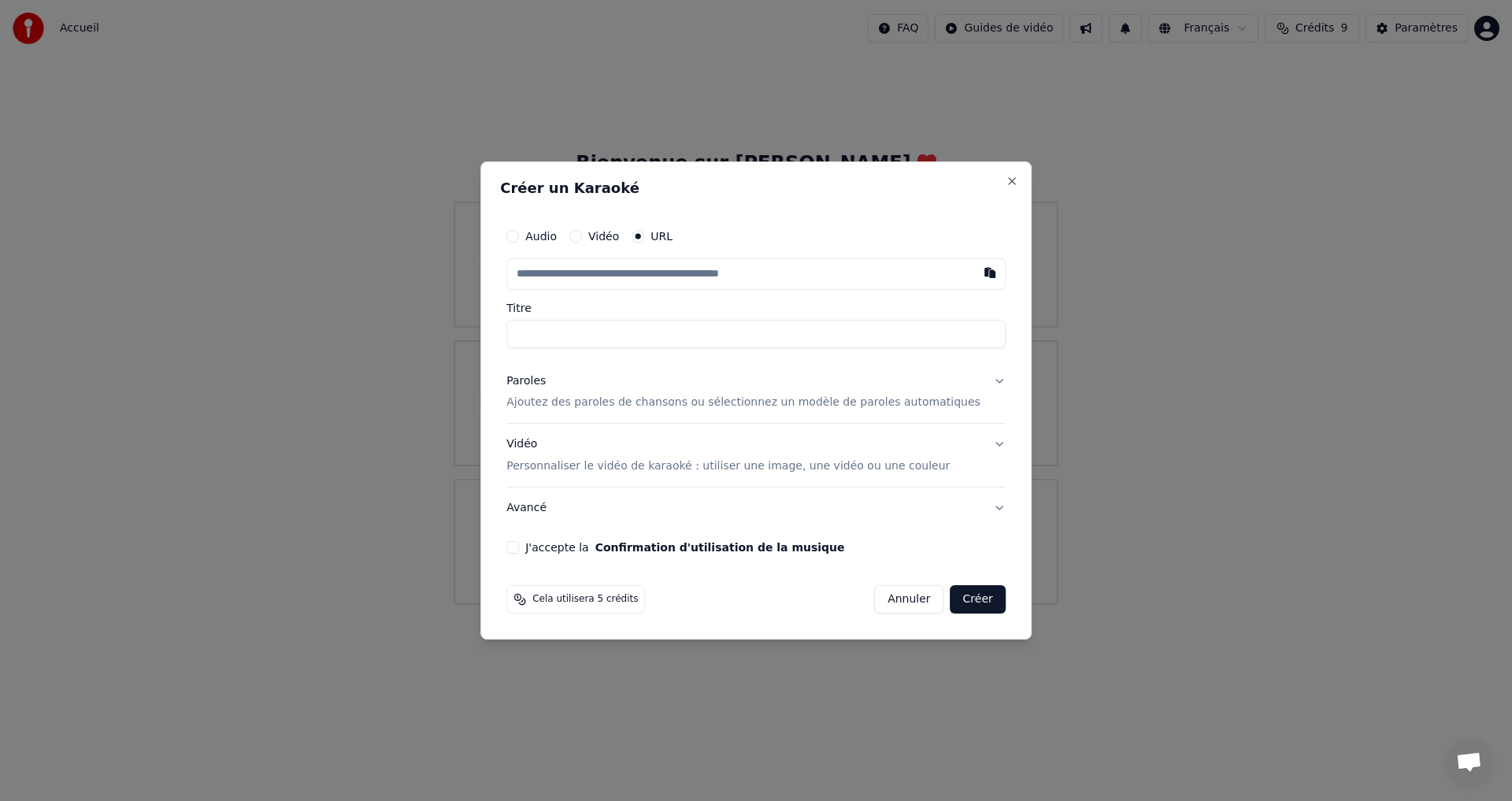
click at [519, 234] on button "Audio" at bounding box center [513, 236] width 13 height 13
click at [700, 271] on div "Aucun fichier choisi" at bounding box center [687, 274] width 121 height 16
type input "**********"
click at [612, 399] on p "Ajoutez des paroles de chansons ou sélectionnez un modèle de paroles automatiqu…" at bounding box center [743, 403] width 474 height 16
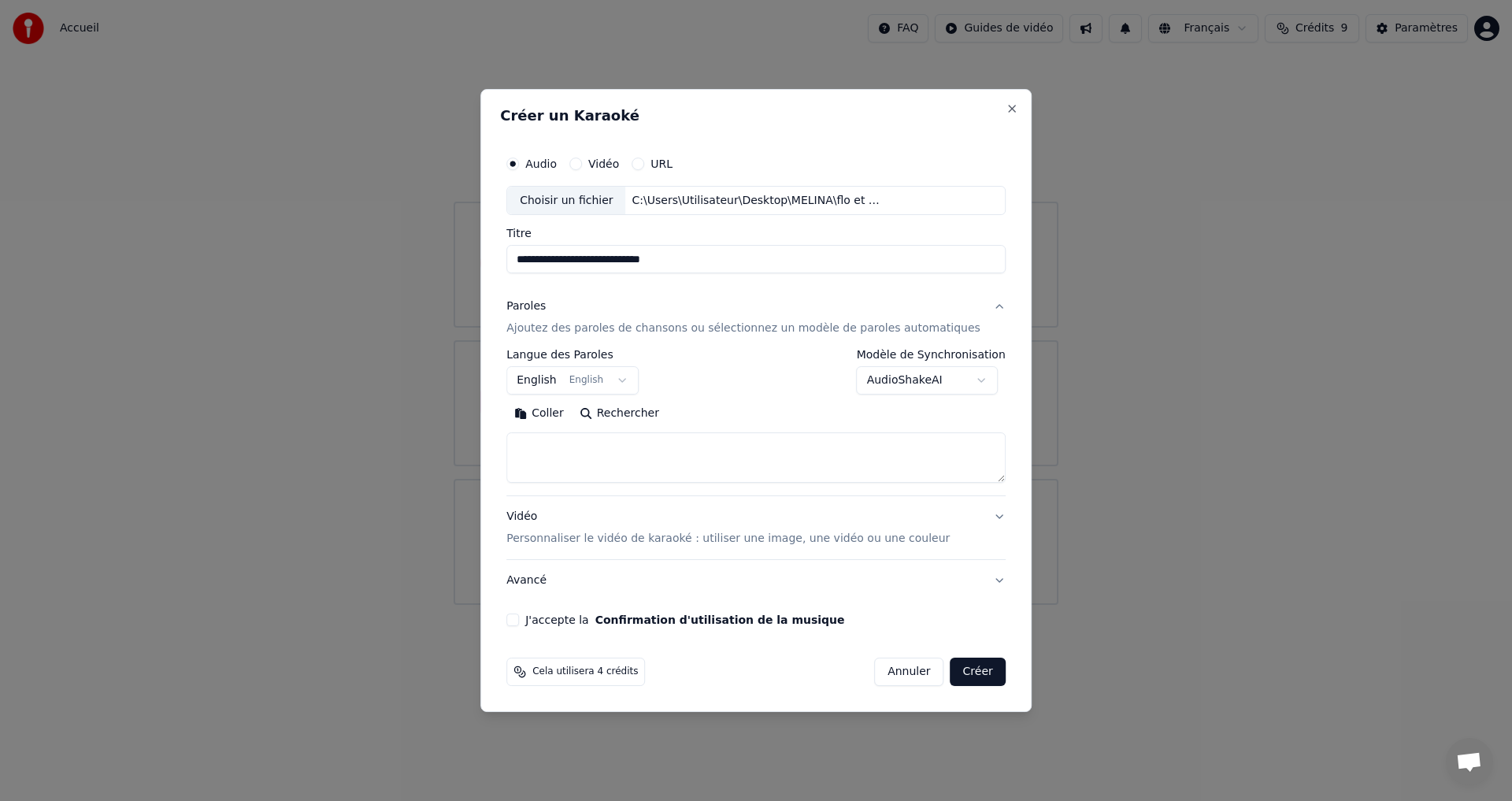
click at [627, 380] on body "**********" at bounding box center [756, 302] width 1512 height 605
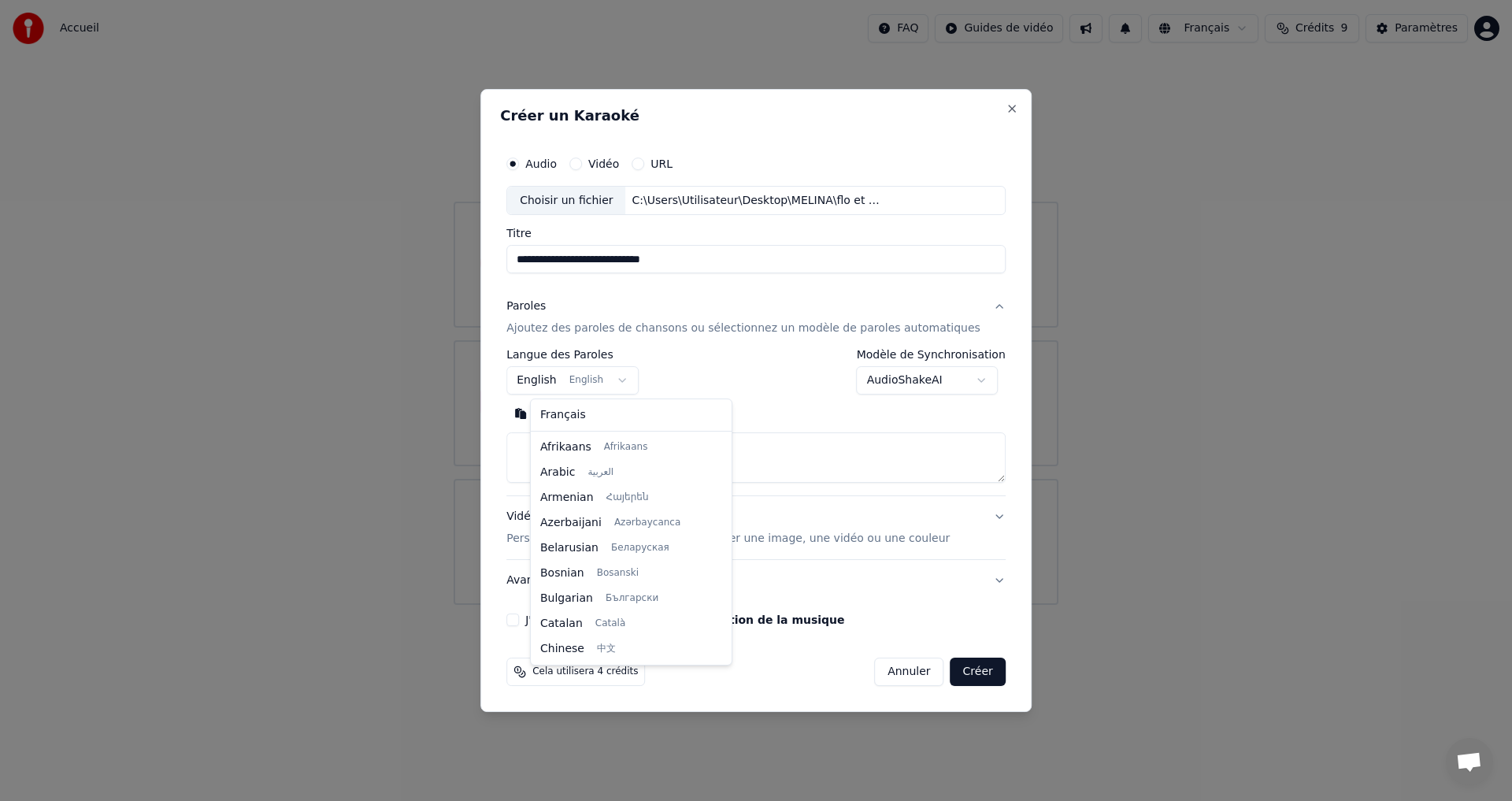
scroll to position [126, 0]
select select "**"
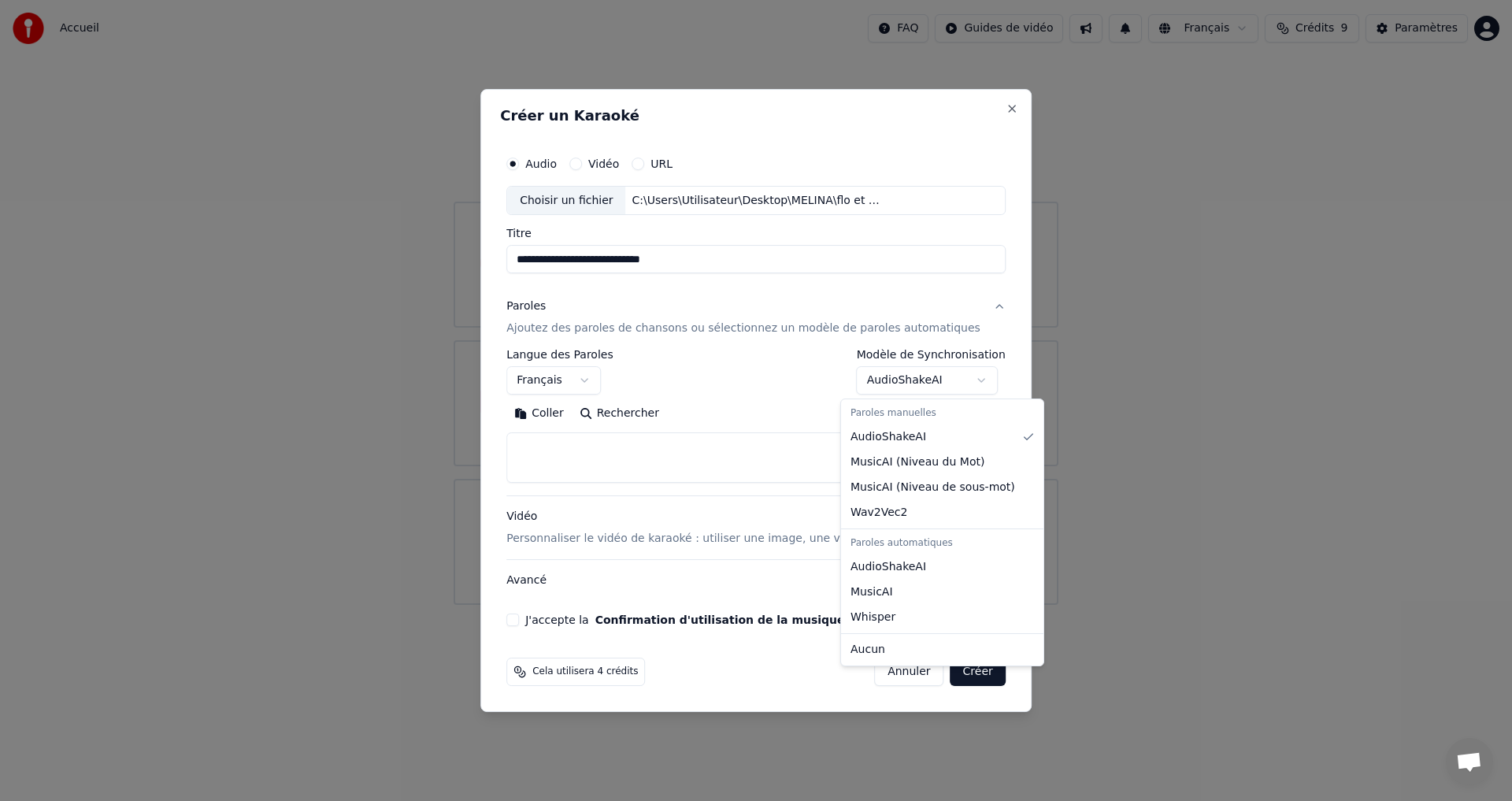
click at [965, 378] on body "**********" at bounding box center [756, 302] width 1512 height 605
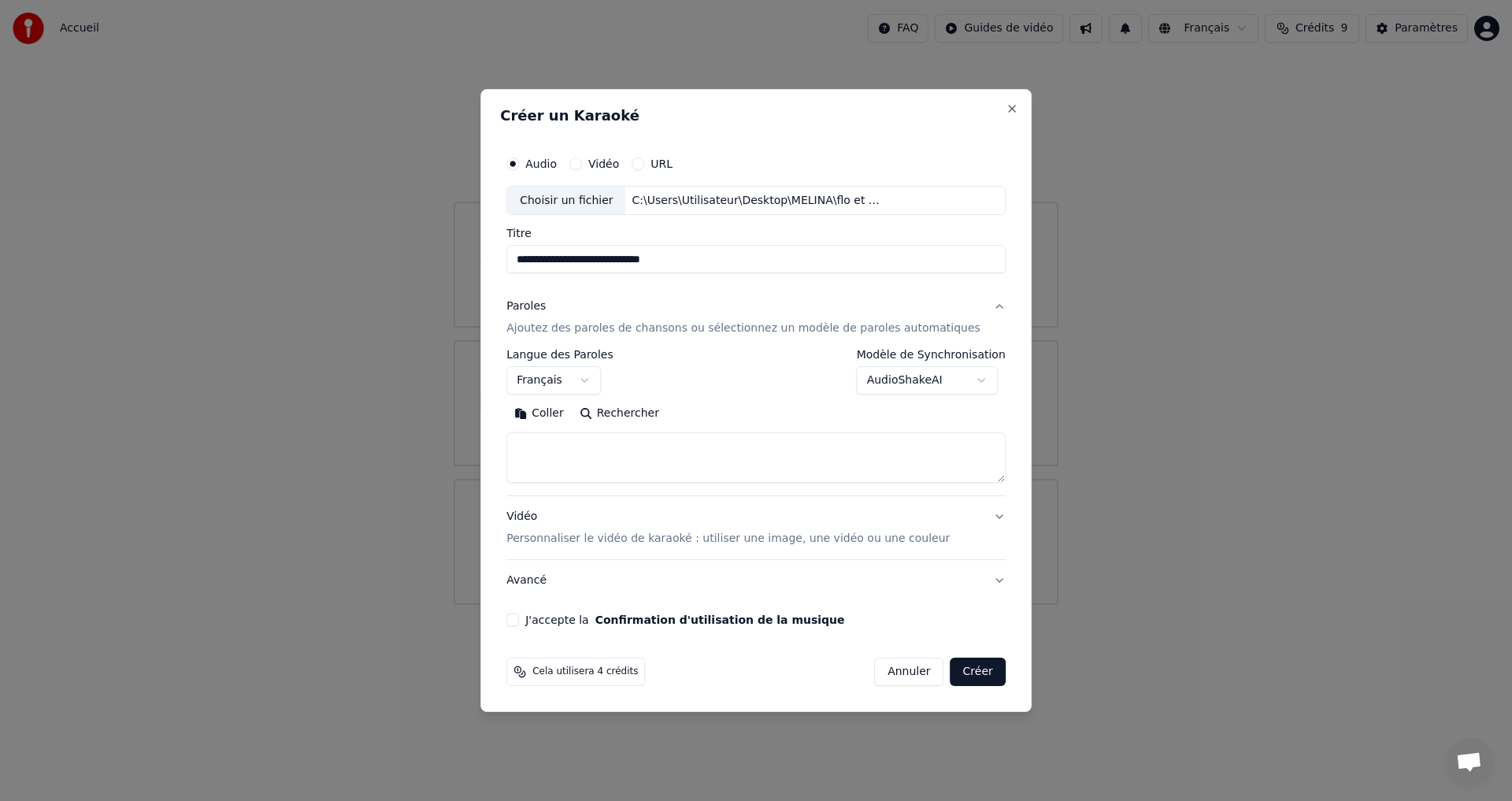
click at [965, 378] on body "**********" at bounding box center [756, 302] width 1512 height 605
click at [568, 442] on textarea at bounding box center [756, 458] width 500 height 50
click at [544, 445] on textarea at bounding box center [756, 458] width 500 height 50
paste textarea "**********"
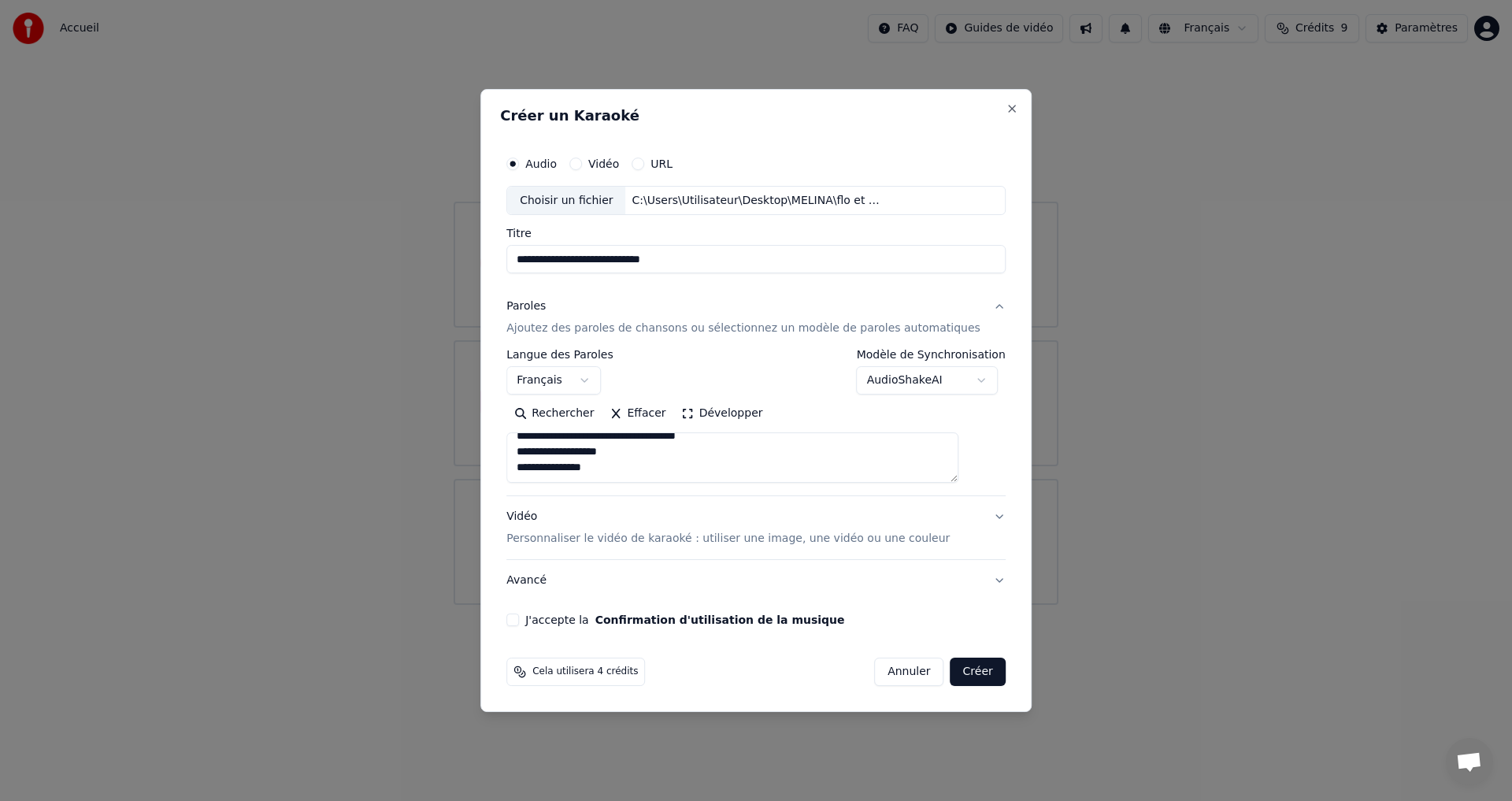
type textarea "**********"
click at [901, 540] on p "Personnaliser le vidéo de karaoké : utiliser une image, une vidéo ou une couleur" at bounding box center [728, 539] width 443 height 16
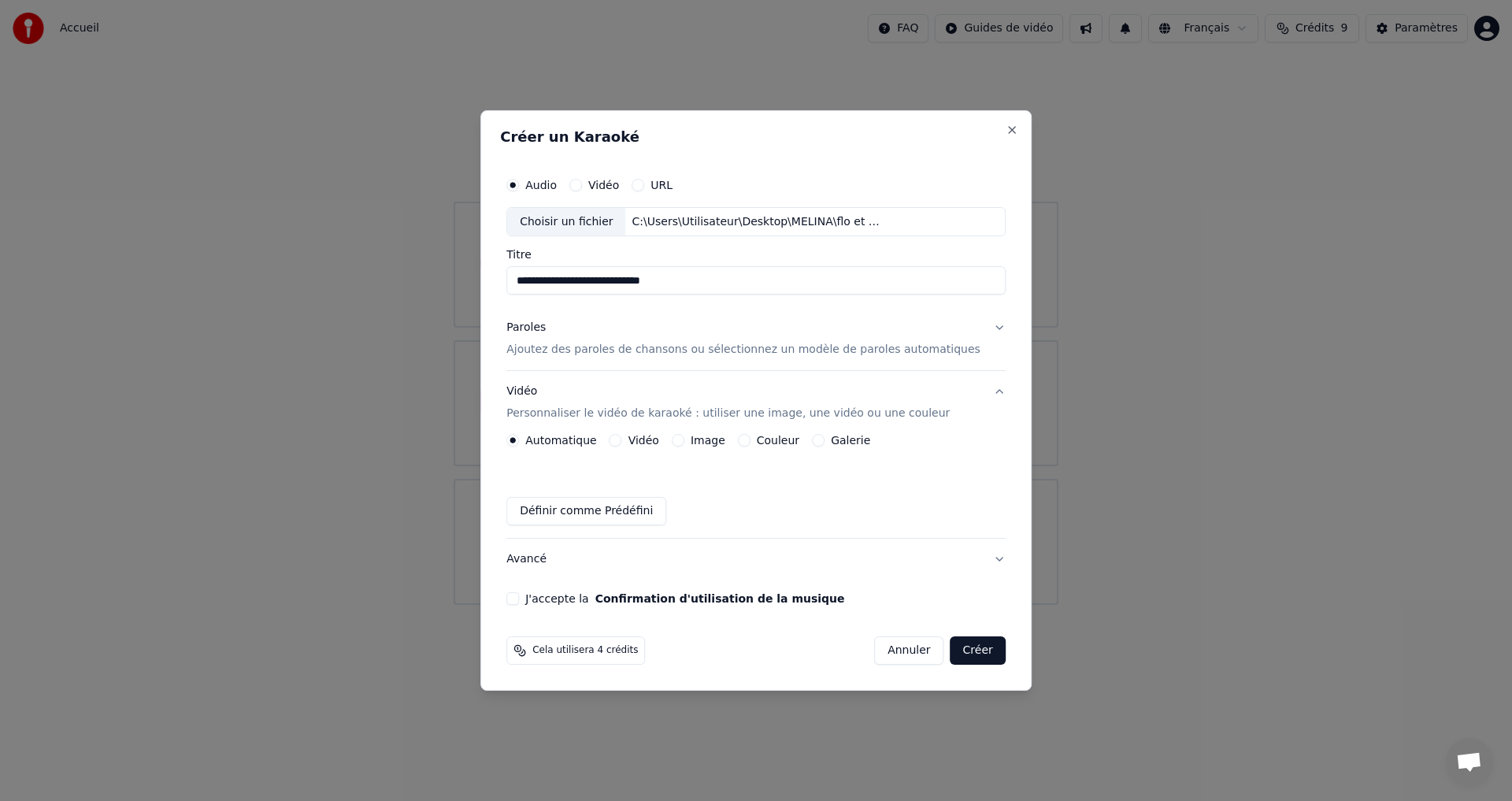
click at [824, 442] on button "Galerie" at bounding box center [817, 441] width 13 height 13
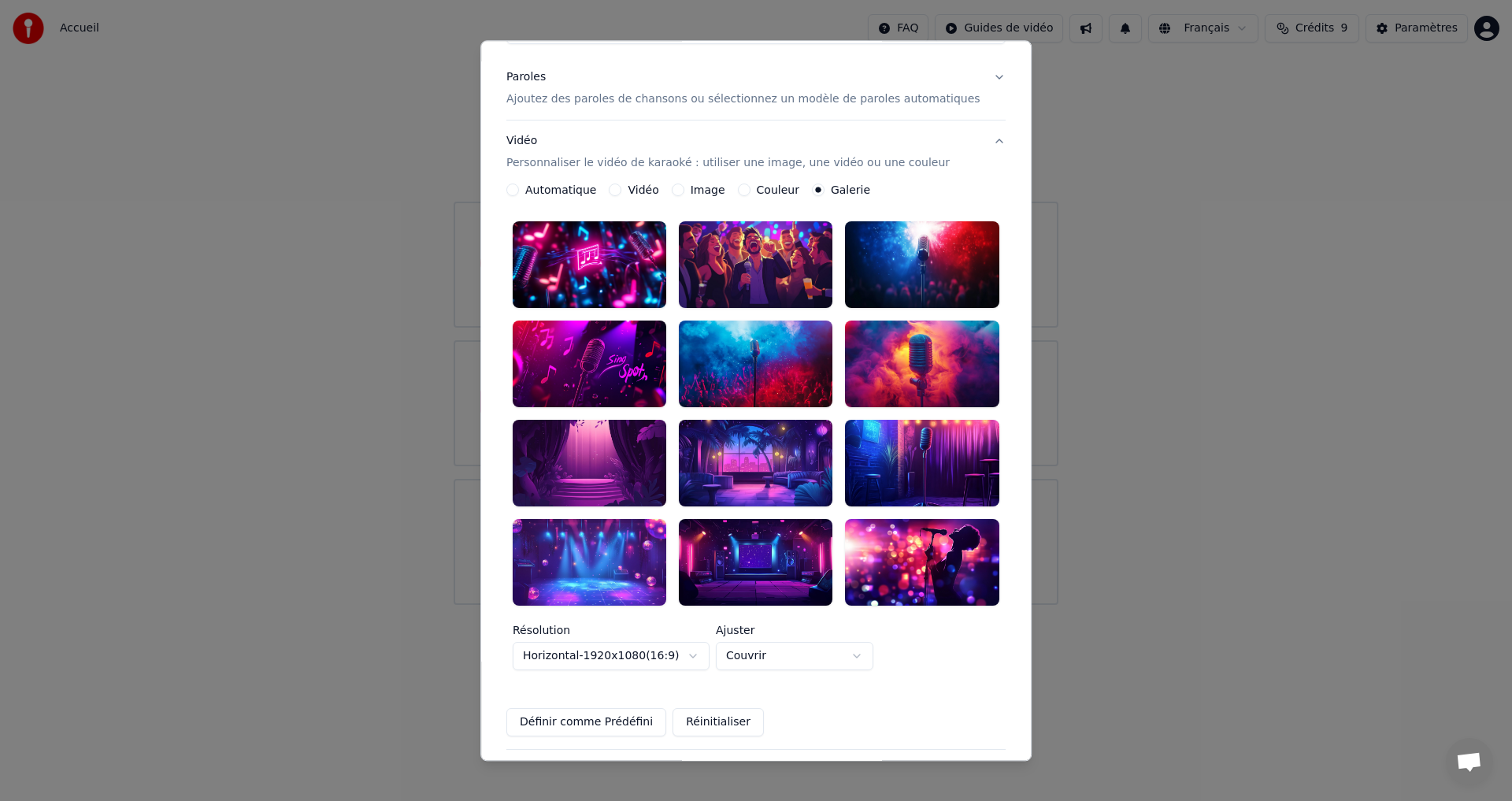
scroll to position [207, 0]
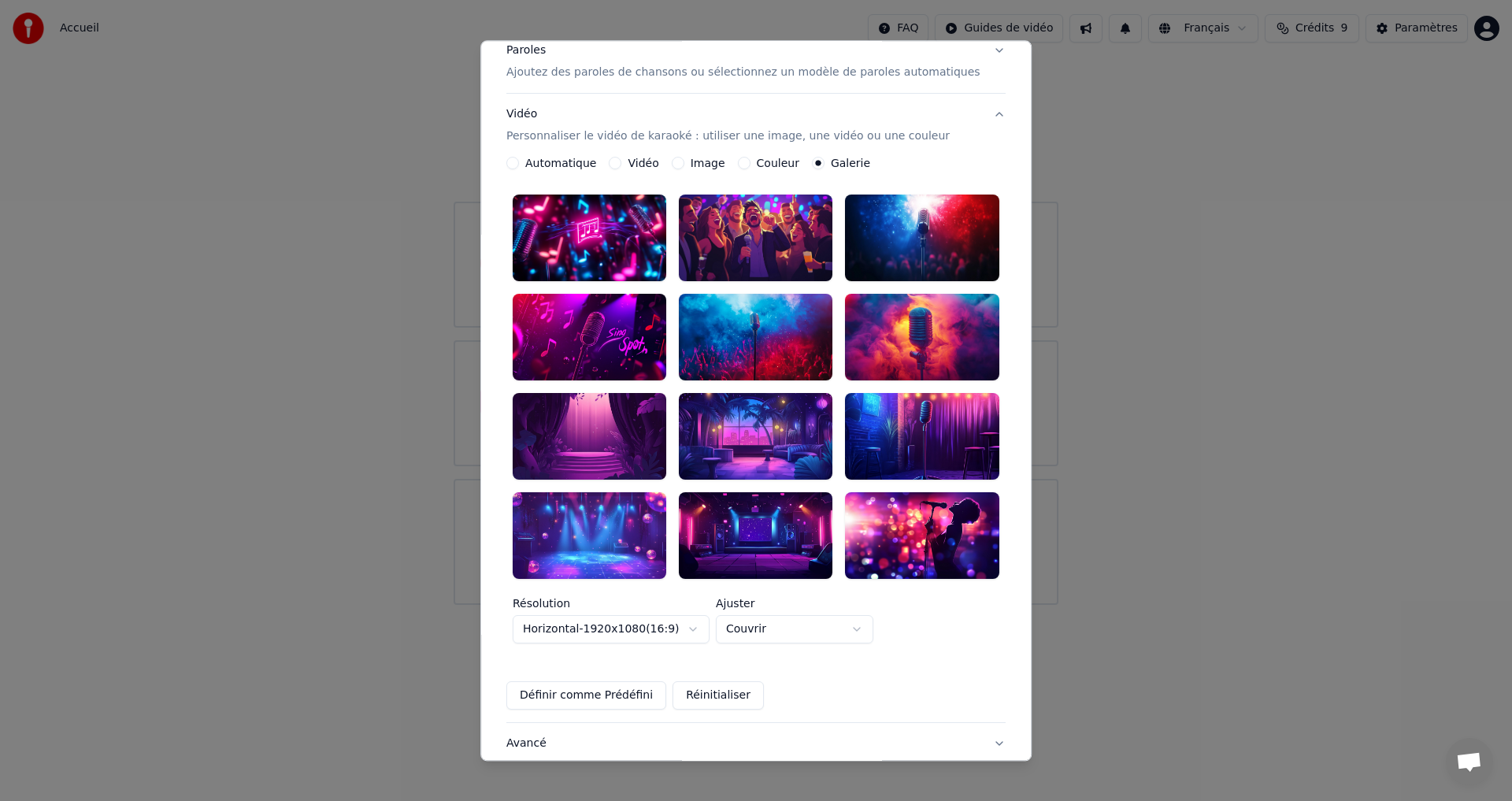
click at [607, 500] on div at bounding box center [589, 536] width 153 height 87
click at [642, 681] on button "Définir comme Prédéfini" at bounding box center [587, 695] width 160 height 29
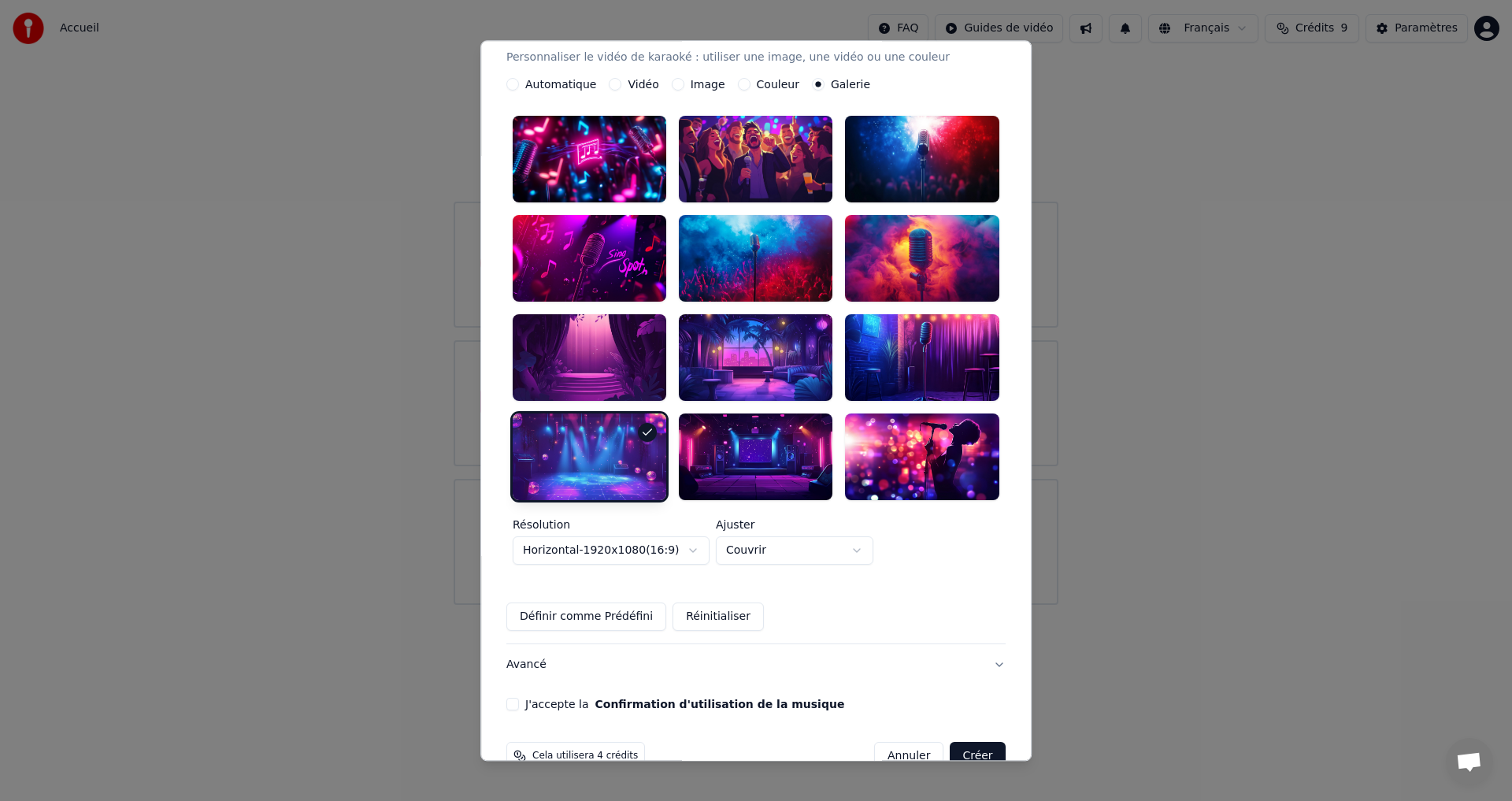
click at [519, 698] on button "J'accepte la Confirmation d'utilisation de la musique" at bounding box center [513, 704] width 13 height 13
click at [953, 743] on button "Créer" at bounding box center [979, 756] width 55 height 29
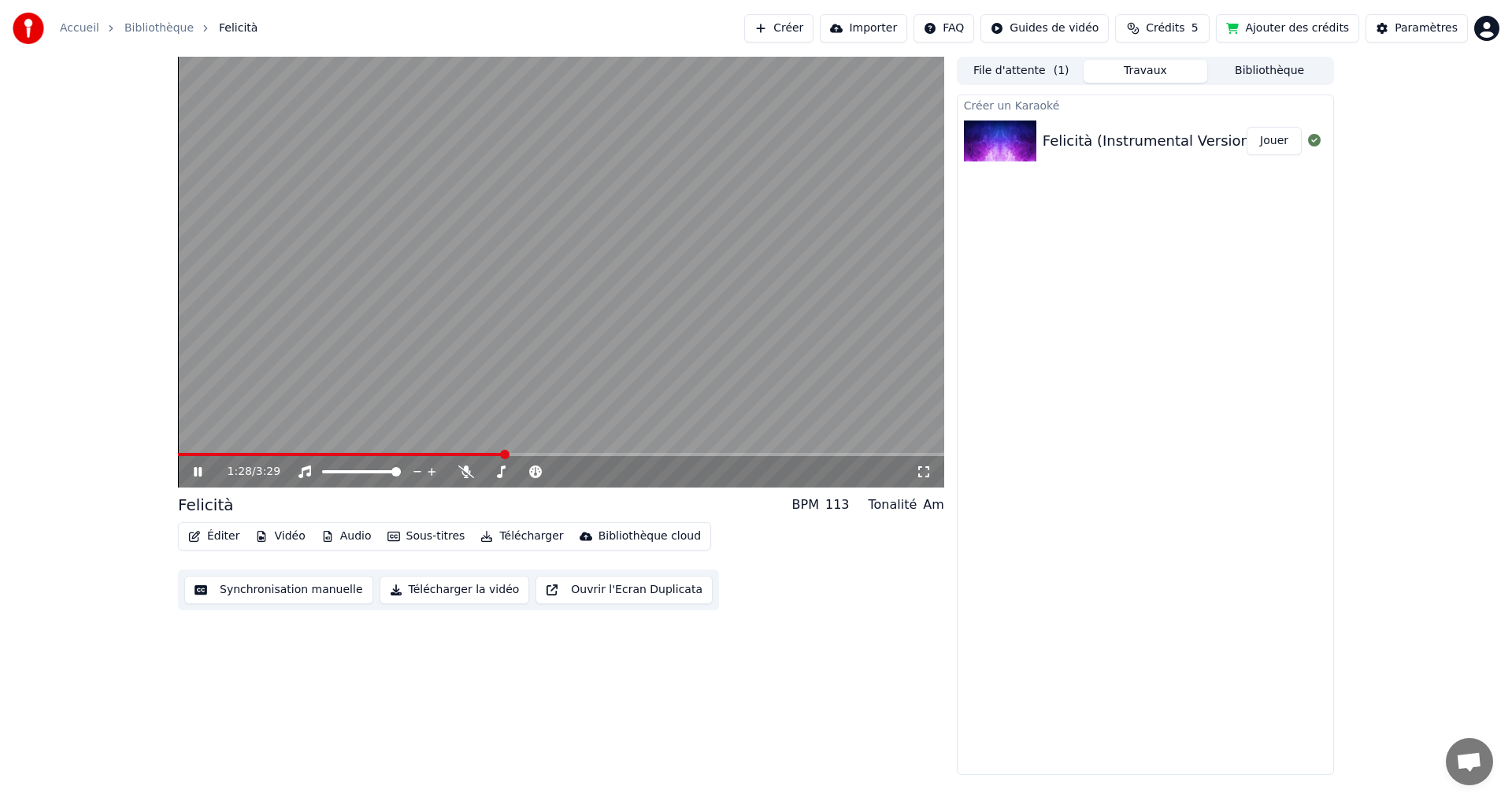
click at [195, 469] on icon at bounding box center [198, 472] width 8 height 10
click at [178, 451] on span at bounding box center [183, 454] width 10 height 10
click at [194, 472] on icon at bounding box center [198, 471] width 10 height 11
click at [199, 470] on icon at bounding box center [209, 471] width 37 height 13
click at [246, 591] on button "Synchronisation manuelle" at bounding box center [278, 590] width 189 height 29
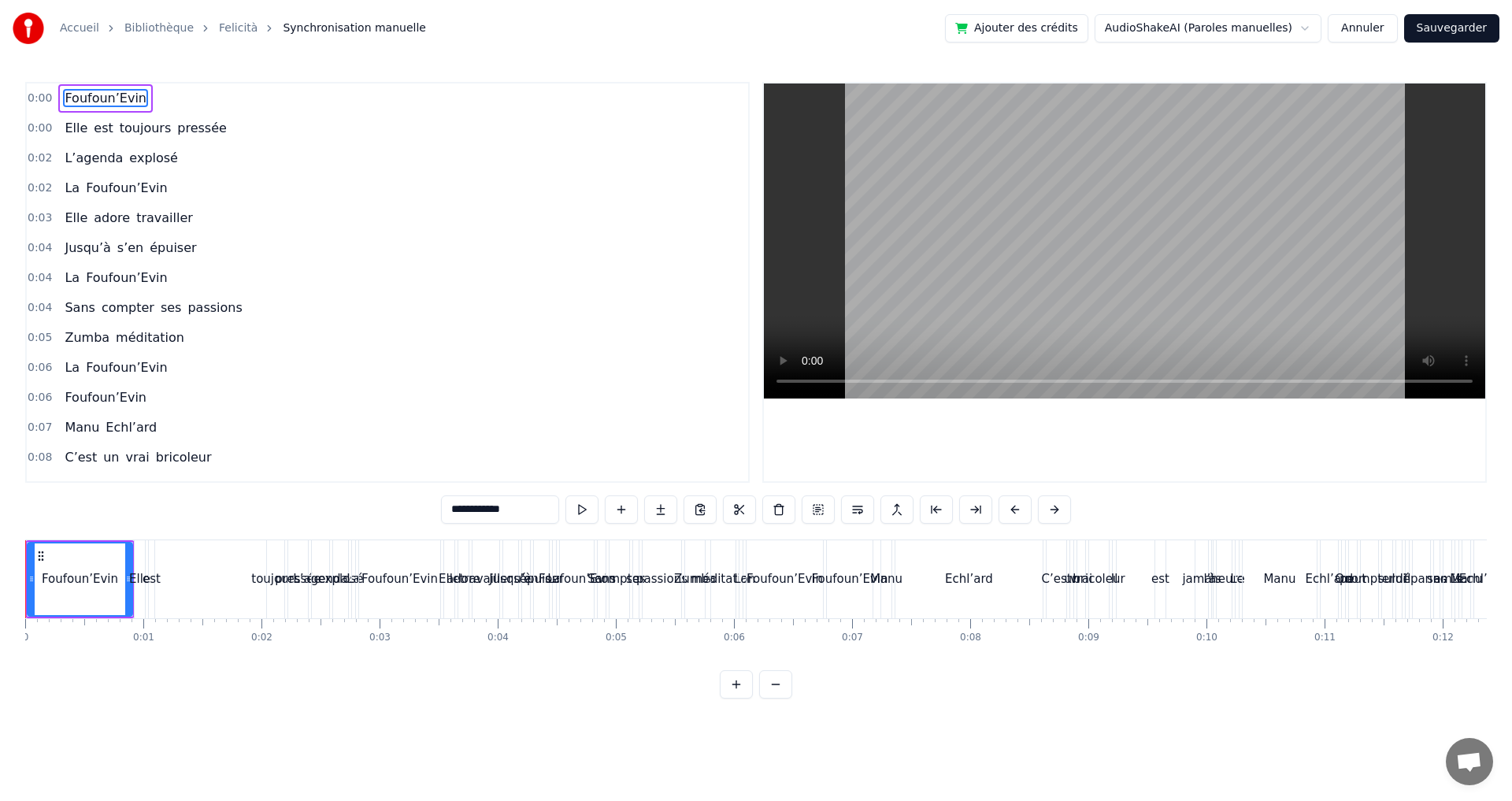
click at [1205, 618] on div "jamais" at bounding box center [1201, 579] width 14 height 78
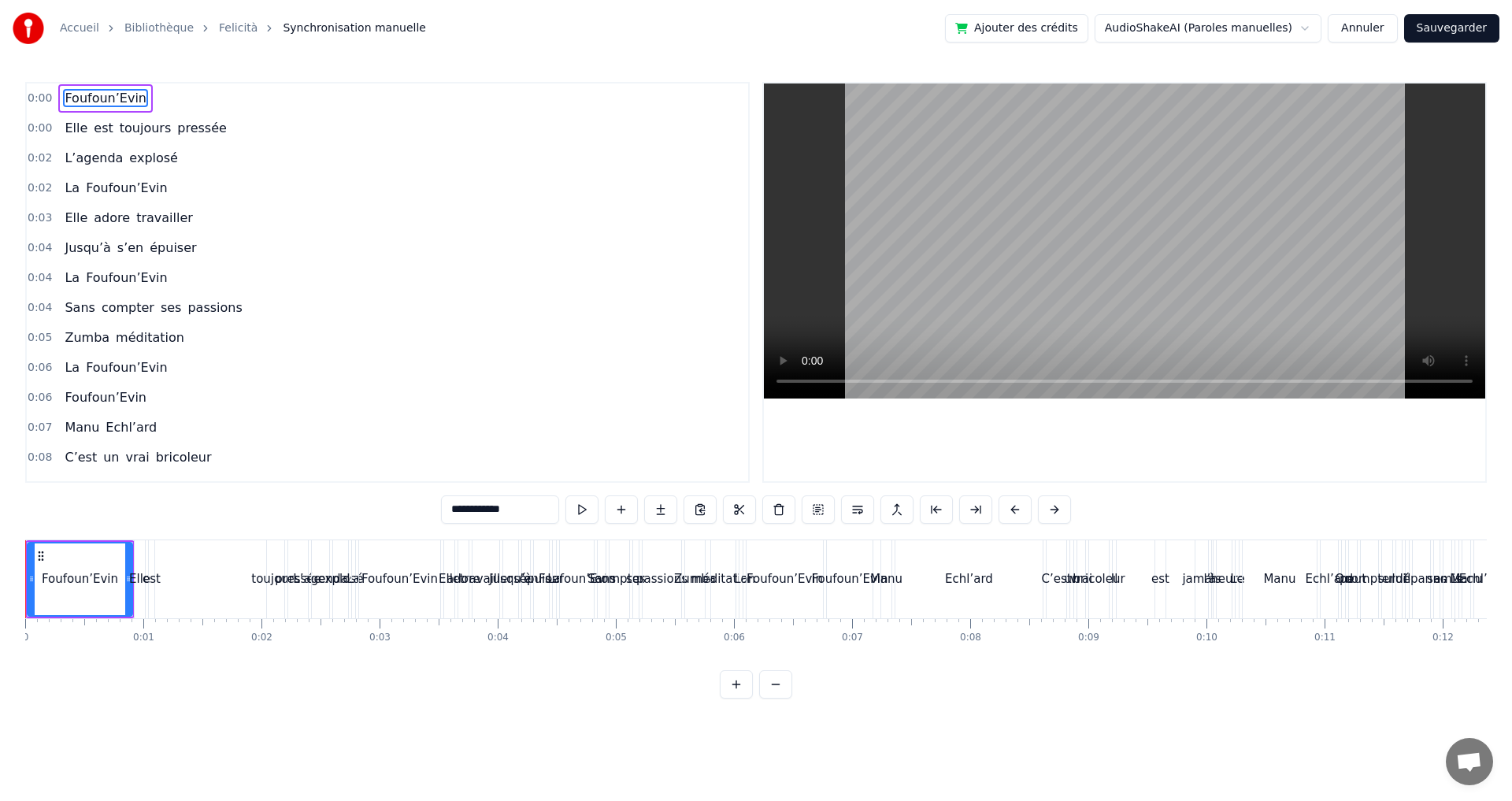
type input "******"
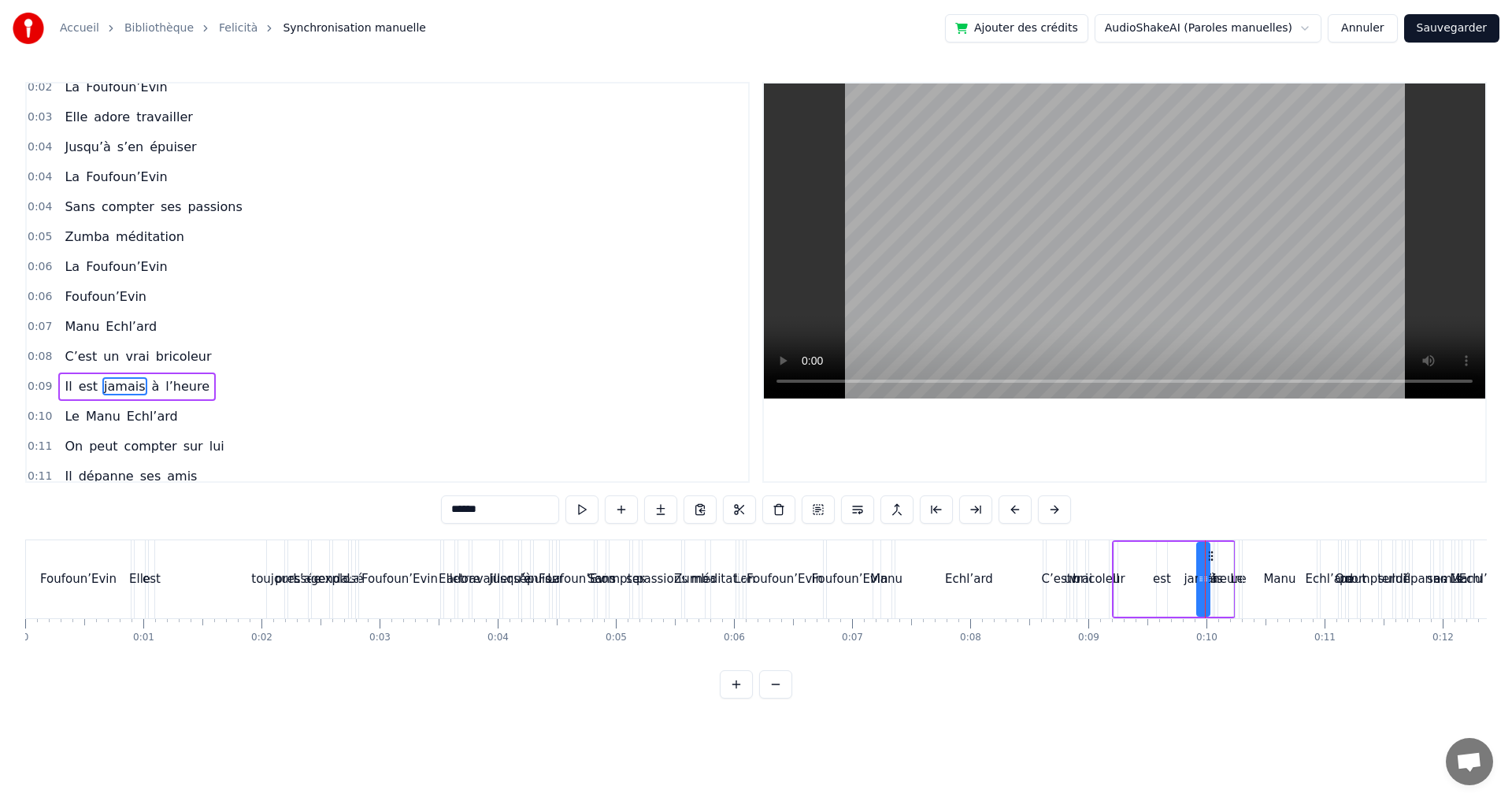
click at [1205, 618] on div at bounding box center [1205, 579] width 1 height 78
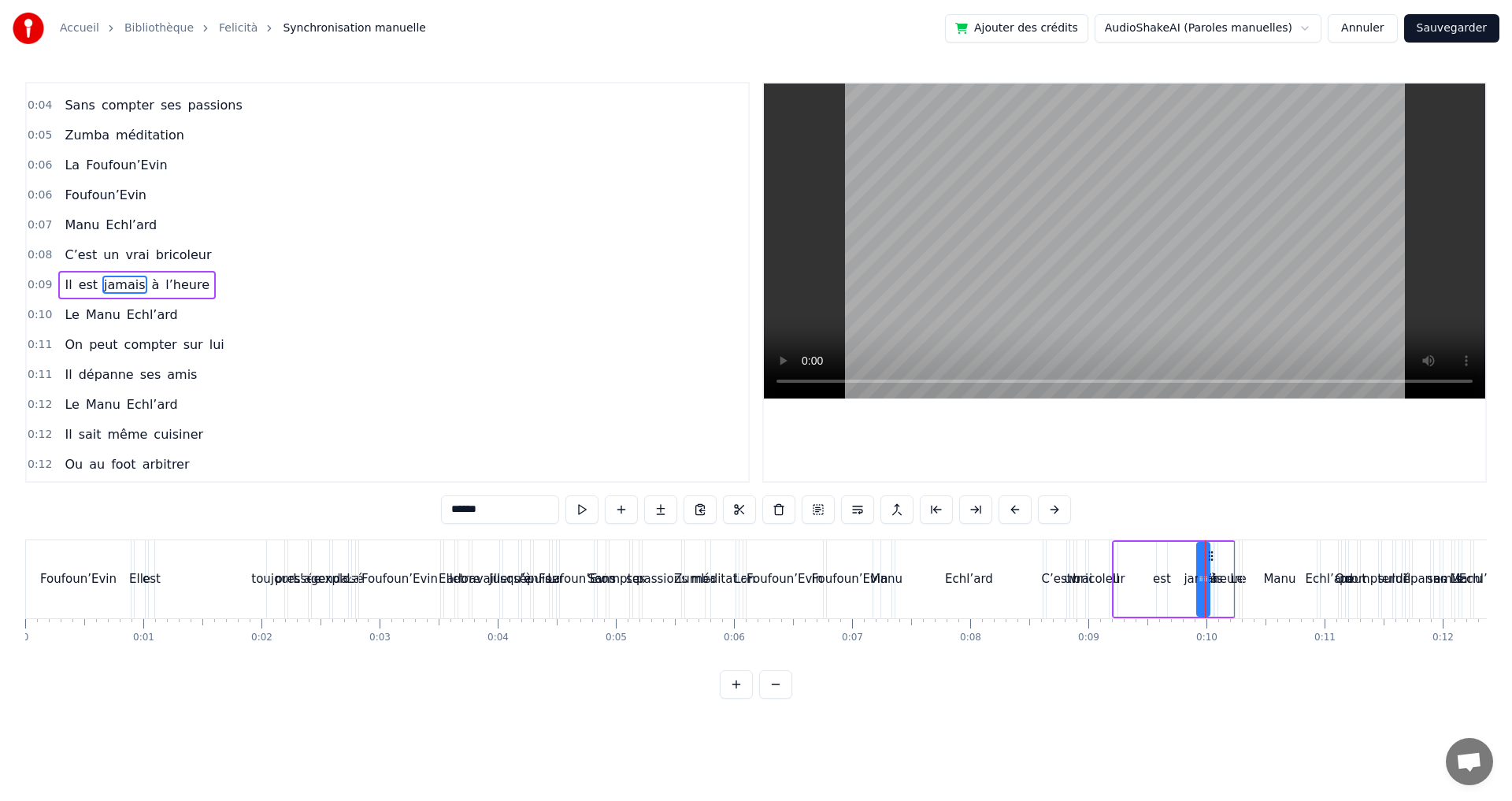
scroll to position [205, 0]
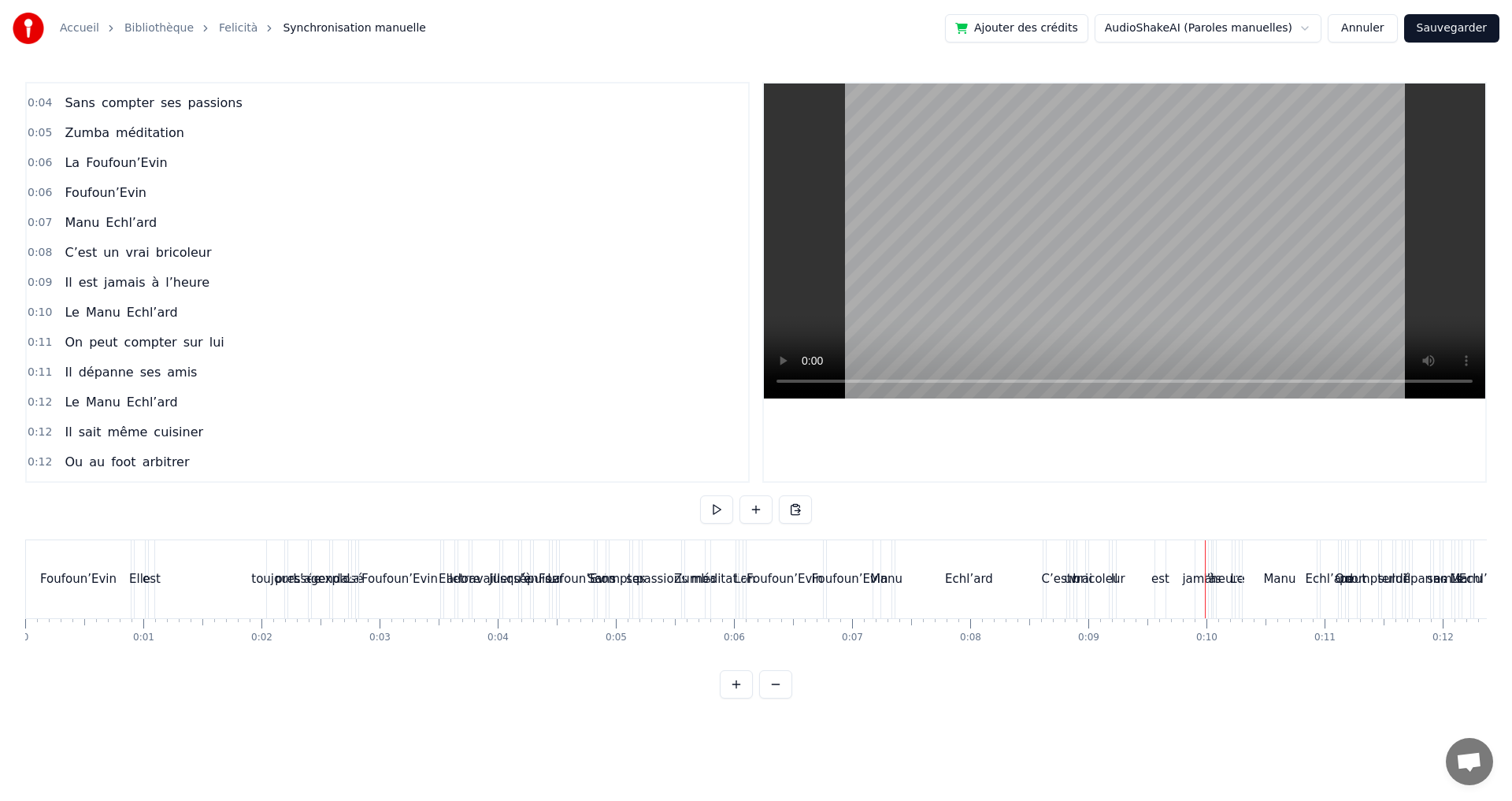
click at [31, 541] on div "Foufoun’Evin" at bounding box center [77, 579] width 106 height 78
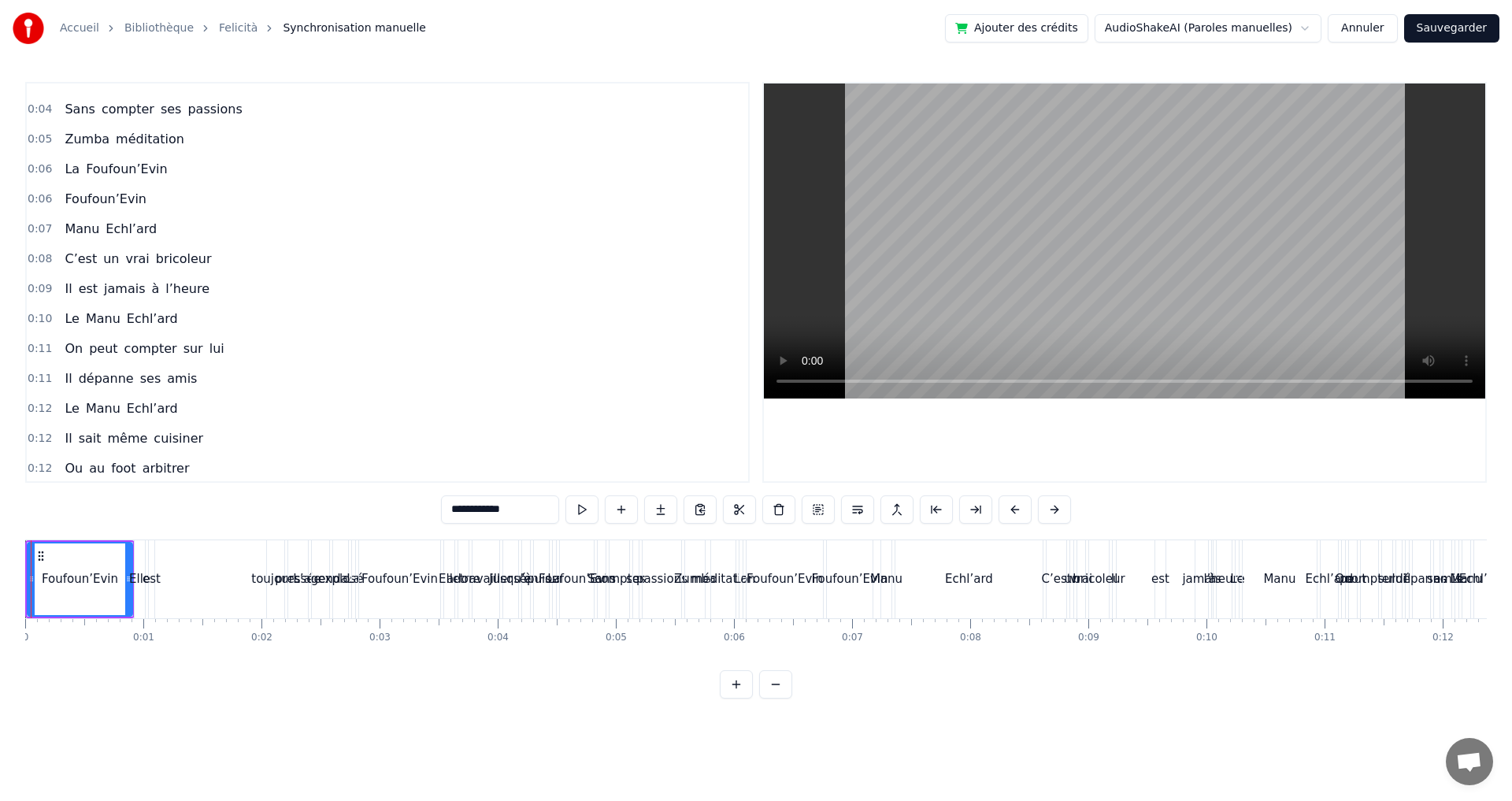
click at [780, 699] on button at bounding box center [775, 684] width 33 height 29
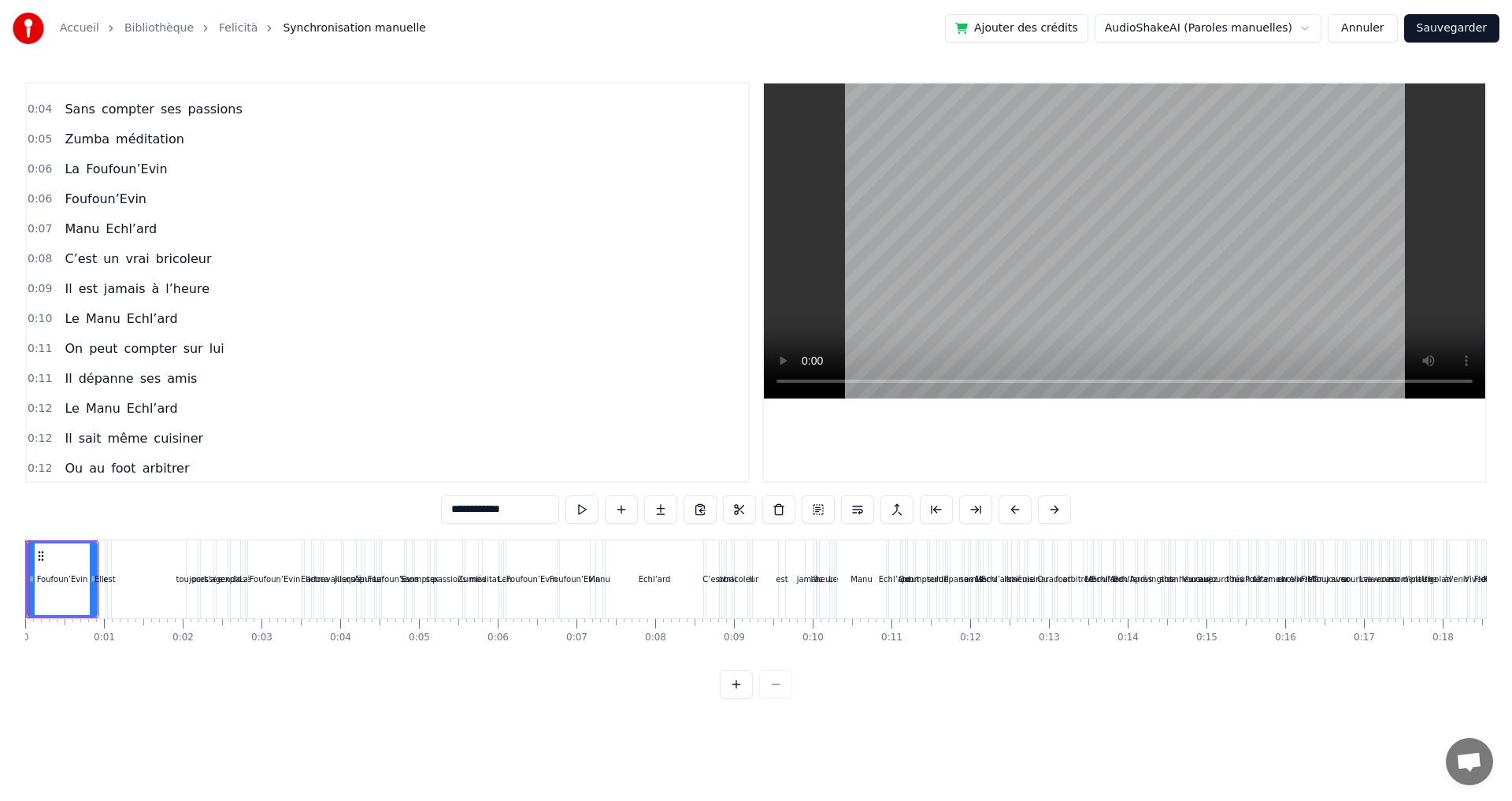
click at [732, 699] on button at bounding box center [735, 684] width 33 height 29
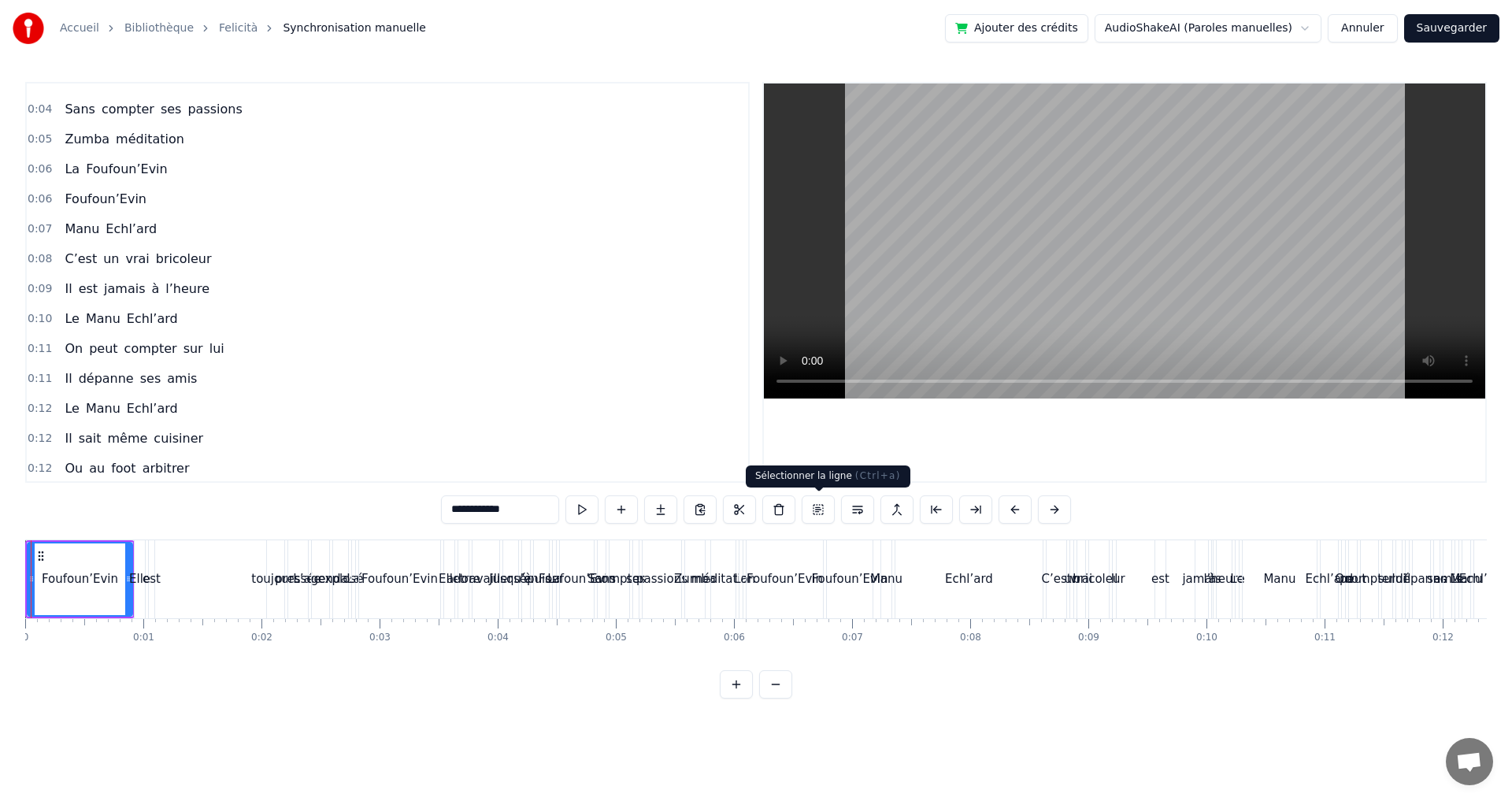
click at [816, 508] on button at bounding box center [817, 510] width 33 height 29
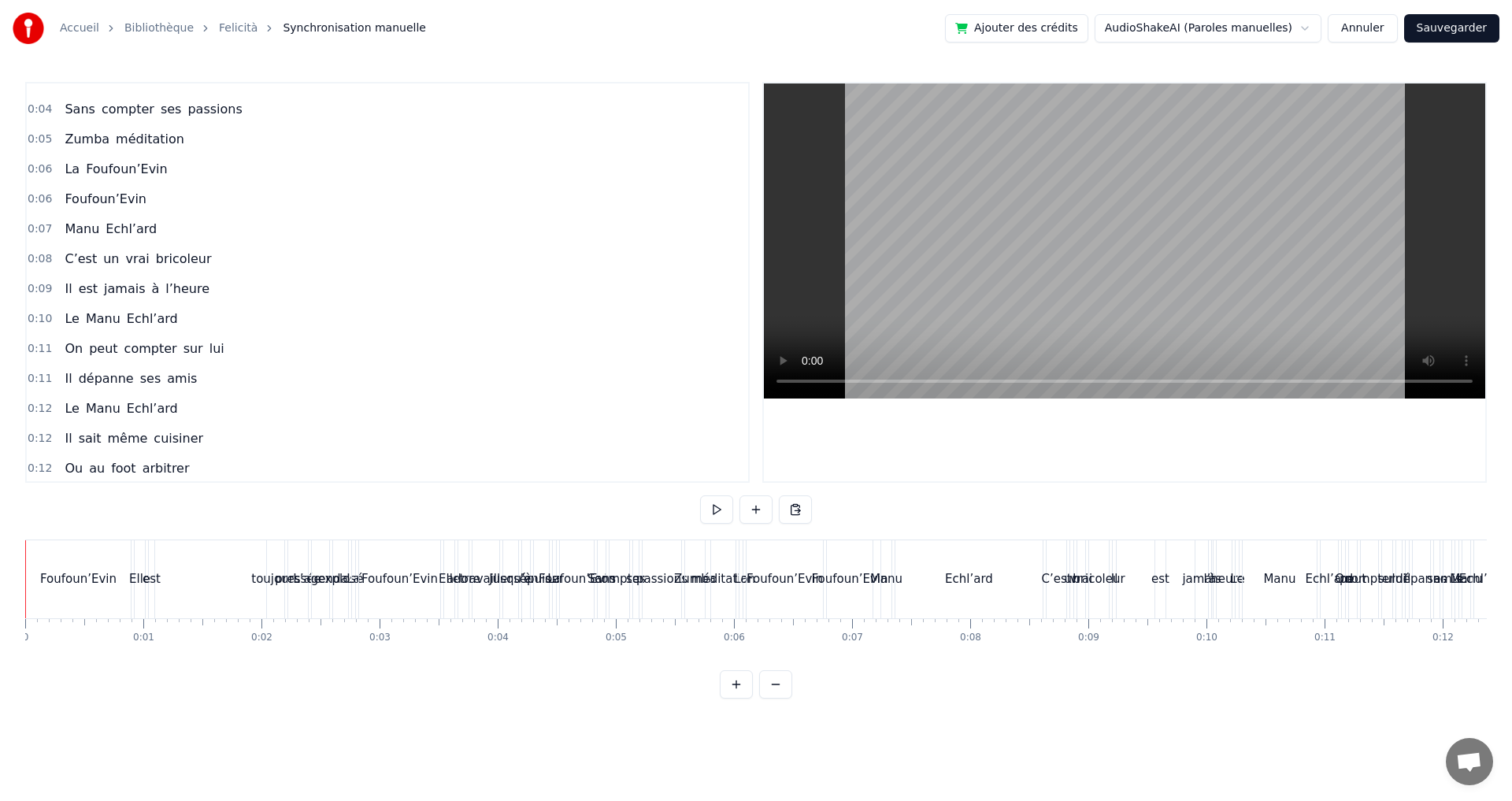
click at [1206, 621] on div "0:10" at bounding box center [1206, 625] width 1 height 10
click at [1208, 618] on div "jamais" at bounding box center [1201, 579] width 14 height 78
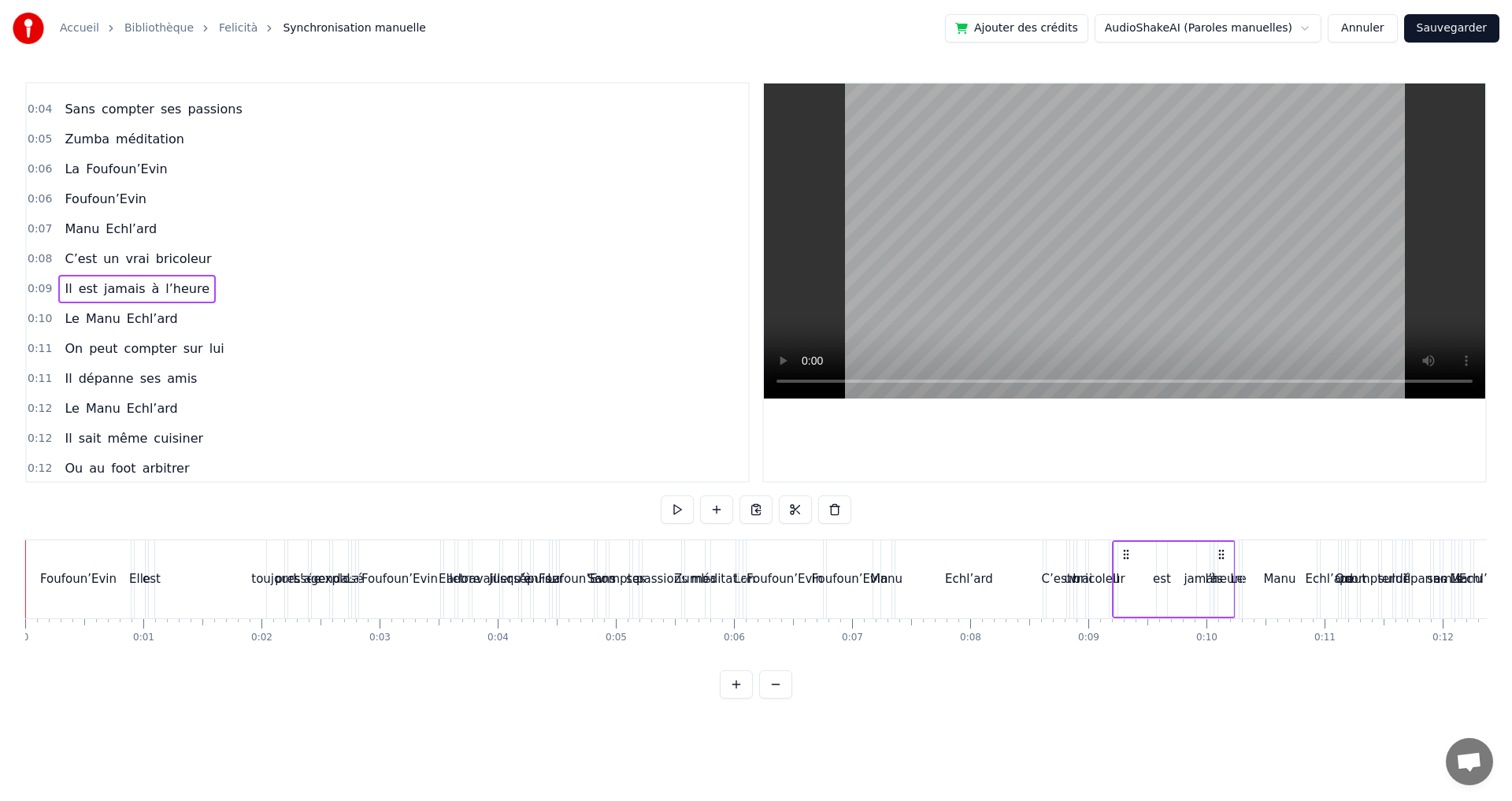
click at [1208, 618] on div "Il est jamais à l’heure" at bounding box center [1174, 579] width 124 height 78
click at [25, 543] on div "Accueil Bibliothèque Felicità Synchronisation manuelle Ajouter des crédits Audi…" at bounding box center [756, 350] width 1512 height 699
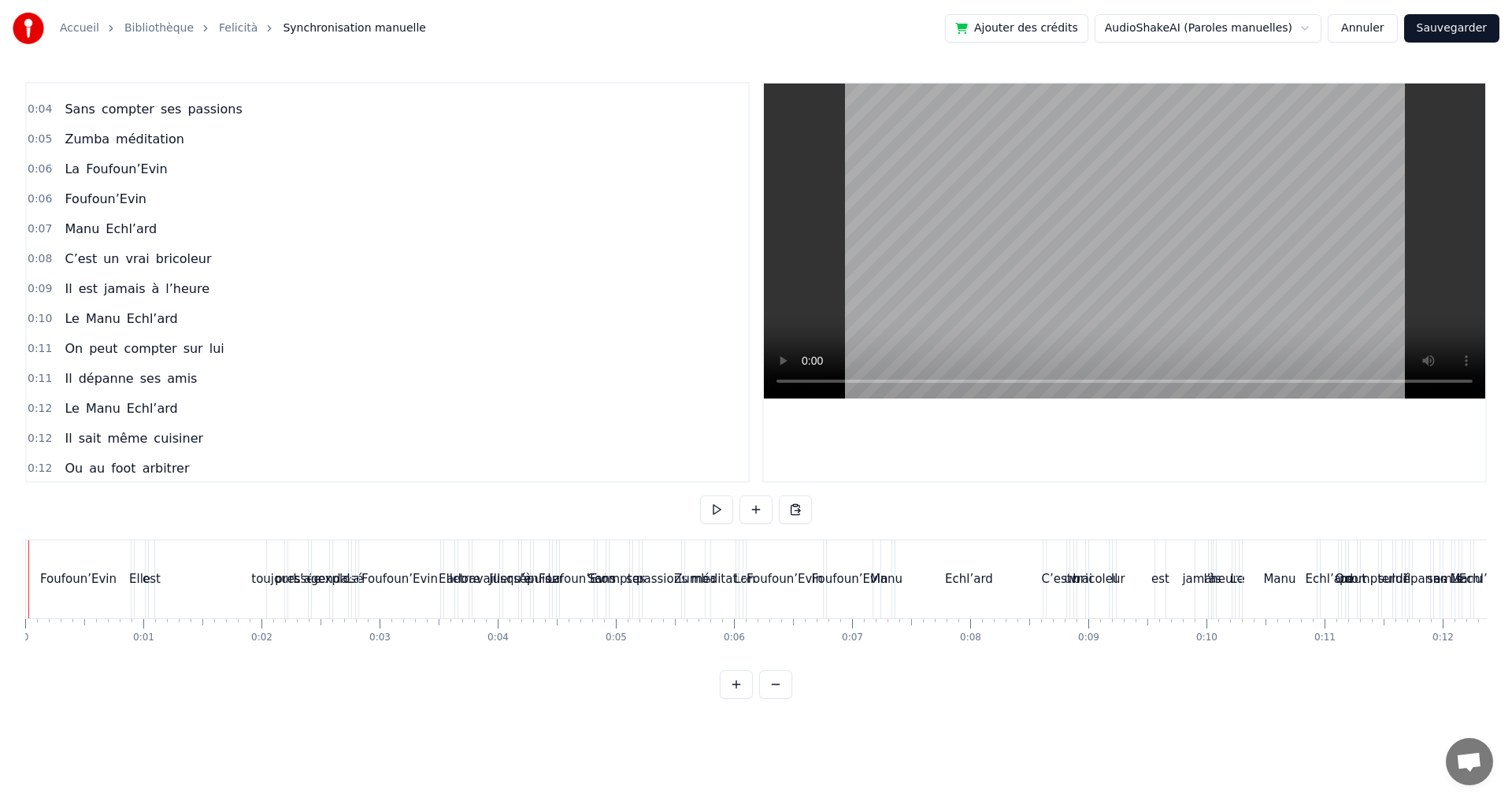
click at [1207, 617] on div "jamais" at bounding box center [1201, 579] width 14 height 78
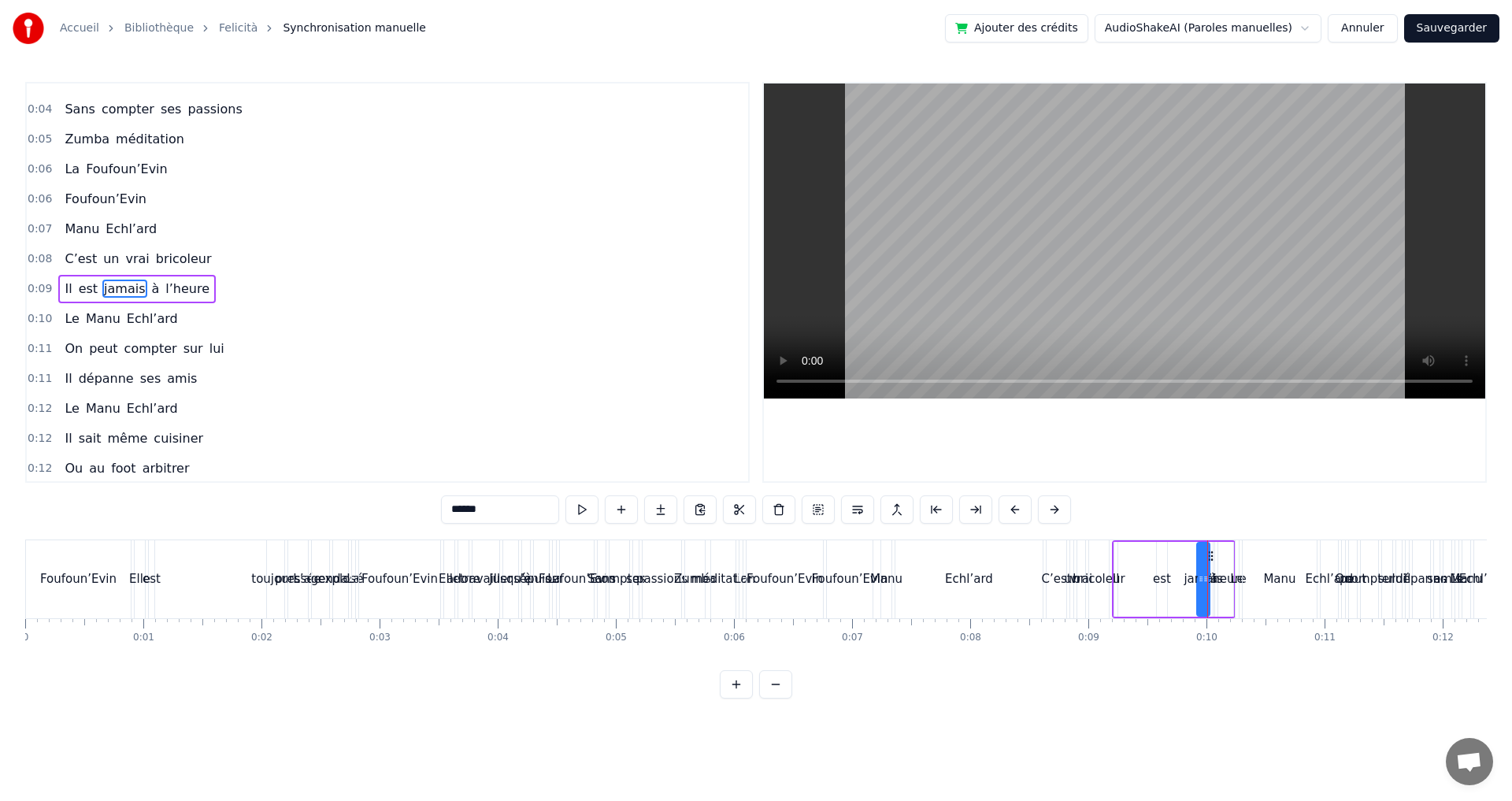
scroll to position [205, 0]
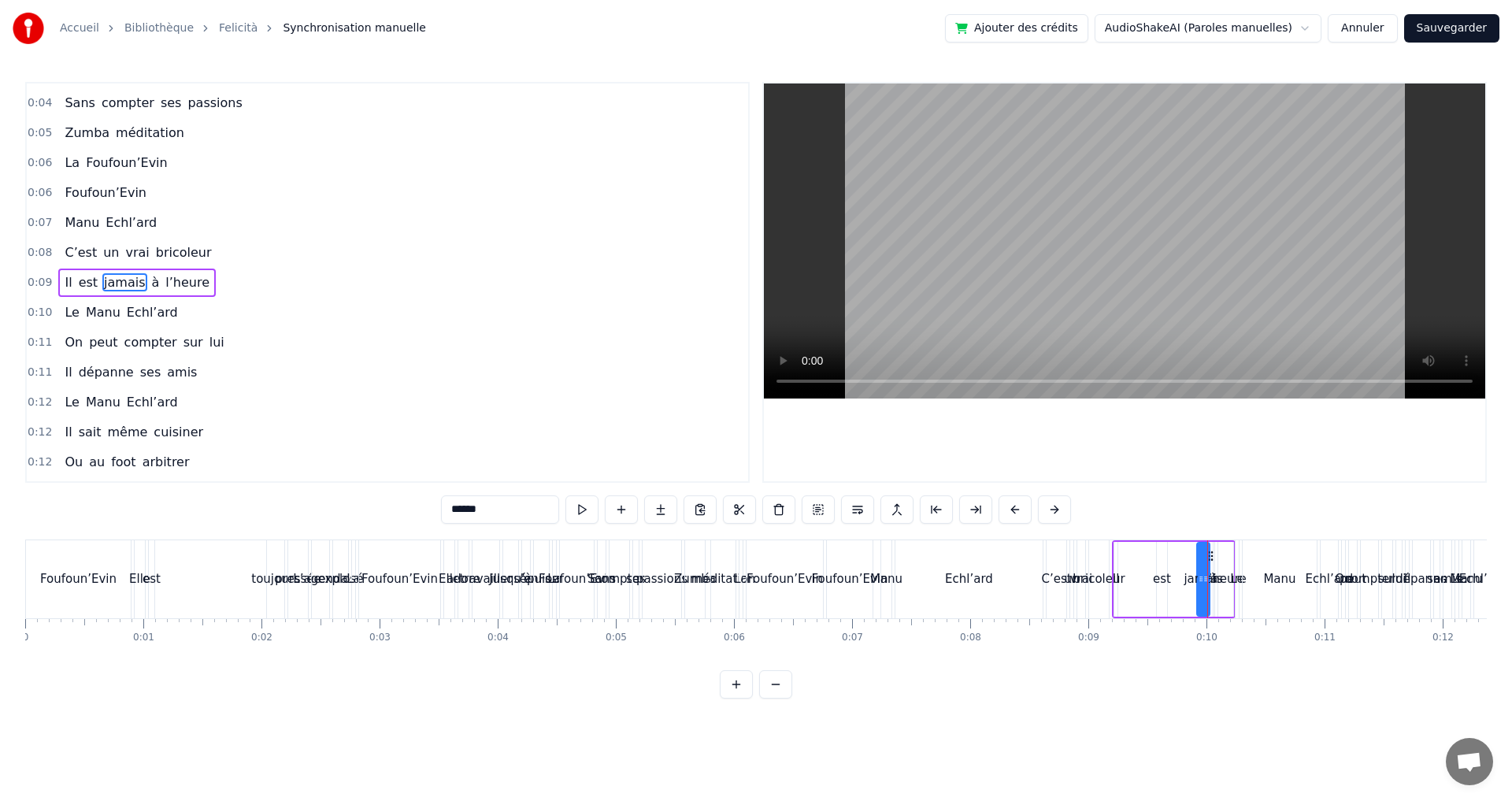
click at [1207, 617] on div at bounding box center [1207, 579] width 1 height 78
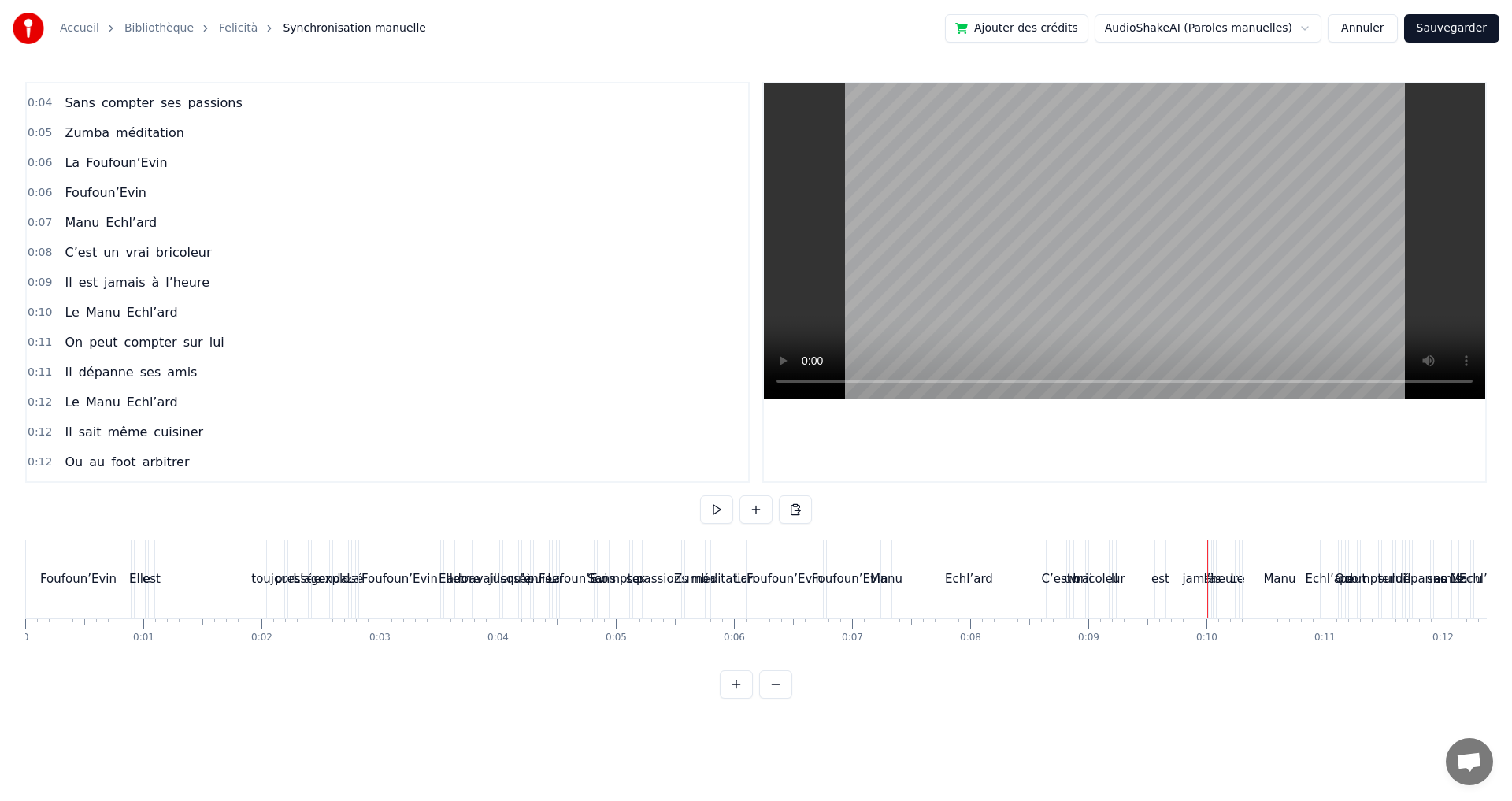
click at [26, 581] on div "Foufoun’Evin" at bounding box center [77, 579] width 106 height 78
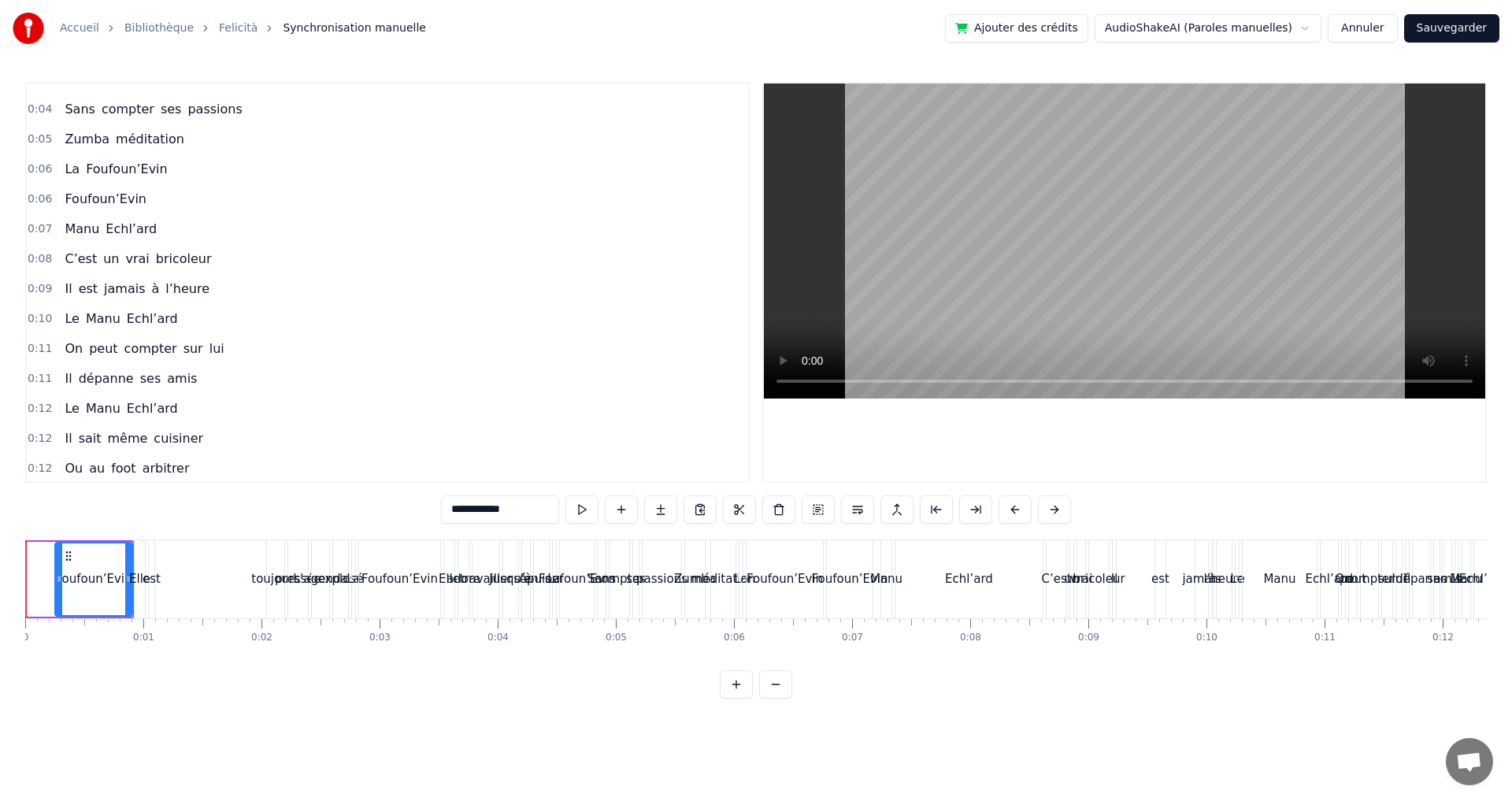
drag, startPoint x: 29, startPoint y: 577, endPoint x: 56, endPoint y: 577, distance: 27.0
click at [56, 577] on icon at bounding box center [59, 579] width 6 height 13
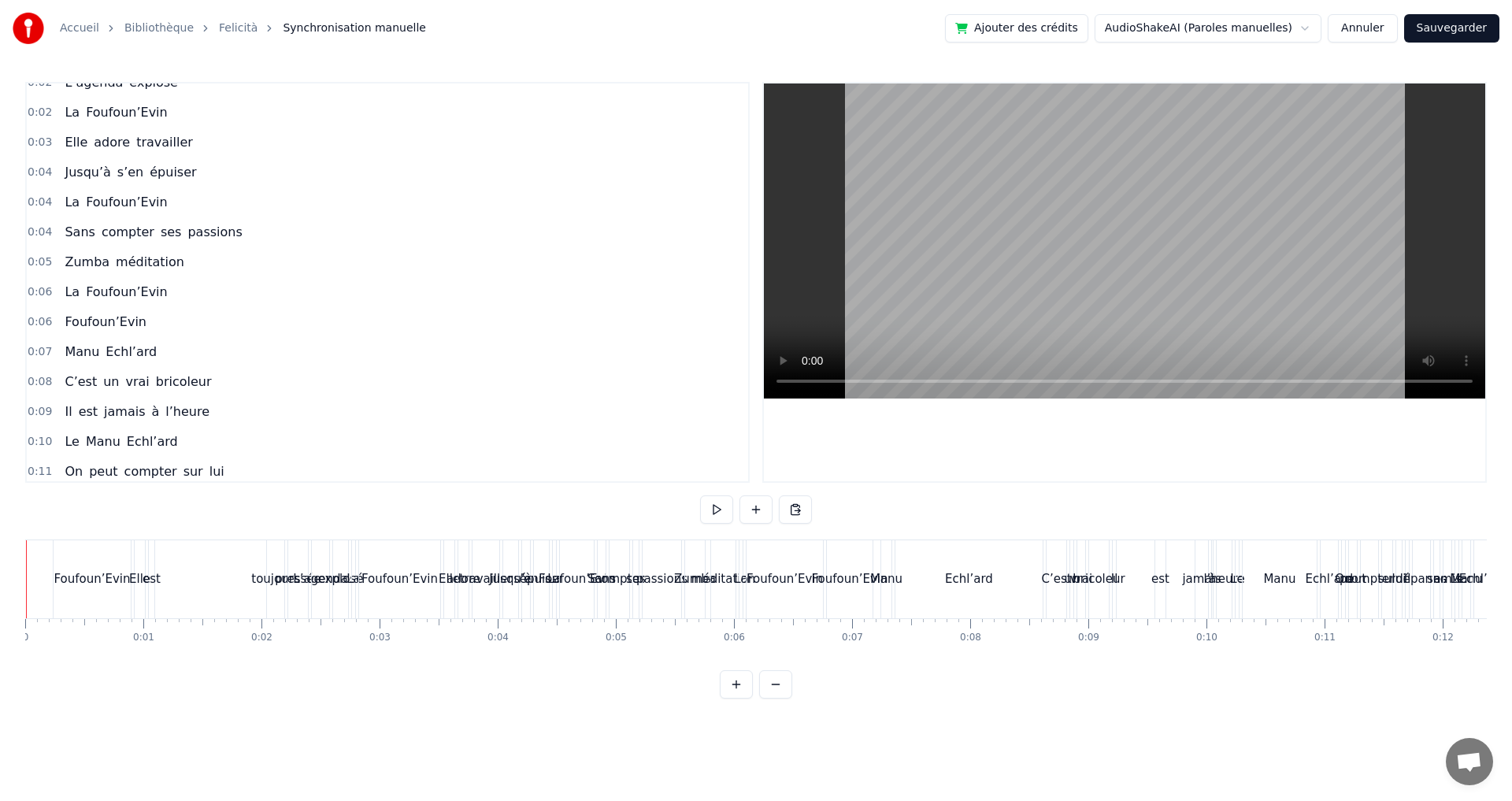
drag, startPoint x: 25, startPoint y: 614, endPoint x: 52, endPoint y: 614, distance: 27.0
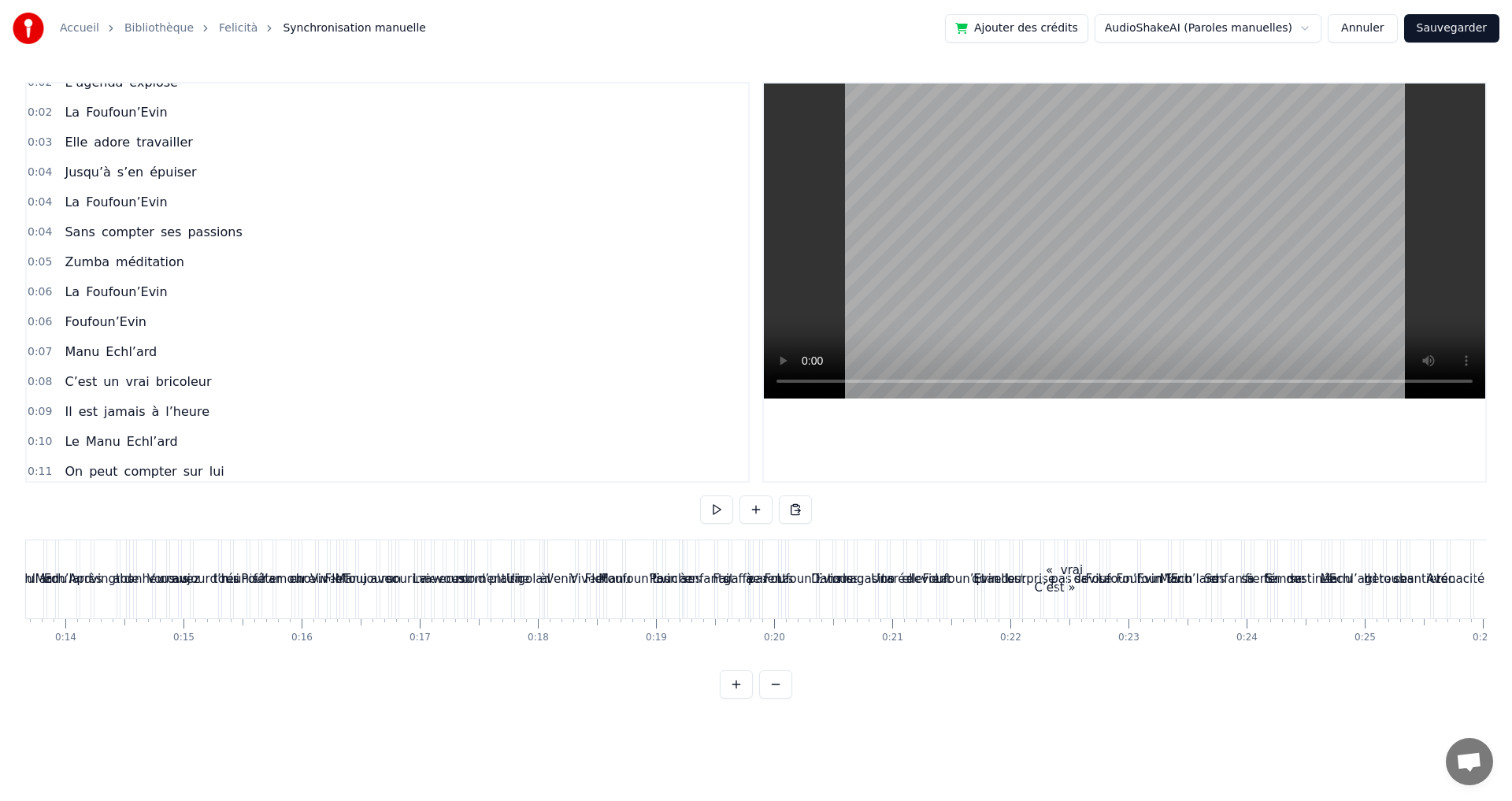
scroll to position [0, 0]
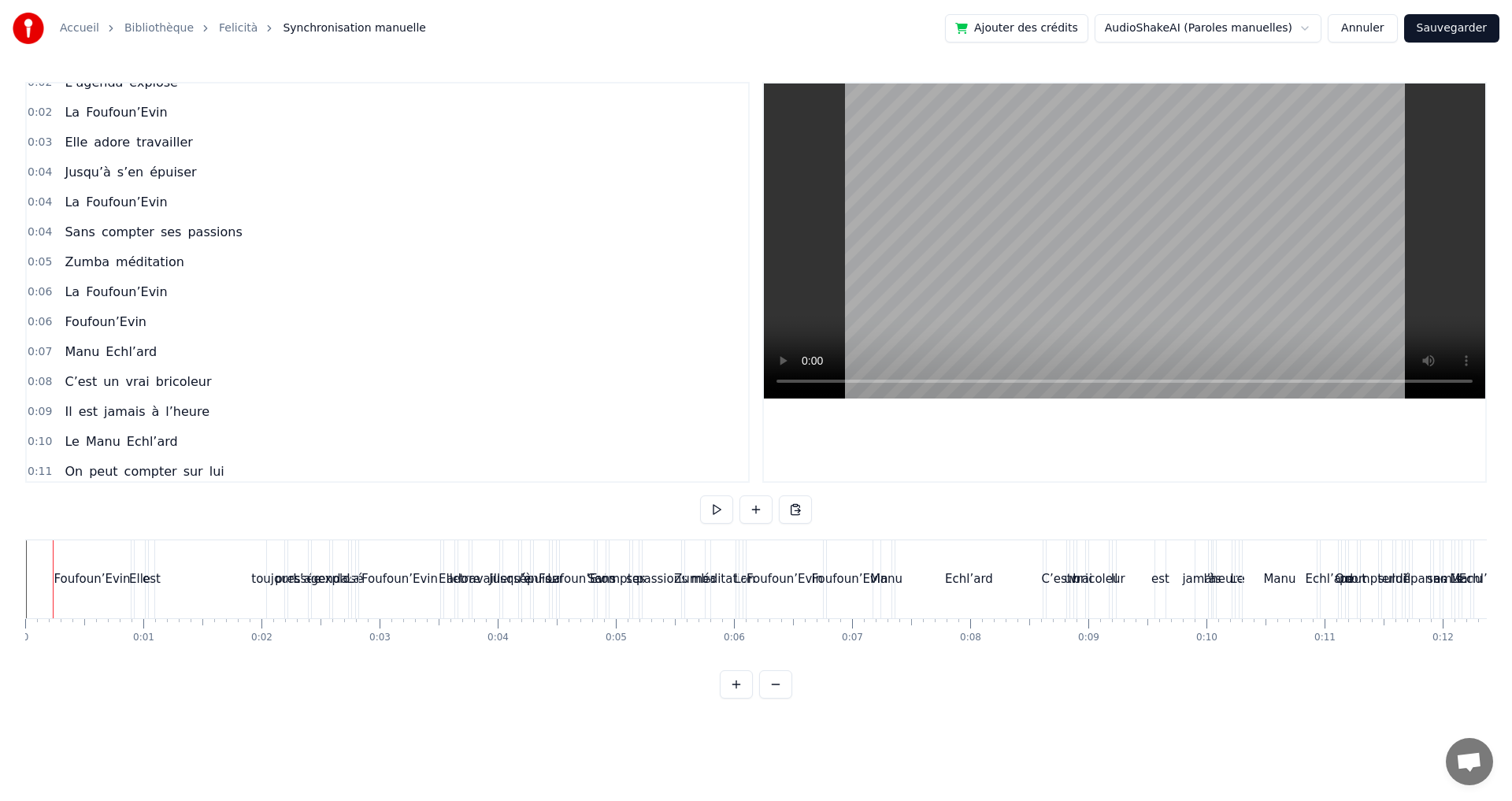
click at [102, 539] on div "0:00 Foufoun’Evin 0:00 Elle est toujours pressée 0:02 L’agenda explosé 0:02 La …" at bounding box center [755, 390] width 1462 height 617
click at [160, 543] on div "Elle est toujours pressée" at bounding box center [223, 579] width 178 height 78
click at [859, 510] on button at bounding box center [854, 510] width 33 height 29
click at [857, 511] on button at bounding box center [854, 510] width 33 height 29
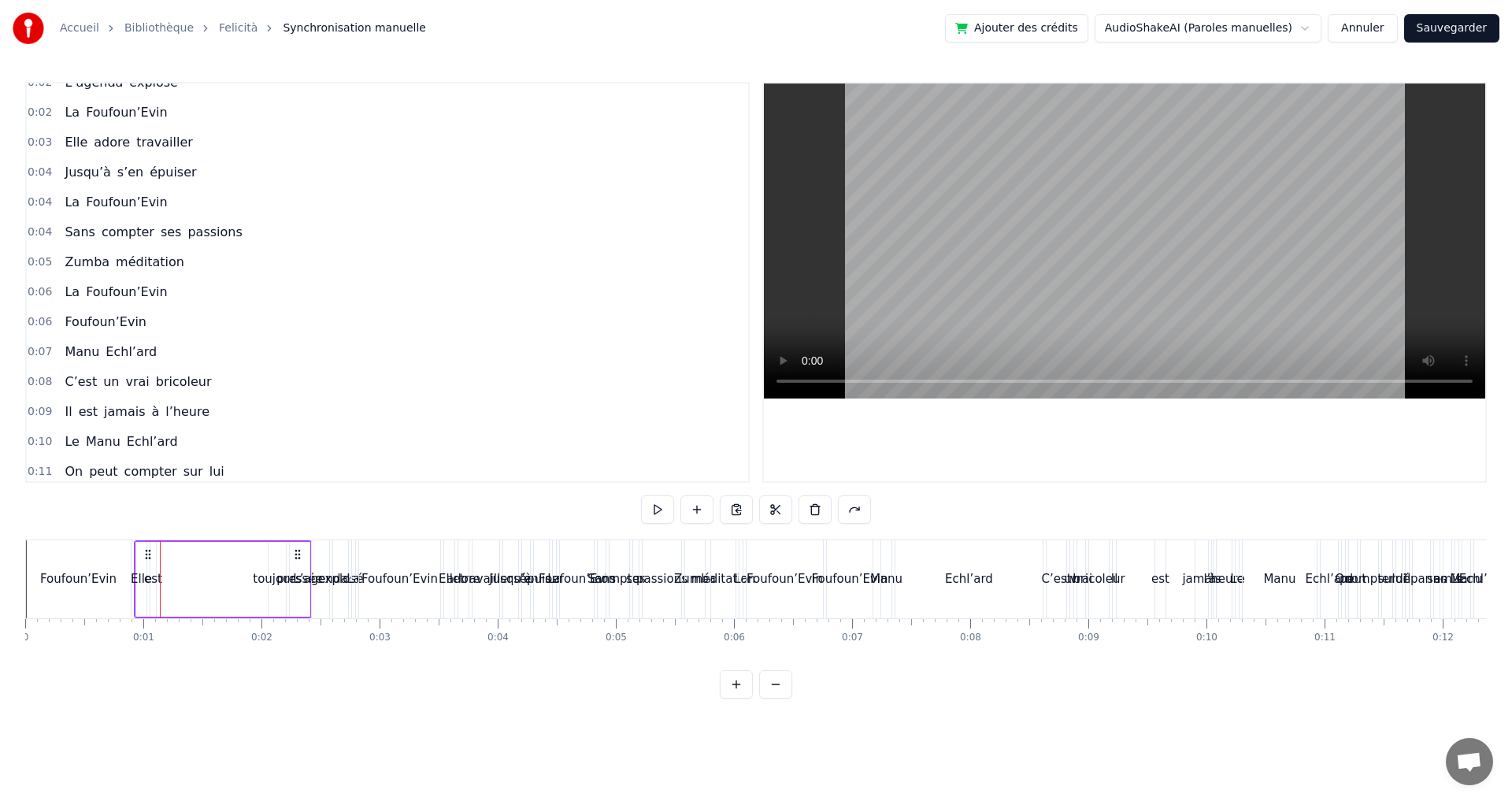
click at [857, 511] on button at bounding box center [854, 510] width 33 height 29
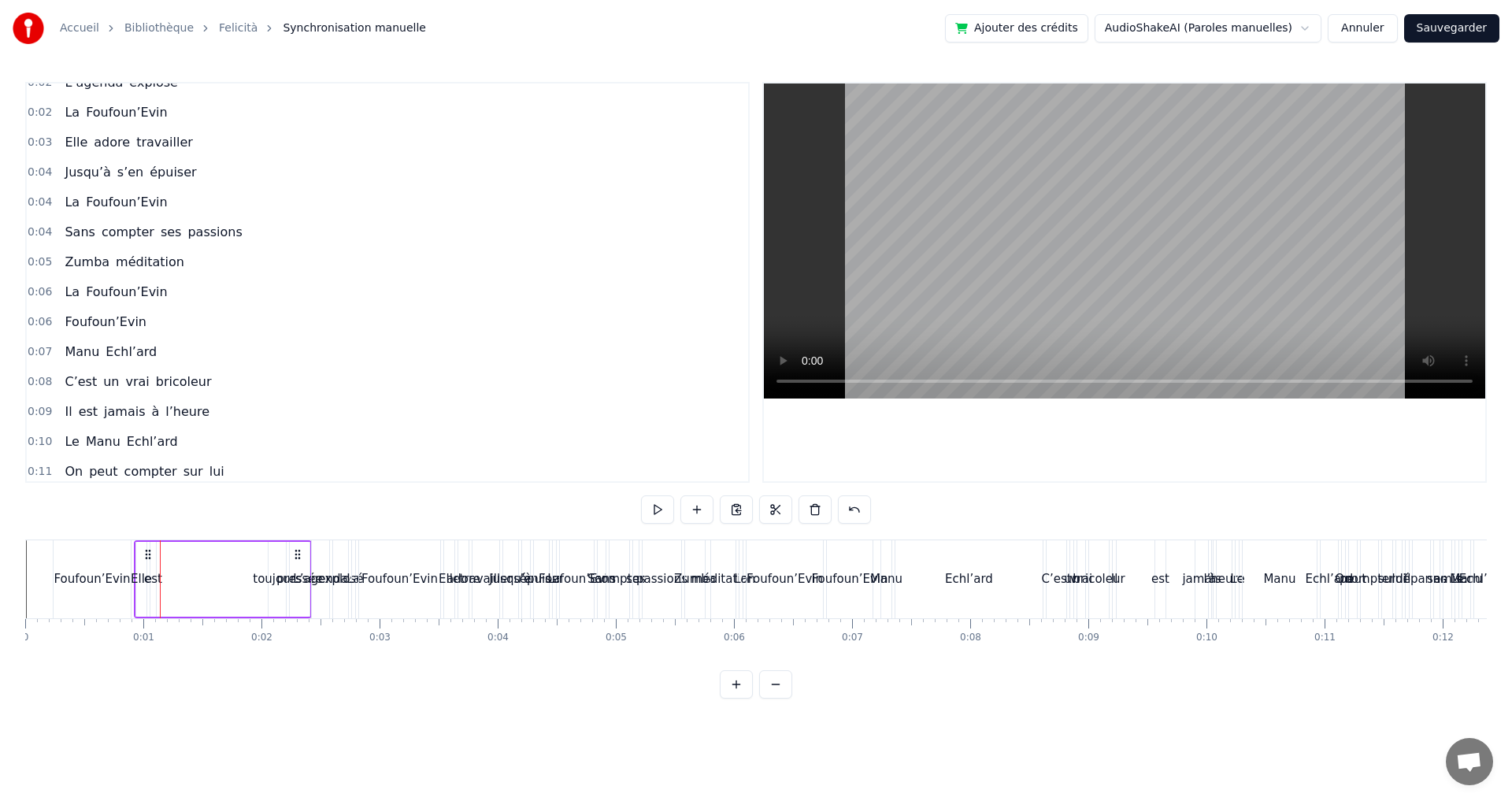
click at [857, 511] on button at bounding box center [854, 510] width 33 height 29
click at [648, 508] on button at bounding box center [657, 510] width 33 height 29
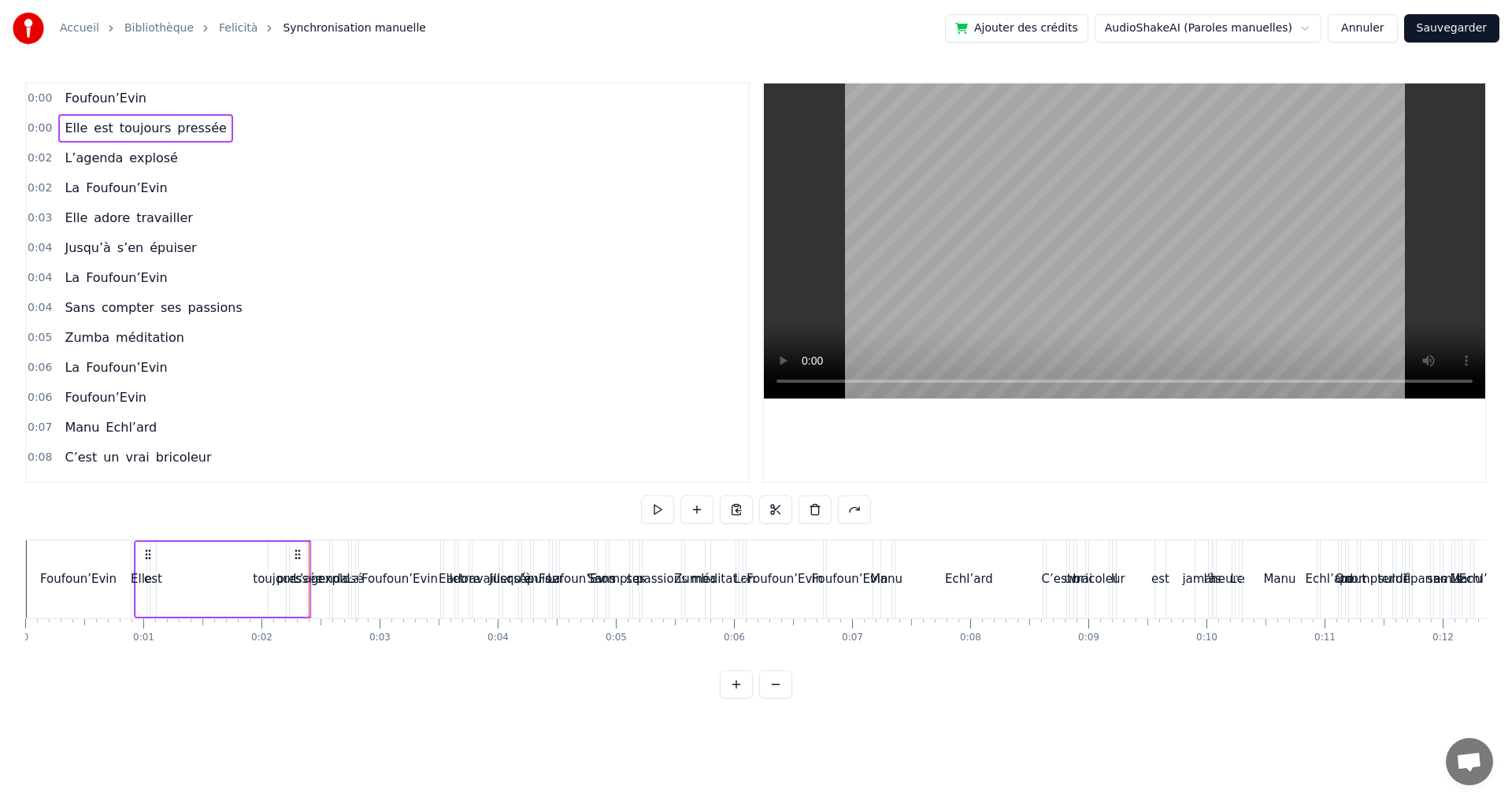
click at [37, 94] on span "0:00" at bounding box center [40, 99] width 25 height 16
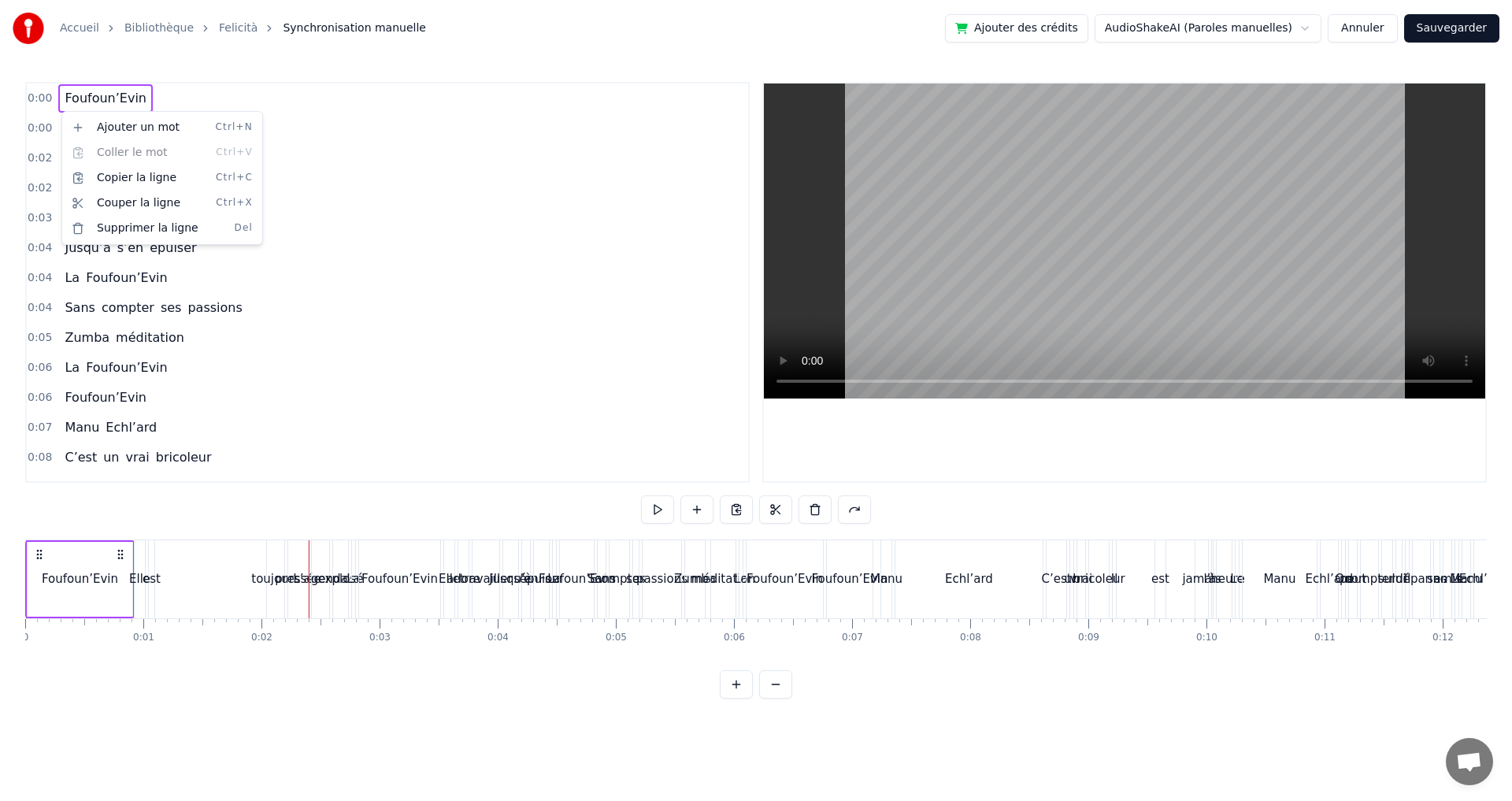
click at [45, 102] on span "0:00" at bounding box center [40, 99] width 25 height 16
click at [45, 99] on span "0:00" at bounding box center [40, 99] width 25 height 16
click at [41, 100] on html "Accueil Bibliothèque Felicità Synchronisation manuelle Ajouter des crédits Audi…" at bounding box center [756, 361] width 1512 height 724
click at [40, 554] on icon at bounding box center [39, 554] width 13 height 13
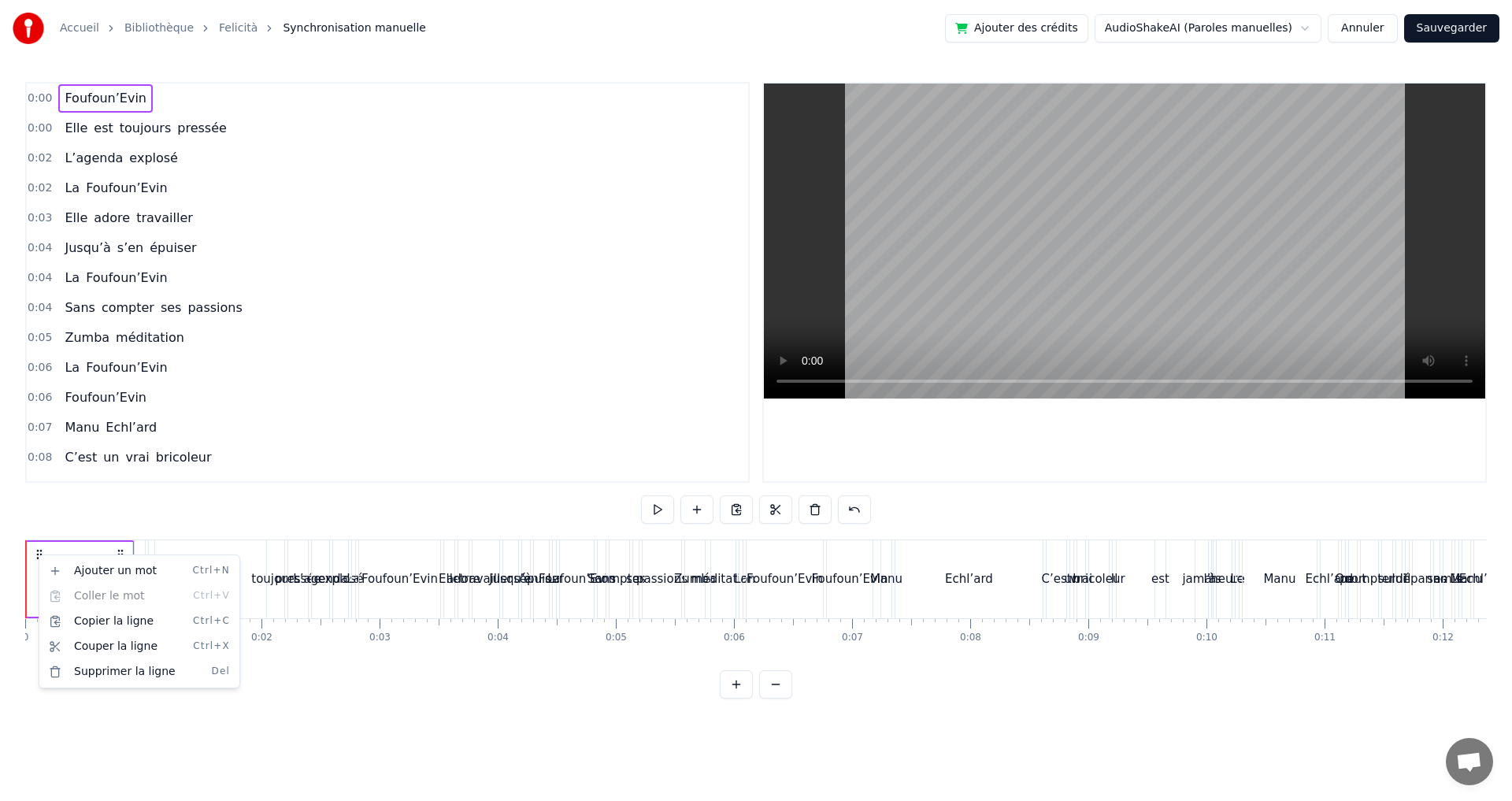
click at [37, 552] on html "Accueil Bibliothèque Felicità Synchronisation manuelle Ajouter des crédits Audi…" at bounding box center [756, 361] width 1512 height 724
click at [118, 551] on icon at bounding box center [120, 554] width 13 height 13
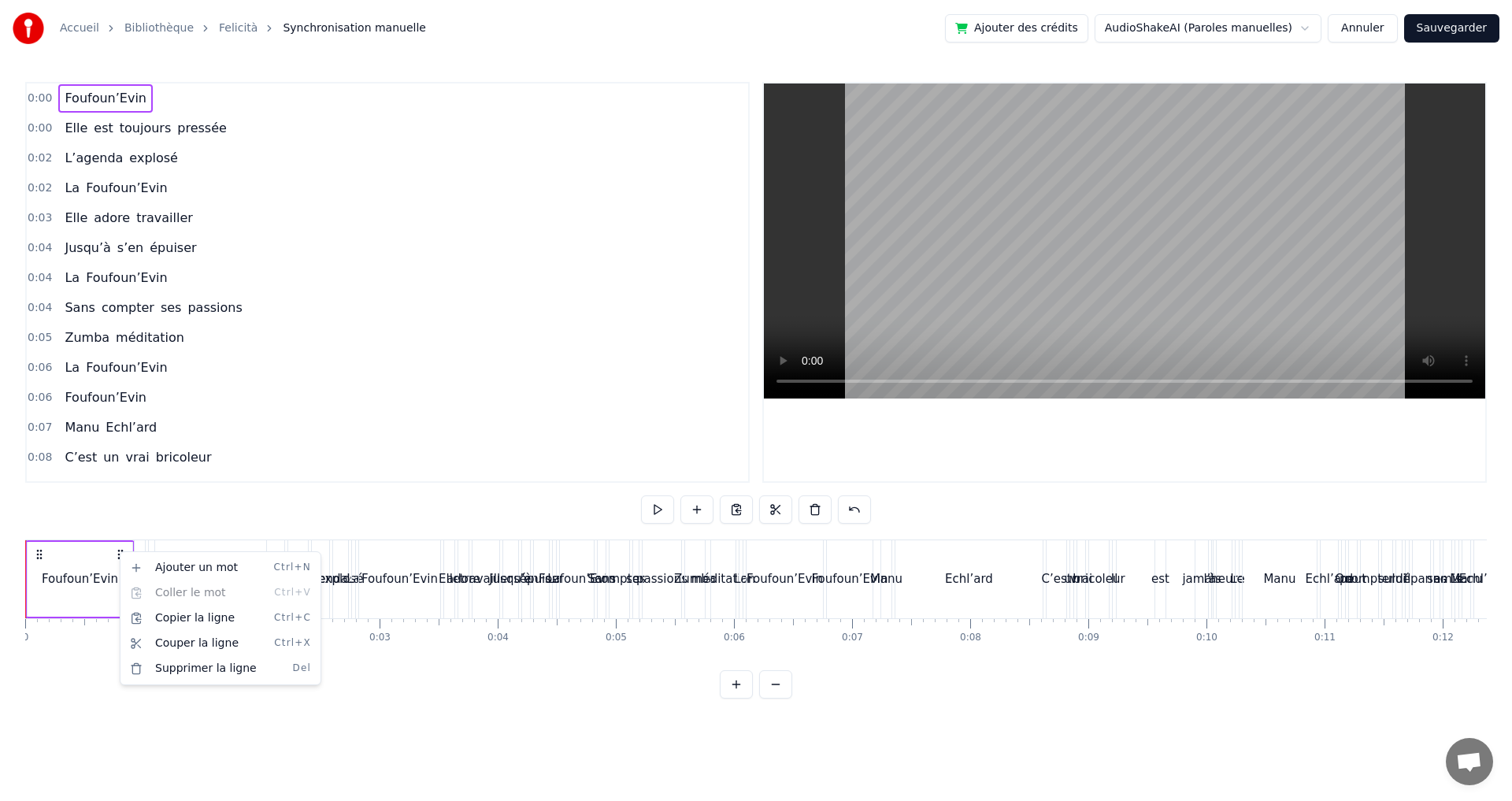
click at [93, 553] on html "Accueil Bibliothèque Felicità Synchronisation manuelle Ajouter des crédits Audi…" at bounding box center [756, 361] width 1512 height 724
click at [1318, 27] on html "Accueil Bibliothèque Felicità Synchronisation manuelle Ajouter des crédits Audi…" at bounding box center [756, 361] width 1512 height 724
click at [1317, 27] on html "Accueil Bibliothèque Felicità Synchronisation manuelle Ajouter des crédits Audi…" at bounding box center [756, 361] width 1512 height 724
click at [232, 28] on link "Felicità" at bounding box center [237, 29] width 39 height 16
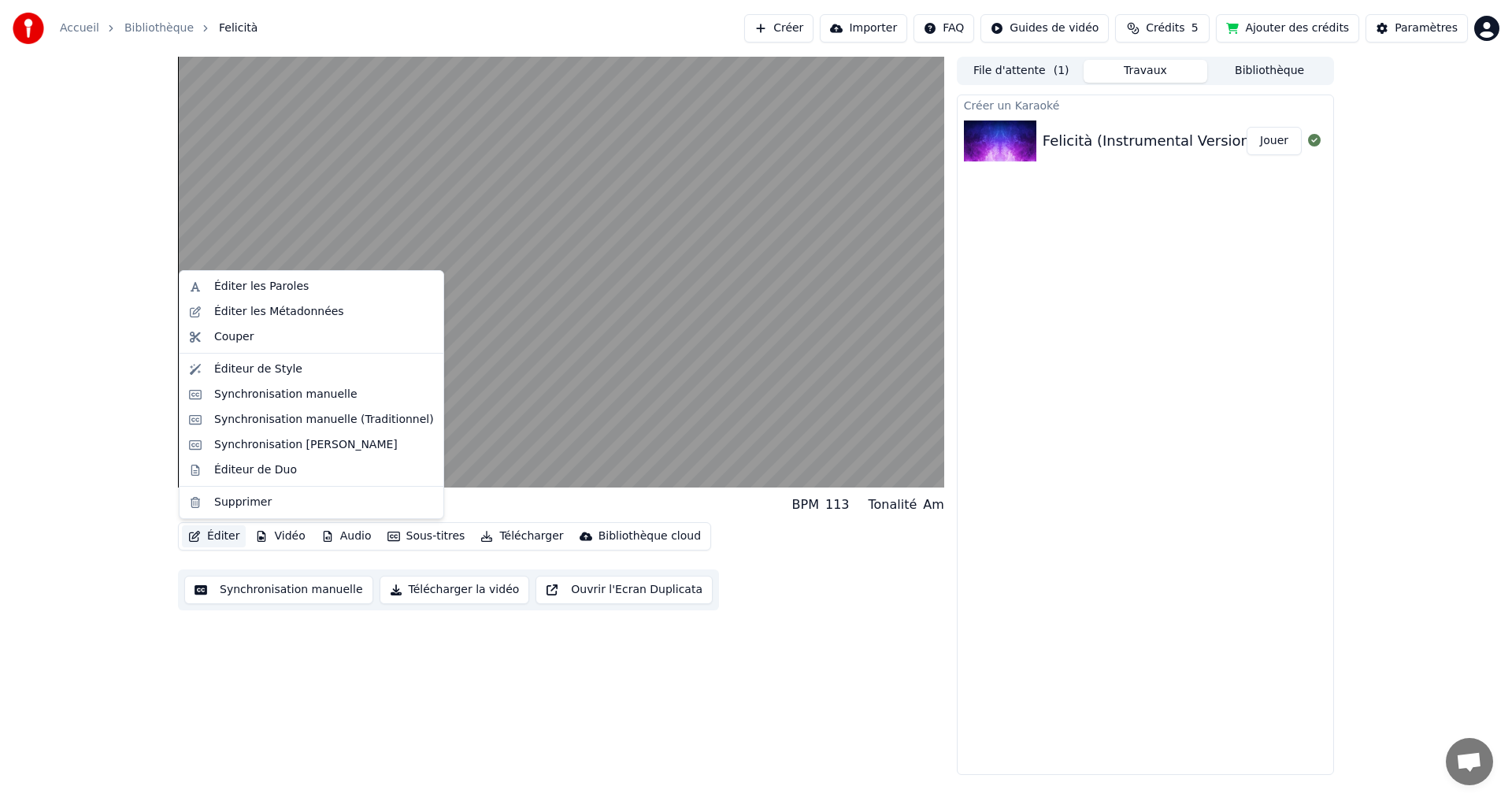
click at [213, 535] on button "Éditer" at bounding box center [214, 537] width 63 height 22
click at [203, 608] on div "Synchronisation manuelle Télécharger la vidéo Ouvrir l'Ecran Duplicata" at bounding box center [448, 589] width 541 height 41
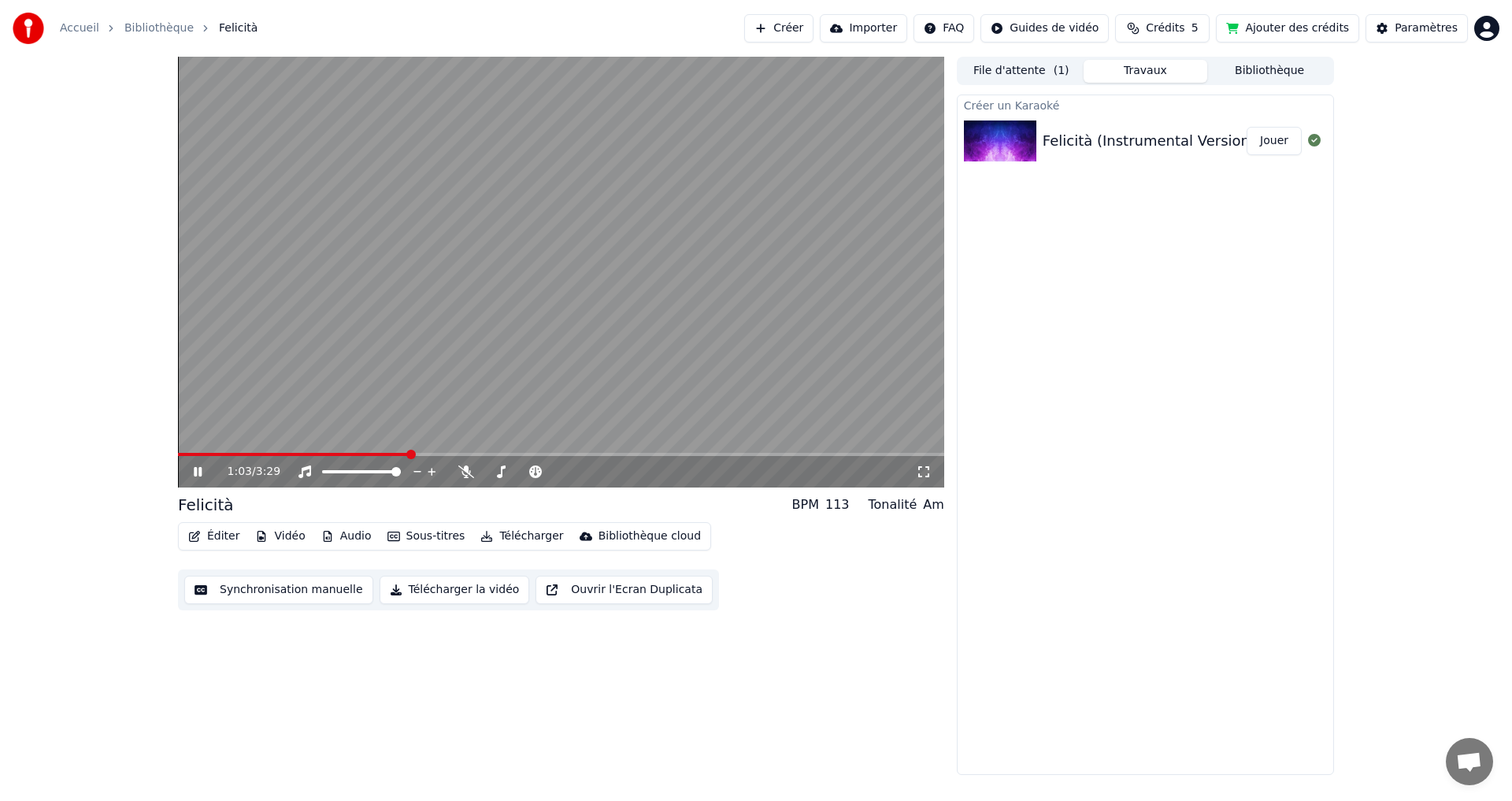
click at [545, 272] on video at bounding box center [561, 271] width 766 height 431
click at [311, 587] on button "Synchronisation manuelle" at bounding box center [278, 590] width 189 height 29
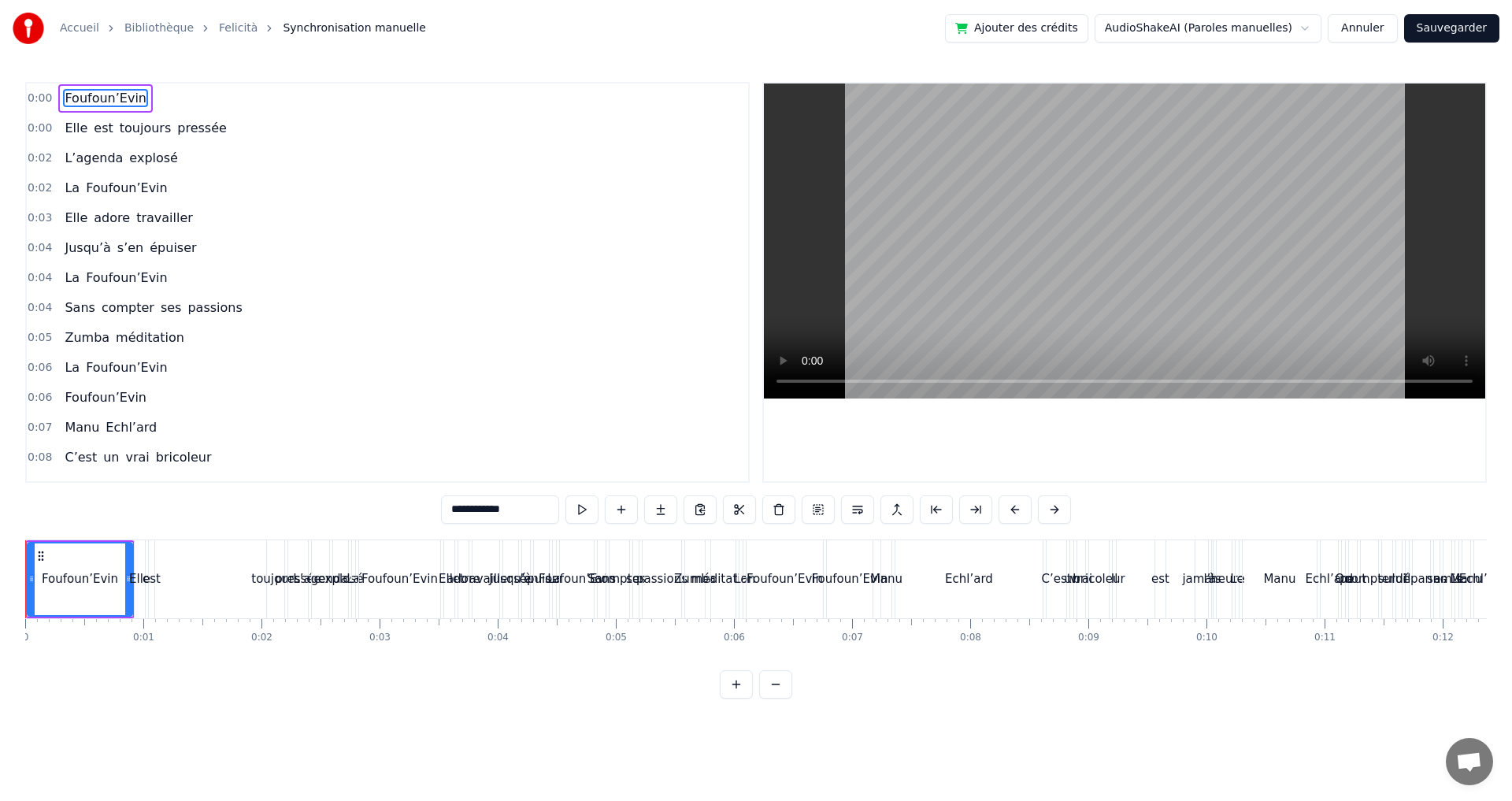
drag, startPoint x: 100, startPoint y: 89, endPoint x: 298, endPoint y: 387, distance: 357.8
click at [280, 428] on div "0:00 Foufoun’Evin 0:00 Elle est toujours pressée 0:02 L’agenda explosé 0:02 La …" at bounding box center [387, 282] width 724 height 401
click at [24, 606] on div "Accueil Bibliothèque Felicità Synchronisation manuelle Ajouter des crédits Audi…" at bounding box center [756, 350] width 1512 height 699
click at [25, 616] on div at bounding box center [25, 579] width 1 height 78
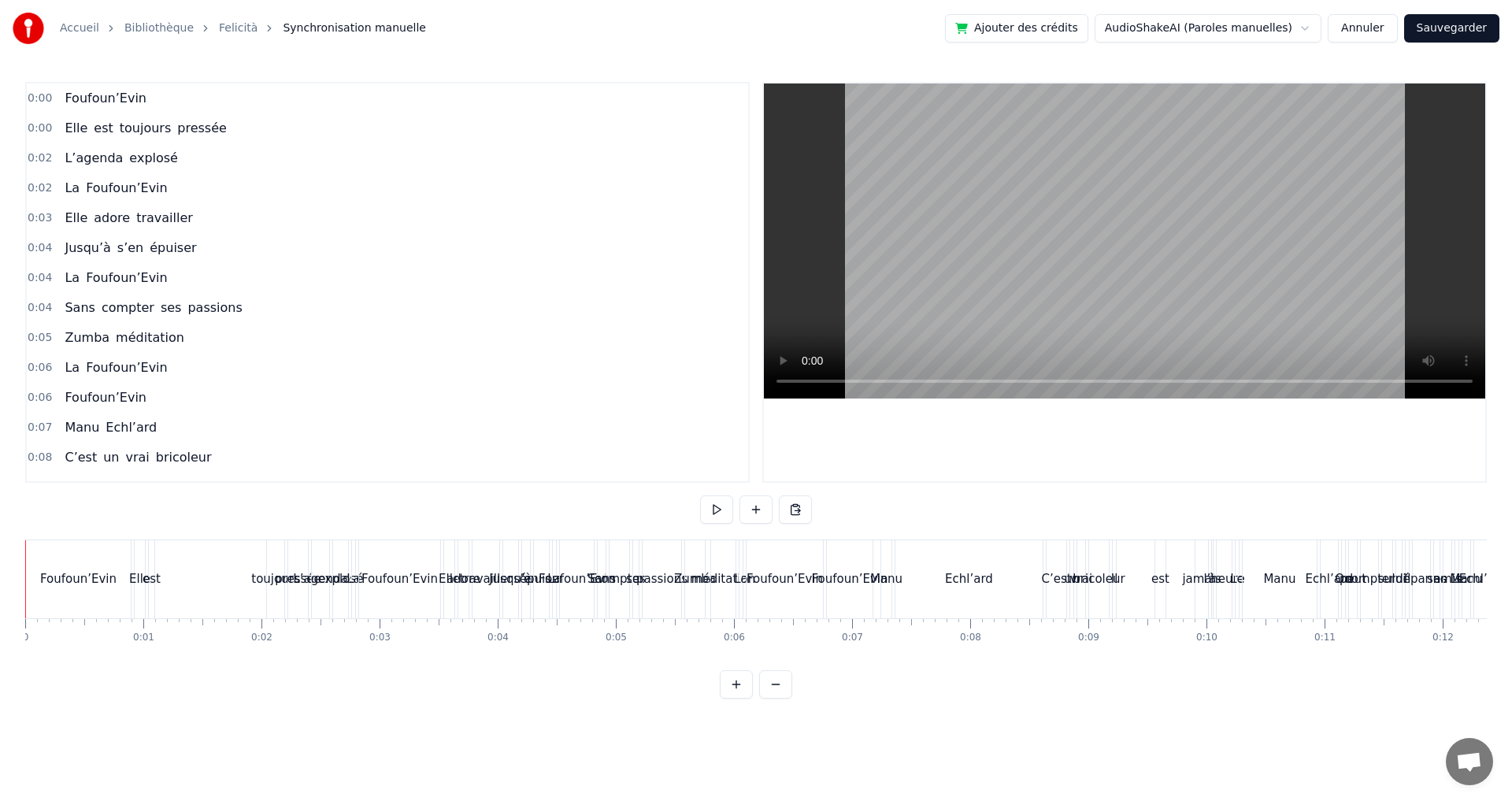
click at [25, 616] on div at bounding box center [25, 579] width 1 height 78
click at [33, 561] on div at bounding box center [33, 579] width 1 height 78
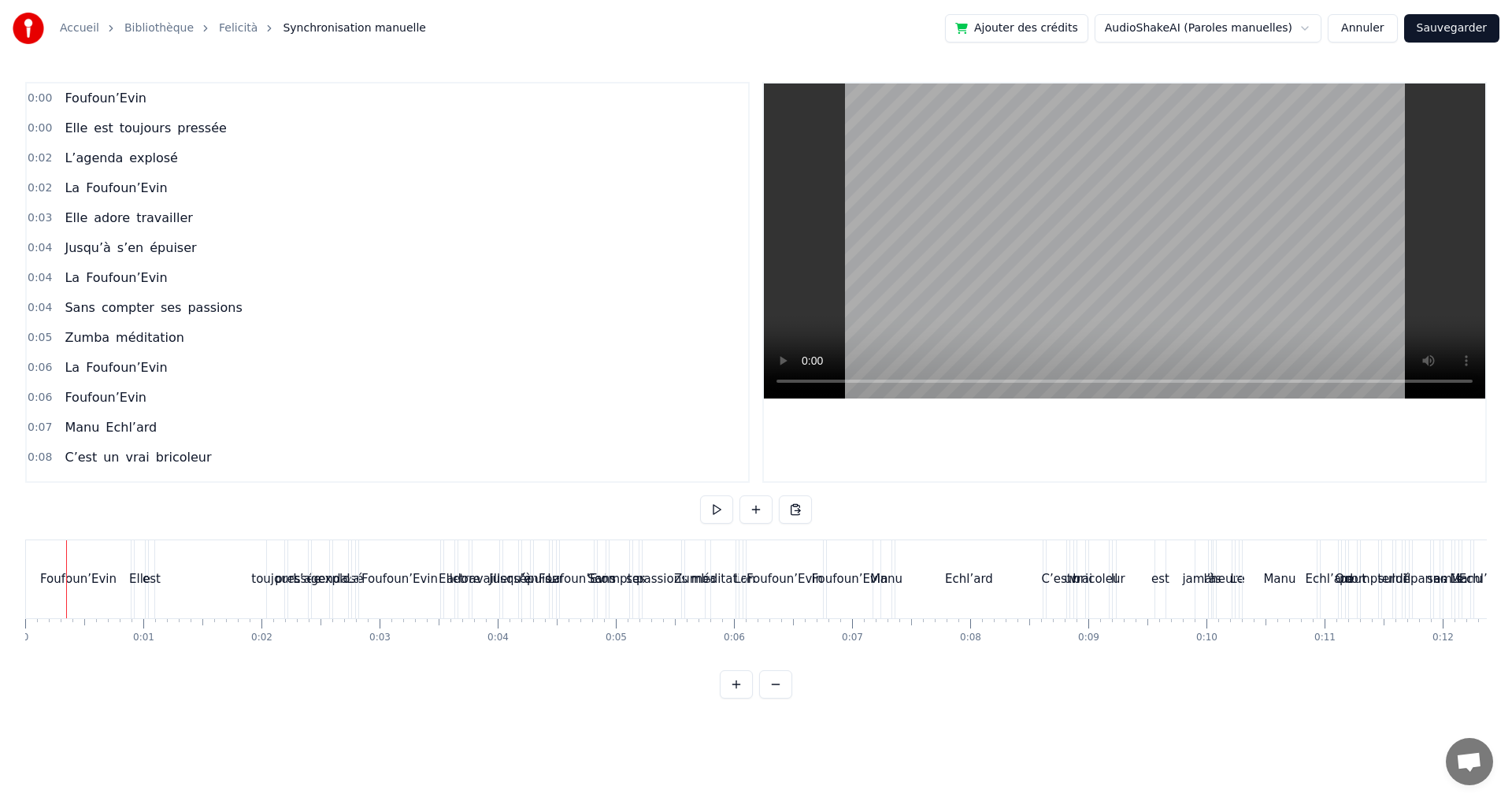
click at [66, 566] on div at bounding box center [66, 579] width 1 height 78
drag, startPoint x: 64, startPoint y: 566, endPoint x: 112, endPoint y: 573, distance: 48.5
click at [112, 573] on div "Foufoun’Evin" at bounding box center [78, 579] width 105 height 78
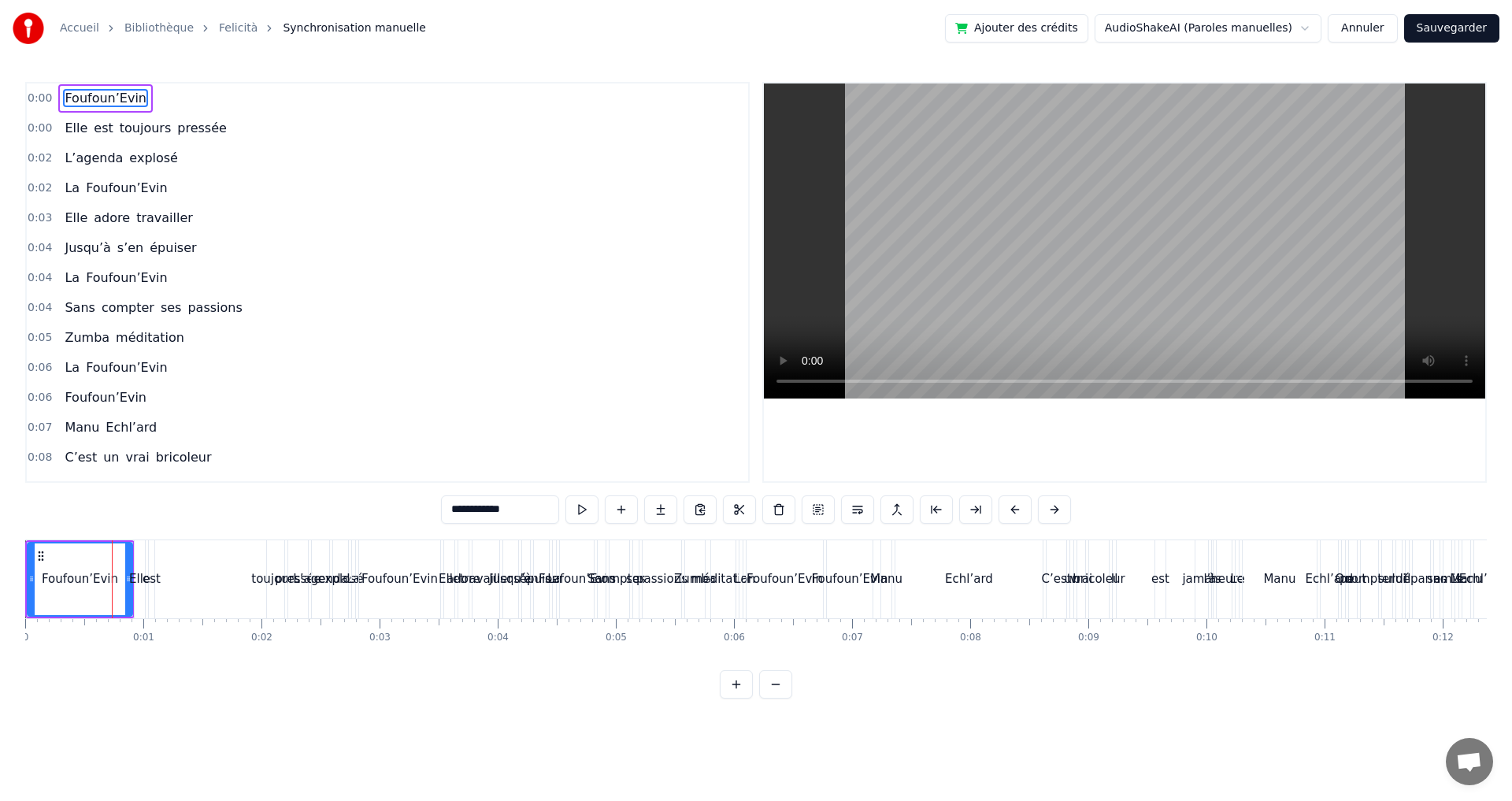
click at [1206, 620] on div "0:10" at bounding box center [1206, 625] width 1 height 10
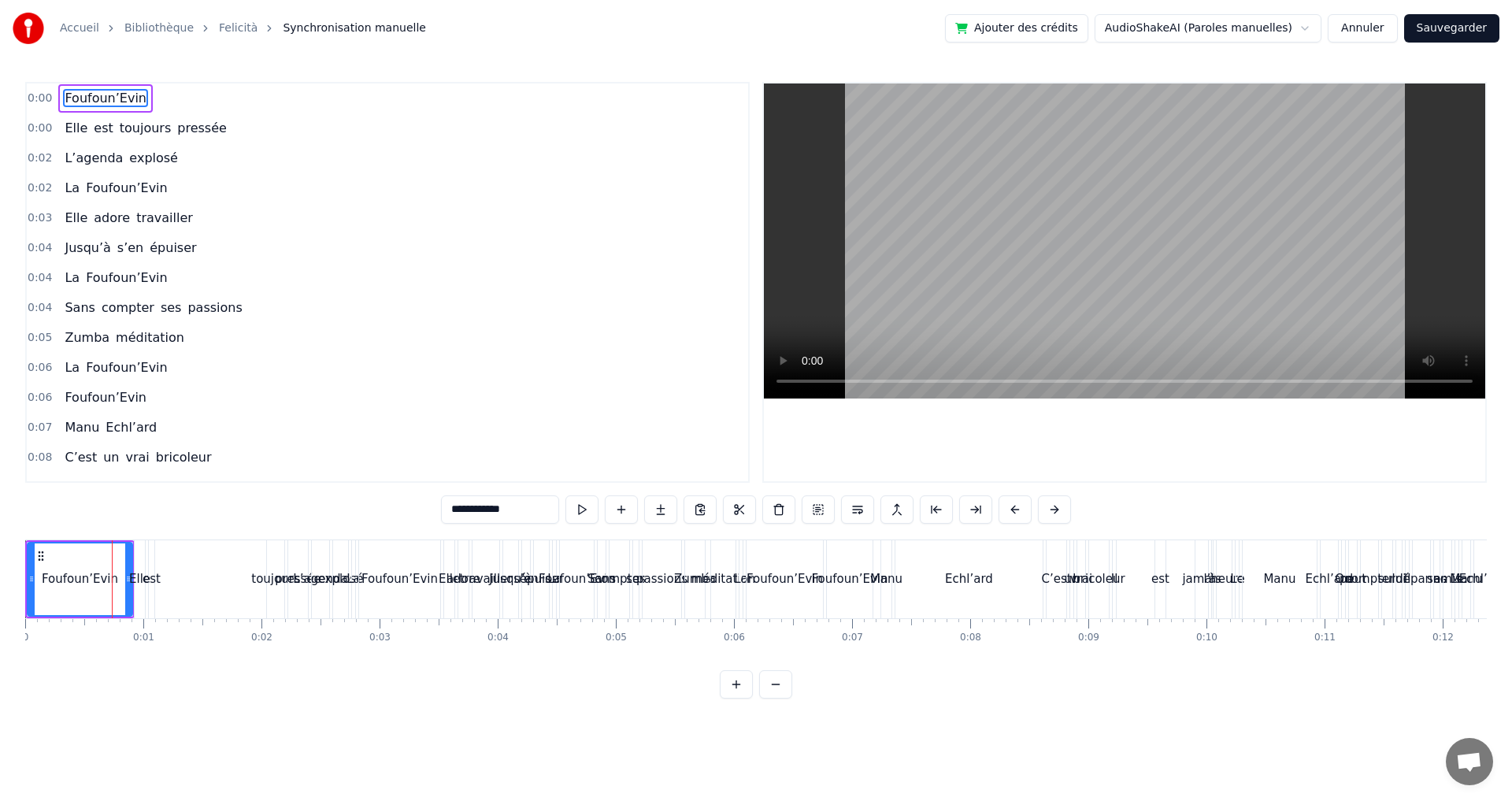
click at [1205, 617] on div "jamais" at bounding box center [1201, 579] width 14 height 78
type input "******"
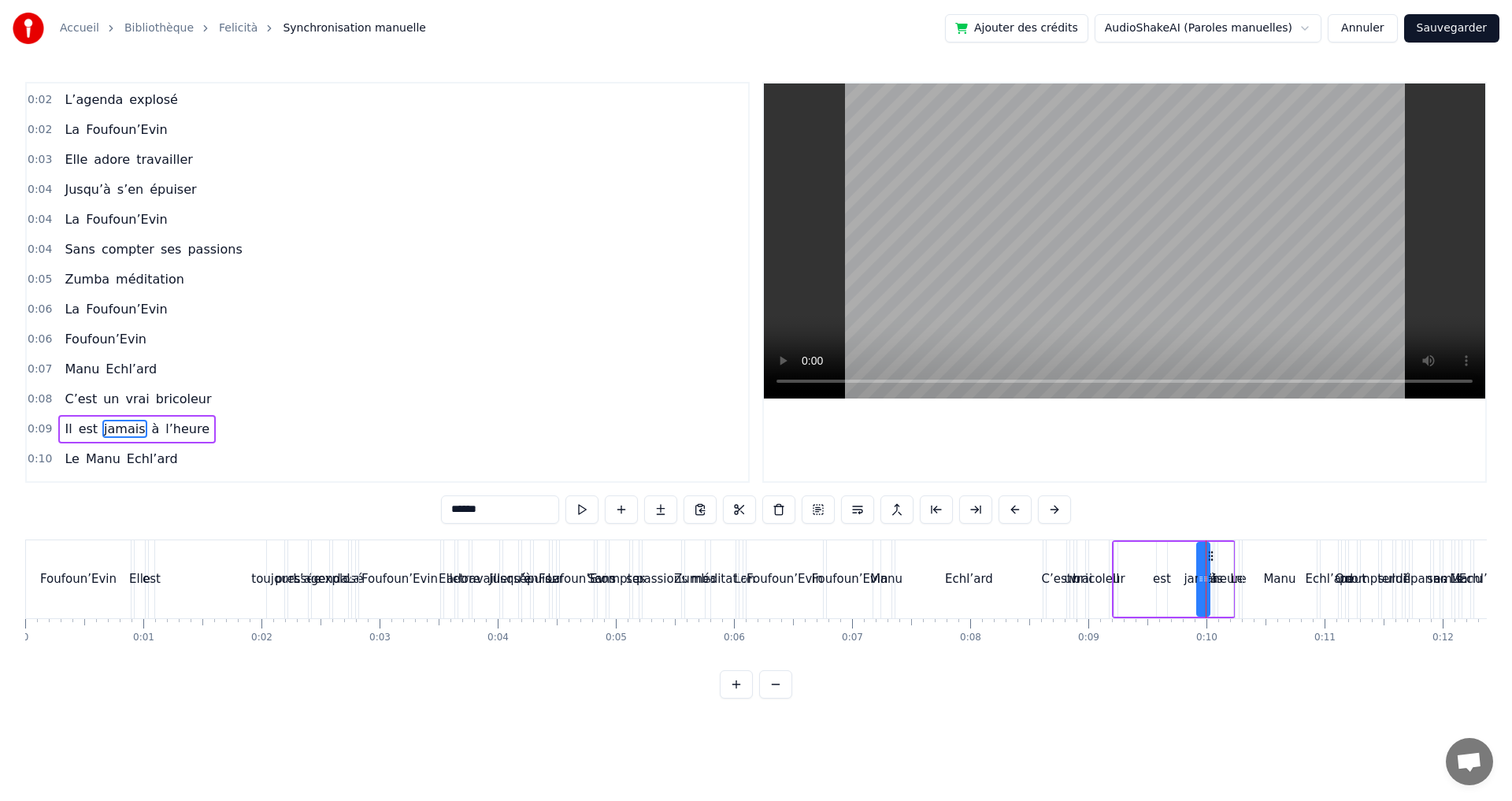
click at [1205, 617] on div at bounding box center [1205, 579] width 1 height 78
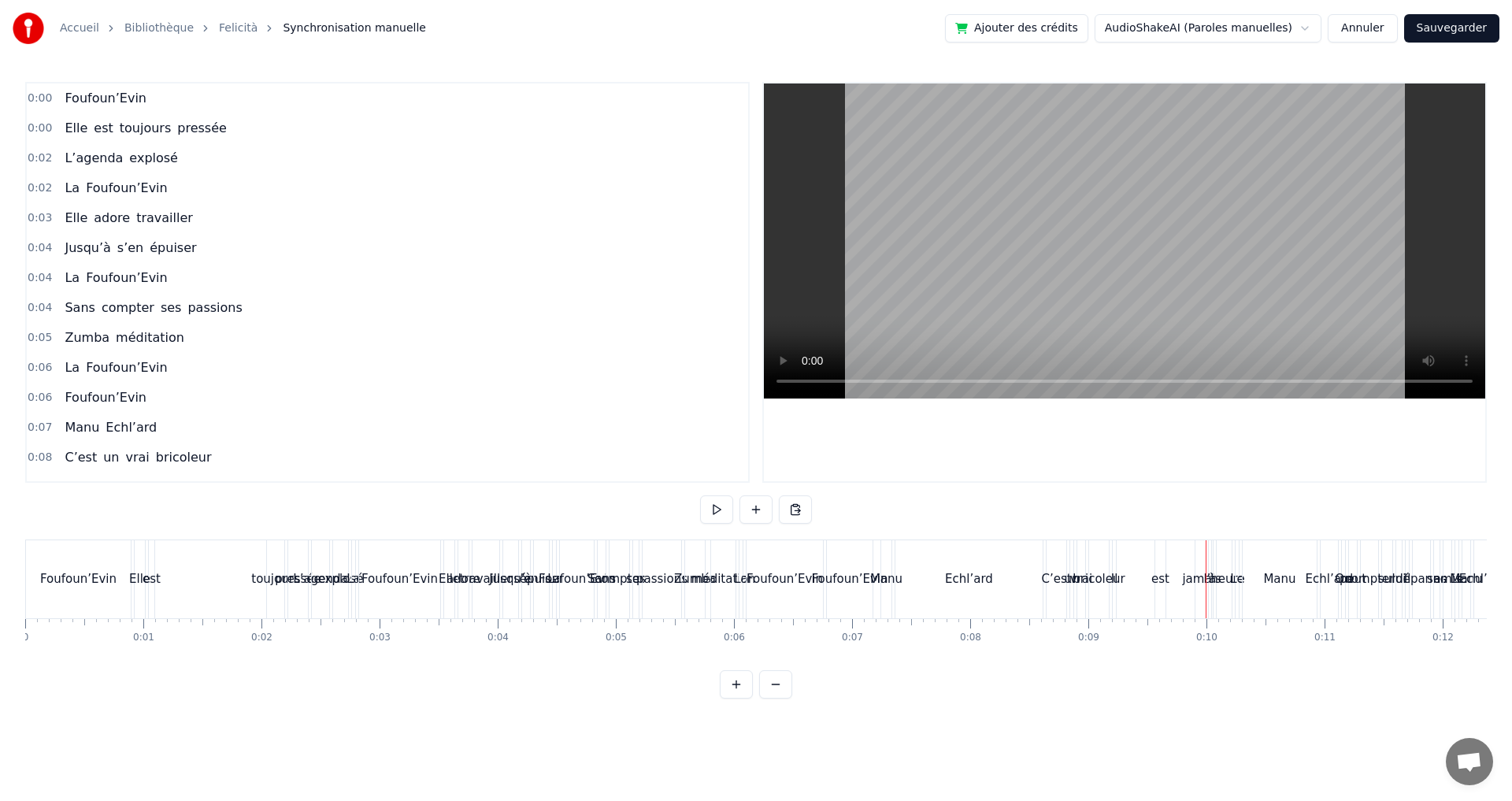
click at [735, 699] on button at bounding box center [735, 684] width 33 height 29
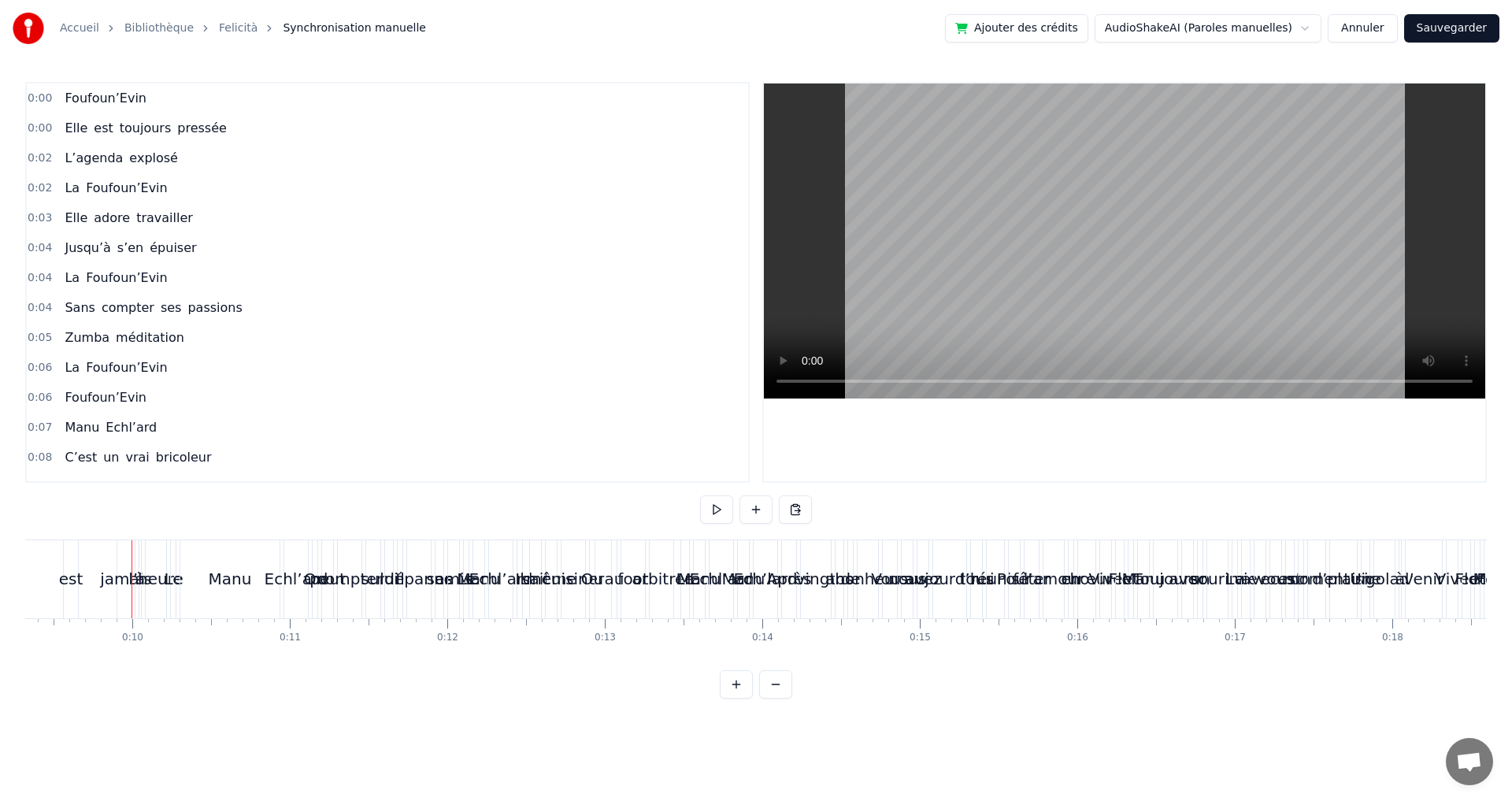
scroll to position [0, 1494]
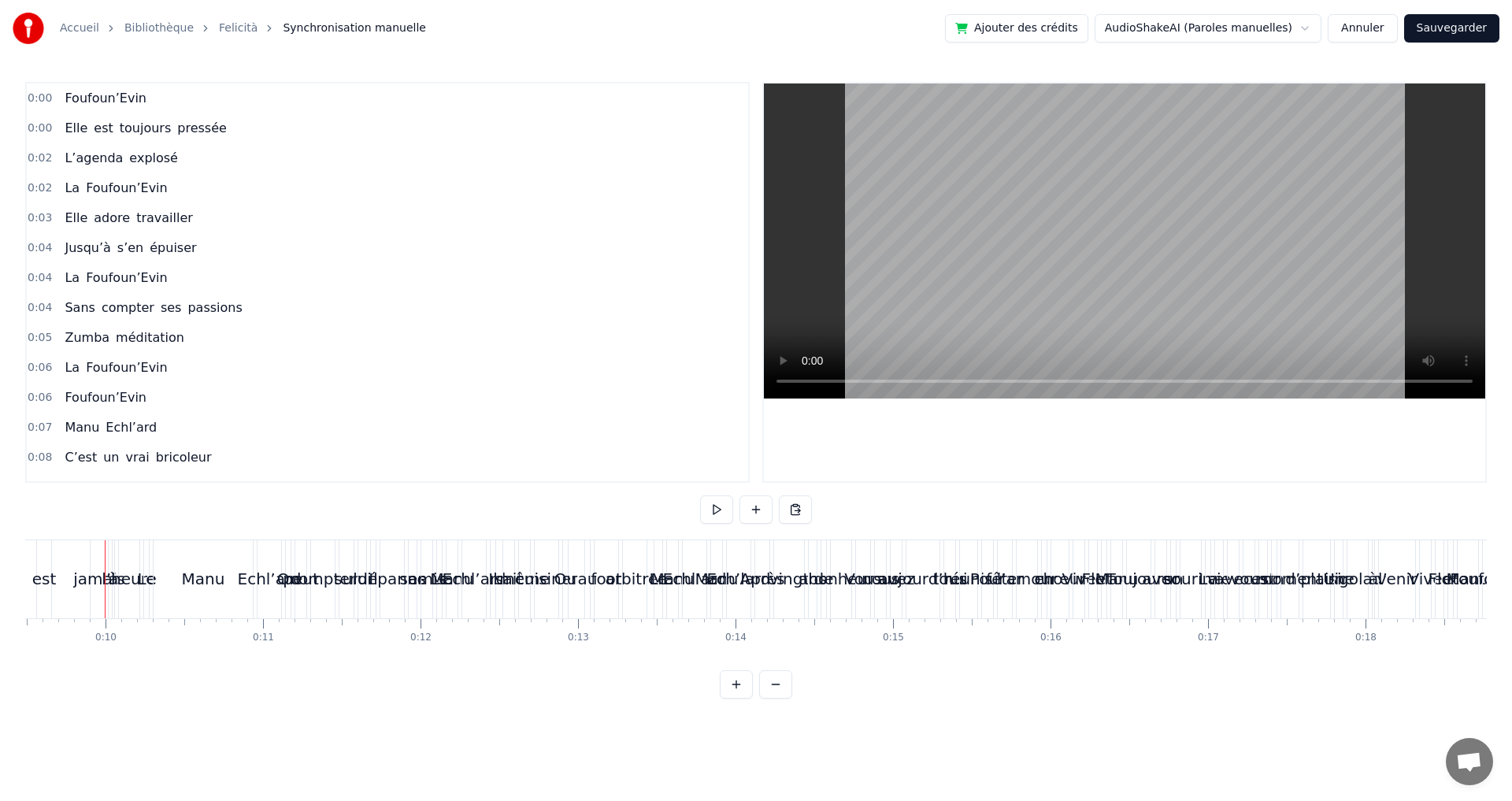
click at [735, 699] on button at bounding box center [735, 684] width 33 height 29
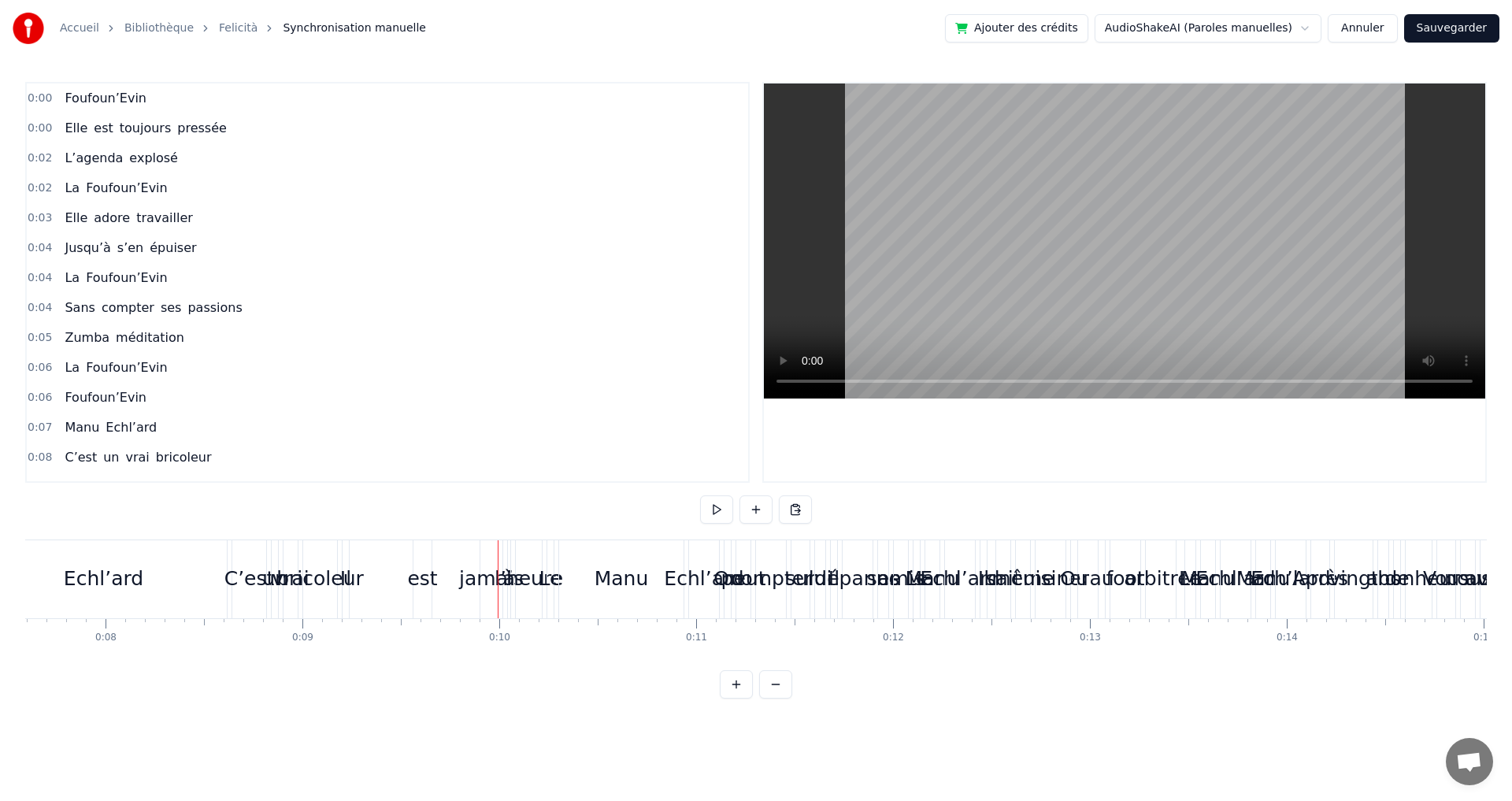
click at [735, 699] on button at bounding box center [735, 684] width 33 height 29
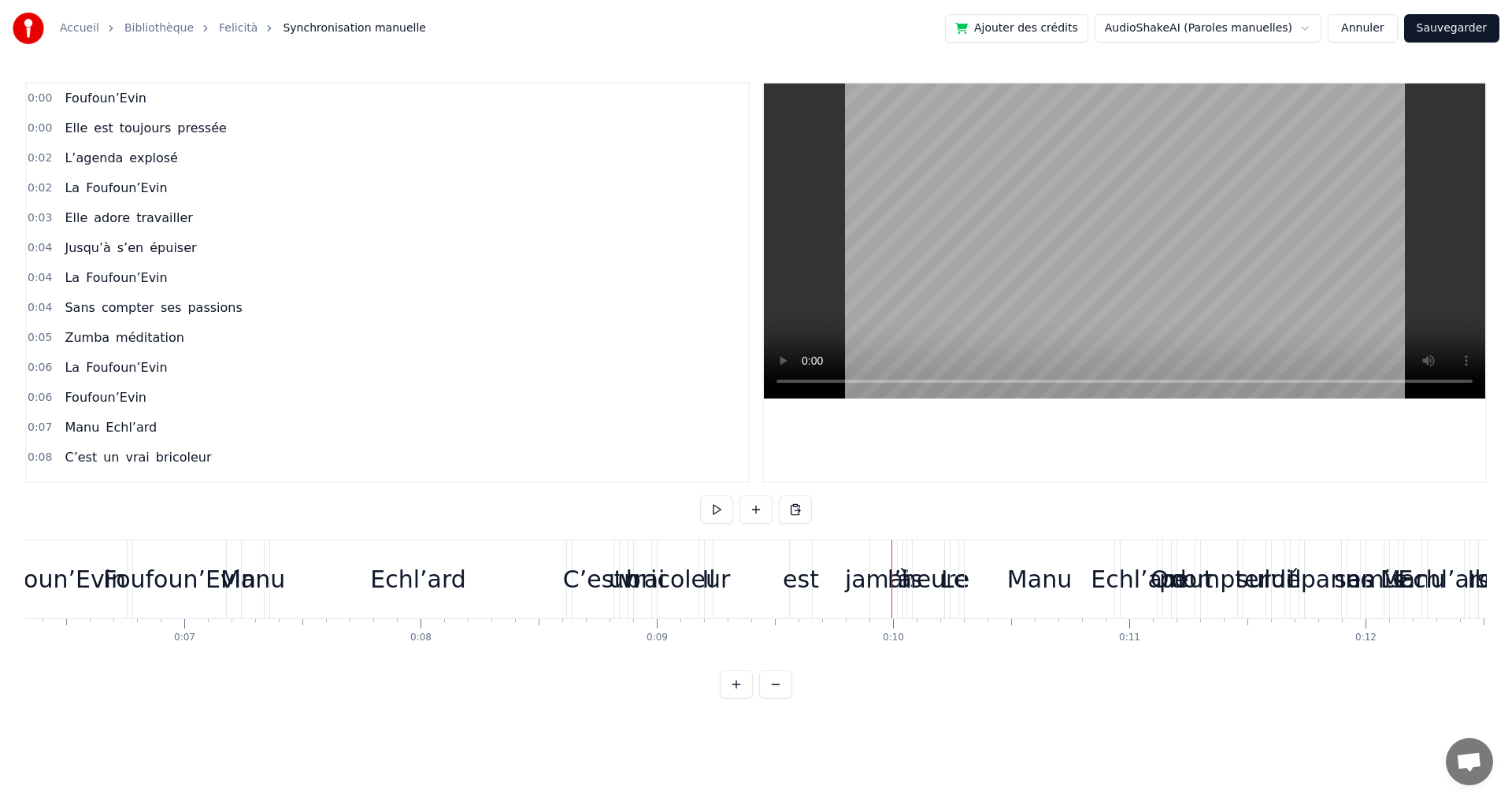
click at [735, 699] on button at bounding box center [735, 684] width 33 height 29
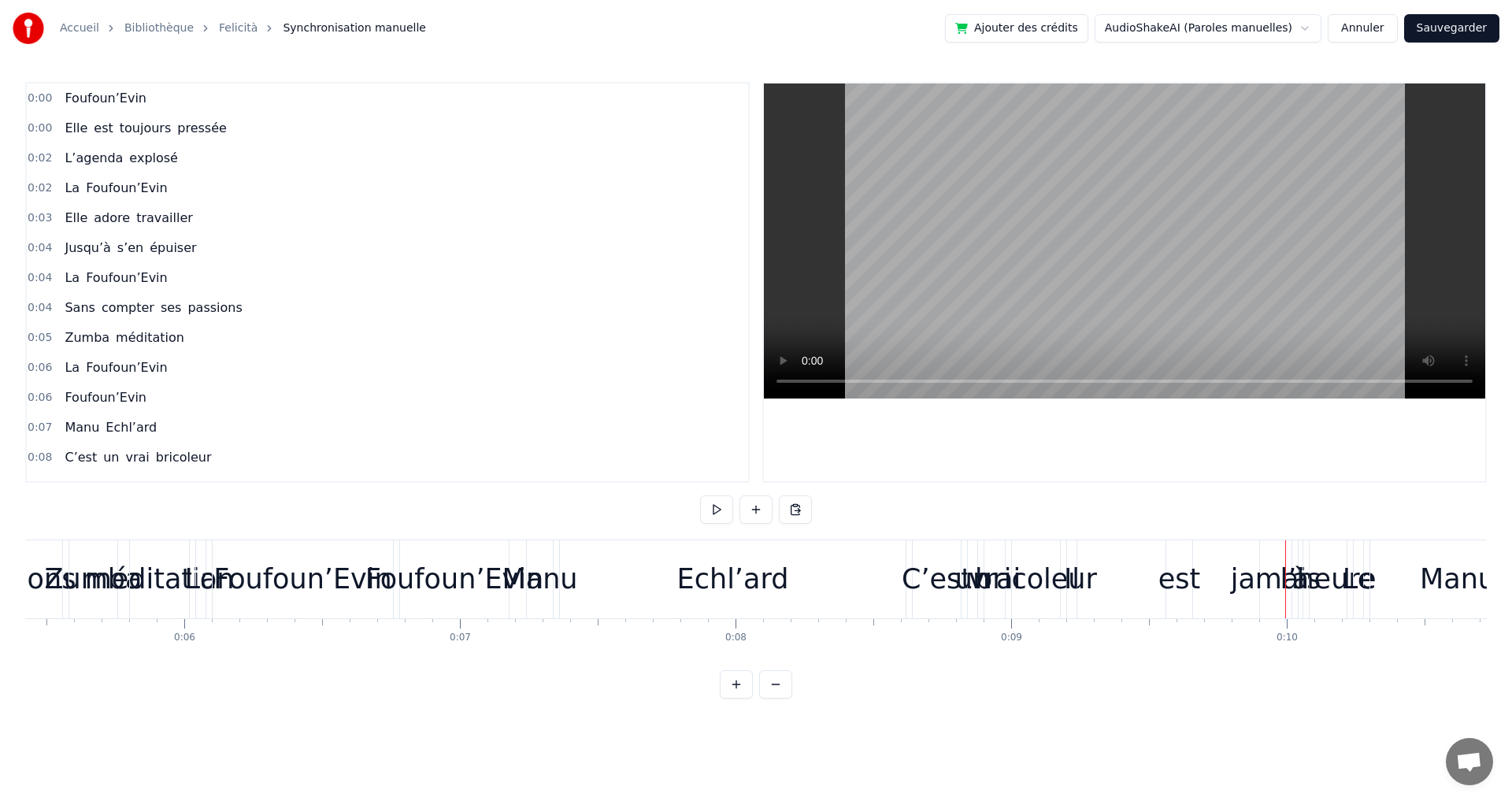
click at [779, 699] on button at bounding box center [775, 684] width 33 height 29
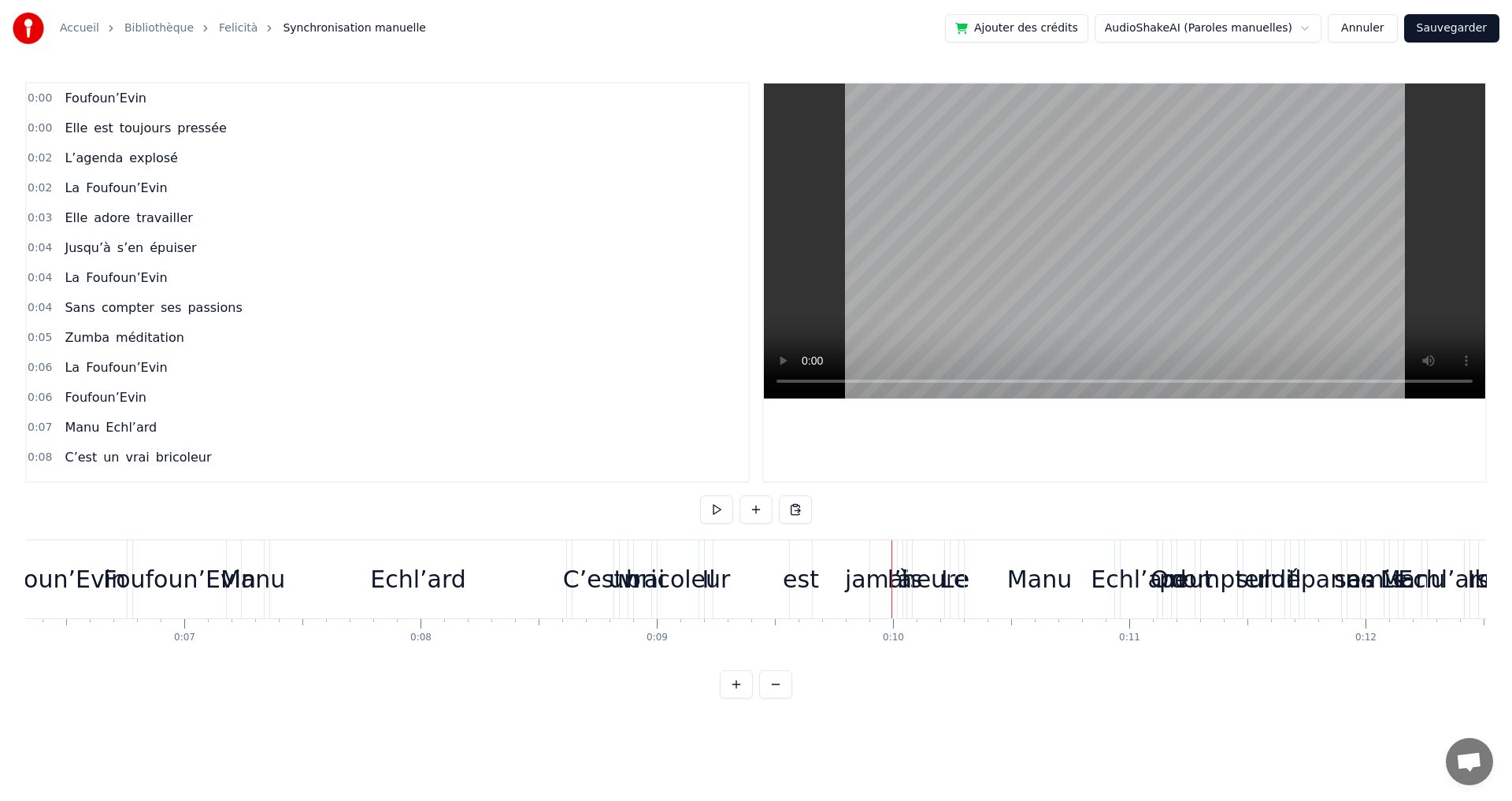
click at [779, 699] on button at bounding box center [775, 684] width 33 height 29
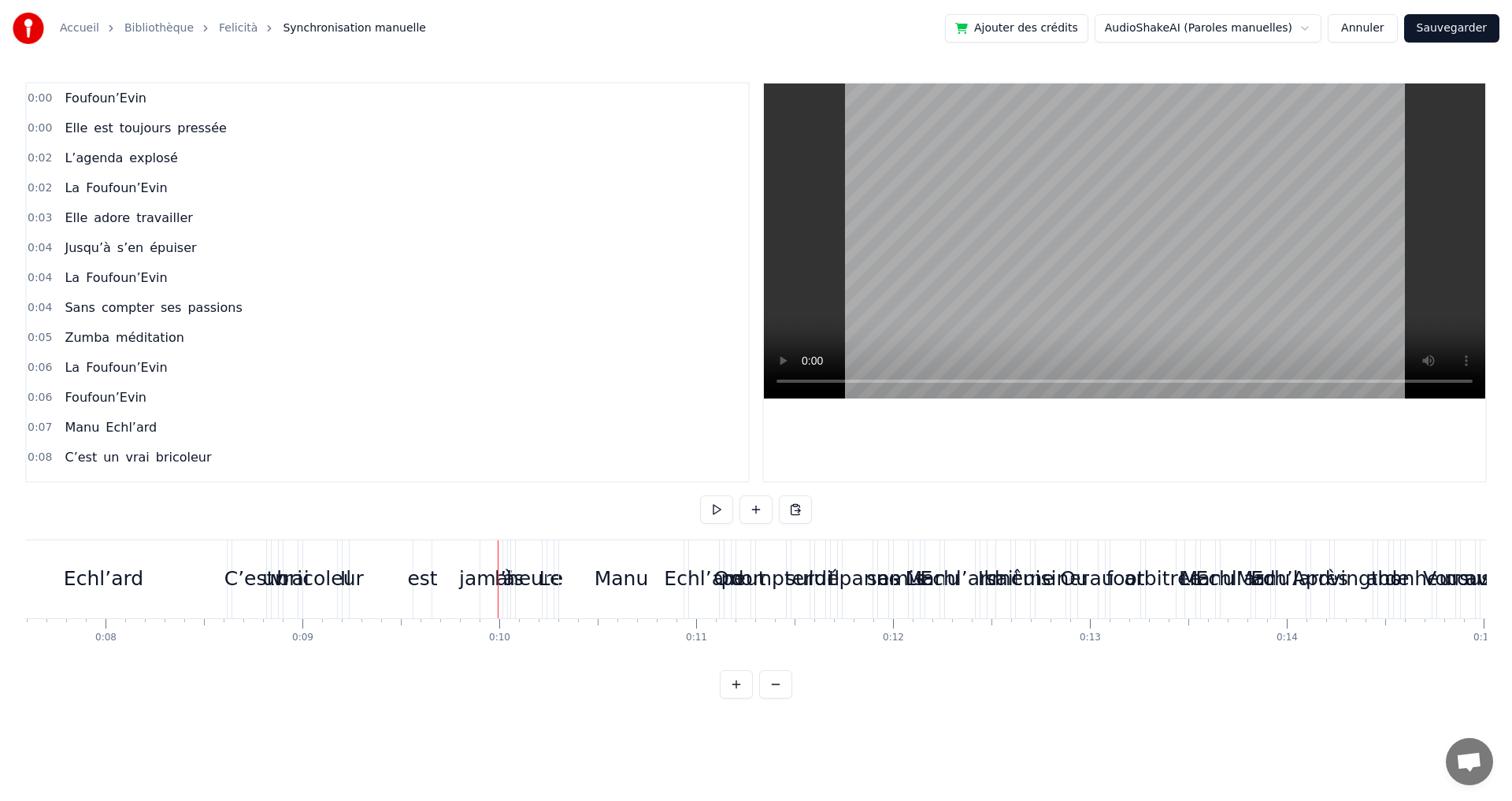
click at [779, 699] on button at bounding box center [775, 684] width 33 height 29
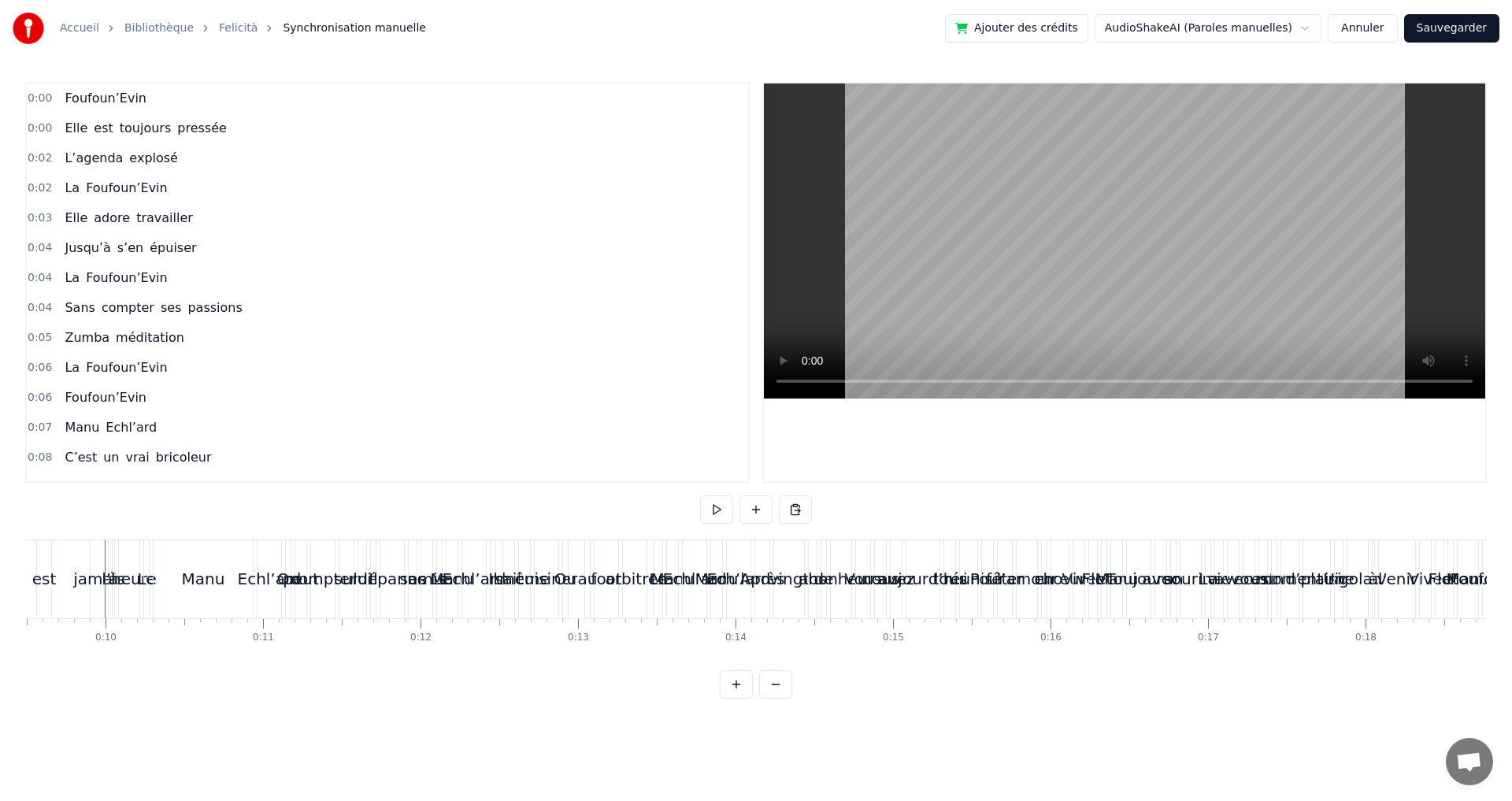
click at [779, 699] on button at bounding box center [775, 684] width 33 height 29
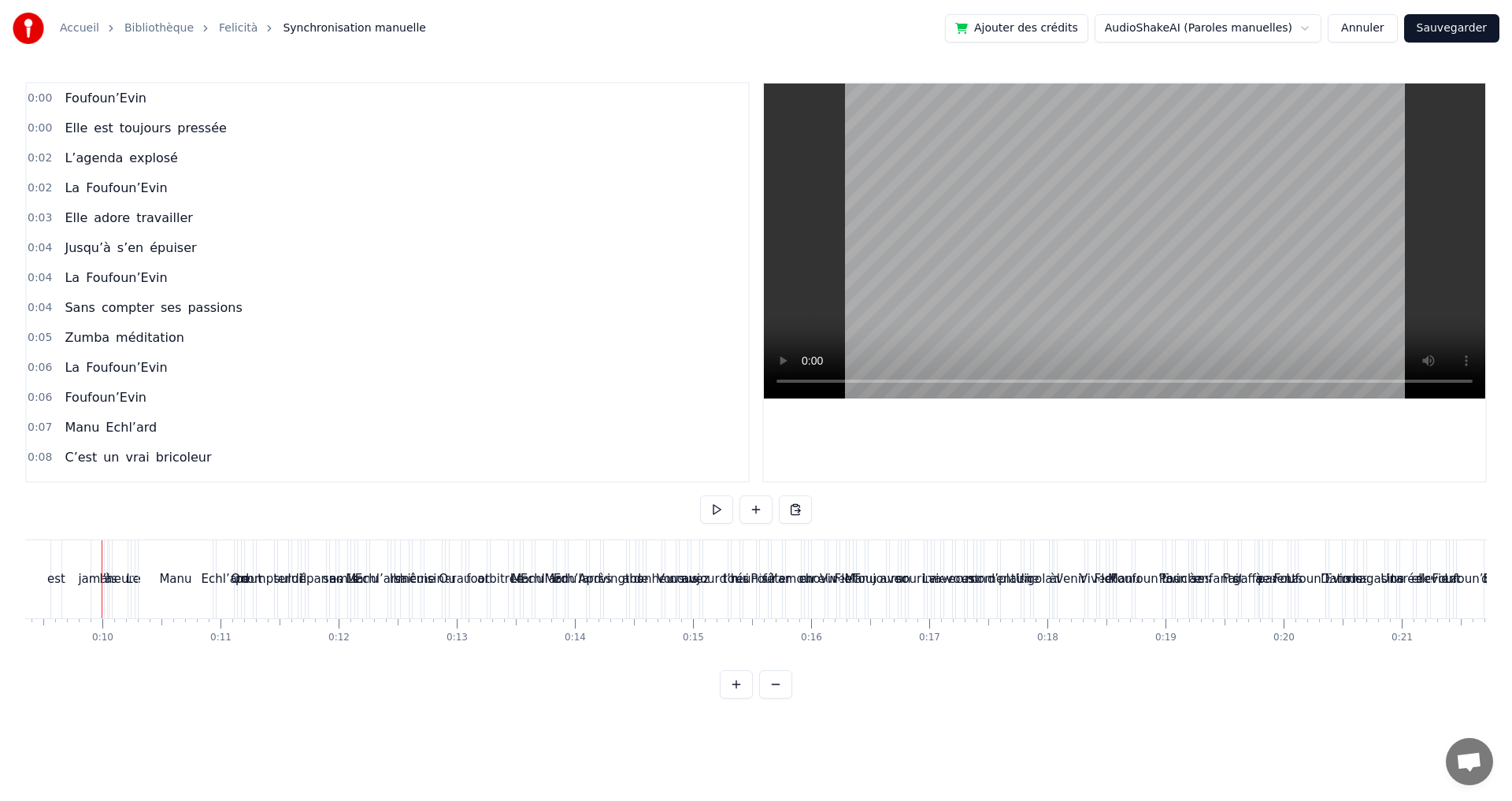
scroll to position [0, 1101]
click at [780, 699] on button at bounding box center [775, 684] width 33 height 29
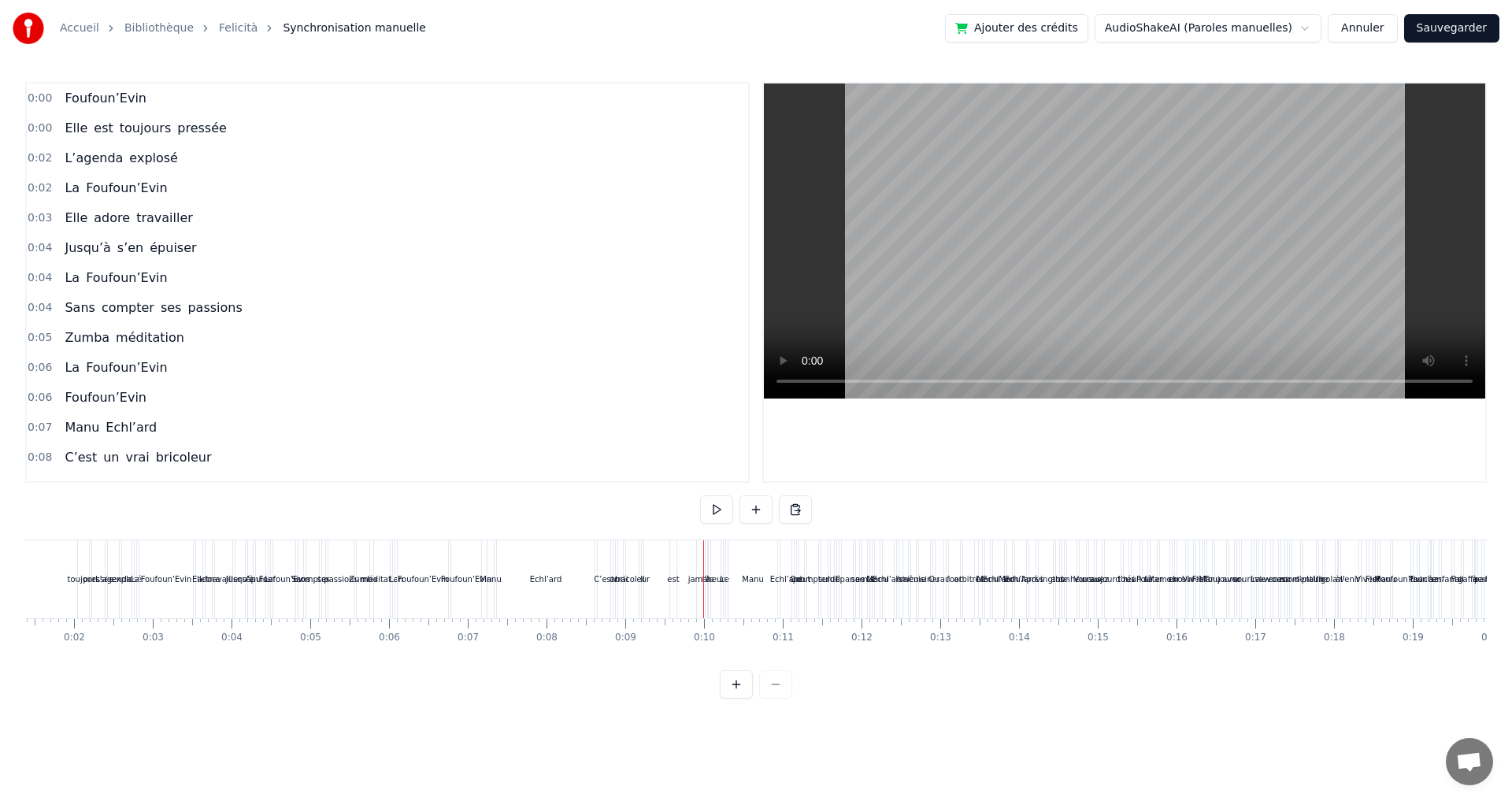
scroll to position [0, 0]
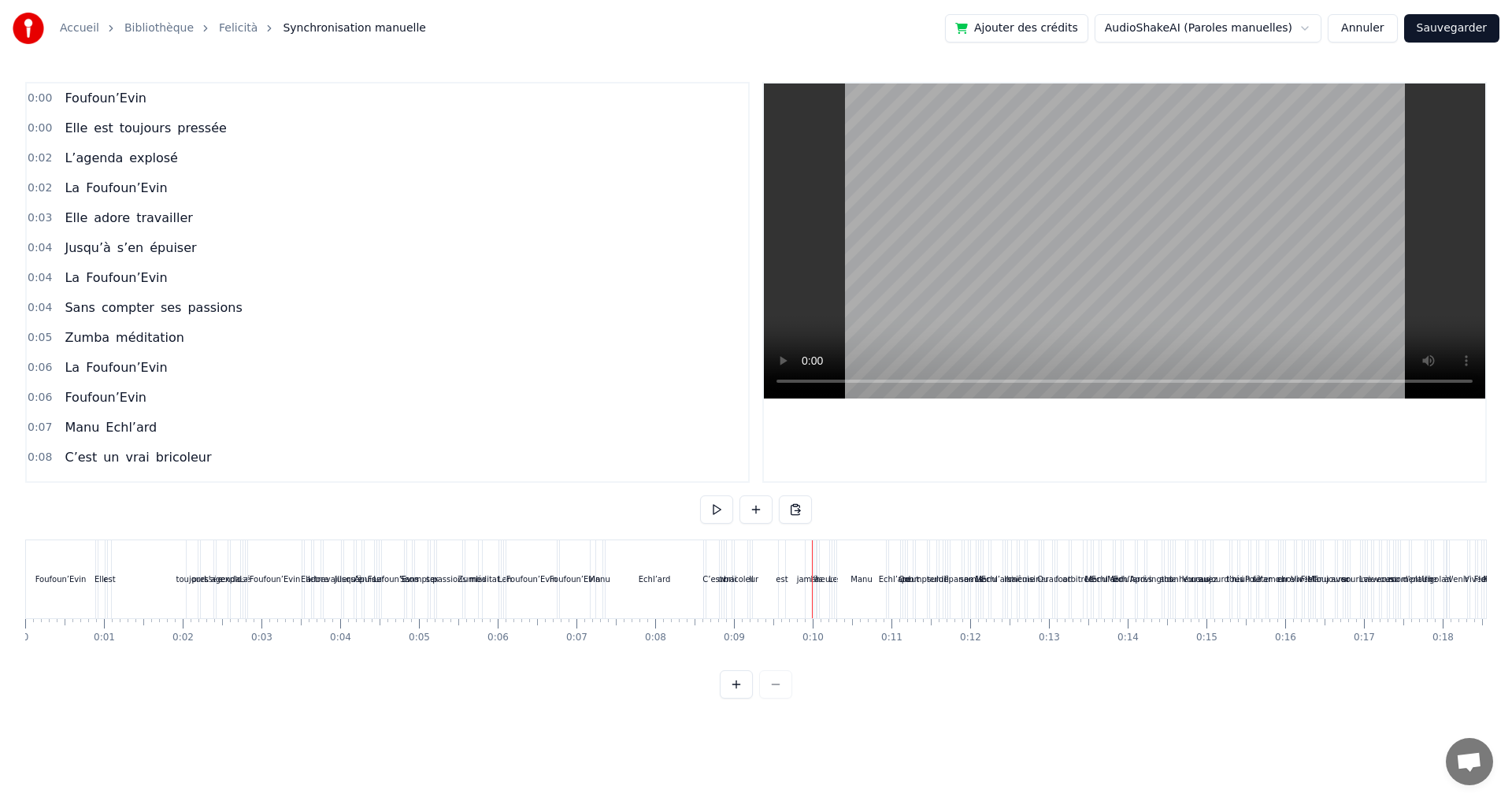
click at [27, 618] on div "Foufoun’Evin" at bounding box center [60, 579] width 71 height 78
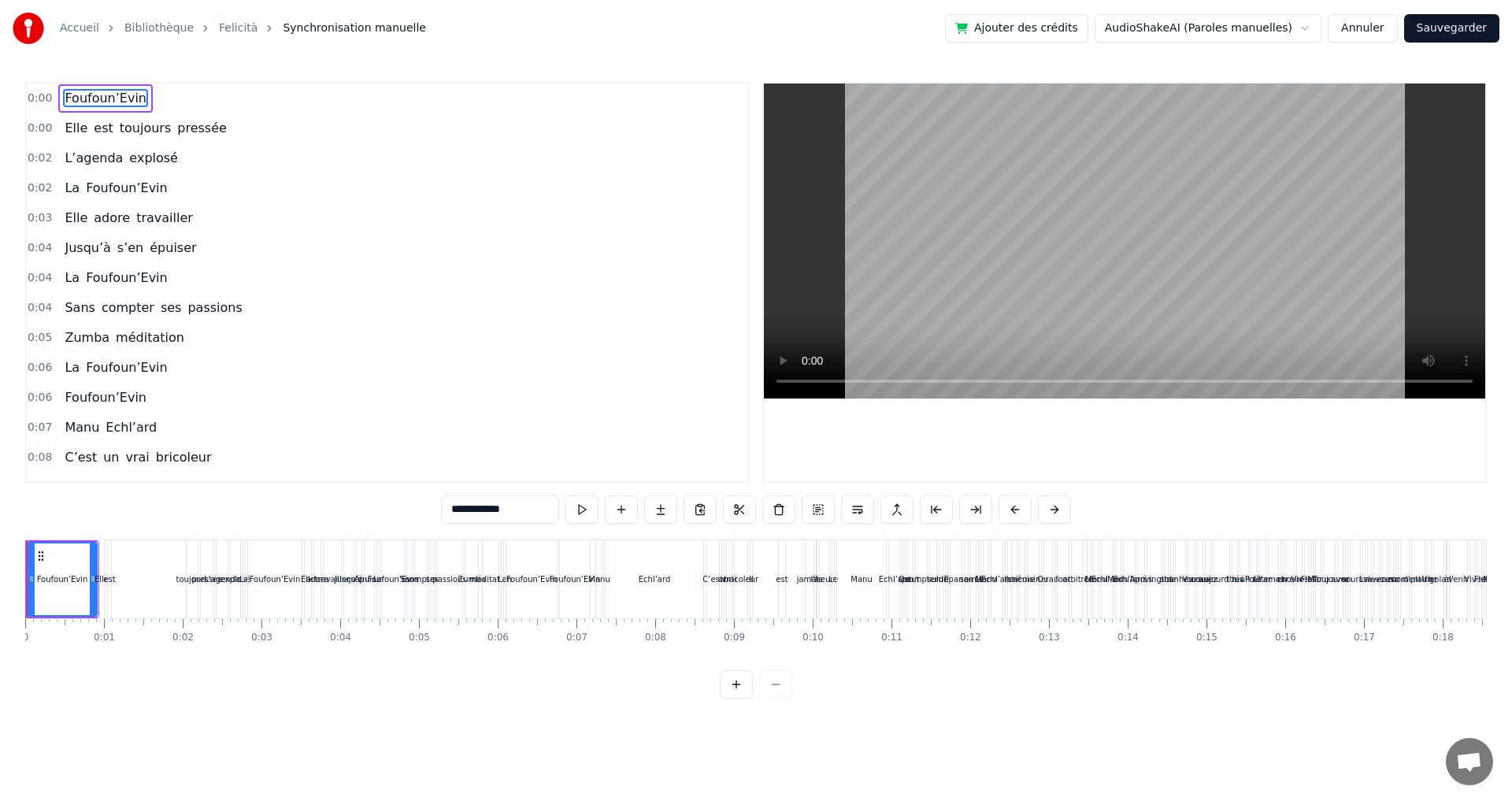
click at [27, 618] on div at bounding box center [27, 579] width 1 height 78
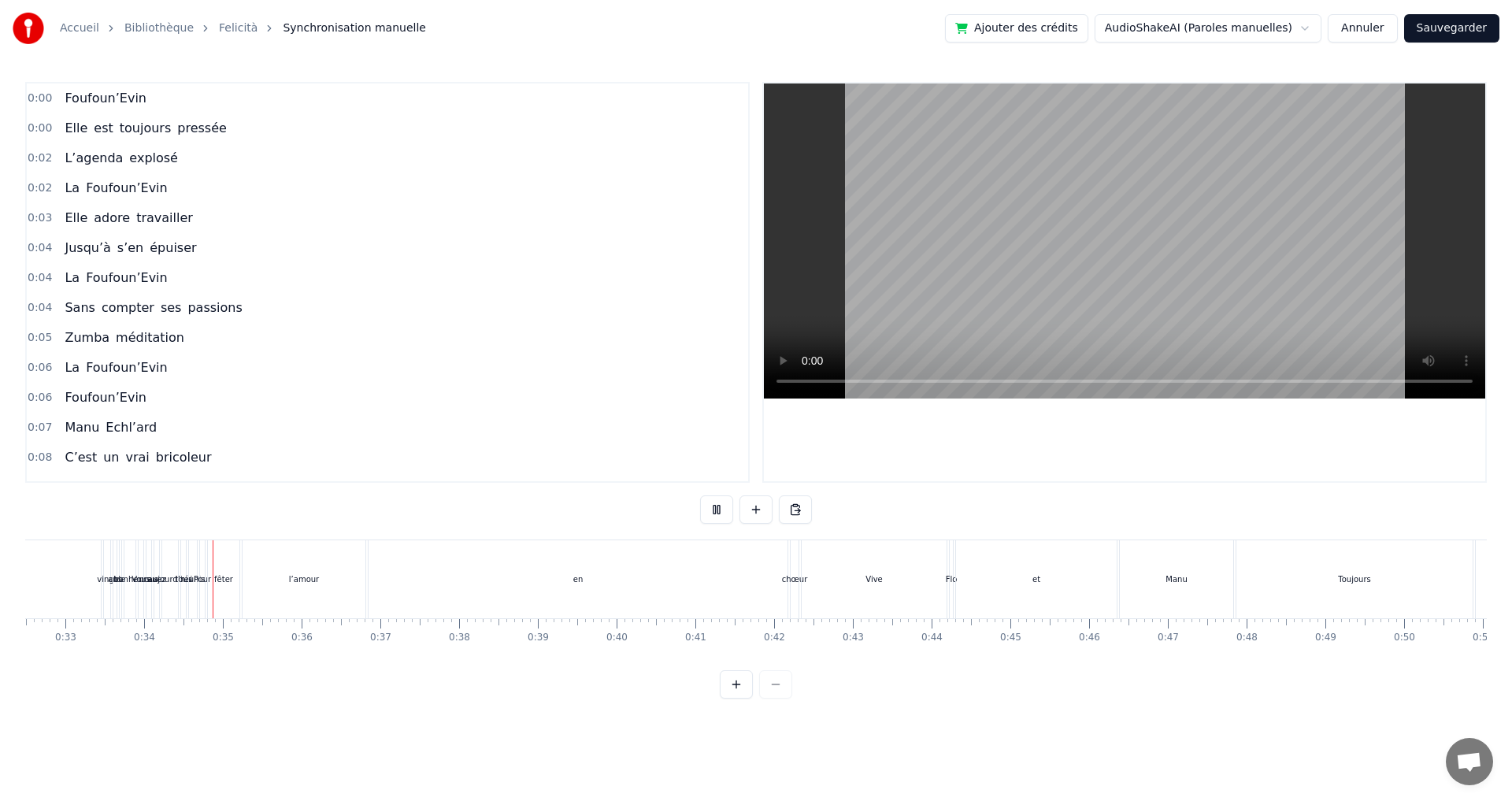
scroll to position [0, 2609]
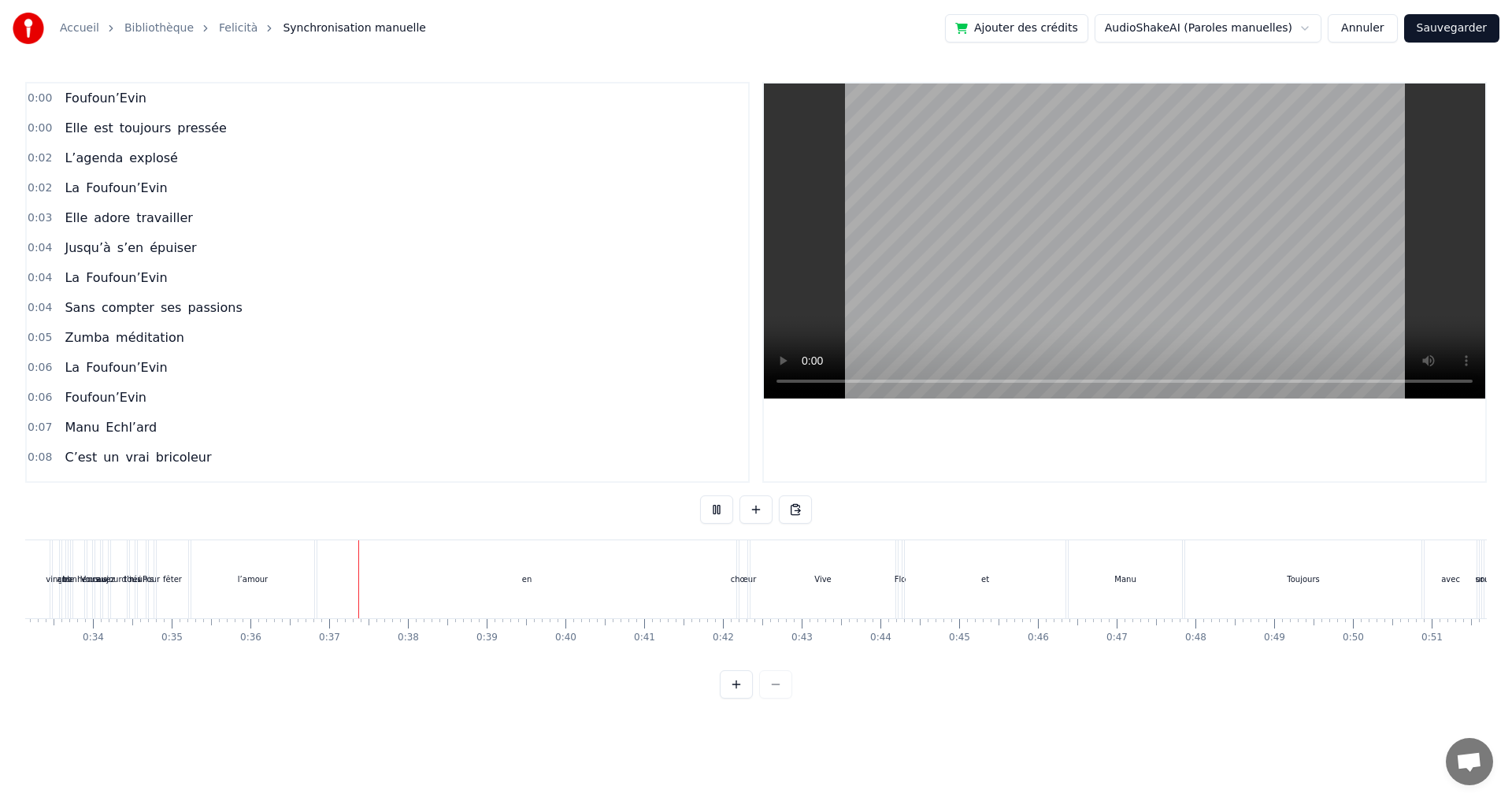
click at [1159, 543] on div "Manu" at bounding box center [1125, 579] width 114 height 78
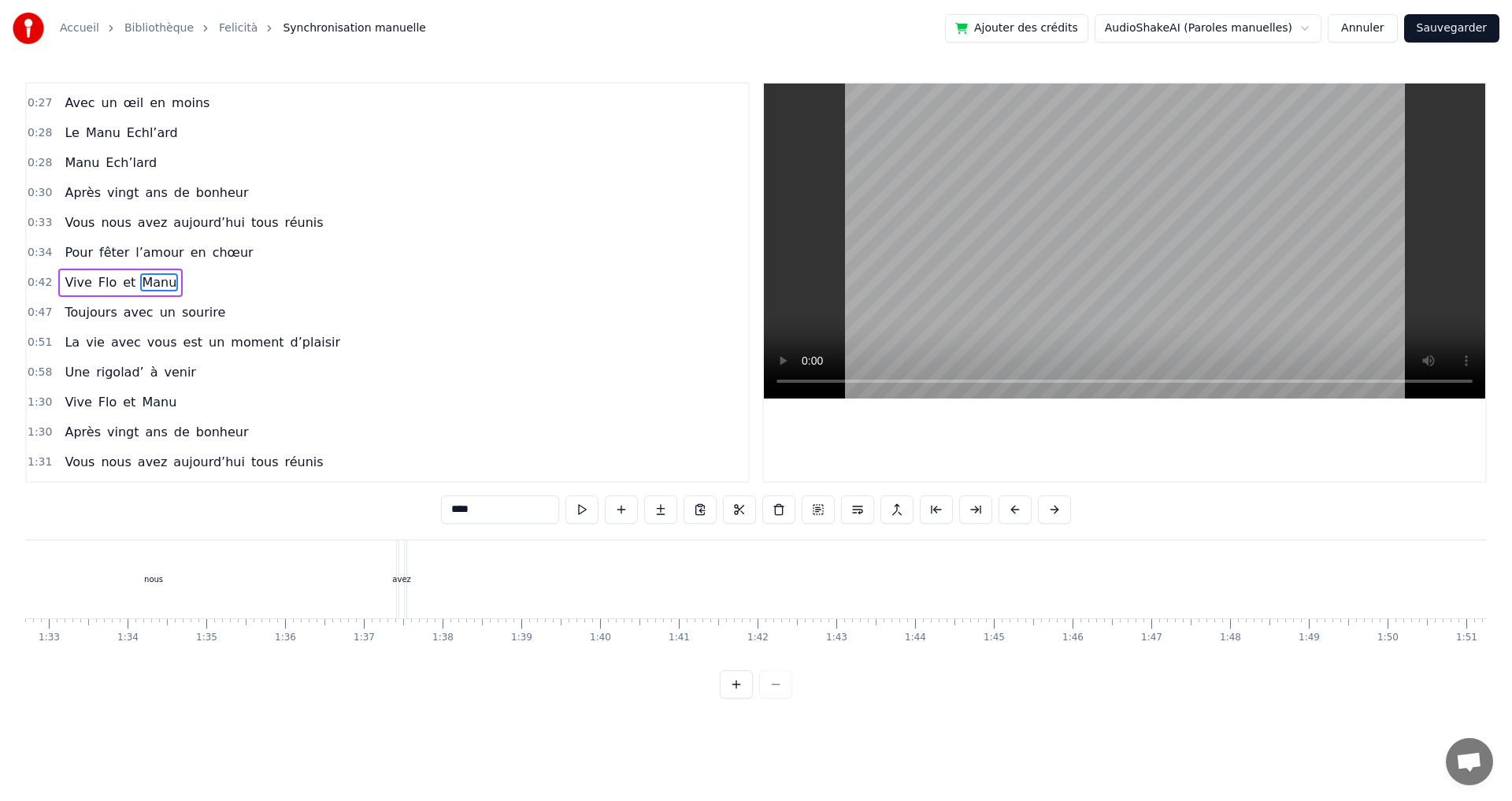
scroll to position [0, 7366]
click at [222, 25] on link "Felicità" at bounding box center [237, 29] width 39 height 16
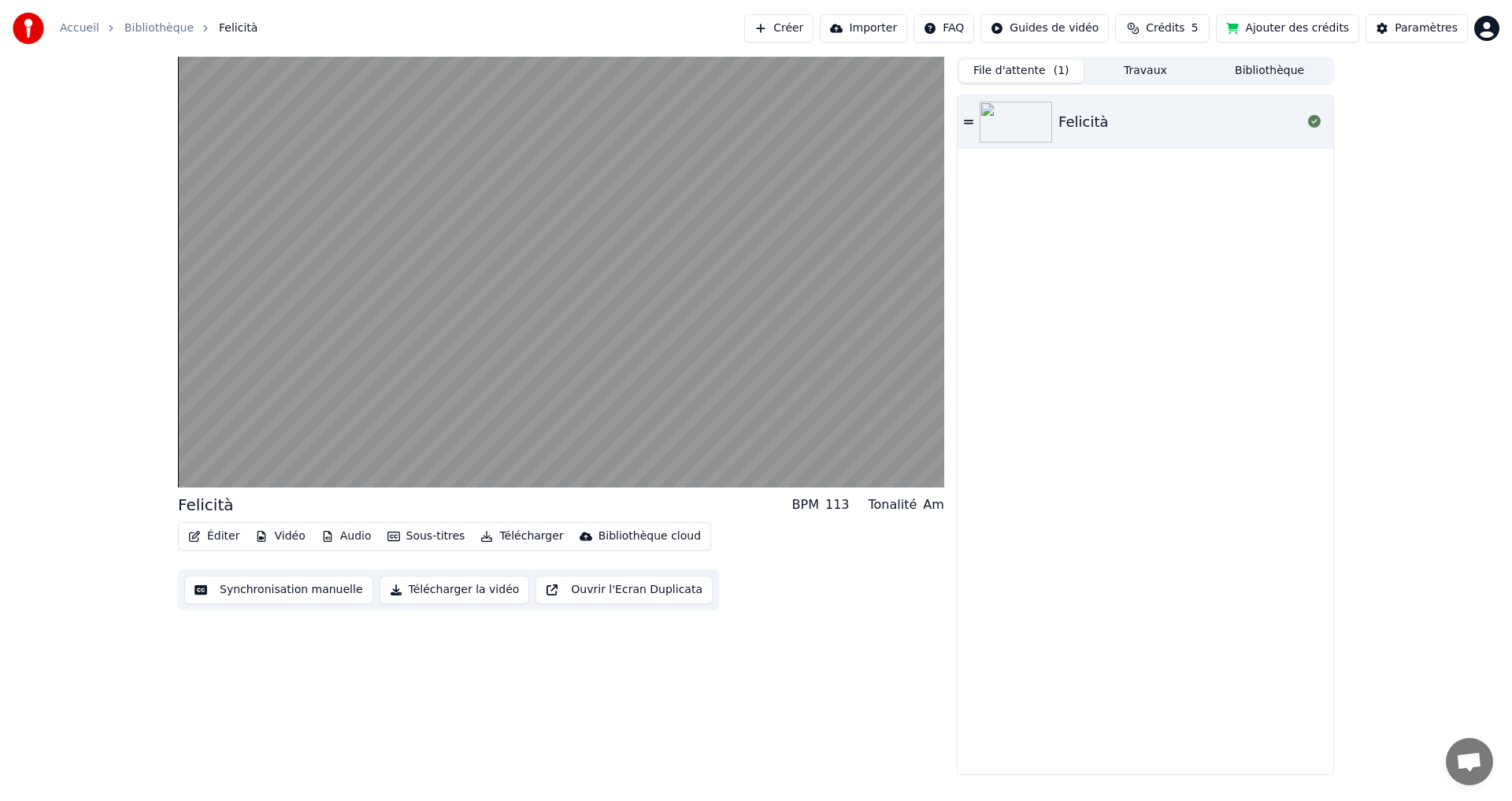
click at [1036, 74] on button "File d'attente ( 1 )" at bounding box center [1021, 70] width 125 height 23
click at [1125, 67] on button "Travaux" at bounding box center [1146, 70] width 125 height 23
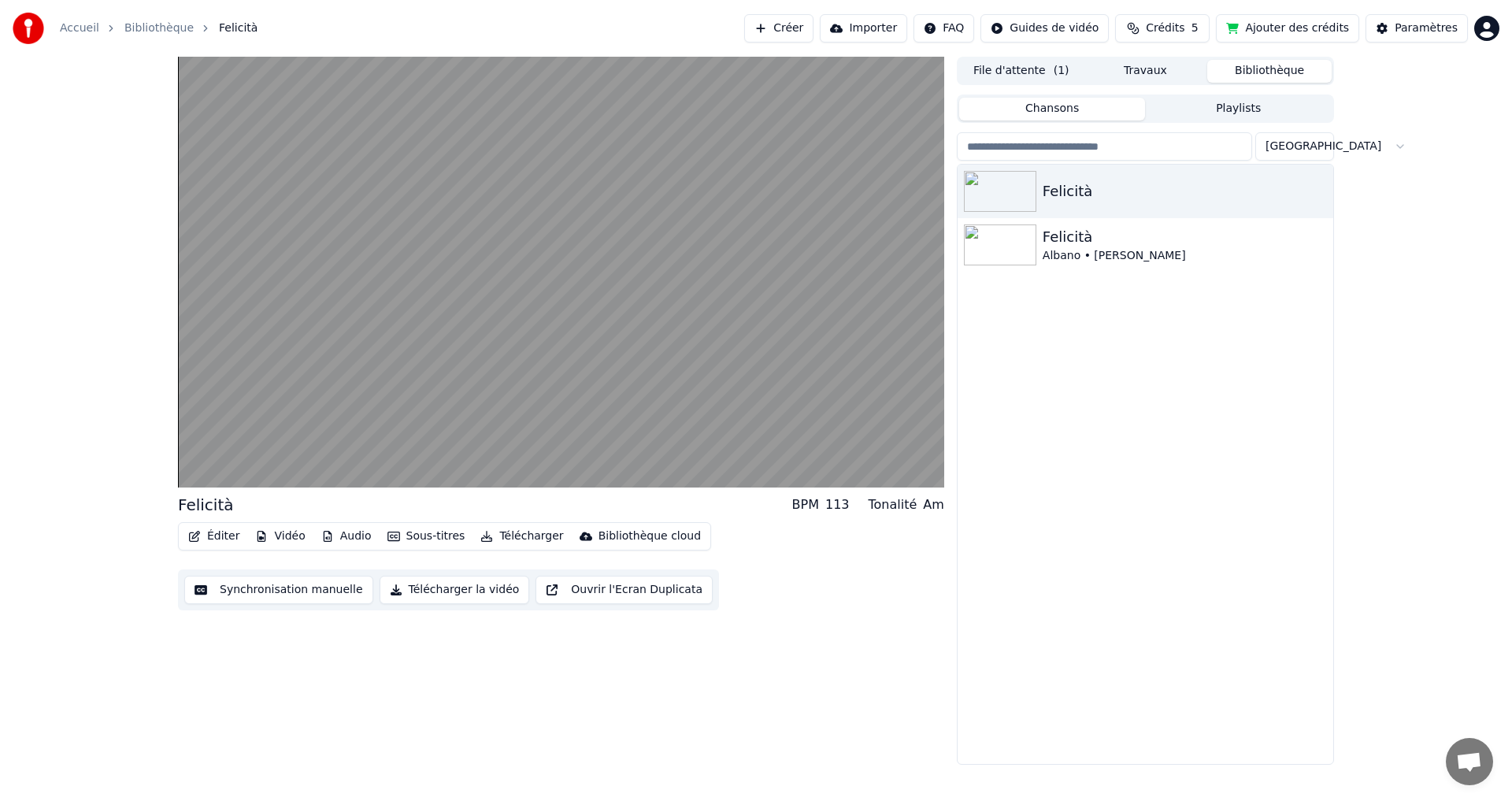
click at [1276, 68] on button "Bibliothèque" at bounding box center [1270, 70] width 125 height 23
click at [1007, 197] on img at bounding box center [999, 191] width 72 height 41
click at [1317, 191] on icon "button" at bounding box center [1319, 190] width 16 height 13
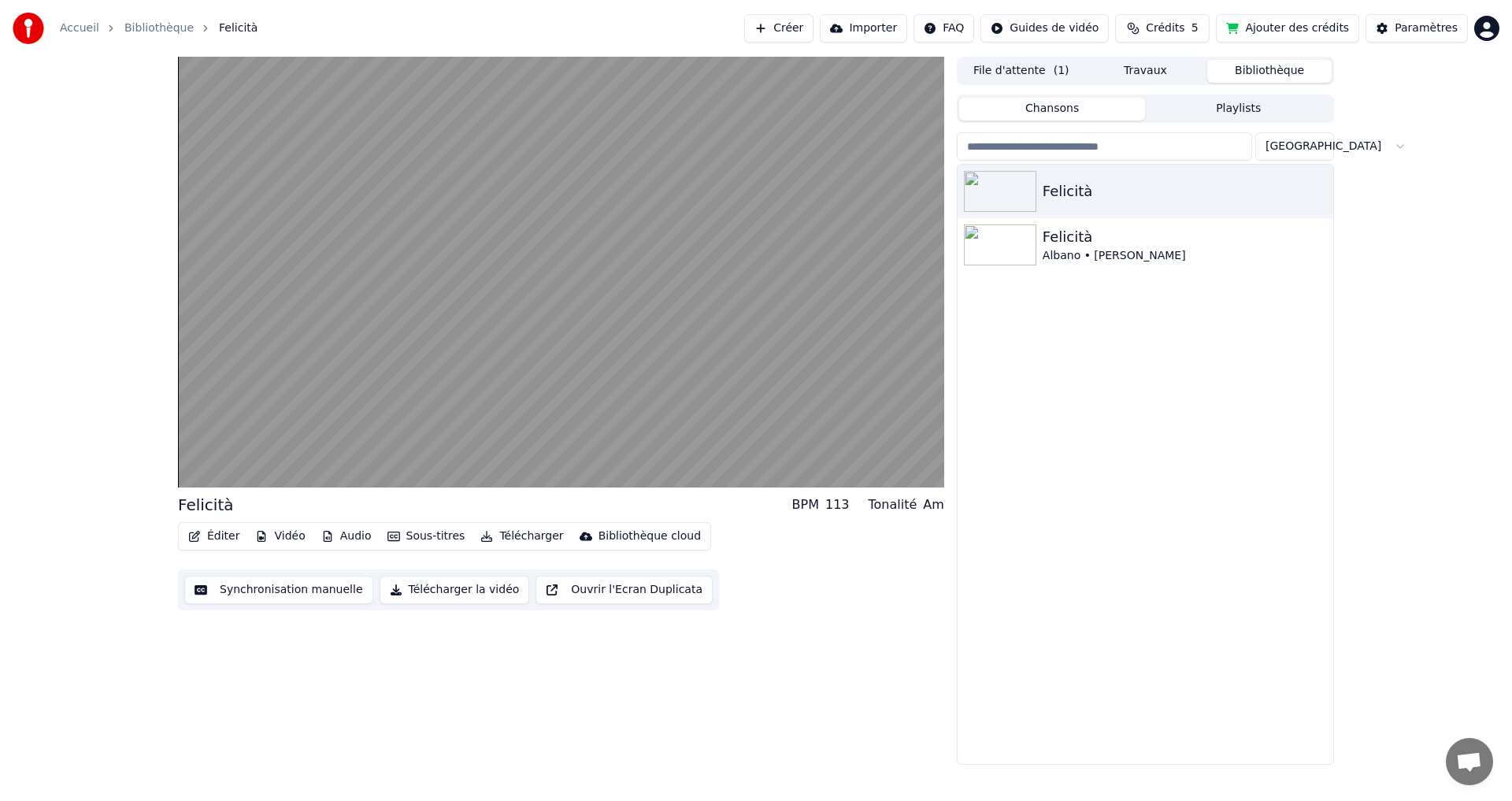
click at [1136, 356] on div "Felicità Felicità Albano • Romina Power" at bounding box center [1146, 464] width 376 height 600
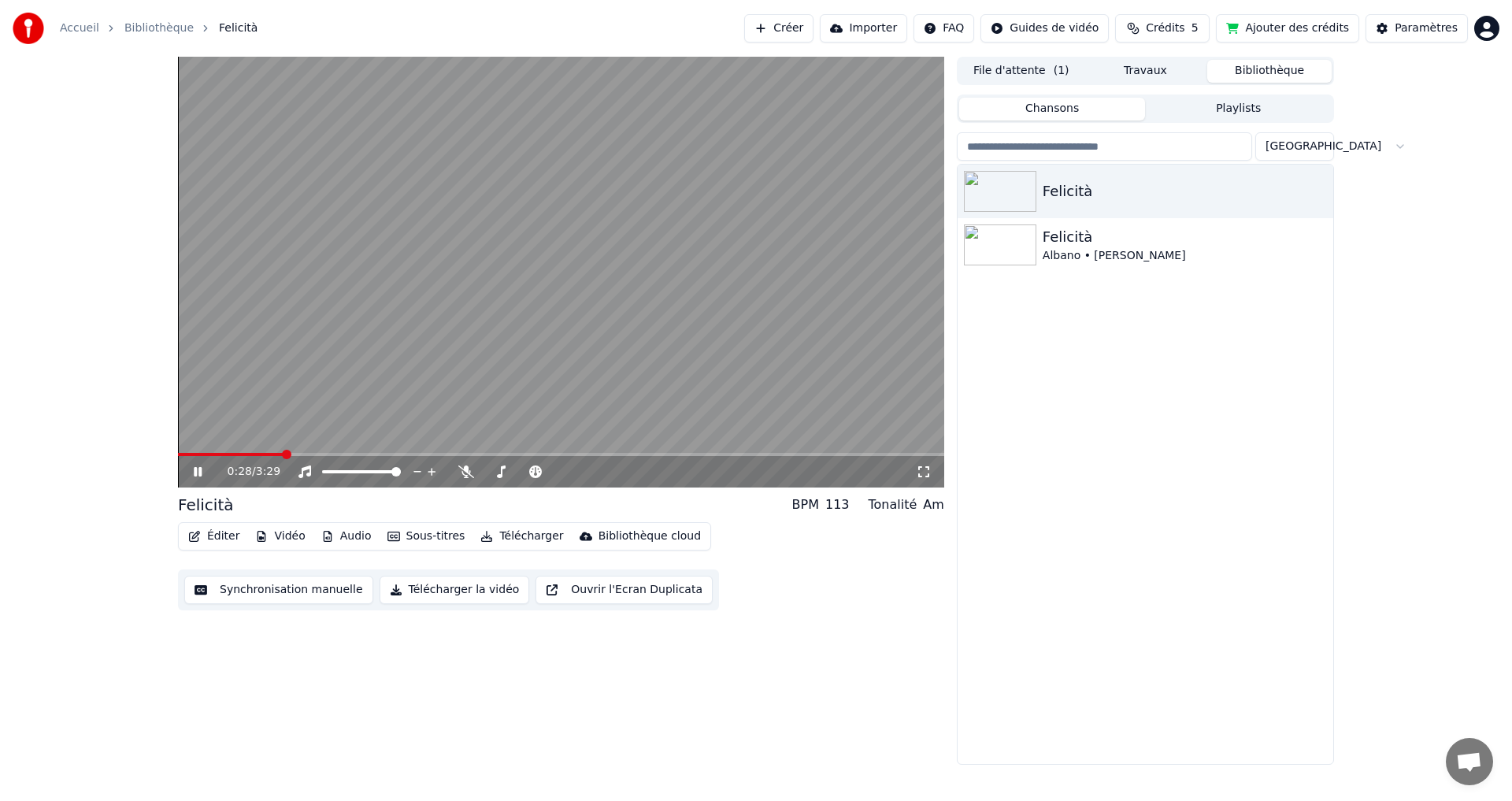
click at [164, 27] on link "Bibliothèque" at bounding box center [159, 29] width 69 height 16
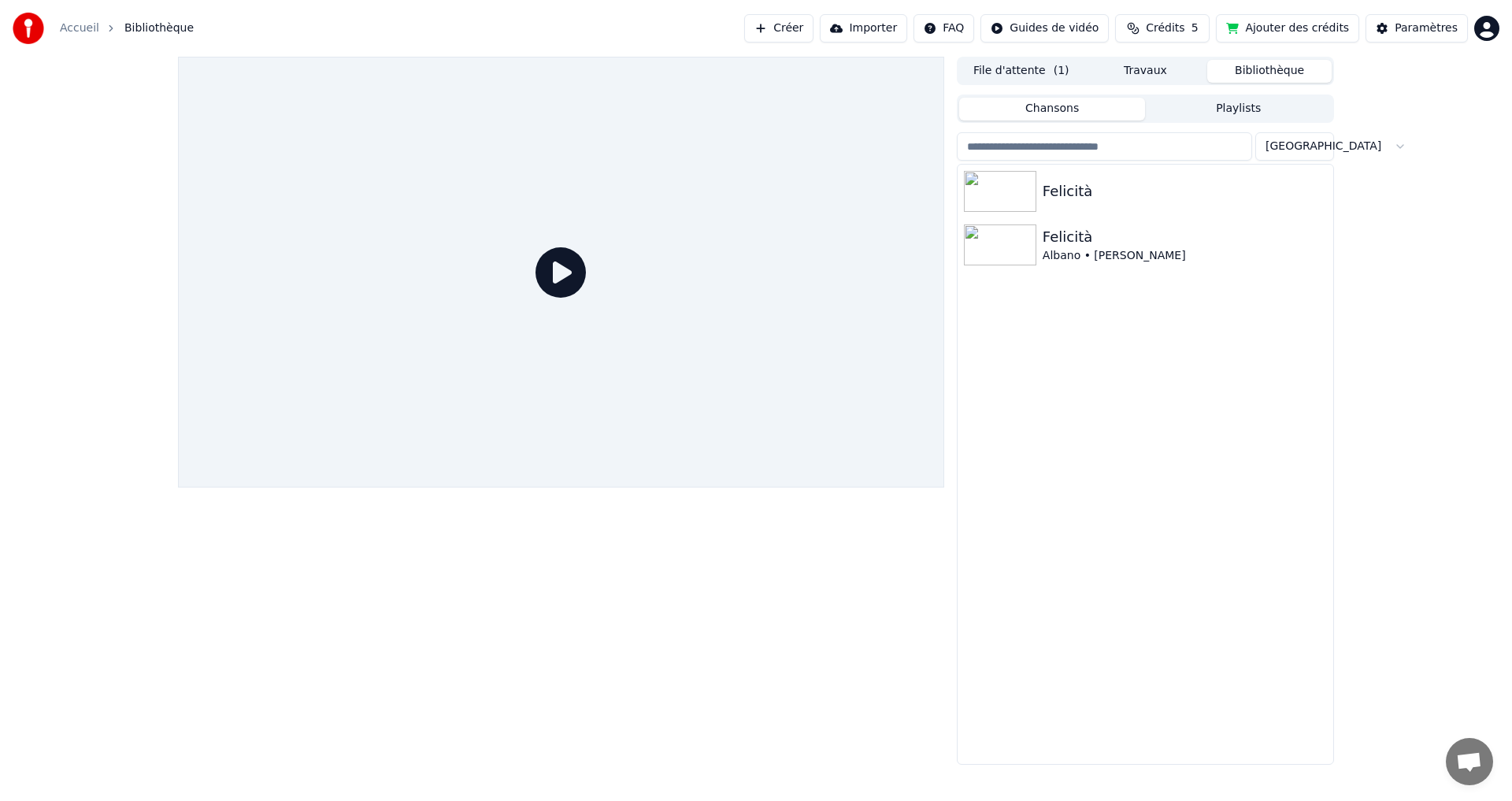
click at [79, 28] on link "Accueil" at bounding box center [79, 29] width 40 height 16
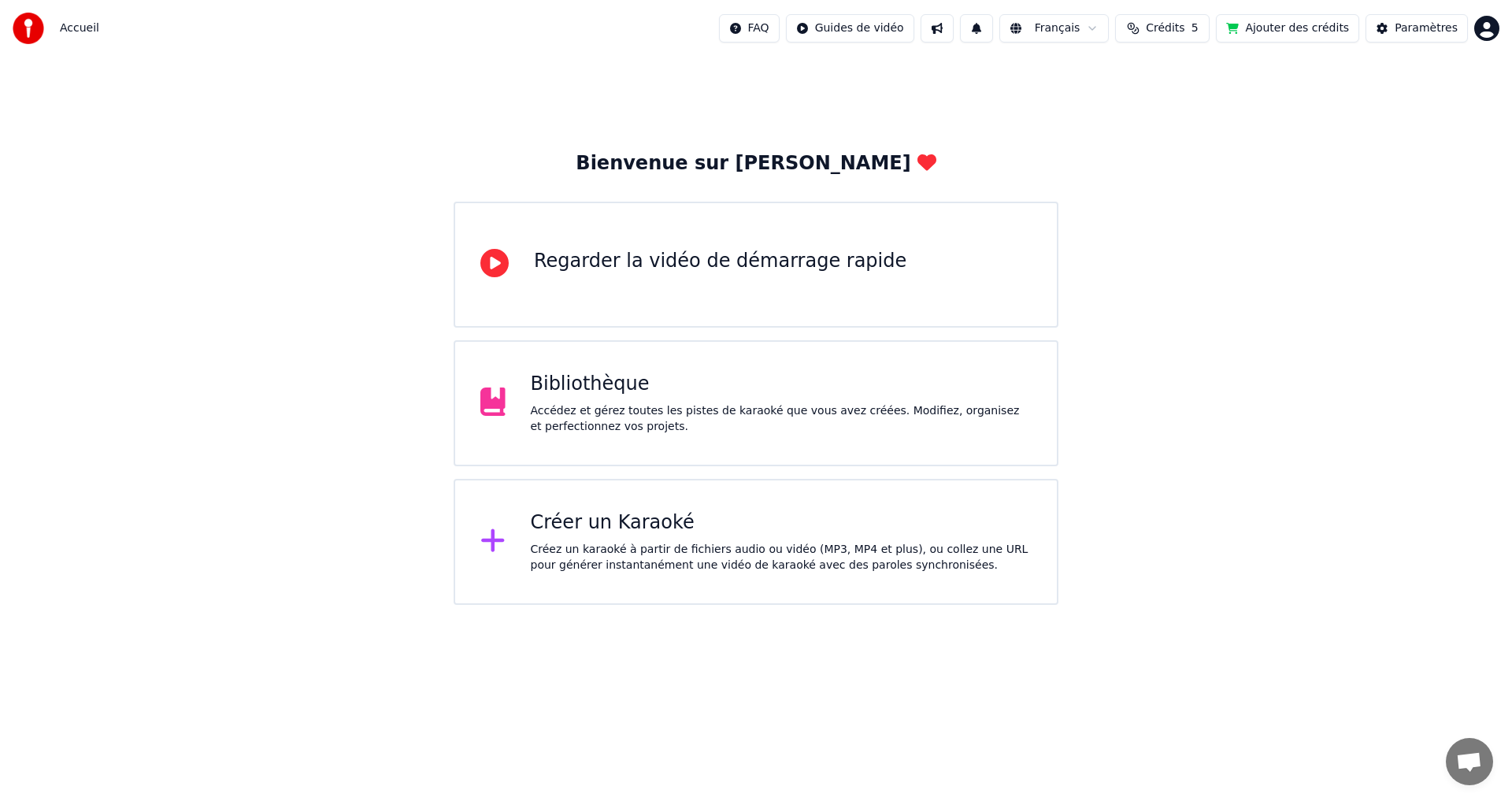
click at [681, 525] on div "Créer un Karaoké" at bounding box center [781, 523] width 502 height 25
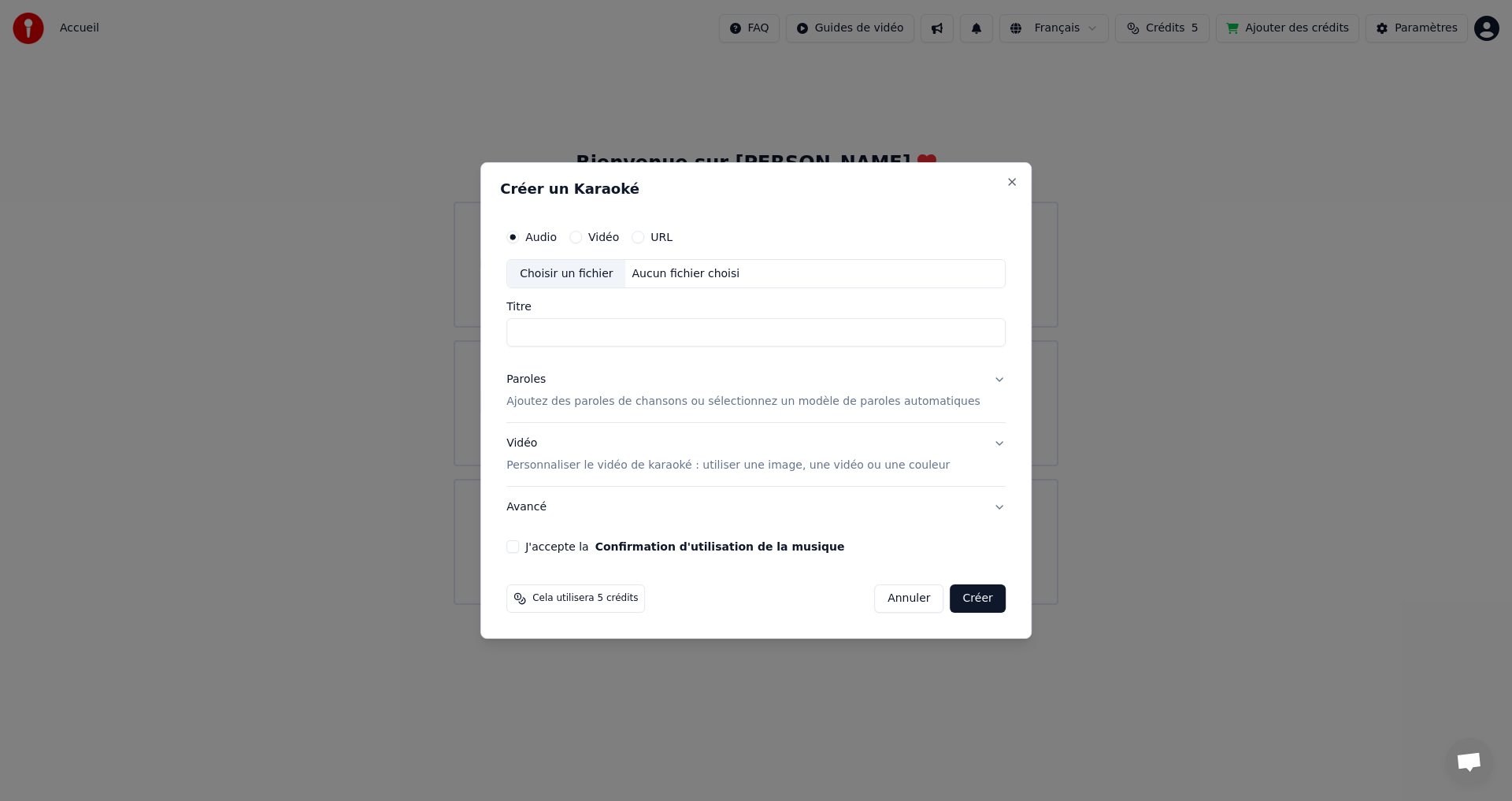
click at [676, 273] on div "Aucun fichier choisi" at bounding box center [687, 274] width 121 height 16
type input "**********"
click at [673, 399] on p "Ajoutez des paroles de chansons ou sélectionnez un modèle de paroles automatiqu…" at bounding box center [743, 403] width 474 height 16
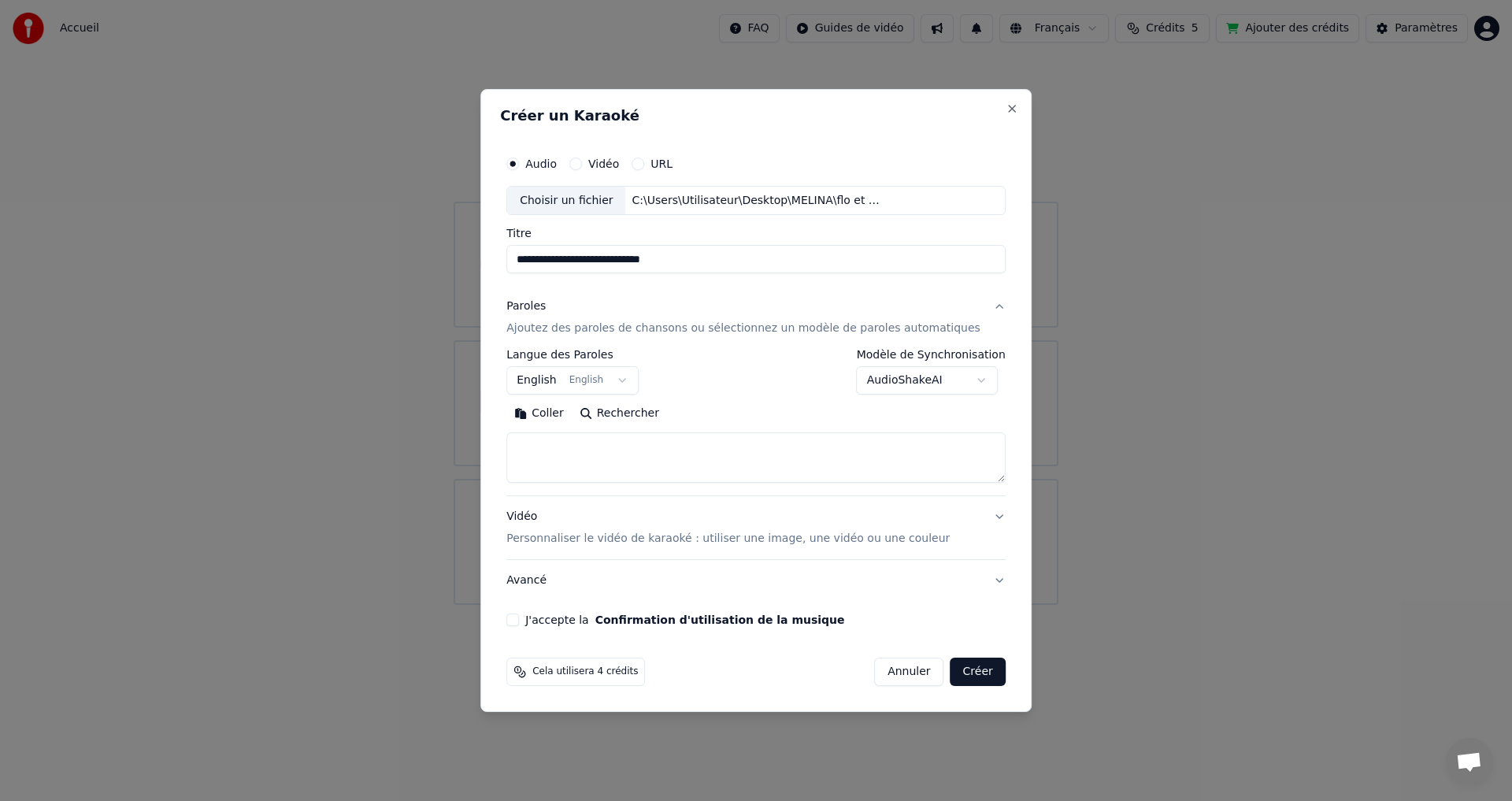
click at [638, 383] on body "**********" at bounding box center [756, 302] width 1512 height 605
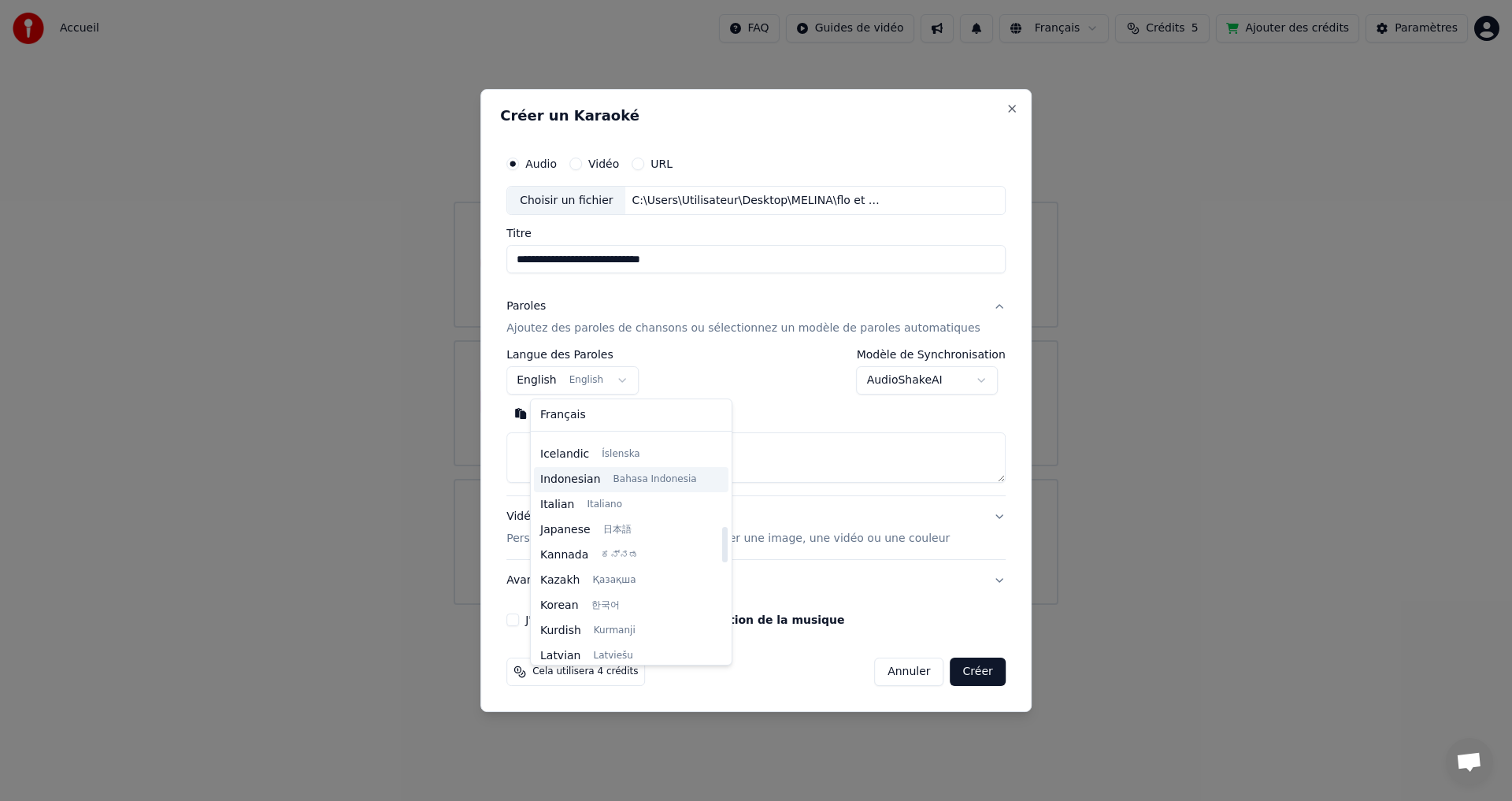
scroll to position [599, 0]
select select "**"
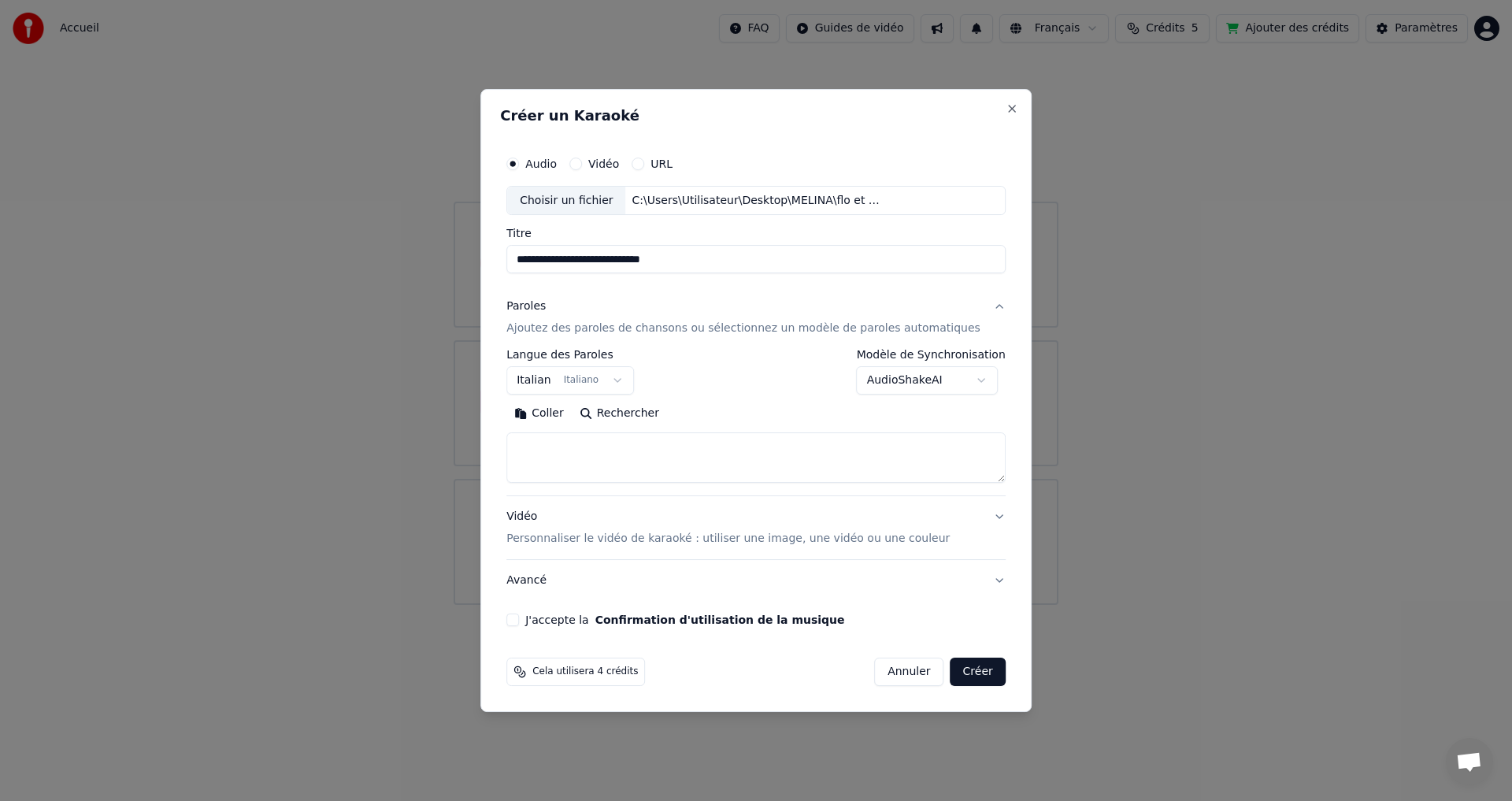
click at [552, 435] on textarea at bounding box center [756, 458] width 500 height 50
click at [540, 444] on textarea at bounding box center [756, 458] width 500 height 50
paste textarea "**********"
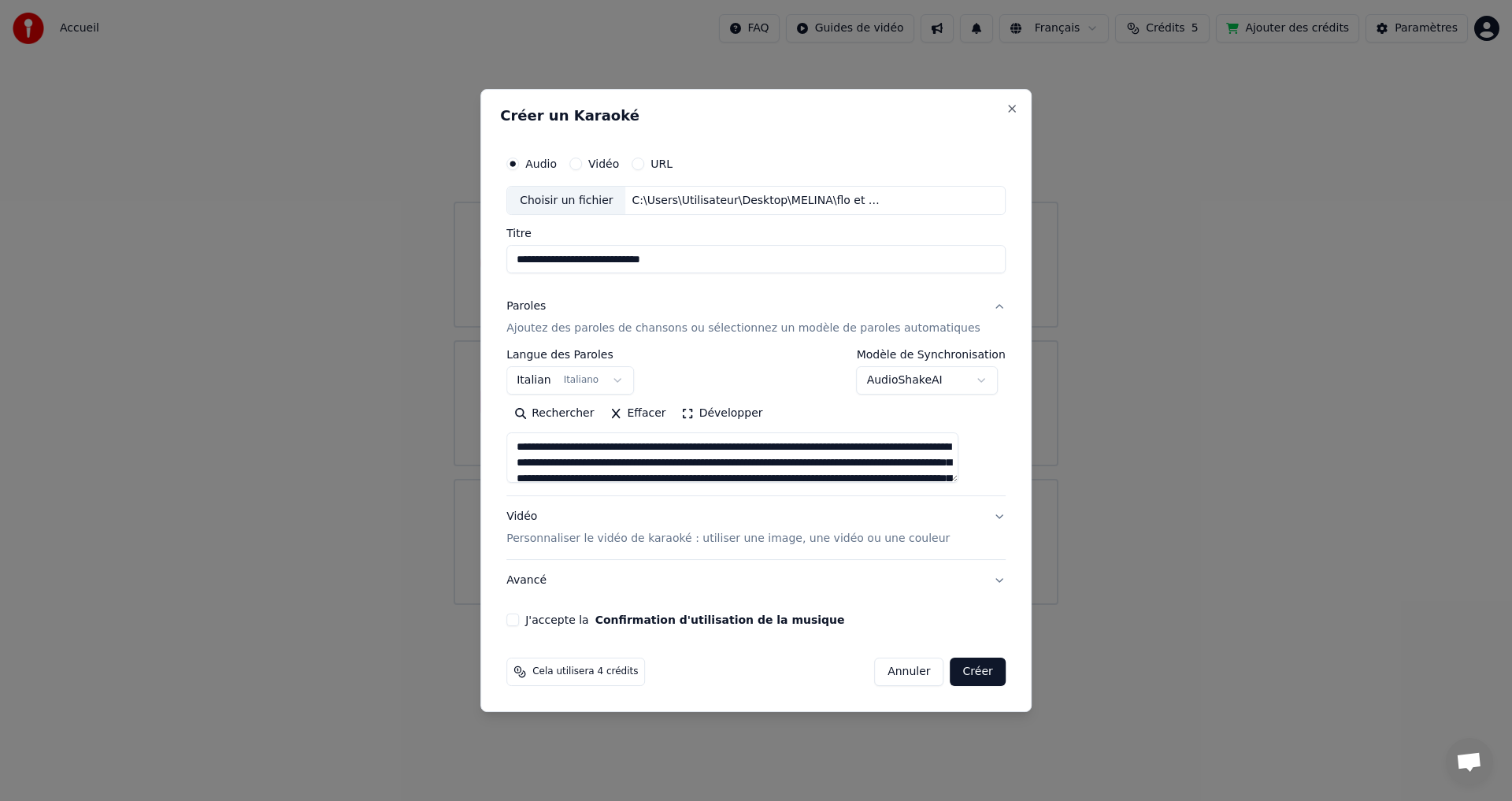
scroll to position [256, 0]
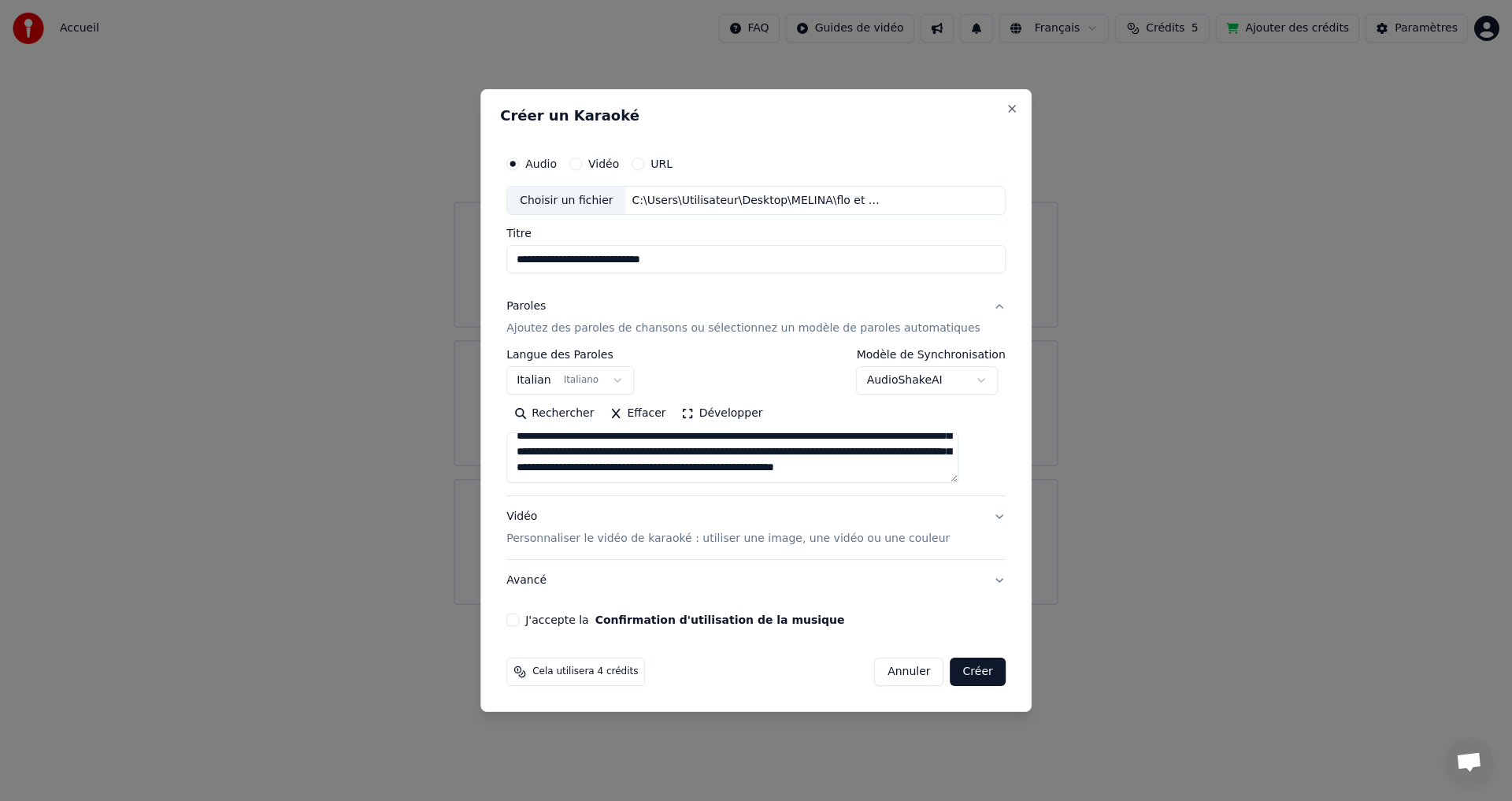
type textarea "**********"
click at [898, 540] on p "Personnaliser le vidéo de karaoké : utiliser une image, une vidéo ou une couleur" at bounding box center [728, 539] width 443 height 16
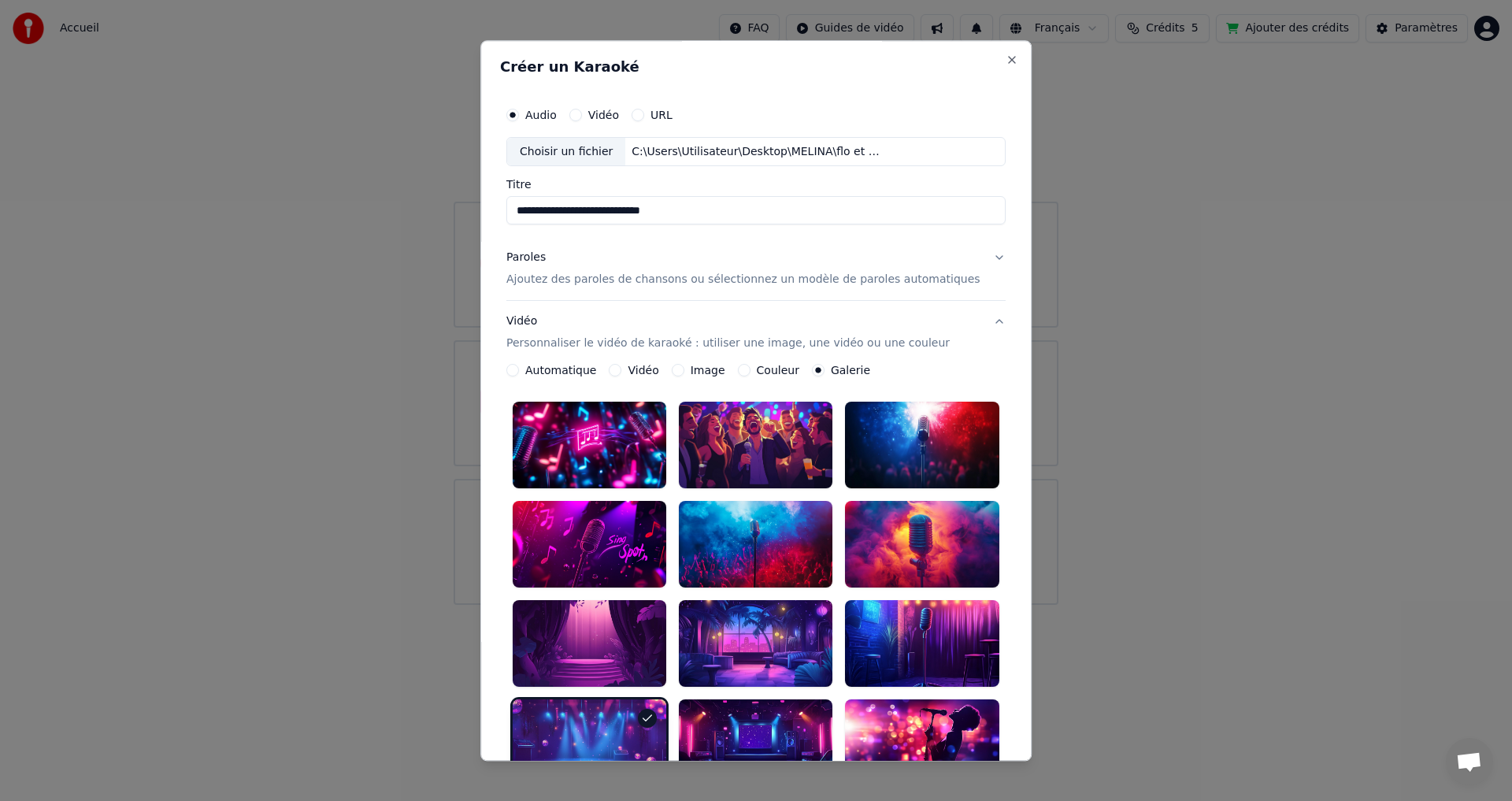
click at [597, 621] on div at bounding box center [589, 644] width 153 height 87
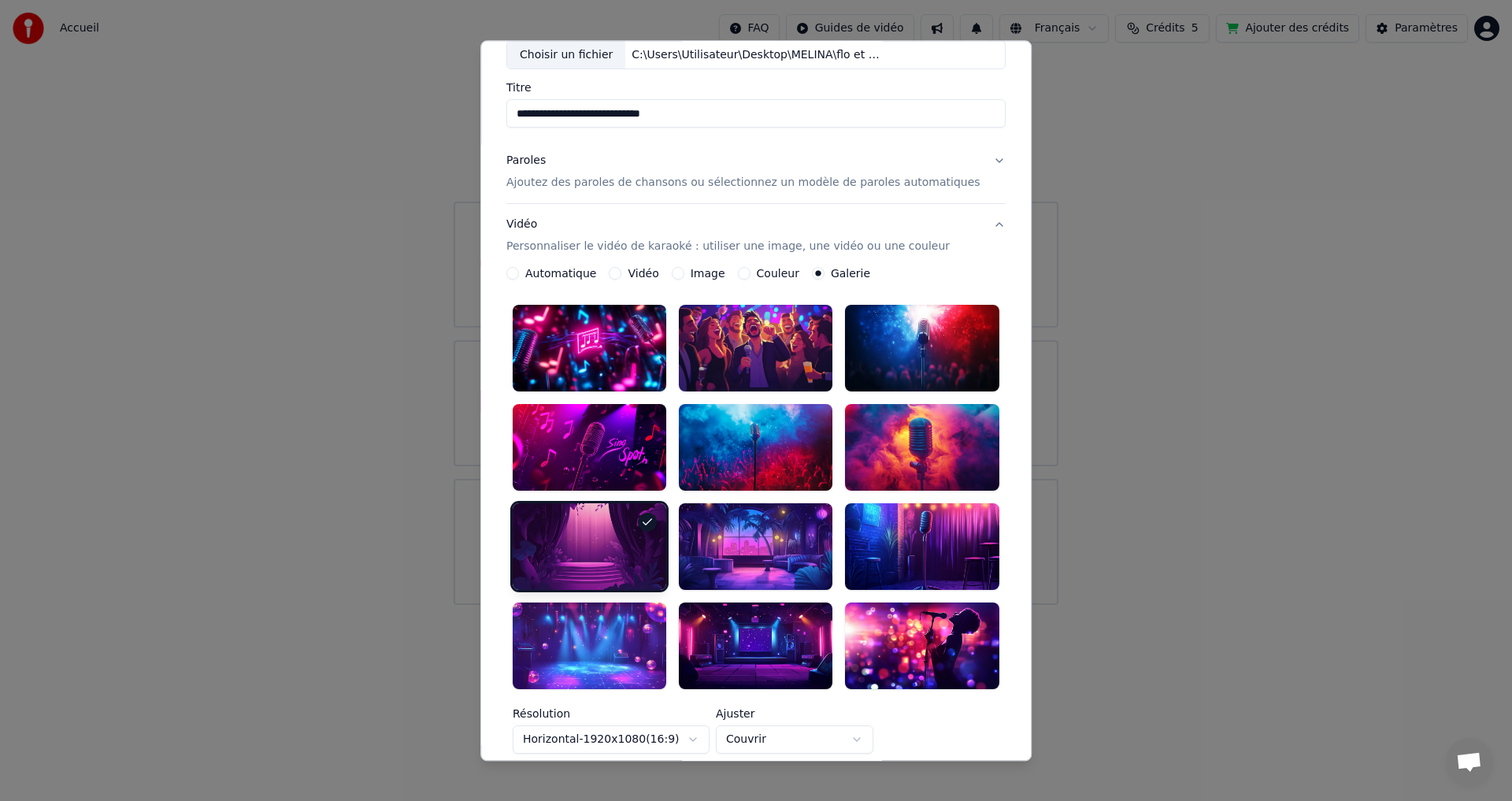
scroll to position [286, 0]
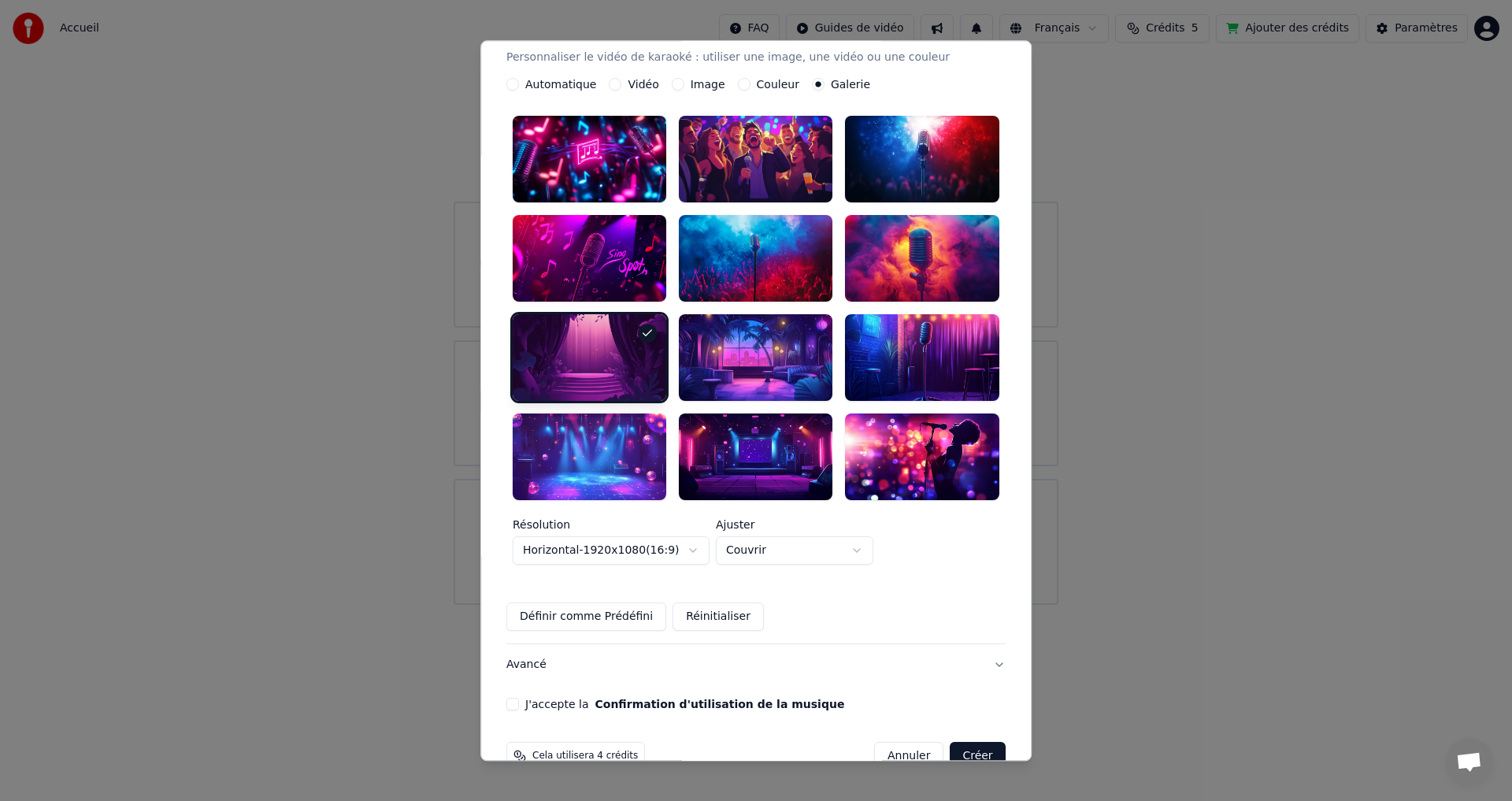
click at [599, 603] on button "Définir comme Prédéfini" at bounding box center [587, 617] width 160 height 29
click at [519, 698] on button "J'accepte la Confirmation d'utilisation de la musique" at bounding box center [513, 704] width 13 height 13
click at [951, 743] on button "Créer" at bounding box center [979, 756] width 55 height 29
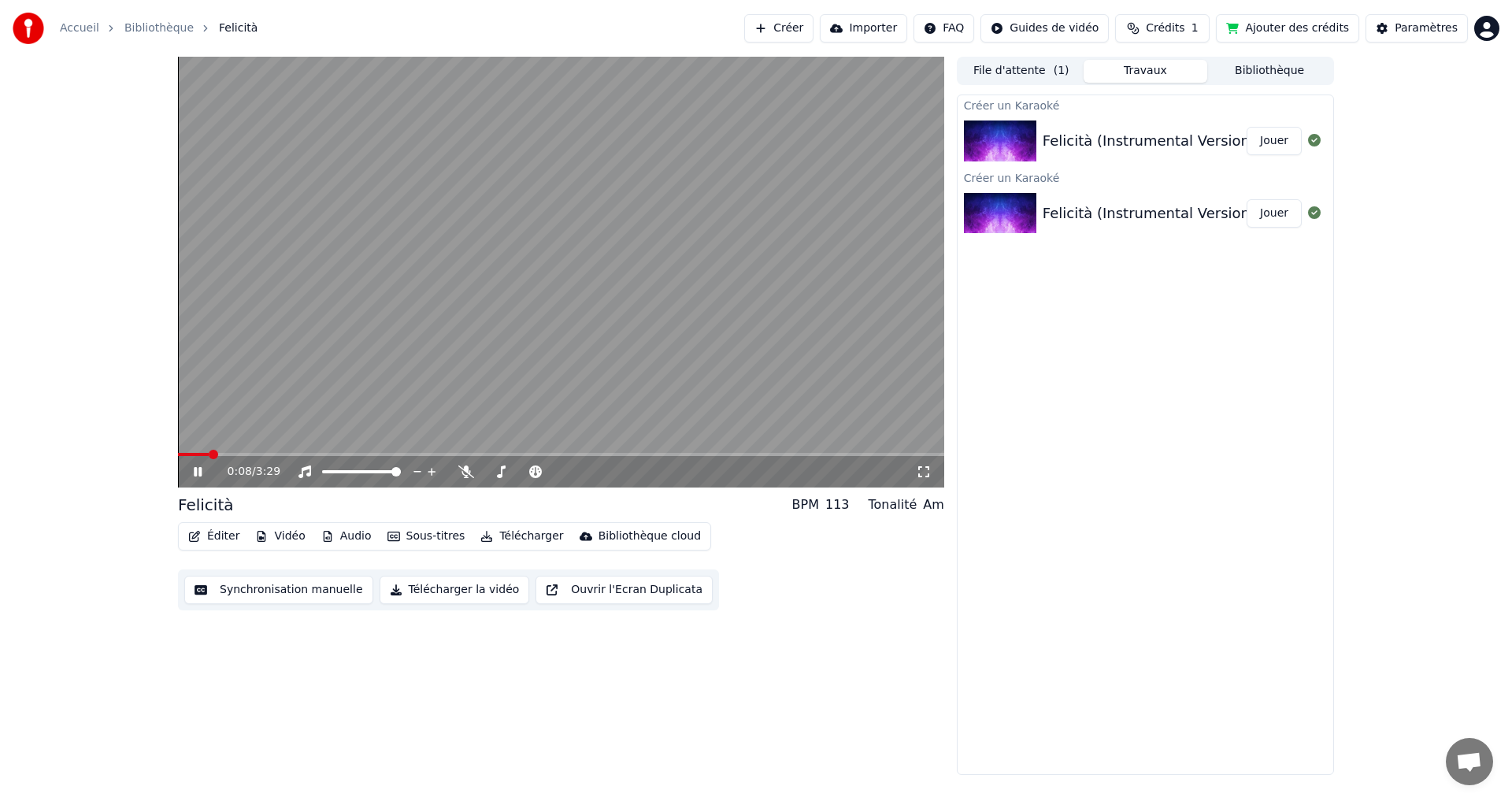
click at [470, 278] on video at bounding box center [561, 271] width 766 height 431
click at [295, 588] on button "Synchronisation manuelle" at bounding box center [278, 590] width 189 height 29
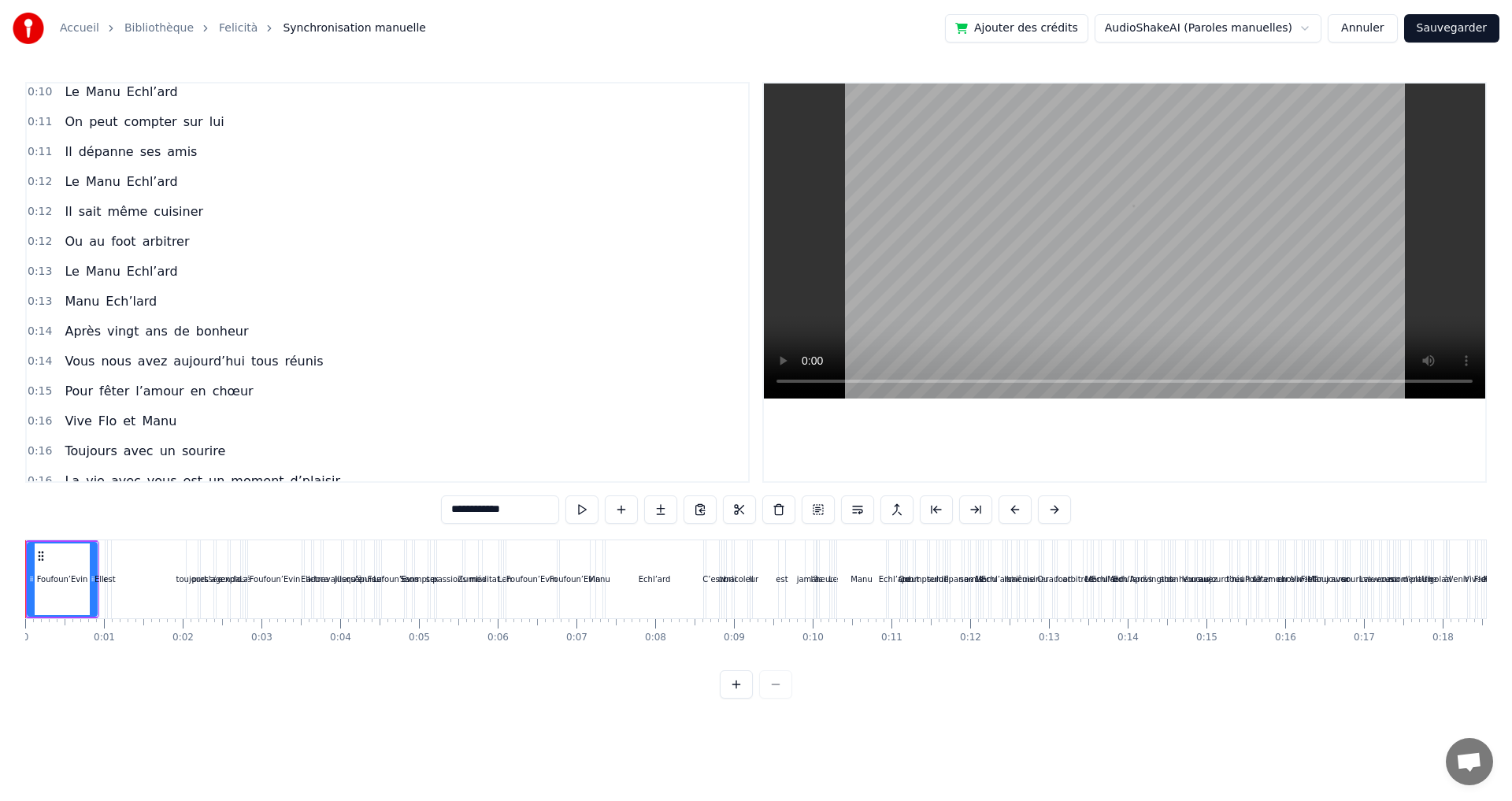
scroll to position [157, 0]
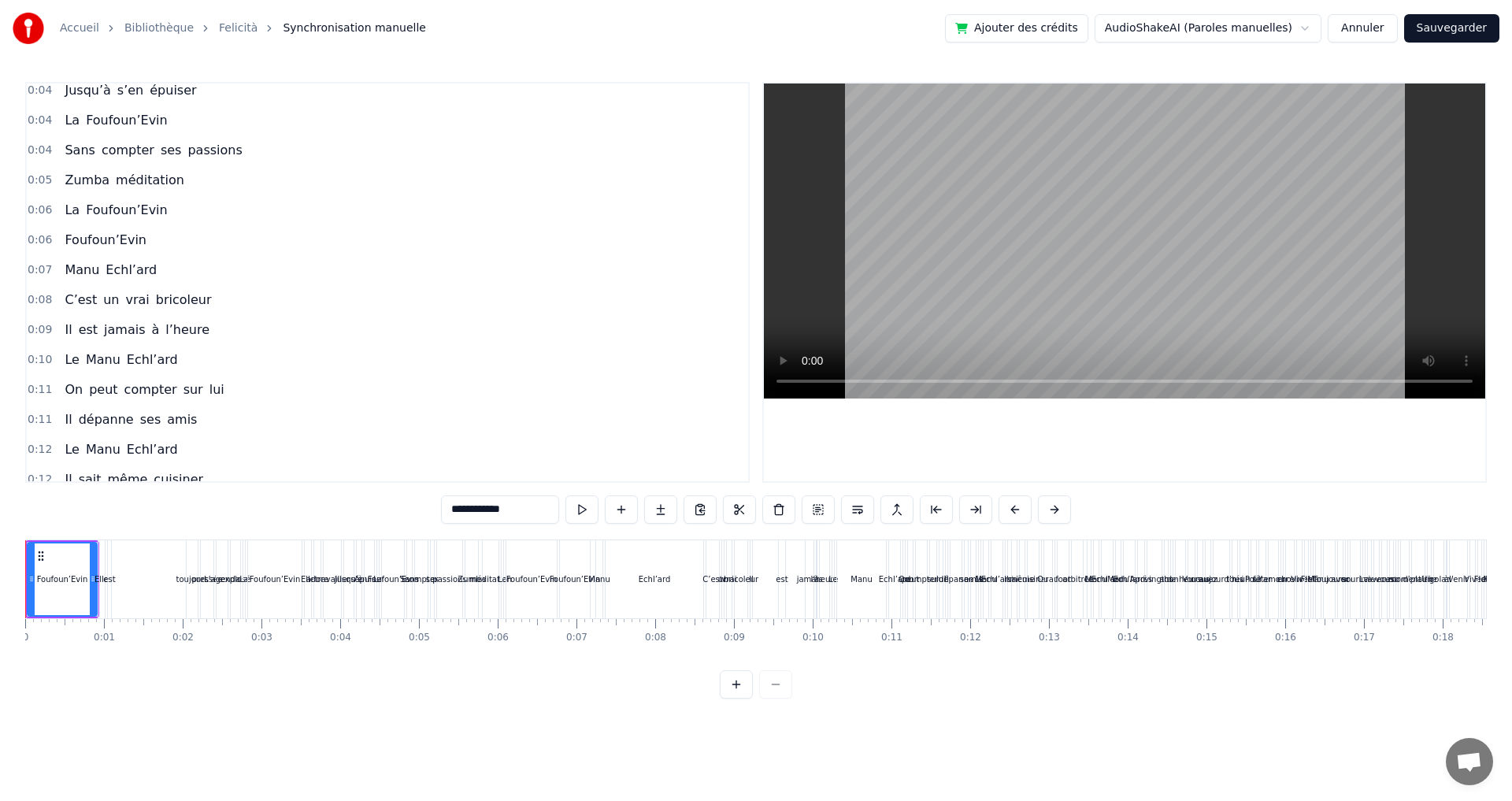
click at [230, 24] on link "Felicità" at bounding box center [237, 29] width 39 height 16
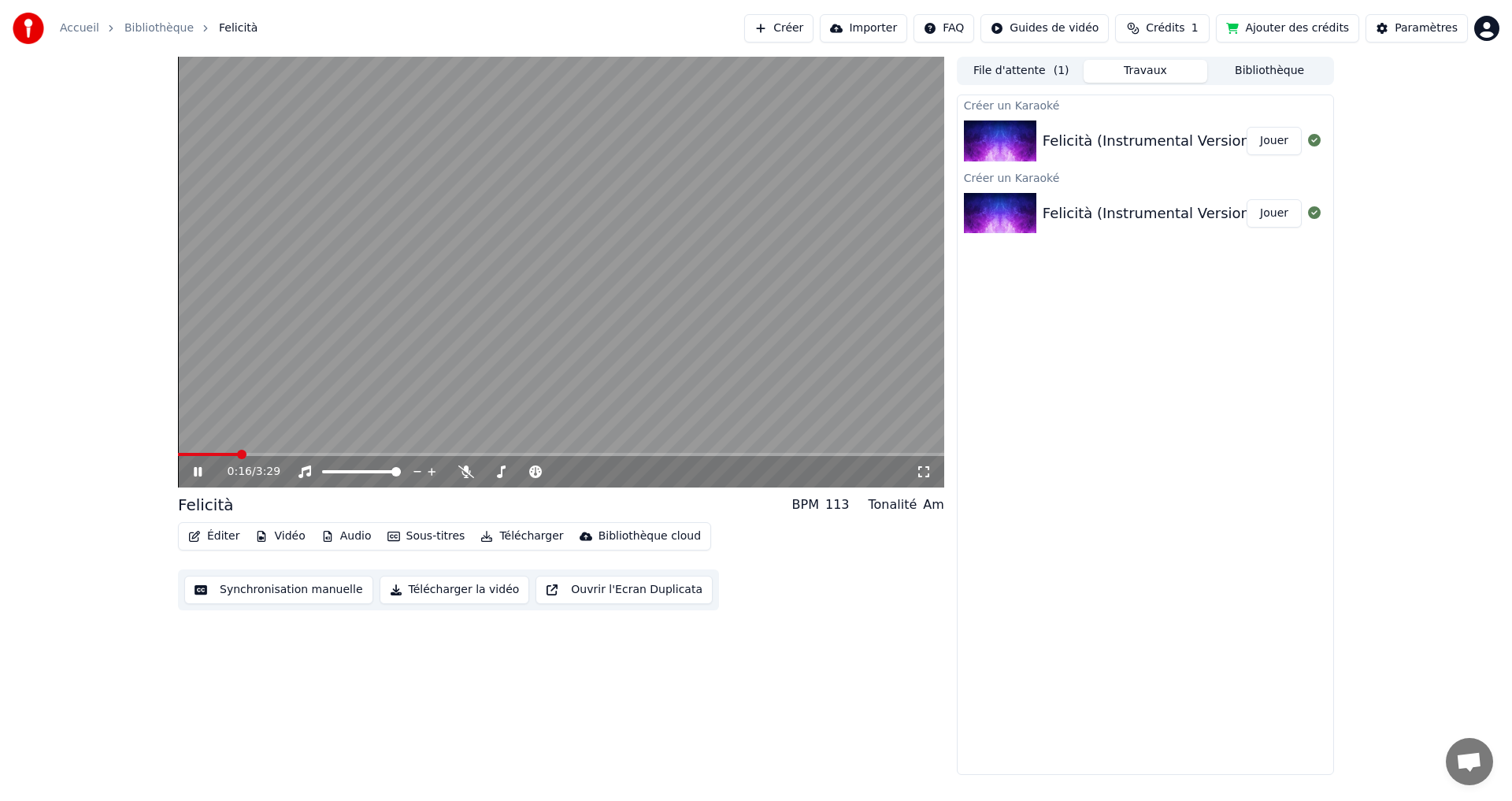
click at [593, 306] on video at bounding box center [561, 271] width 766 height 431
